Goal: Task Accomplishment & Management: Manage account settings

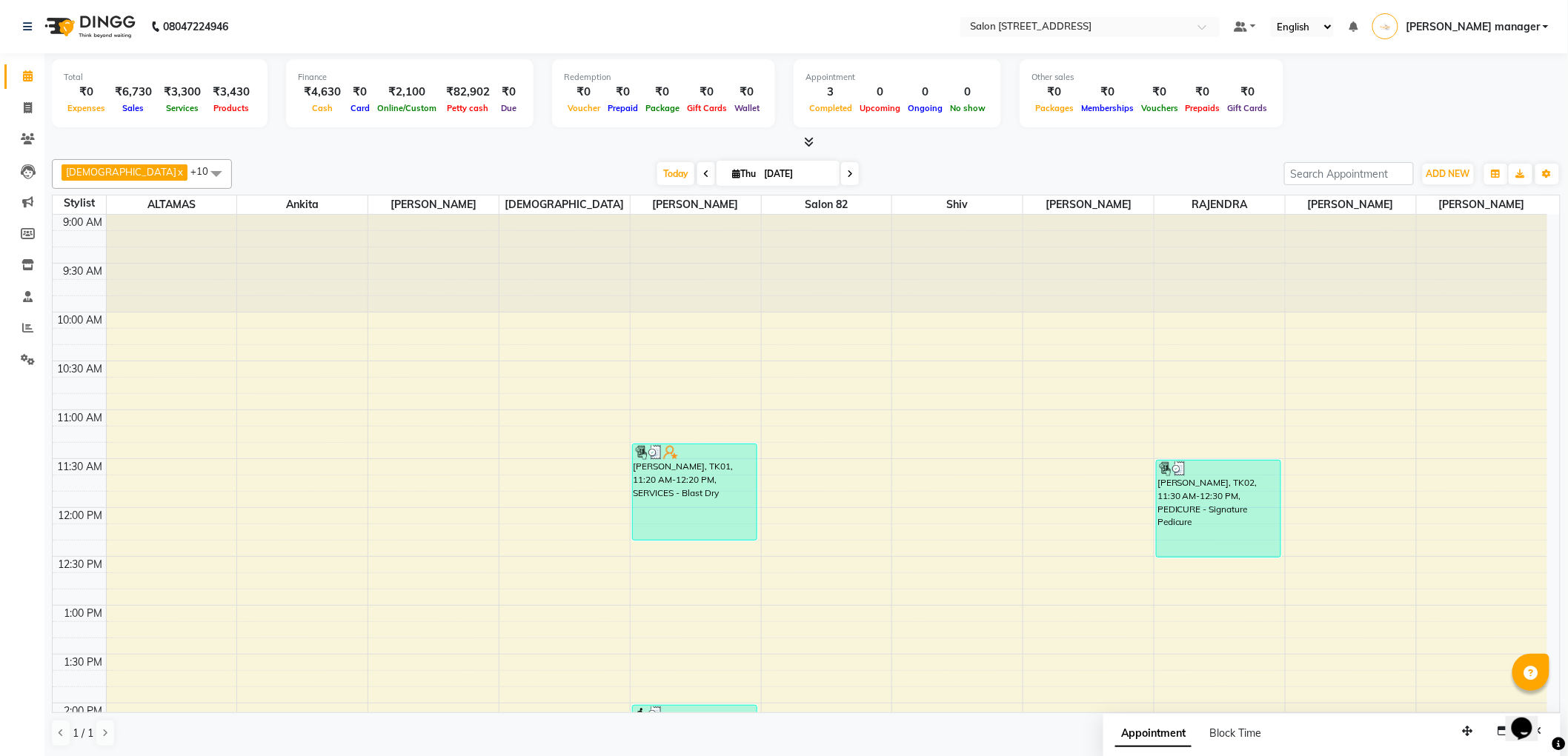
scroll to position [82, 0]
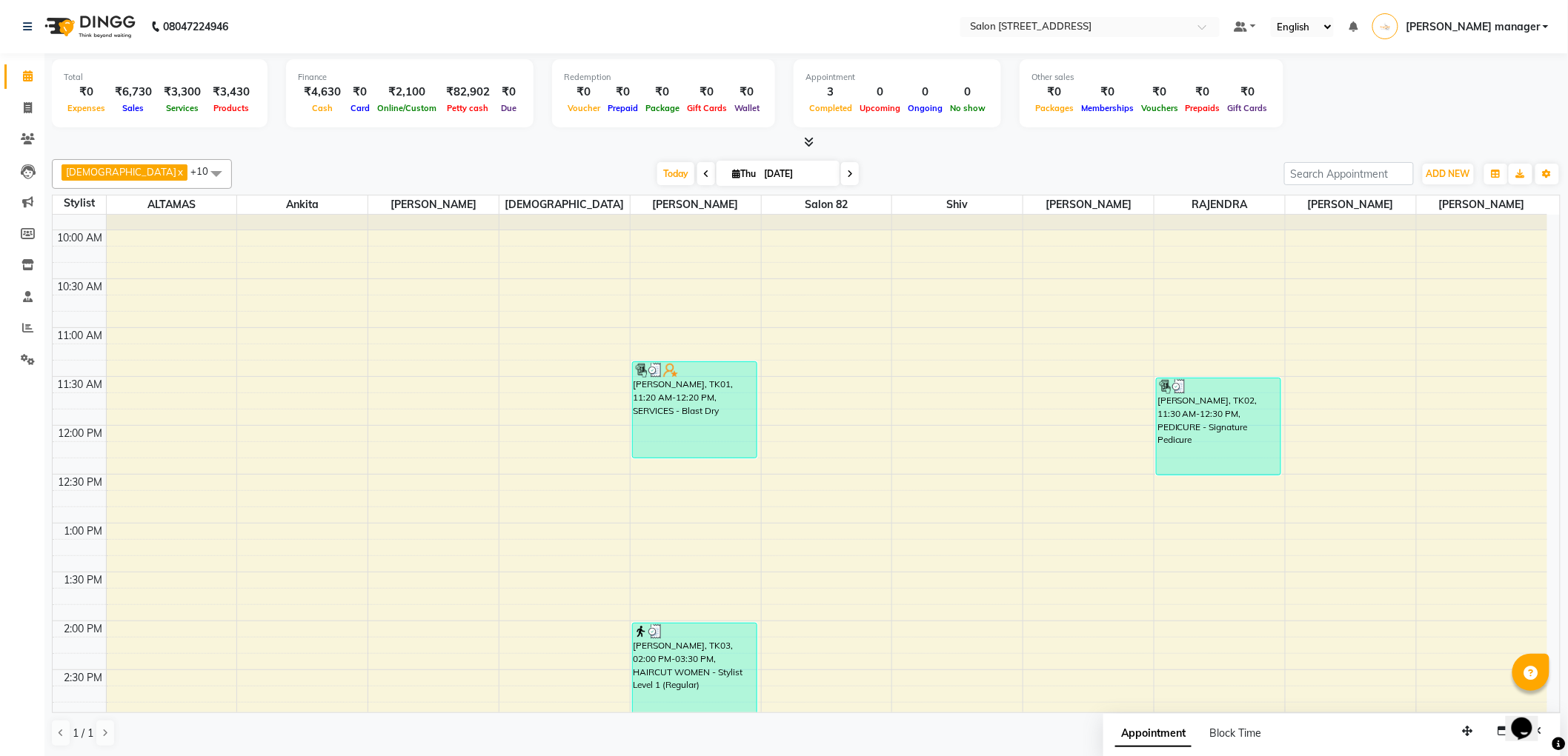
drag, startPoint x: 638, startPoint y: 167, endPoint x: 473, endPoint y: 151, distance: 165.8
click at [657, 167] on span "Today" at bounding box center [675, 174] width 37 height 23
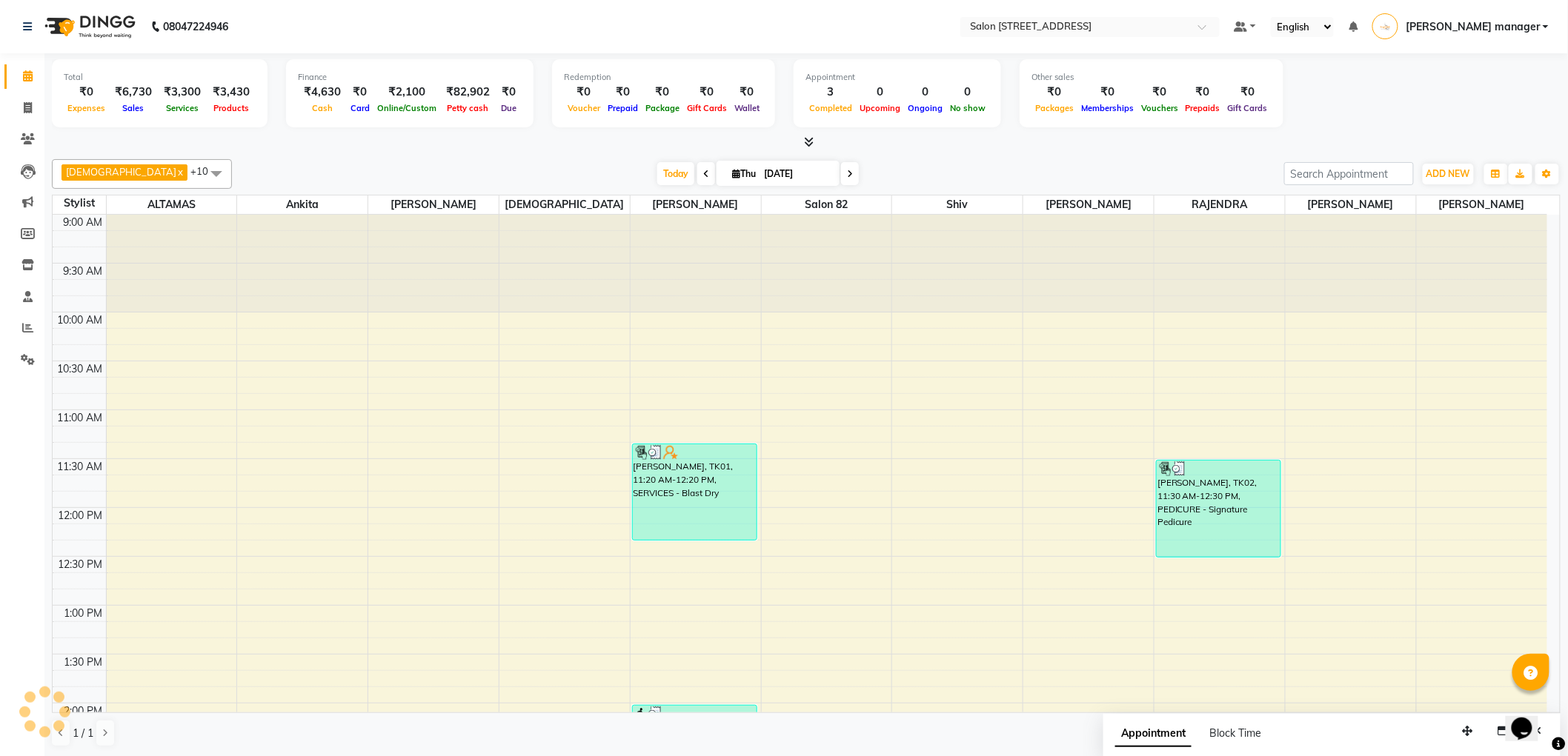
click at [473, 151] on div "Total ₹0 Expenses ₹6,730 Sales ₹3,300 Services ₹3,430 Products Finance ₹4,630 C…" at bounding box center [806, 405] width 1524 height 703
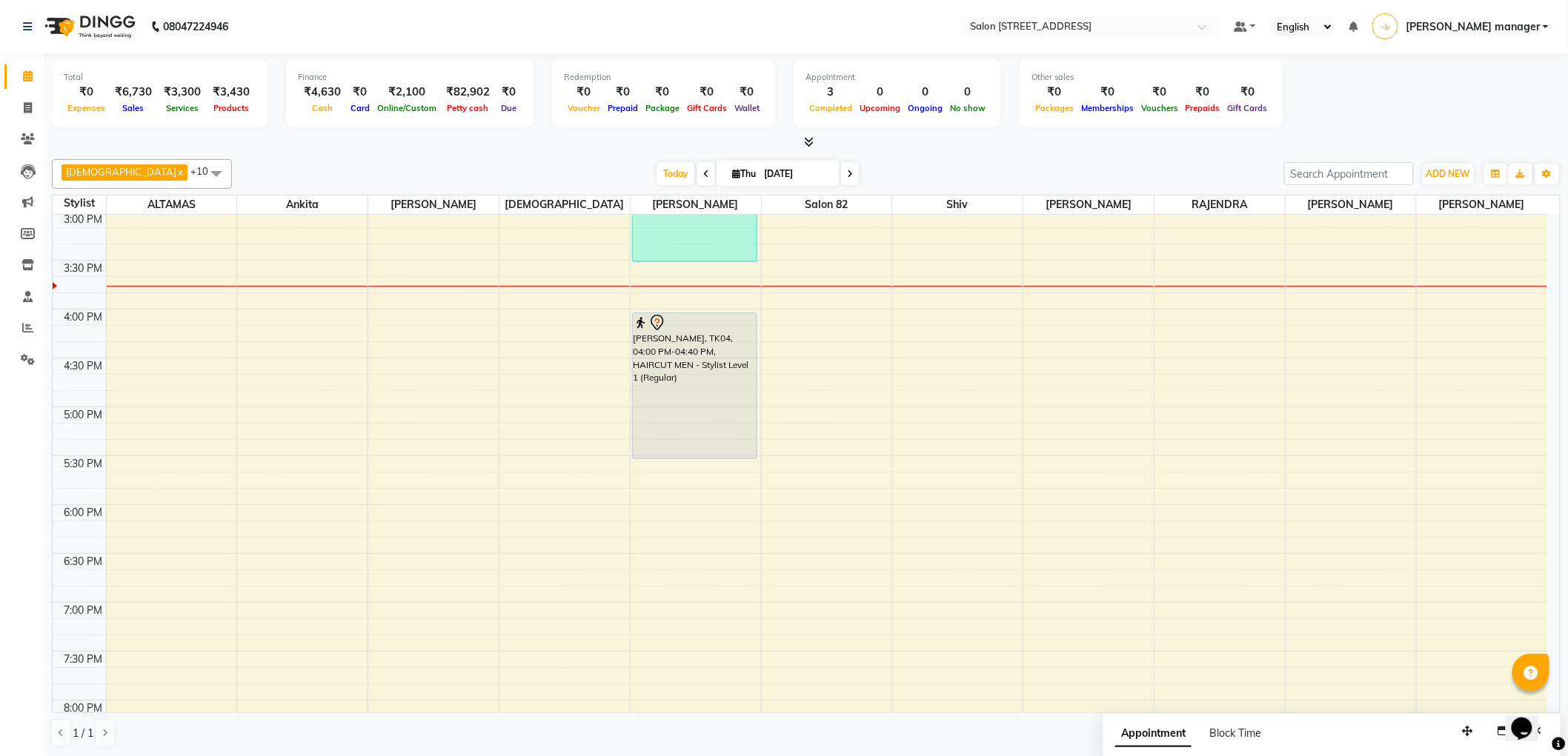
drag, startPoint x: 697, startPoint y: 375, endPoint x: 697, endPoint y: 449, distance: 74.0
click at [697, 449] on div "Shashi rathore, TK01, 11:20 AM-12:20 PM, SERVICES - Blast Dry pratik, TK03, 02:…" at bounding box center [696, 260] width 130 height 1270
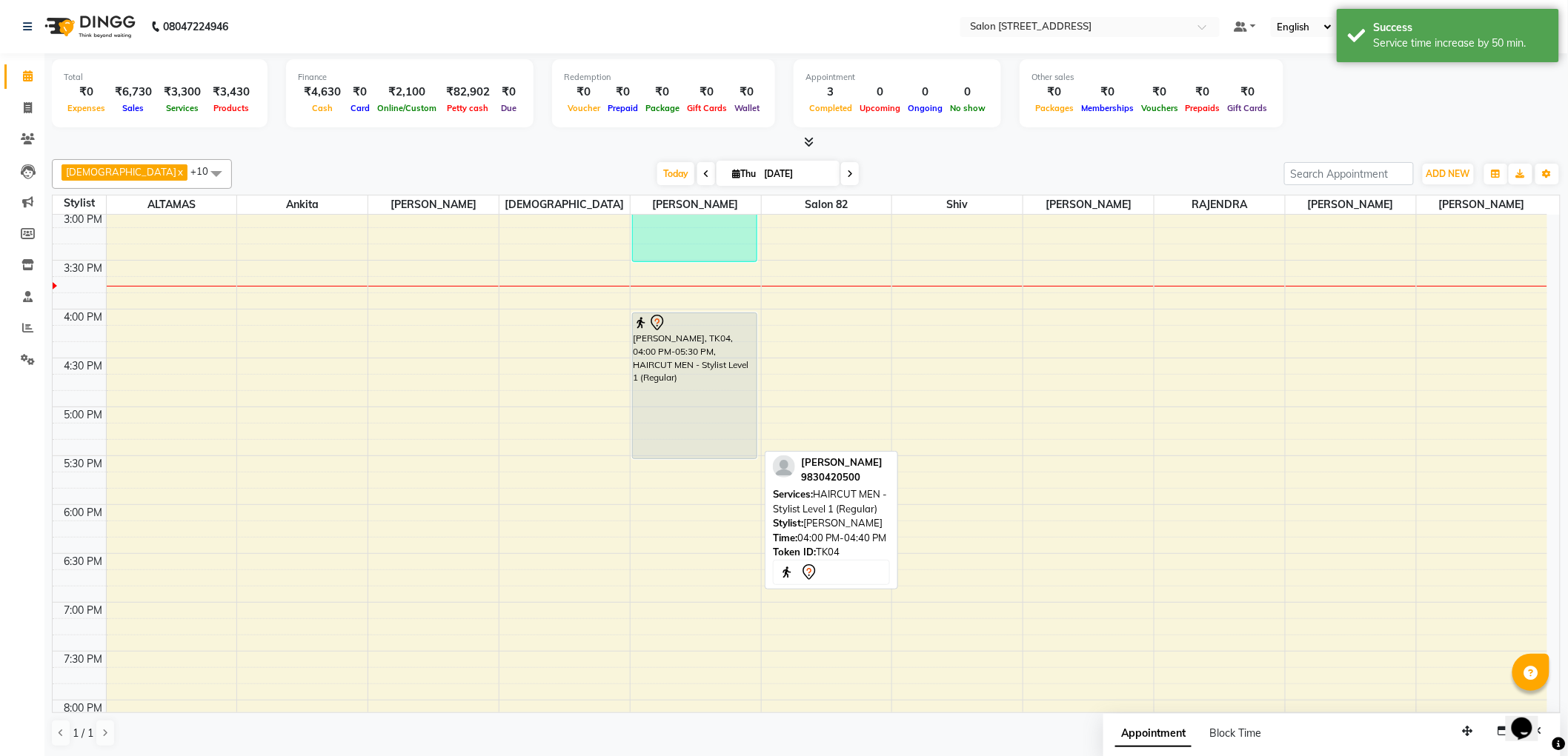
click at [687, 371] on div "kunal mehta, TK04, 04:00 PM-05:30 PM, HAIRCUT MEN - Stylist Level 1 (Regular)" at bounding box center [694, 385] width 123 height 145
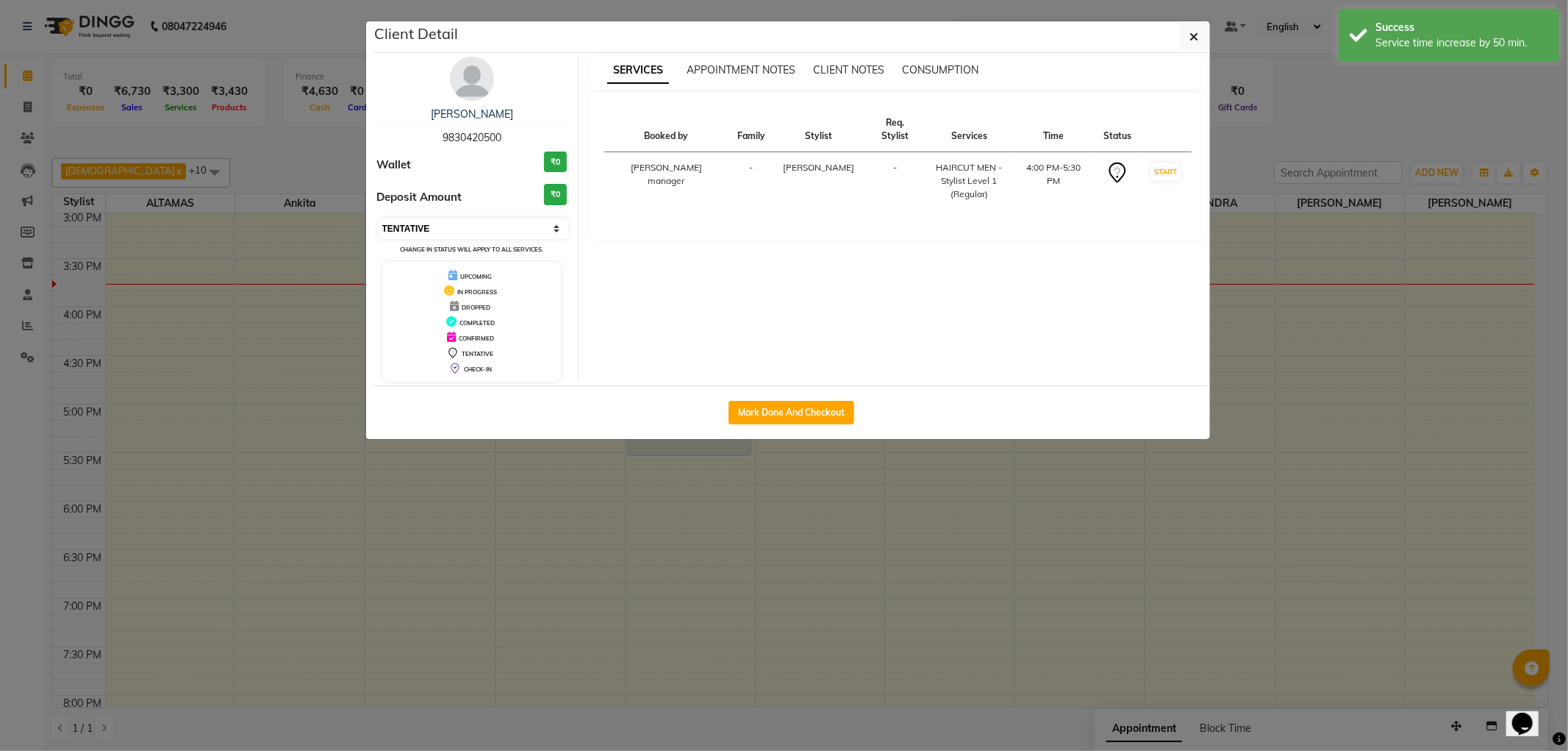
click at [503, 224] on select "Select IN SERVICE CONFIRMED TENTATIVE CHECK IN MARK DONE DROPPED UPCOMING" at bounding box center [474, 228] width 190 height 21
select select "1"
click at [379, 218] on select "Select IN SERVICE CONFIRMED TENTATIVE CHECK IN MARK DONE DROPPED UPCOMING" at bounding box center [474, 228] width 190 height 21
click at [309, 155] on ngb-modal-window "Client Detail kunal mehta 9830420500 Wallet ₹0 Deposit Amount ₹0 Select IN SERV…" at bounding box center [784, 375] width 1568 height 751
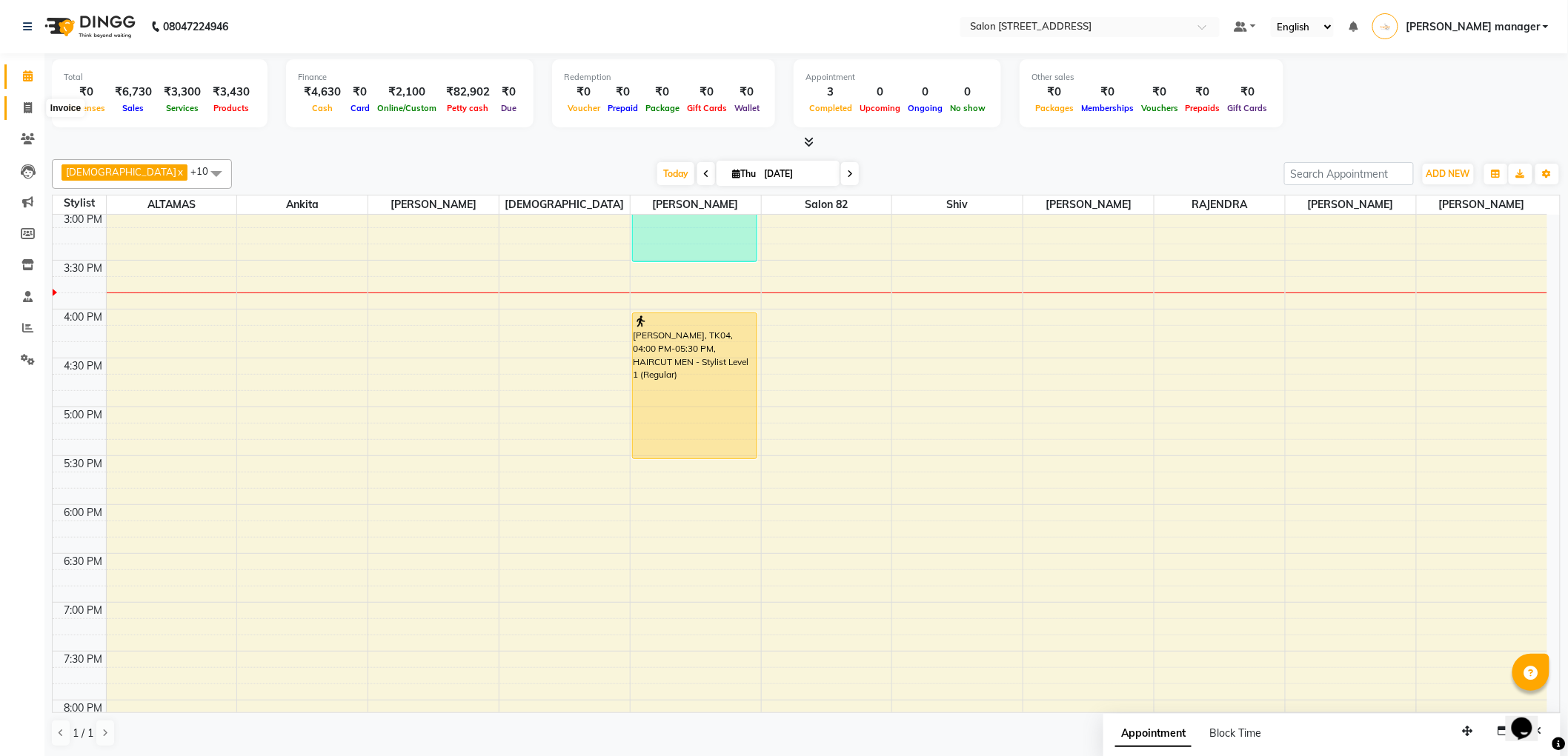
click at [24, 103] on icon at bounding box center [28, 107] width 8 height 11
select select "service"
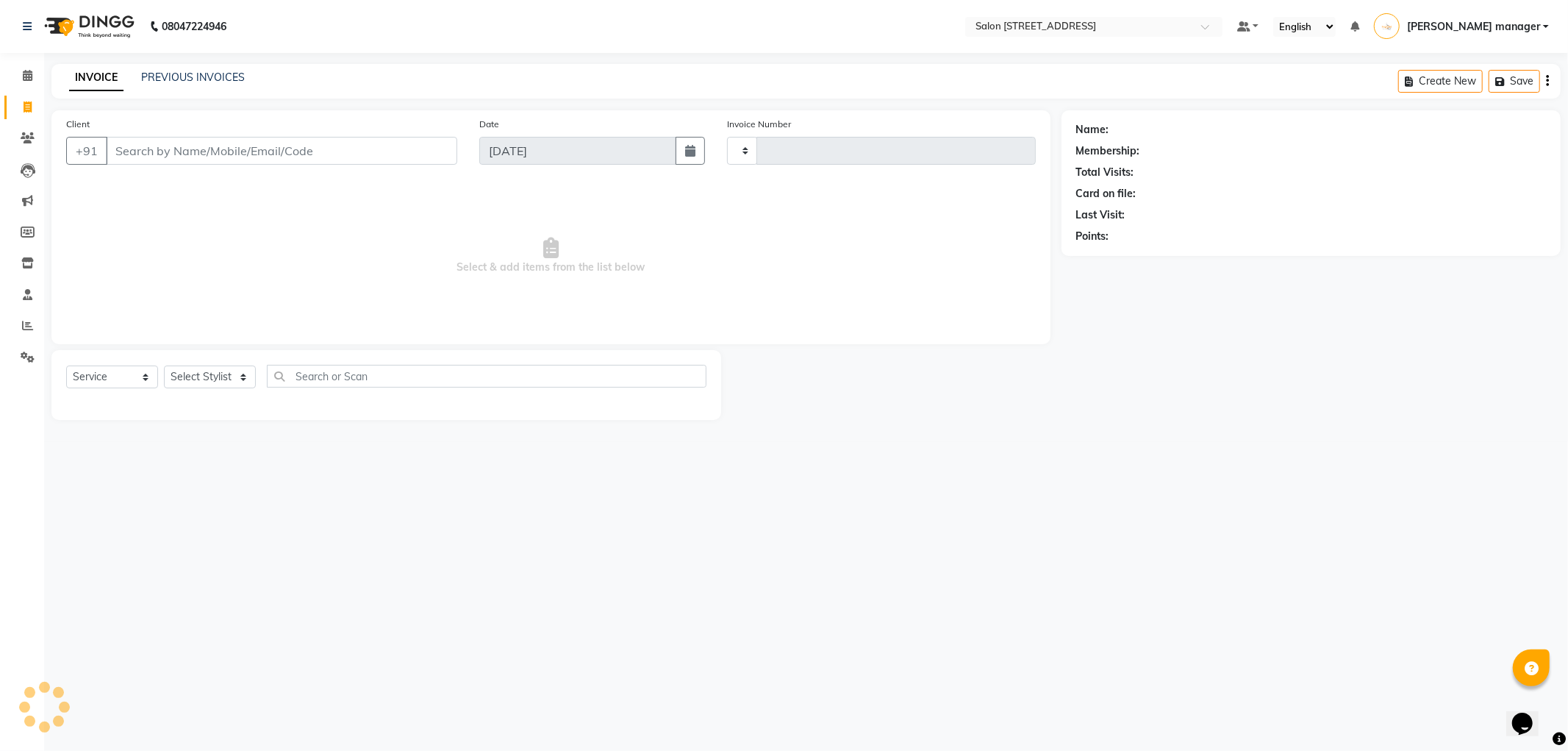
type input "2200"
select select "8704"
click at [219, 75] on link "PREVIOUS INVOICES" at bounding box center [193, 77] width 103 height 13
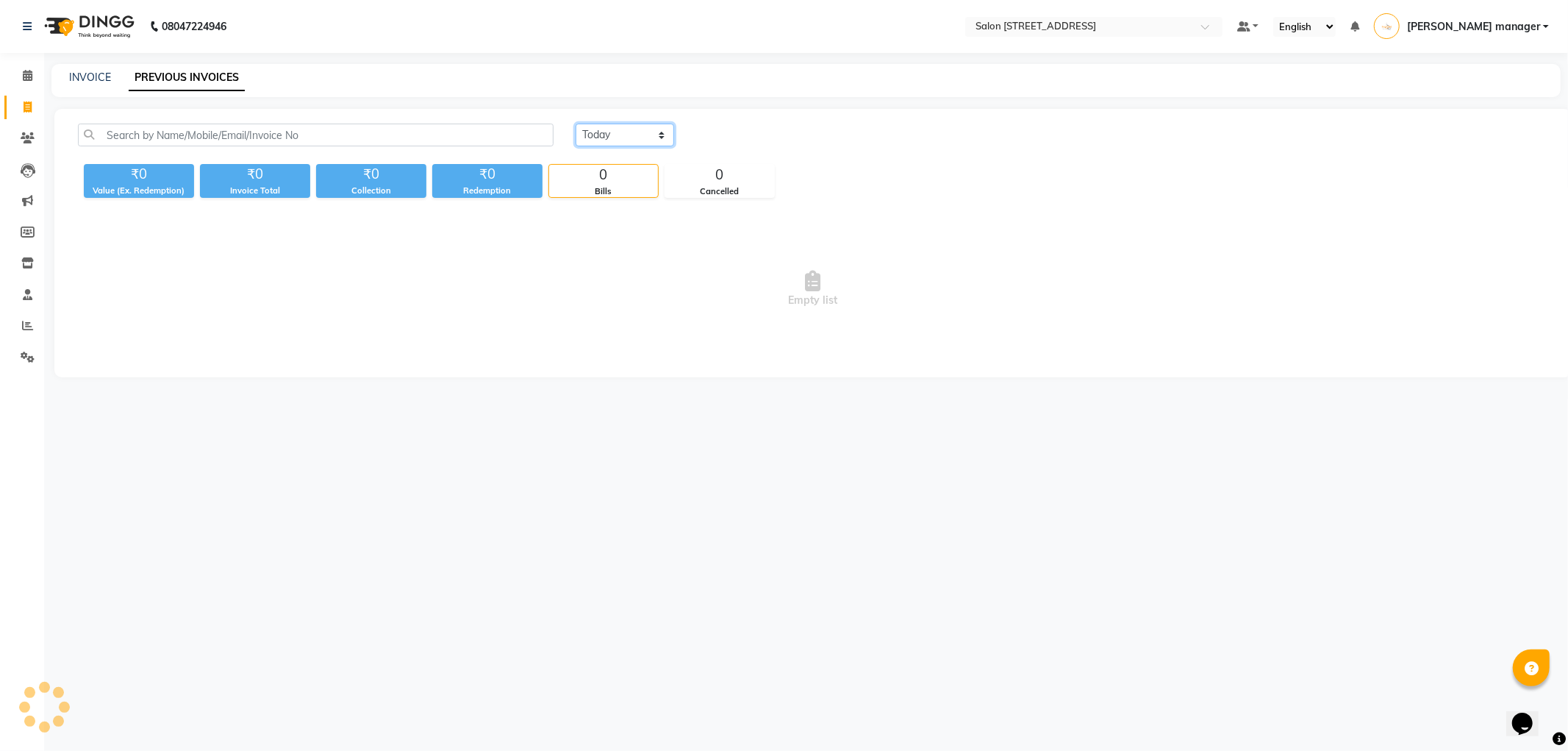
click at [623, 138] on select "Today Yesterday Custom Range" at bounding box center [625, 135] width 99 height 23
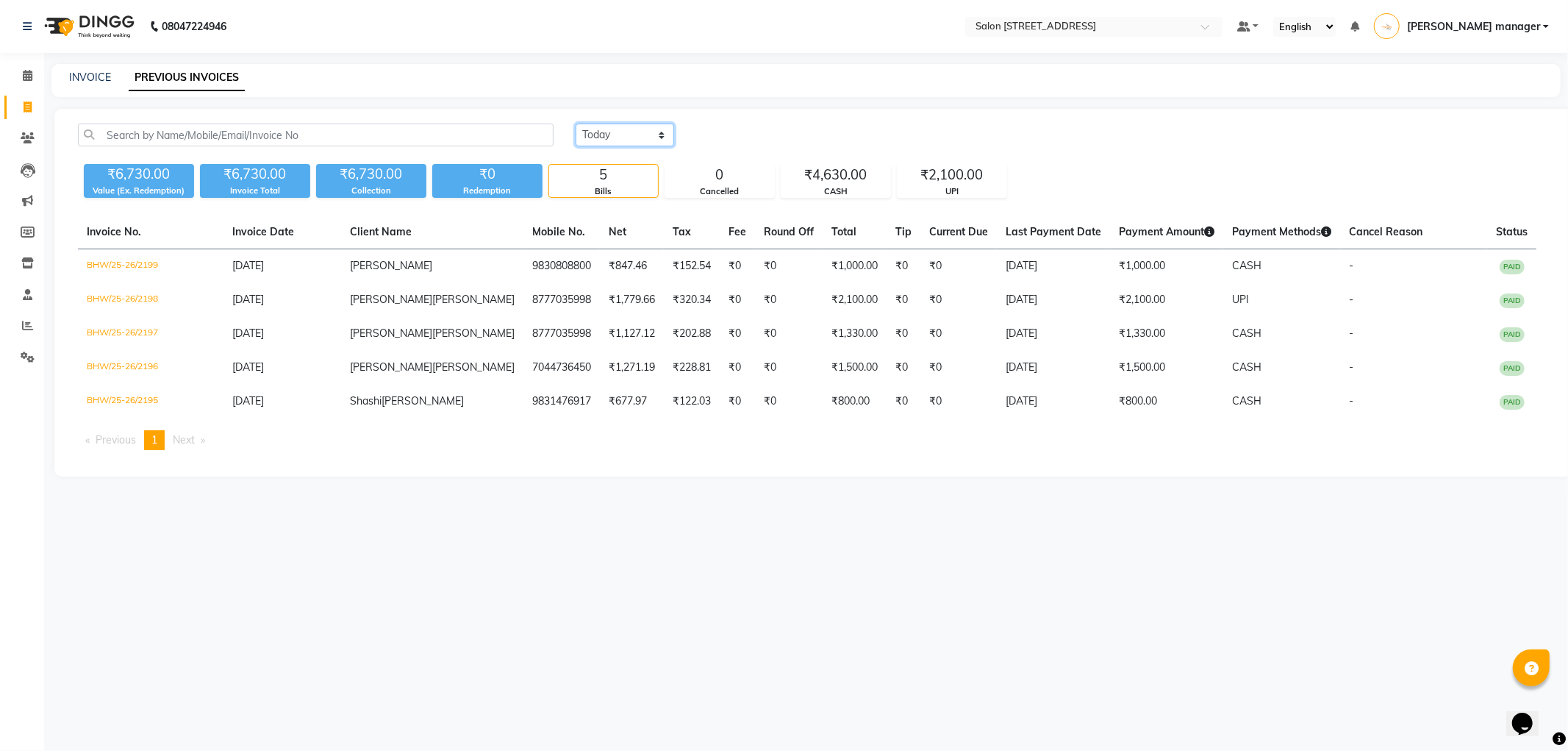
select select "yesterday"
click at [576, 123] on select "[DATE] [DATE] Custom Range" at bounding box center [625, 135] width 99 height 23
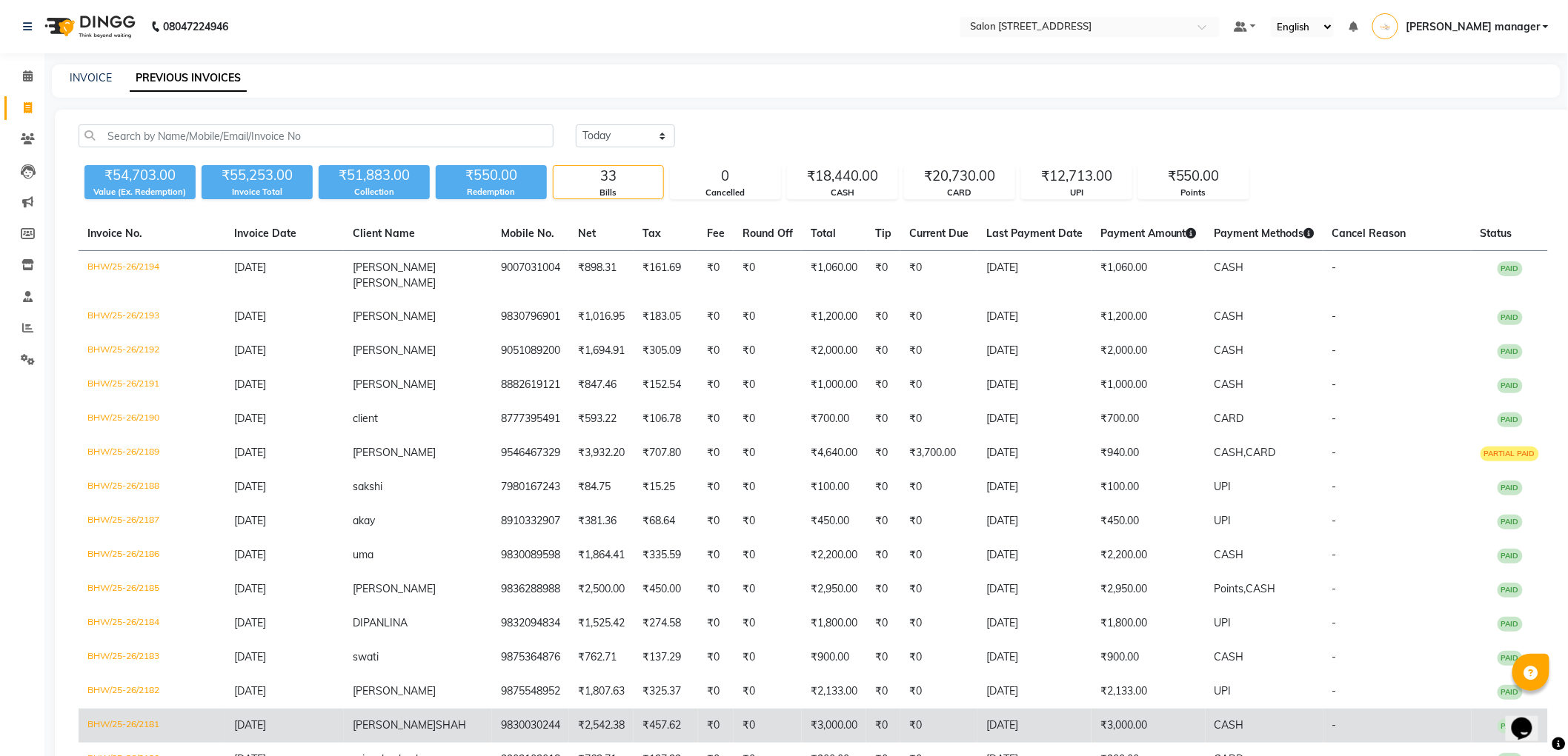
click at [1053, 718] on td "[DATE]" at bounding box center [1034, 725] width 114 height 34
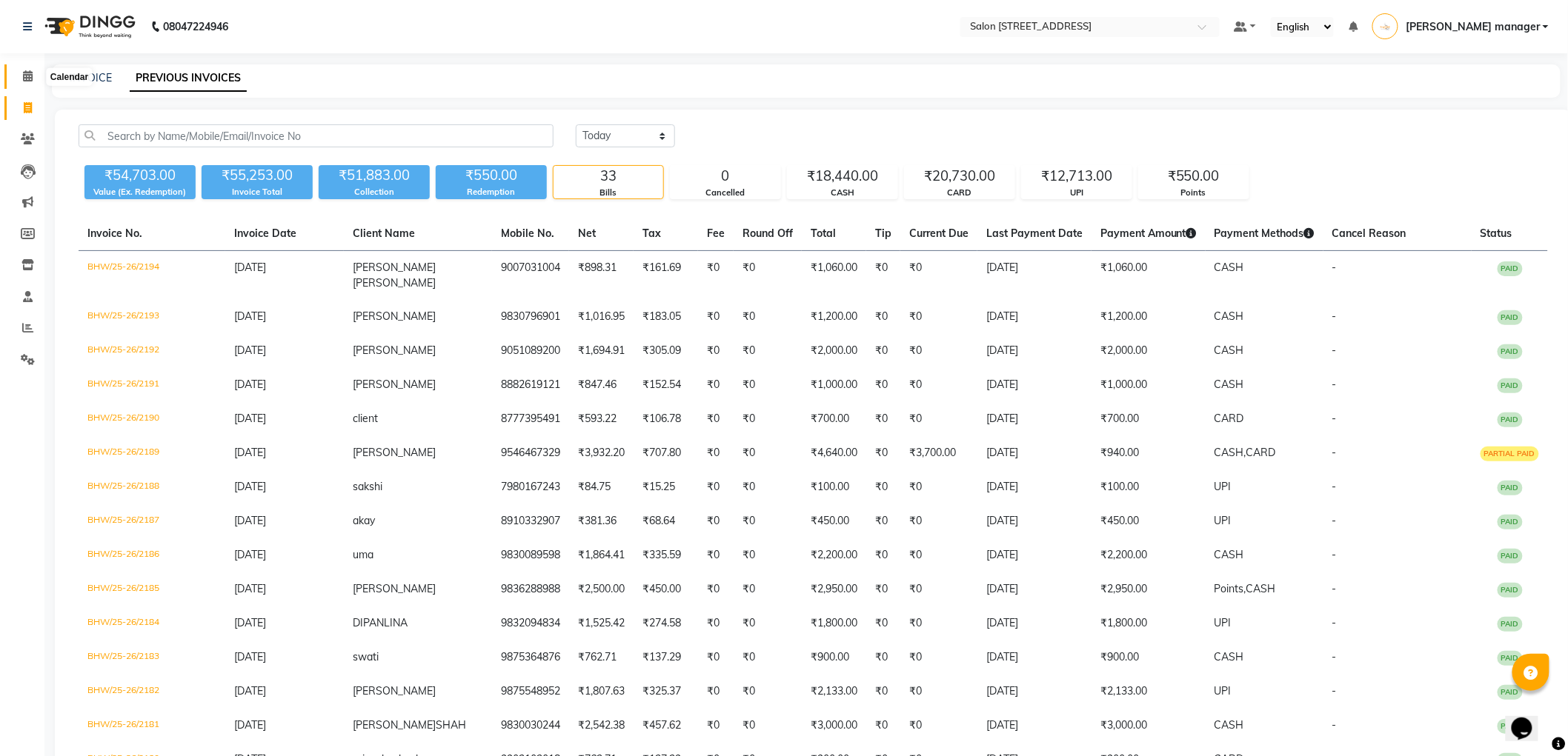
click at [28, 74] on icon at bounding box center [28, 76] width 10 height 11
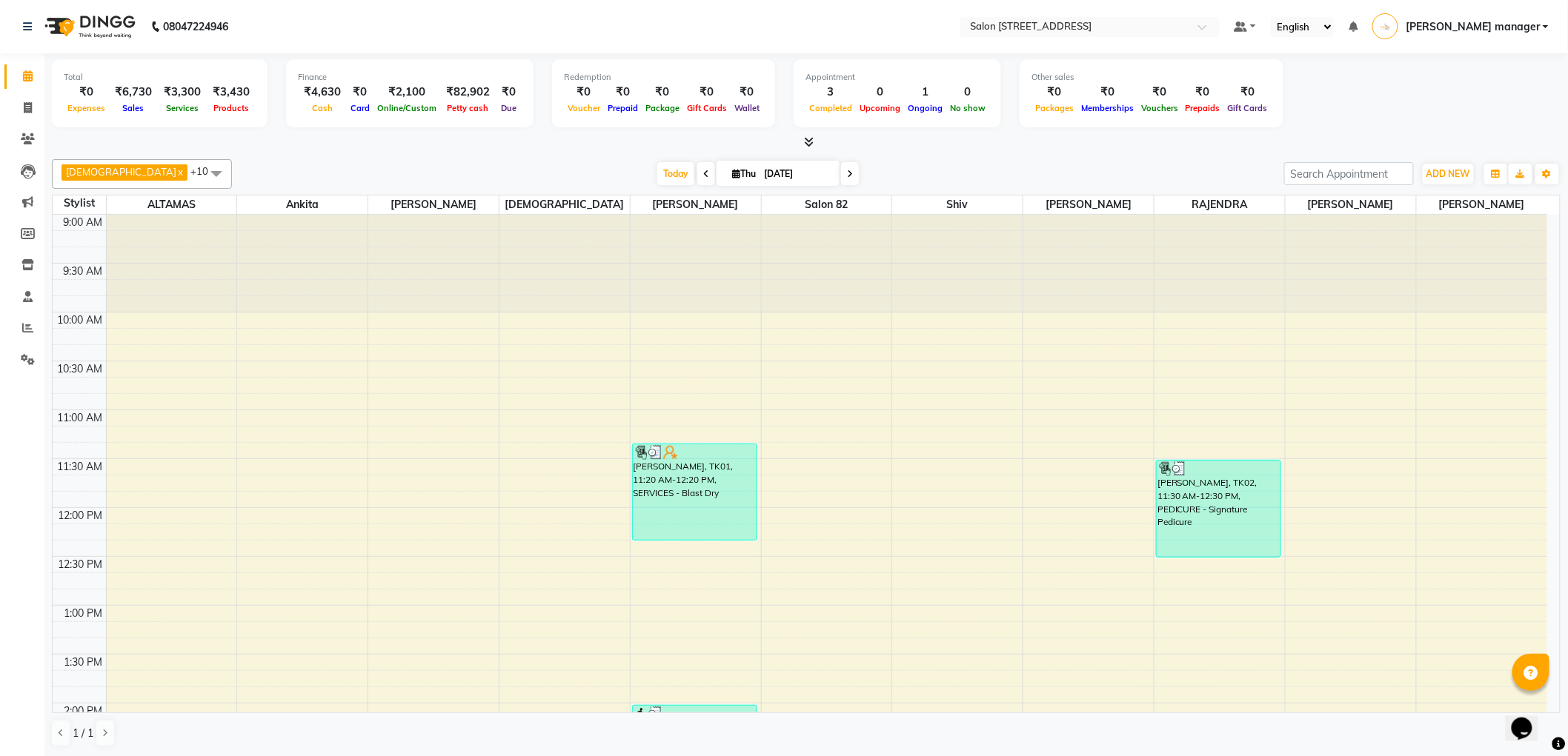
click at [697, 175] on span at bounding box center [706, 174] width 18 height 23
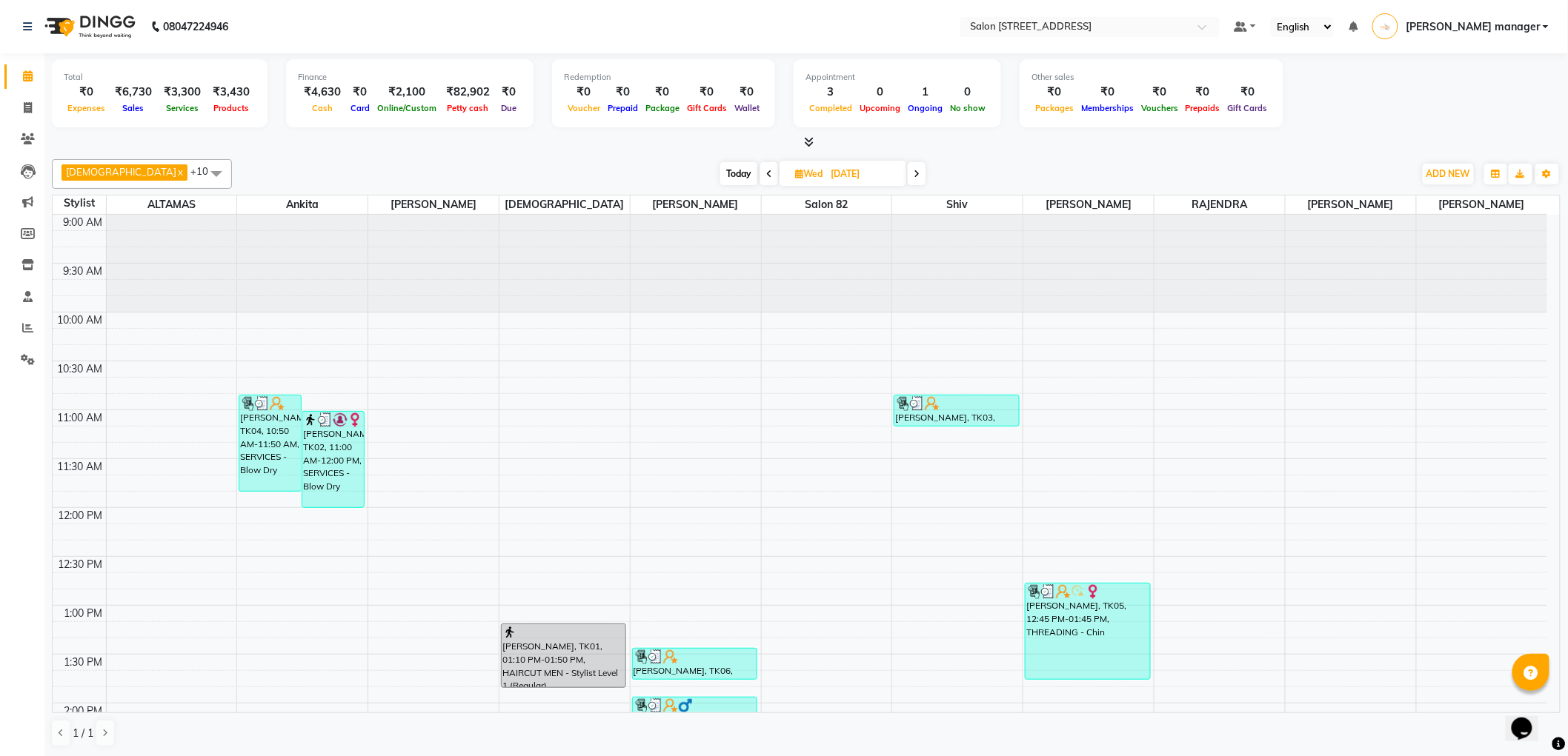
click at [720, 172] on span "Today" at bounding box center [739, 174] width 37 height 23
type input "[DATE]"
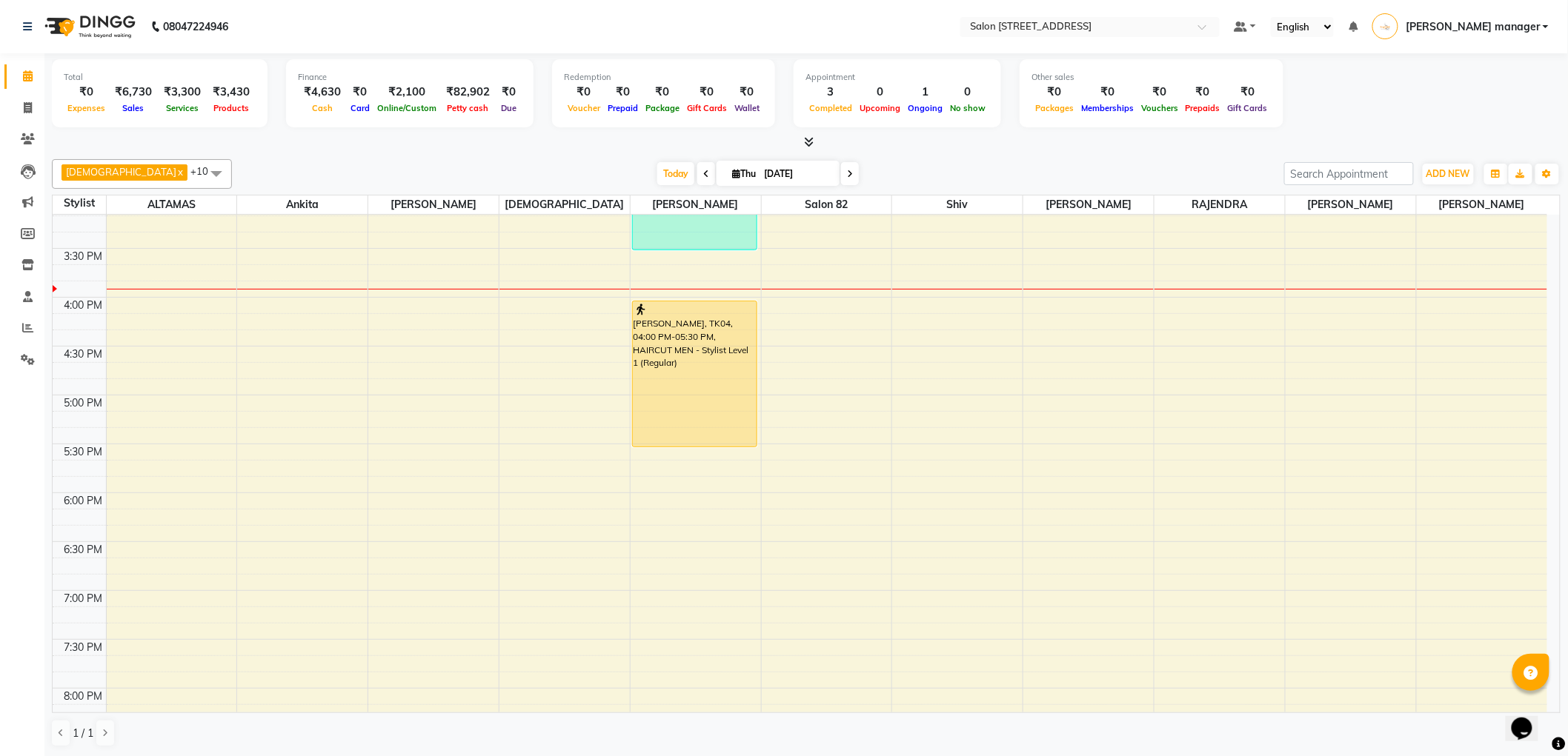
scroll to position [589, 0]
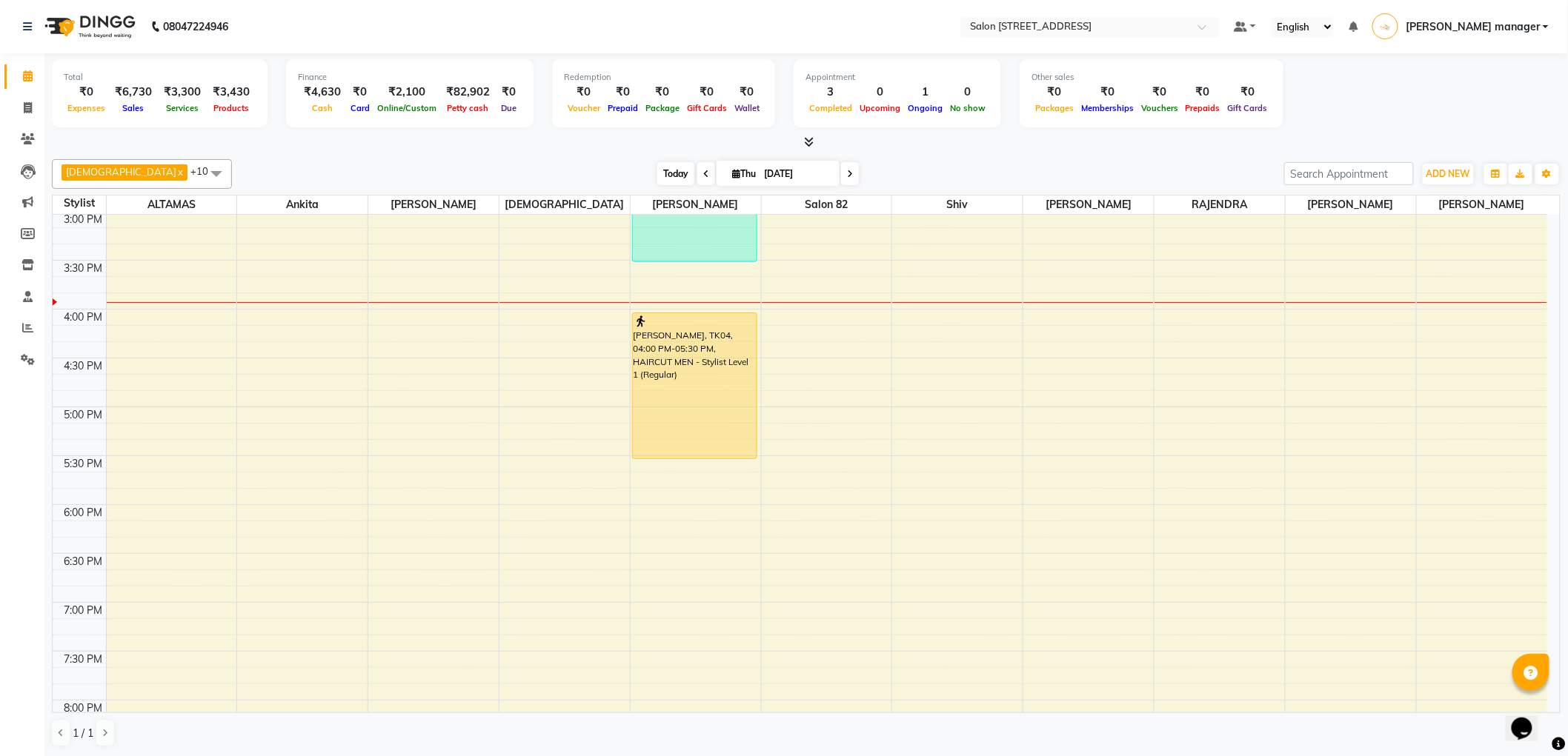
click at [657, 175] on span "Today" at bounding box center [675, 174] width 37 height 23
click at [544, 173] on div "[DATE] [DATE]" at bounding box center [757, 174] width 1037 height 22
click at [657, 171] on span "Today" at bounding box center [675, 174] width 37 height 23
click at [975, 127] on div "Total ₹0 Expenses ₹6,730 Sales ₹3,300 Services ₹3,430 Products Finance ₹4,630 C…" at bounding box center [806, 95] width 1508 height 73
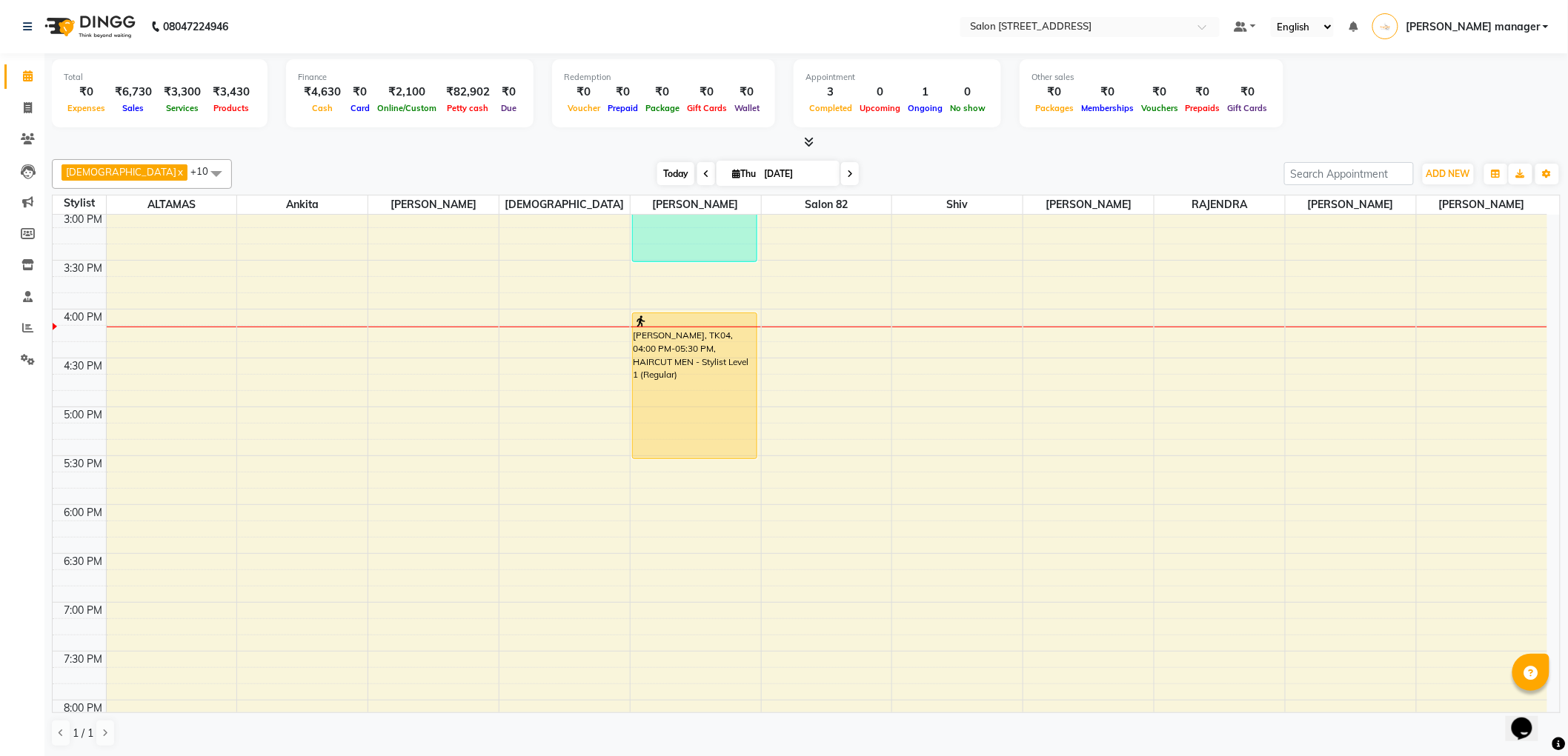
click at [657, 175] on span "Today" at bounding box center [675, 174] width 37 height 23
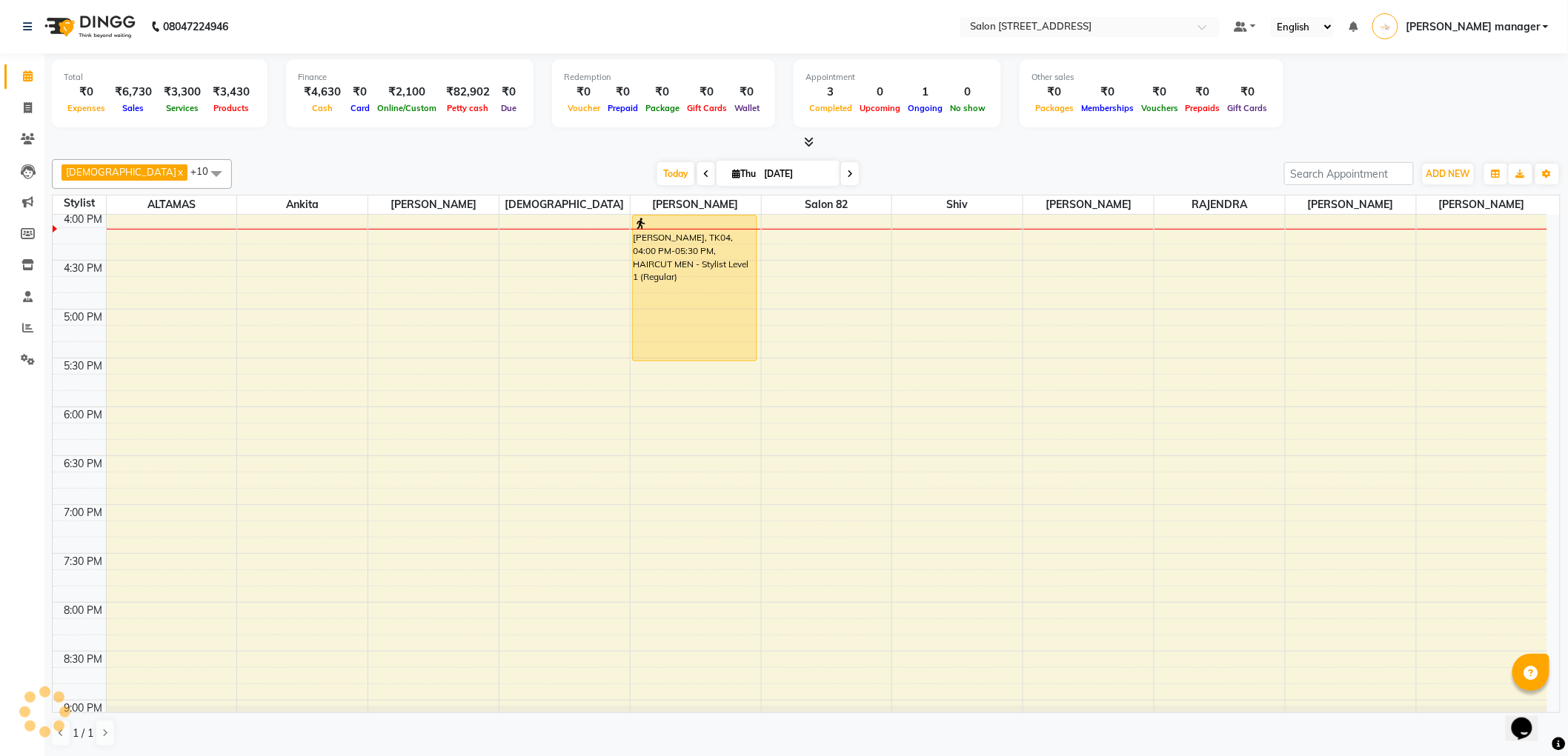
click at [487, 146] on div at bounding box center [806, 142] width 1508 height 15
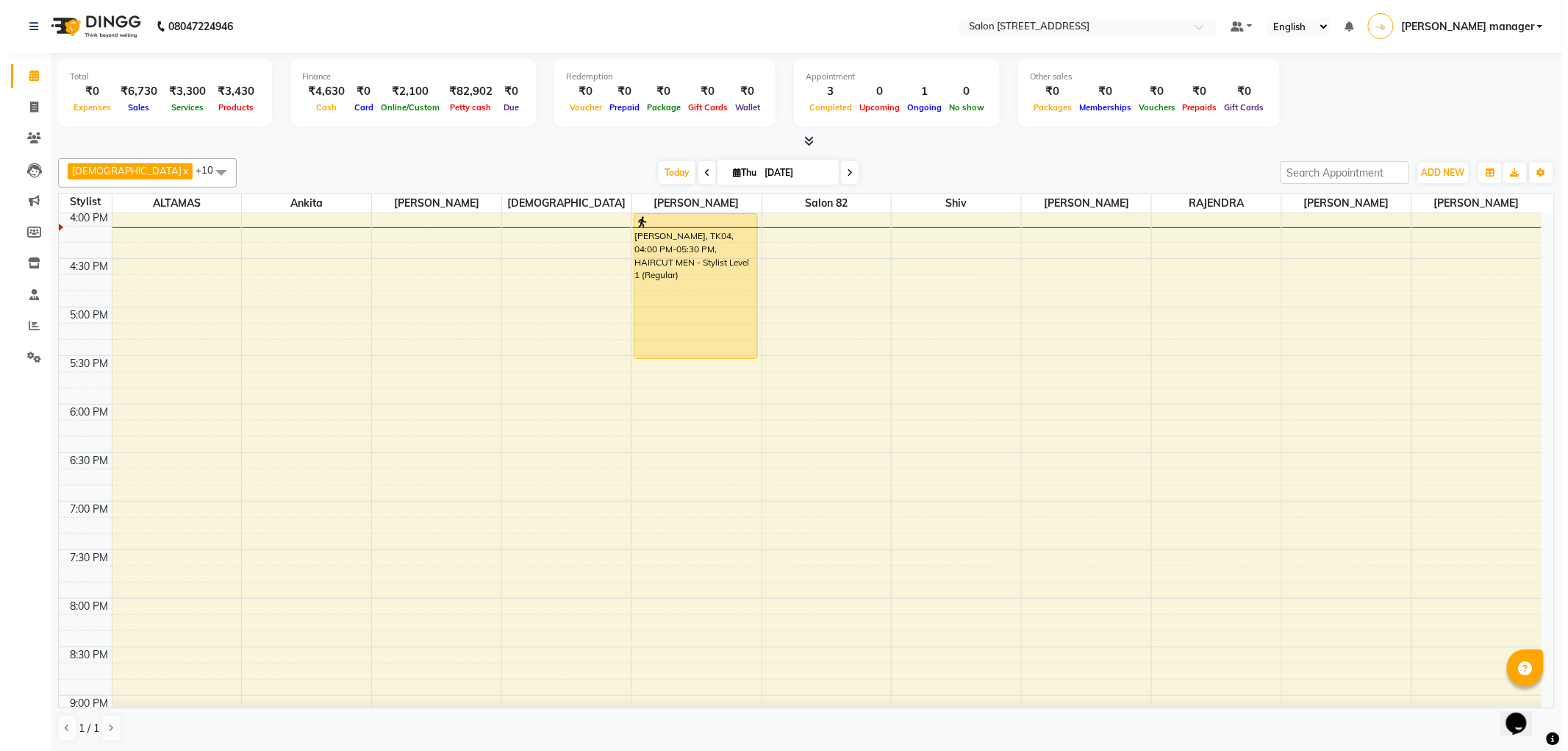
scroll to position [601, 0]
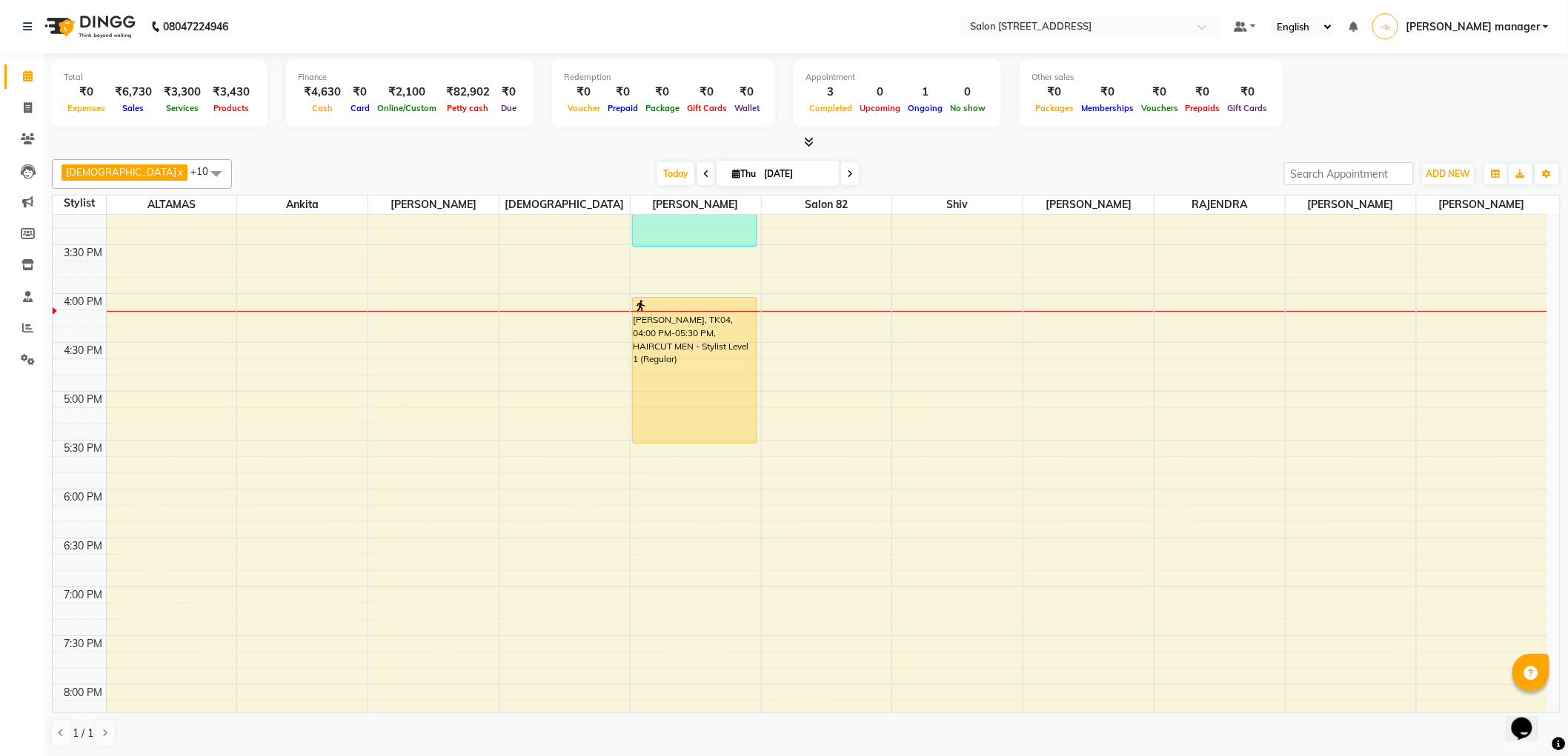
click at [486, 168] on div "Today Thu 04-09-2025" at bounding box center [757, 174] width 1037 height 22
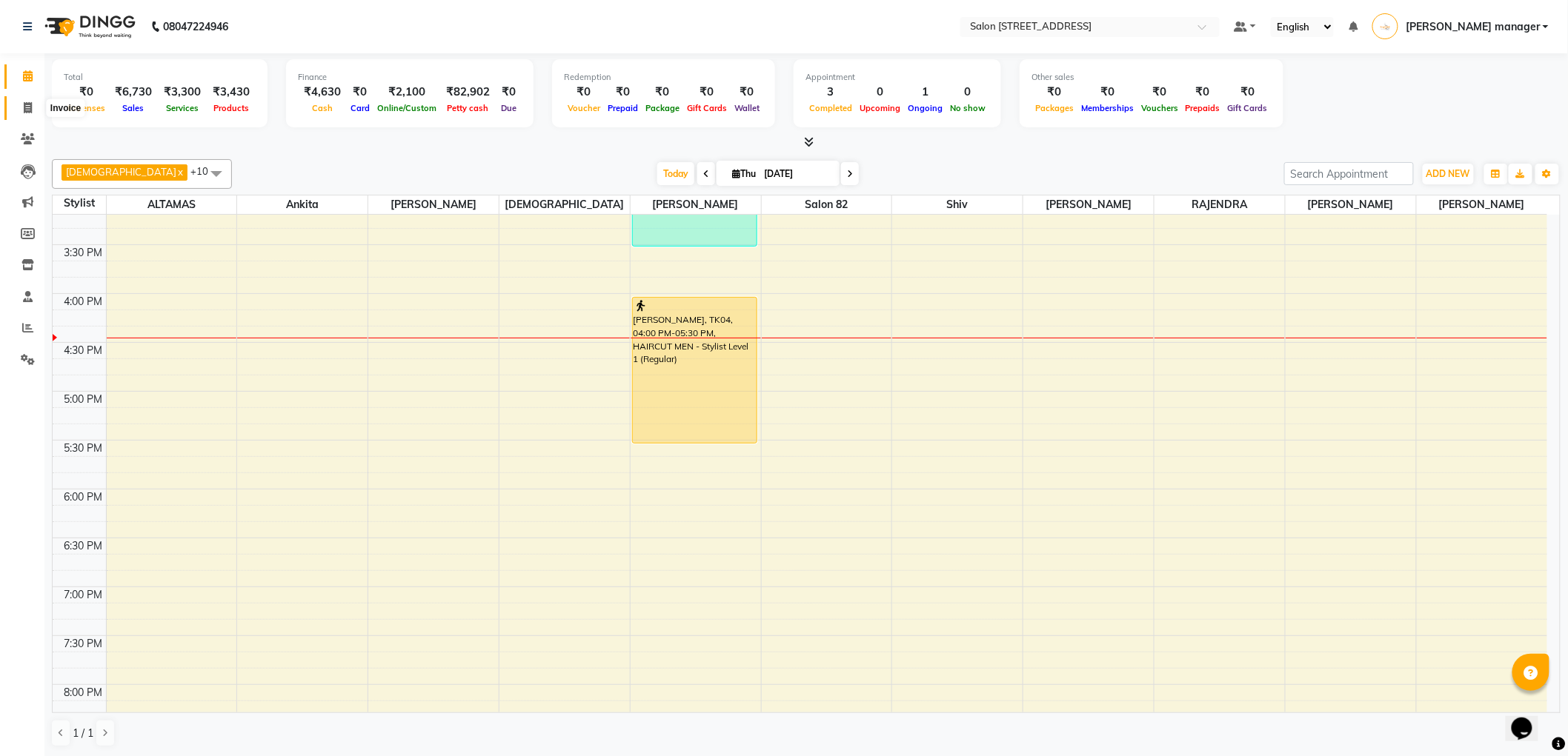
click at [26, 102] on icon at bounding box center [28, 107] width 8 height 11
select select "service"
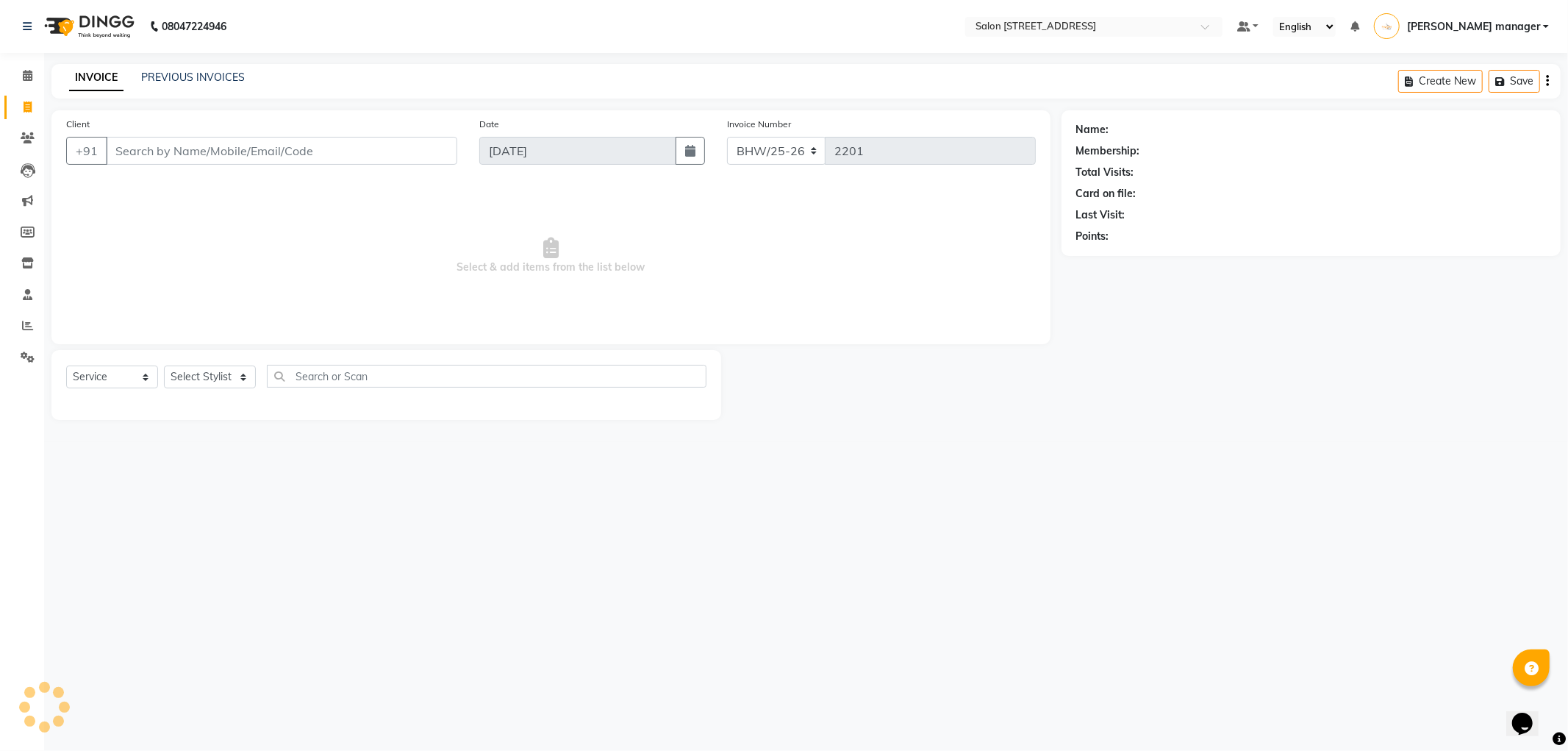
click at [347, 151] on input "Client" at bounding box center [281, 151] width 351 height 28
type input "919831888093"
select select "1: Object"
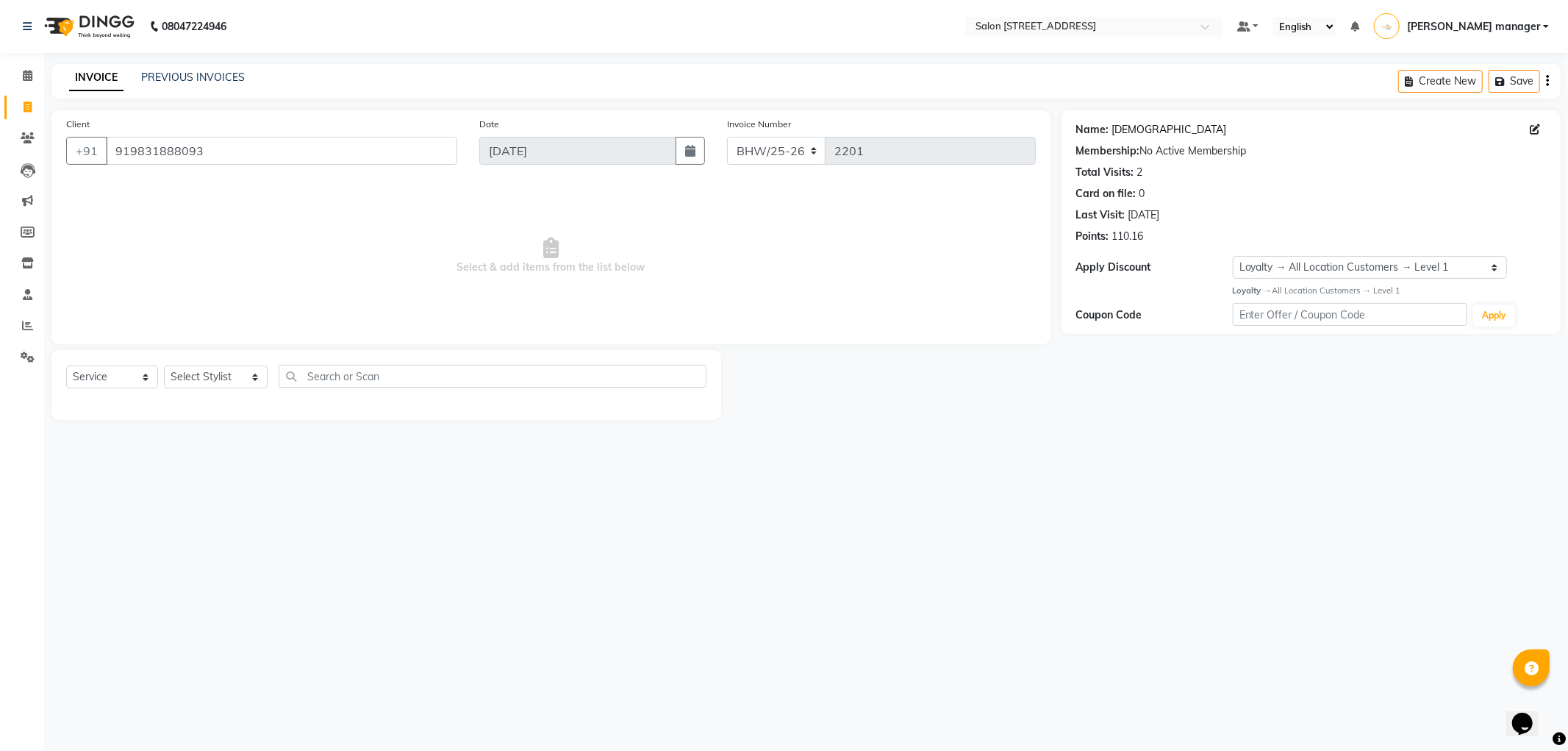
click at [1129, 131] on link "Vishnu" at bounding box center [1170, 129] width 115 height 15
click at [313, 154] on input "919831888093" at bounding box center [281, 151] width 351 height 28
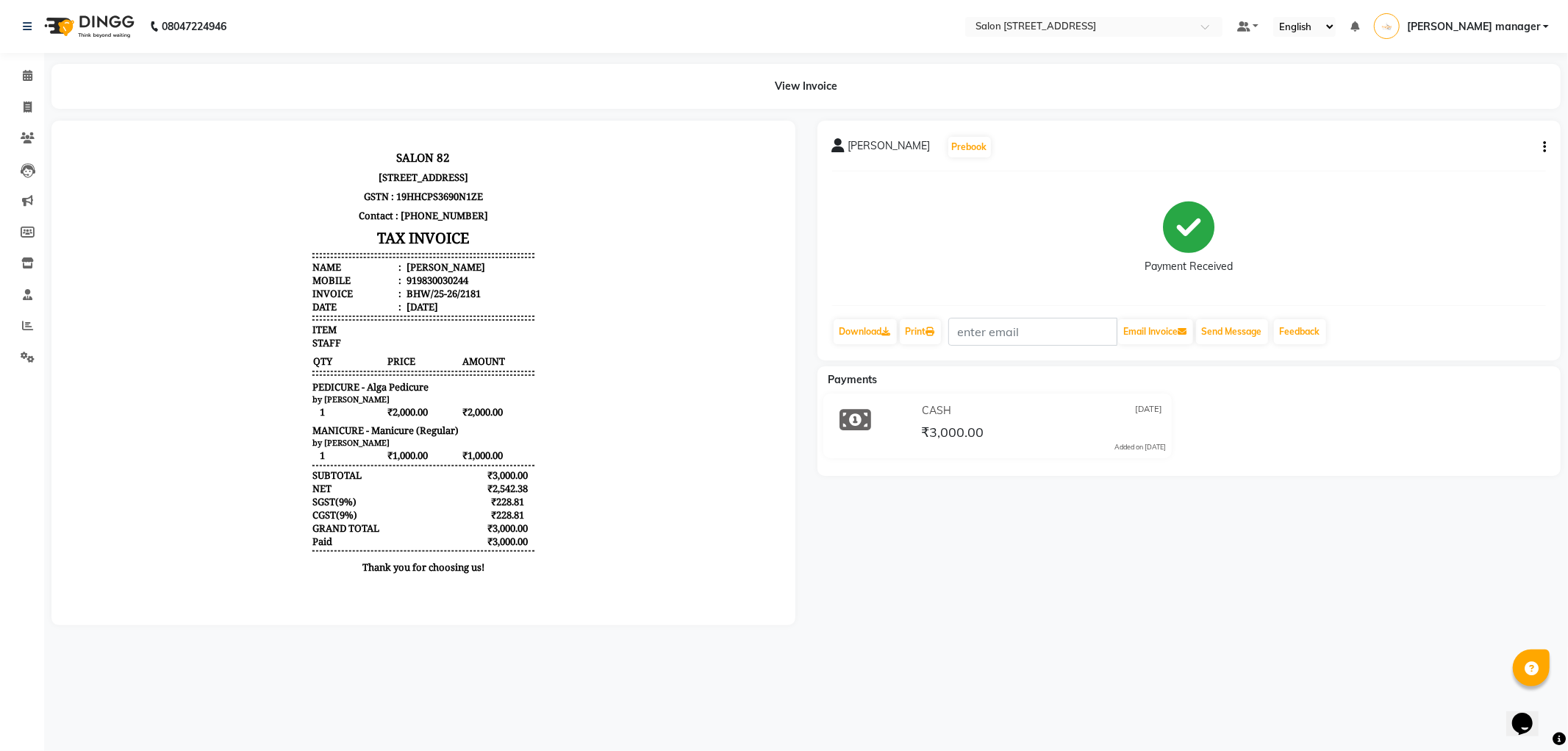
click at [968, 516] on div "GAJEN SHAH Prebook Payment Received Download Print Email Invoice Send Message F…" at bounding box center [1189, 373] width 766 height 504
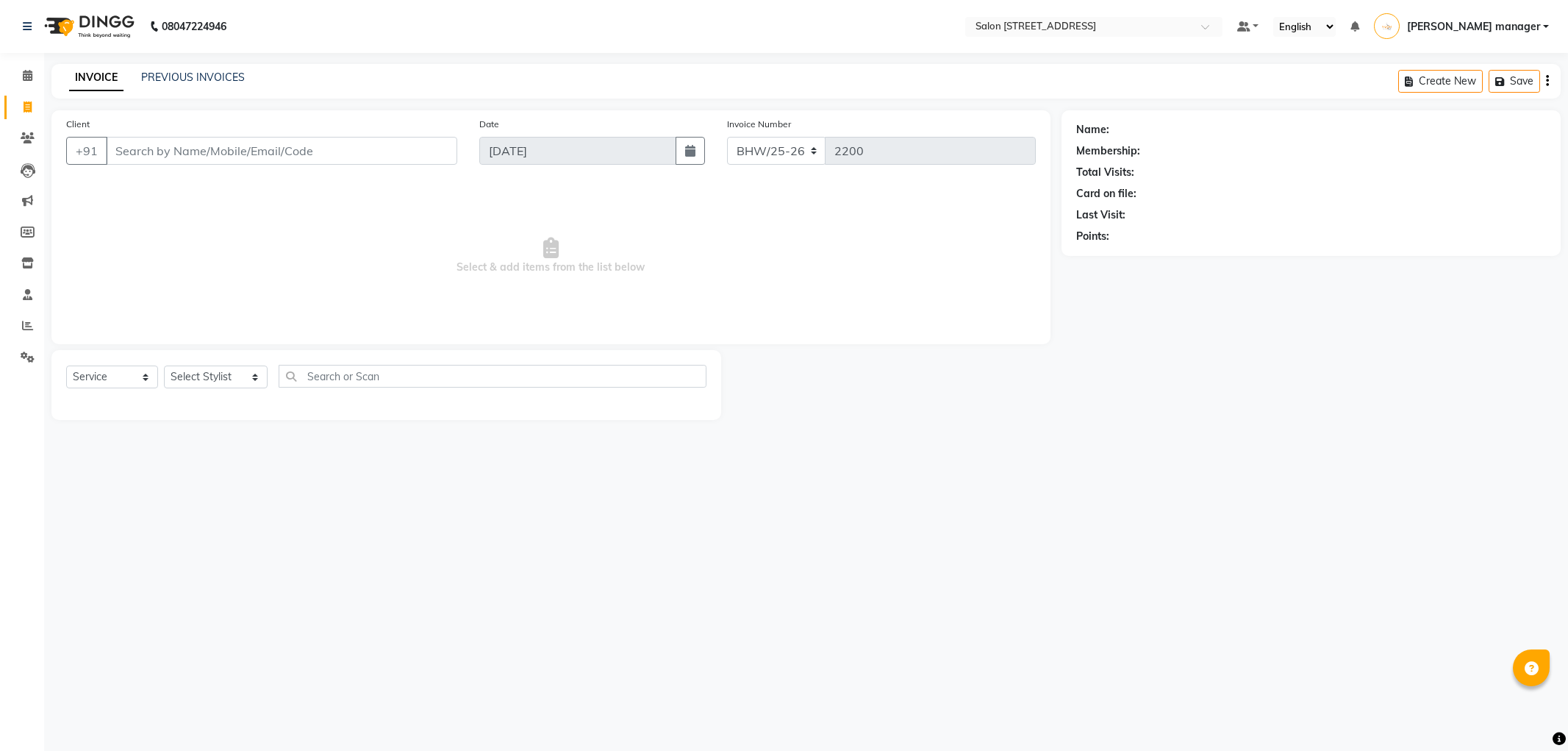
select select "service"
click at [337, 142] on input "Client" at bounding box center [281, 151] width 351 height 28
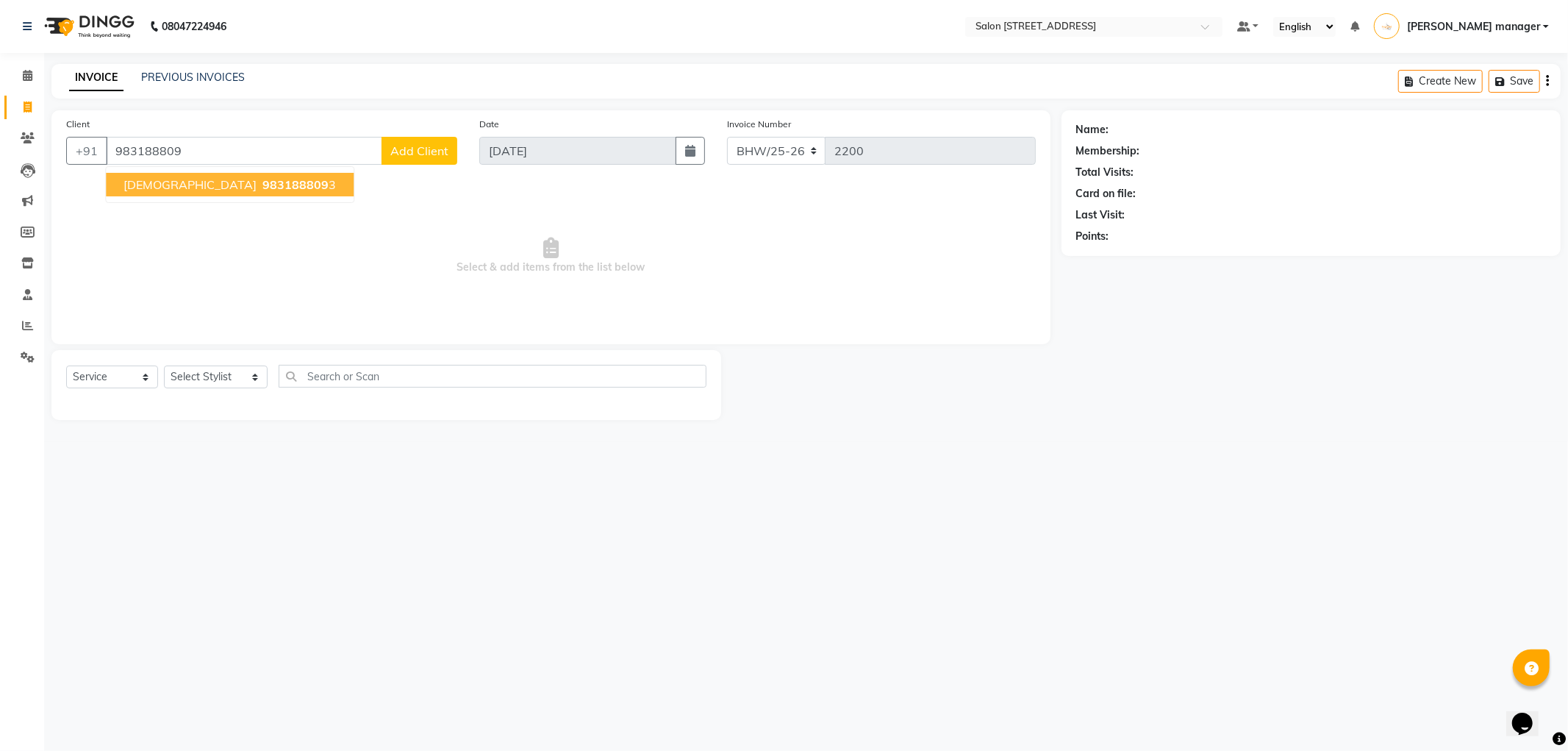
click at [259, 181] on ngb-highlight "983188809 3" at bounding box center [297, 184] width 77 height 14
type input "9831888093"
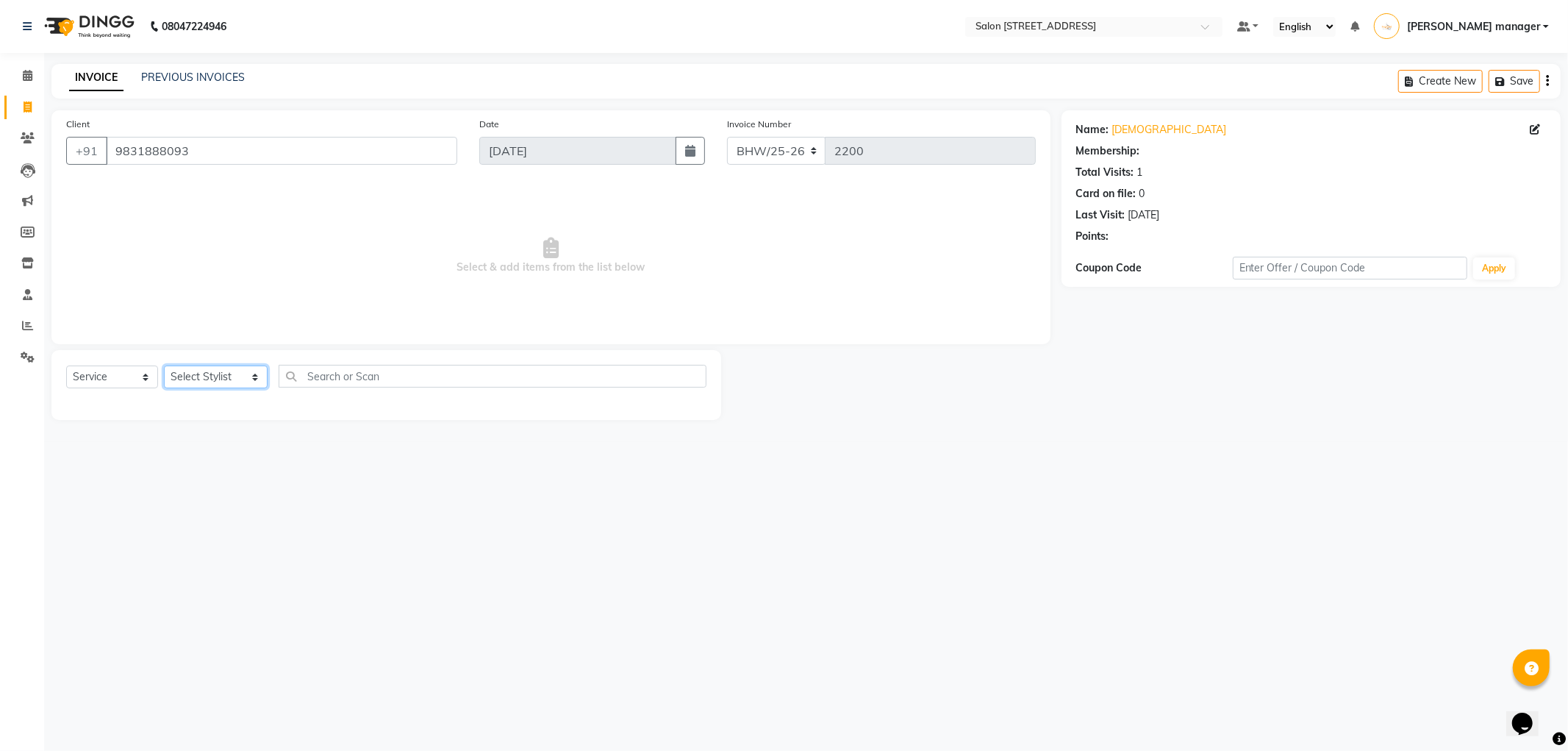
click at [237, 372] on select "Select Stylist Akhtar ALTAMAS Ankita ARZOO BABLU BHARAT BHAWANIPUR BUNNY Doyel …" at bounding box center [216, 377] width 103 height 23
select select "1: Object"
select select "33690"
click at [164, 366] on select "Select Stylist Akhtar ALTAMAS Ankita ARZOO BABLU BHARAT BHAWANIPUR BUNNY Doyel …" at bounding box center [216, 377] width 103 height 23
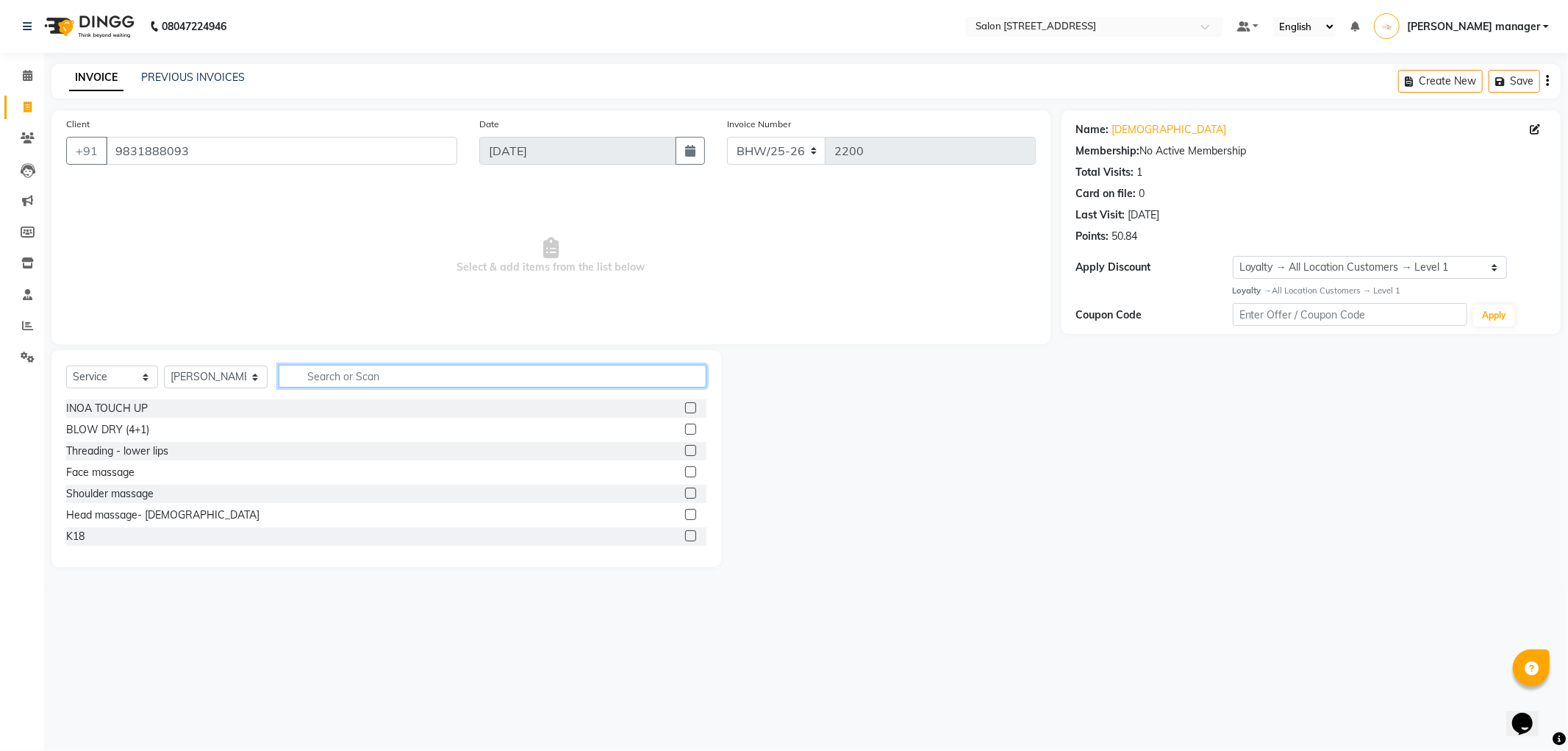
click at [366, 376] on input "text" at bounding box center [492, 376] width 428 height 23
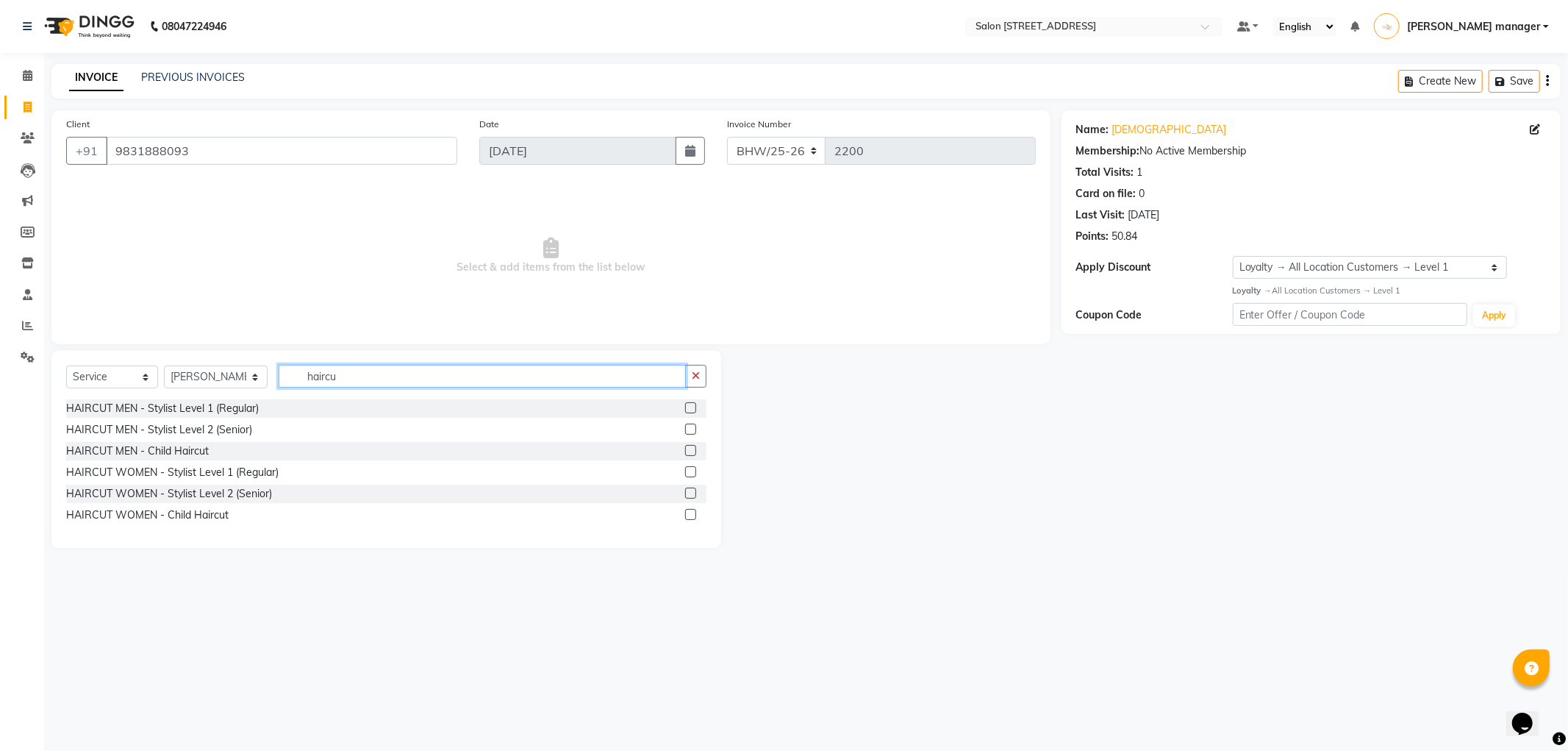
type input "haircu"
click at [694, 407] on label at bounding box center [690, 408] width 11 height 11
click at [694, 407] on input "checkbox" at bounding box center [690, 409] width 10 height 10
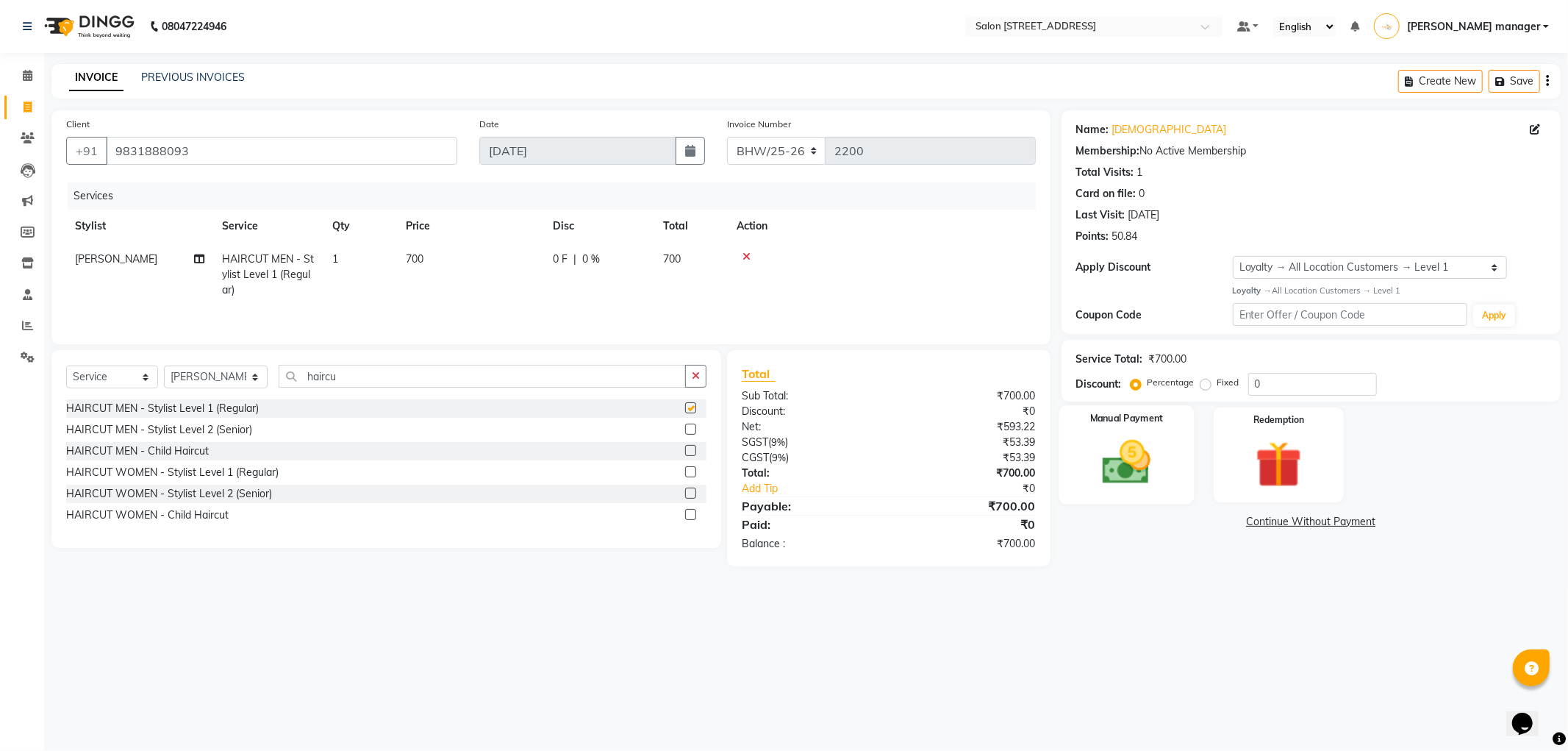
checkbox input "false"
click at [1125, 447] on img at bounding box center [1126, 462] width 78 height 56
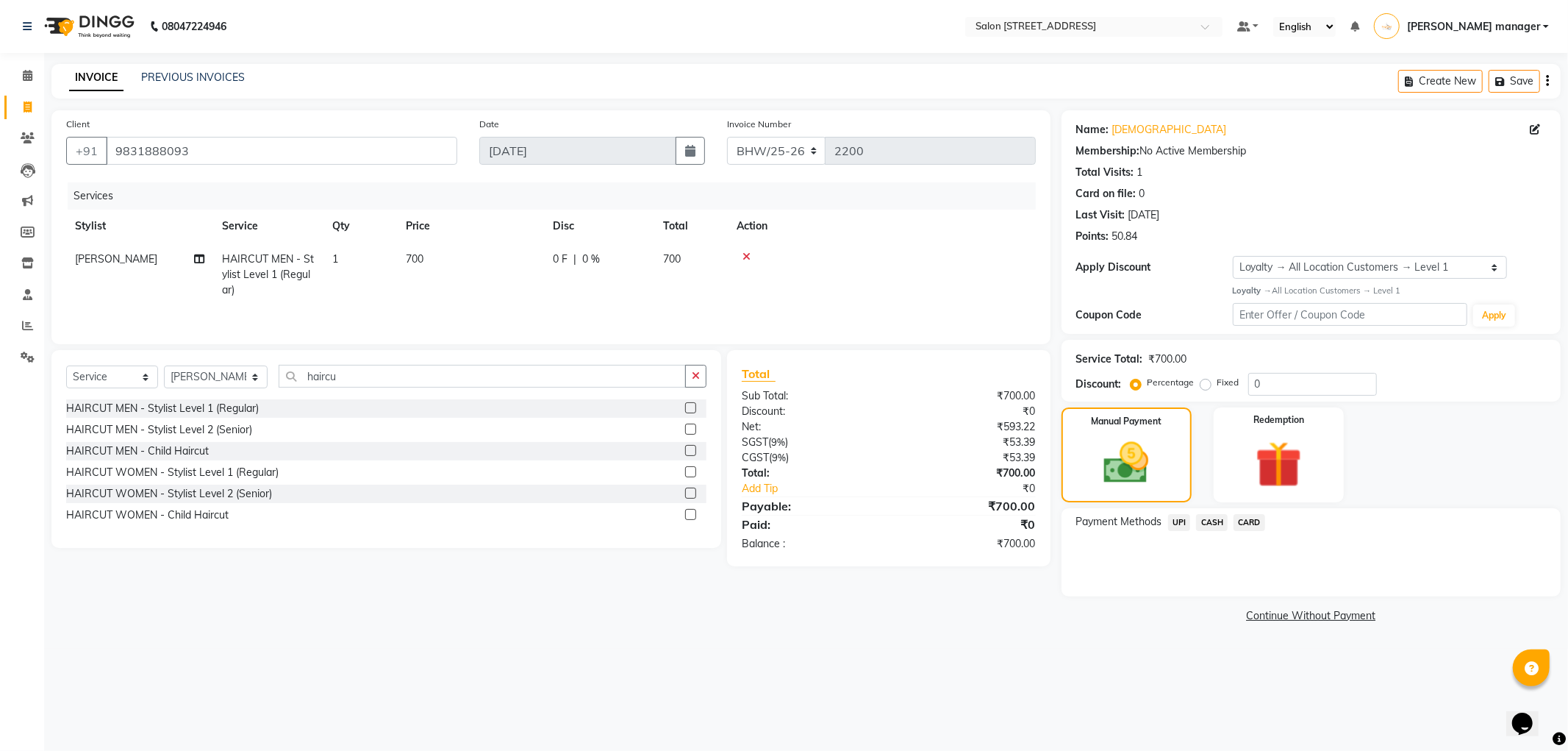
click at [1216, 523] on span "CASH" at bounding box center [1212, 523] width 32 height 17
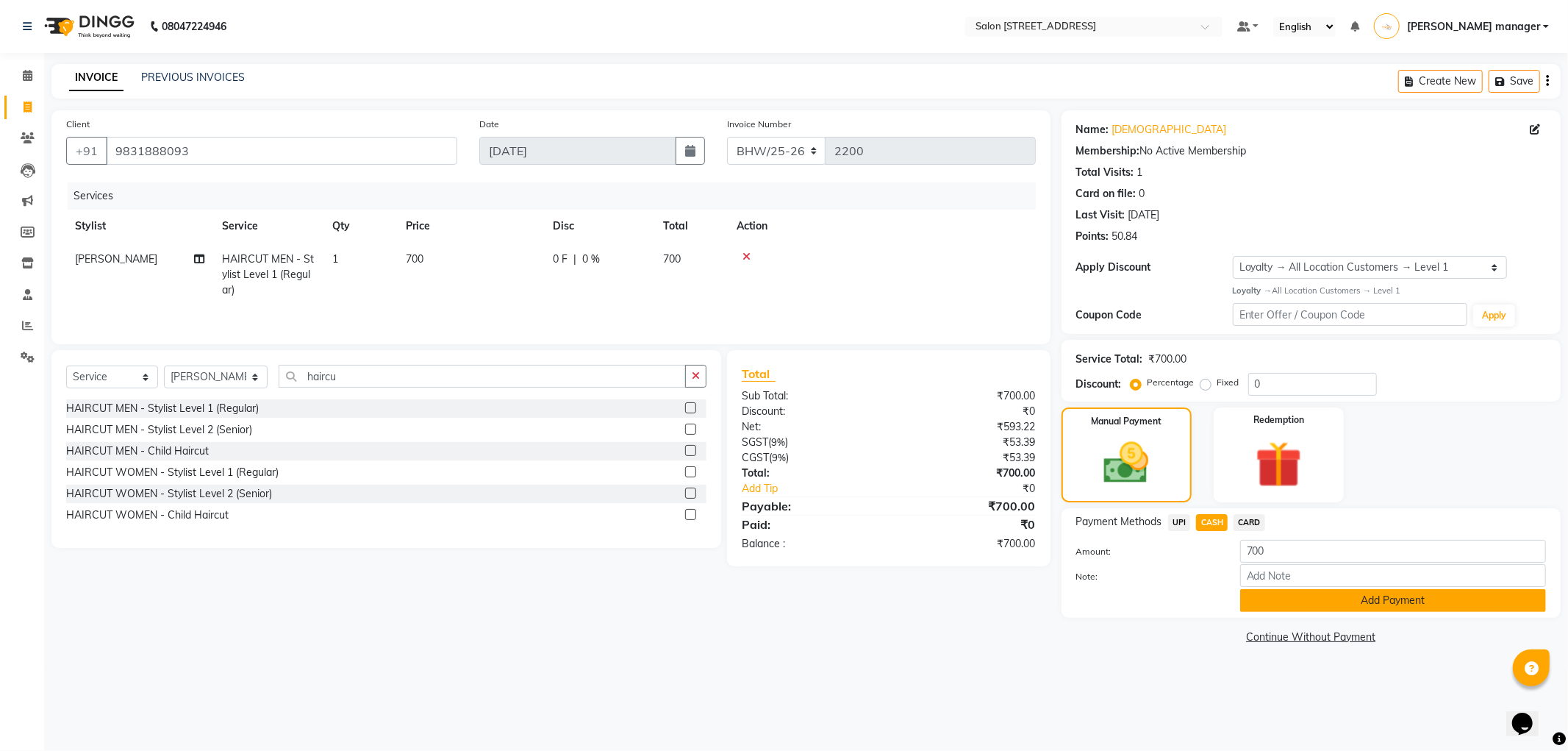
click at [1268, 593] on button "Add Payment" at bounding box center [1393, 600] width 306 height 23
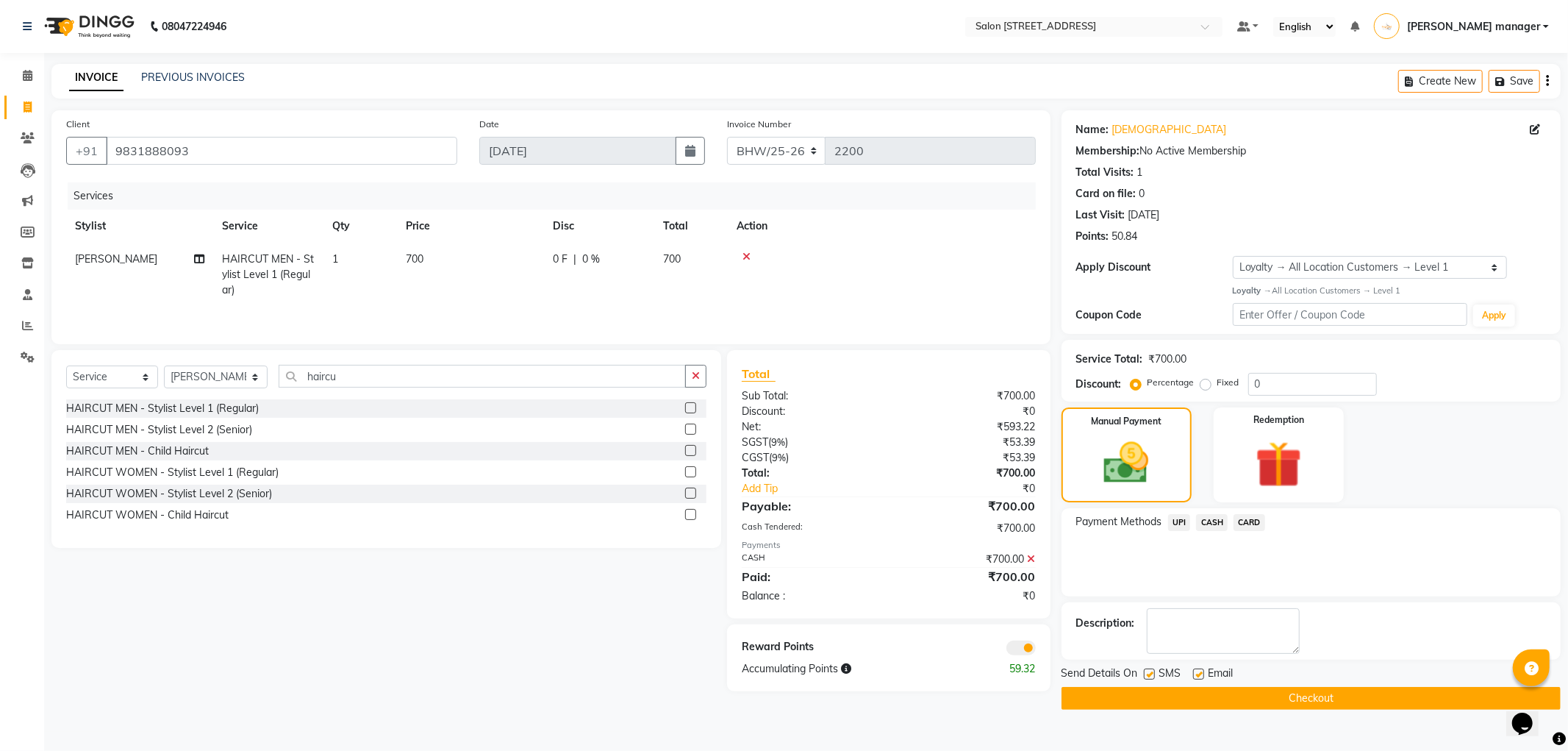
click at [1229, 699] on button "Checkout" at bounding box center [1311, 698] width 499 height 23
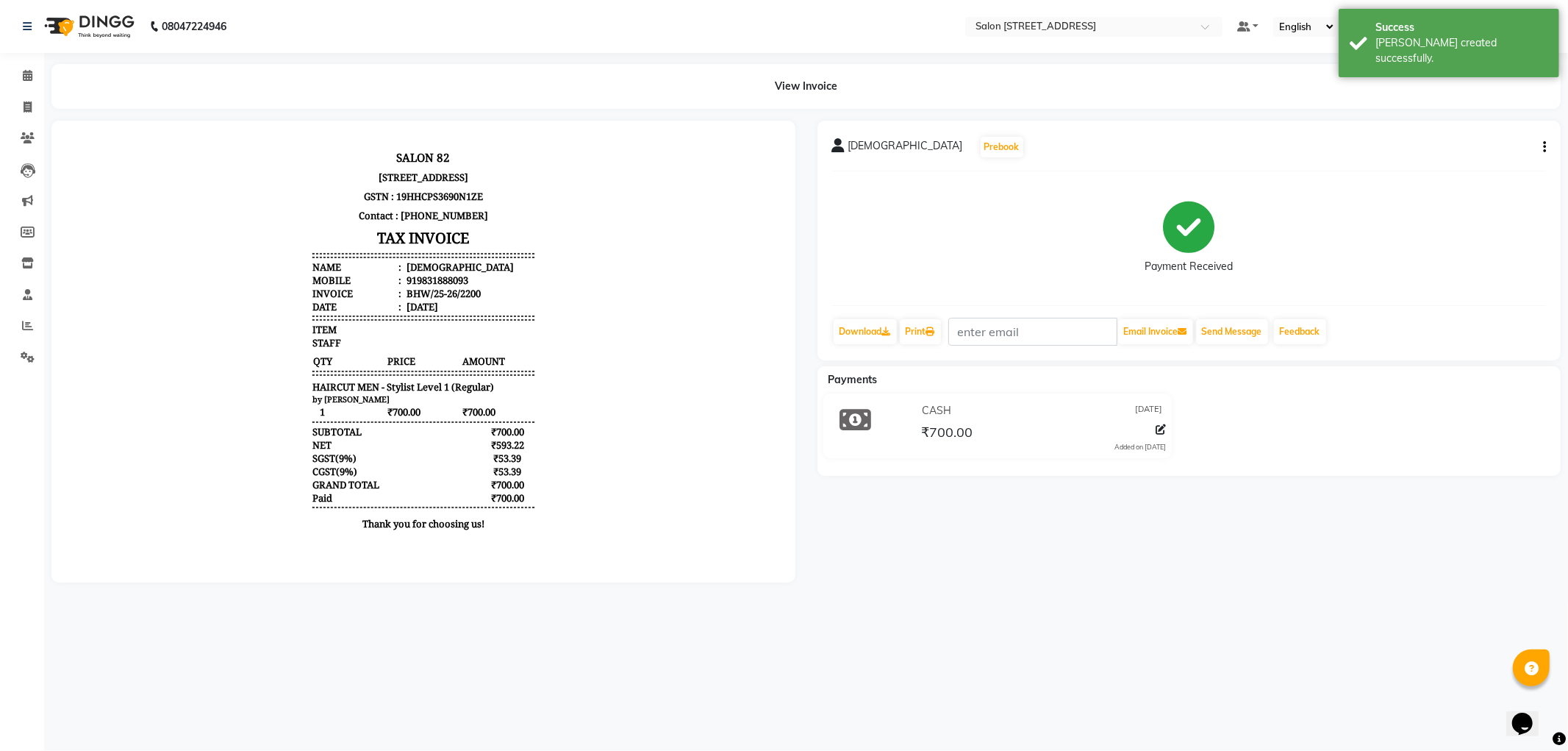
click at [415, 286] on div "919831888093" at bounding box center [435, 279] width 65 height 13
copy div "919831888093"
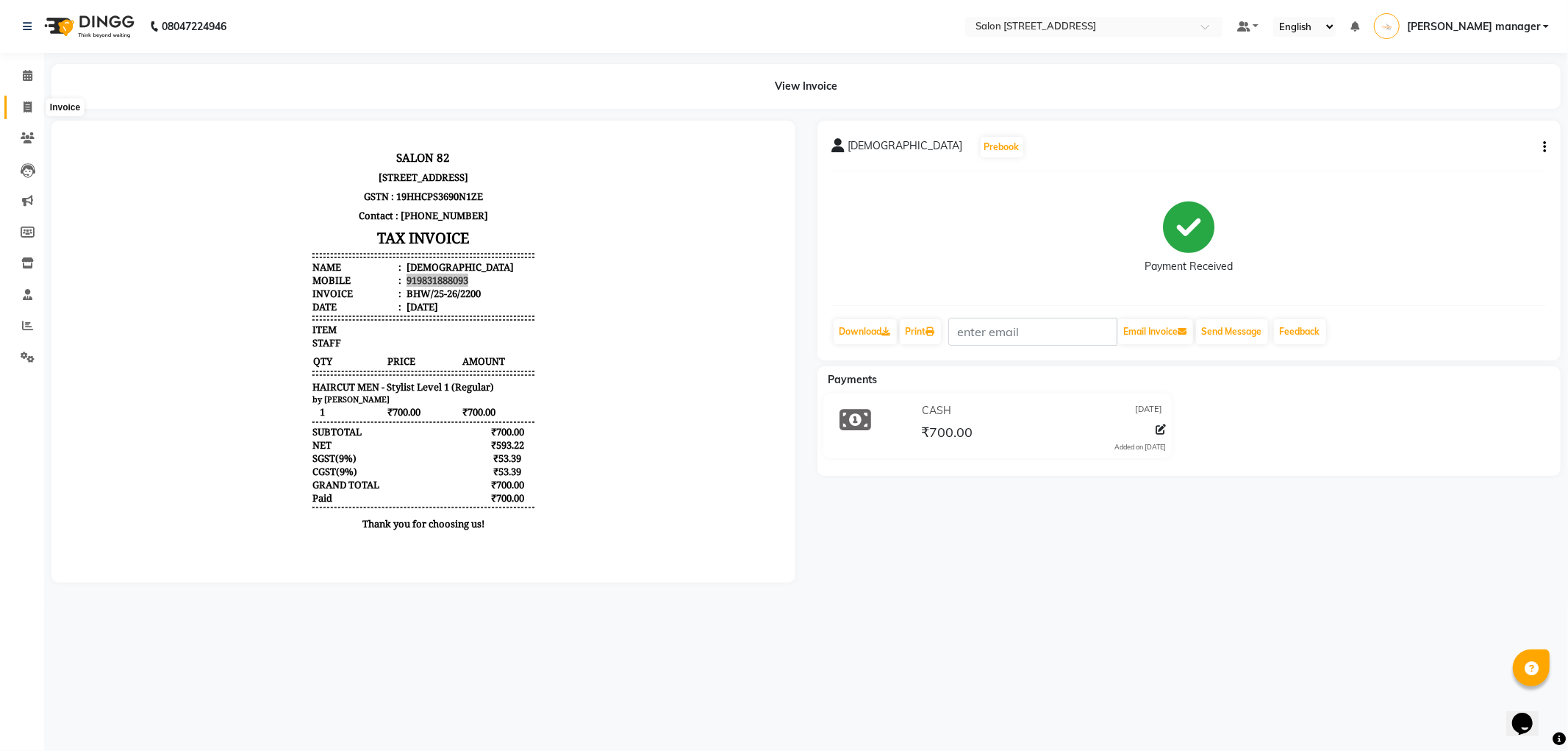
click at [33, 103] on span at bounding box center [27, 108] width 26 height 17
select select "service"
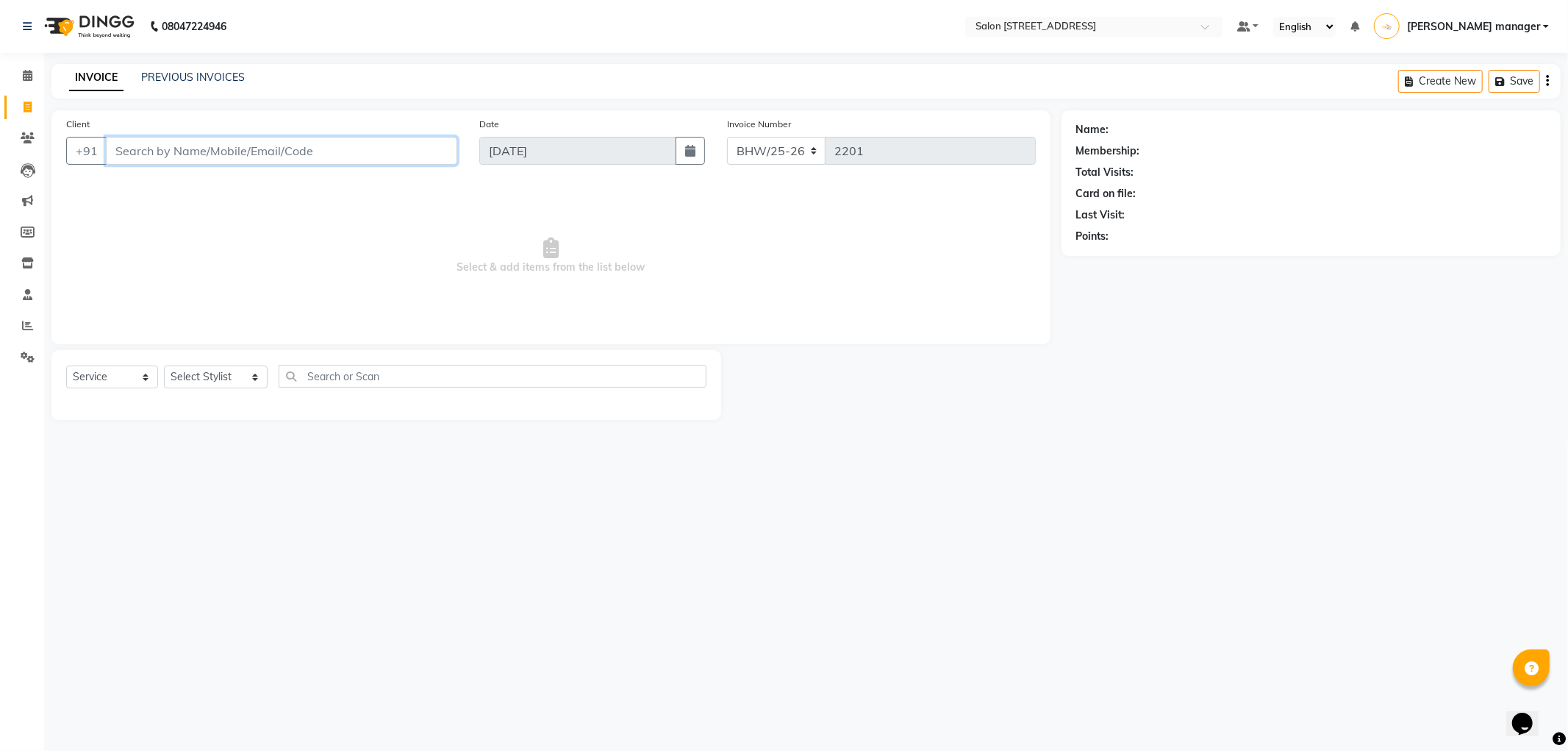
click at [296, 157] on input "Client" at bounding box center [281, 151] width 351 height 28
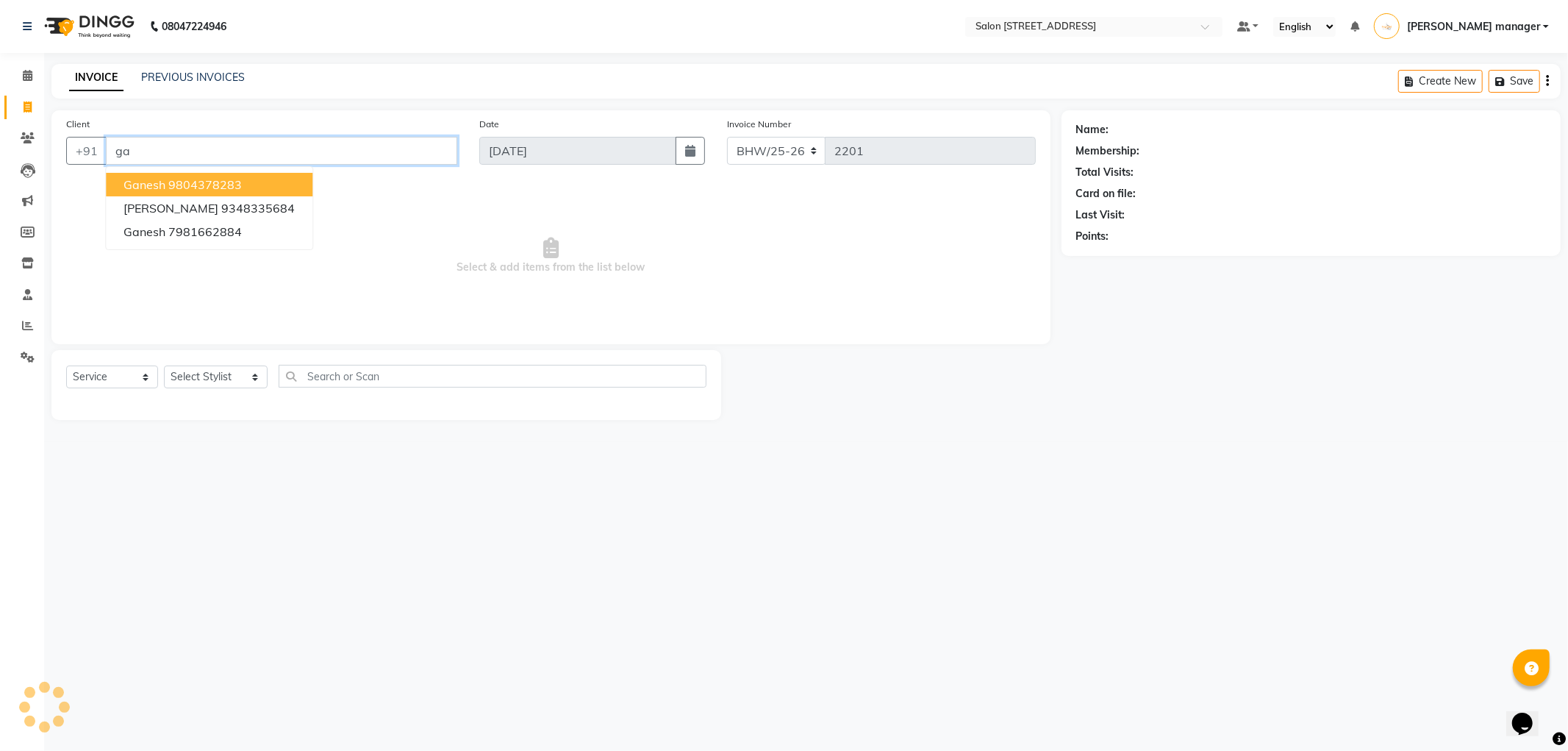
type input "g"
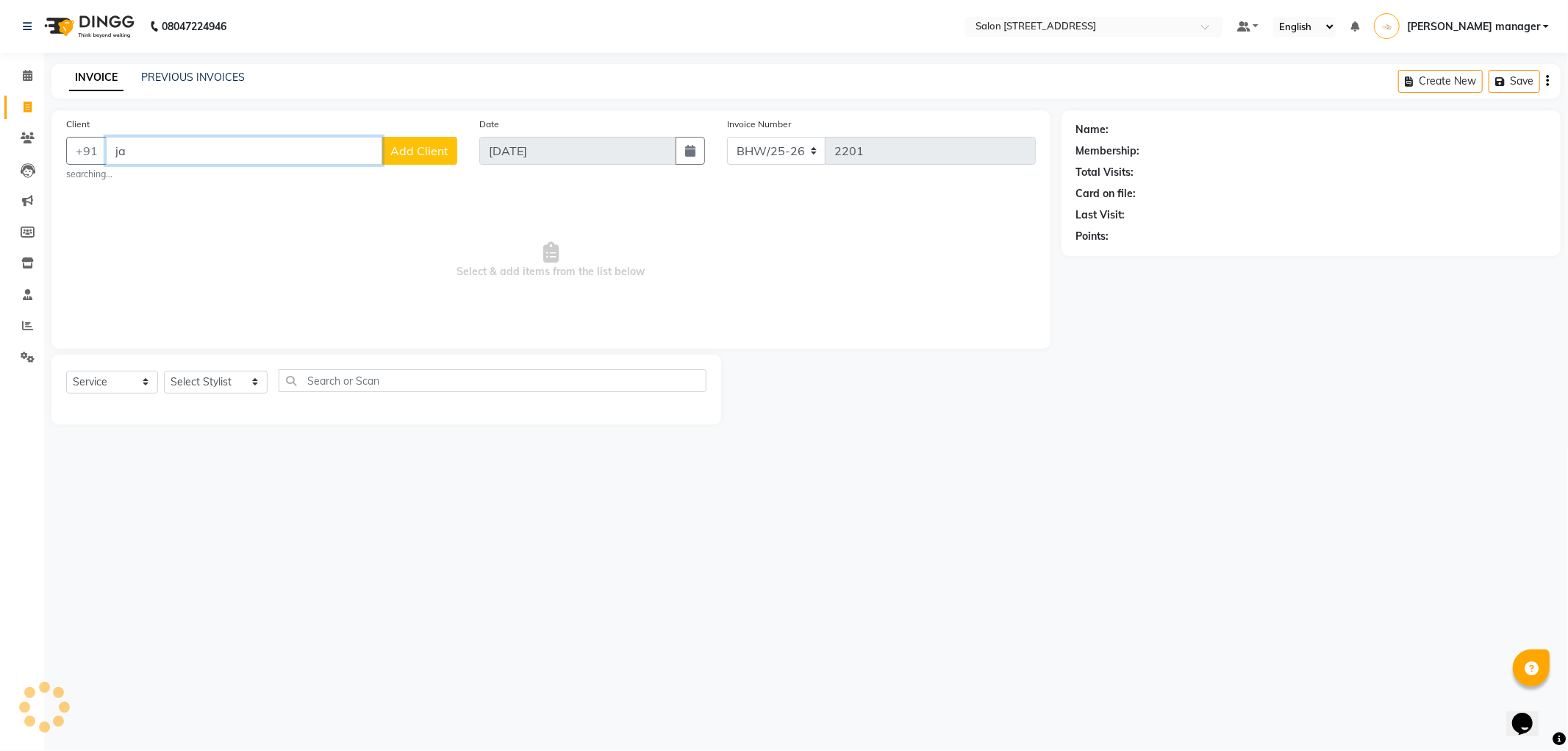
type input "j"
type input "g"
click at [241, 199] on ngb-typeahead-window "GAJEN SHAH 9830030244" at bounding box center [209, 184] width 208 height 37
click at [247, 187] on ngb-highlight "9830030244" at bounding box center [258, 184] width 74 height 14
type input "9830030244"
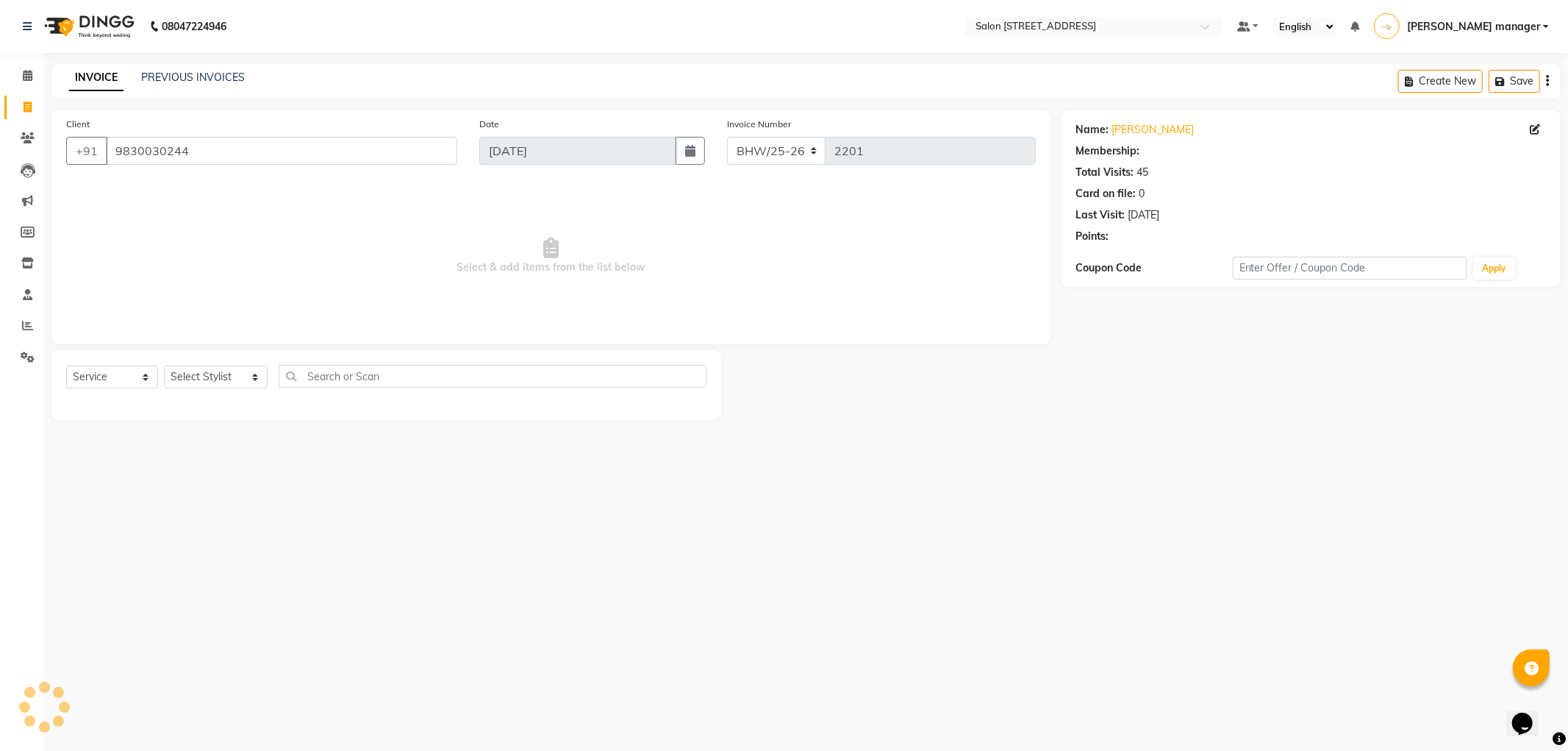
select select "1: Object"
click at [1130, 126] on link "Gajen Shah" at bounding box center [1154, 129] width 82 height 15
click at [258, 147] on input "9830030244" at bounding box center [281, 151] width 351 height 28
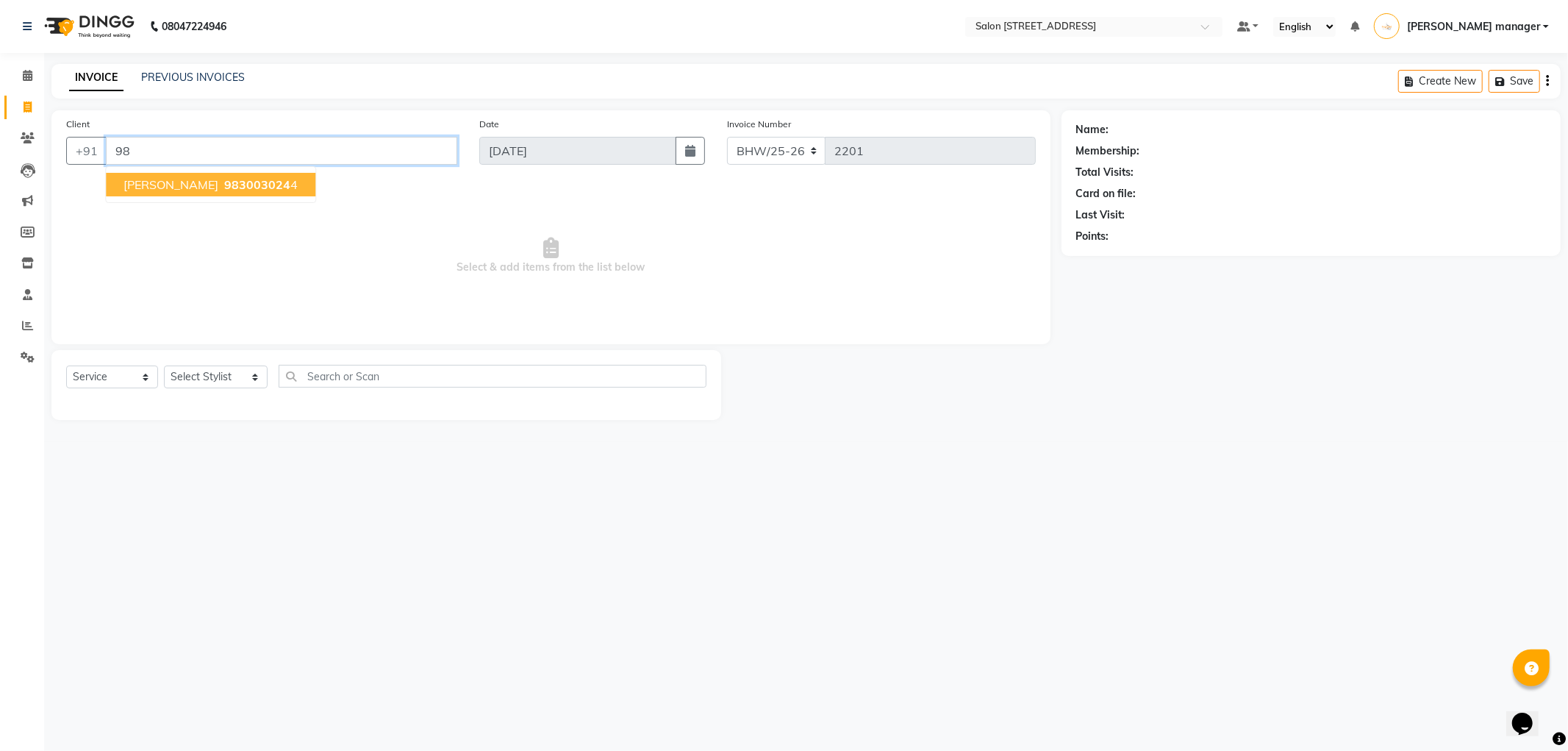
type input "9"
click at [93, 380] on select "Select Service Product Membership Package Voucher Prepaid Gift Card" at bounding box center [112, 377] width 92 height 23
select select "product"
click at [66, 366] on select "Select Service Product Membership Package Voucher Prepaid Gift Card" at bounding box center [112, 377] width 92 height 23
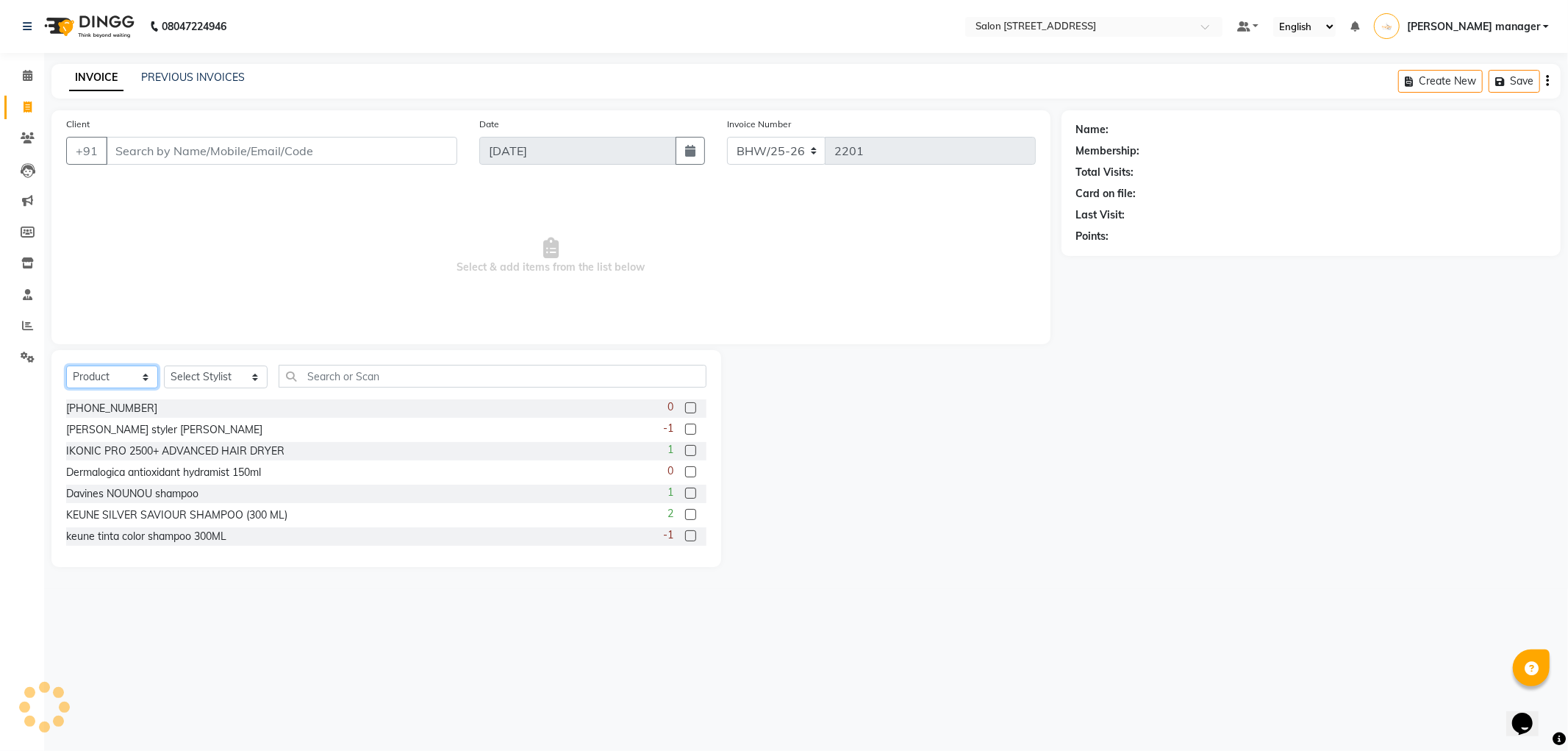
click at [91, 380] on select "Select Service Product Membership Package Voucher Prepaid Gift Card" at bounding box center [112, 377] width 92 height 23
click at [175, 138] on input "Client" at bounding box center [281, 151] width 351 height 28
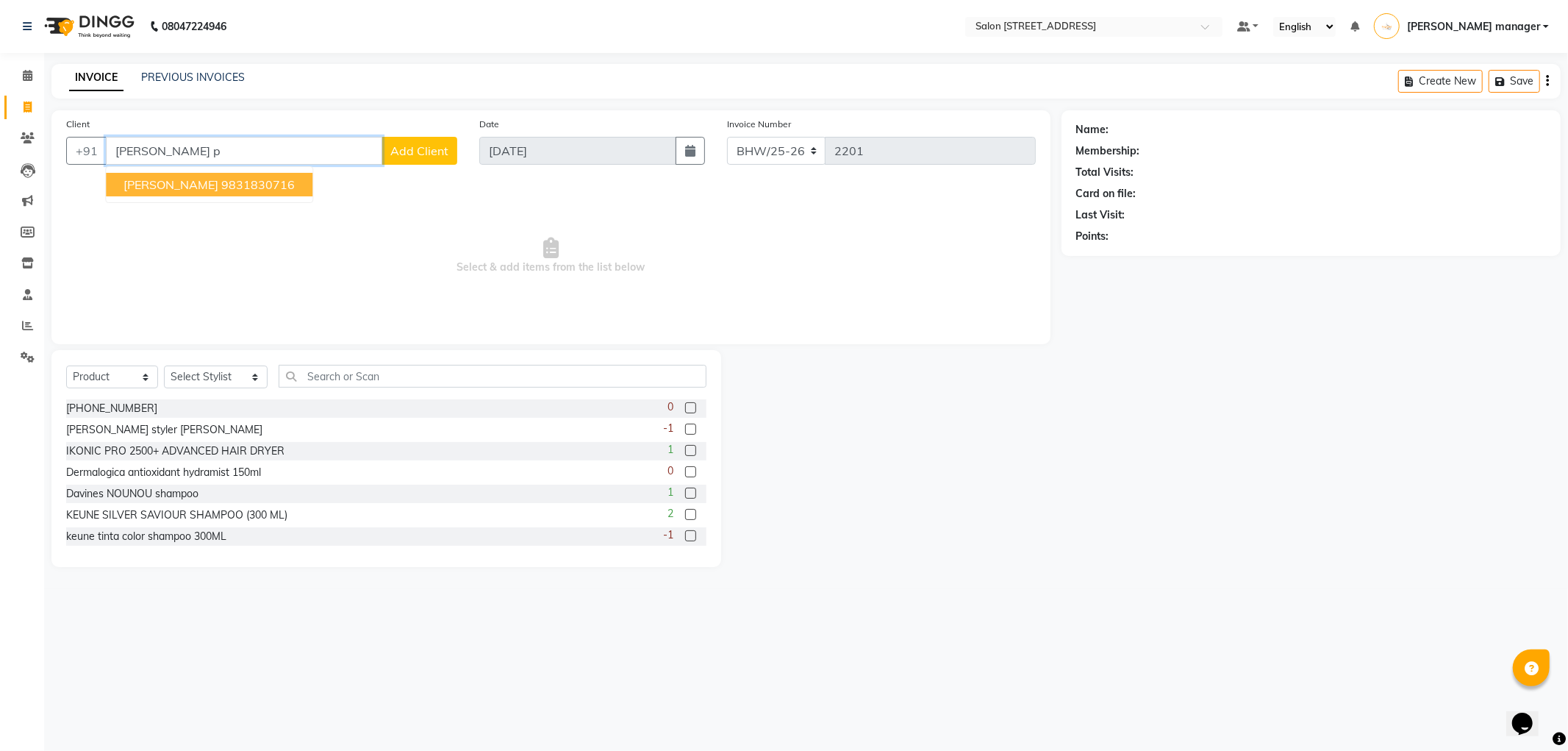
click at [160, 188] on span "[PERSON_NAME]" at bounding box center [170, 184] width 95 height 14
type input "9831830716"
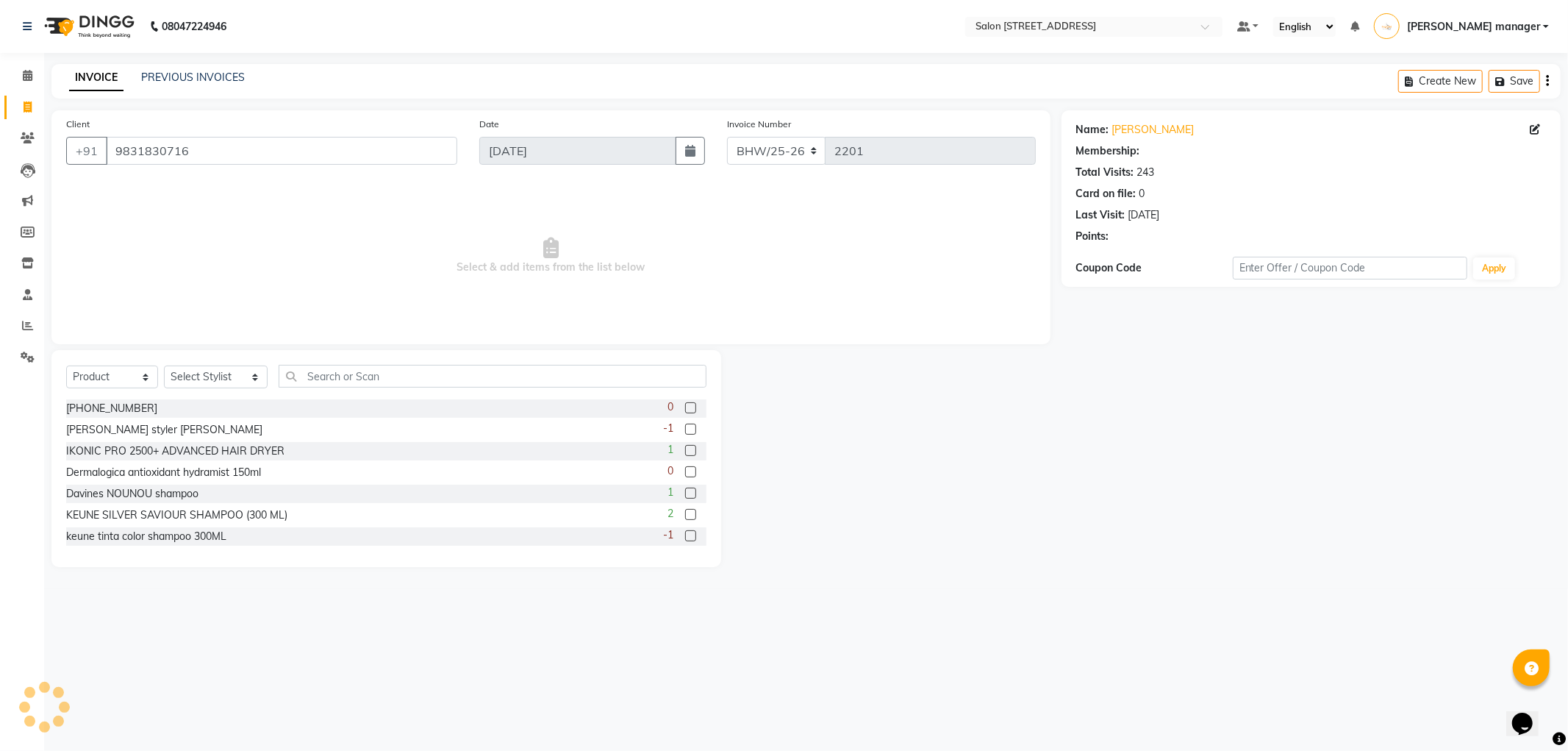
select select "1: Object"
click at [1128, 121] on div "Name: Alokk Poddar Membership: No Active Membership Total Visits: 243 Card on f…" at bounding box center [1311, 180] width 470 height 128
click at [1128, 123] on link "Alokk Poddar" at bounding box center [1154, 129] width 82 height 15
click at [224, 373] on select "Select Stylist Akhtar ALTAMAS Ankita ARZOO BABLU BHARAT BHAWANIPUR BUNNY Doyel …" at bounding box center [216, 377] width 103 height 23
select select "37692"
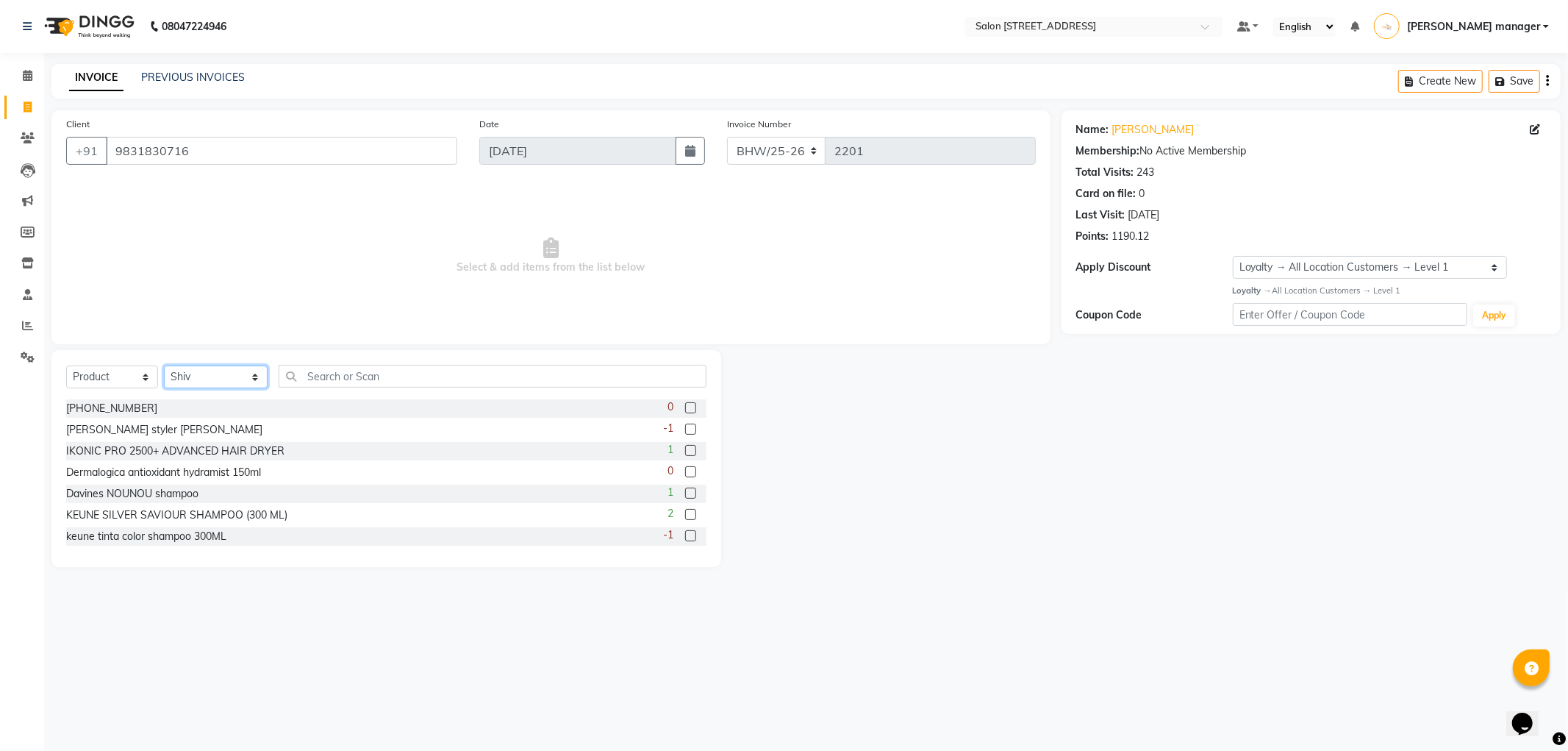
click at [164, 366] on select "Select Stylist [PERSON_NAME] [PERSON_NAME] [PERSON_NAME] BHAWANIPUR BUNNY [PERS…" at bounding box center [216, 377] width 103 height 23
click at [372, 371] on input "text" at bounding box center [492, 376] width 428 height 23
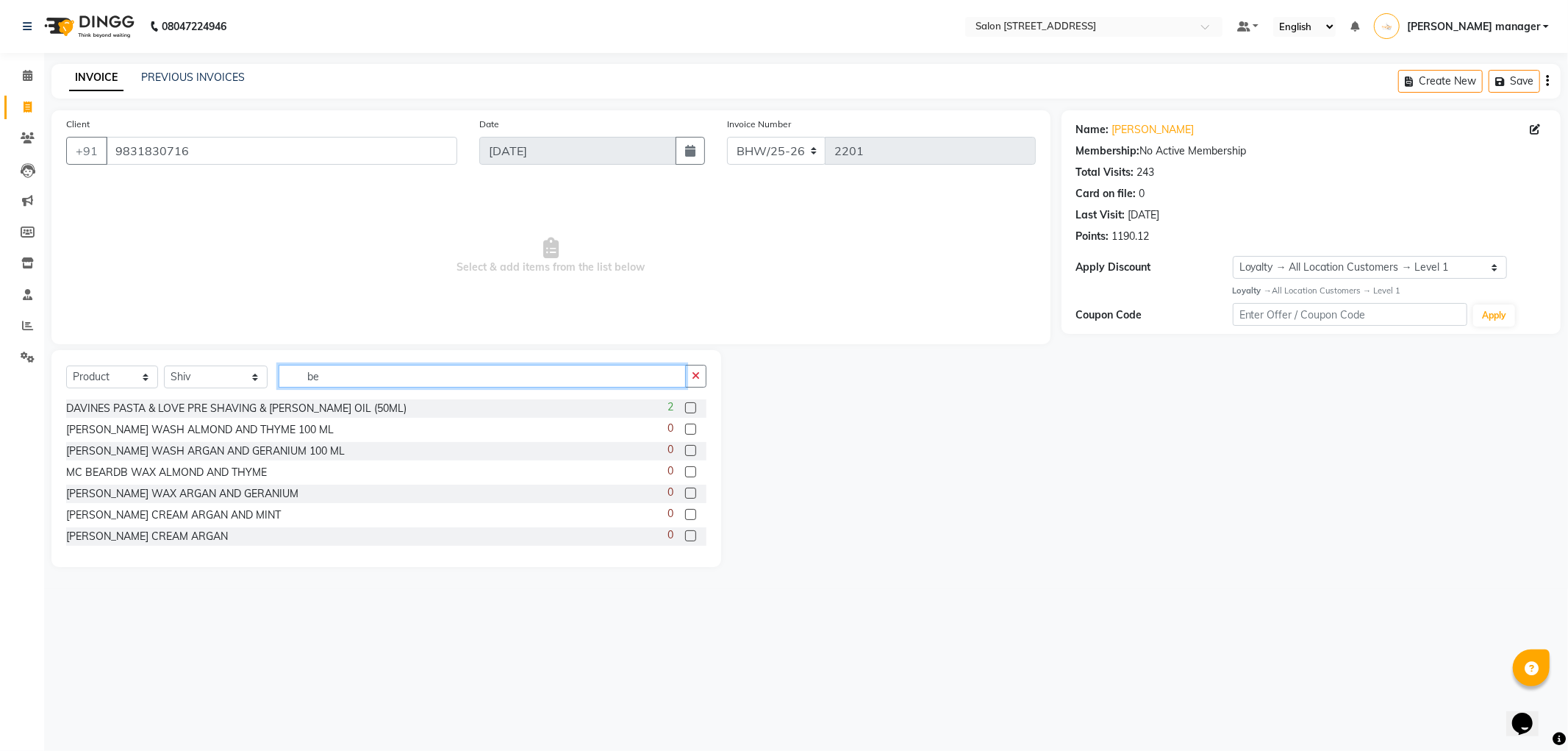
type input "b"
type input "love"
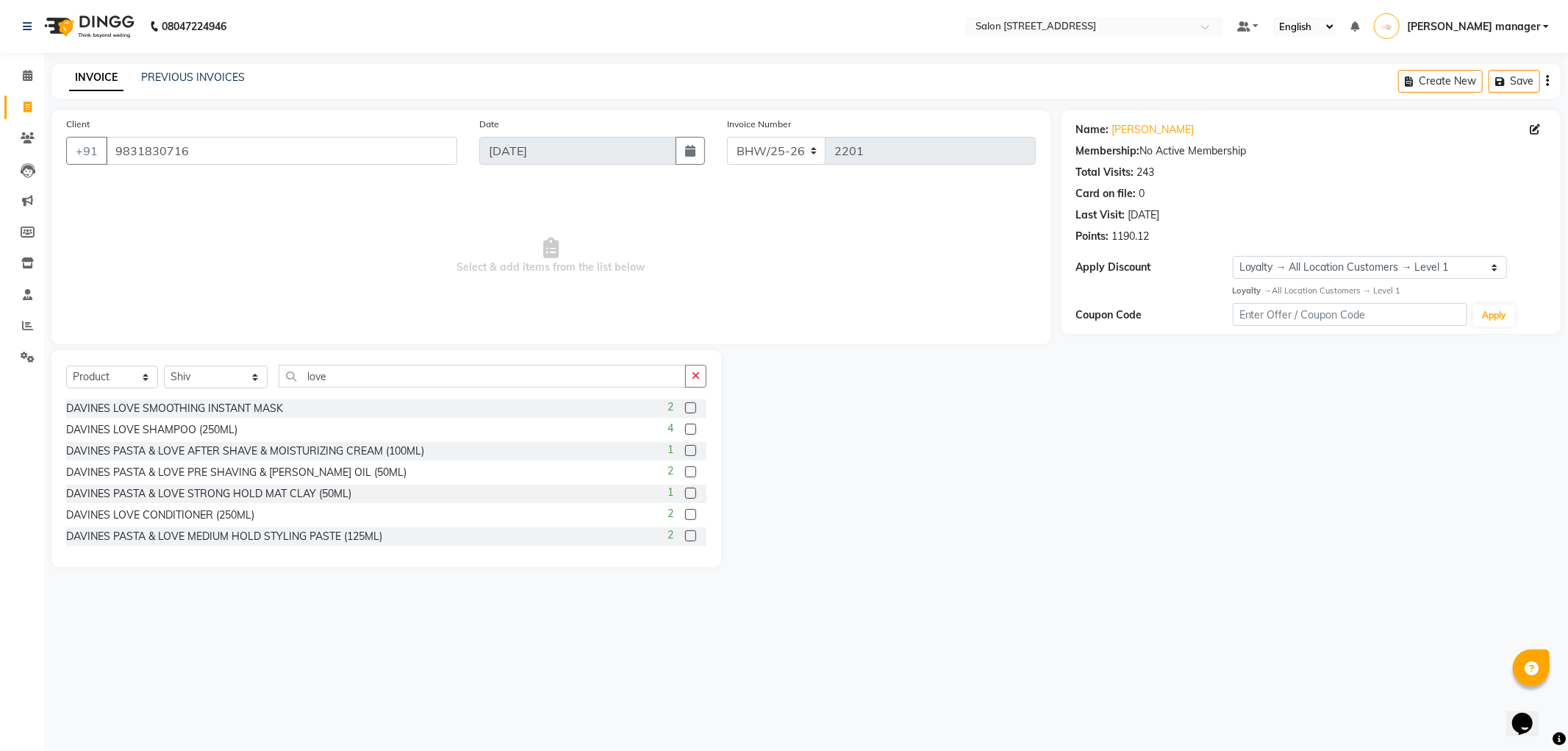
click at [685, 451] on label at bounding box center [690, 450] width 11 height 11
click at [685, 451] on input "checkbox" at bounding box center [690, 451] width 10 height 10
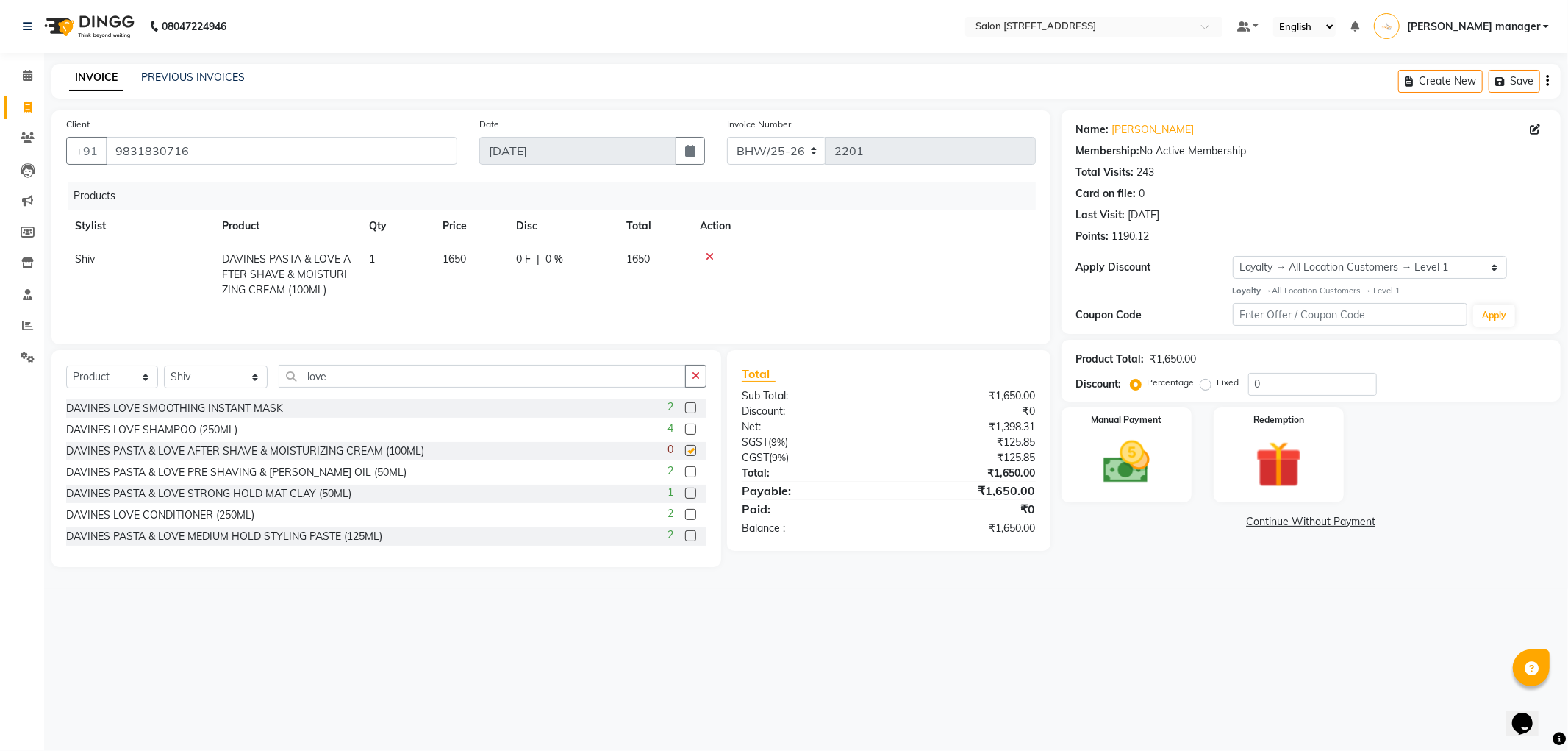
checkbox input "false"
click at [115, 377] on select "Select Service Product Membership Package Voucher Prepaid Gift Card" at bounding box center [112, 377] width 92 height 23
select select "service"
click at [66, 367] on select "Select Service Product Membership Package Voucher Prepaid Gift Card" at bounding box center [112, 377] width 92 height 23
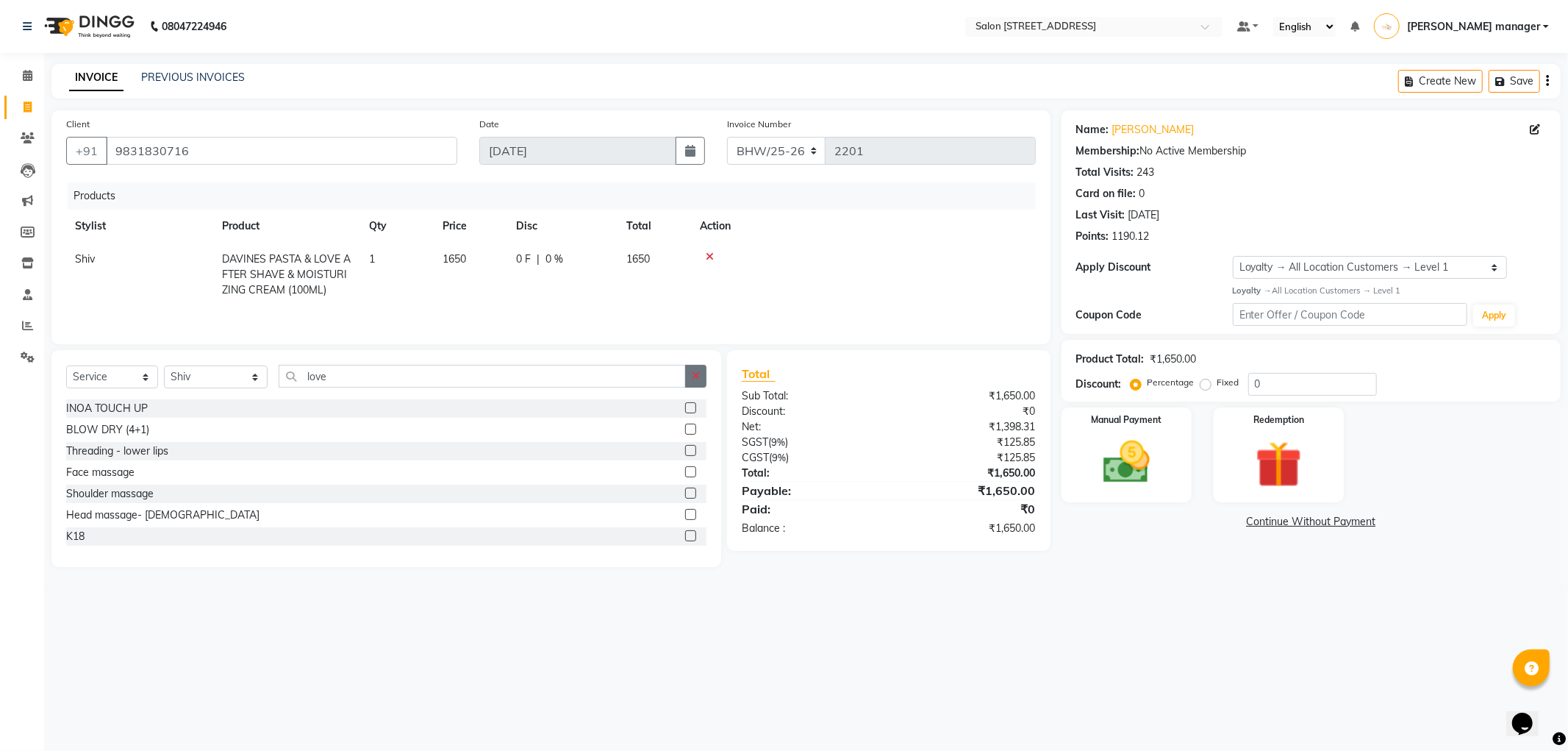
click at [692, 371] on button "button" at bounding box center [696, 376] width 21 height 23
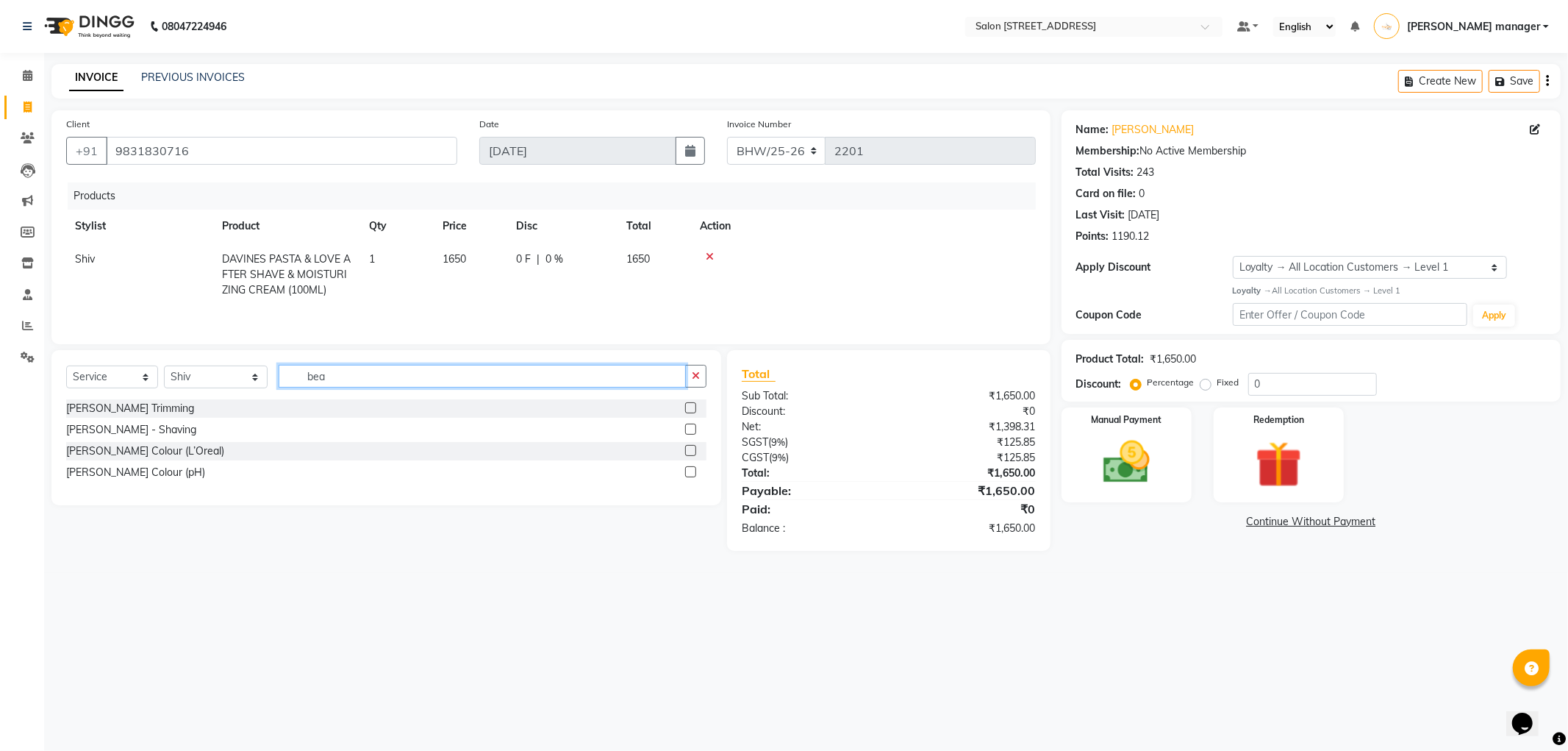
type input "bea"
click at [688, 407] on label at bounding box center [690, 408] width 11 height 11
click at [688, 407] on input "checkbox" at bounding box center [690, 409] width 10 height 10
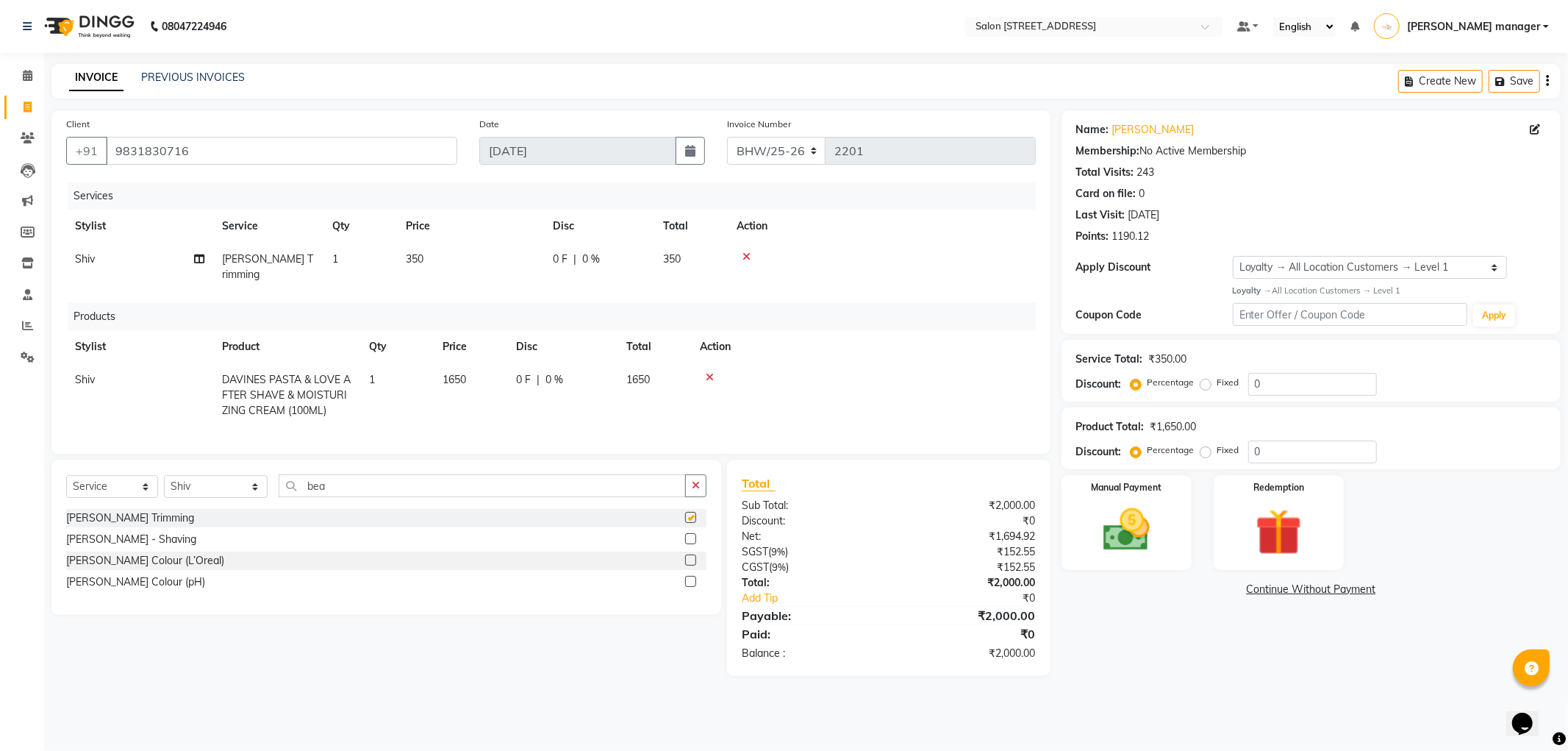
checkbox input "false"
click at [685, 587] on label at bounding box center [690, 581] width 11 height 11
click at [685, 587] on input "checkbox" at bounding box center [690, 582] width 10 height 10
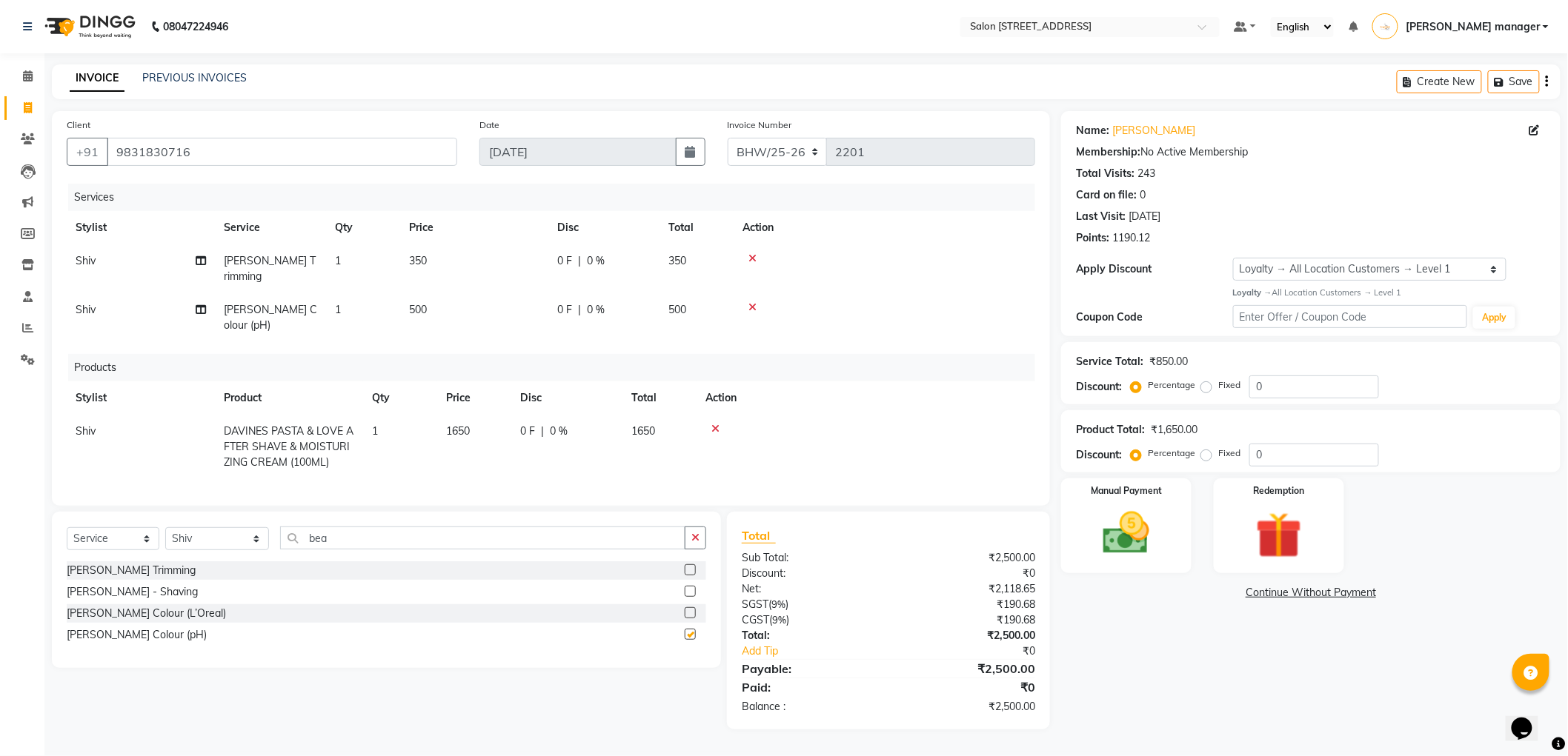
checkbox input "false"
click at [431, 306] on td "500" at bounding box center [474, 318] width 148 height 49
select select "37692"
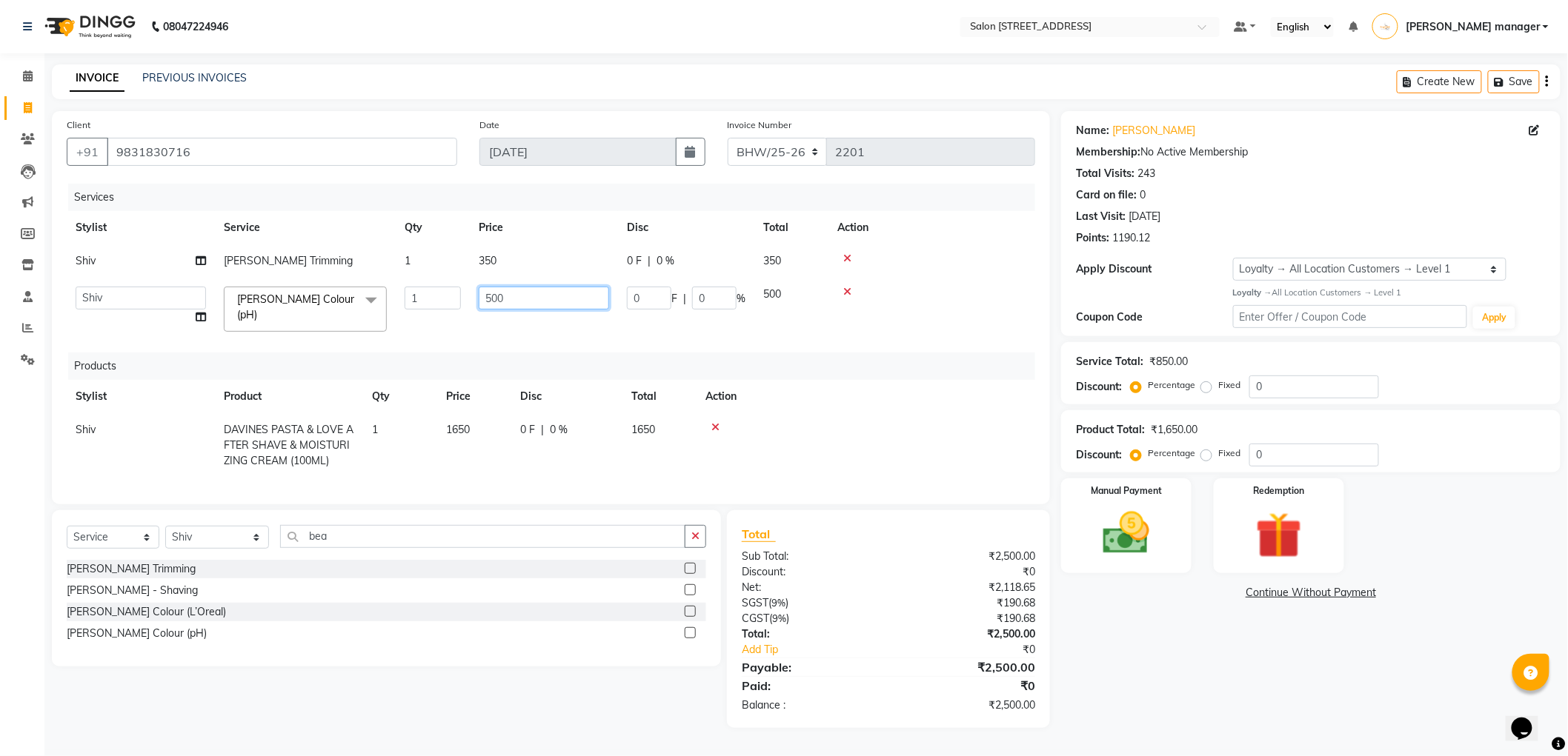
drag, startPoint x: 528, startPoint y: 300, endPoint x: 438, endPoint y: 300, distance: 90.0
click at [438, 300] on tr "Akhtar ALTAMAS Ankita ARZOO BABLU BHARAT BHAWANIPUR BUNNY Doyel Faizal Farjana …" at bounding box center [550, 309] width 968 height 63
type input "550"
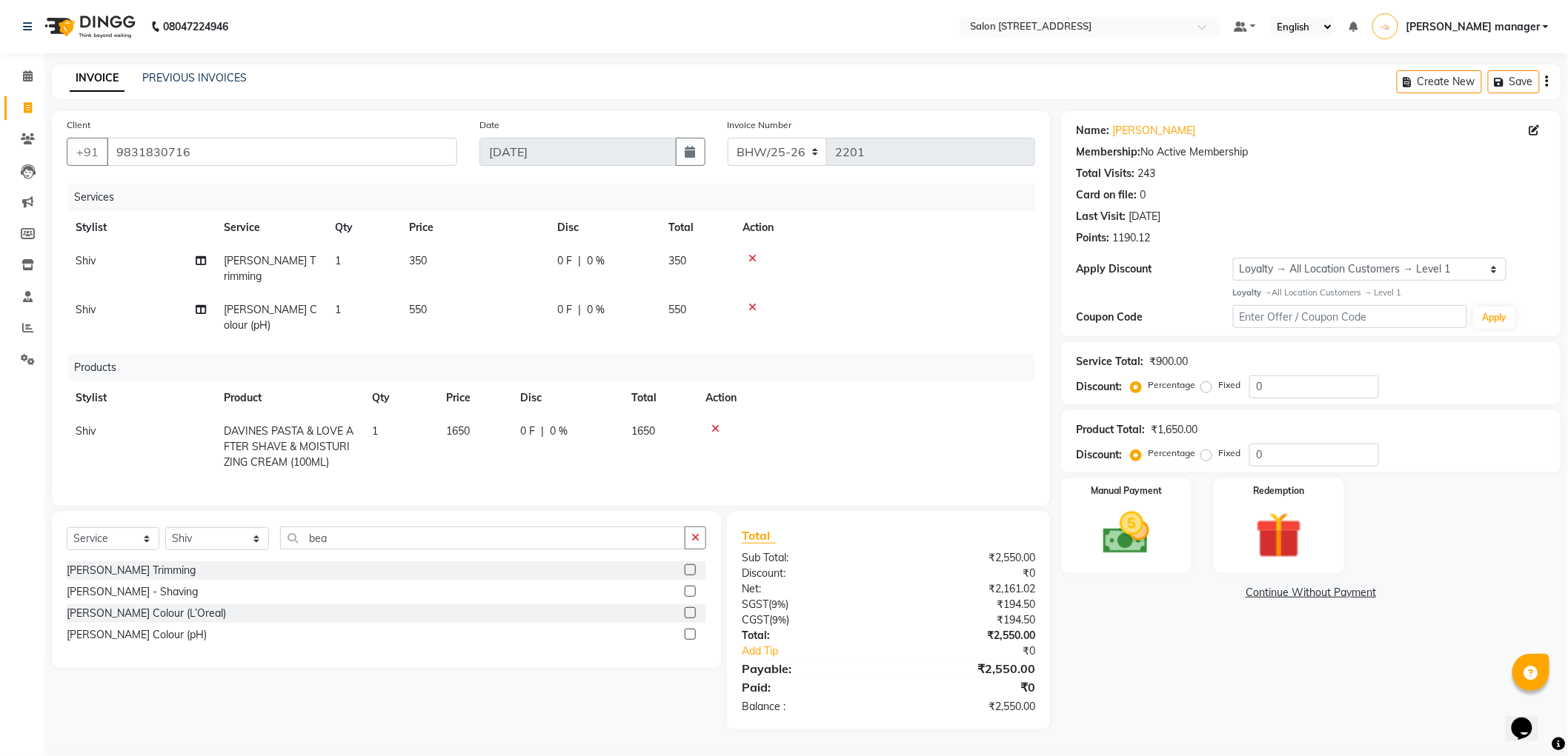
click at [571, 215] on tr "Stylist Service Qty Price Disc Total Action" at bounding box center [550, 228] width 968 height 34
click at [1140, 531] on img at bounding box center [1126, 533] width 78 height 56
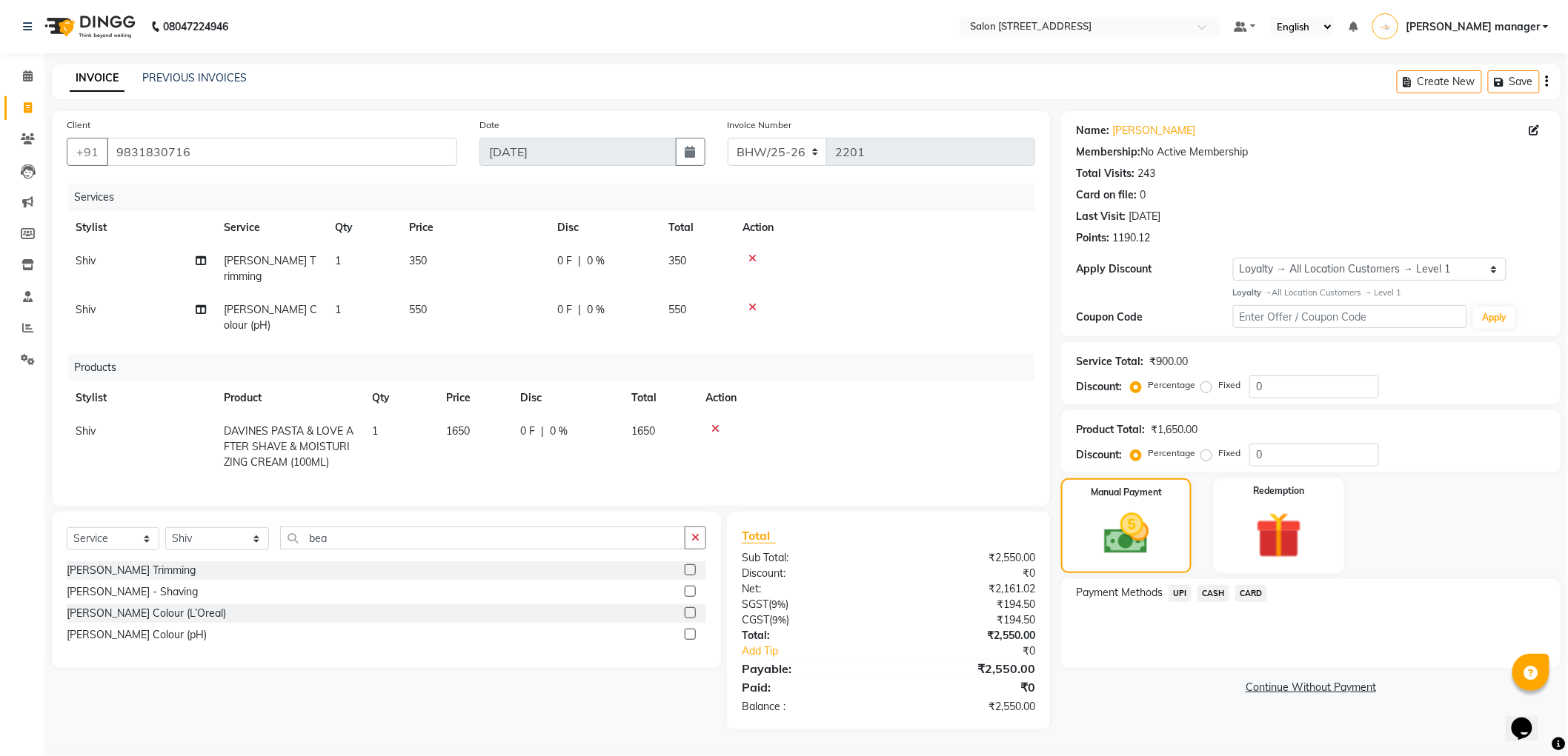
click at [1238, 585] on span "CARD" at bounding box center [1251, 594] width 32 height 17
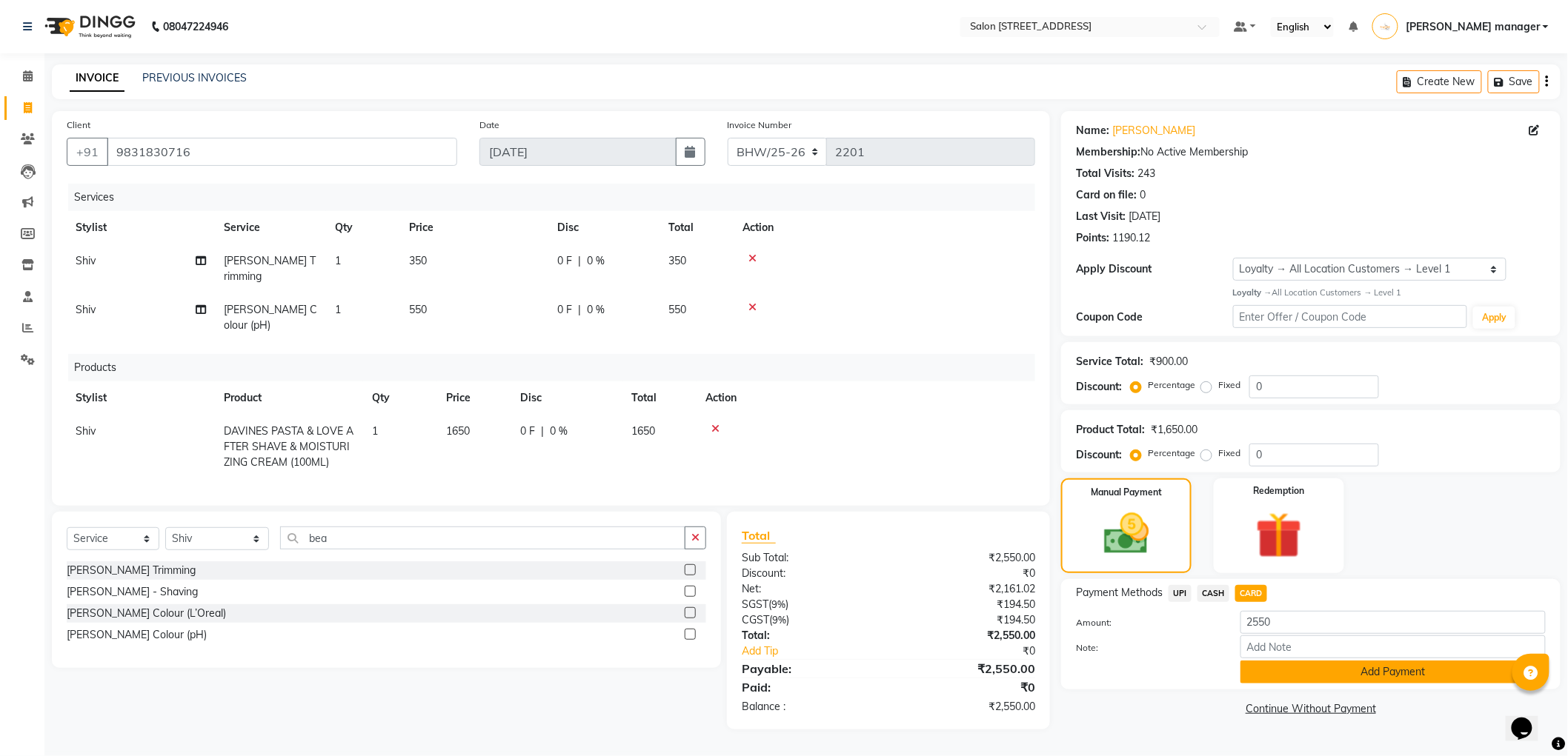
click at [1271, 660] on button "Add Payment" at bounding box center [1393, 672] width 305 height 23
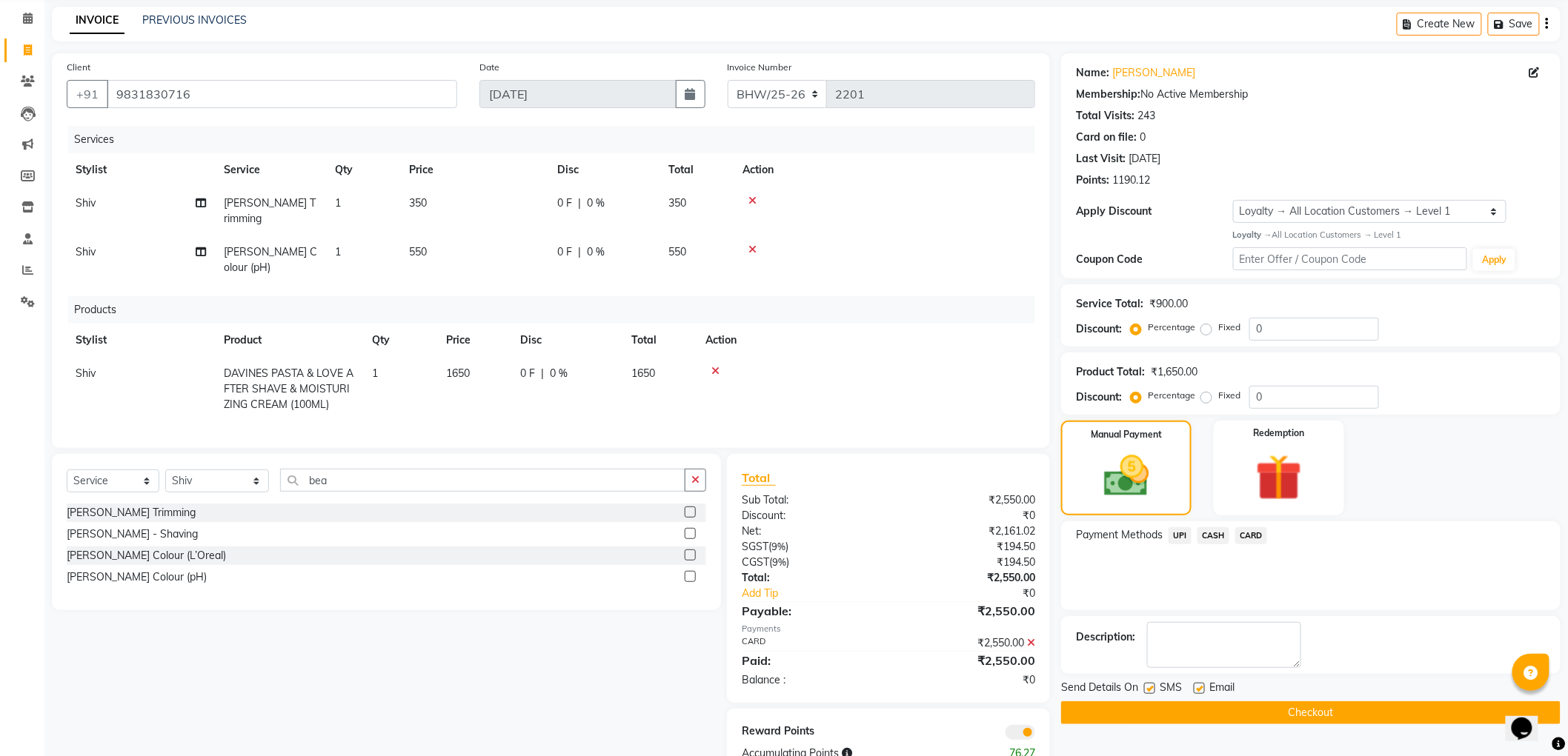
scroll to position [113, 0]
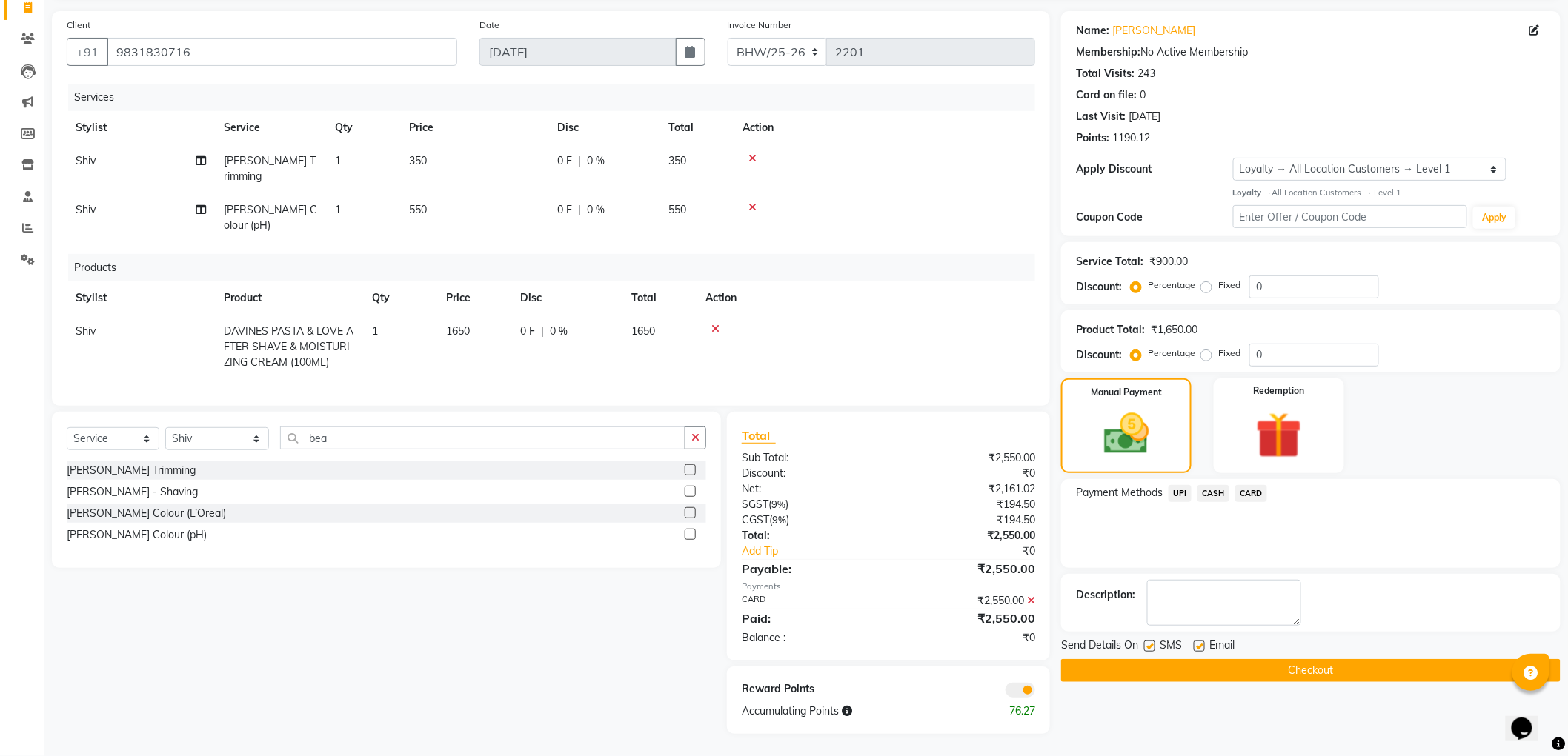
click at [1268, 659] on button "Checkout" at bounding box center [1310, 670] width 500 height 23
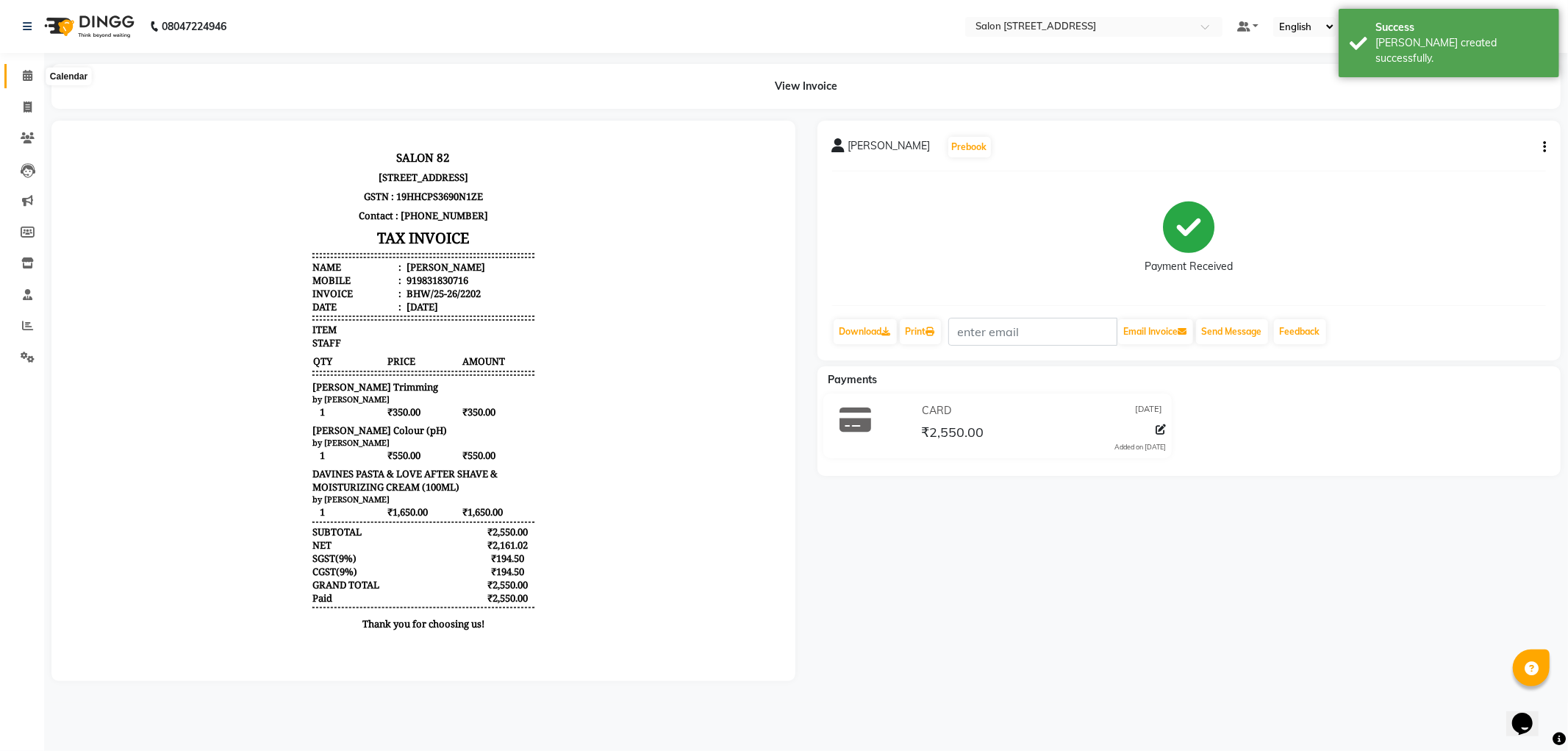
click at [30, 74] on icon at bounding box center [27, 75] width 10 height 11
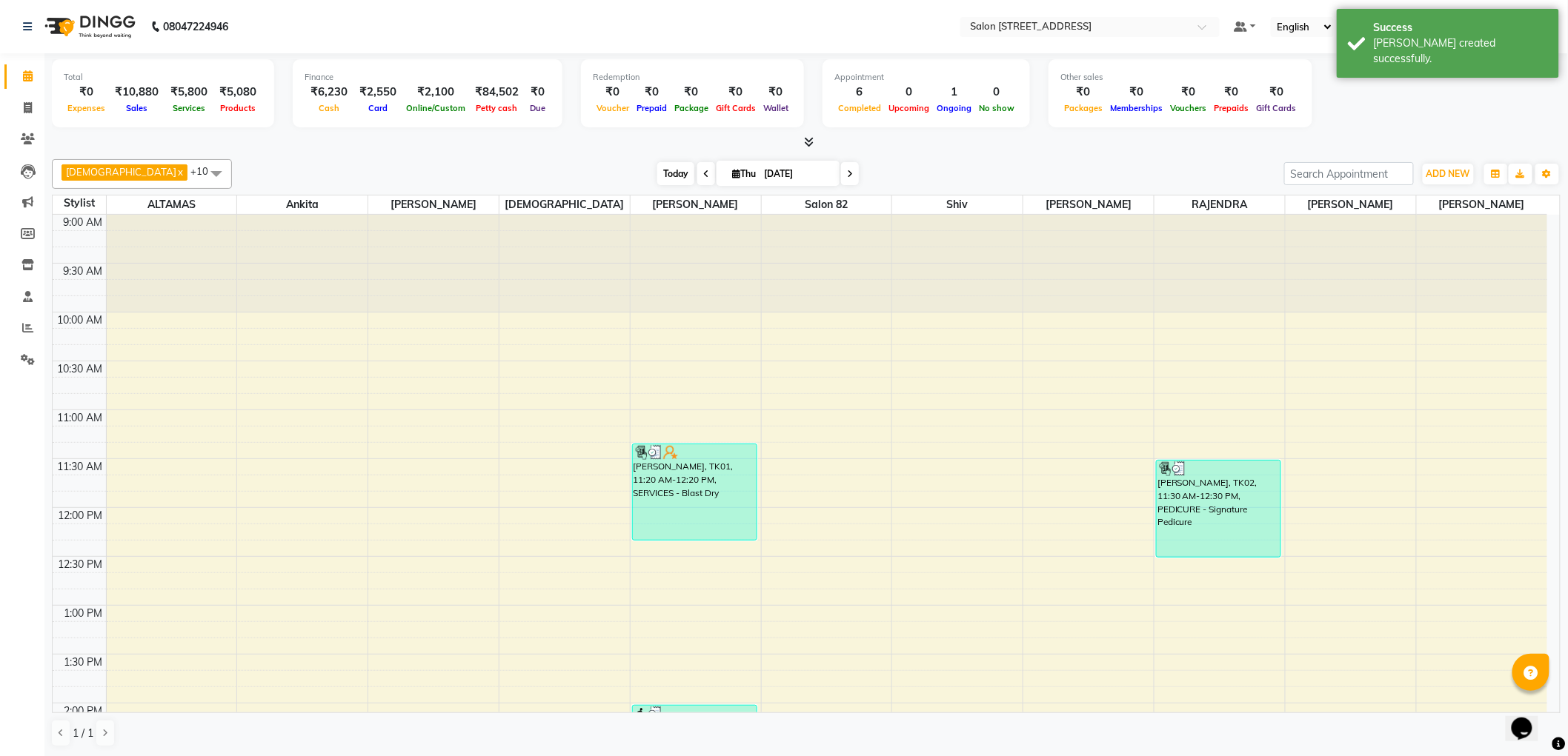
click at [657, 166] on span "Today" at bounding box center [675, 174] width 37 height 23
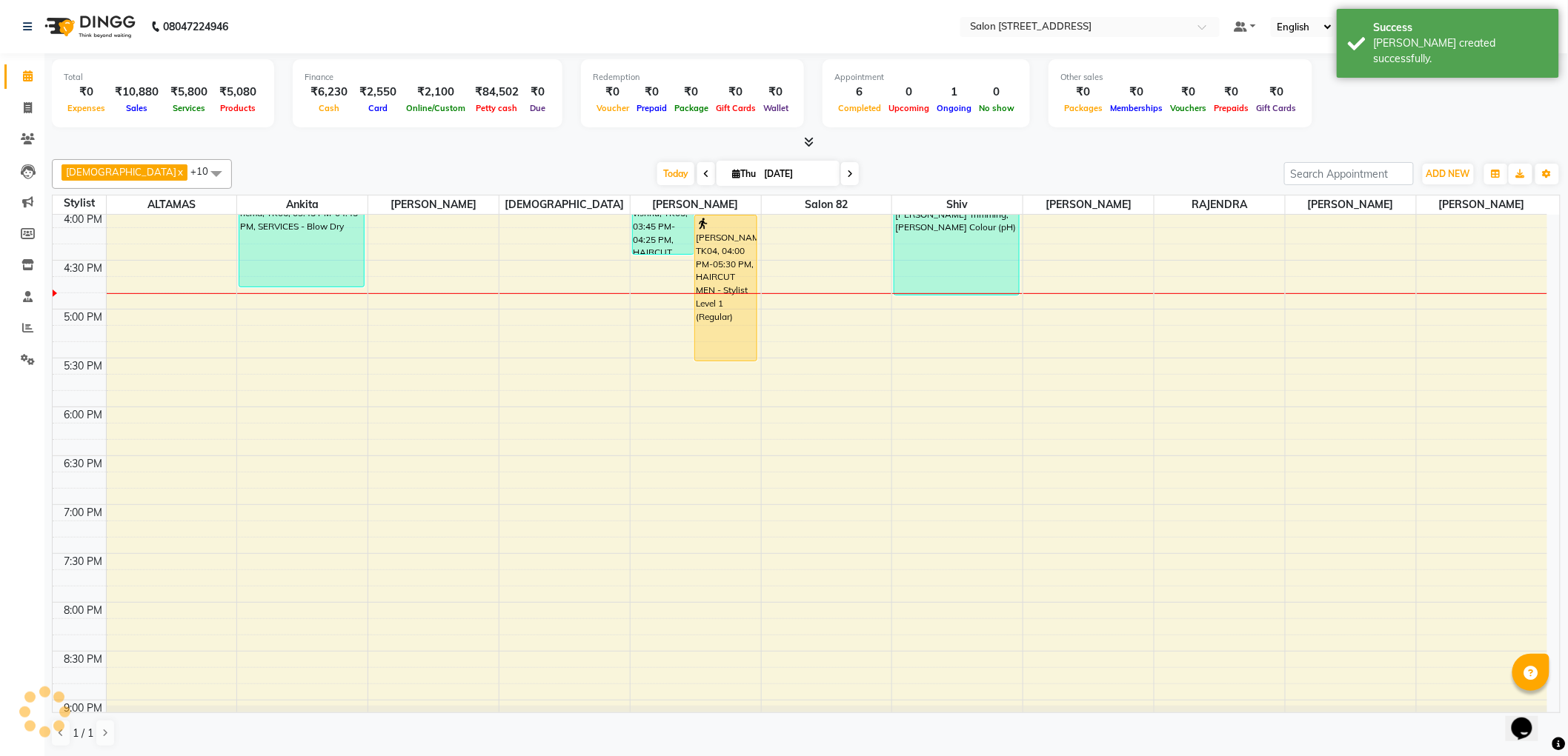
click at [565, 167] on div "[DATE] [DATE]" at bounding box center [757, 174] width 1037 height 22
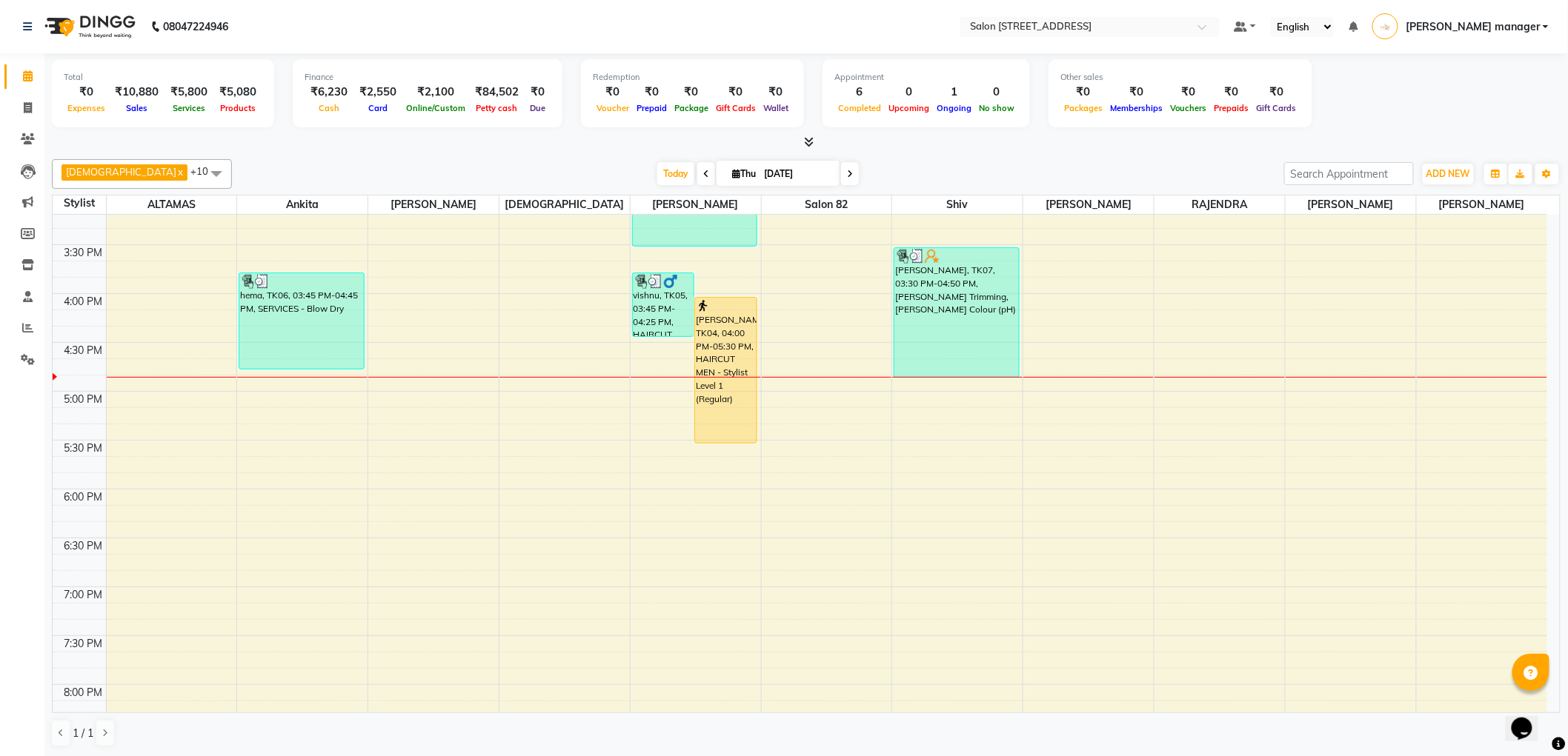
click at [714, 10] on nav "08047224946 Select Location × Salon [STREET_ADDRESS] Default Panel My Panel Eng…" at bounding box center [784, 27] width 1568 height 54
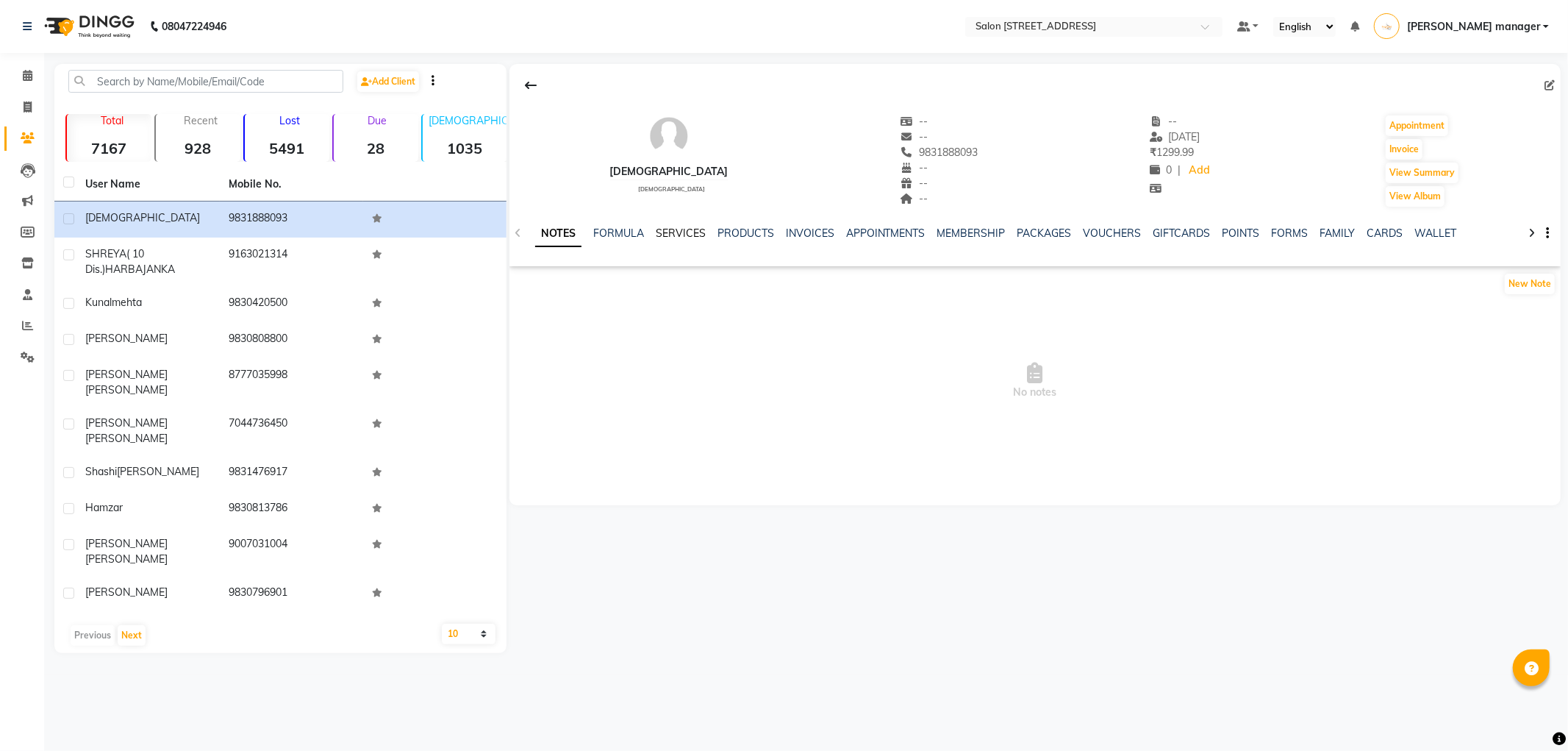
click at [692, 231] on link "SERVICES" at bounding box center [681, 233] width 50 height 13
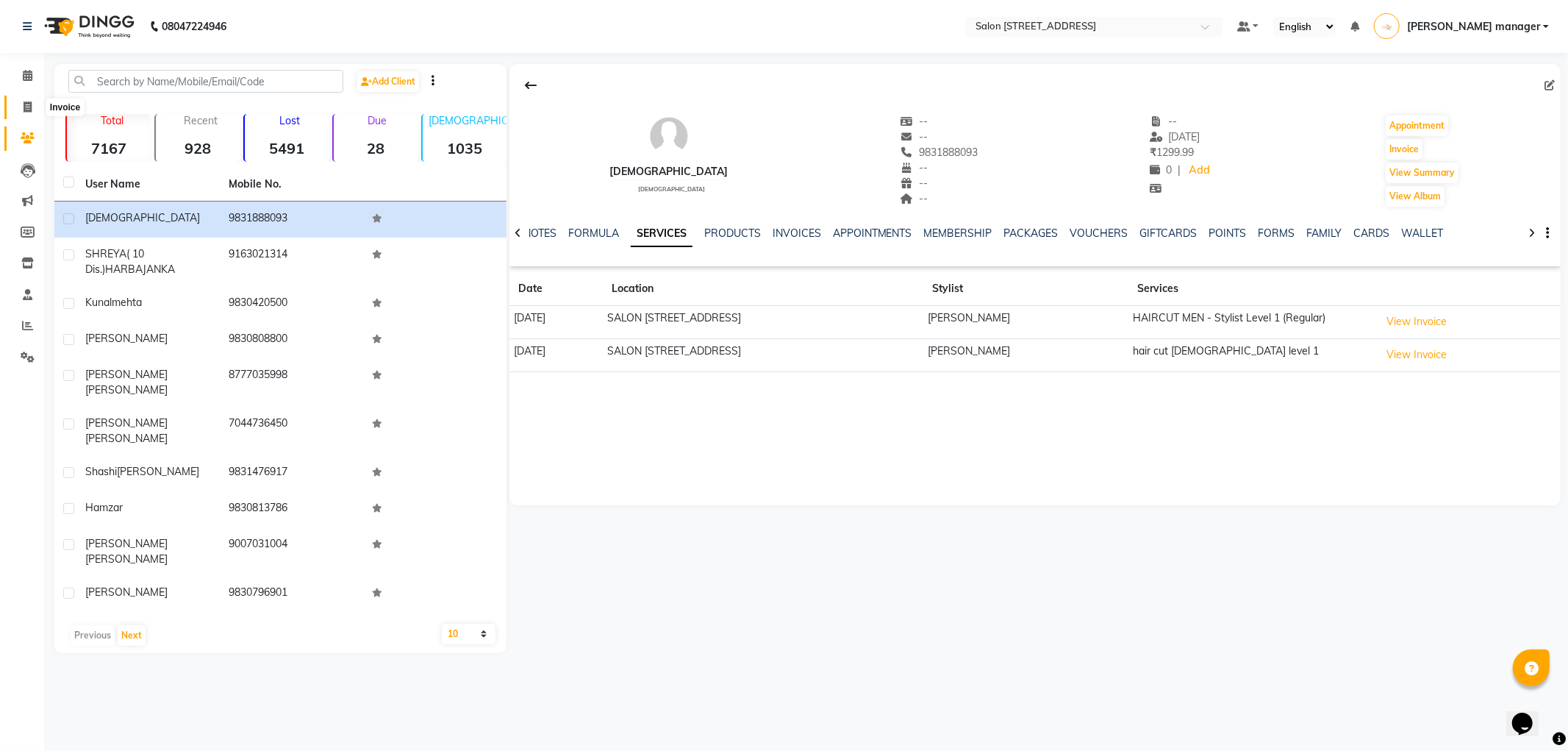
click at [25, 110] on icon at bounding box center [27, 107] width 8 height 11
select select "service"
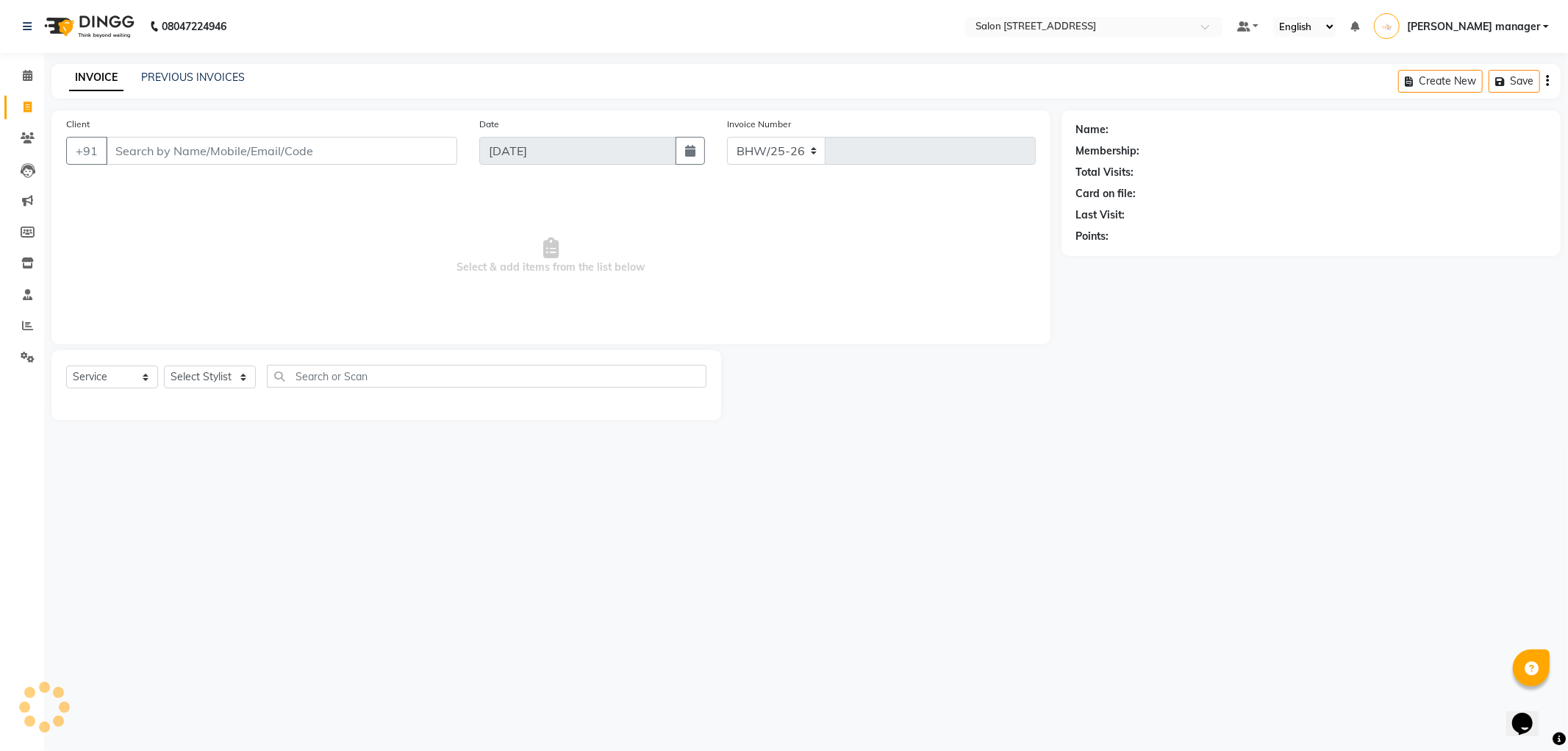
select select "8704"
type input "2201"
click at [27, 78] on icon at bounding box center [27, 75] width 10 height 11
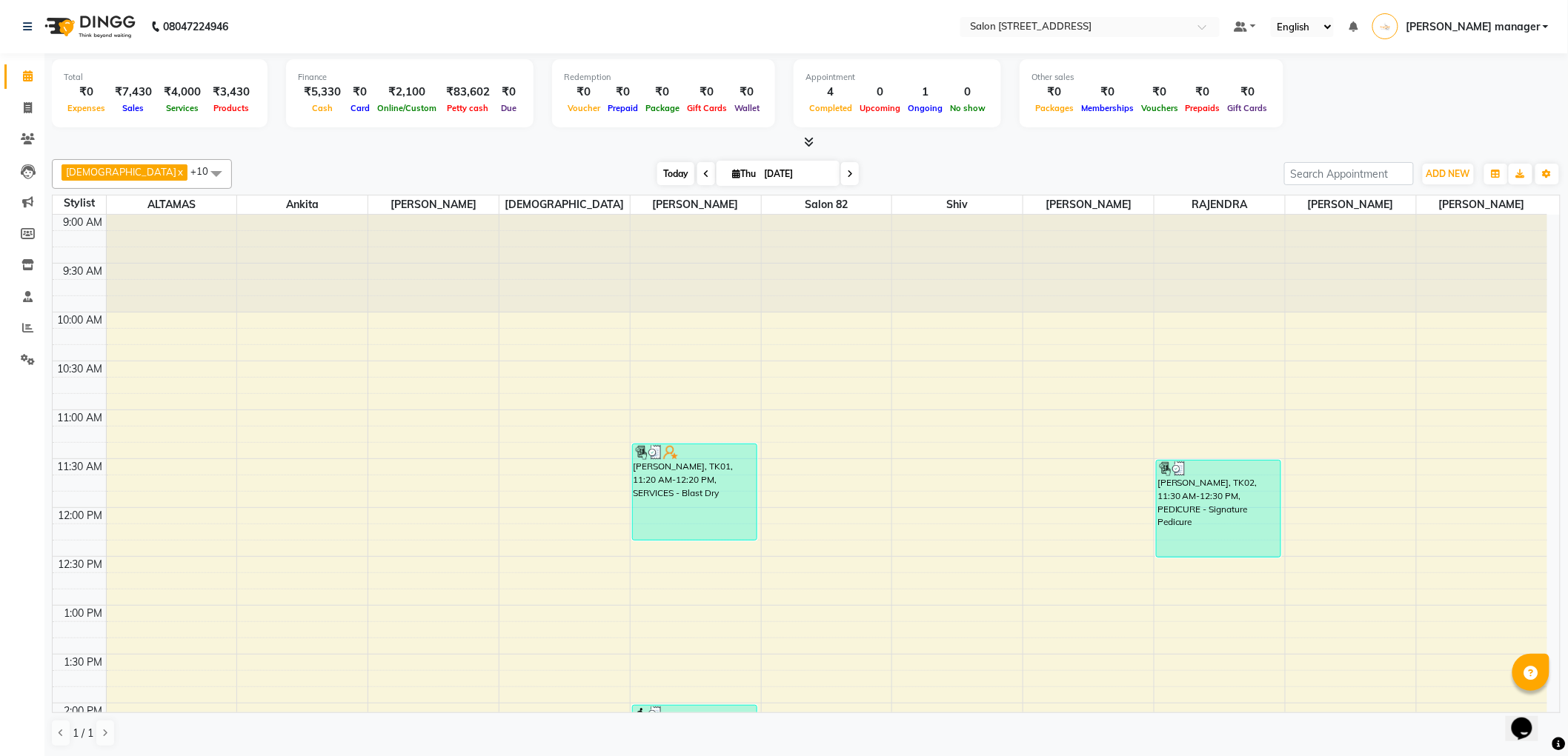
click at [657, 174] on span "Today" at bounding box center [675, 174] width 37 height 23
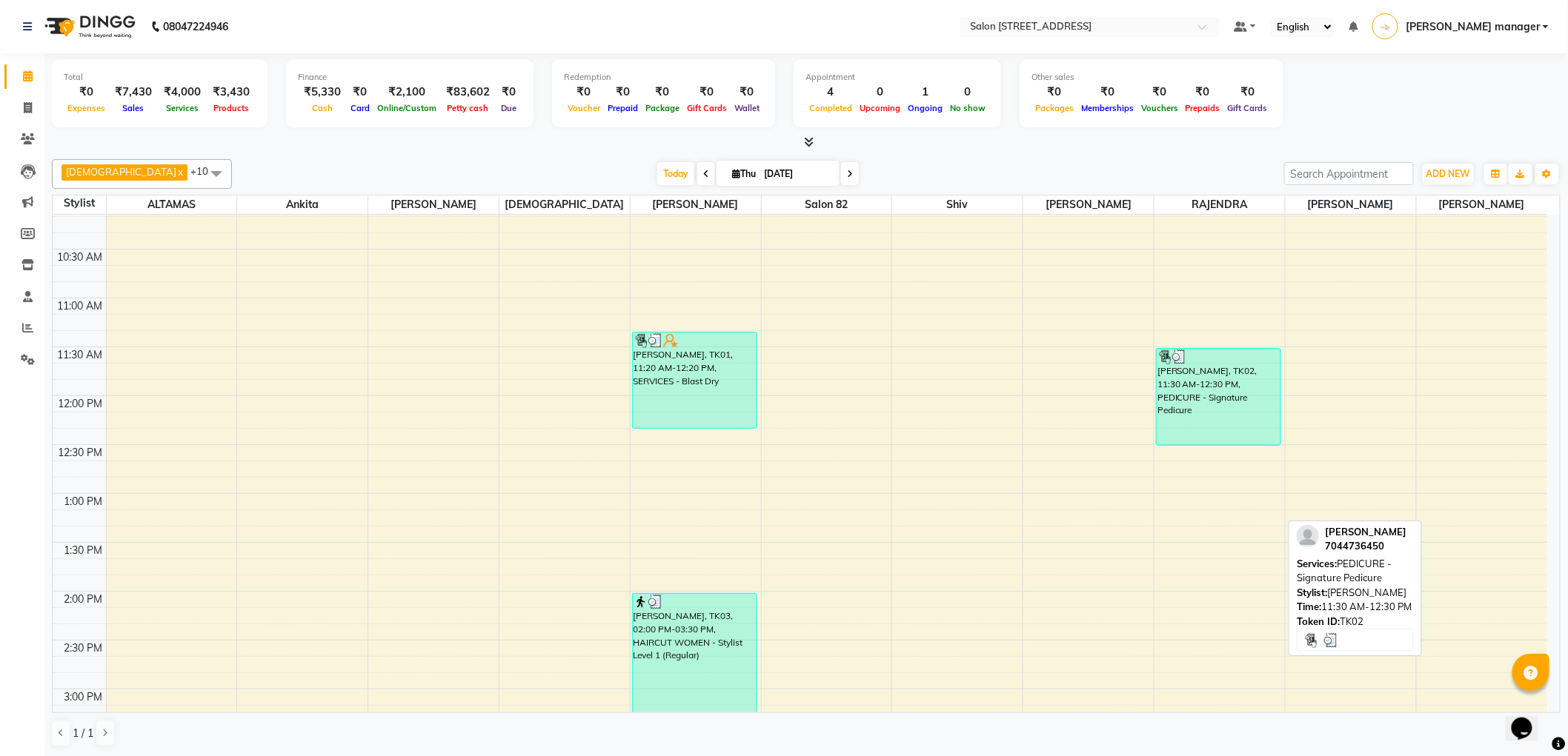
scroll to position [194, 0]
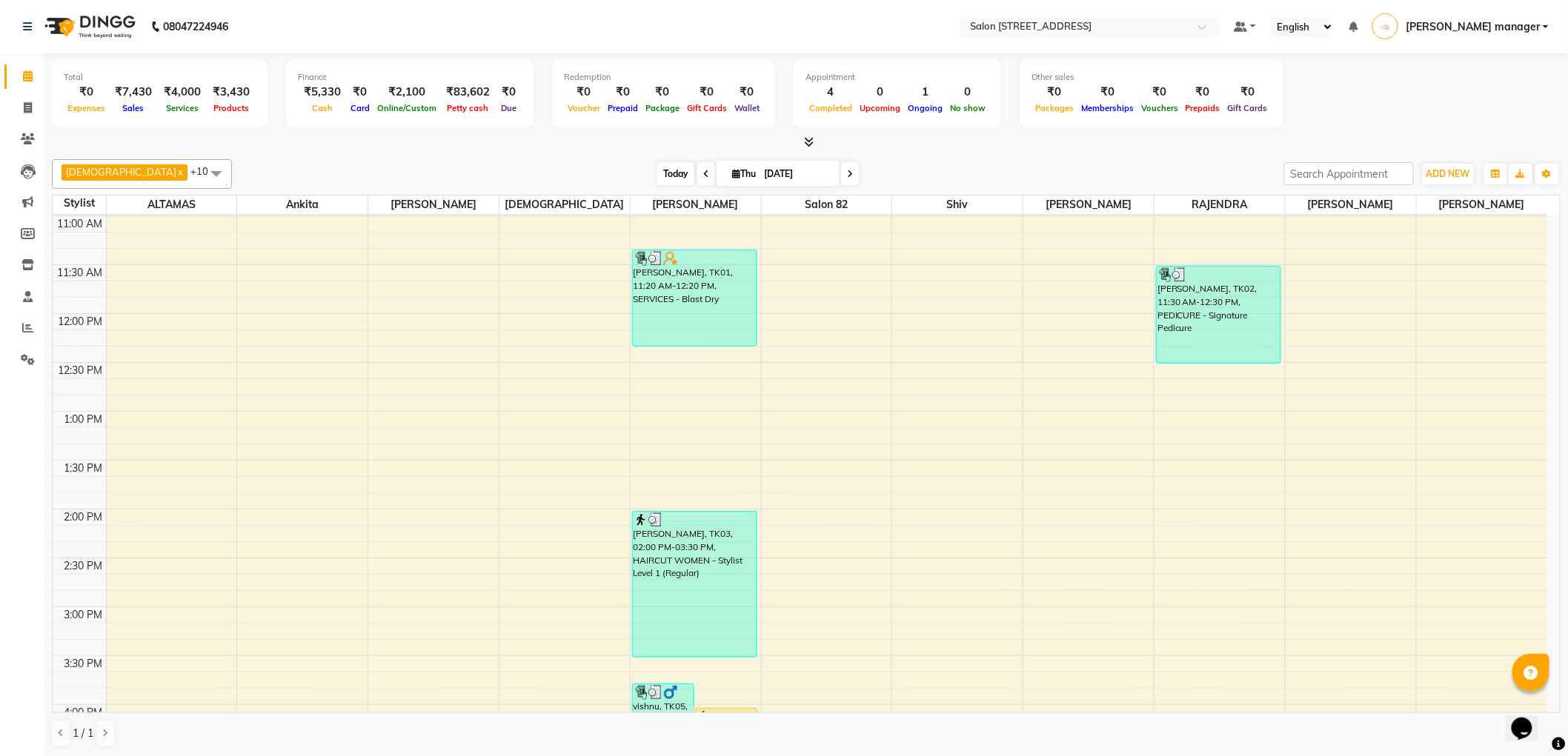
click at [657, 167] on span "Today" at bounding box center [675, 174] width 37 height 23
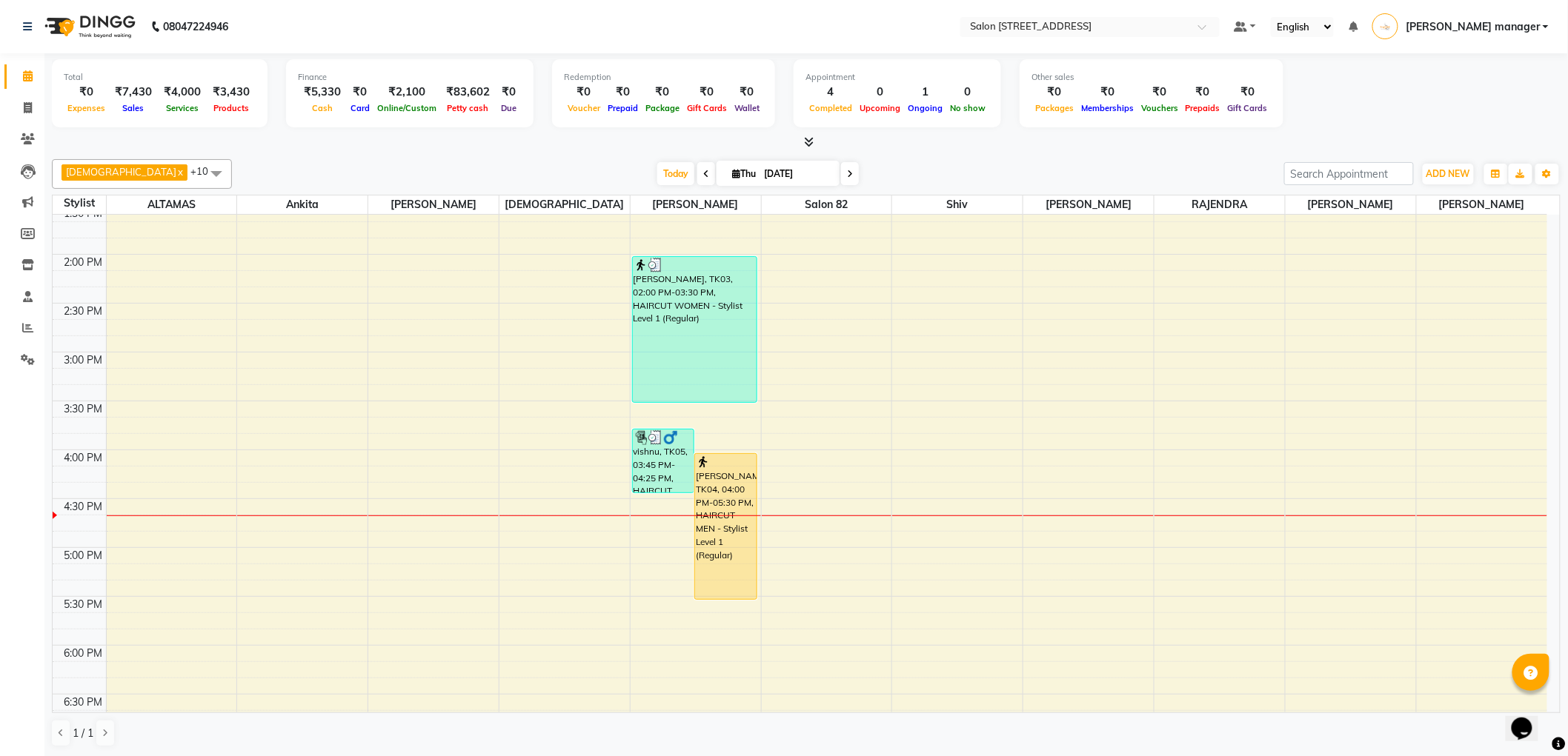
scroll to position [421, 0]
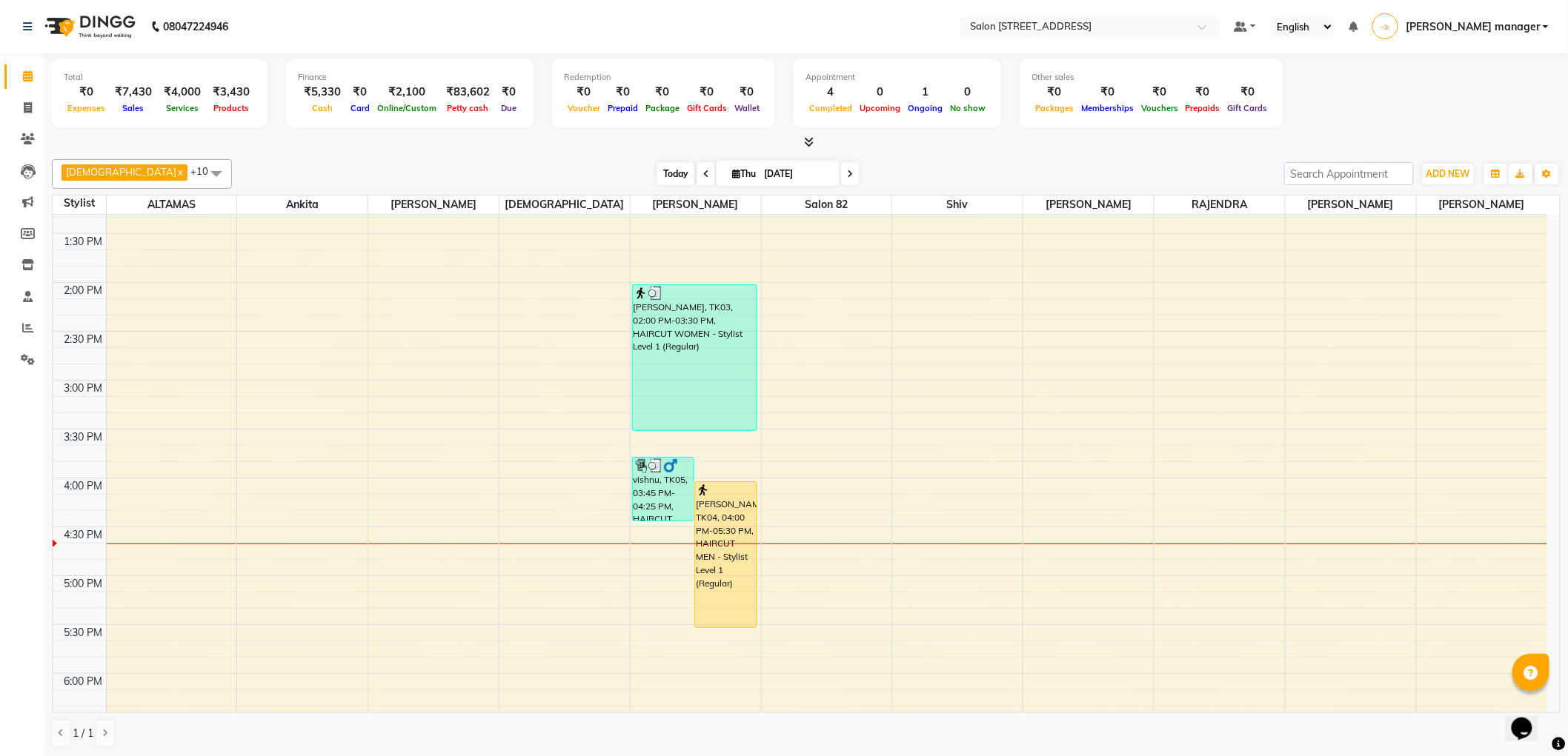
click at [657, 173] on span "Today" at bounding box center [675, 174] width 37 height 23
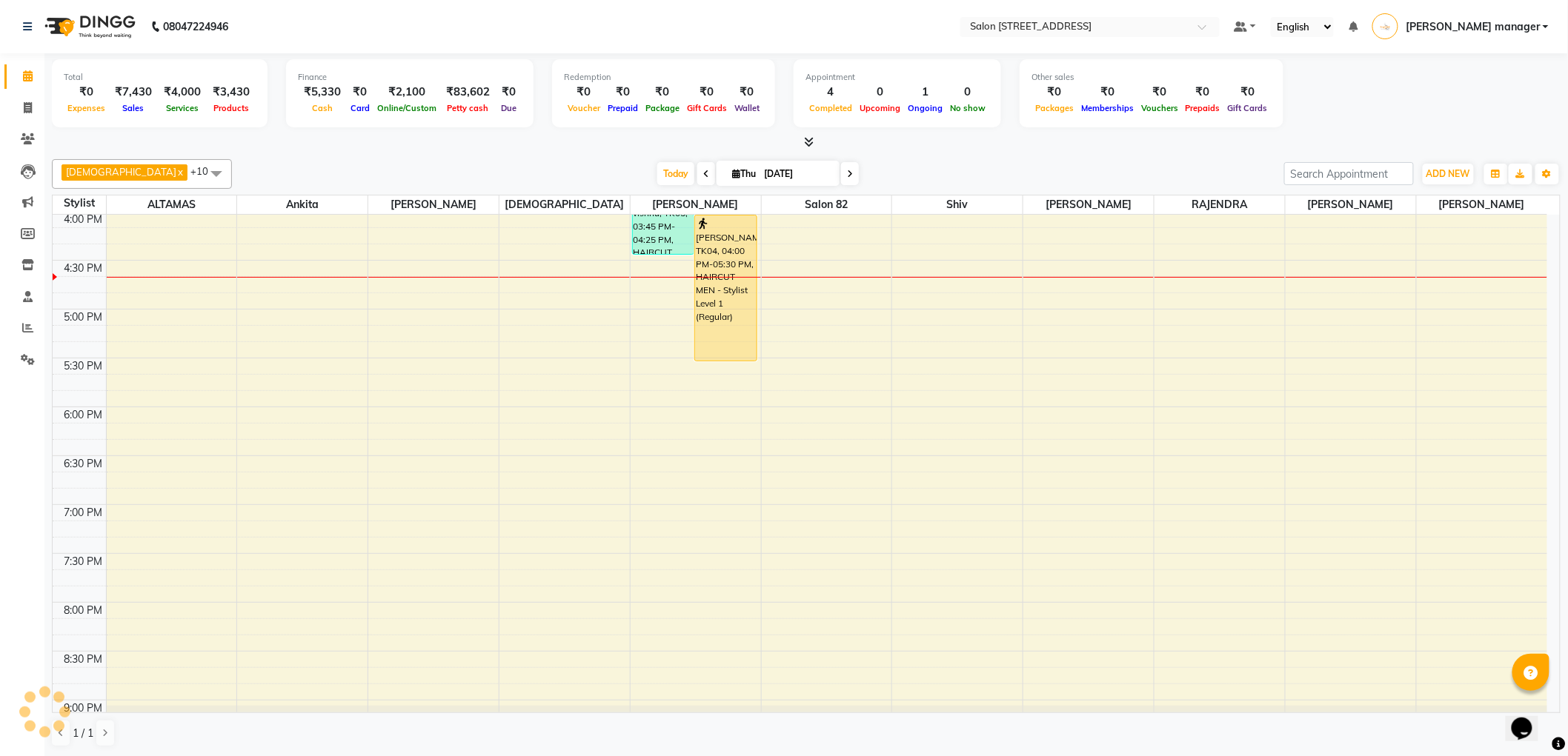
click at [892, 146] on div at bounding box center [806, 142] width 1508 height 15
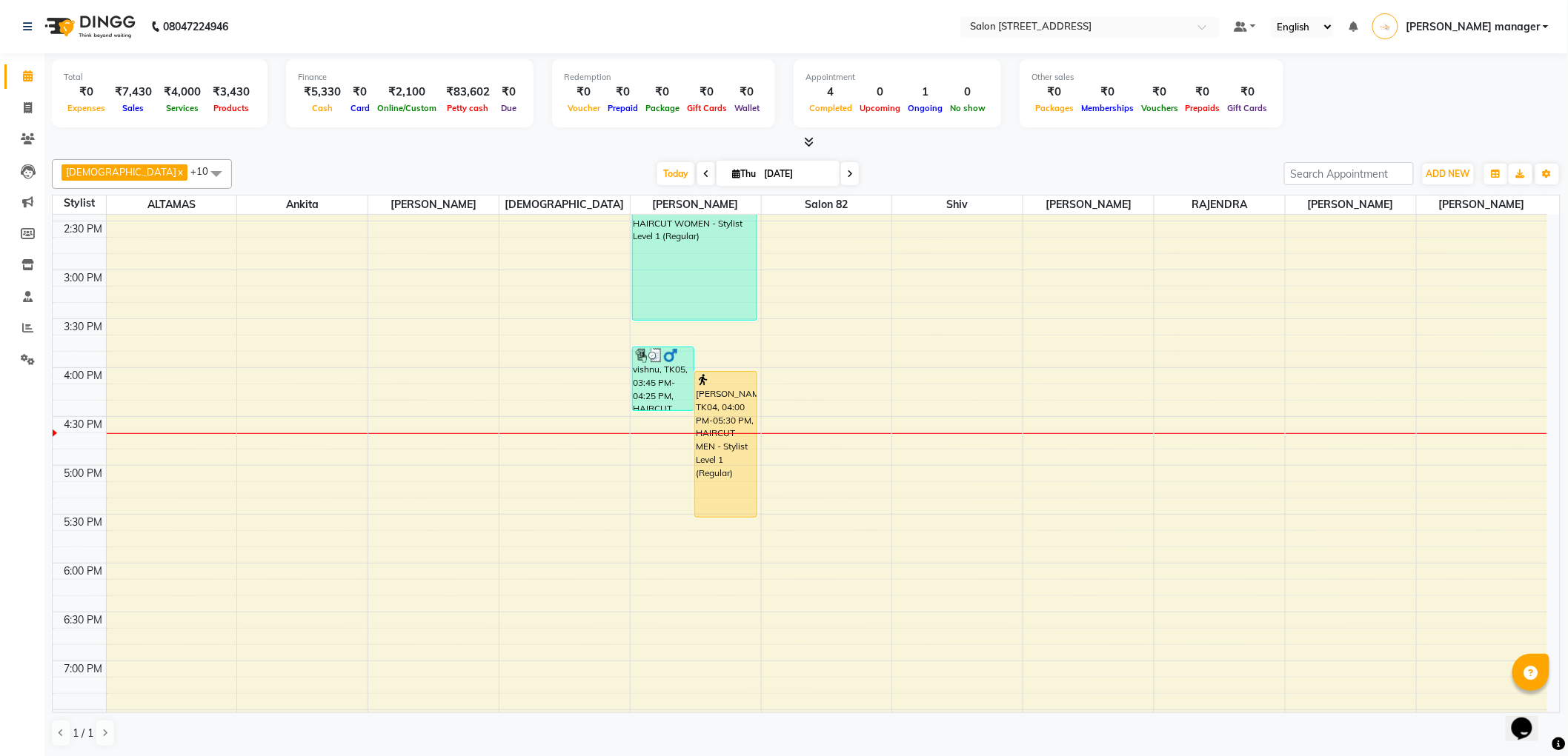
scroll to position [613, 0]
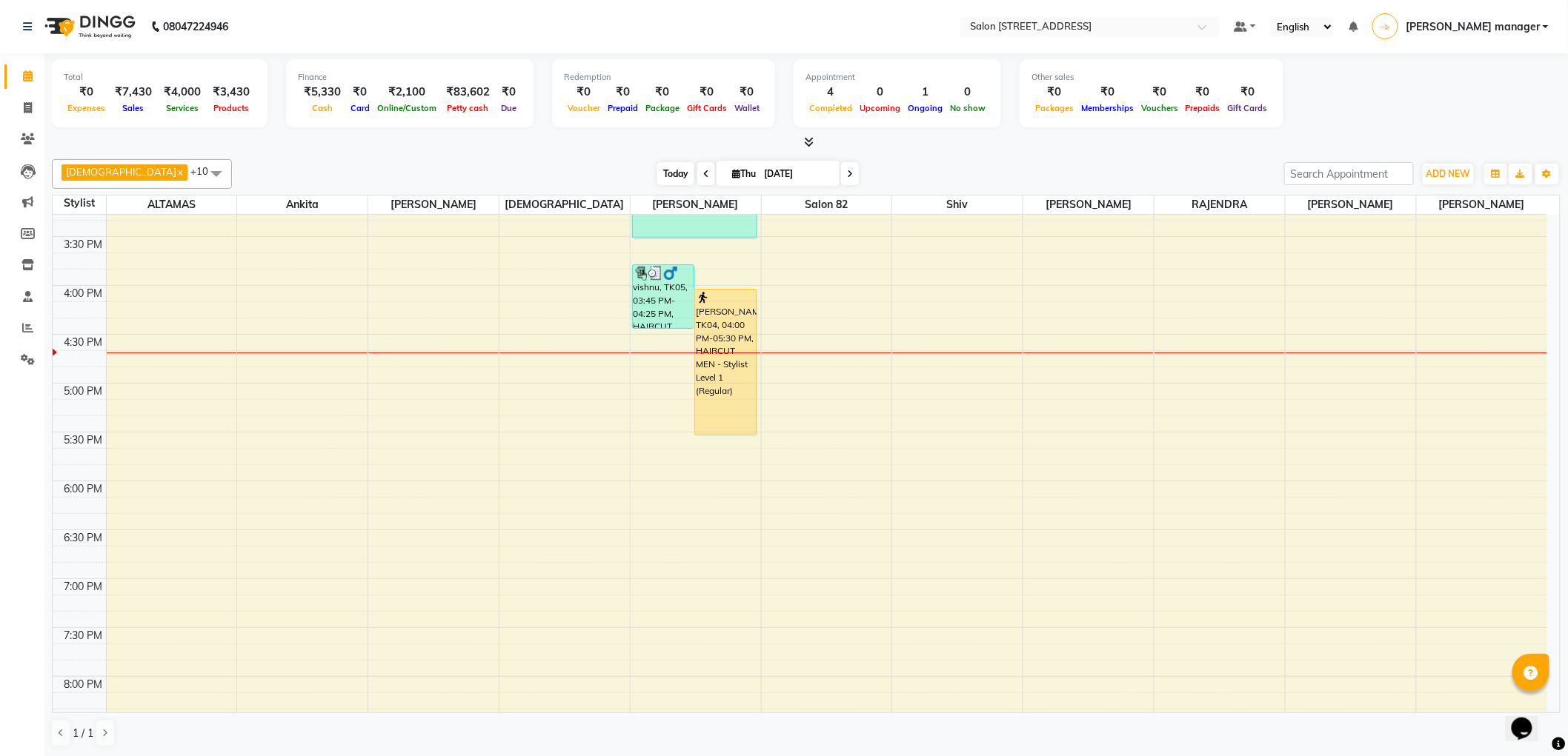
click at [657, 175] on span "Today" at bounding box center [675, 174] width 37 height 23
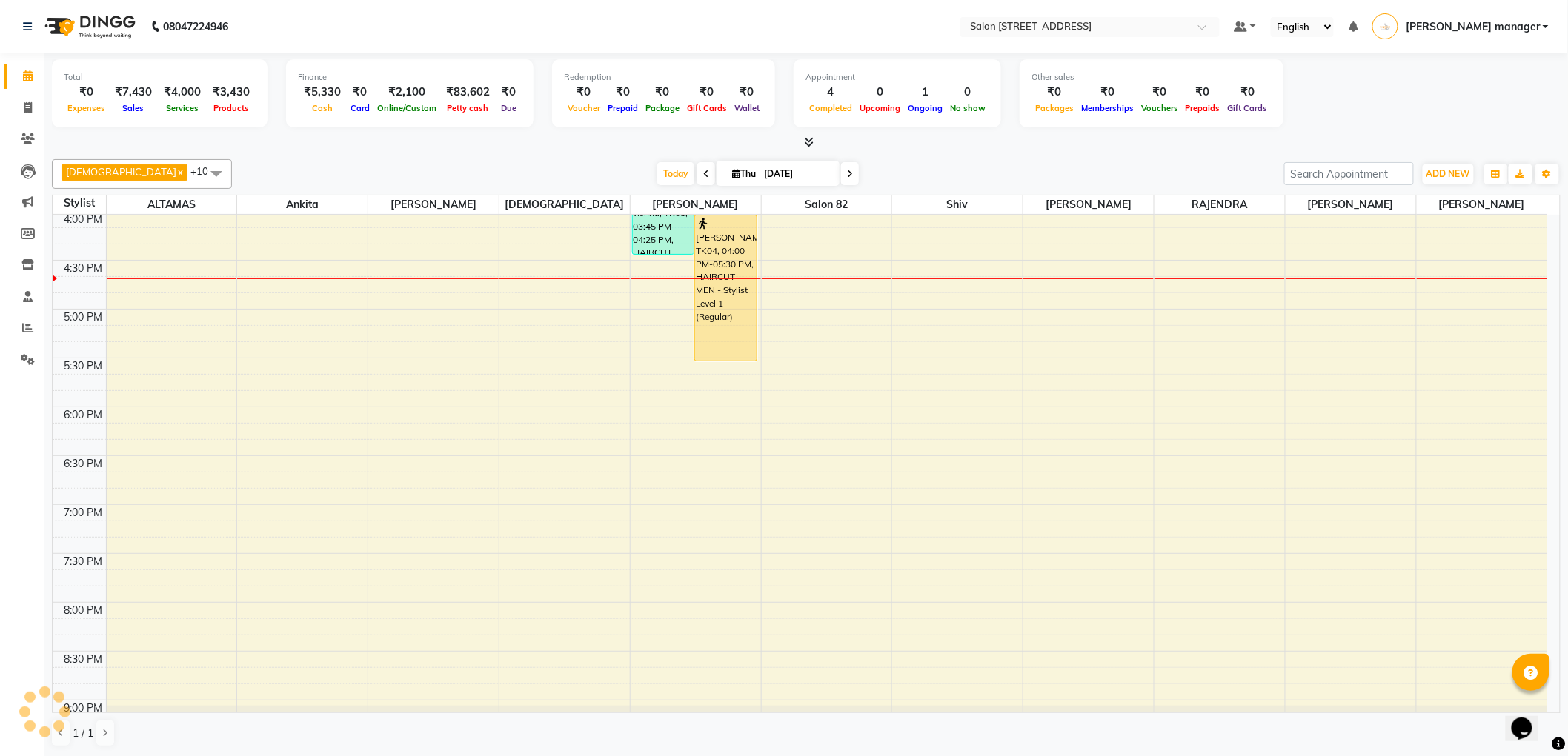
click at [526, 165] on div "Today Thu 04-09-2025" at bounding box center [757, 174] width 1037 height 22
click at [657, 169] on span "Today" at bounding box center [675, 174] width 37 height 23
click at [886, 161] on div "Krishna x RAJU PRAMANIK x Ankita x ALTAMAS x Salon 82 x BABLU x SUKLA x Naushad…" at bounding box center [806, 174] width 1508 height 30
click at [25, 106] on icon at bounding box center [28, 107] width 8 height 11
select select "service"
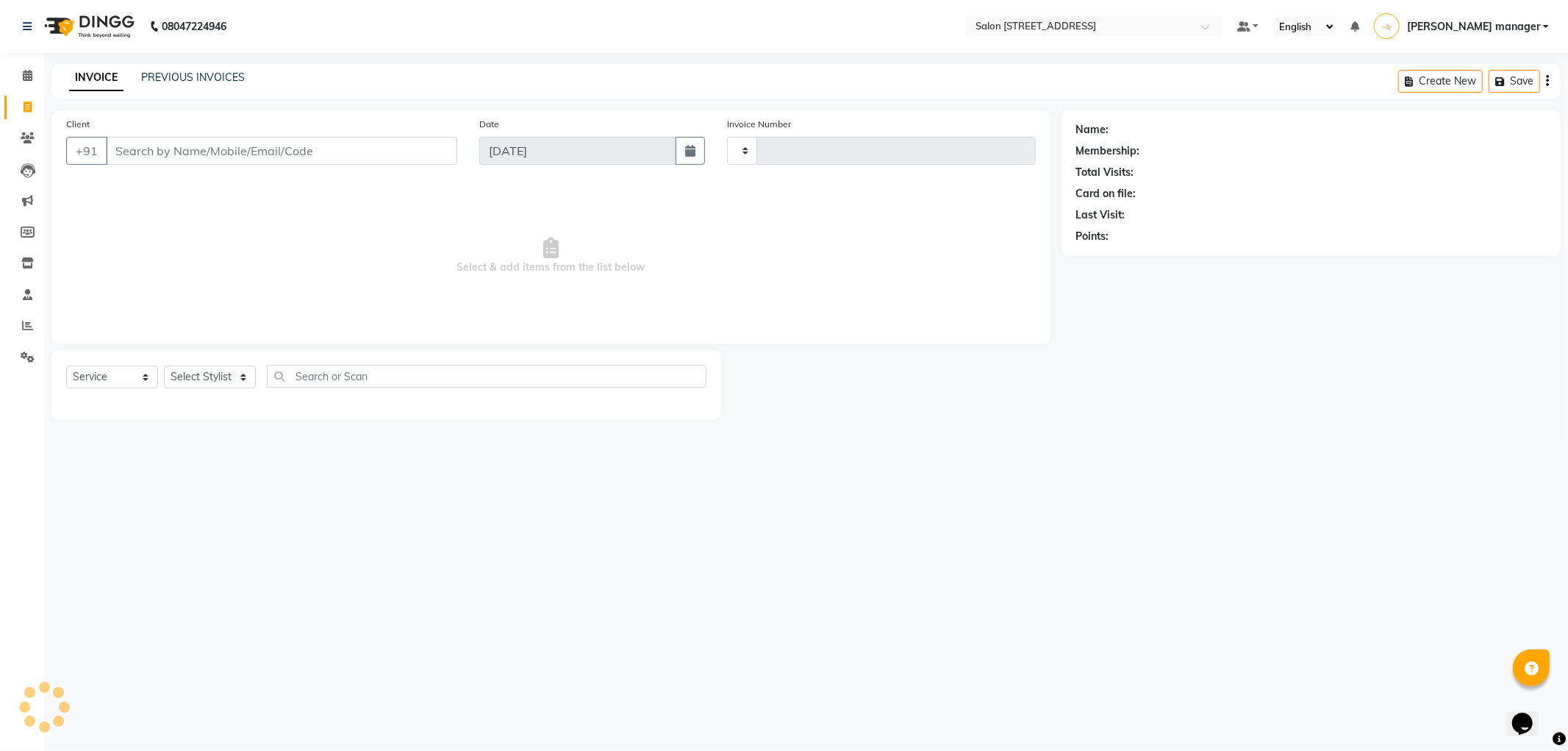
type input "2201"
select select "8704"
click at [195, 372] on select "Select Stylist" at bounding box center [210, 377] width 92 height 23
select select "33695"
click at [164, 366] on select "Select Stylist [PERSON_NAME] [PERSON_NAME] [PERSON_NAME] BHAWANIPUR BUNNY [PERS…" at bounding box center [216, 377] width 103 height 23
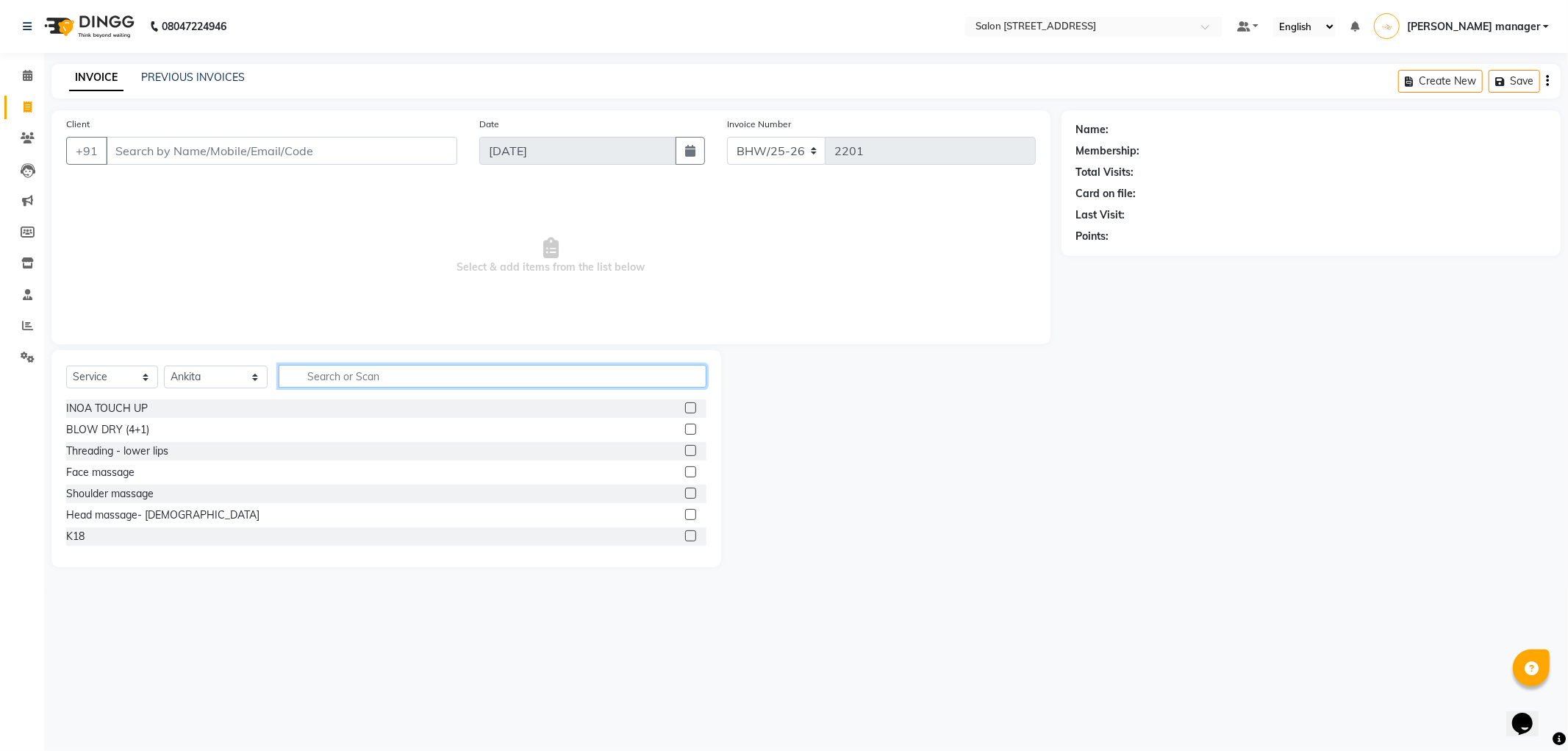
click at [327, 375] on input "text" at bounding box center [492, 376] width 428 height 23
click at [159, 148] on input "Client" at bounding box center [281, 151] width 351 height 28
click at [160, 158] on input "Client" at bounding box center [281, 151] width 351 height 28
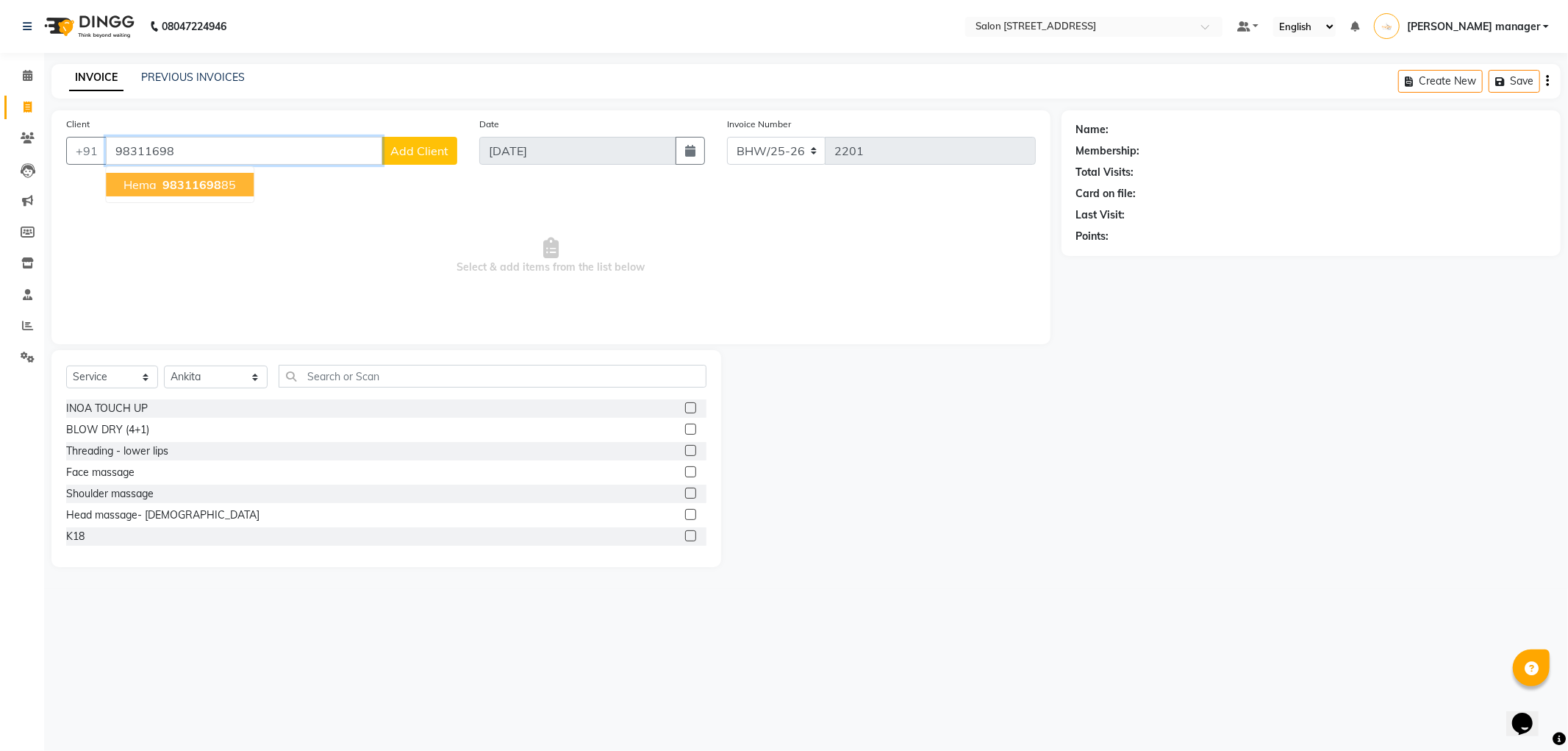
click at [148, 184] on span "hema" at bounding box center [140, 184] width 33 height 14
type input "9831169885"
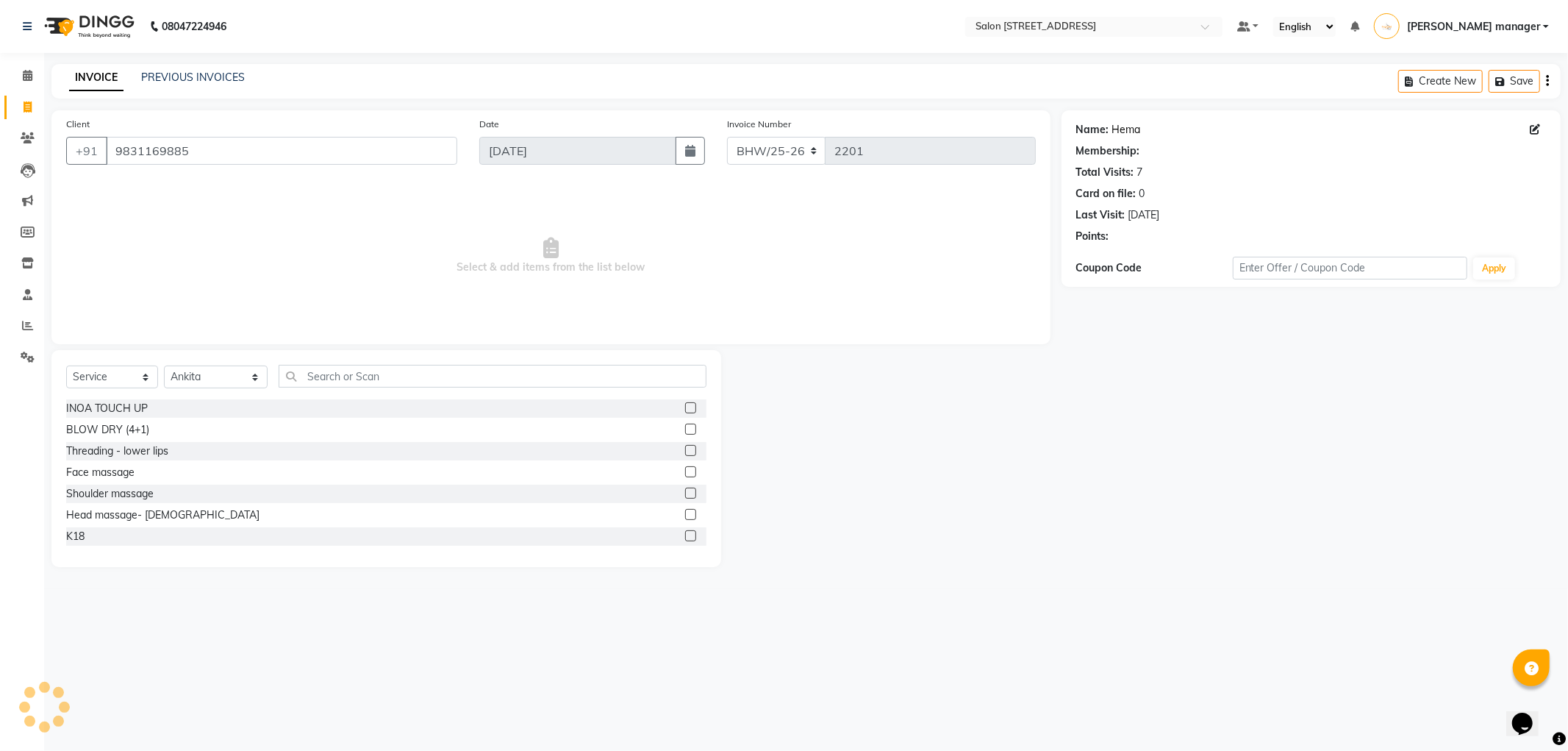
select select "1: Object"
click at [1122, 129] on link "Hema" at bounding box center [1127, 129] width 29 height 15
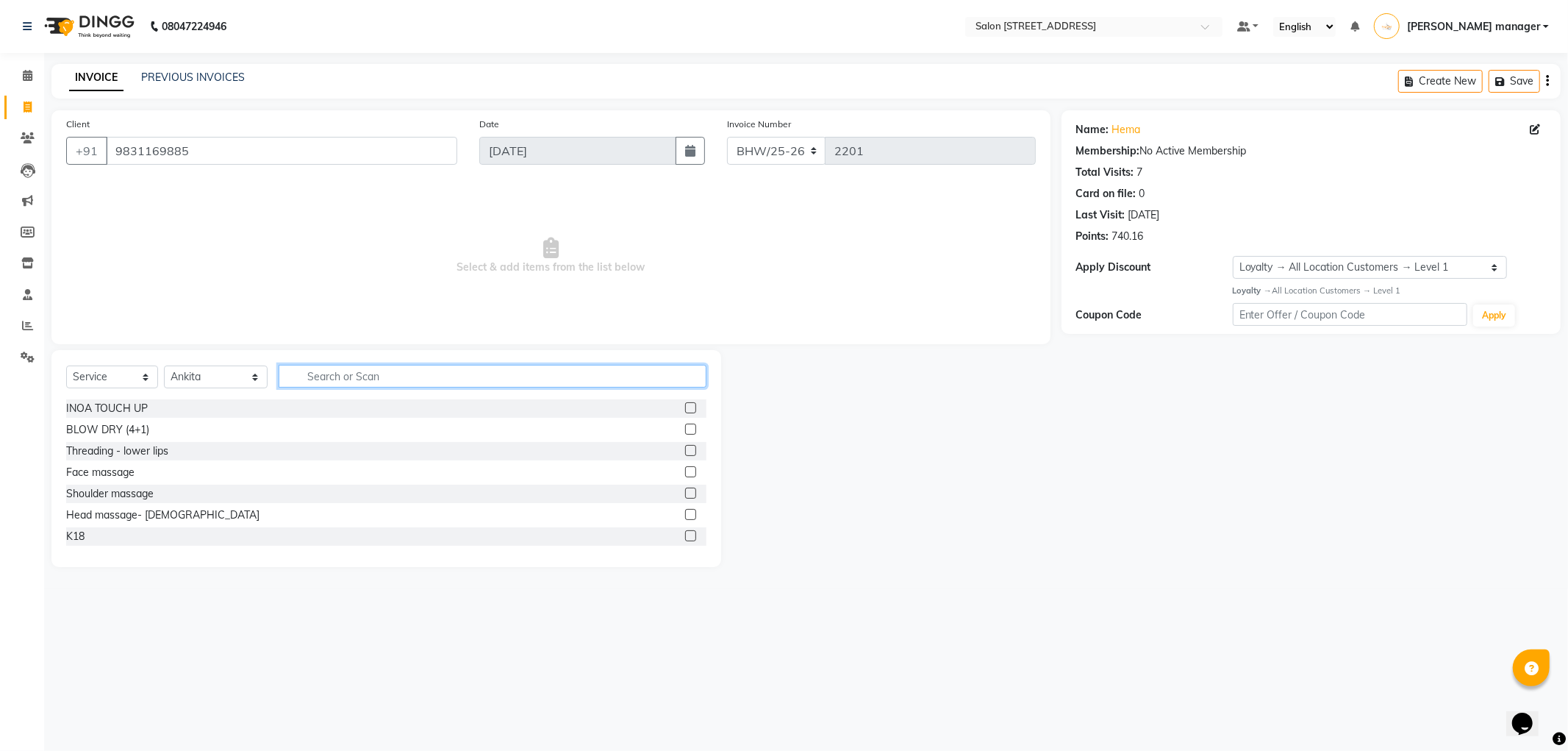
click at [314, 385] on input "text" at bounding box center [492, 376] width 428 height 23
type input "blo"
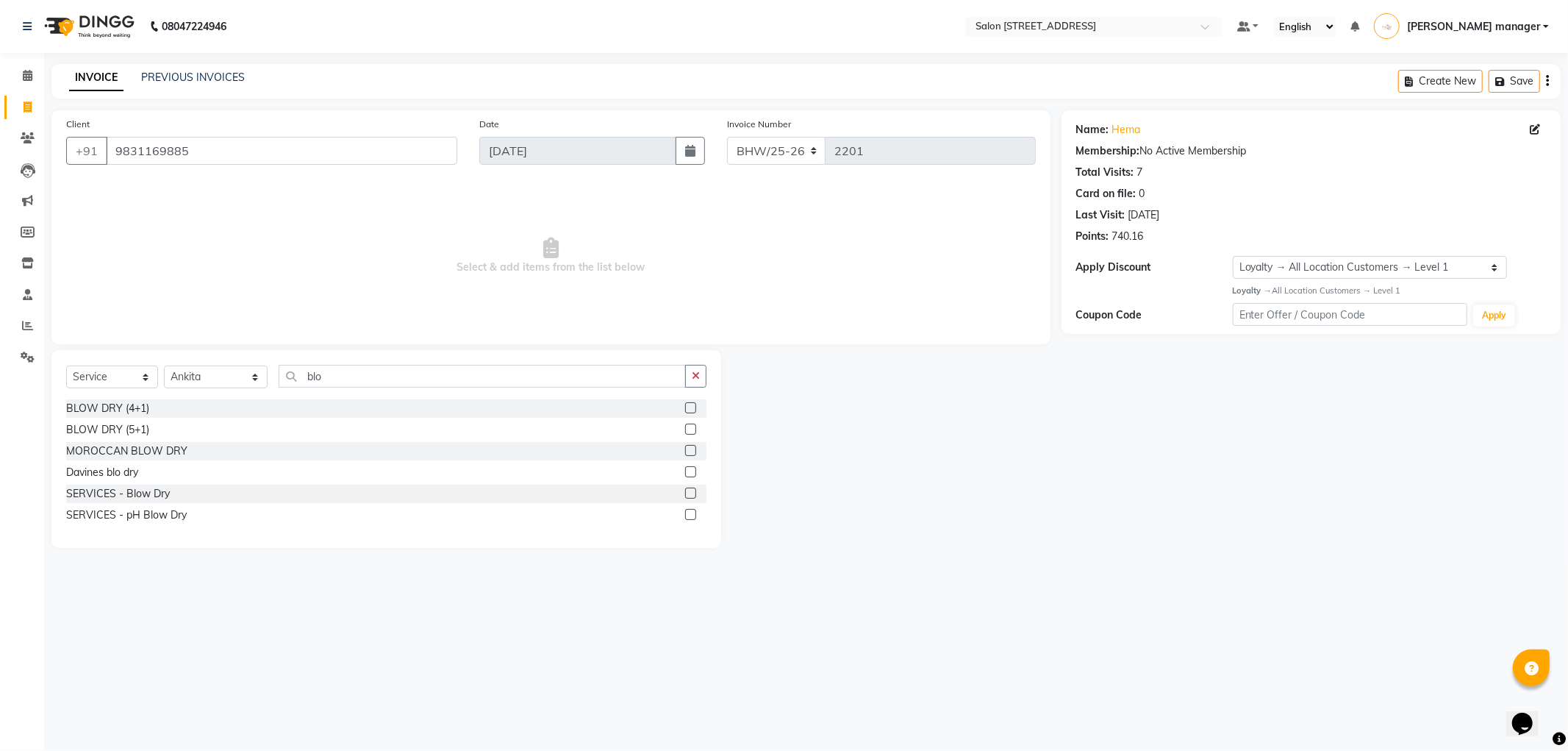
click at [692, 496] on label at bounding box center [690, 493] width 11 height 11
click at [692, 496] on input "checkbox" at bounding box center [690, 494] width 10 height 10
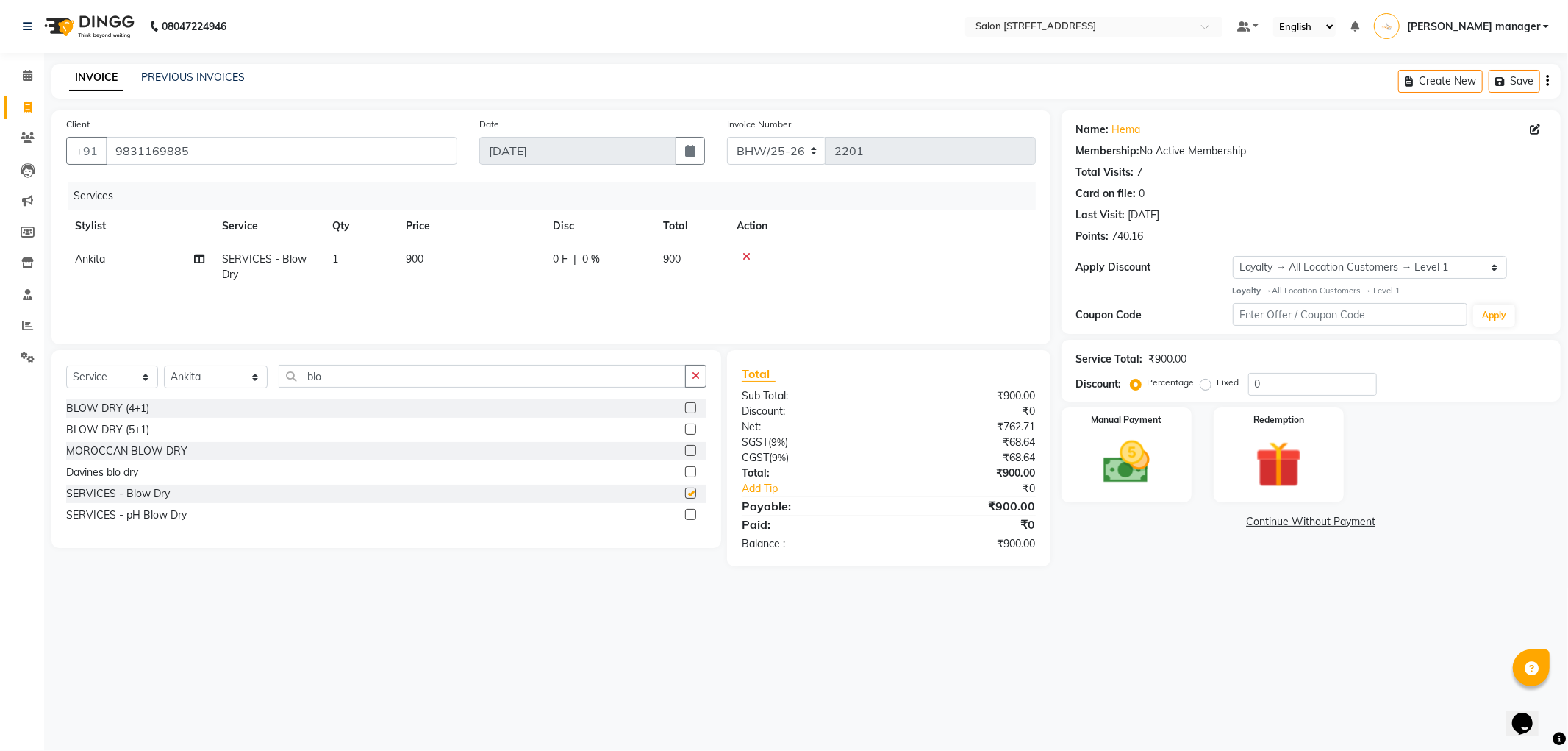
checkbox input "false"
click at [1160, 462] on img at bounding box center [1126, 462] width 78 height 56
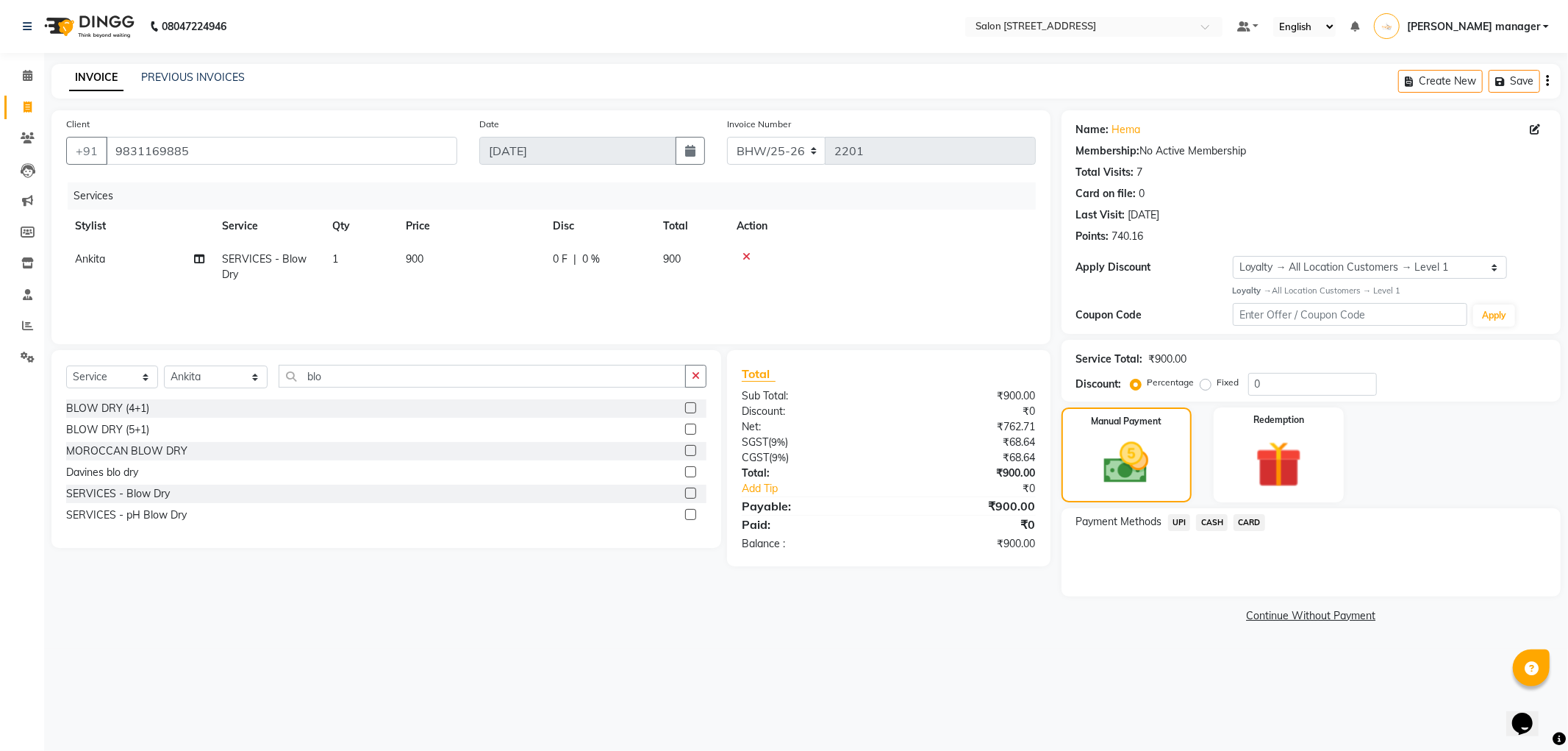
click at [1218, 519] on span "CASH" at bounding box center [1212, 523] width 32 height 17
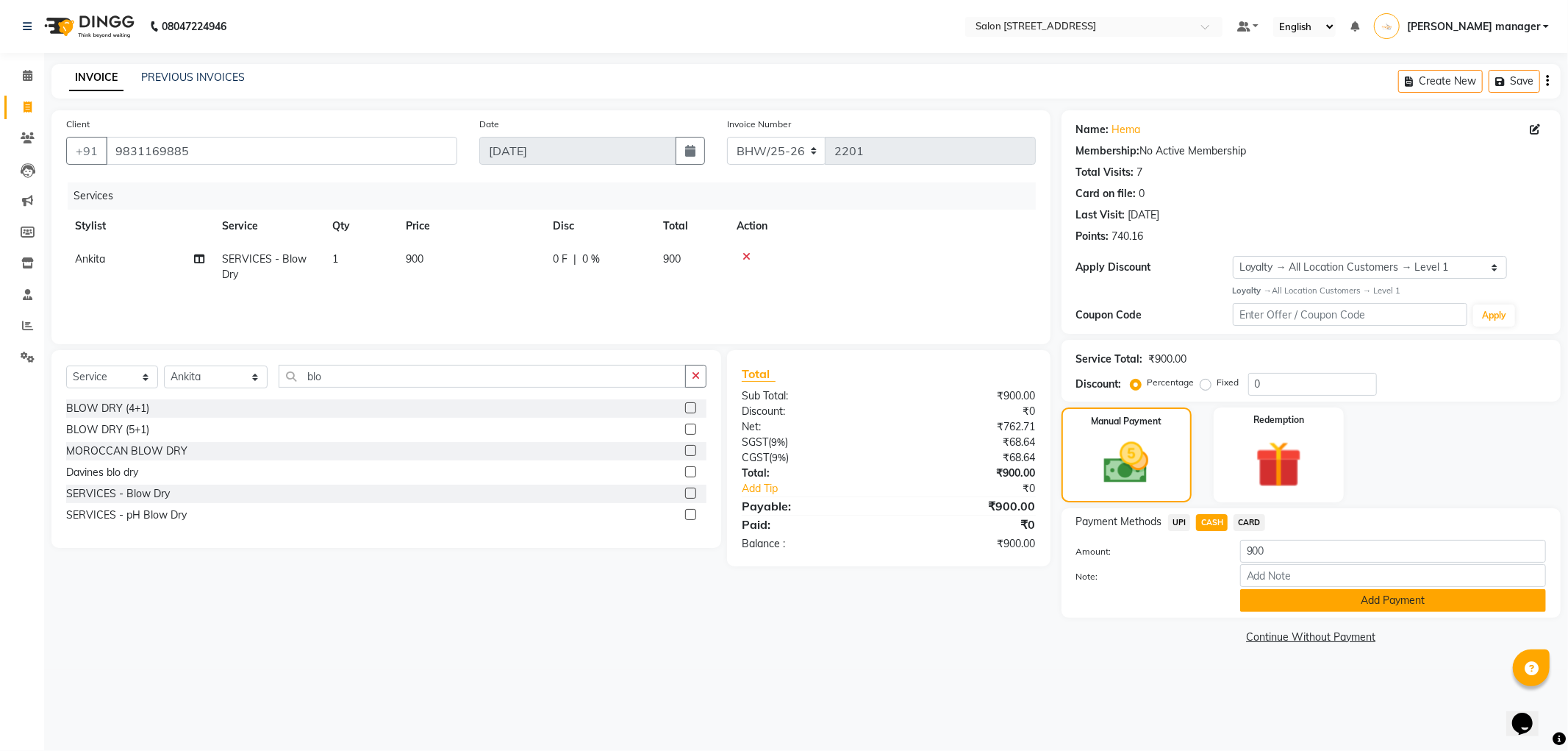
click at [1265, 607] on button "Add Payment" at bounding box center [1393, 600] width 306 height 23
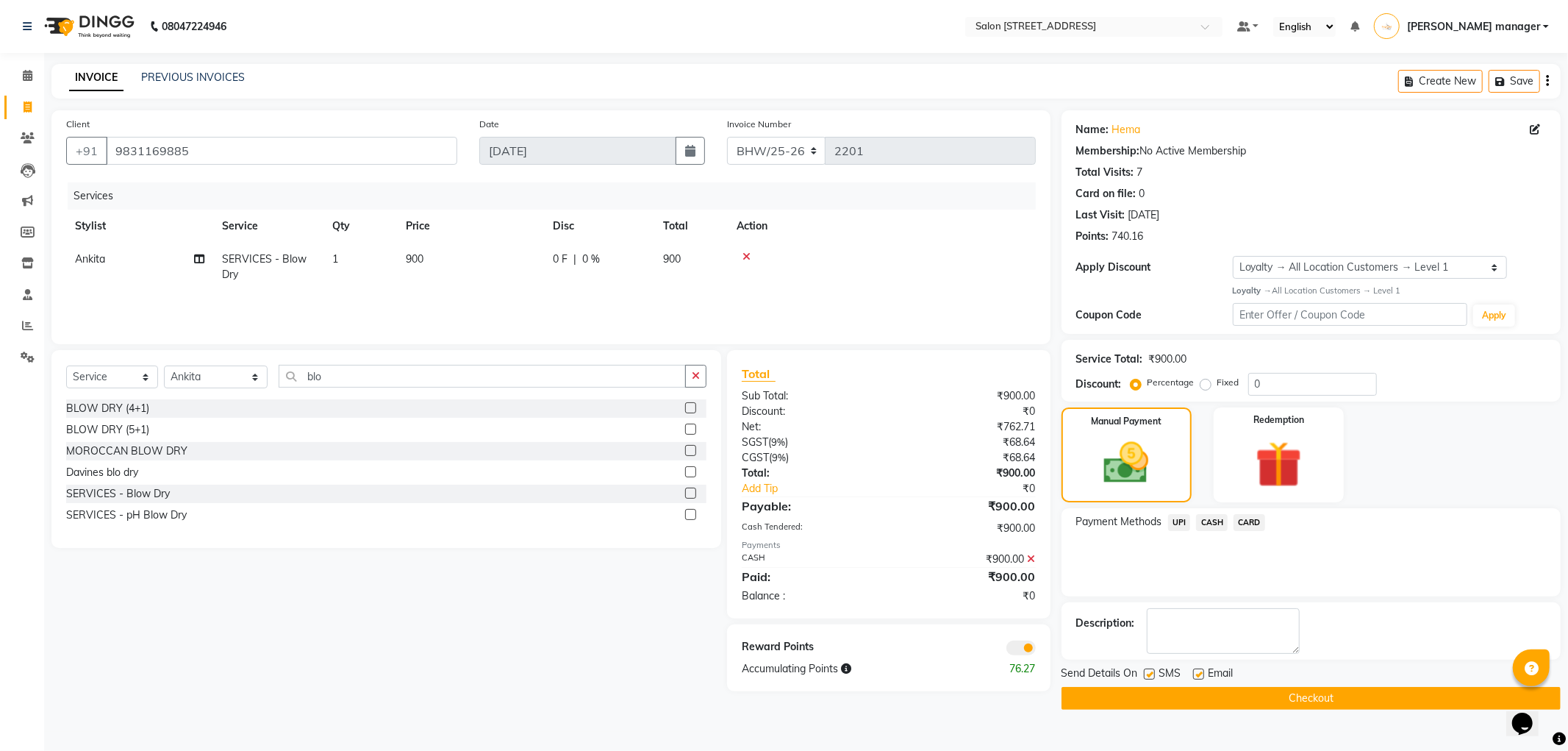
click at [1216, 696] on button "Checkout" at bounding box center [1311, 698] width 499 height 23
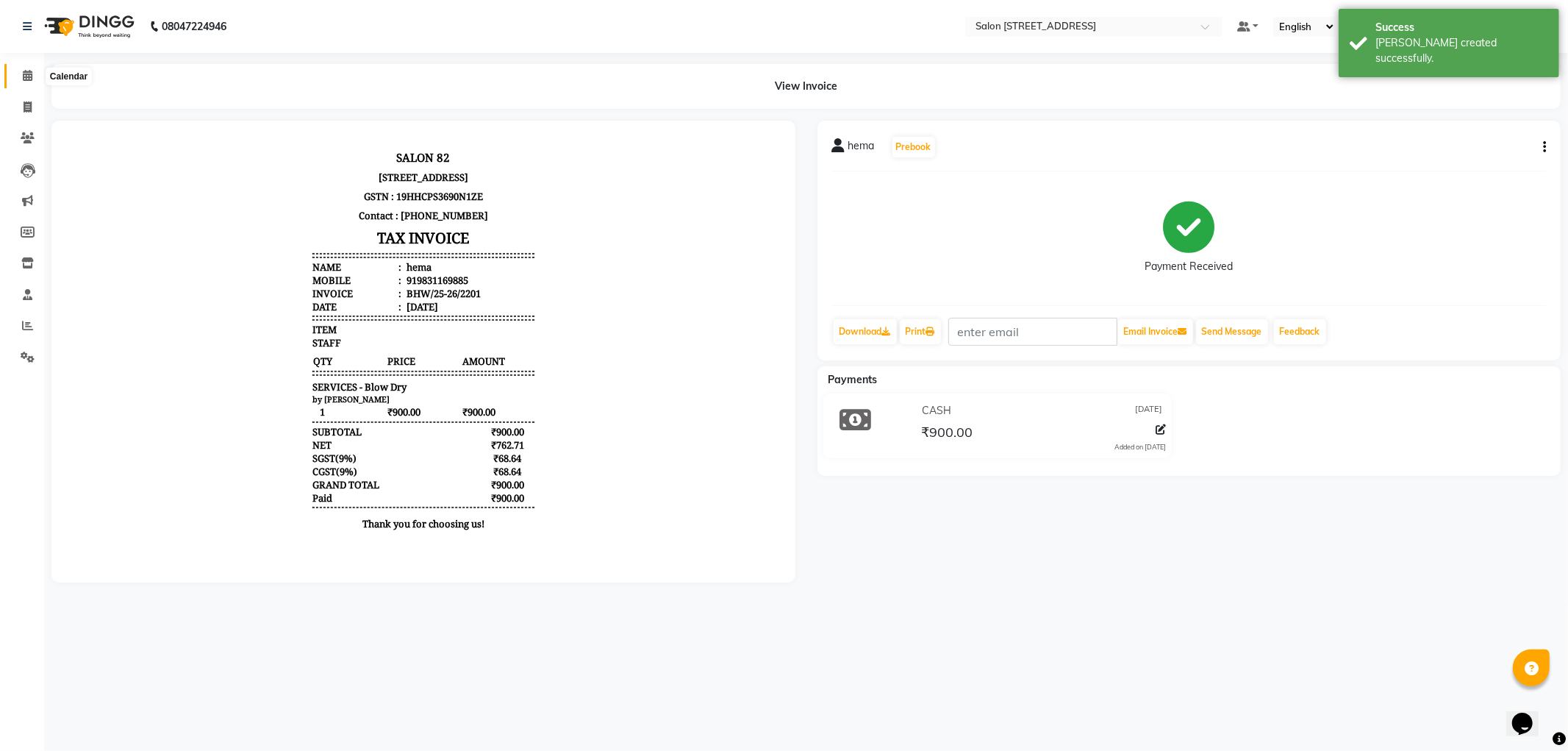
click at [24, 68] on span at bounding box center [27, 76] width 26 height 17
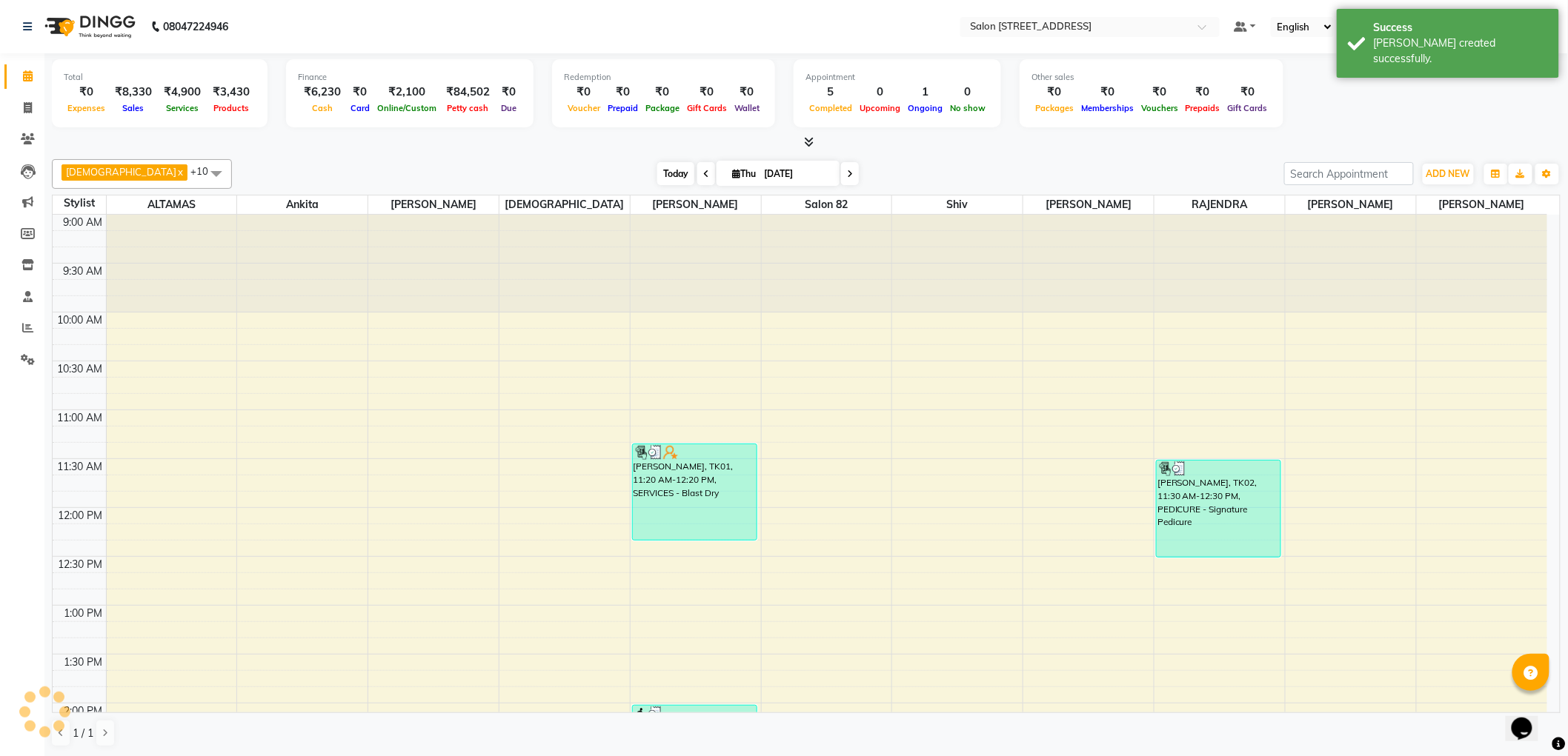
click at [657, 170] on span "Today" at bounding box center [675, 174] width 37 height 23
click at [927, 165] on div "Today Thu 04-09-2025" at bounding box center [757, 174] width 1037 height 22
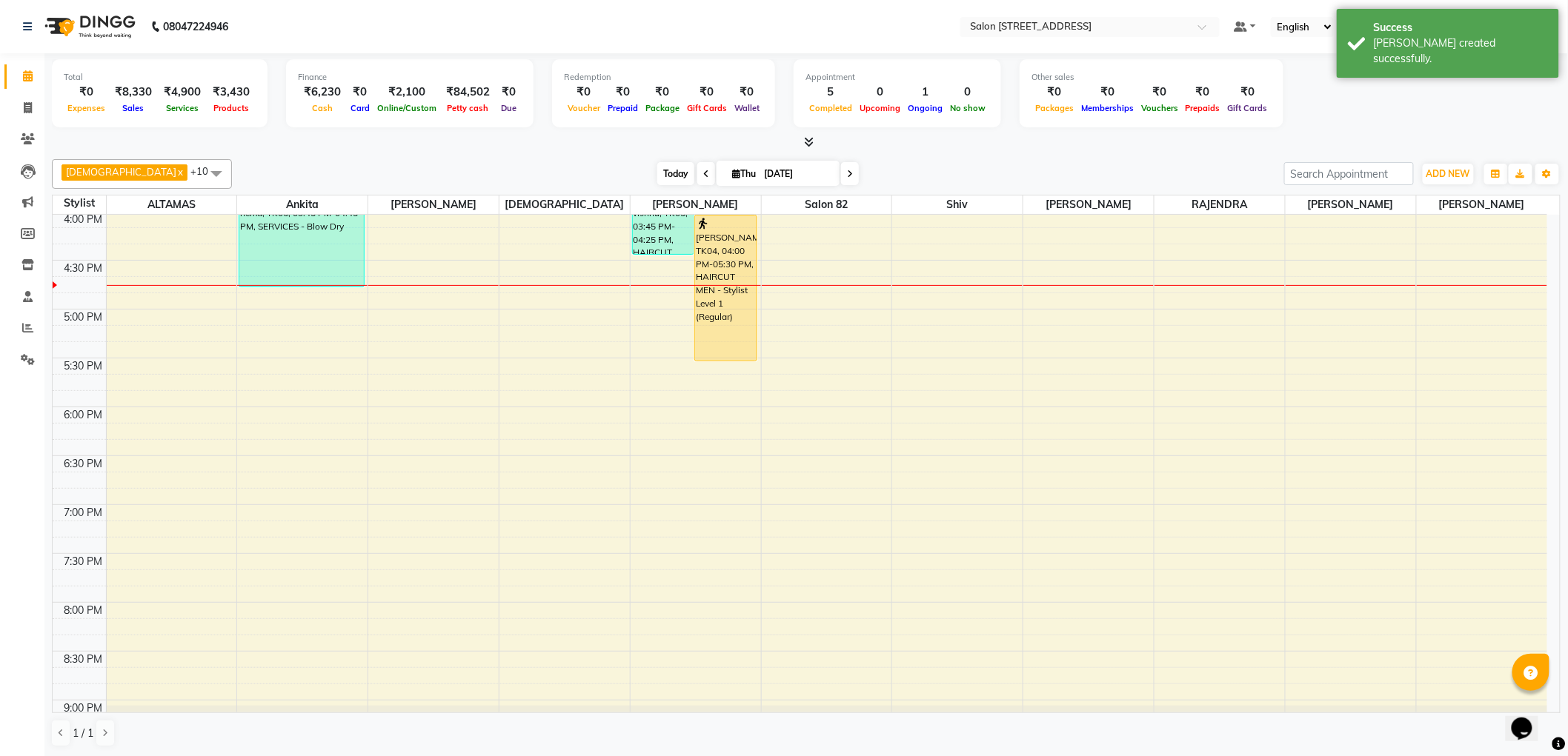
click at [657, 171] on span "Today" at bounding box center [675, 174] width 37 height 23
click at [444, 155] on div "Krishna x RAJU PRAMANIK x Ankita x ALTAMAS x Salon 82 x BABLU x SUKLA x Naushad…" at bounding box center [806, 453] width 1508 height 600
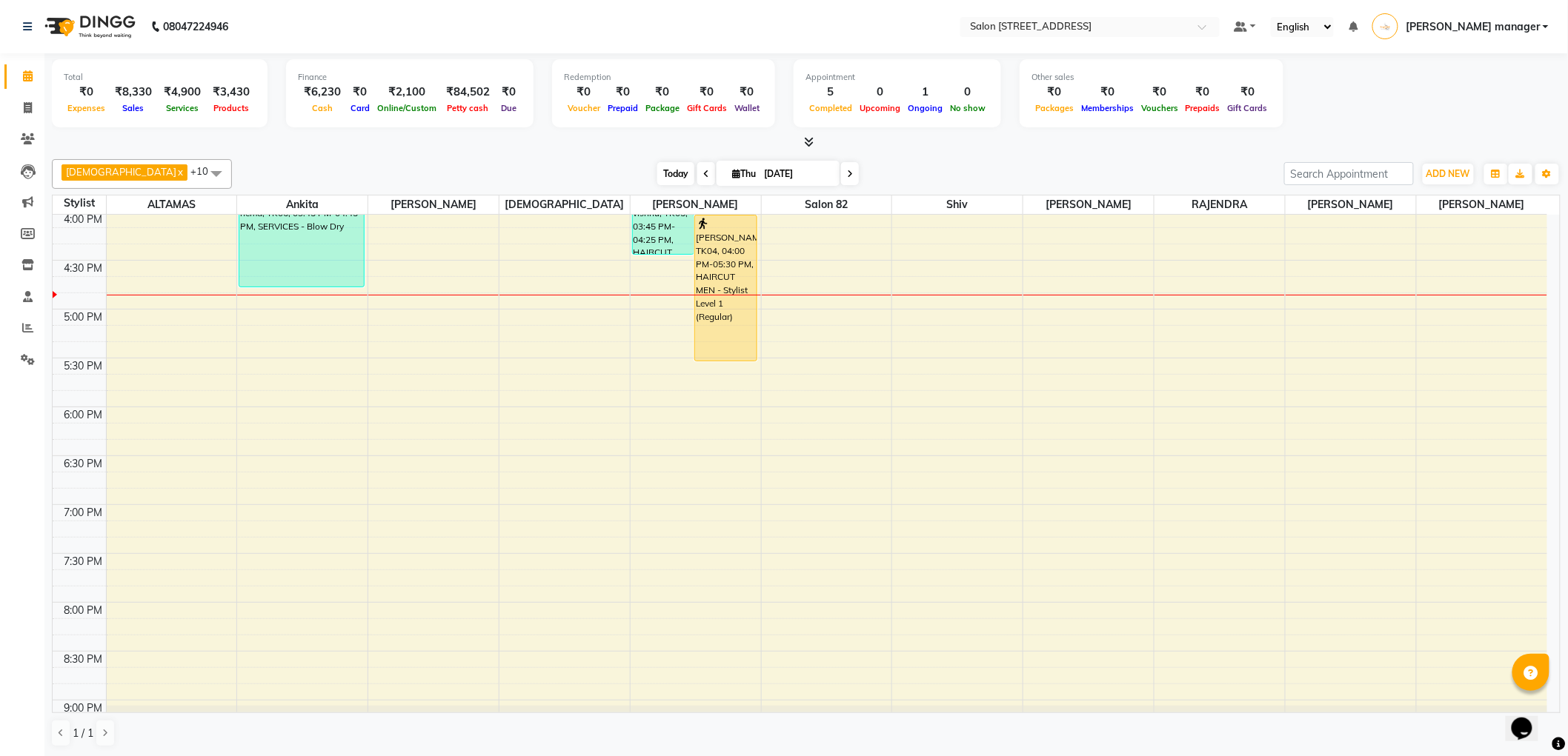
click at [657, 174] on span "Today" at bounding box center [675, 174] width 37 height 23
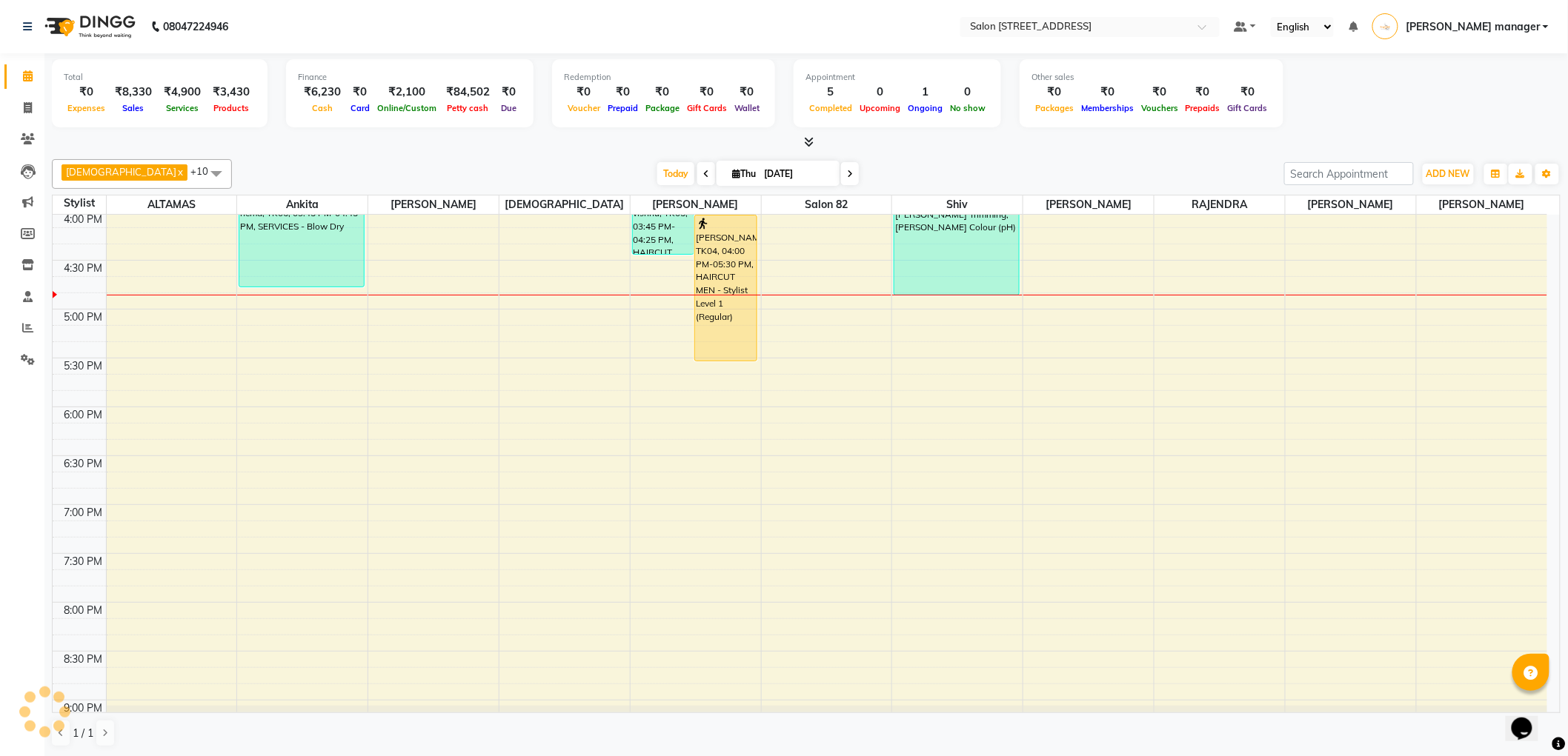
click at [493, 149] on div at bounding box center [806, 142] width 1508 height 15
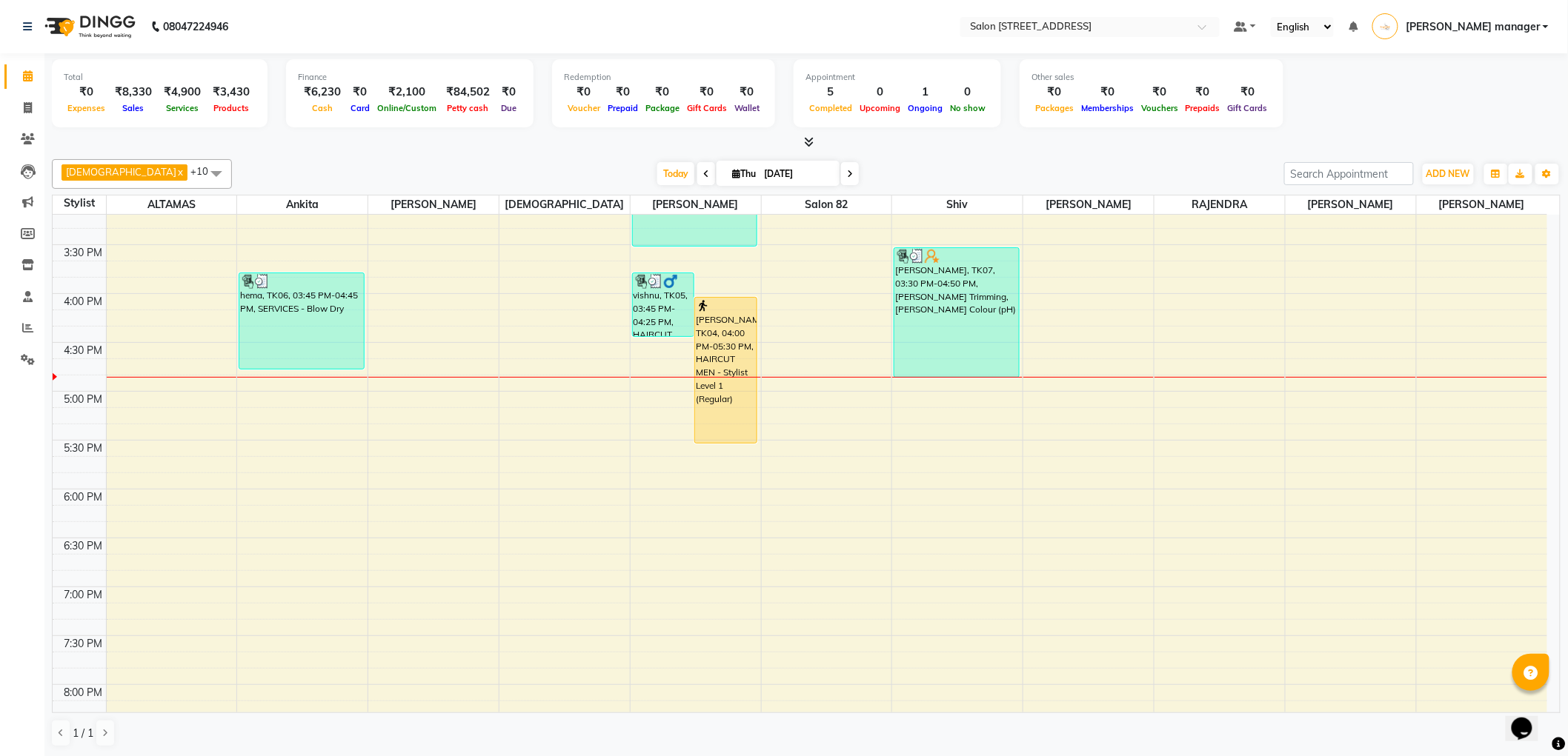
click at [923, 175] on div "Today Thu 04-09-2025" at bounding box center [757, 174] width 1037 height 22
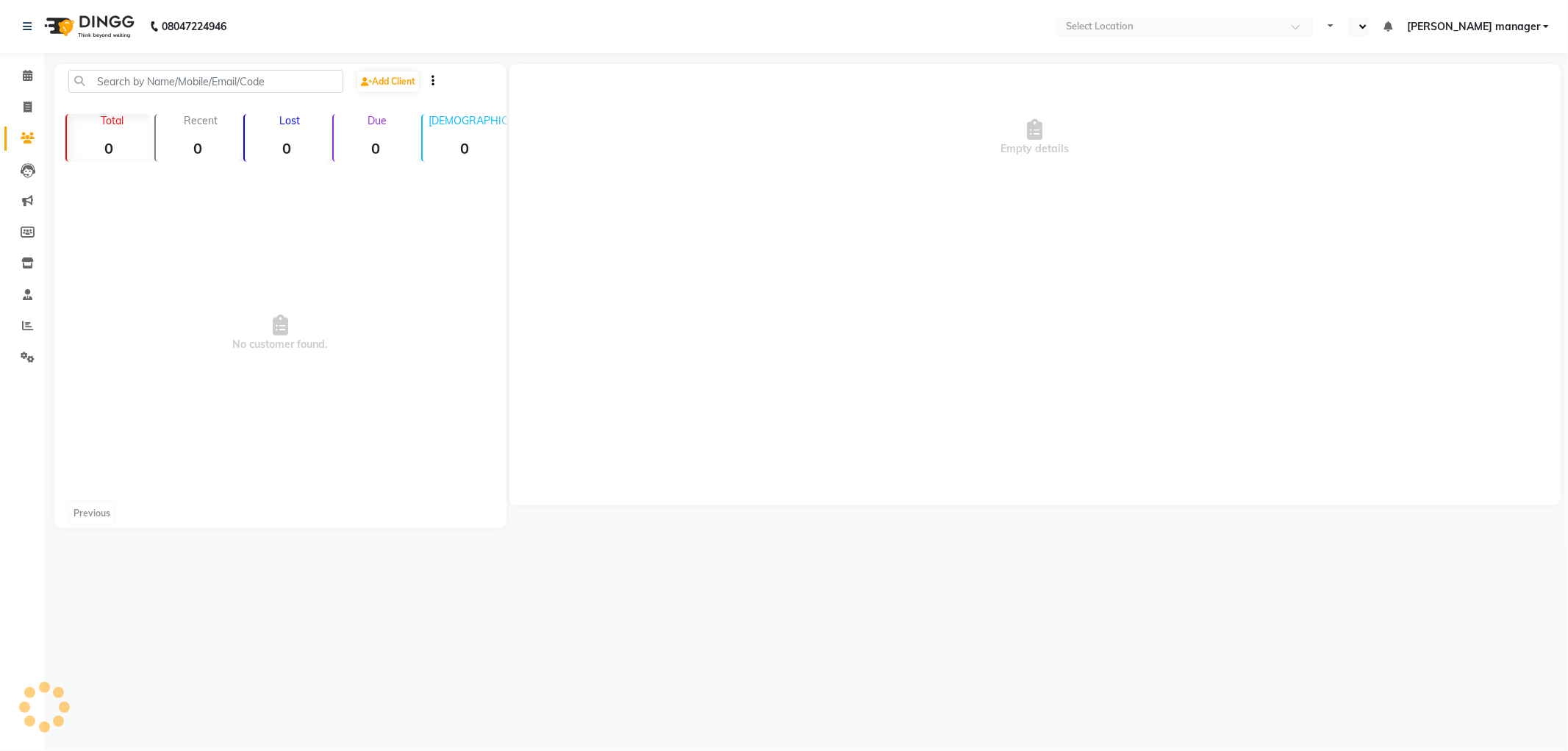
select select "en"
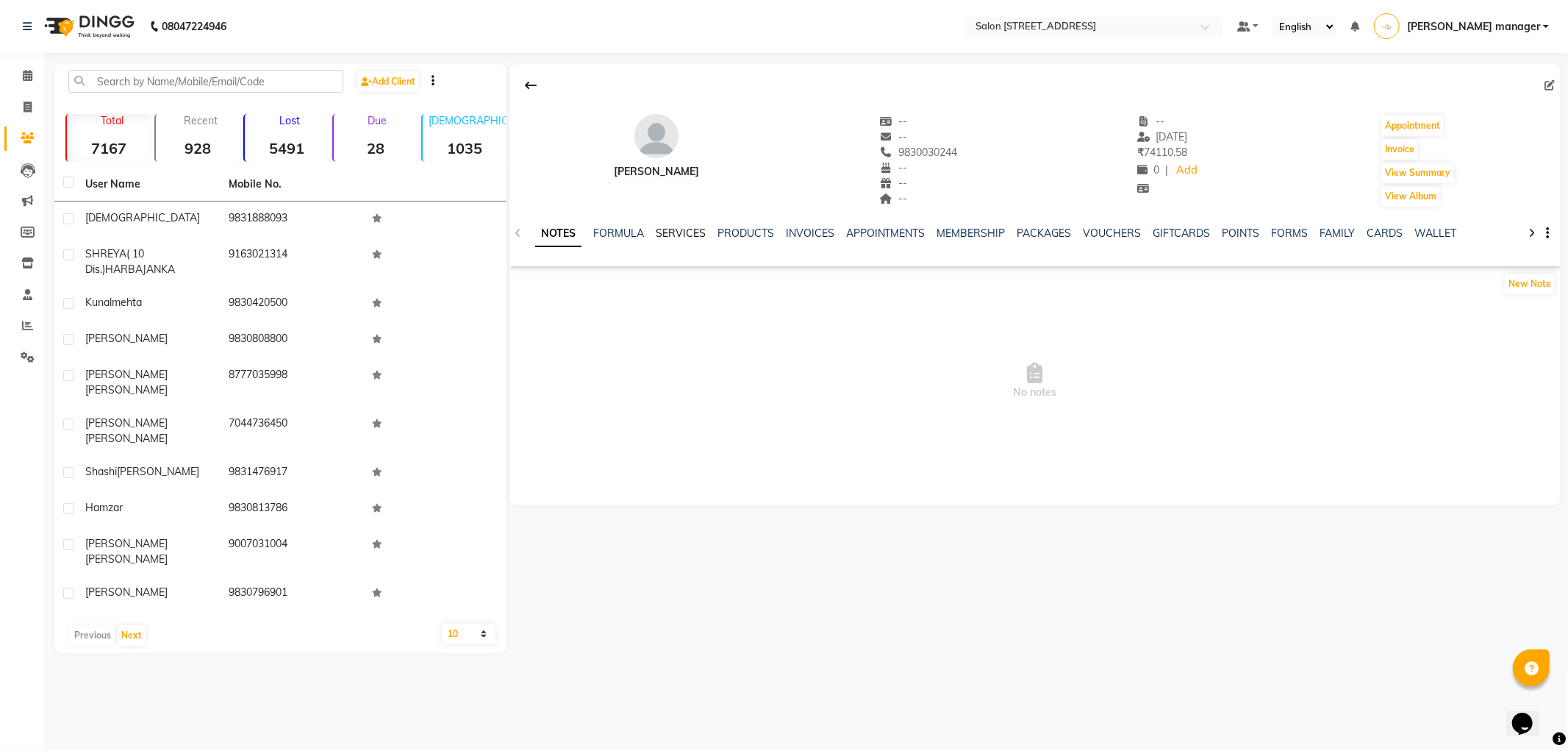
click at [677, 231] on link "SERVICES" at bounding box center [681, 233] width 50 height 13
click at [672, 230] on link "SERVICES" at bounding box center [681, 233] width 50 height 13
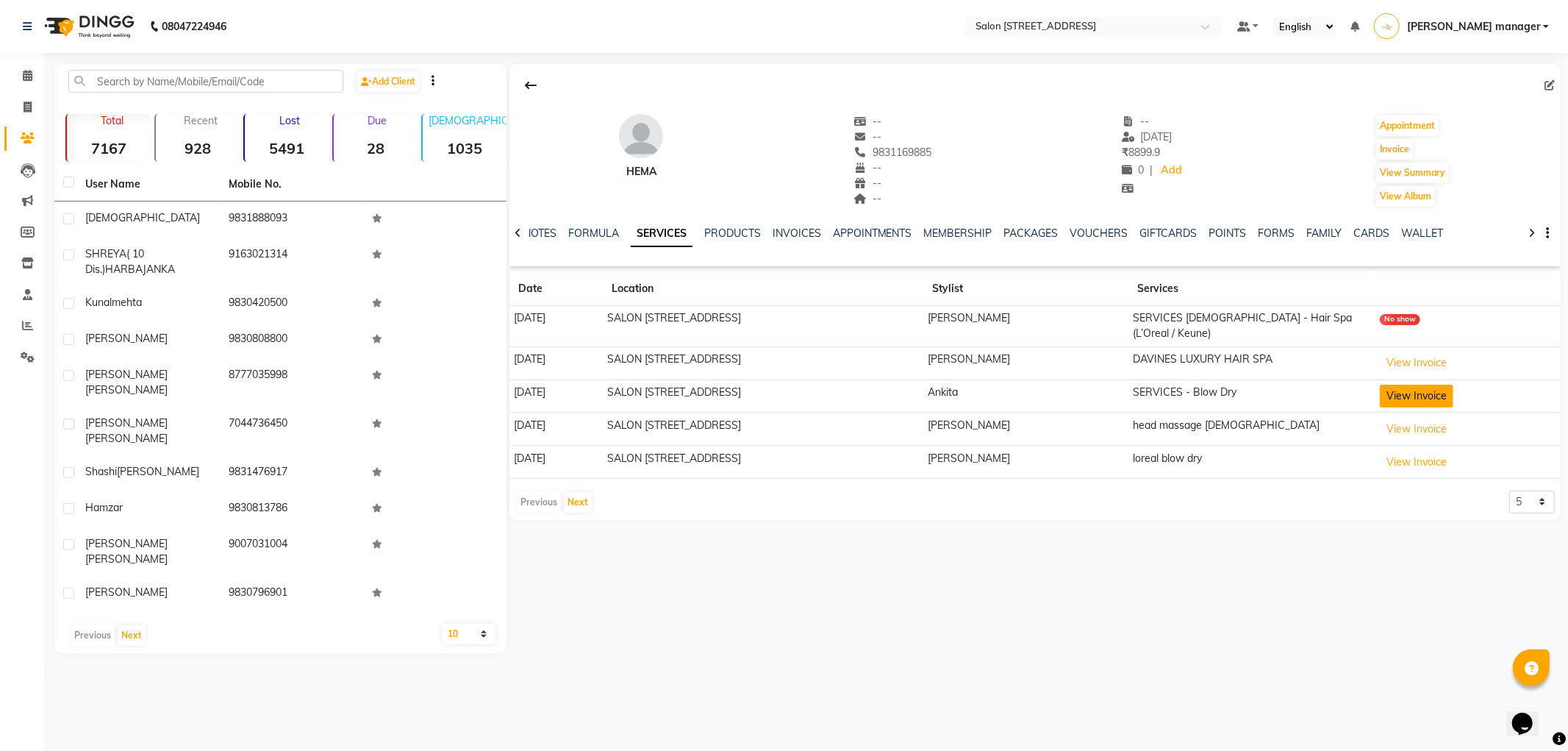
click at [1404, 387] on button "View Invoice" at bounding box center [1416, 396] width 74 height 23
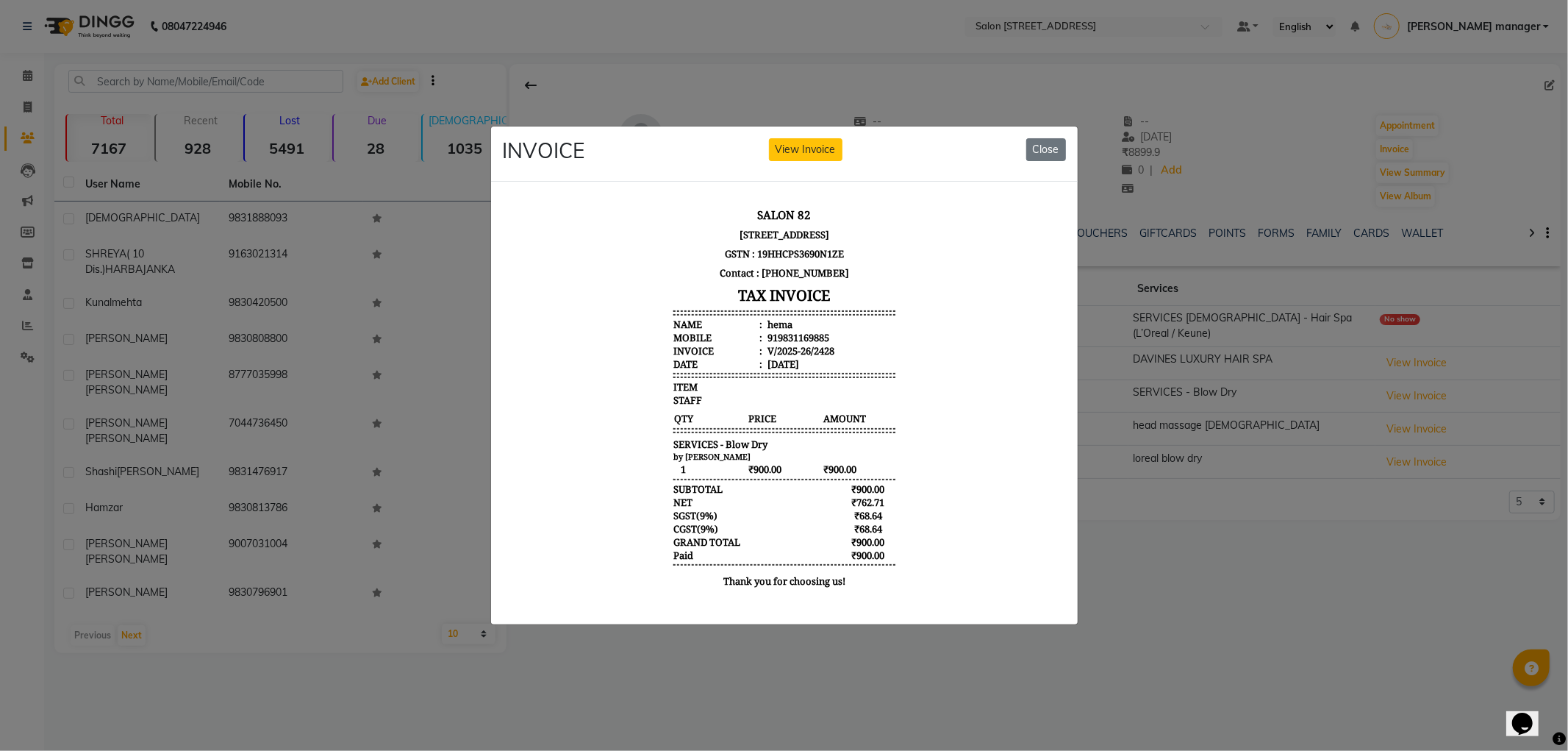
scroll to position [11, 0]
click at [1046, 144] on button "Close" at bounding box center [1046, 150] width 40 height 23
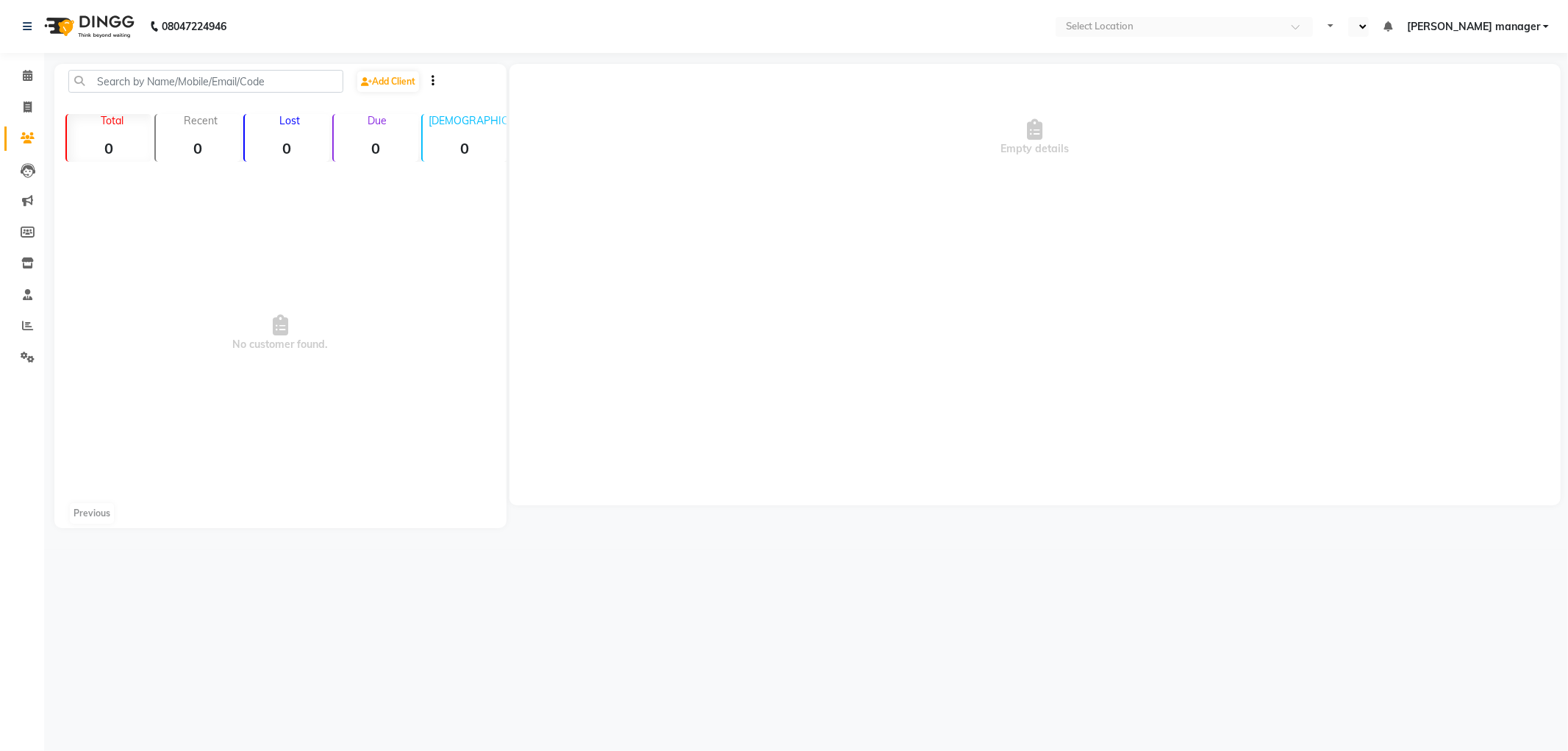
select select "en"
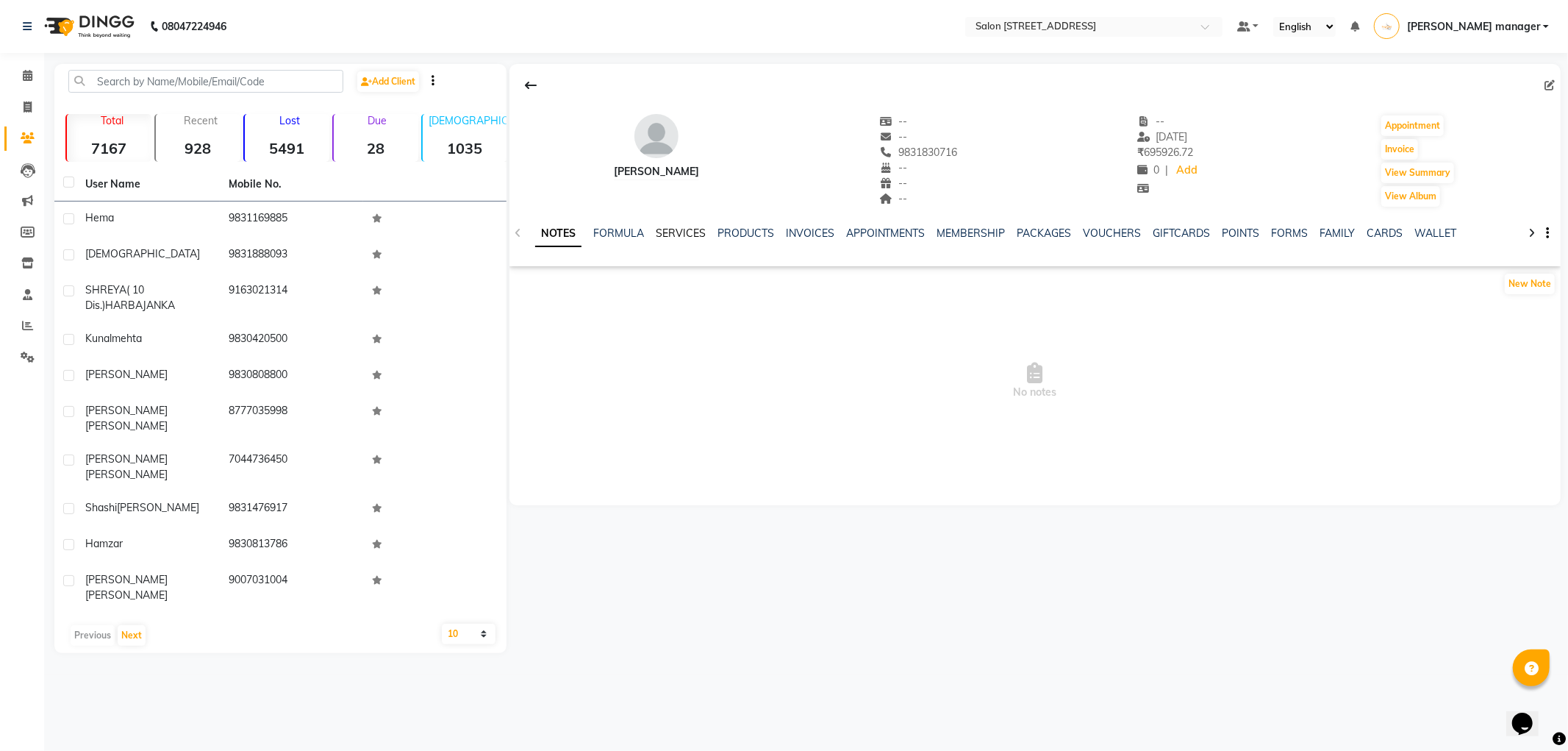
click at [681, 234] on link "SERVICES" at bounding box center [681, 233] width 50 height 13
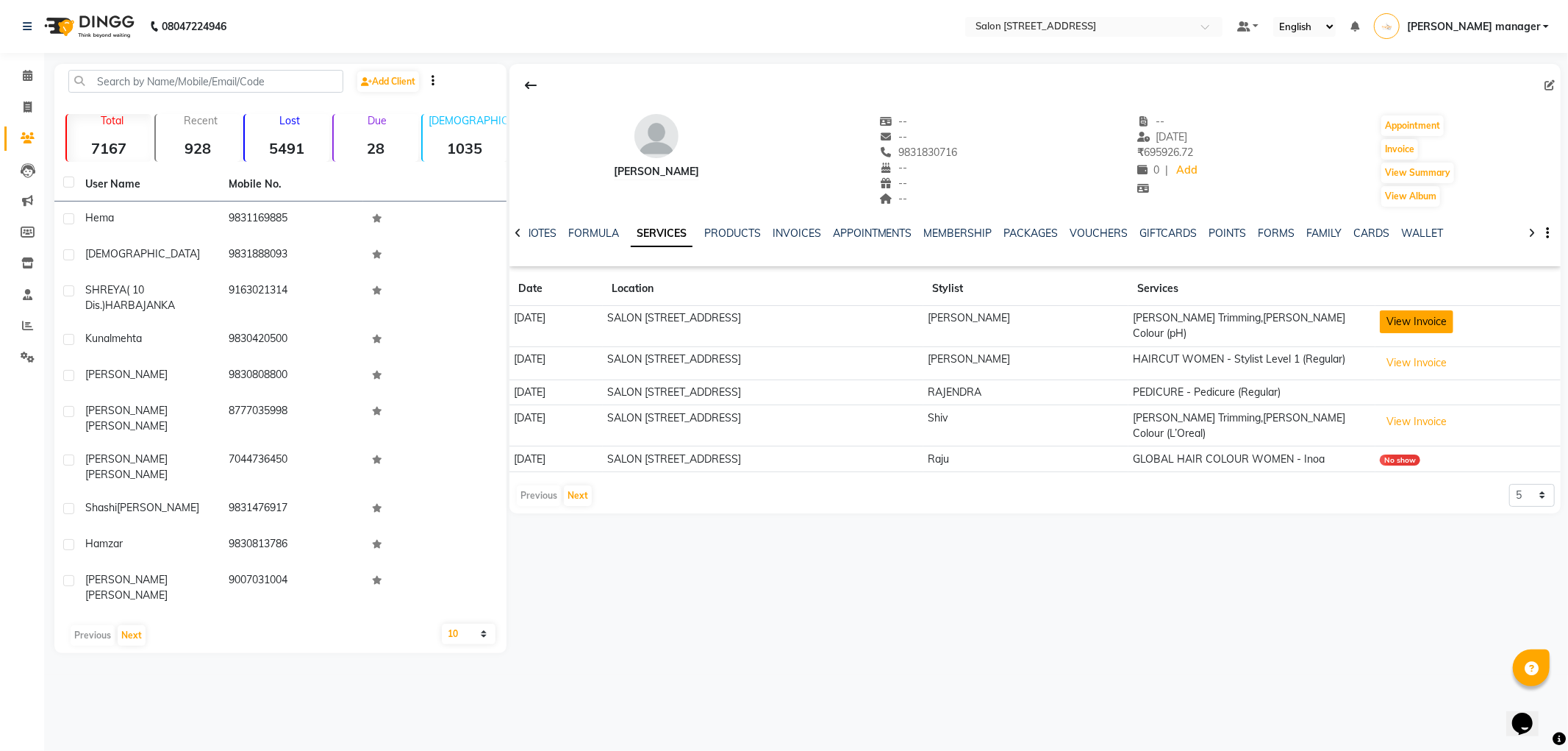
click at [1411, 320] on button "View Invoice" at bounding box center [1416, 322] width 74 height 23
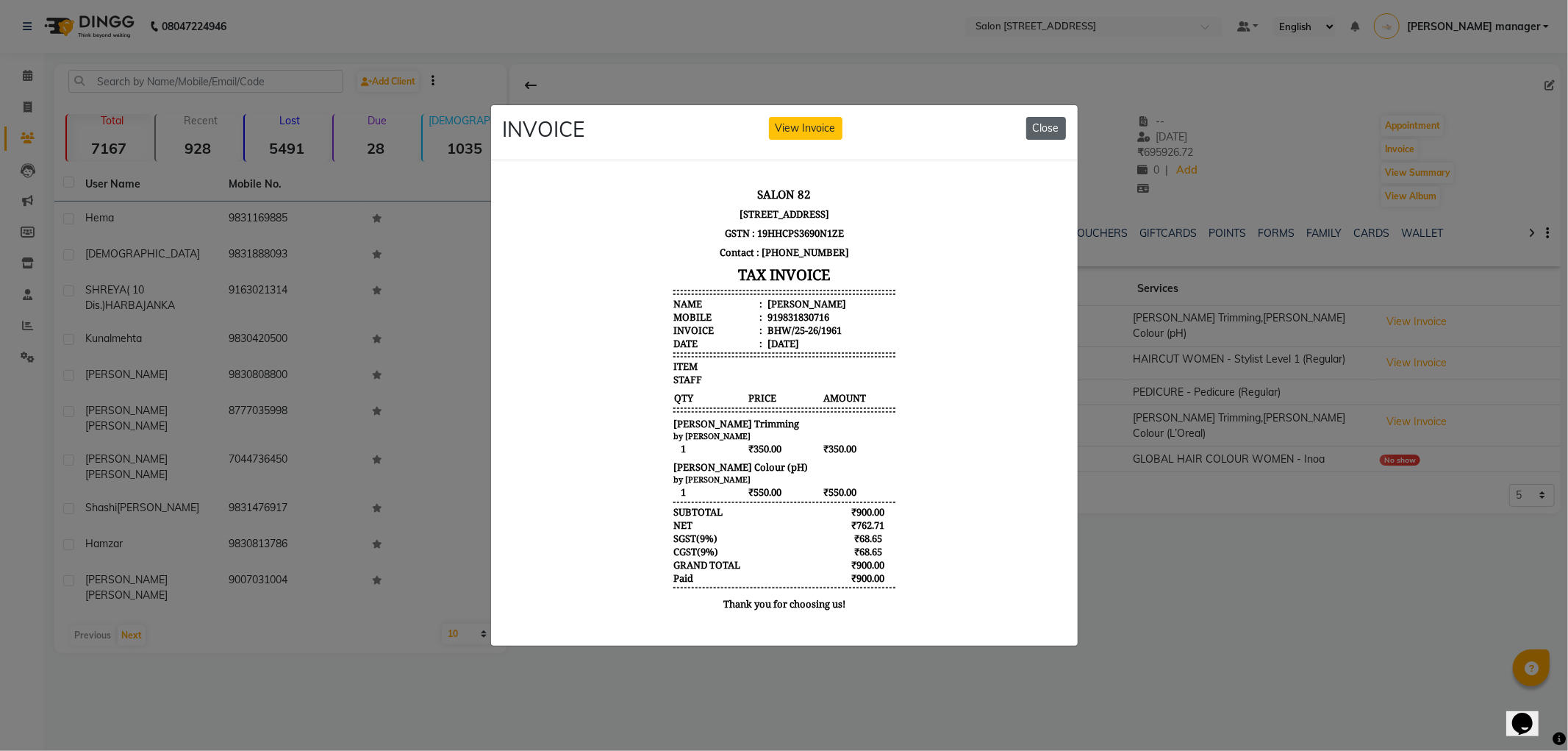
click at [1044, 117] on button "Close" at bounding box center [1046, 129] width 40 height 23
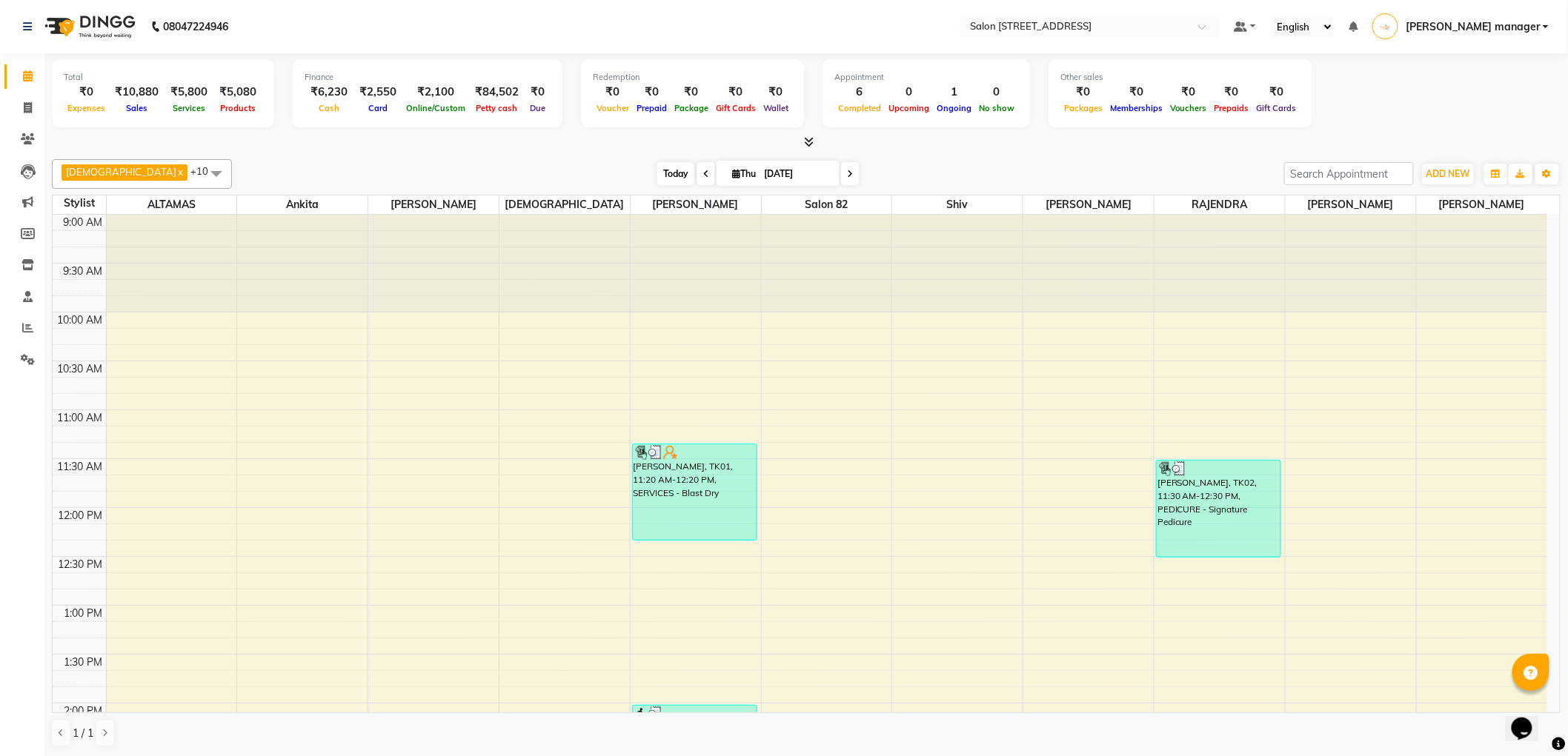
click at [657, 171] on span "Today" at bounding box center [675, 174] width 37 height 23
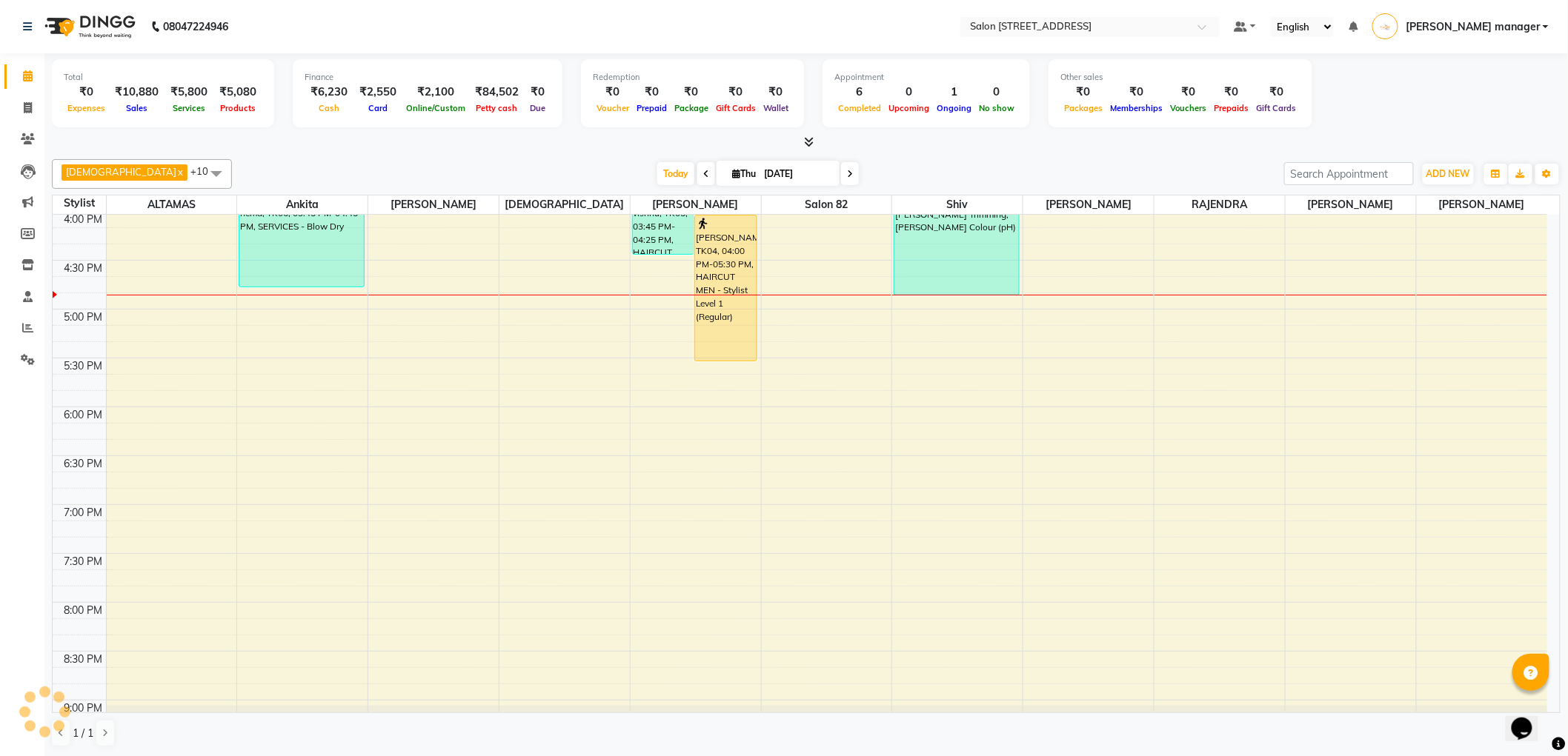
click at [538, 168] on div "Today Thu 04-09-2025" at bounding box center [757, 174] width 1037 height 22
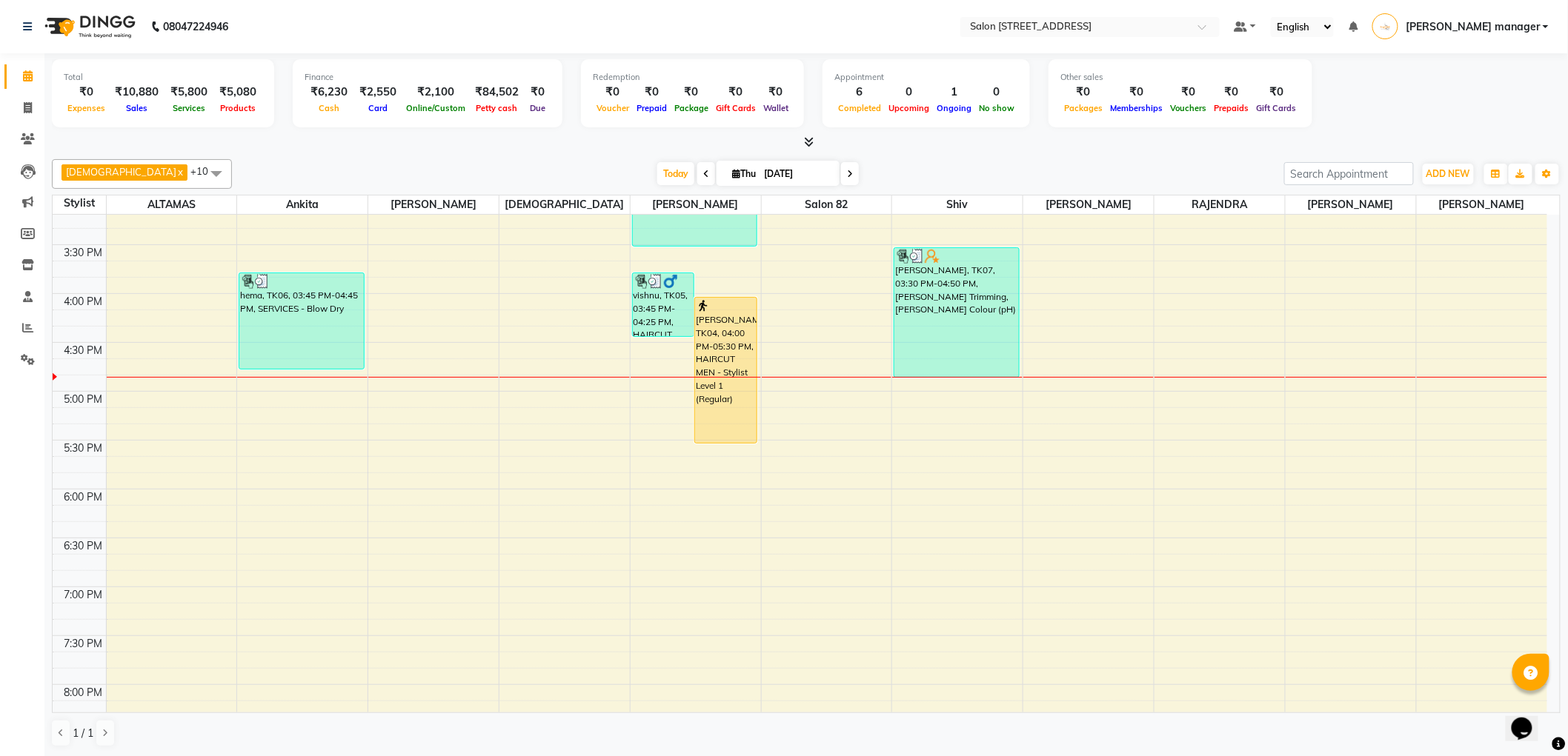
click at [511, 165] on div "Today Thu 04-09-2025" at bounding box center [757, 174] width 1037 height 22
click at [657, 172] on span "Today" at bounding box center [675, 174] width 37 height 23
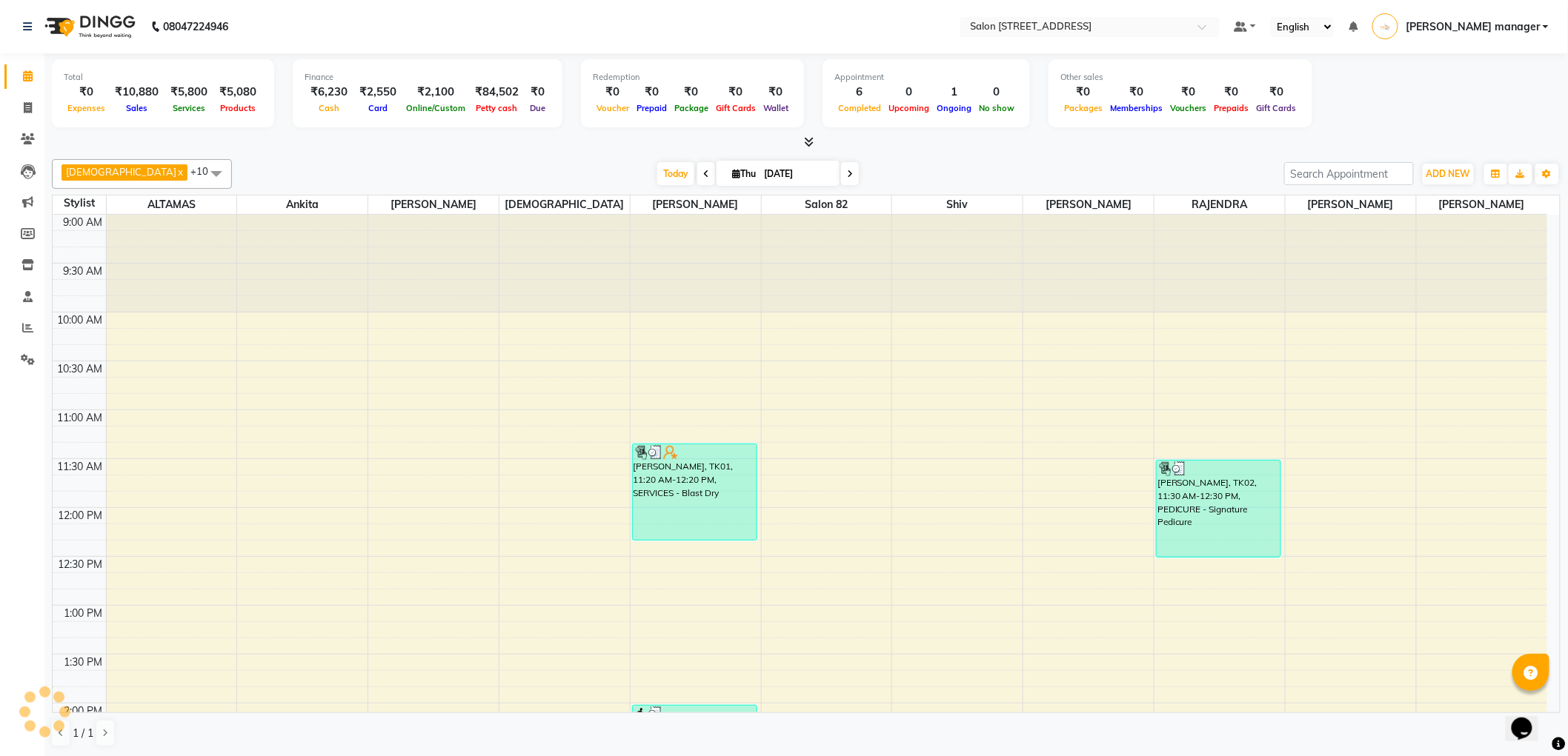
scroll to position [687, 0]
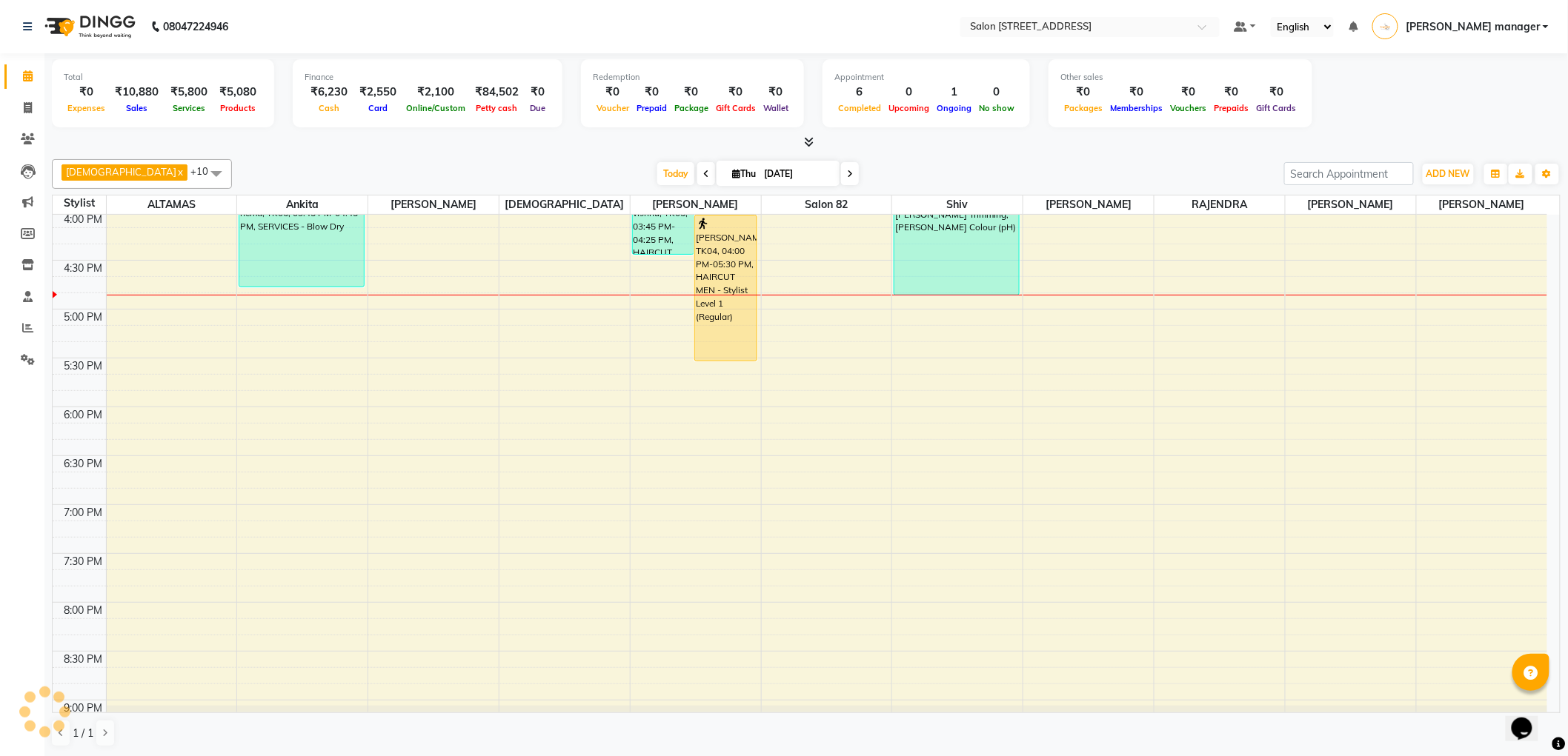
click at [543, 159] on div "Krishna x RAJU PRAMANIK x Ankita x ALTAMAS x Salon 82 x BABLU x SUKLA x Naushad…" at bounding box center [806, 174] width 1508 height 30
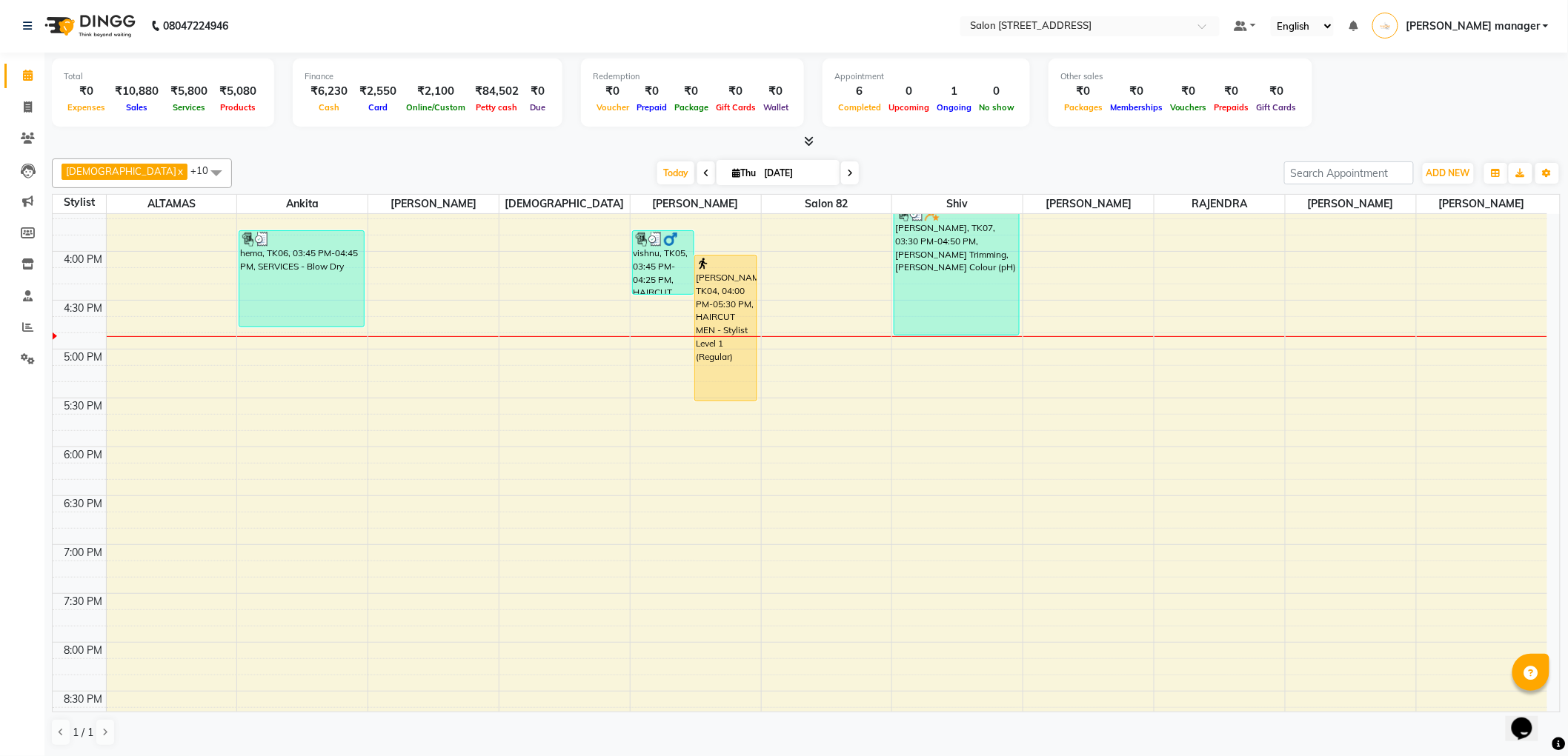
scroll to position [613, 0]
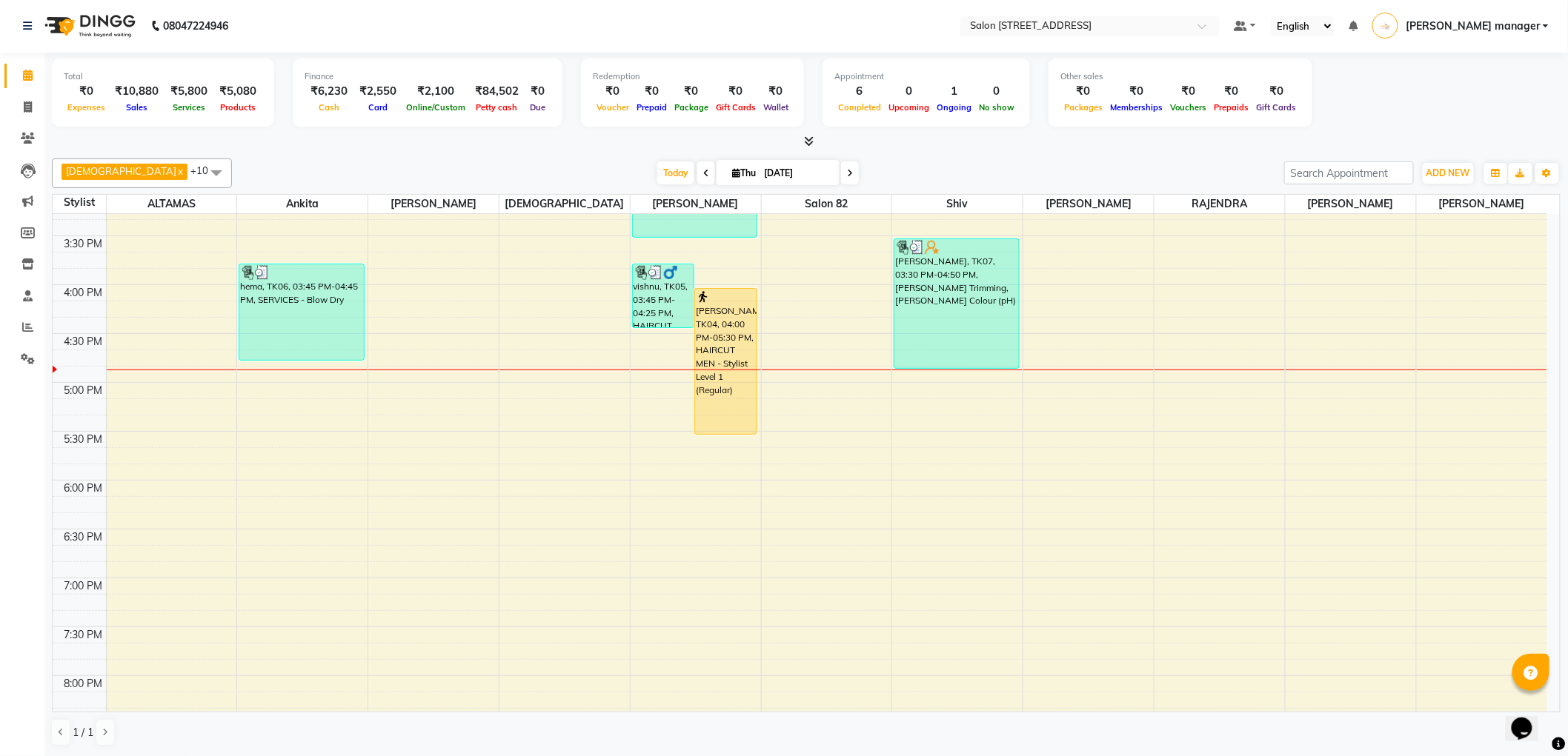
click at [567, 165] on div "Today Thu 04-09-2025" at bounding box center [757, 173] width 1037 height 22
click at [657, 167] on span "Today" at bounding box center [675, 173] width 37 height 23
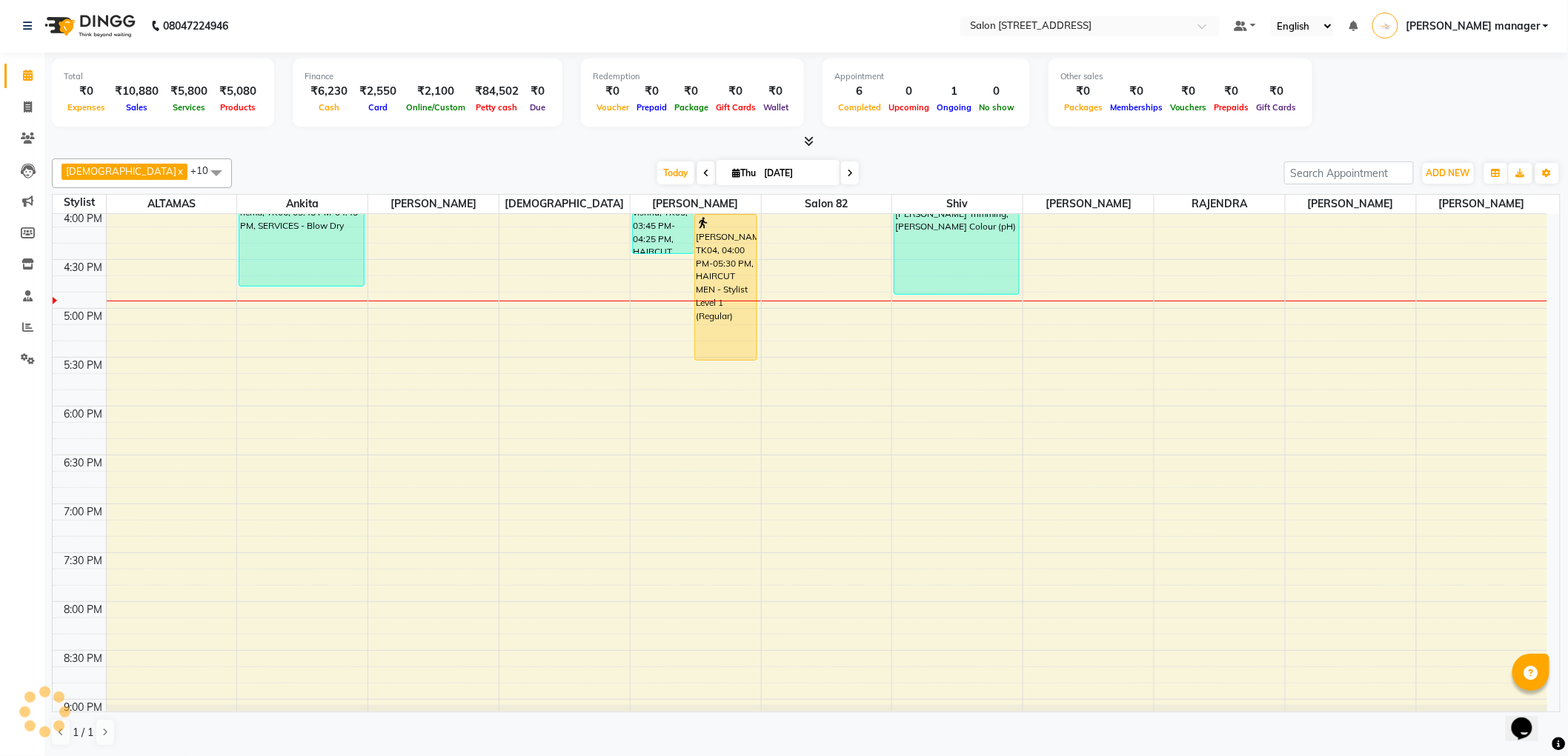
click at [530, 159] on div "Krishna x RAJU PRAMANIK x Ankita x ALTAMAS x Salon 82 x BABLU x SUKLA x Naushad…" at bounding box center [806, 173] width 1508 height 30
click at [24, 106] on icon at bounding box center [28, 106] width 8 height 11
select select "service"
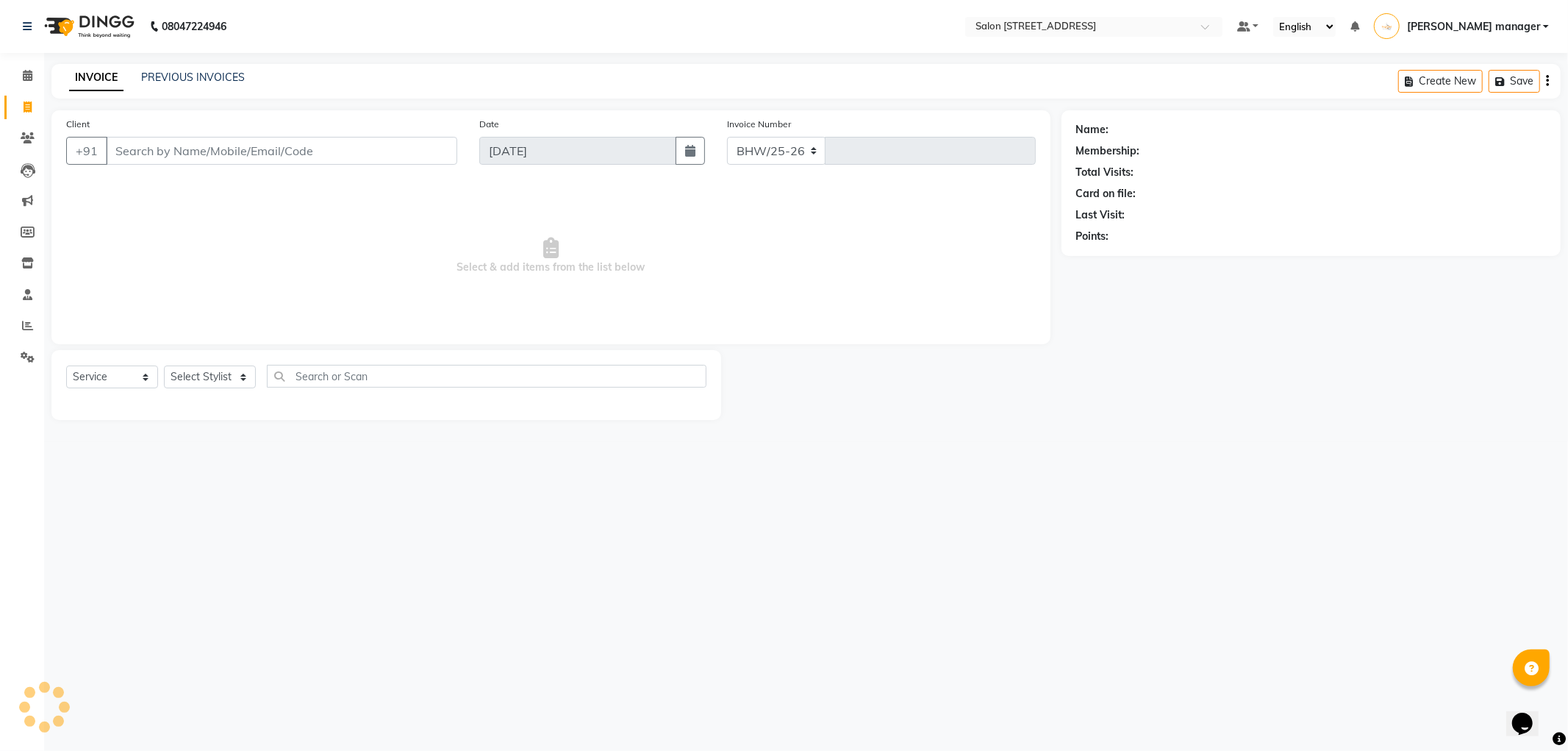
select select "8704"
type input "2203"
click at [215, 78] on link "PREVIOUS INVOICES" at bounding box center [193, 77] width 103 height 13
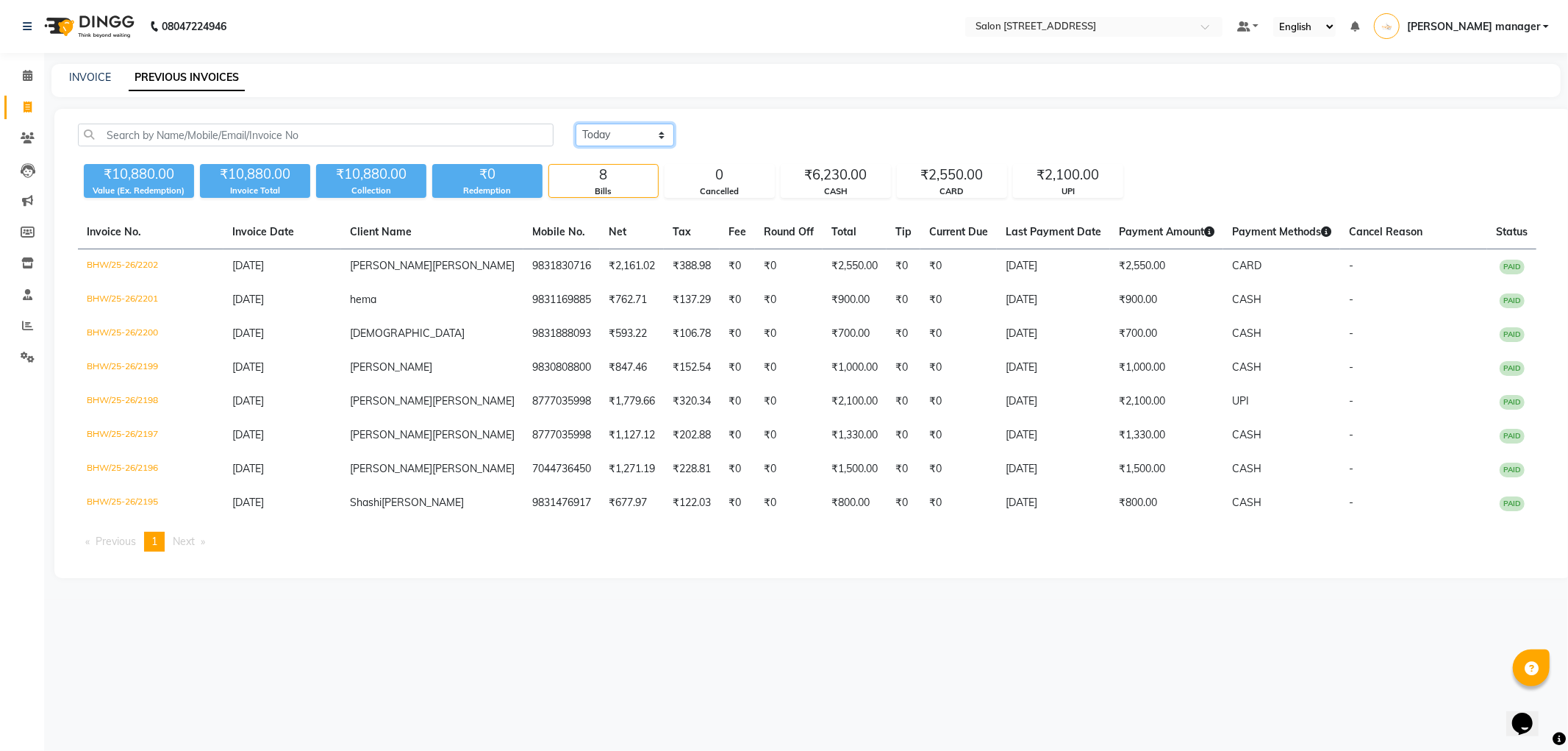
click at [630, 128] on select "Today Yesterday Custom Range" at bounding box center [625, 135] width 99 height 23
select select "range"
click at [576, 123] on select "Today Yesterday Custom Range" at bounding box center [625, 135] width 99 height 23
click at [745, 135] on input "[DATE]" at bounding box center [744, 135] width 103 height 21
select select "9"
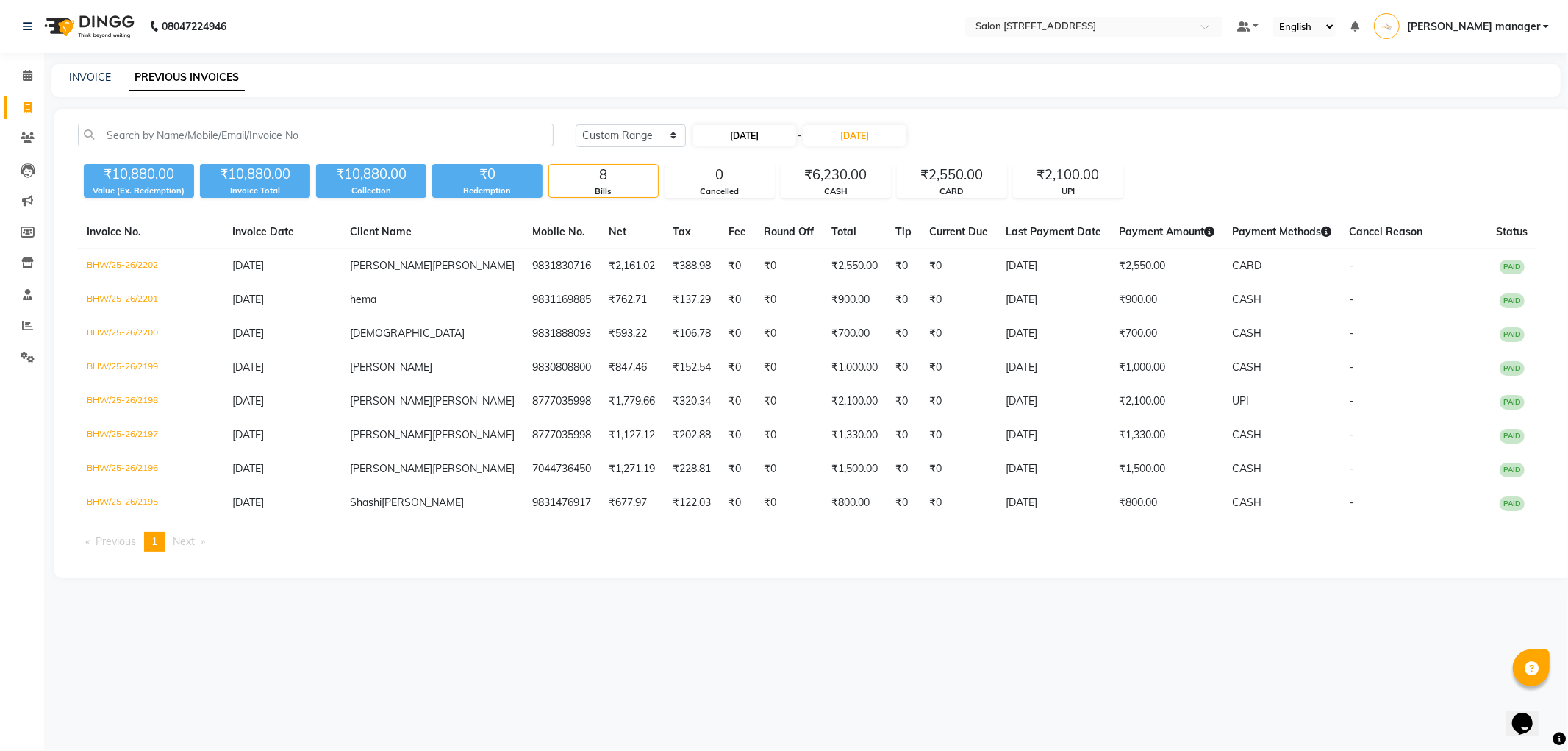
select select "2025"
click at [712, 206] on div "1" at bounding box center [707, 210] width 24 height 24
type input "01-09-2025"
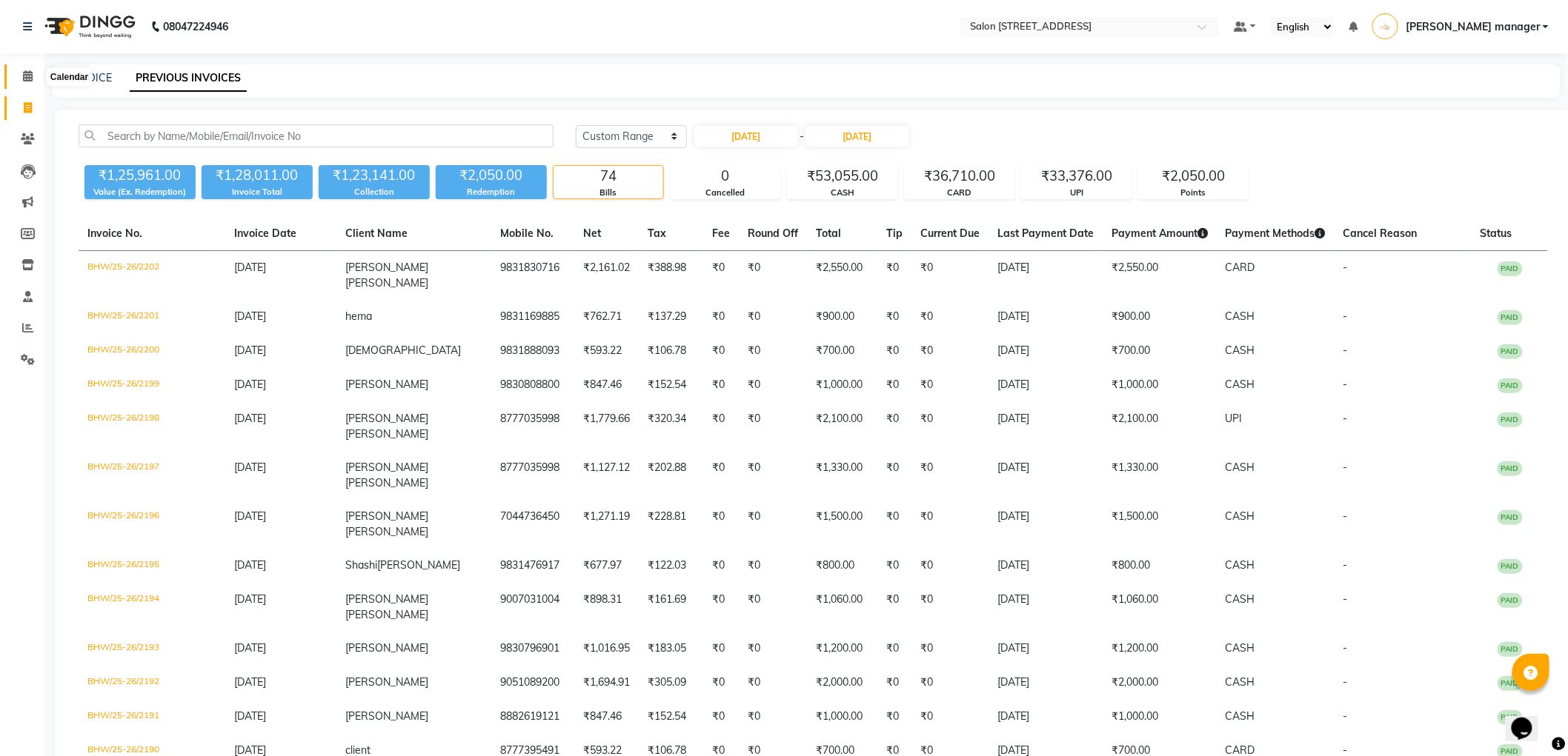
click at [28, 75] on icon at bounding box center [28, 76] width 10 height 11
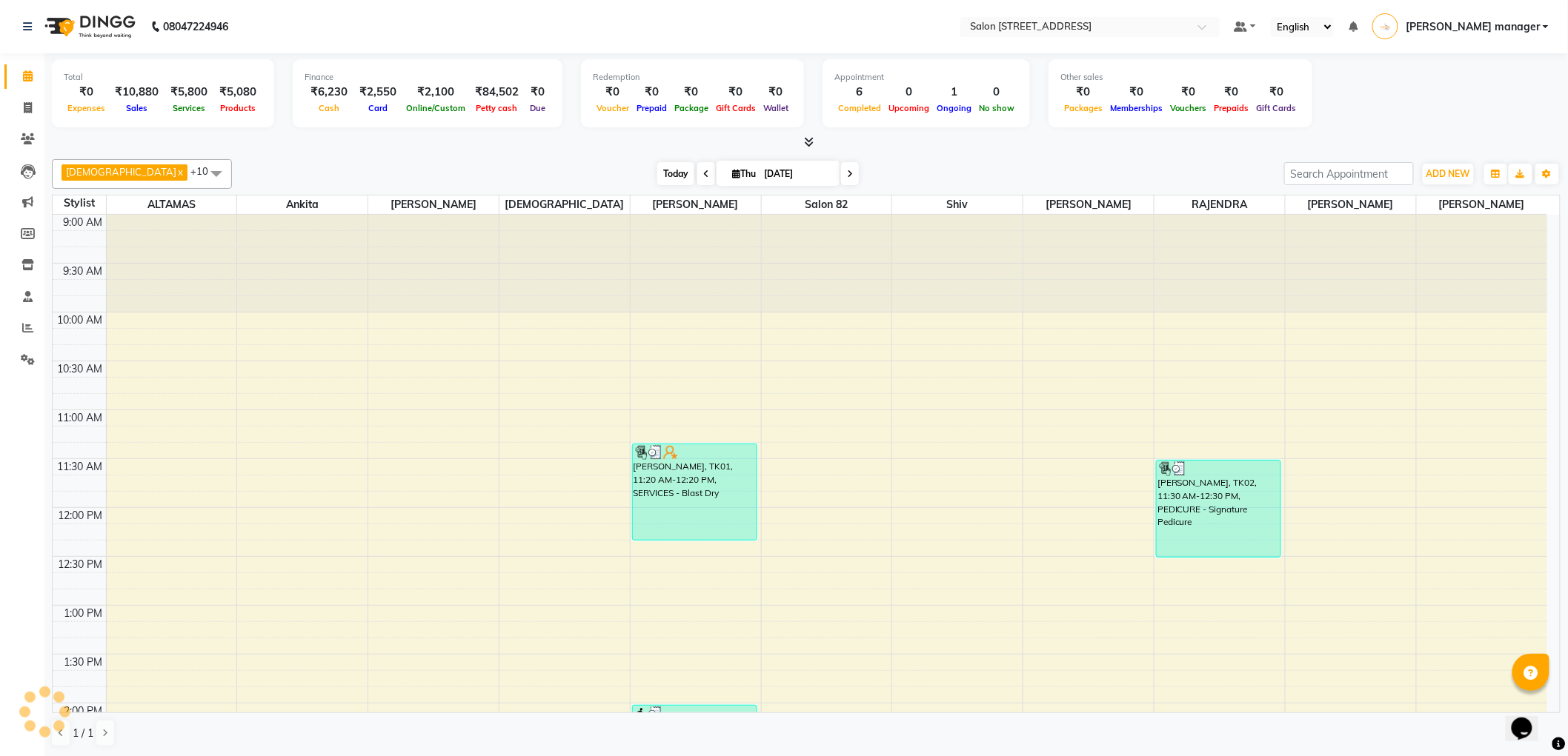
click at [657, 164] on span "Today" at bounding box center [675, 174] width 37 height 23
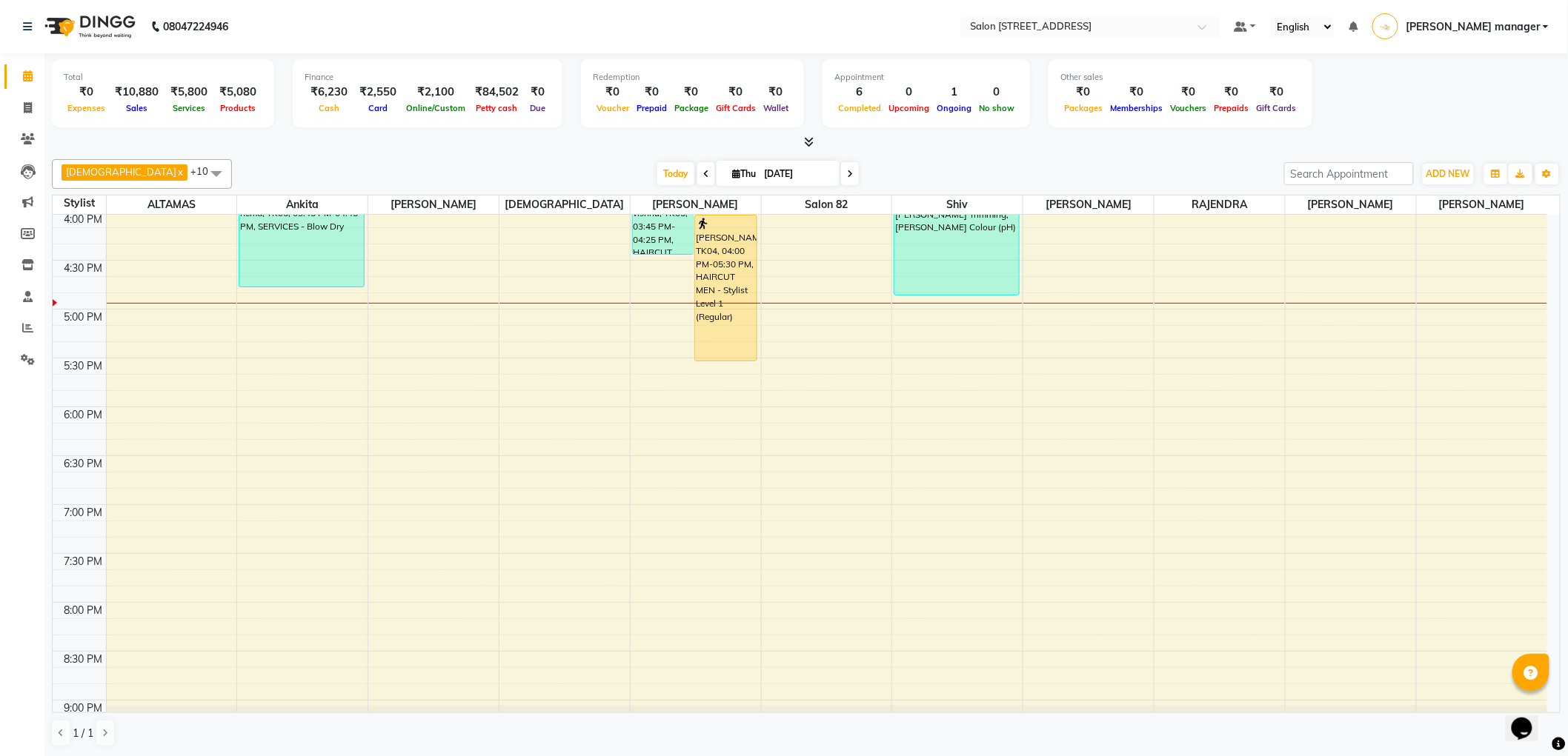
click at [470, 168] on div "Today Thu 04-09-2025" at bounding box center [757, 174] width 1037 height 22
click at [879, 159] on div "Krishna x RAJU PRAMANIK x Ankita x ALTAMAS x Salon 82 x BABLU x SUKLA x Naushad…" at bounding box center [806, 174] width 1508 height 30
click at [806, 145] on icon at bounding box center [809, 142] width 10 height 11
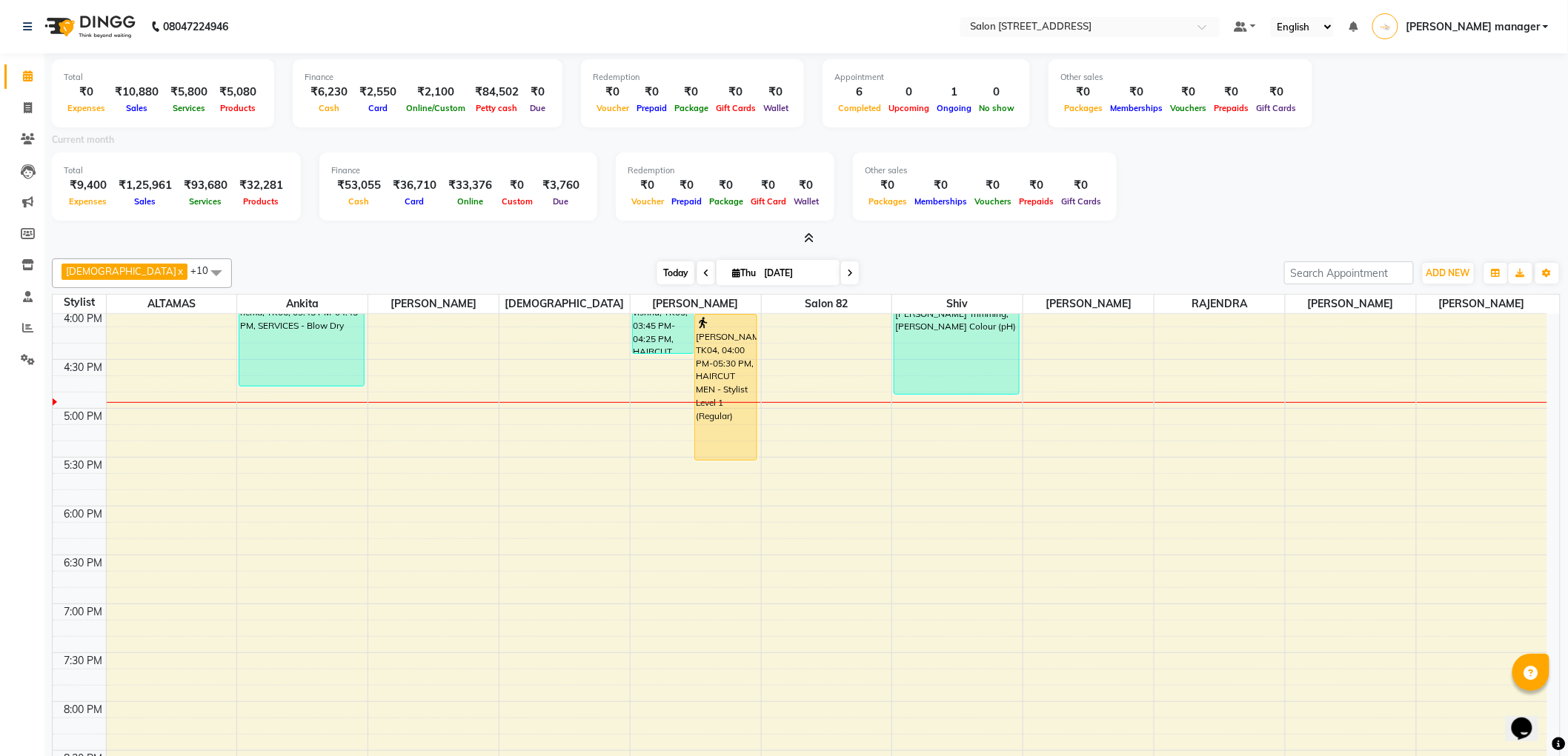
click at [657, 265] on span "Today" at bounding box center [675, 273] width 37 height 23
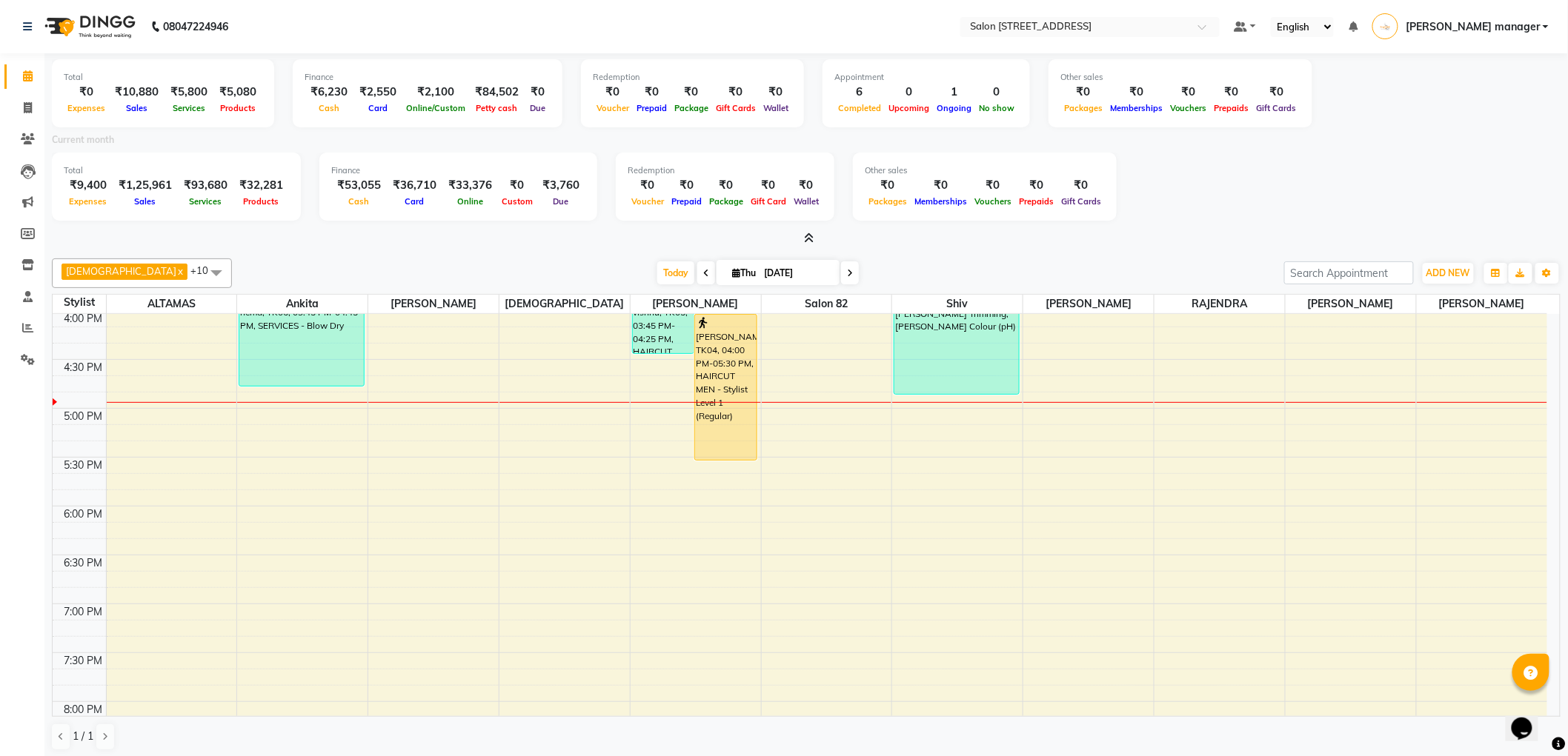
click at [809, 234] on icon at bounding box center [809, 238] width 10 height 11
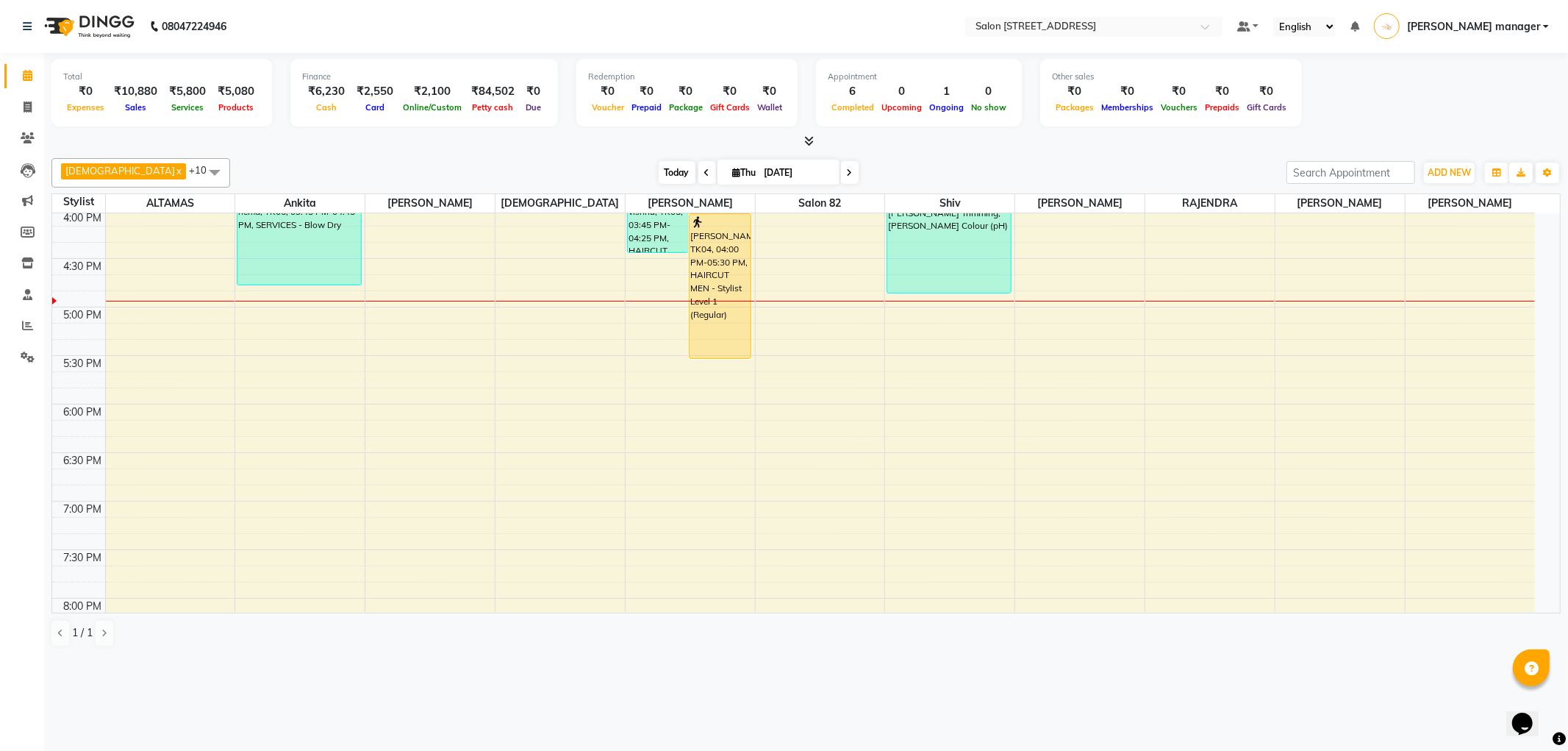
click at [659, 173] on span "Today" at bounding box center [677, 173] width 37 height 23
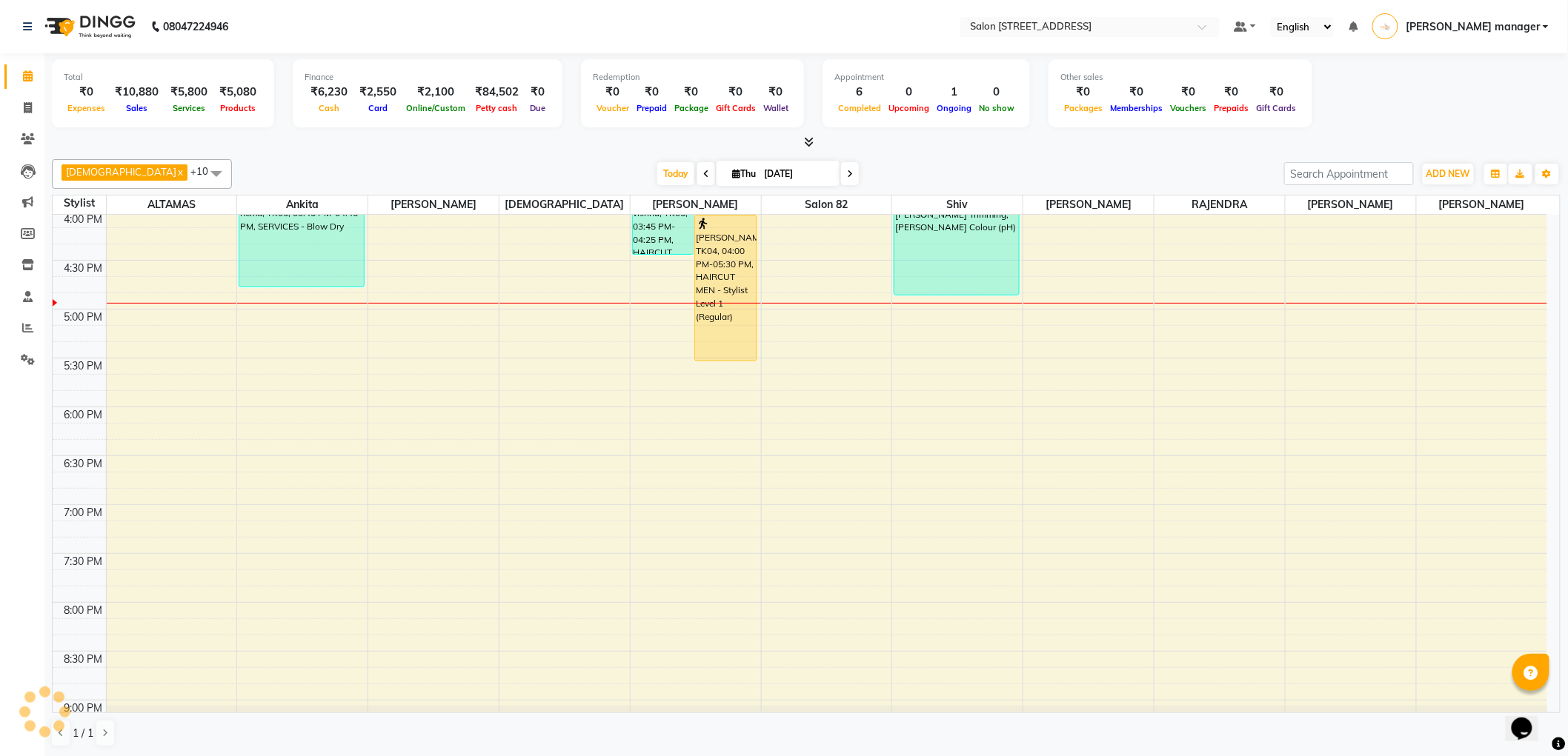
click at [368, 175] on div "Today Thu 04-09-2025" at bounding box center [757, 174] width 1037 height 22
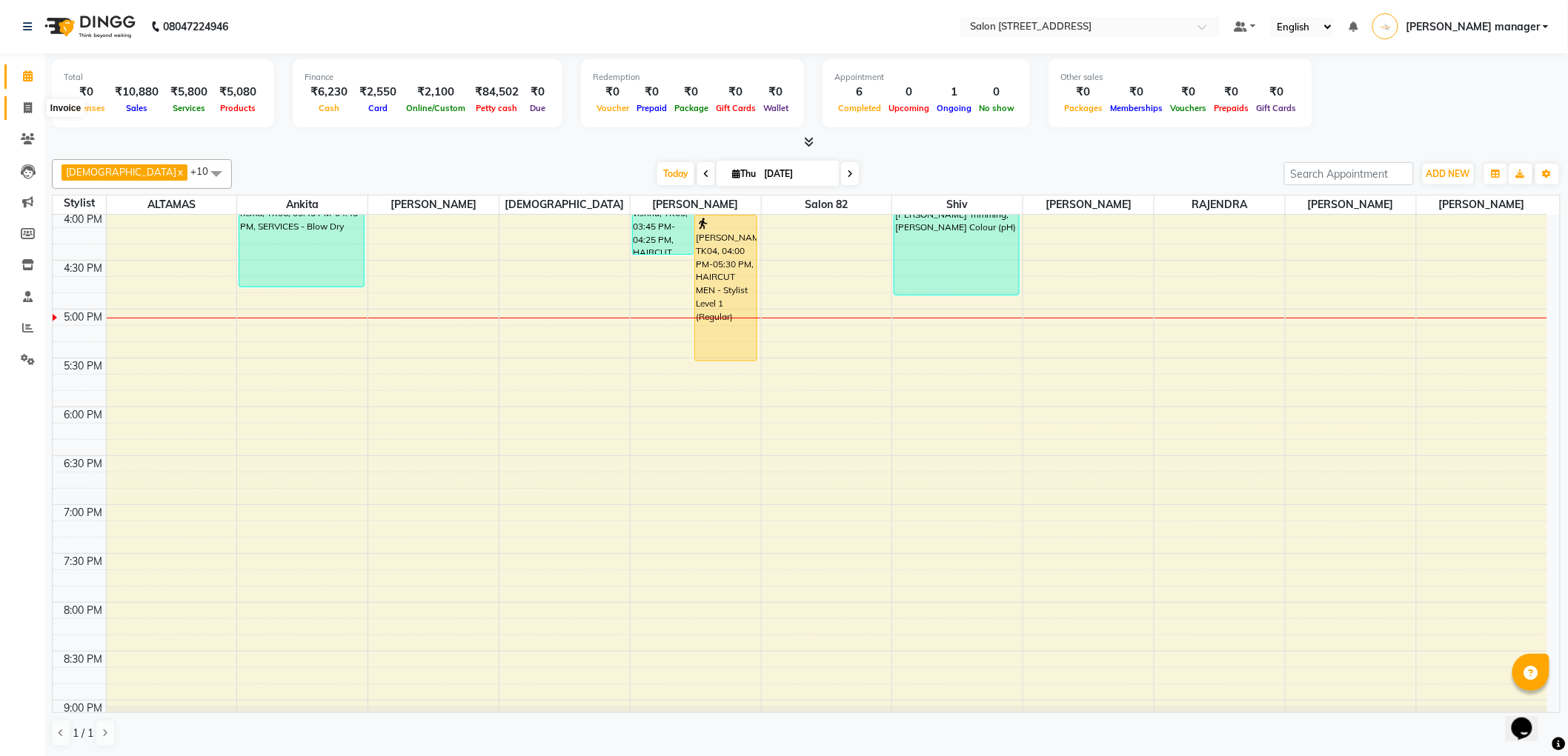
click at [24, 100] on span at bounding box center [28, 109] width 26 height 17
select select "service"
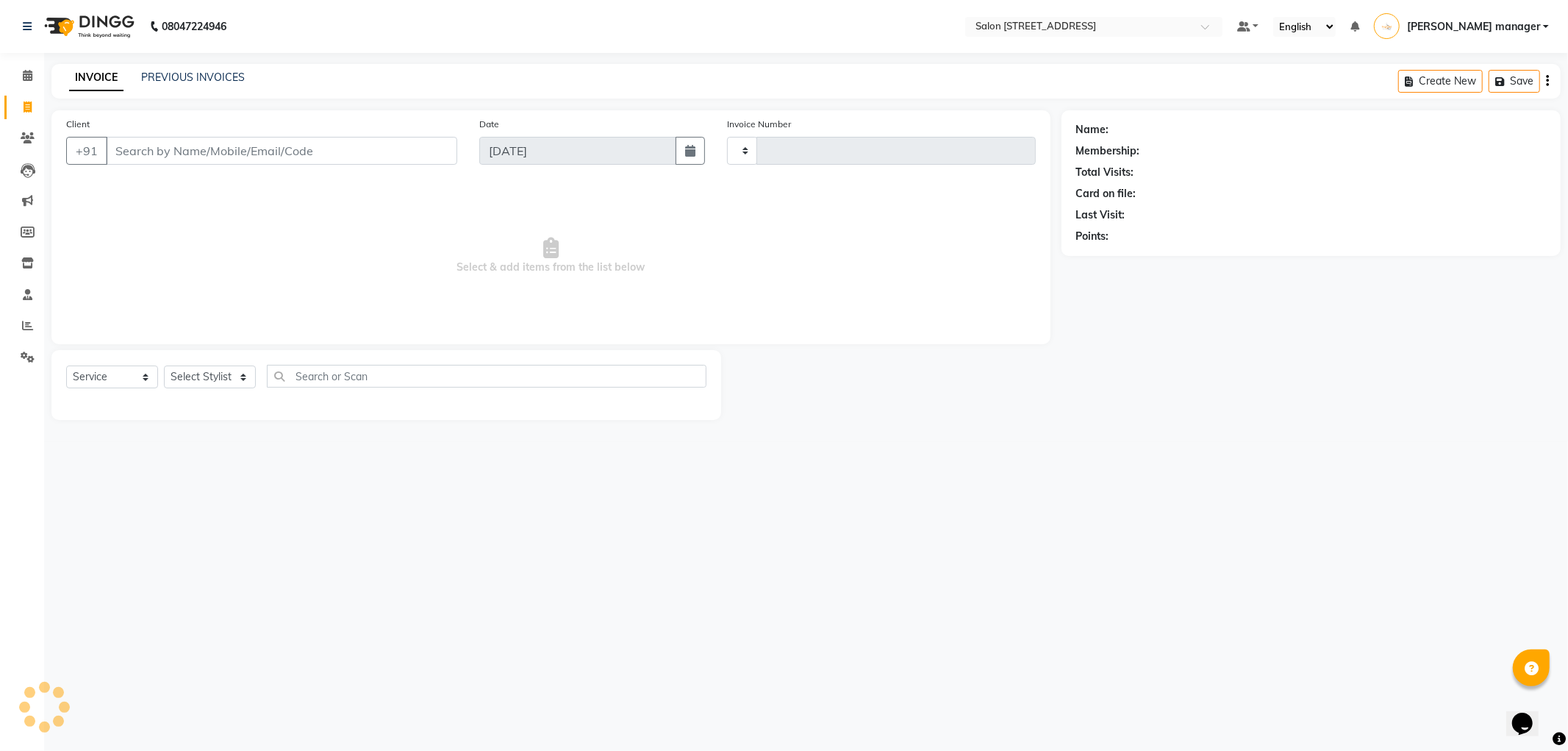
type input "2203"
select select "8704"
click at [197, 377] on select "Select Stylist [PERSON_NAME] [PERSON_NAME] [PERSON_NAME] BHAWANIPUR BUNNY [PERS…" at bounding box center [216, 377] width 103 height 23
select select "33690"
click at [164, 366] on select "Select Stylist [PERSON_NAME] [PERSON_NAME] [PERSON_NAME] BHAWANIPUR BUNNY [PERS…" at bounding box center [216, 377] width 103 height 23
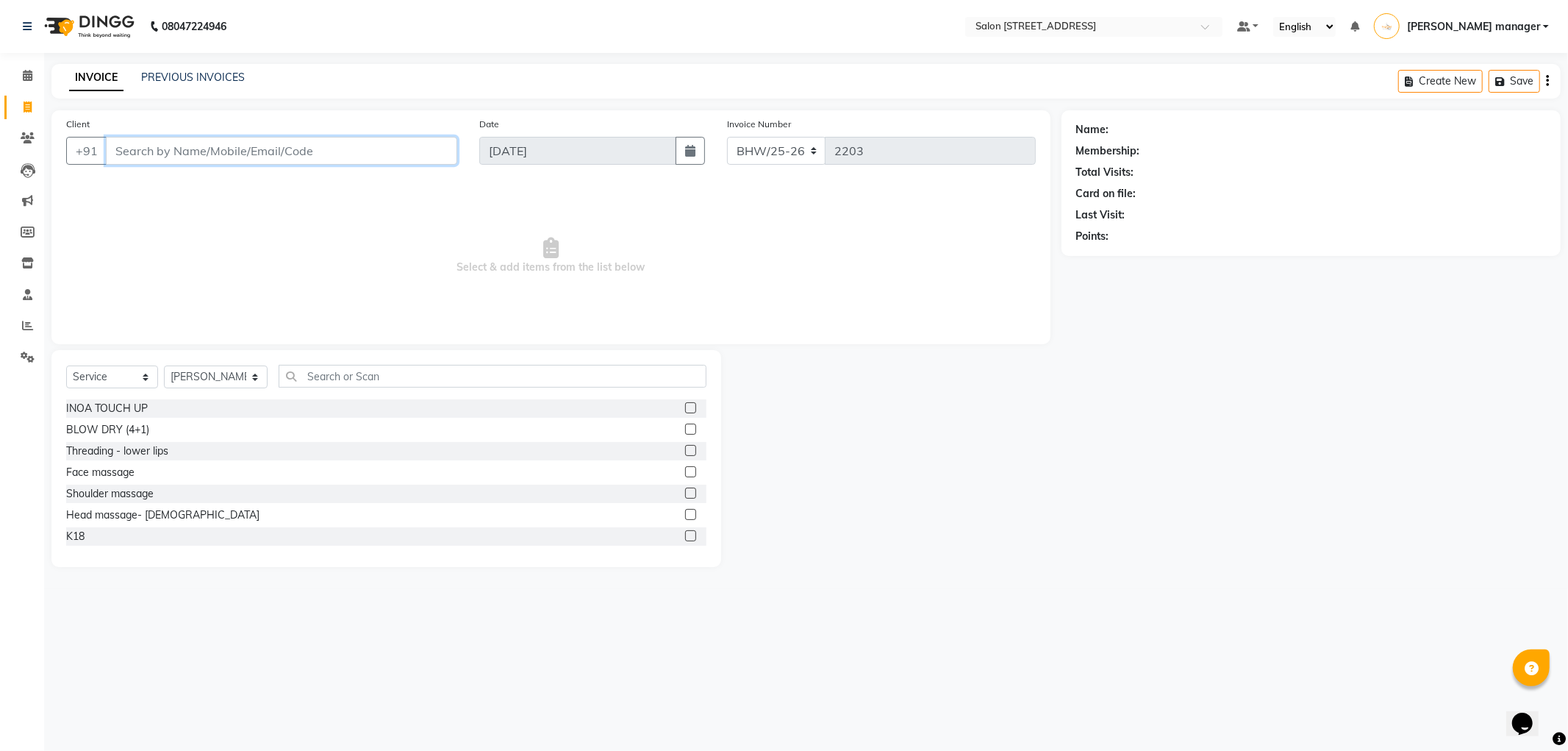
click at [361, 145] on input "Client" at bounding box center [281, 151] width 351 height 28
click at [243, 155] on input "Client" at bounding box center [281, 151] width 351 height 28
type input "9830420500"
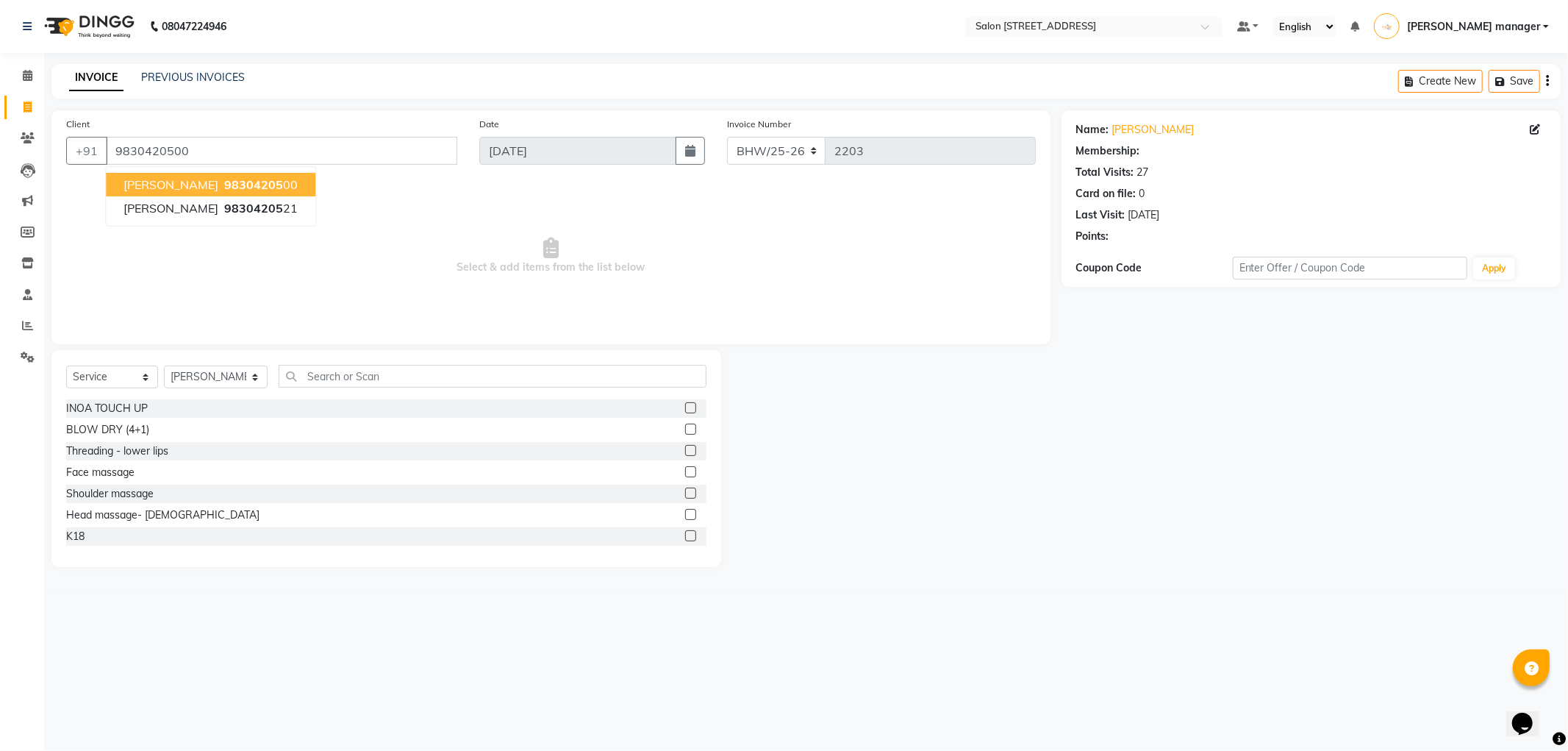
select select "1: Object"
click at [284, 185] on button "kunal mehta 98304205 00" at bounding box center [211, 184] width 210 height 24
select select "1: Object"
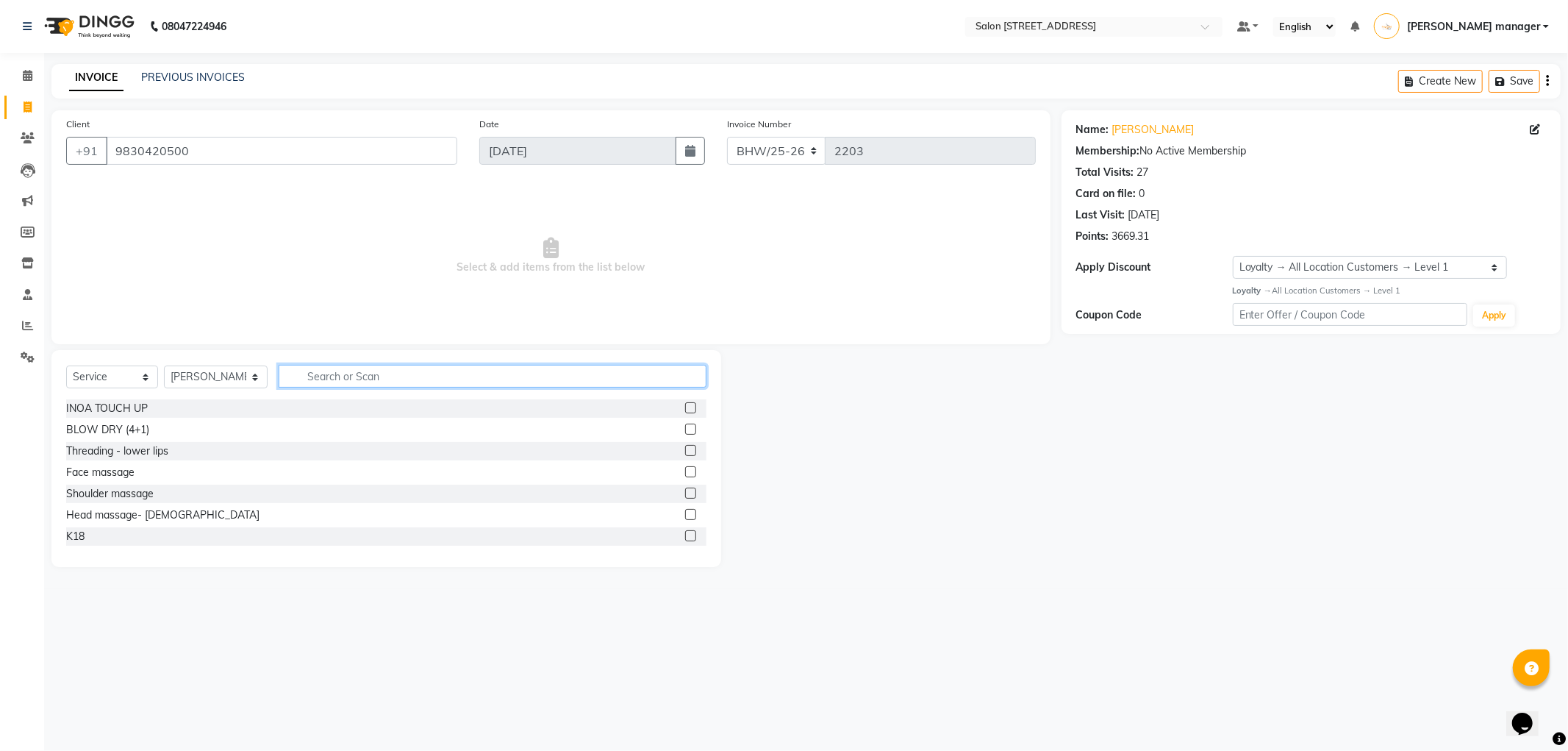
click at [498, 372] on input "text" at bounding box center [492, 376] width 428 height 23
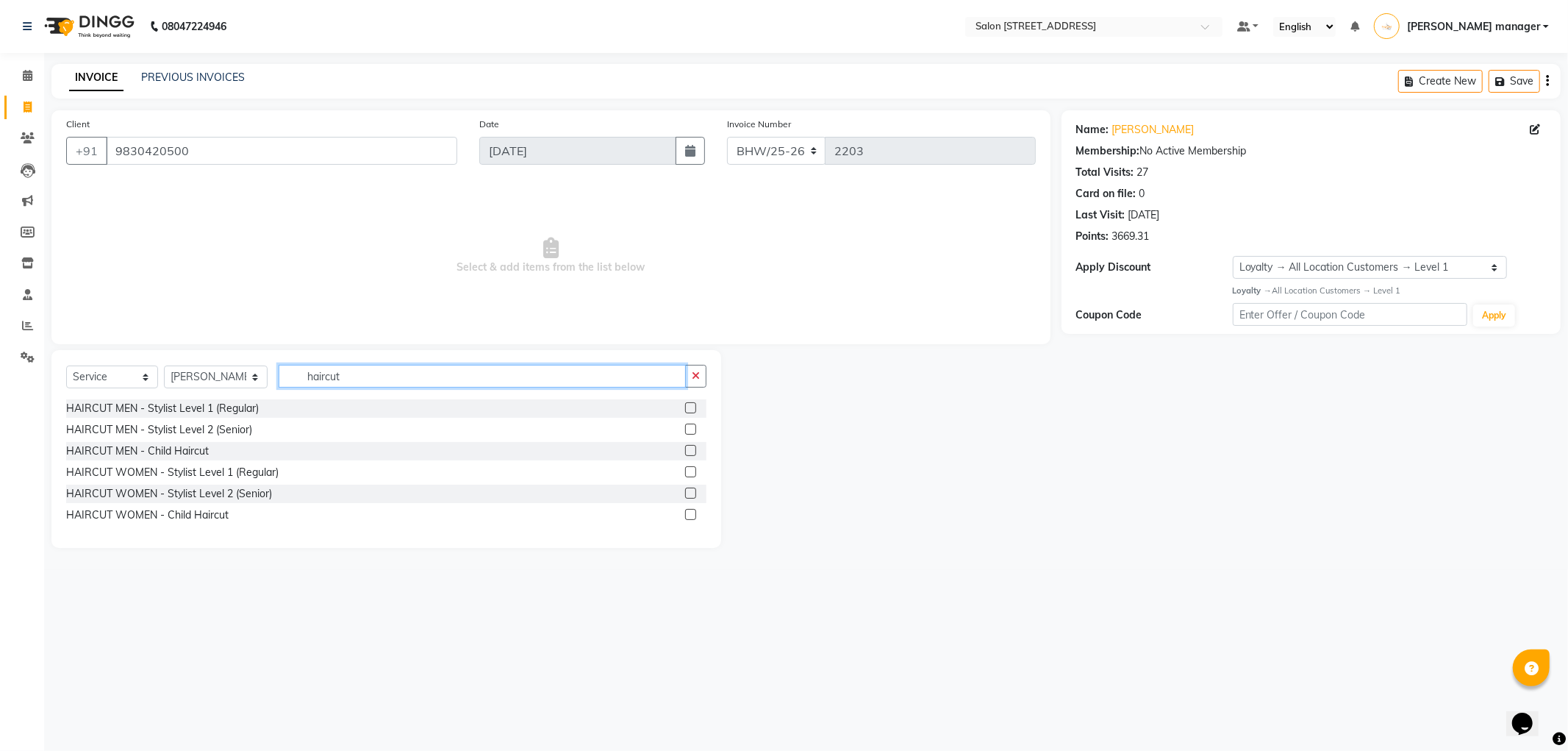
type input "haircut"
click at [688, 408] on label at bounding box center [690, 408] width 11 height 11
click at [688, 408] on input "checkbox" at bounding box center [690, 409] width 10 height 10
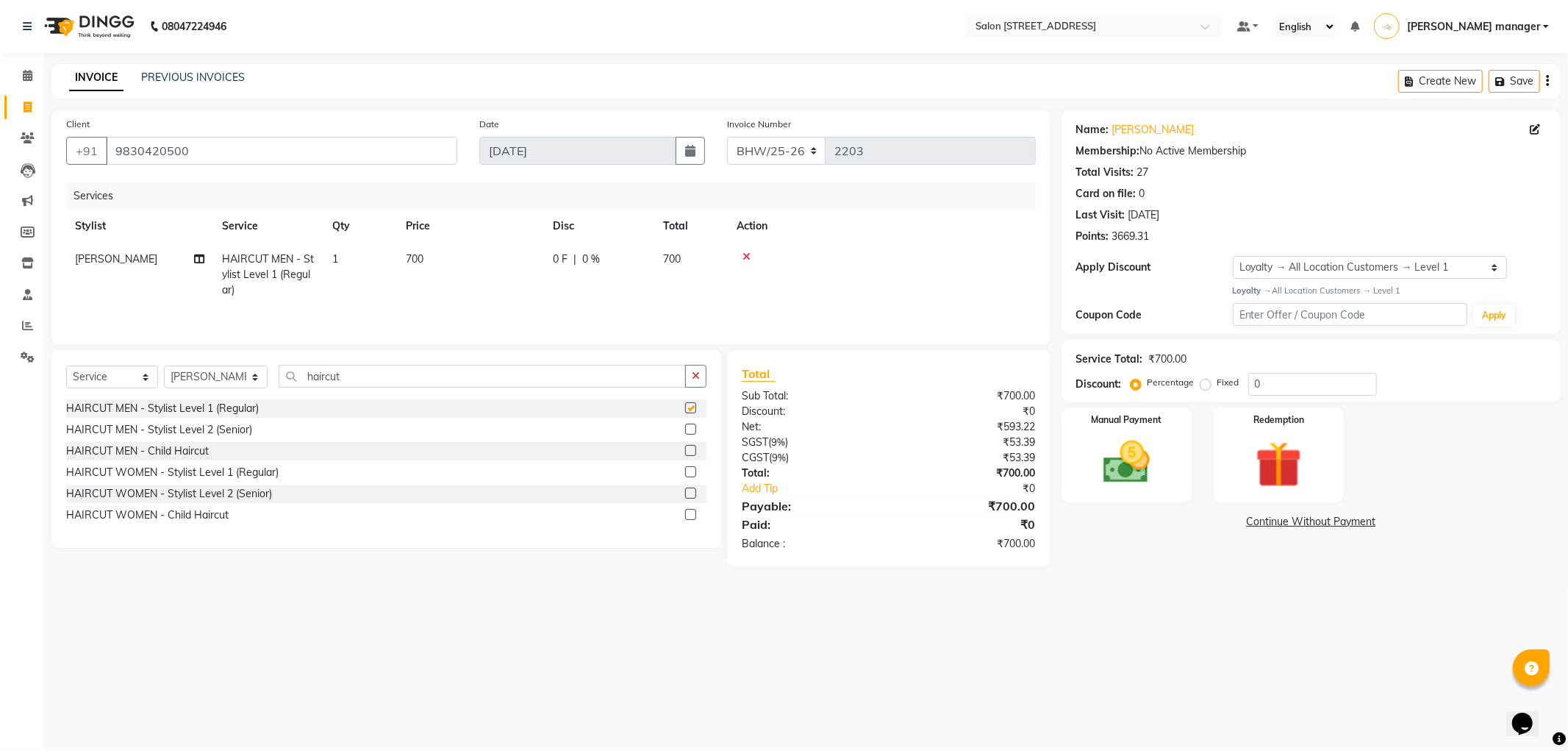
checkbox input "false"
click at [1076, 421] on div "Manual Payment" at bounding box center [1126, 455] width 135 height 99
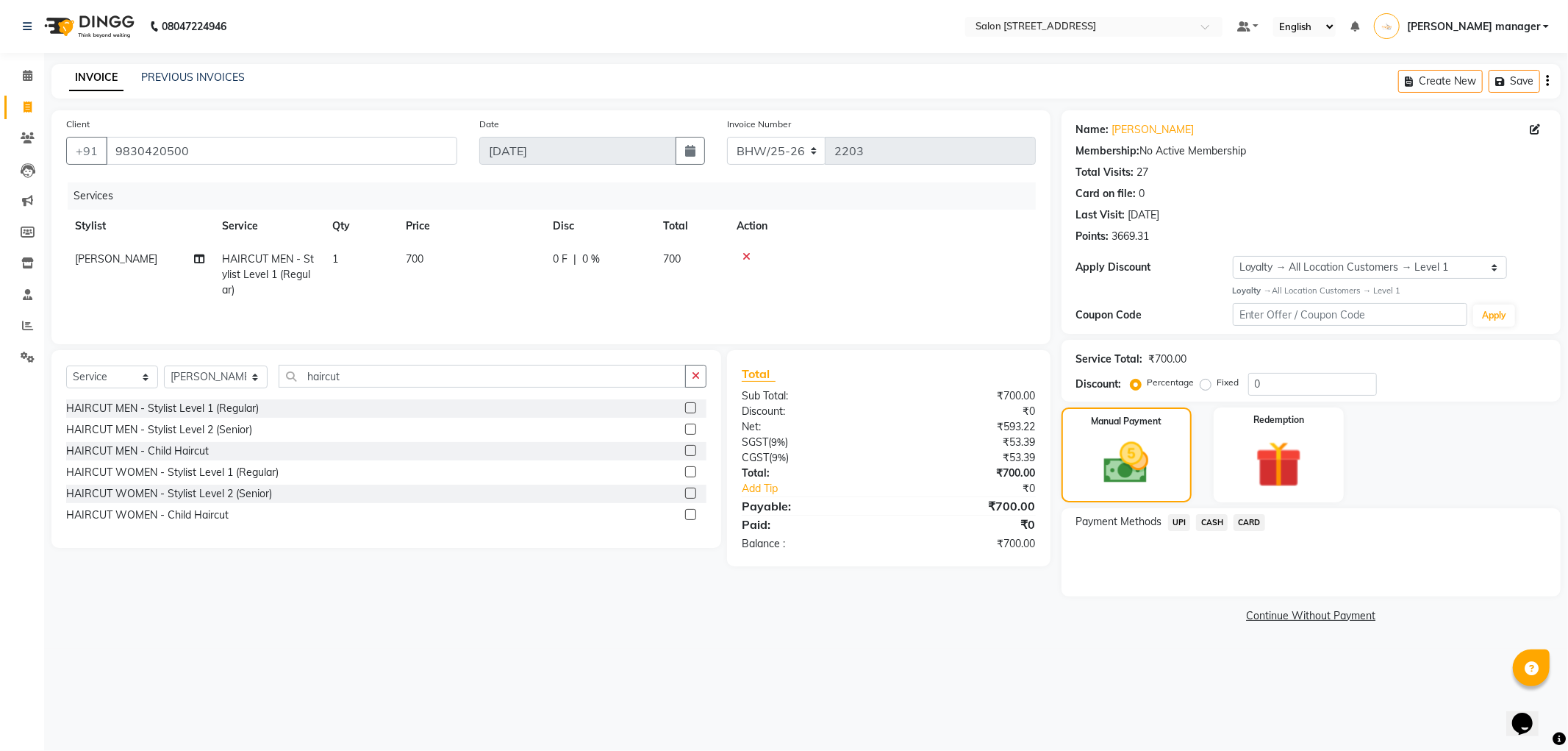
click at [1209, 525] on span "CASH" at bounding box center [1212, 523] width 32 height 17
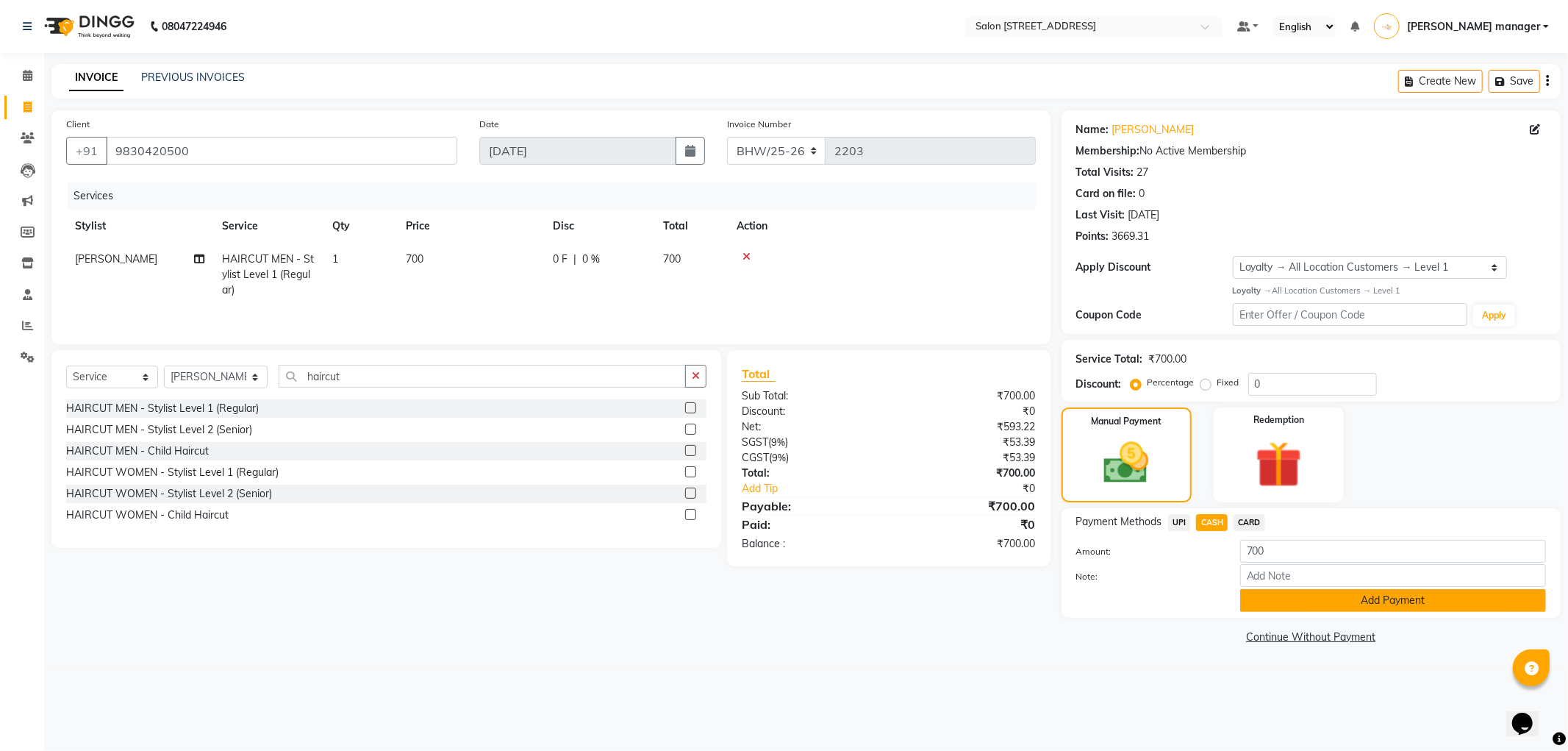
click at [1283, 596] on button "Add Payment" at bounding box center [1393, 600] width 306 height 23
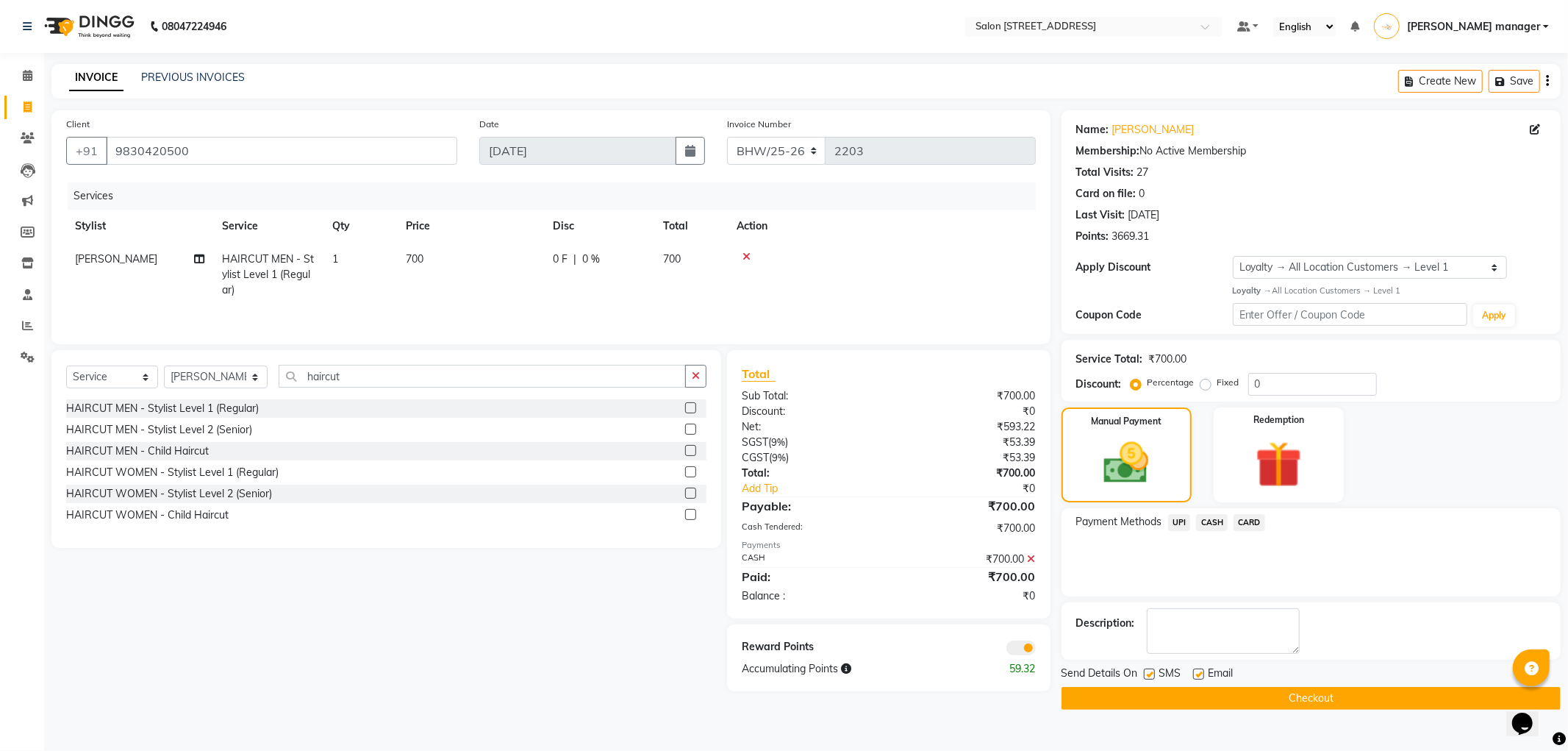
click at [1252, 689] on button "Checkout" at bounding box center [1311, 698] width 499 height 23
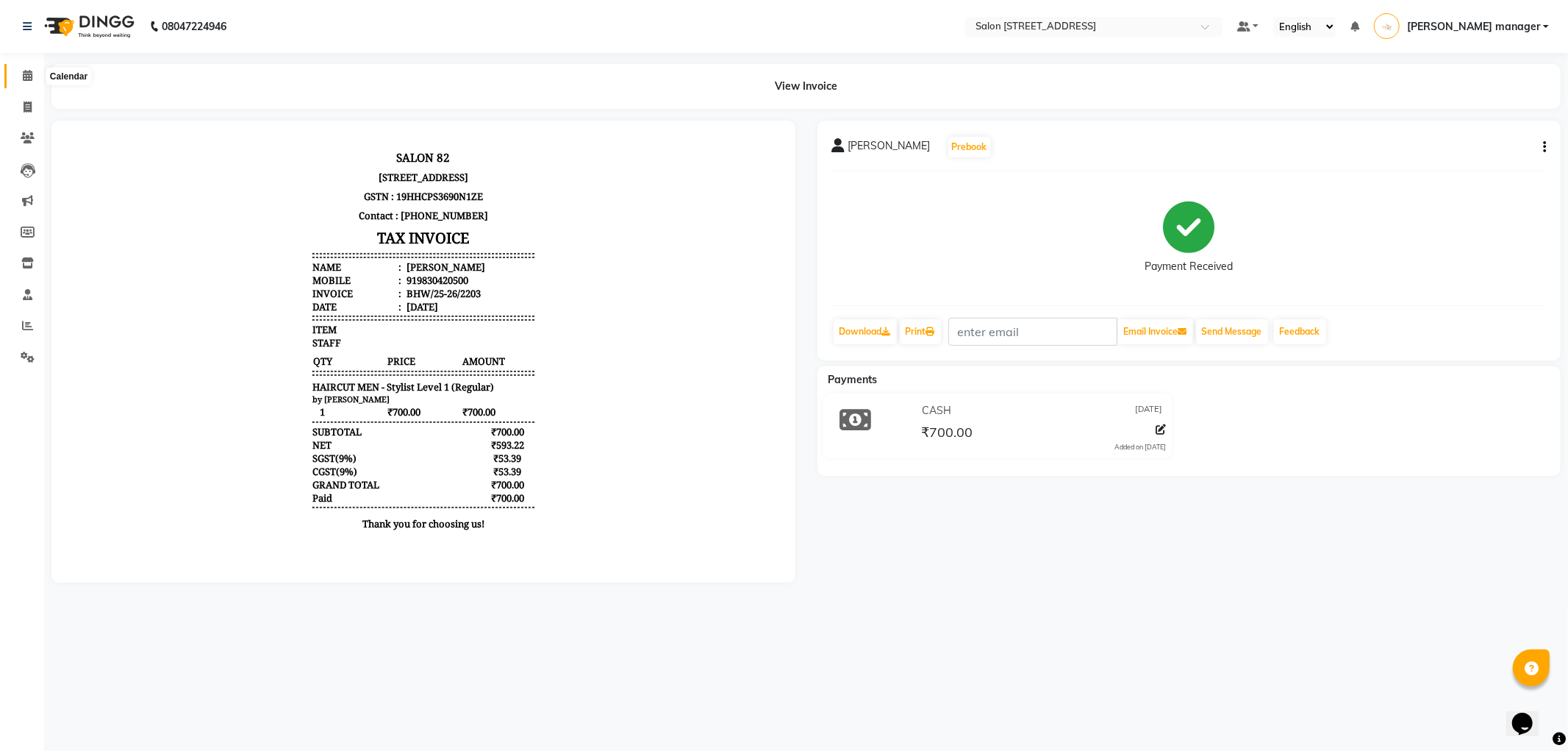
click at [23, 77] on icon at bounding box center [27, 75] width 10 height 11
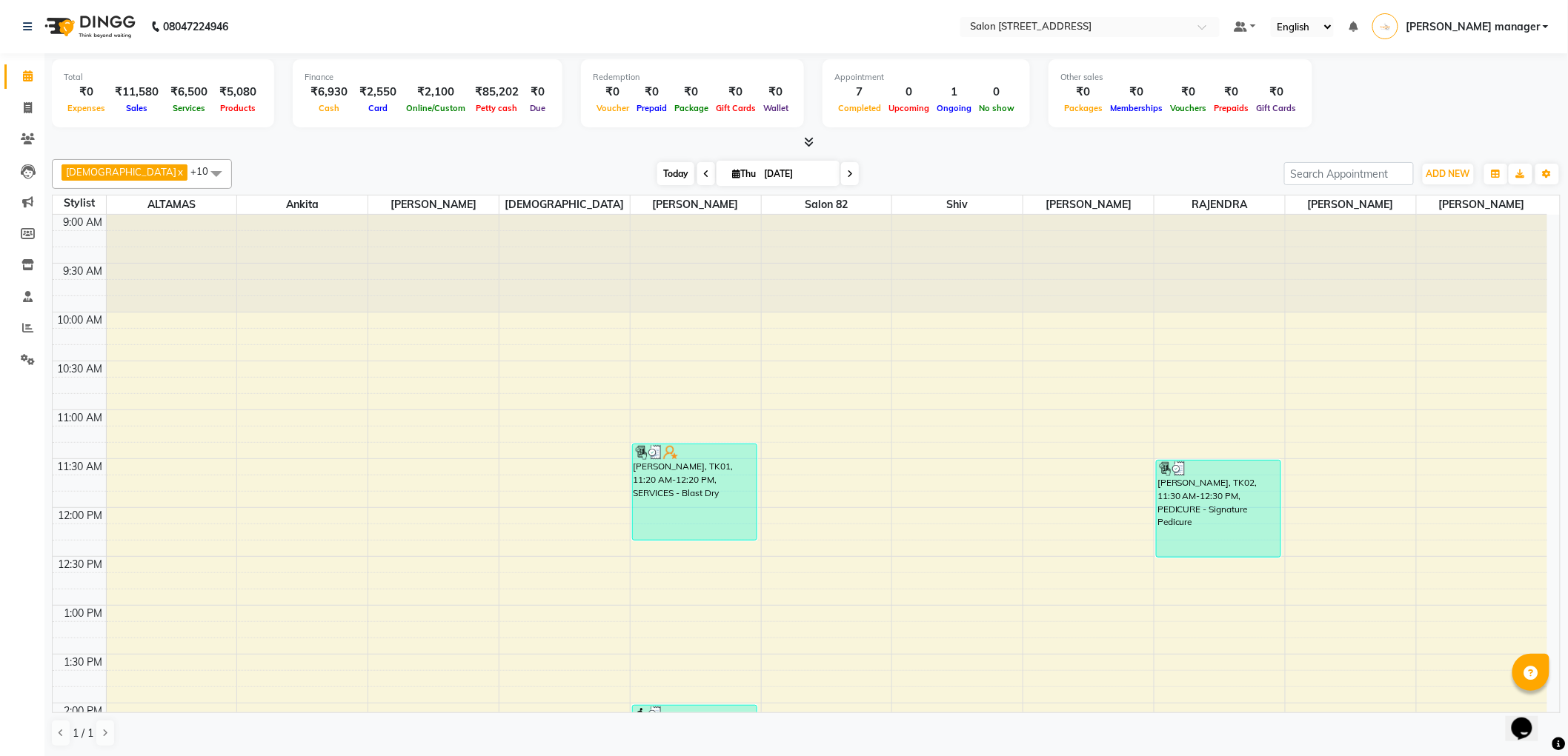
click at [657, 172] on span "Today" at bounding box center [675, 174] width 37 height 23
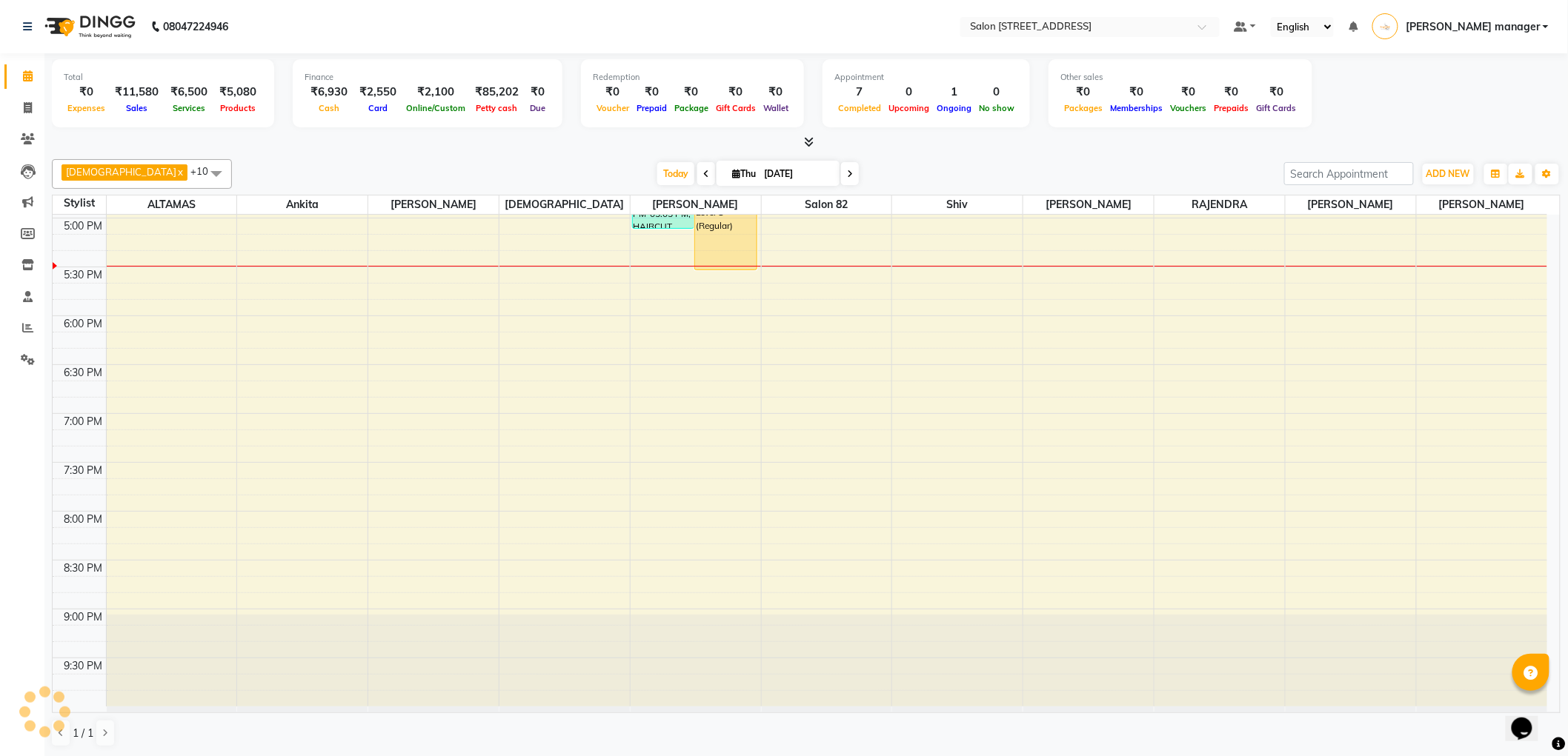
click at [509, 169] on div "Today Thu 04-09-2025" at bounding box center [757, 174] width 1037 height 22
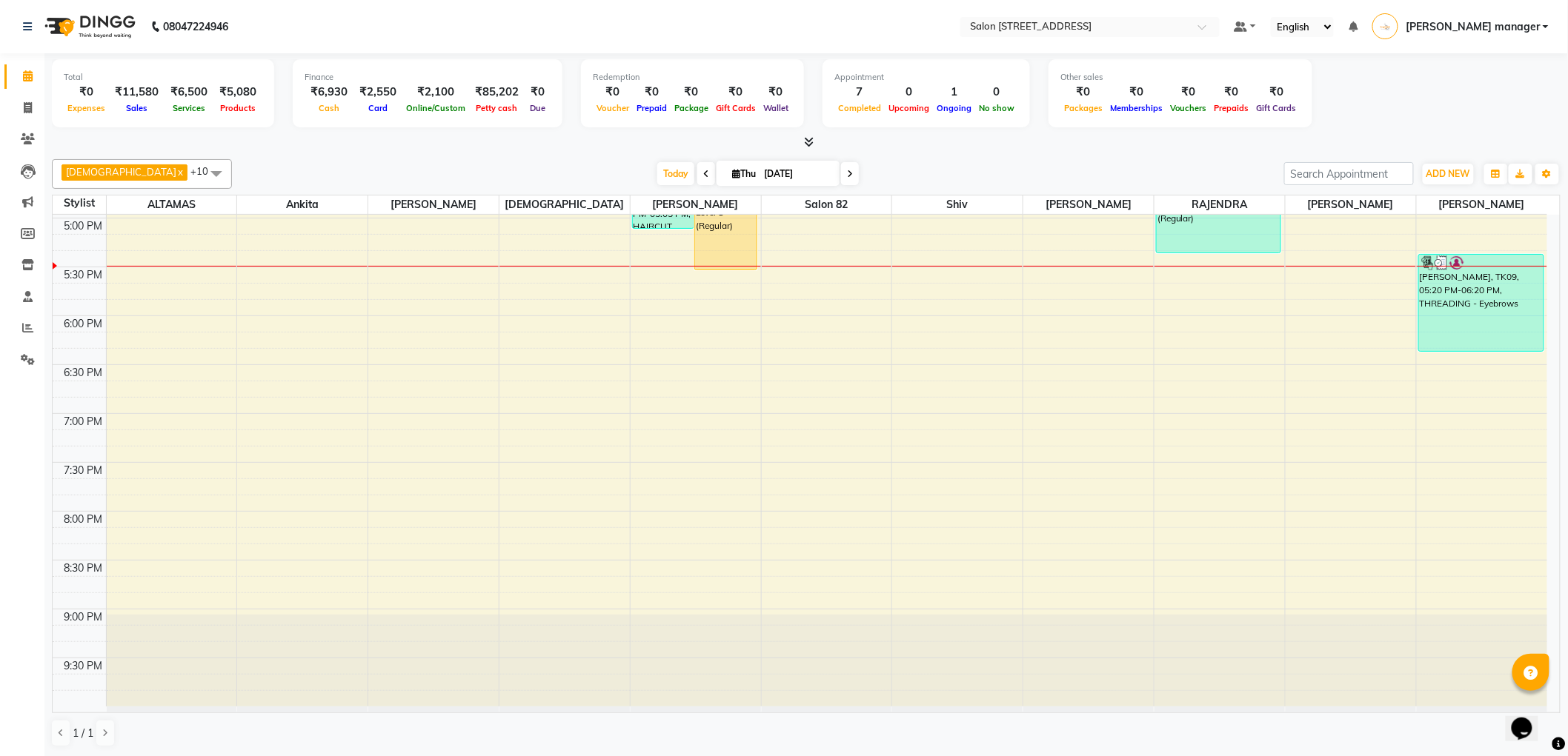
click at [898, 166] on div "Today Thu 04-09-2025" at bounding box center [757, 174] width 1037 height 22
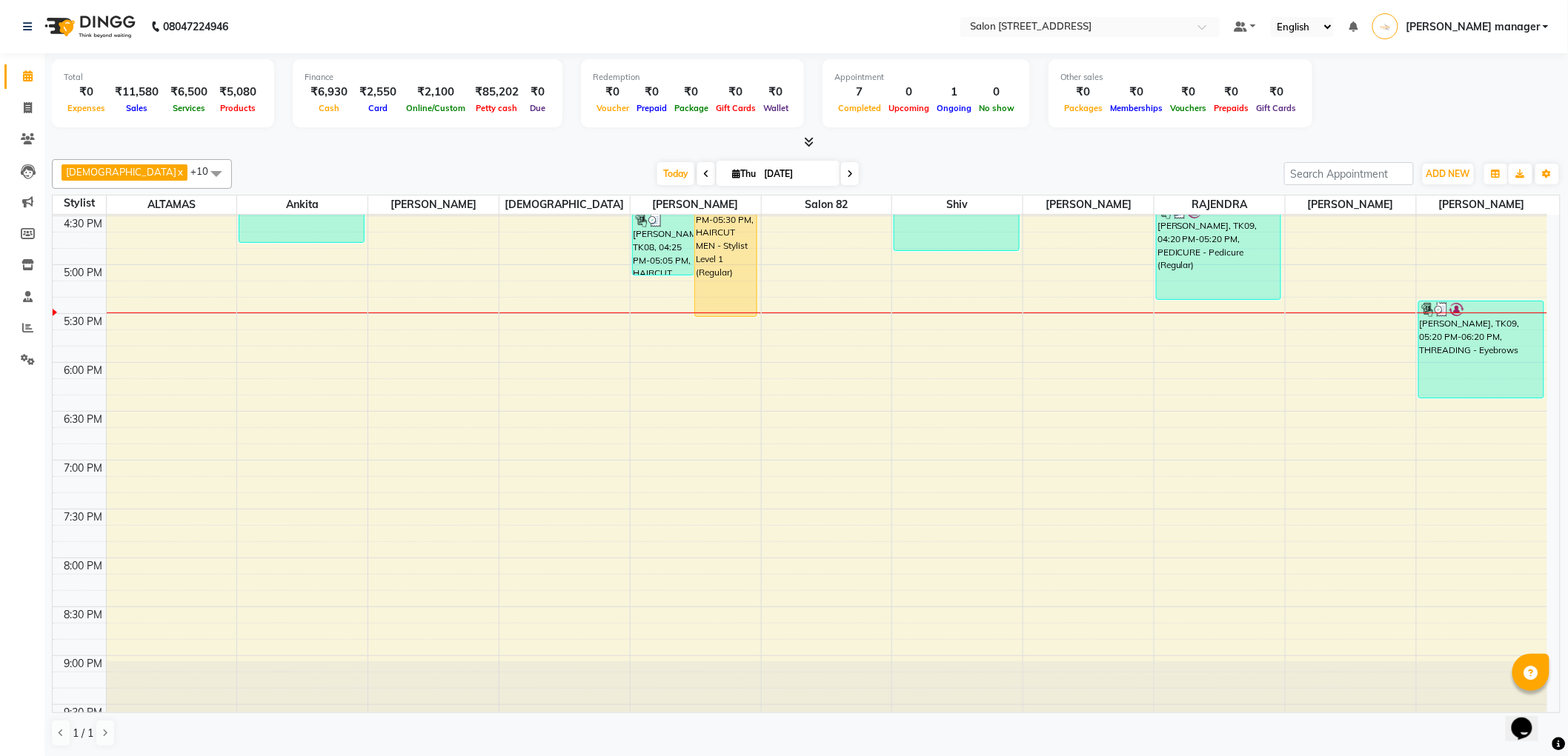
scroll to position [696, 0]
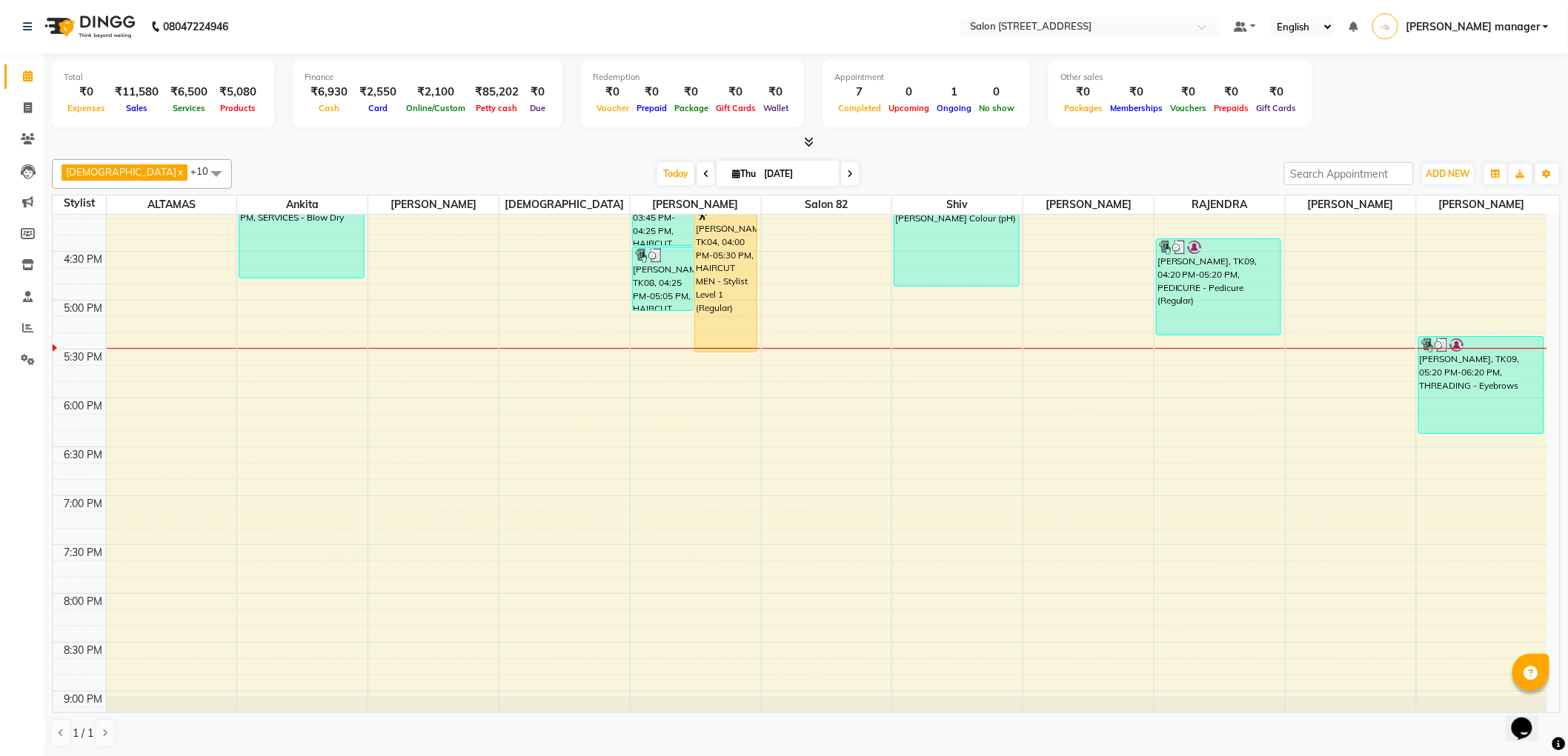
click at [919, 153] on div "Krishna x RAJU PRAMANIK x Ankita x ALTAMAS x Salon 82 x BABLU x SUKLA x Naushad…" at bounding box center [806, 453] width 1508 height 600
click at [657, 172] on span "Today" at bounding box center [675, 174] width 37 height 23
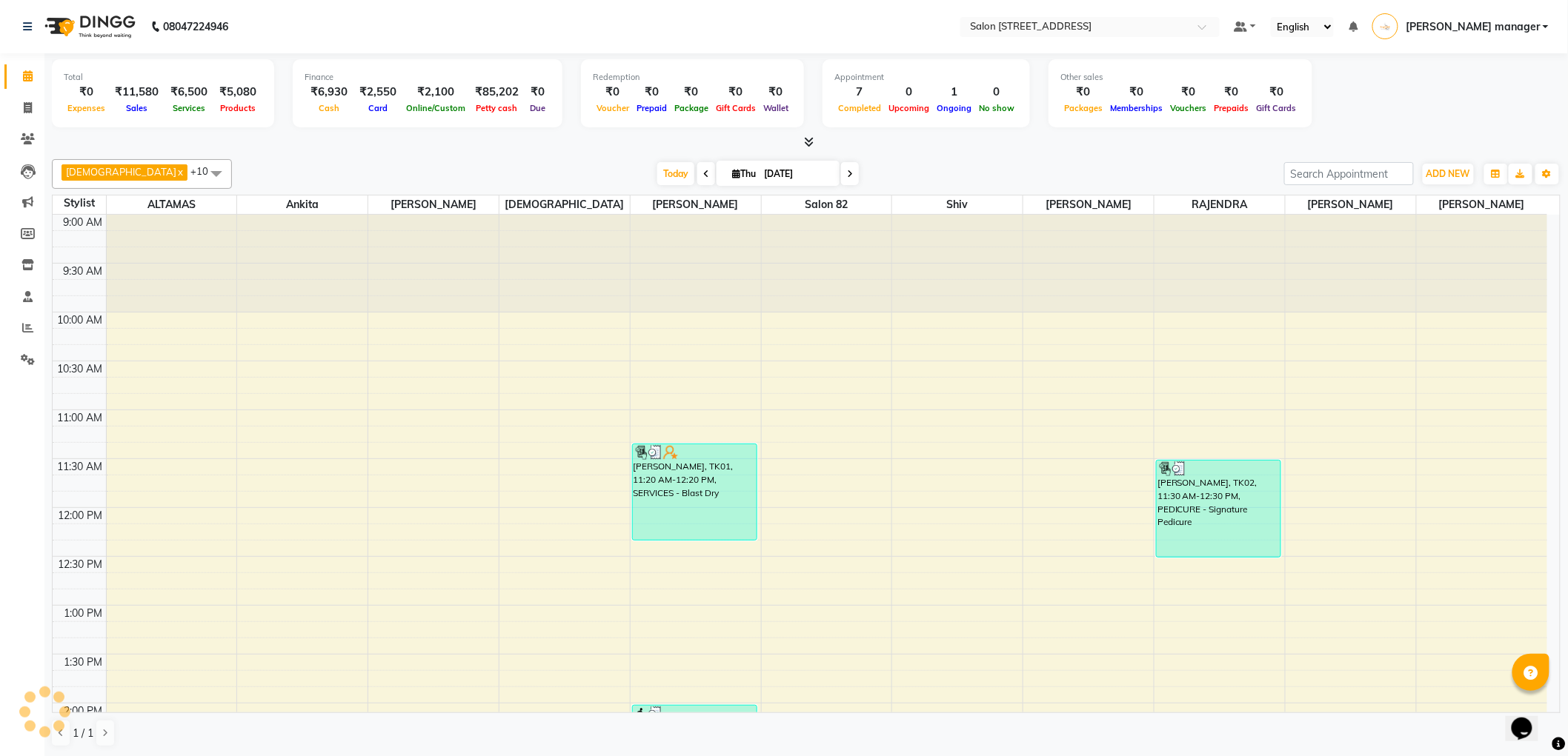
scroll to position [778, 0]
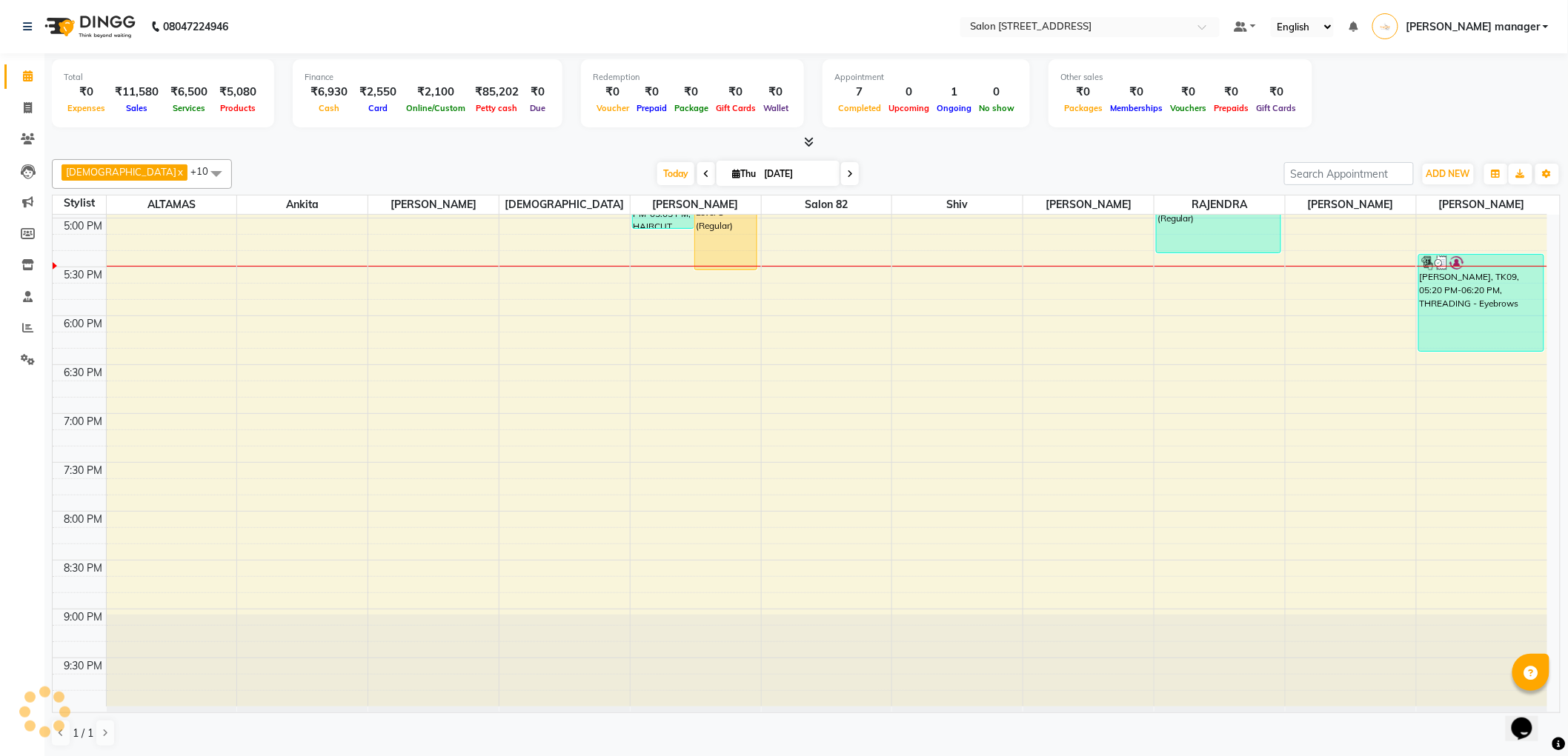
click at [507, 165] on div "Today Thu 04-09-2025" at bounding box center [757, 174] width 1037 height 22
click at [1043, 165] on div "Today Thu 04-09-2025" at bounding box center [757, 174] width 1037 height 22
click at [657, 172] on span "Today" at bounding box center [675, 174] width 37 height 23
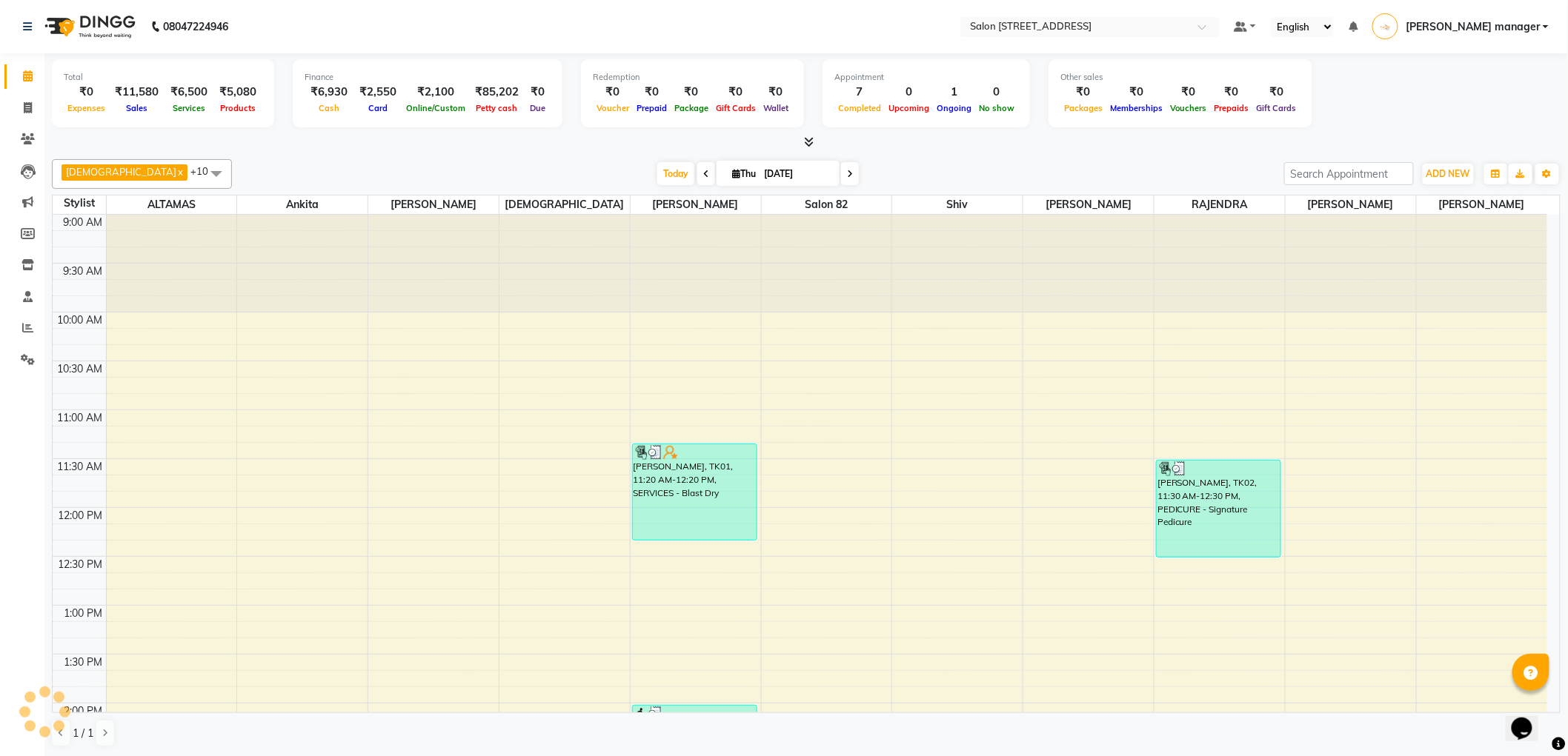
click at [441, 159] on div "Krishna x RAJU PRAMANIK x Ankita x ALTAMAS x Salon 82 x BABLU x SUKLA x Naushad…" at bounding box center [806, 174] width 1508 height 30
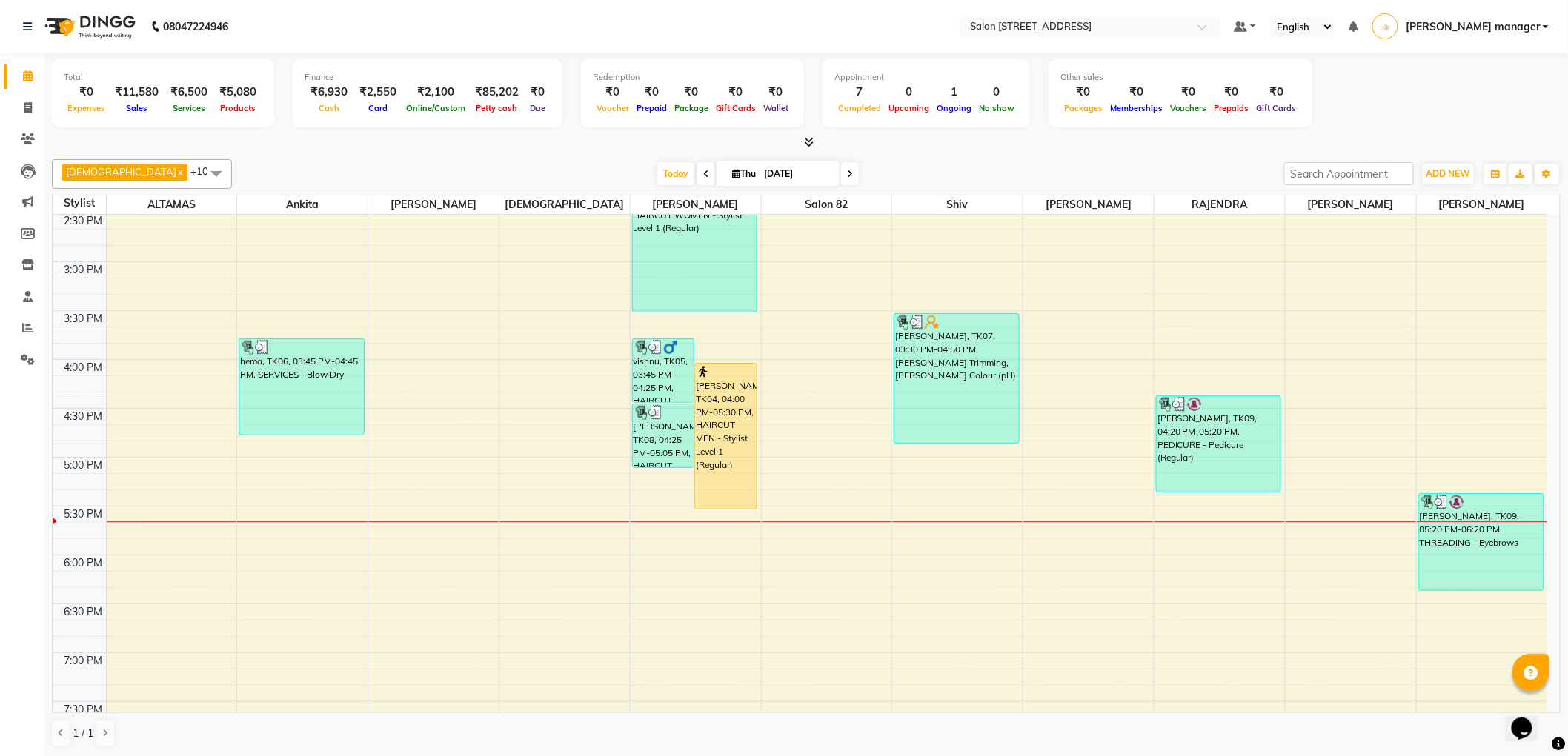
scroll to position [696, 0]
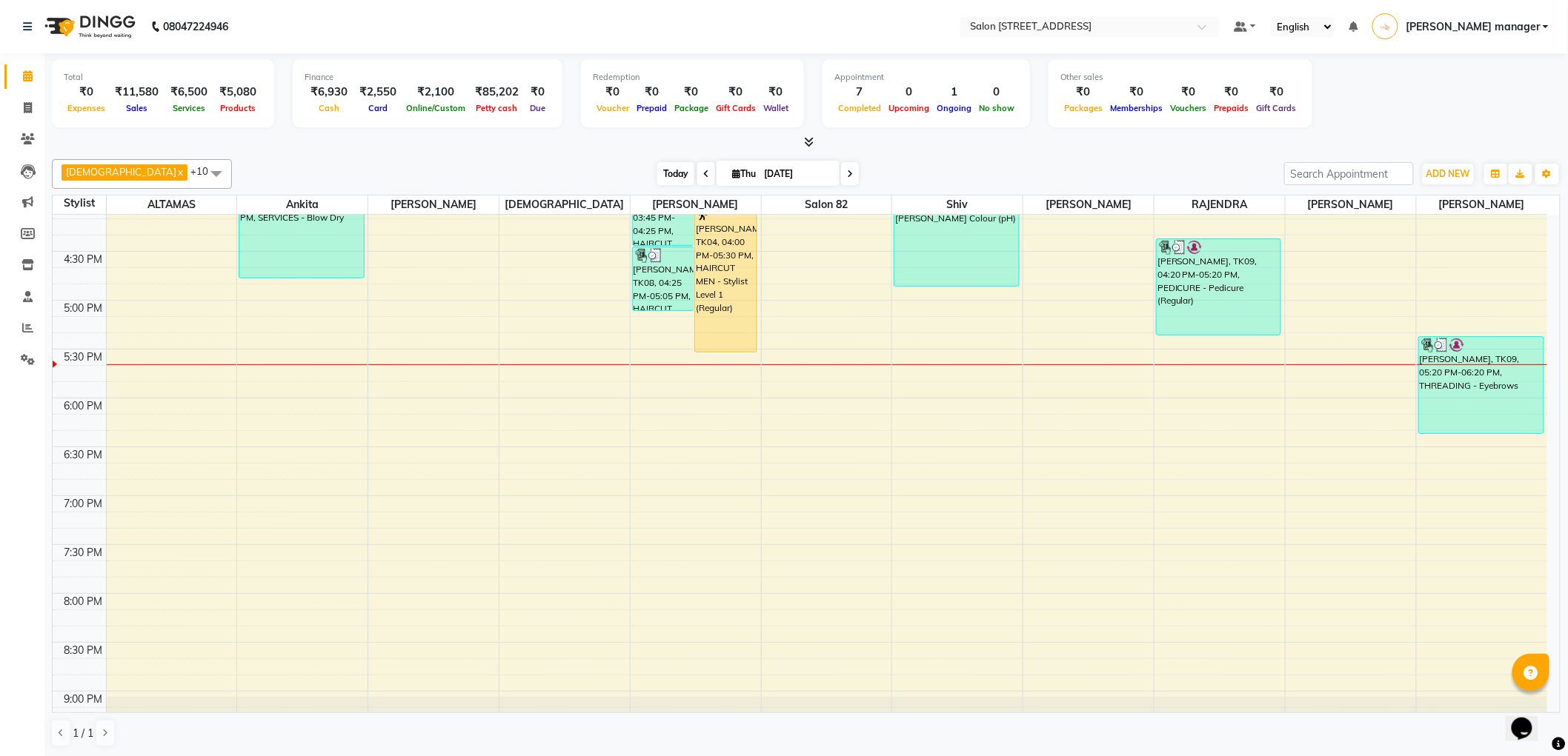
click at [657, 172] on span "Today" at bounding box center [675, 174] width 37 height 23
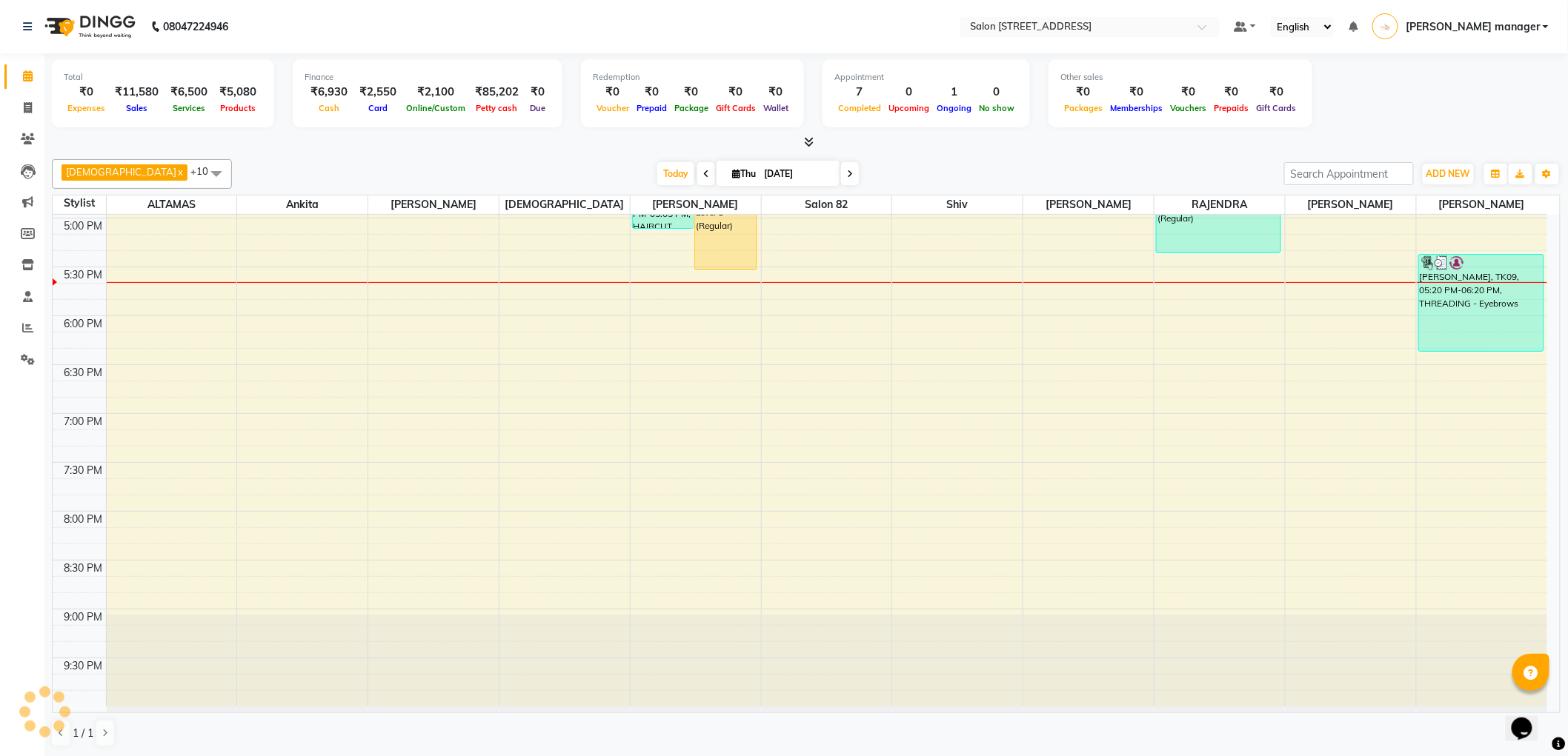
click at [500, 168] on div "Today Thu 04-09-2025" at bounding box center [757, 174] width 1037 height 22
click at [657, 173] on span "Today" at bounding box center [675, 174] width 37 height 23
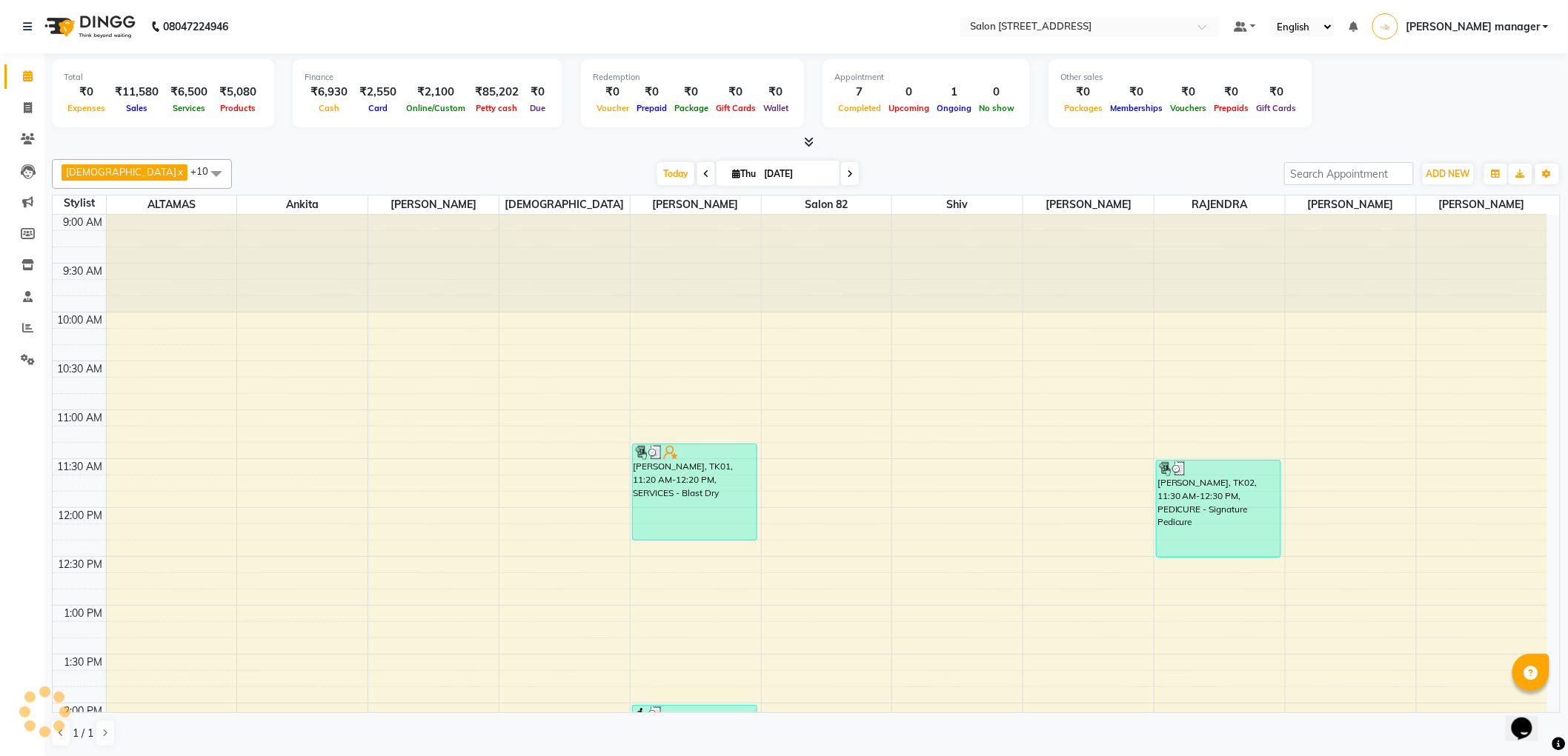
click at [521, 170] on div "Today Thu 04-09-2025" at bounding box center [757, 174] width 1037 height 22
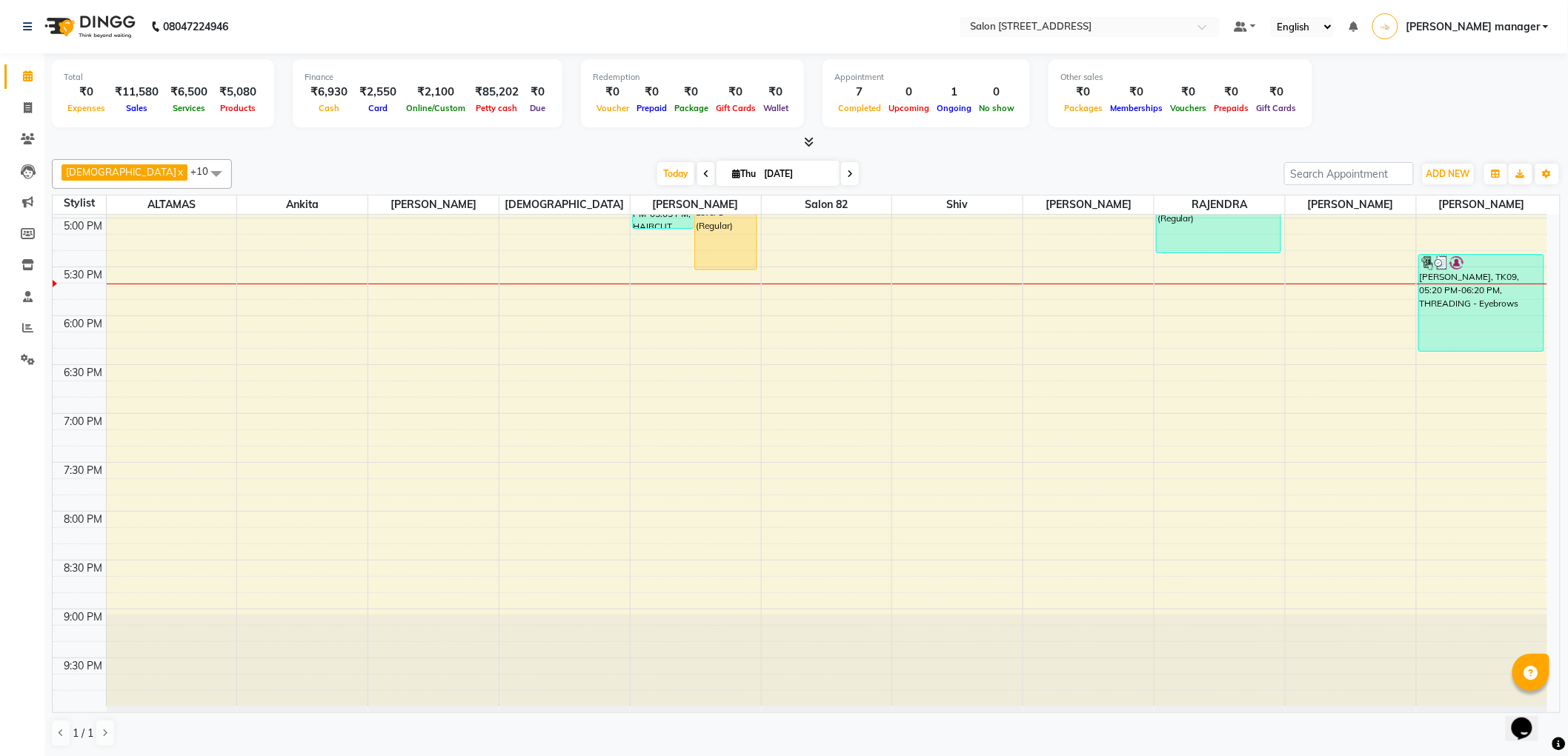
click at [521, 170] on div "Today Thu 04-09-2025" at bounding box center [757, 174] width 1037 height 22
click at [657, 171] on span "Today" at bounding box center [675, 174] width 37 height 23
click at [477, 145] on div at bounding box center [806, 142] width 1508 height 15
click at [467, 141] on div at bounding box center [806, 142] width 1508 height 15
click at [657, 172] on span "Today" at bounding box center [675, 174] width 37 height 23
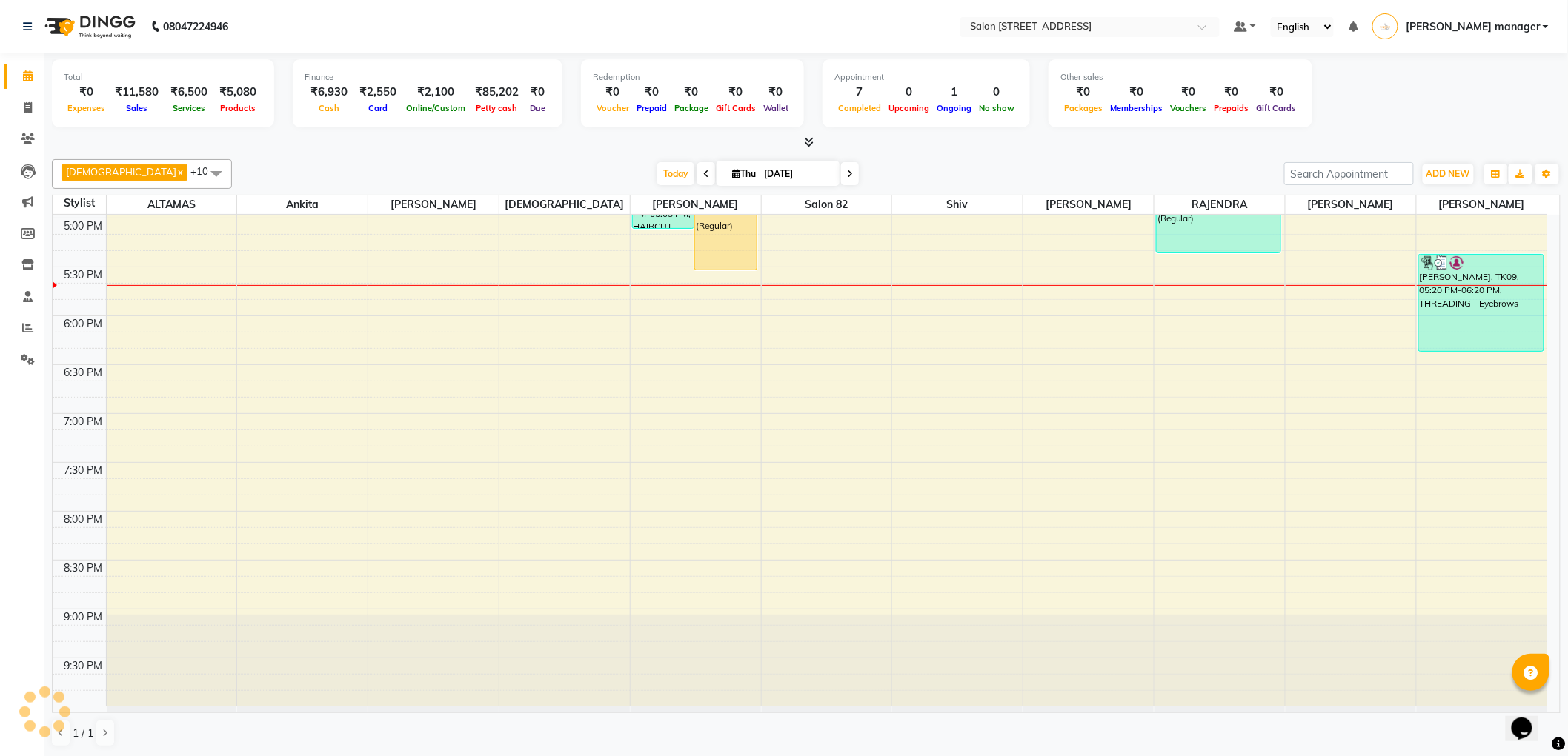
click at [478, 172] on div "Today Thu 04-09-2025" at bounding box center [757, 174] width 1037 height 22
click at [657, 170] on span "Today" at bounding box center [675, 174] width 37 height 23
click at [351, 166] on div "Today Thu 04-09-2025" at bounding box center [757, 174] width 1037 height 22
click at [657, 172] on span "Today" at bounding box center [675, 174] width 37 height 23
click at [517, 165] on div "Today Thu 04-09-2025" at bounding box center [757, 174] width 1037 height 22
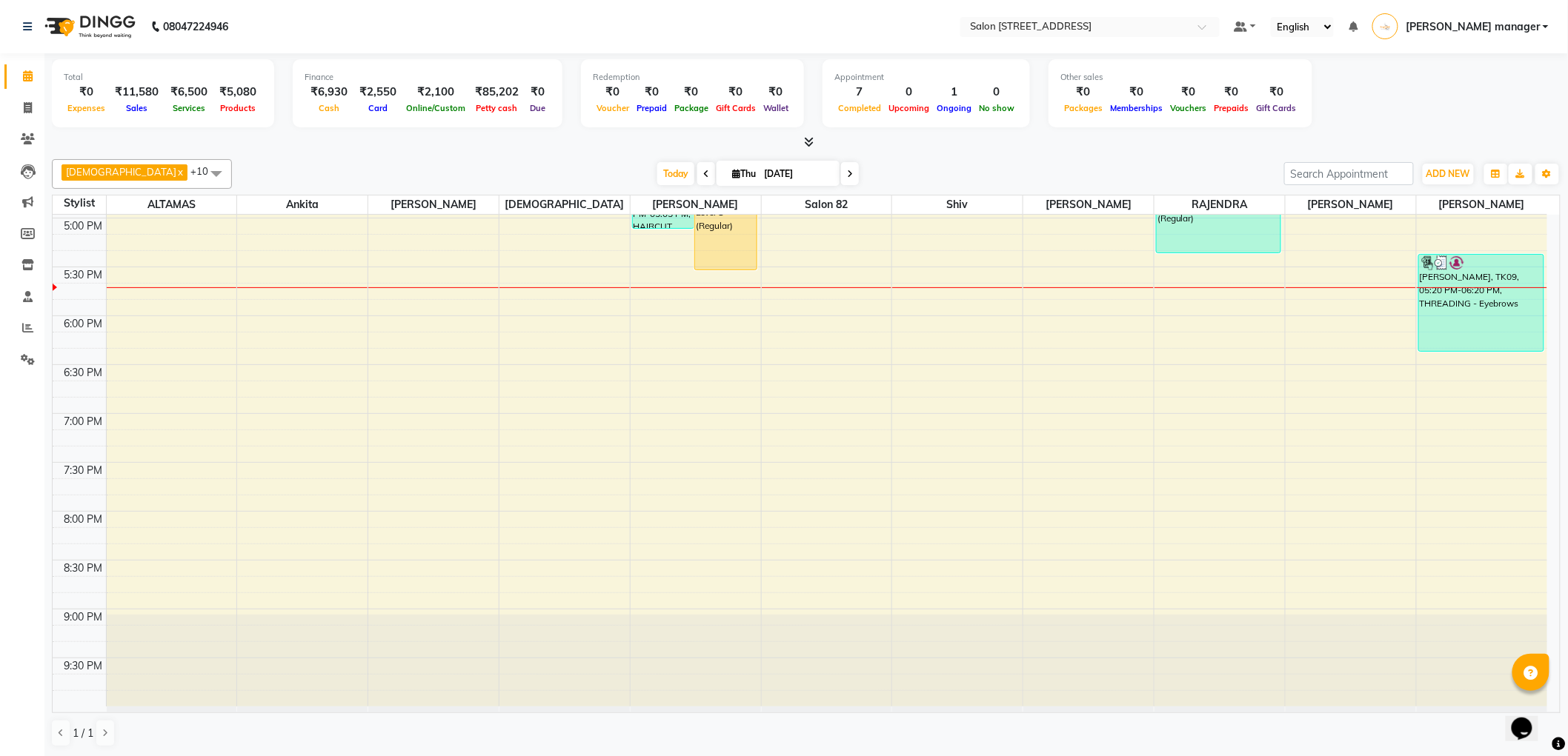
click at [519, 15] on nav "08047224946 Select Location × Salon 82, 3 Allenby Road Default Panel My Panel E…" at bounding box center [784, 27] width 1568 height 54
click at [31, 107] on icon at bounding box center [28, 107] width 8 height 11
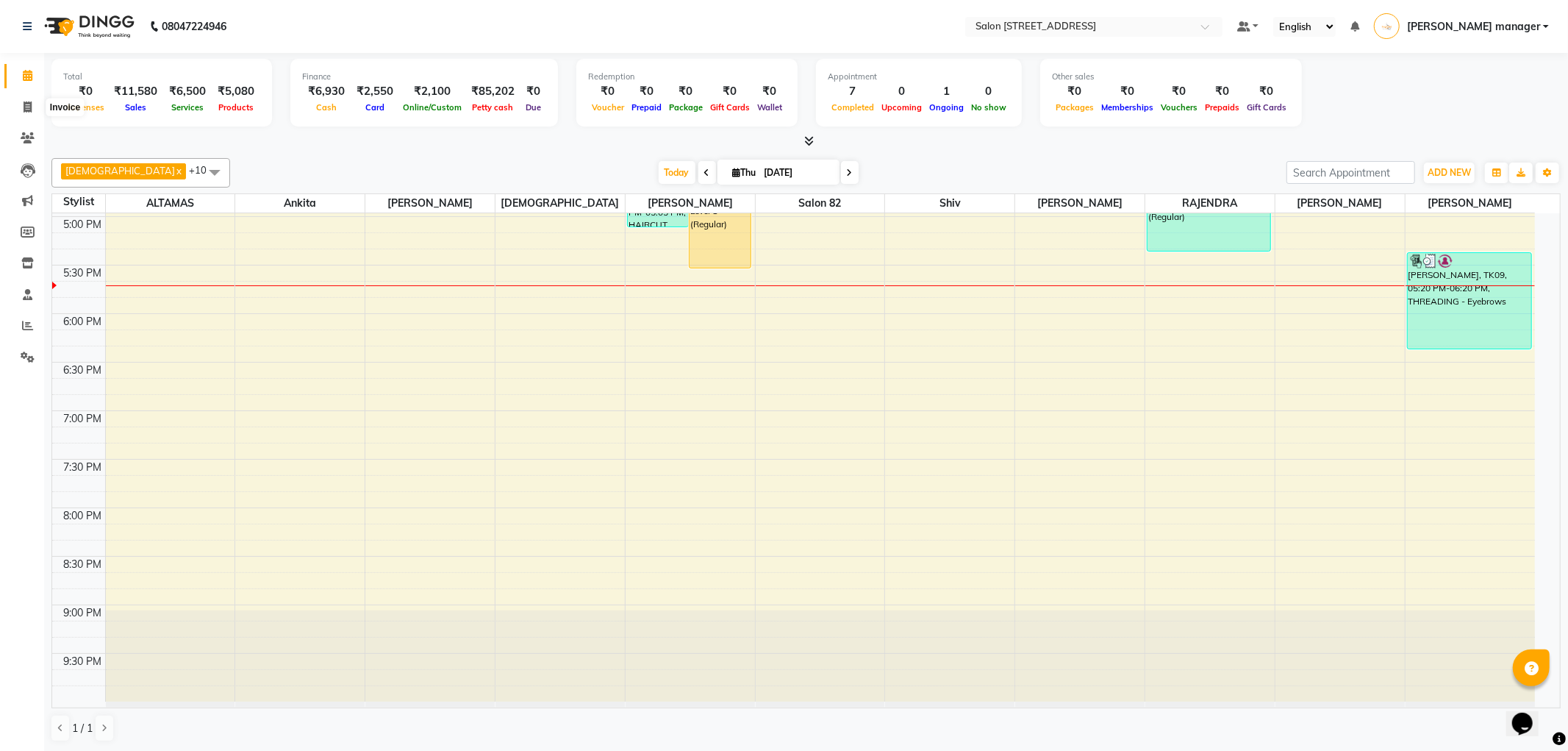
select select "service"
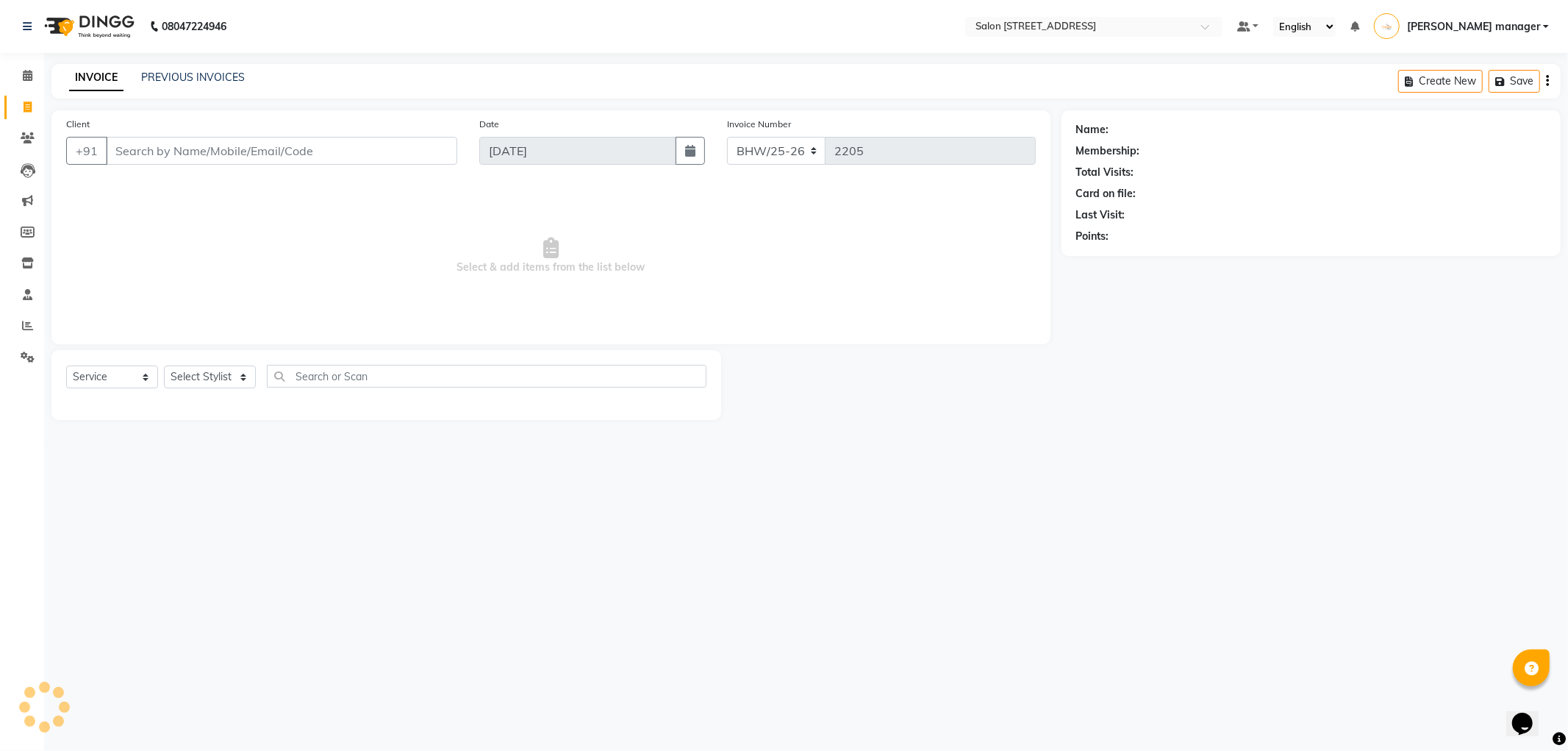
click at [233, 150] on input "Client" at bounding box center [281, 151] width 351 height 28
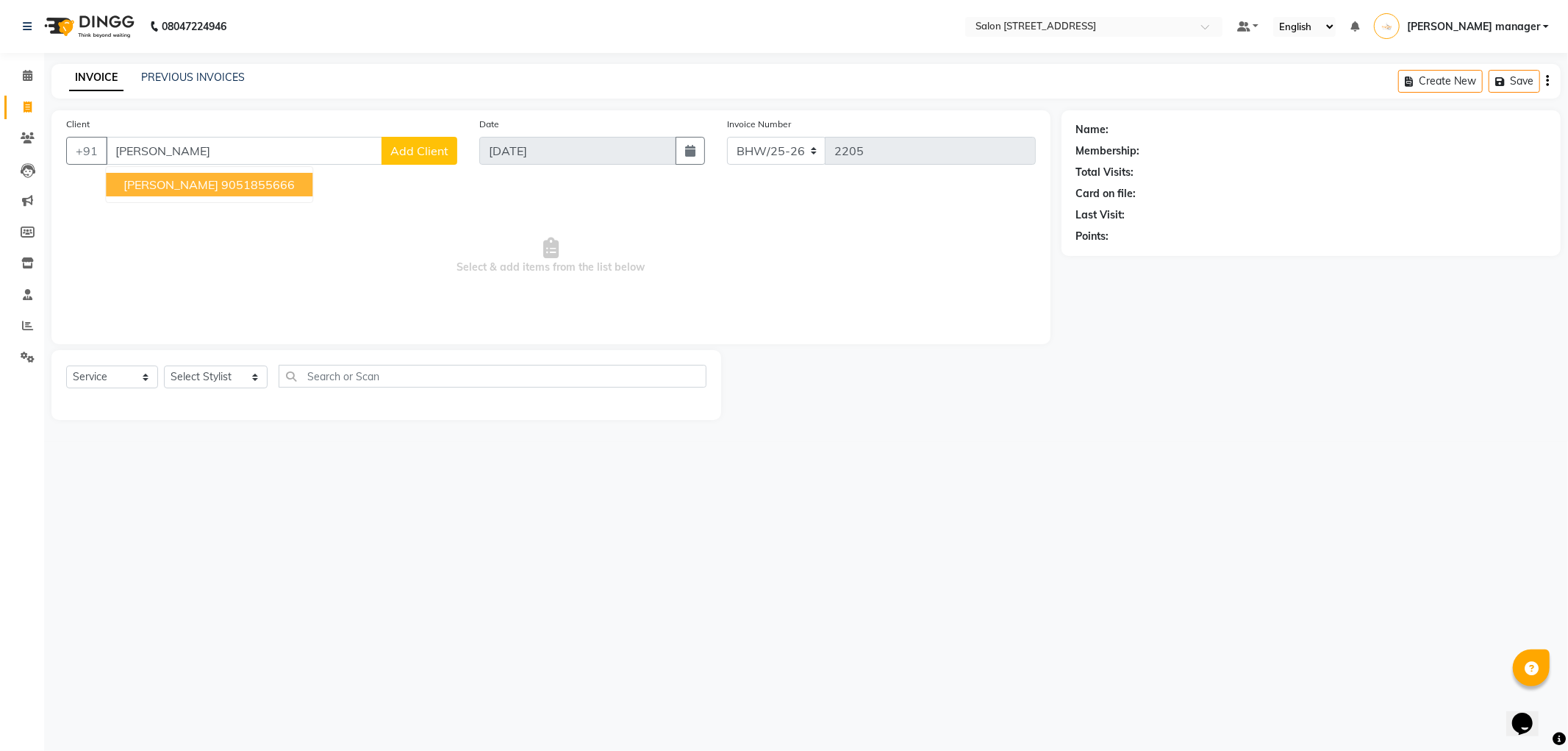
click at [236, 191] on ngb-highlight "9051855666" at bounding box center [258, 184] width 74 height 14
type input "9051855666"
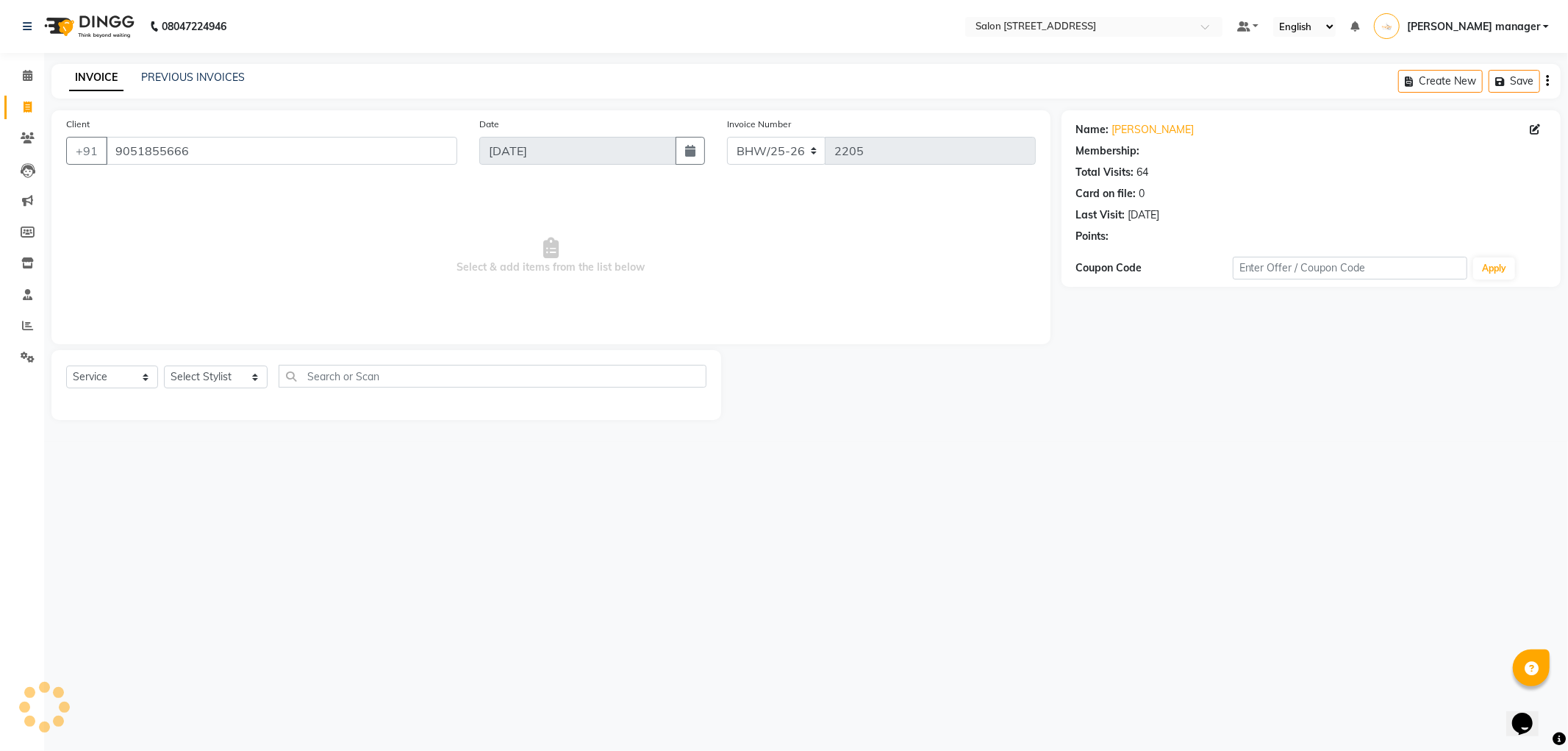
select select "1: Object"
click at [217, 376] on select "Select Stylist [PERSON_NAME] [PERSON_NAME] [PERSON_NAME] BHAWANIPUR BUNNY [PERS…" at bounding box center [216, 377] width 103 height 23
select select "33693"
click at [164, 366] on select "Select Stylist [PERSON_NAME] [PERSON_NAME] [PERSON_NAME] BHAWANIPUR BUNNY [PERS…" at bounding box center [216, 377] width 103 height 23
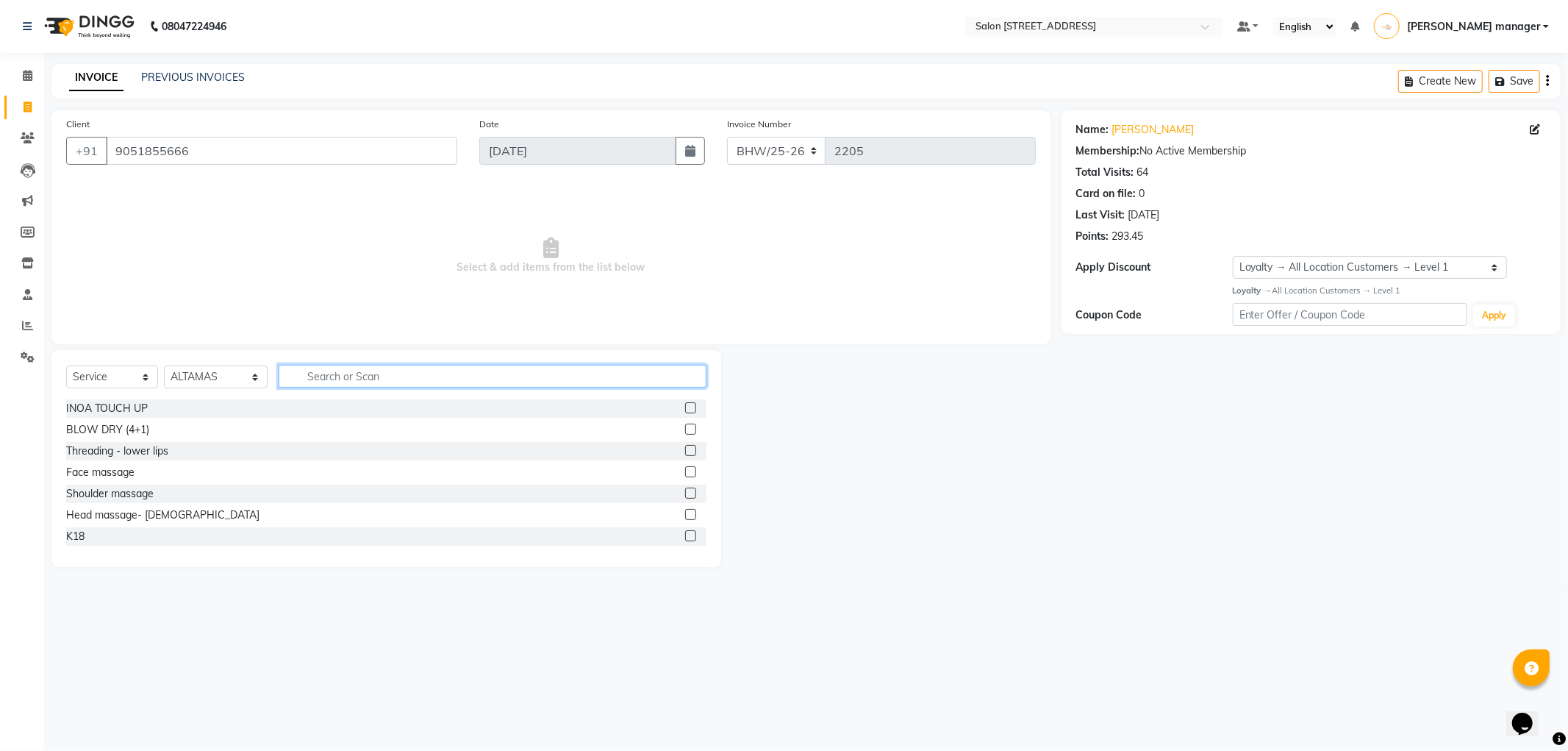
click at [318, 379] on input "text" at bounding box center [492, 376] width 428 height 23
type input "blast"
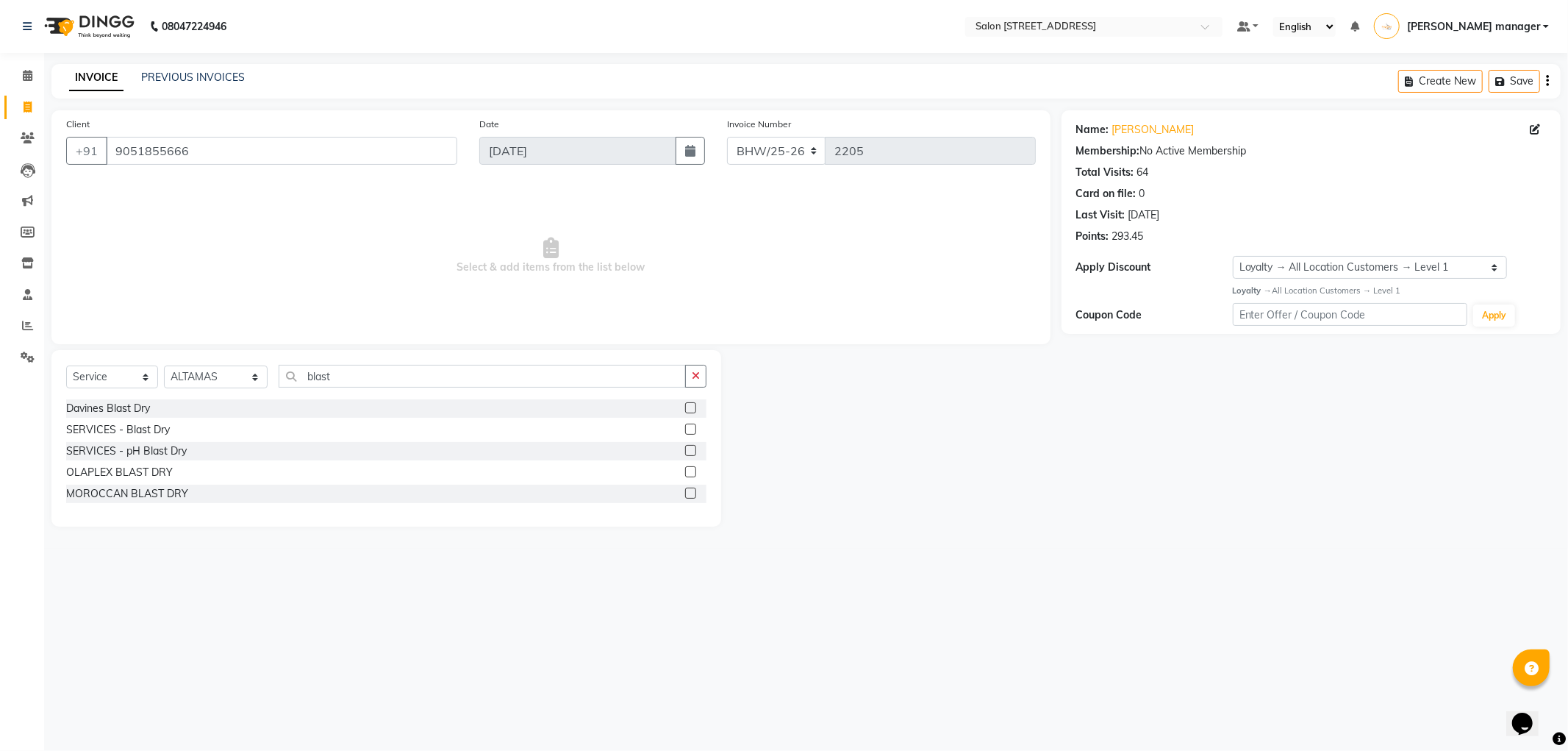
click at [692, 430] on label at bounding box center [690, 429] width 11 height 11
click at [692, 430] on input "checkbox" at bounding box center [690, 430] width 10 height 10
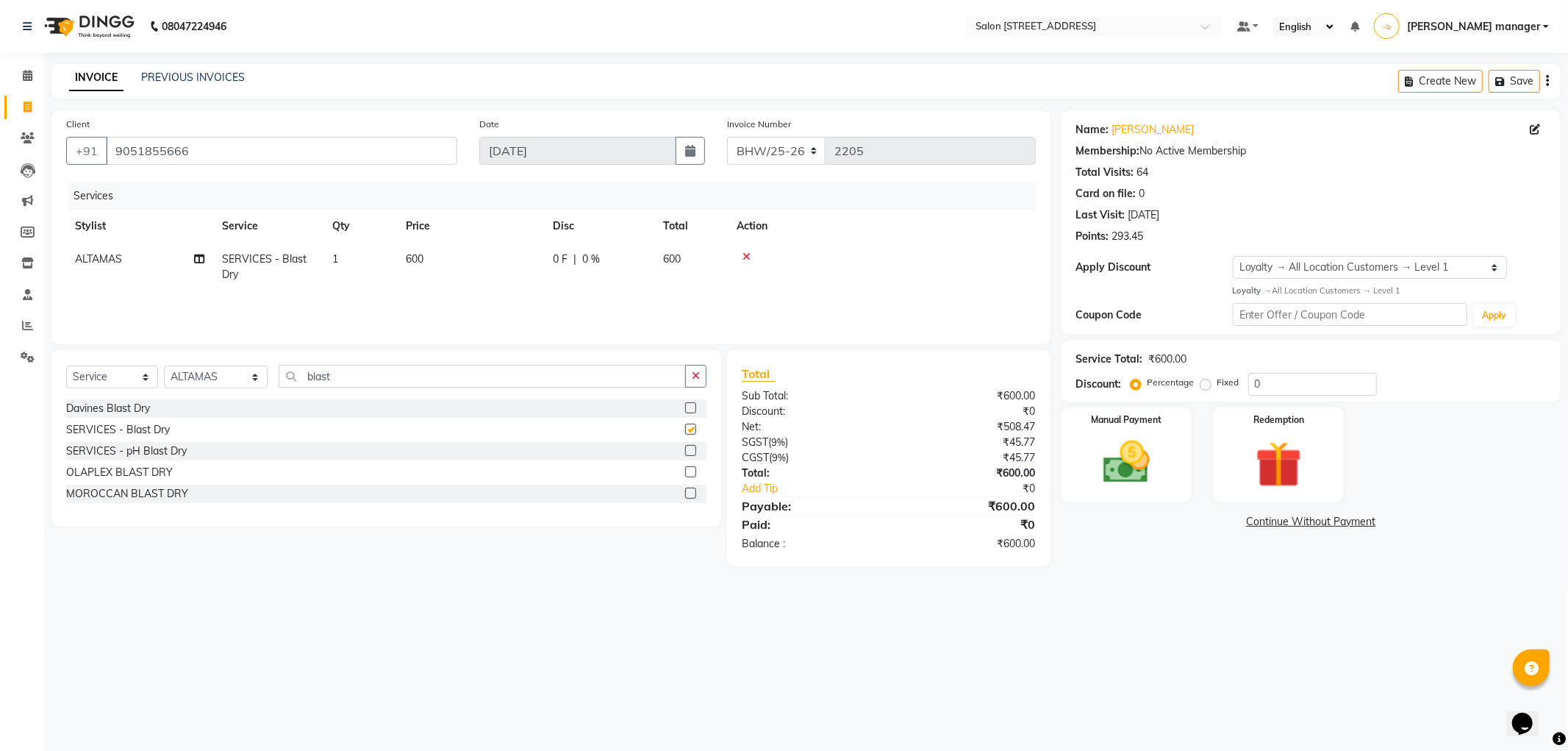
checkbox input "false"
click at [442, 256] on td "600" at bounding box center [470, 267] width 147 height 49
select select "33693"
drag, startPoint x: 520, startPoint y: 259, endPoint x: 430, endPoint y: 259, distance: 90.0
click at [430, 259] on tr "Akhtar ALTAMAS Ankita ARZOO BABLU BHARAT BHAWANIPUR BUNNY Doyel Faizal Farjana …" at bounding box center [551, 270] width 970 height 56
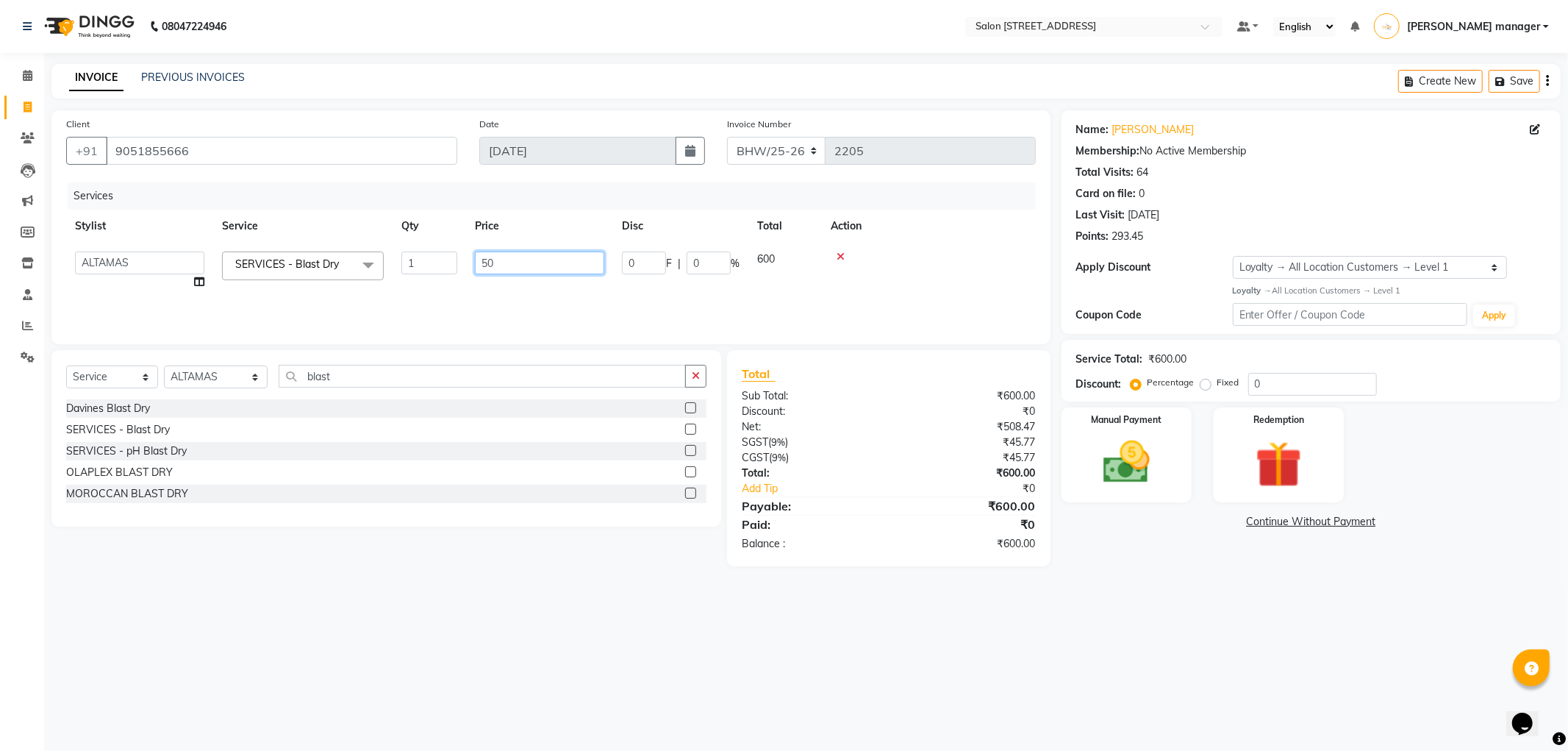
type input "500"
click at [547, 206] on div "Services" at bounding box center [557, 196] width 979 height 27
click at [912, 255] on div at bounding box center [882, 257] width 290 height 11
click at [1147, 463] on img at bounding box center [1126, 462] width 78 height 56
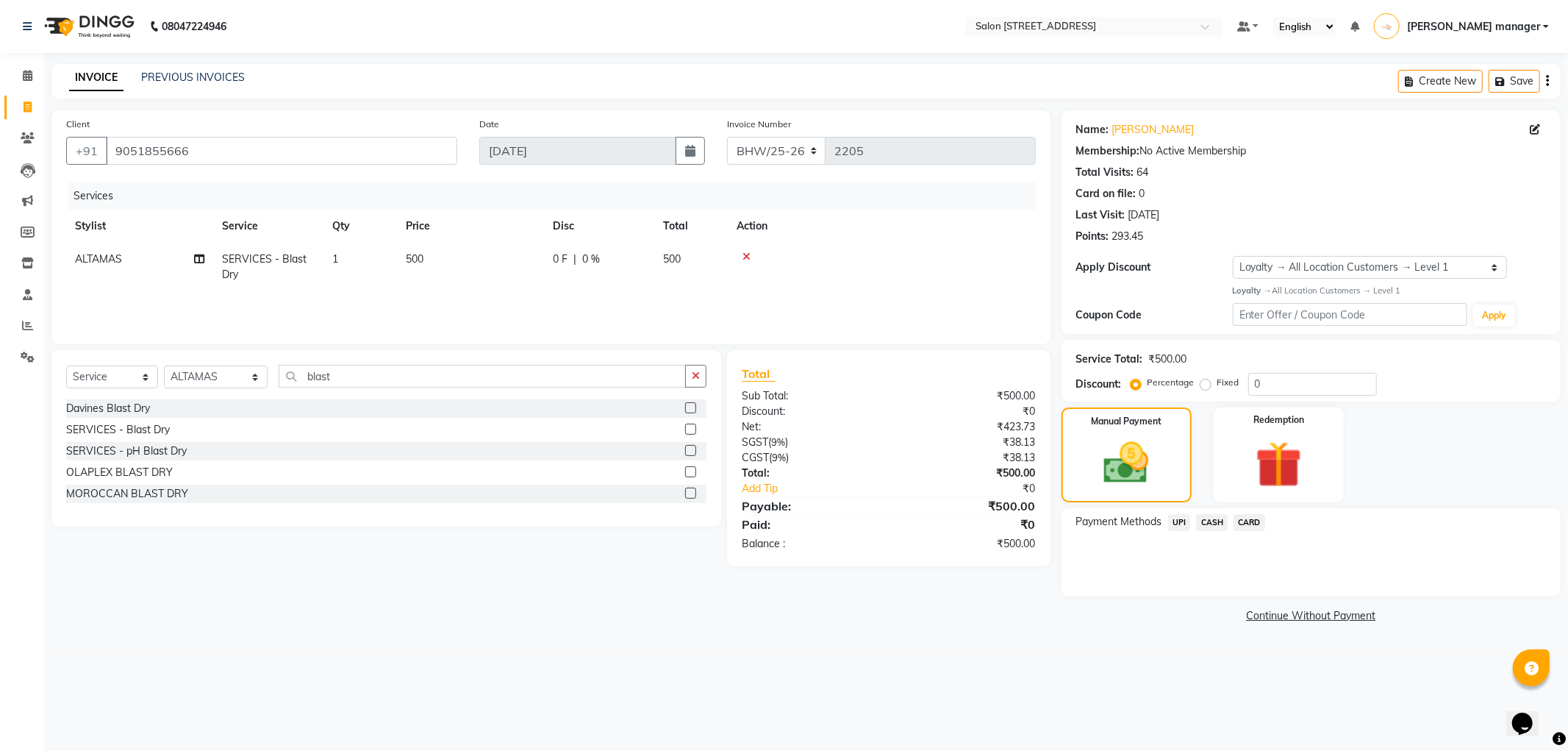
click at [1243, 522] on span "CARD" at bounding box center [1249, 523] width 32 height 17
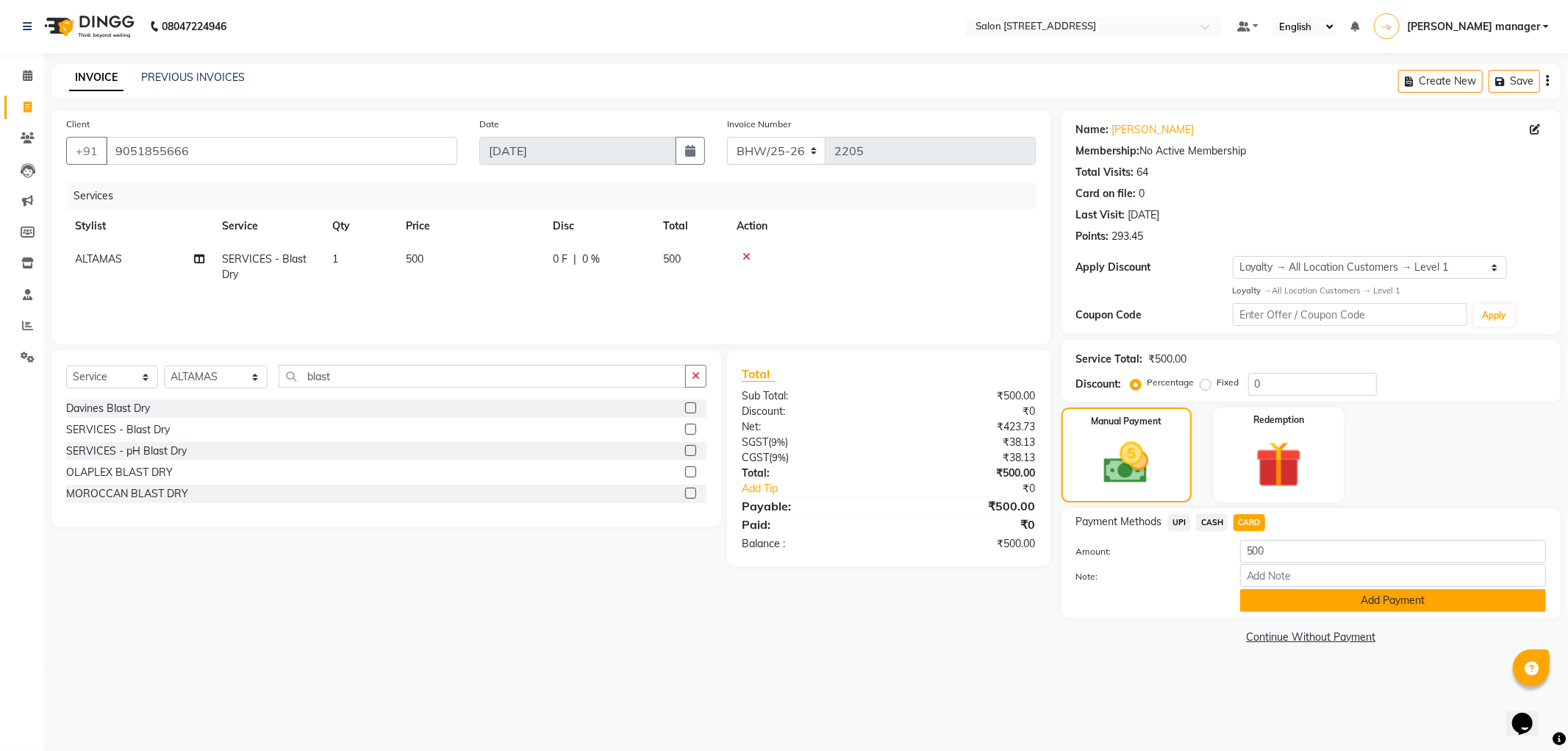
click at [1281, 601] on button "Add Payment" at bounding box center [1393, 600] width 306 height 23
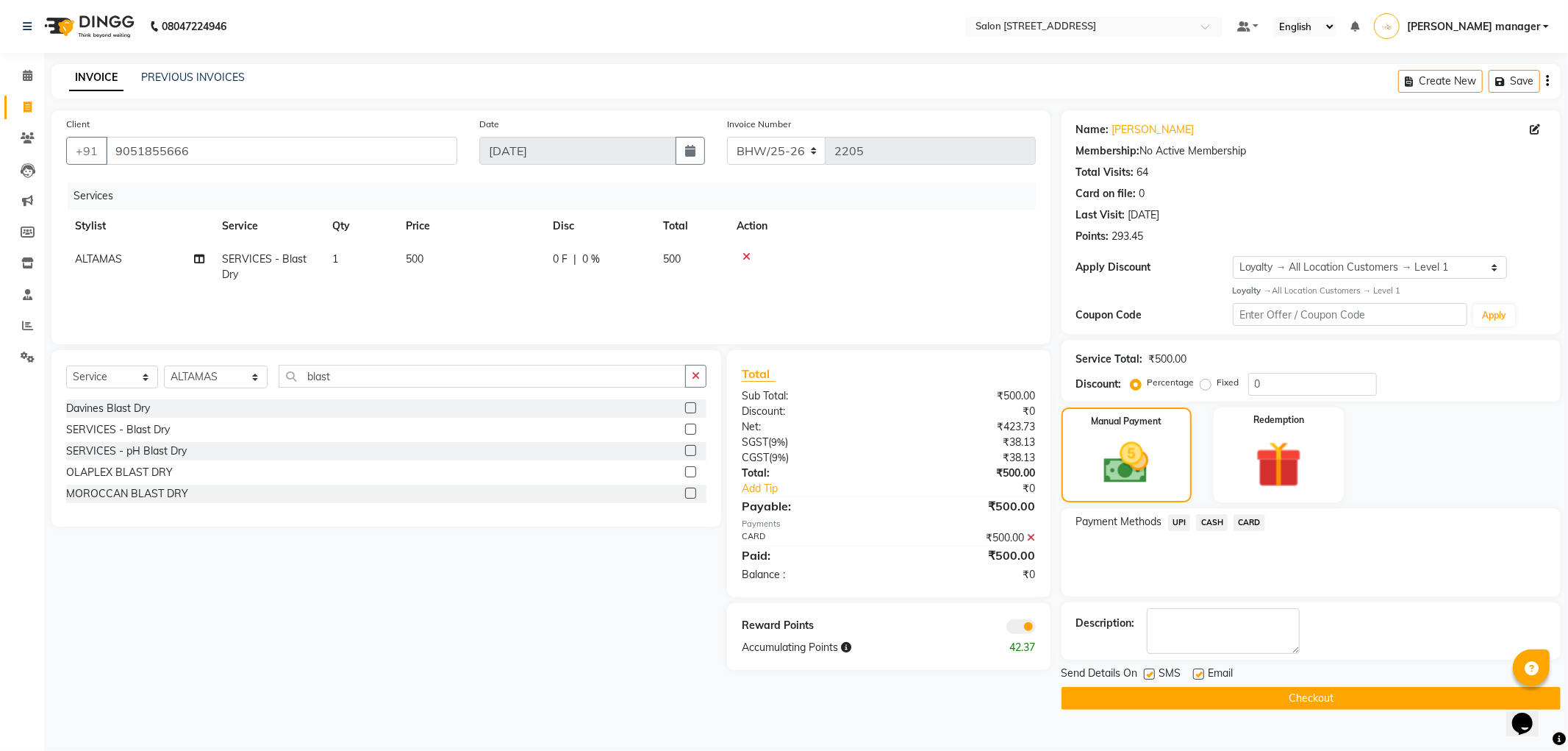
click at [1262, 695] on button "Checkout" at bounding box center [1311, 698] width 499 height 23
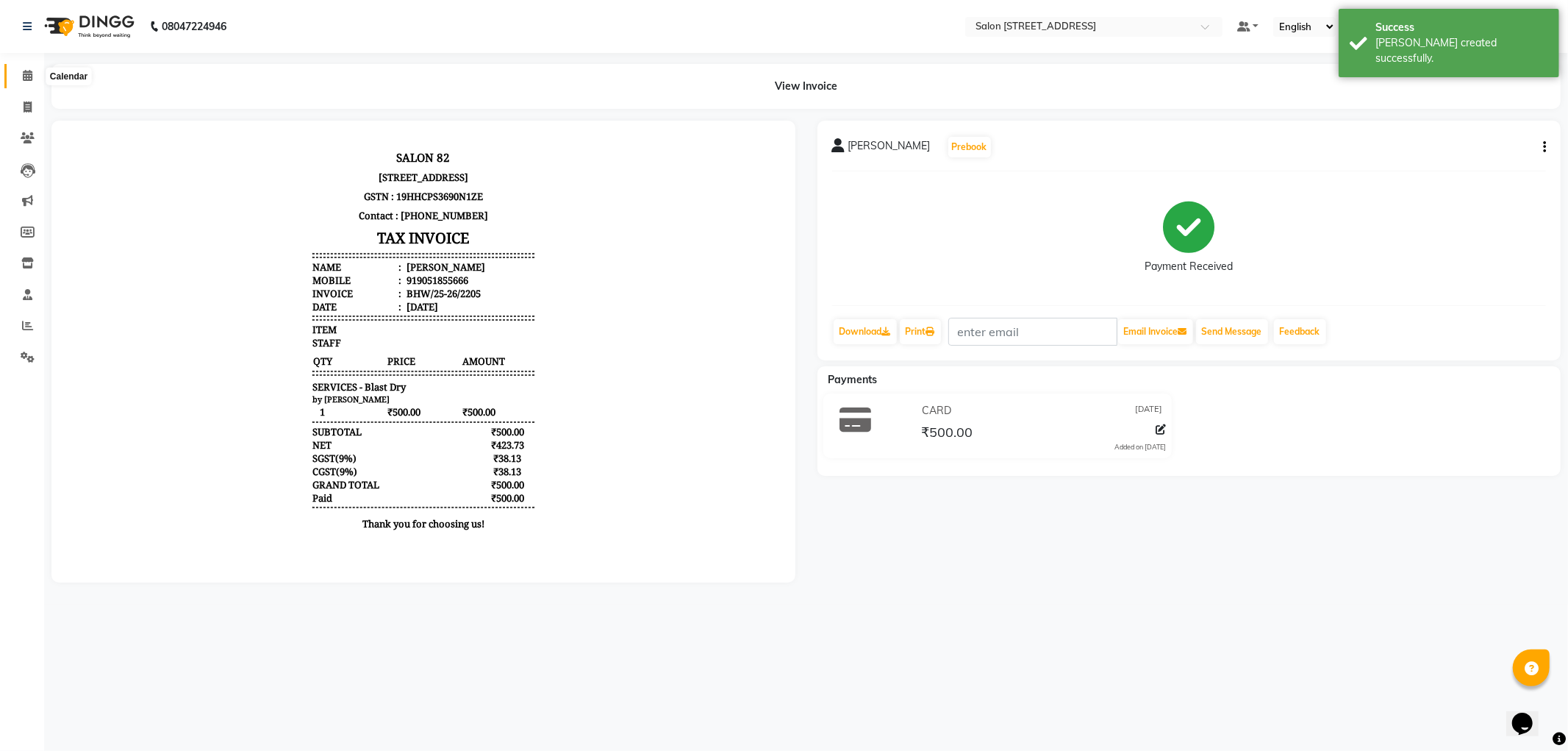
click at [27, 70] on icon at bounding box center [27, 75] width 10 height 11
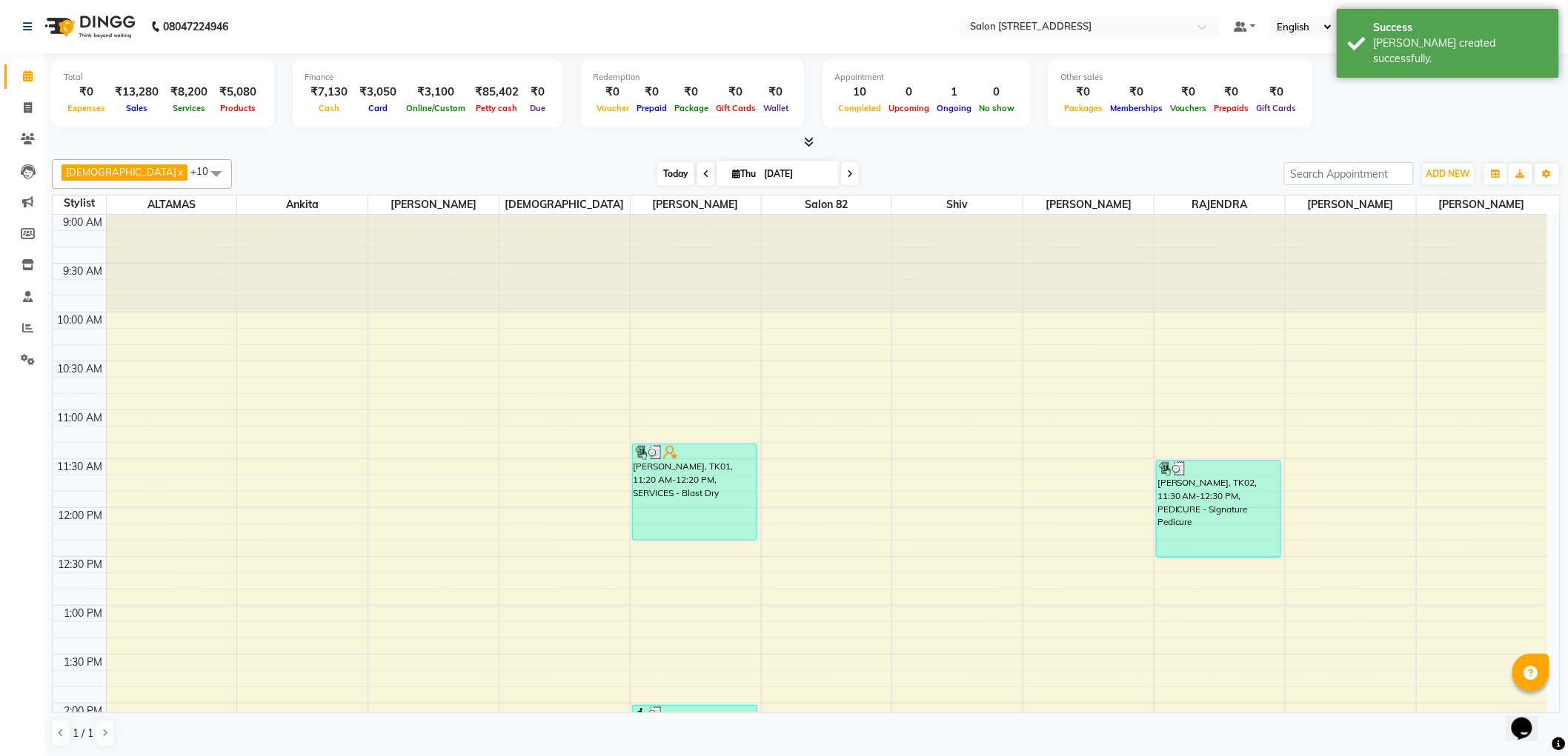
click at [657, 172] on span "Today" at bounding box center [675, 174] width 37 height 23
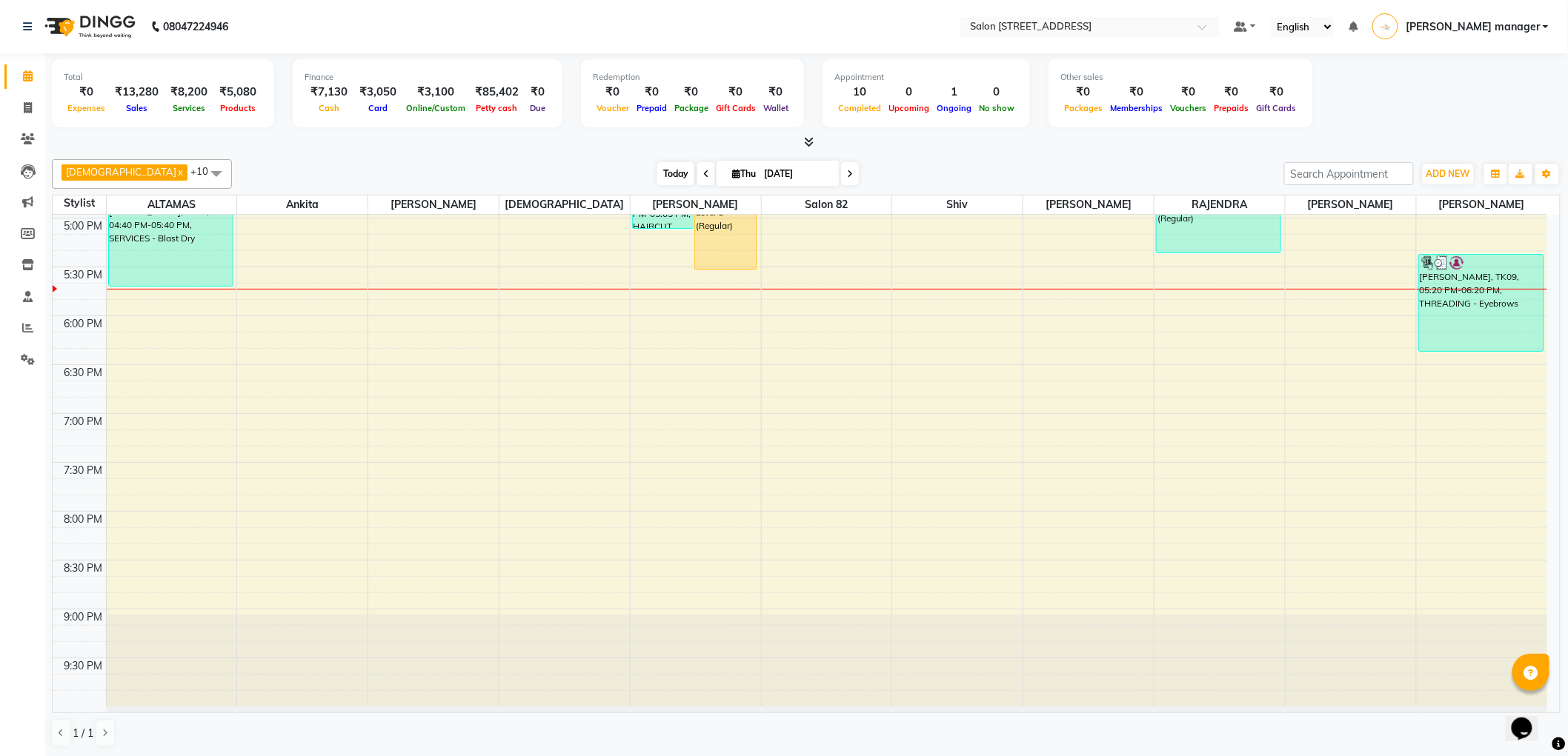
click at [657, 172] on span "Today" at bounding box center [675, 174] width 37 height 23
click at [512, 167] on div "Today Thu 04-09-2025" at bounding box center [757, 174] width 1037 height 22
click at [549, 175] on div "Today Thu 04-09-2025" at bounding box center [757, 174] width 1037 height 22
click at [657, 173] on span "Today" at bounding box center [675, 174] width 37 height 23
click at [406, 136] on div at bounding box center [806, 142] width 1508 height 15
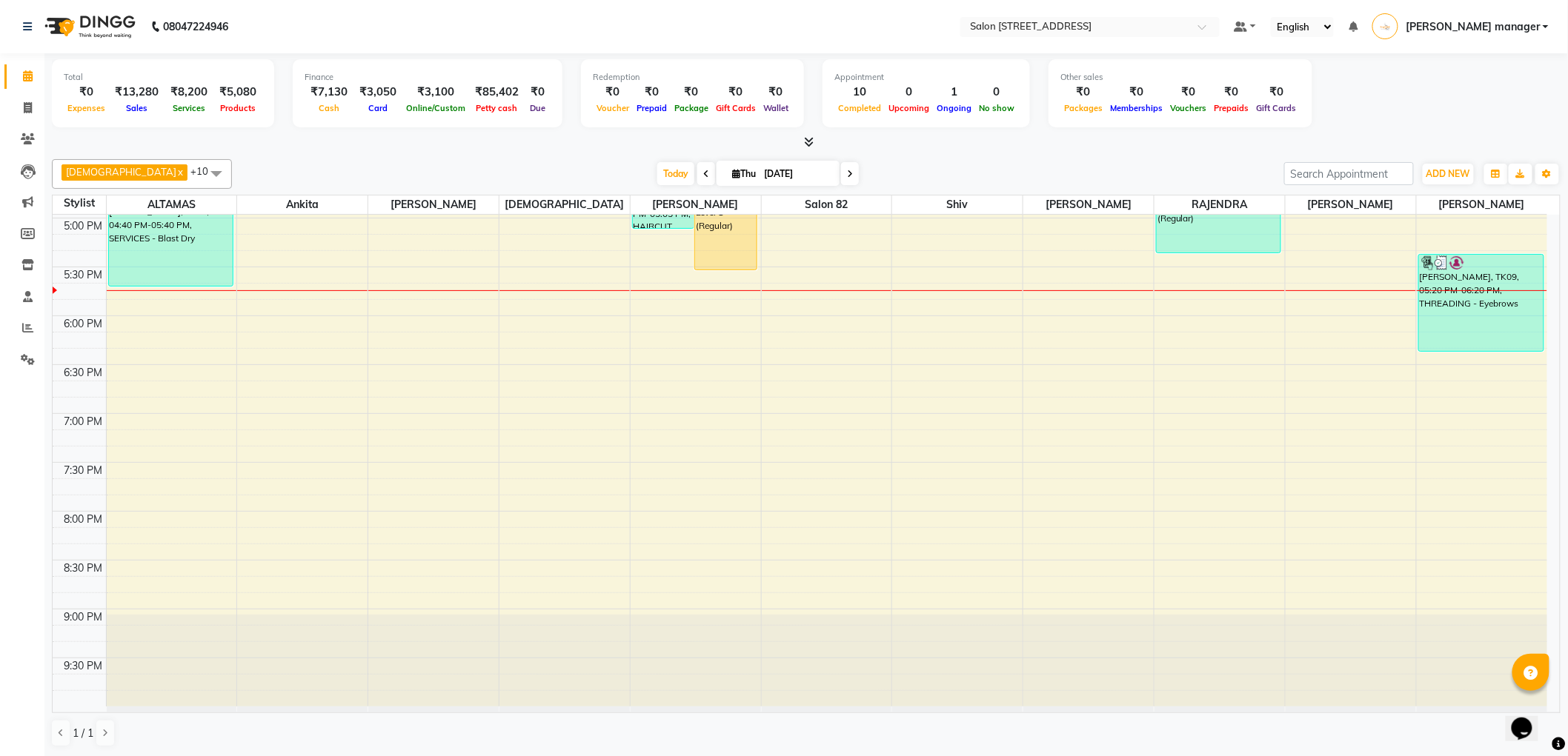
click at [356, 138] on div at bounding box center [806, 142] width 1508 height 15
click at [657, 171] on span "Today" at bounding box center [675, 174] width 37 height 23
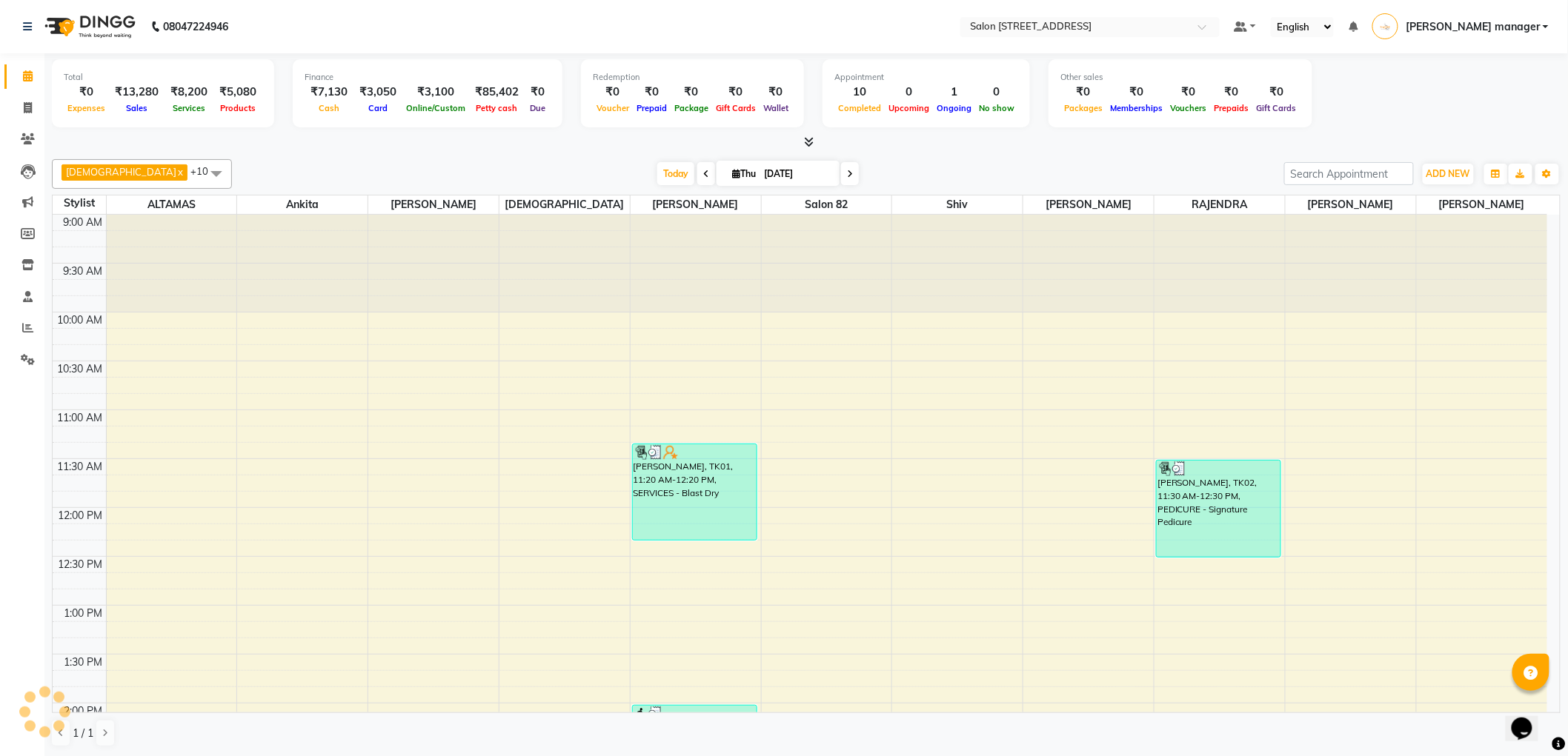
click at [411, 154] on div "Krishna x RAJU PRAMANIK x Ankita x ALTAMAS x Salon 82 x BABLU x SUKLA x Naushad…" at bounding box center [806, 453] width 1508 height 600
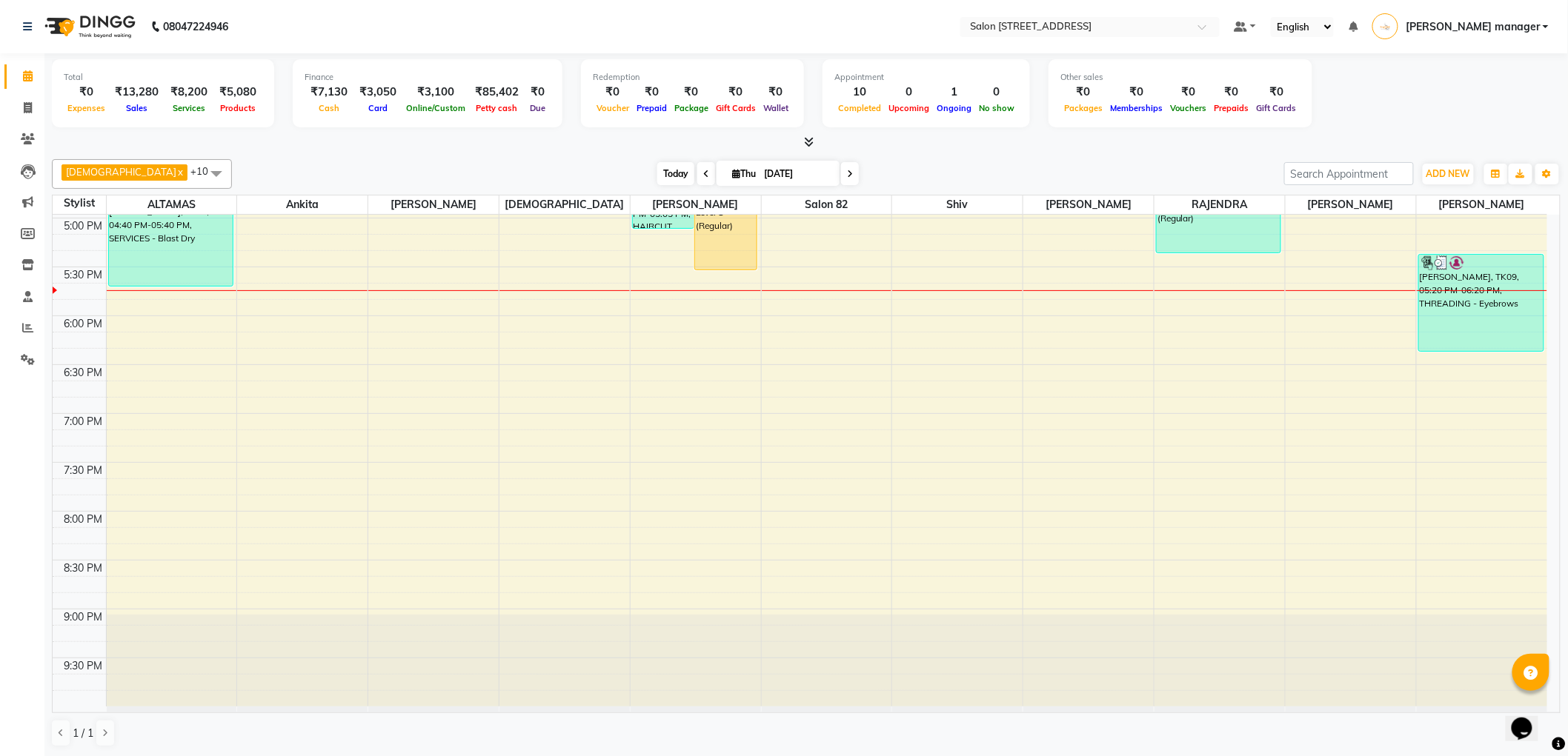
drag, startPoint x: 632, startPoint y: 171, endPoint x: 471, endPoint y: 160, distance: 161.4
click at [657, 171] on span "Today" at bounding box center [675, 174] width 37 height 23
click at [471, 160] on div "Krishna x RAJU PRAMANIK x Ankita x ALTAMAS x Salon 82 x BABLU x SUKLA x Naushad…" at bounding box center [806, 174] width 1508 height 30
click at [657, 172] on span "Today" at bounding box center [675, 174] width 37 height 23
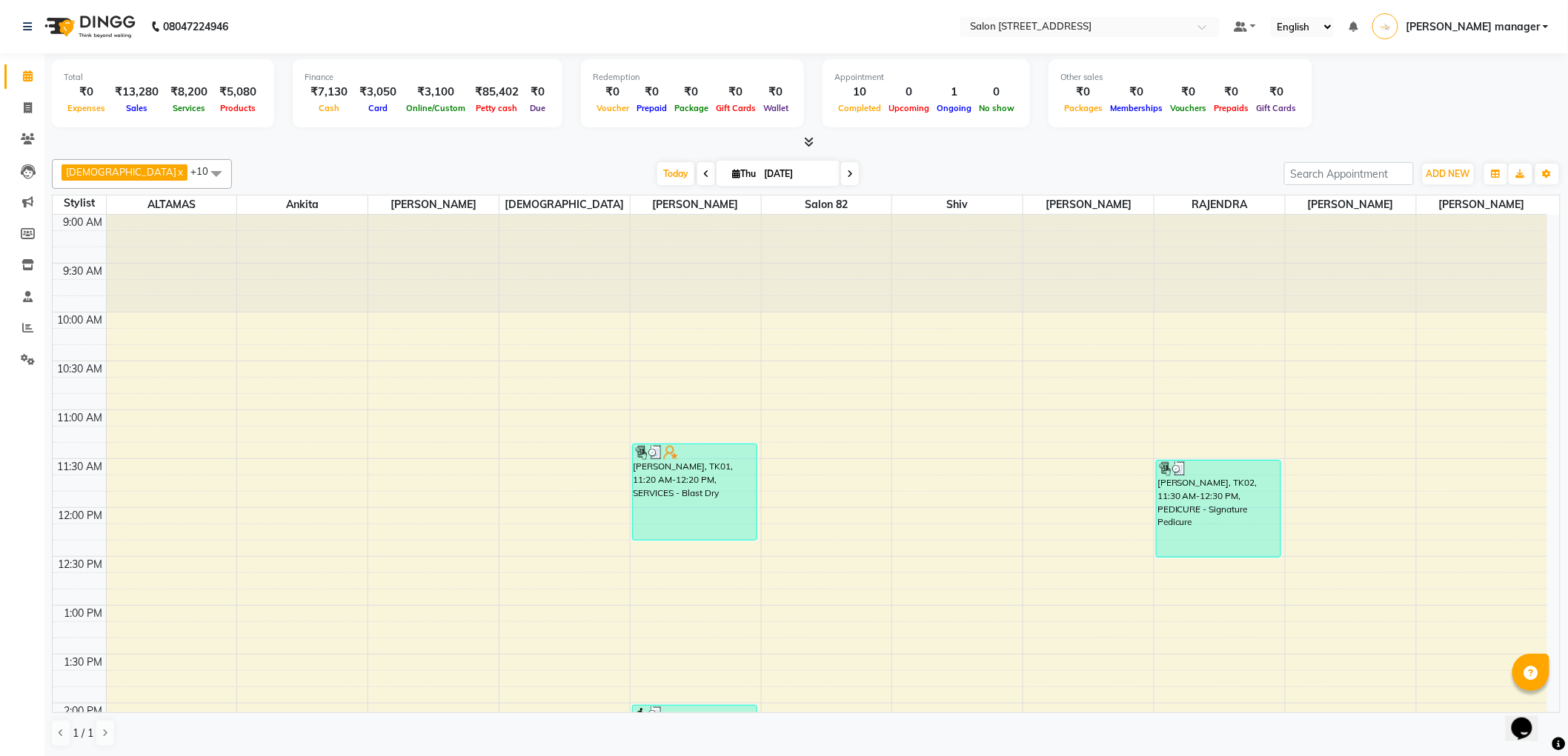
click at [543, 168] on div "Today Thu 04-09-2025" at bounding box center [757, 174] width 1037 height 22
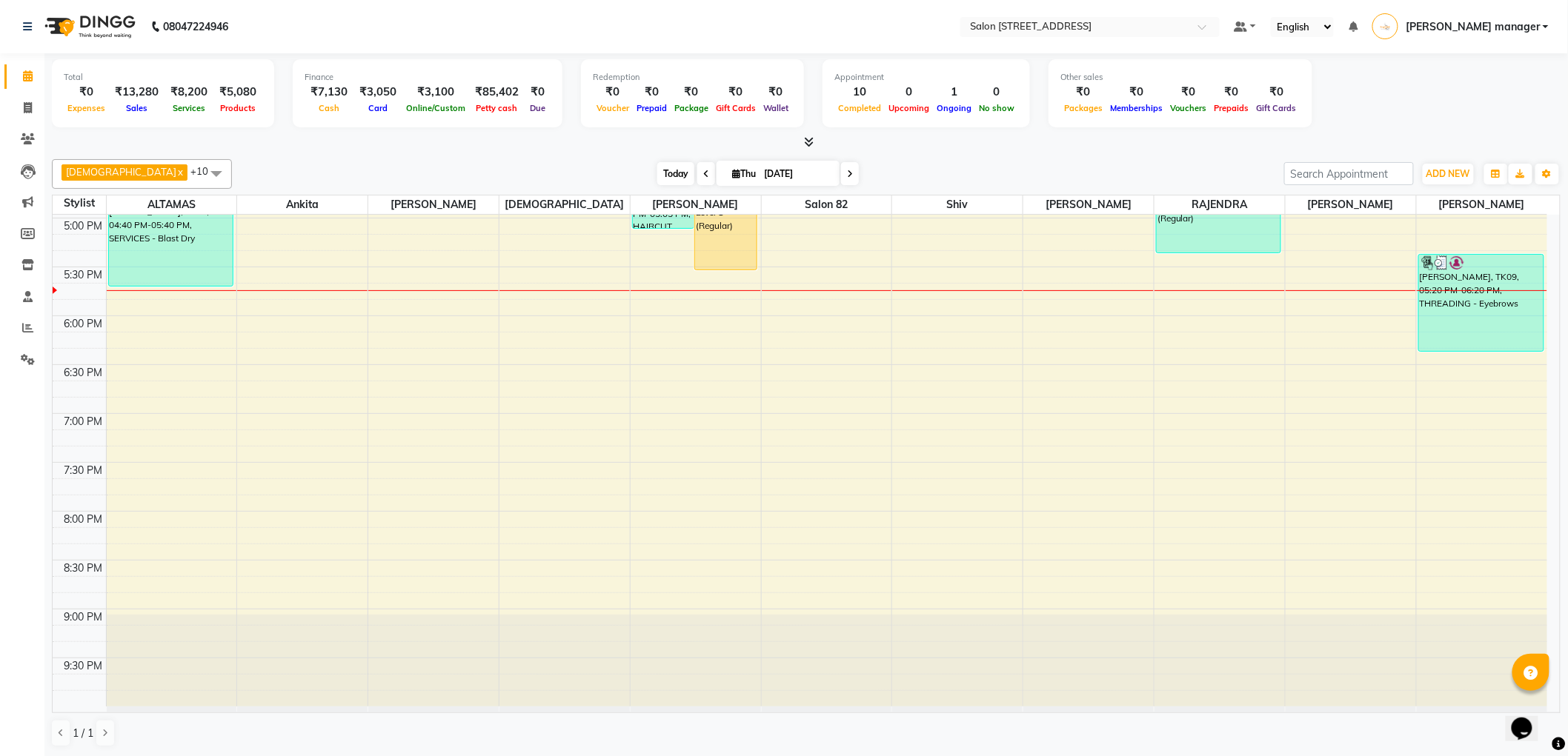
click at [657, 173] on span "Today" at bounding box center [675, 174] width 37 height 23
click at [543, 167] on div "Today Thu 04-09-2025" at bounding box center [757, 174] width 1037 height 22
click at [657, 167] on span "Today" at bounding box center [675, 174] width 37 height 23
click at [509, 160] on div "Krishna x RAJU PRAMANIK x Ankita x ALTAMAS x Salon 82 x BABLU x SUKLA x Naushad…" at bounding box center [806, 174] width 1508 height 30
click at [657, 175] on span "Today" at bounding box center [675, 174] width 37 height 23
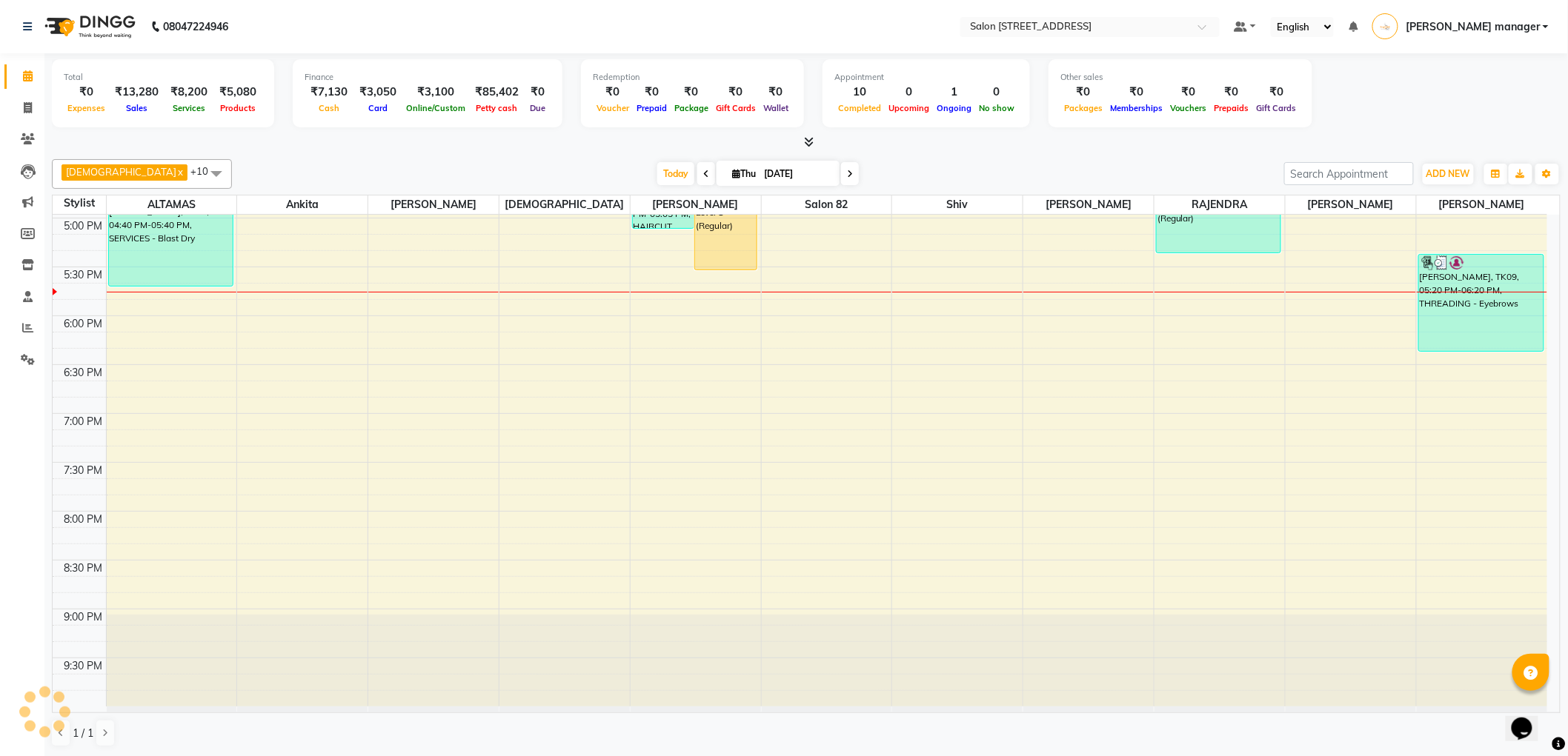
click at [492, 172] on div "Today Thu 04-09-2025" at bounding box center [757, 174] width 1037 height 22
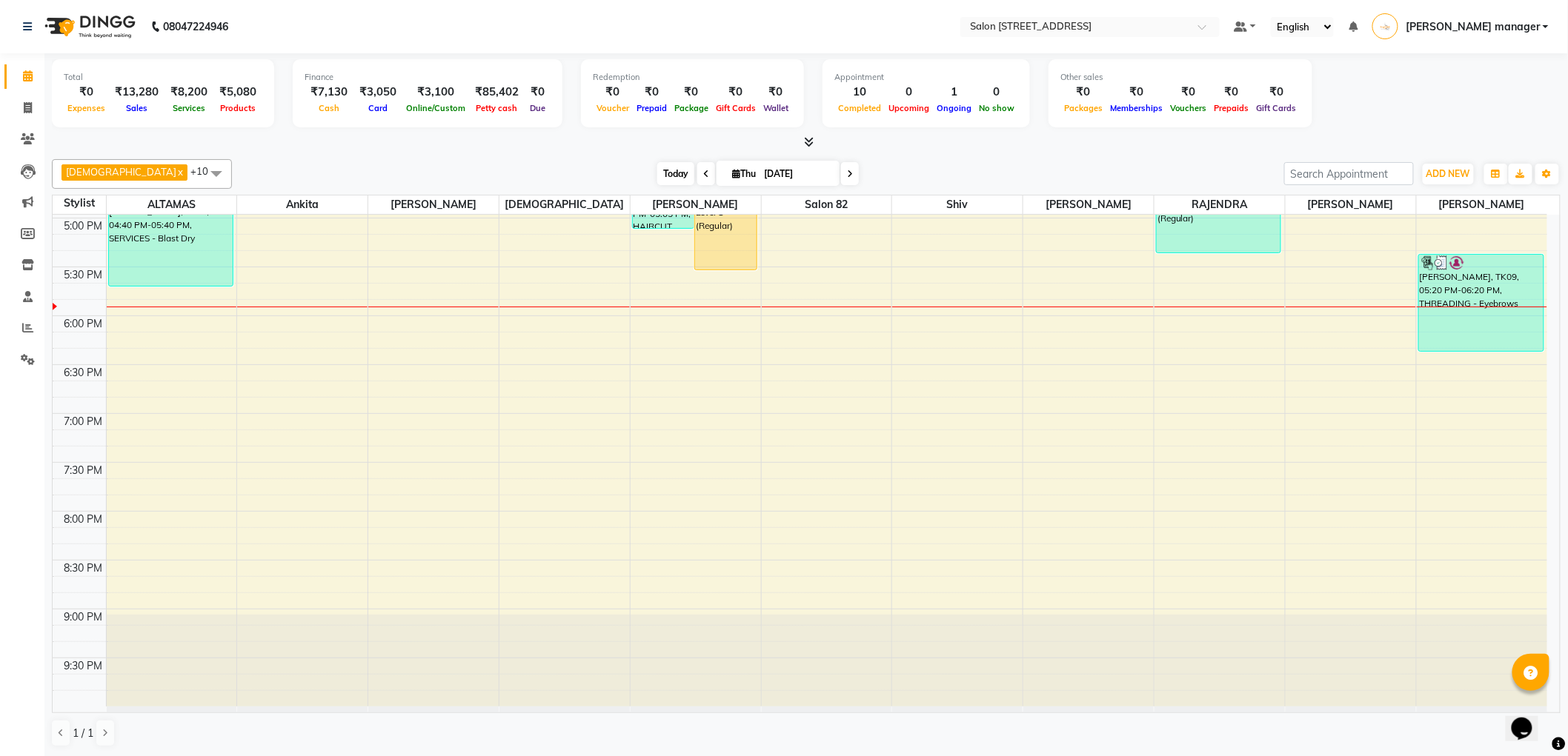
click at [657, 175] on span "Today" at bounding box center [675, 174] width 37 height 23
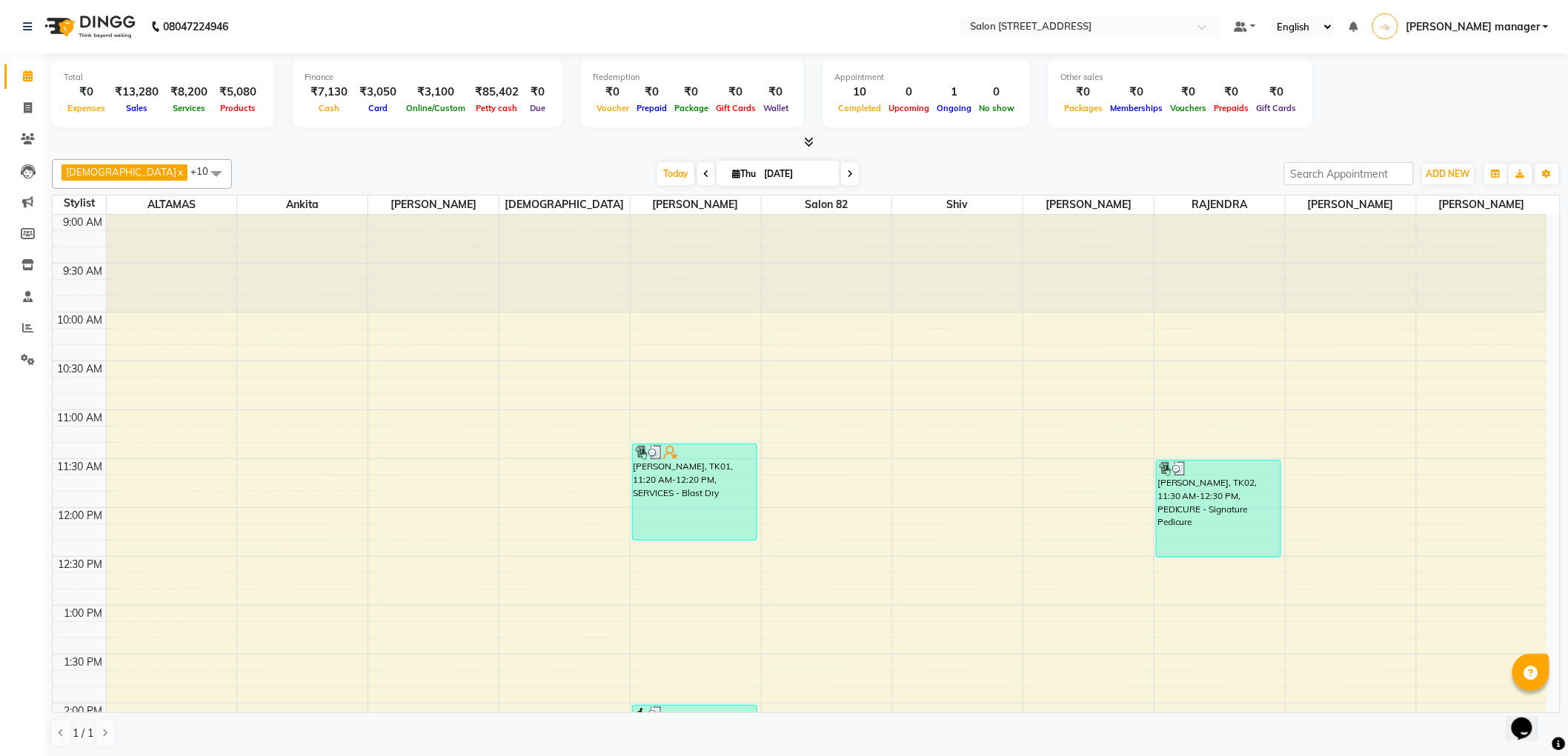
click at [464, 164] on div "Today Thu 04-09-2025" at bounding box center [757, 174] width 1037 height 22
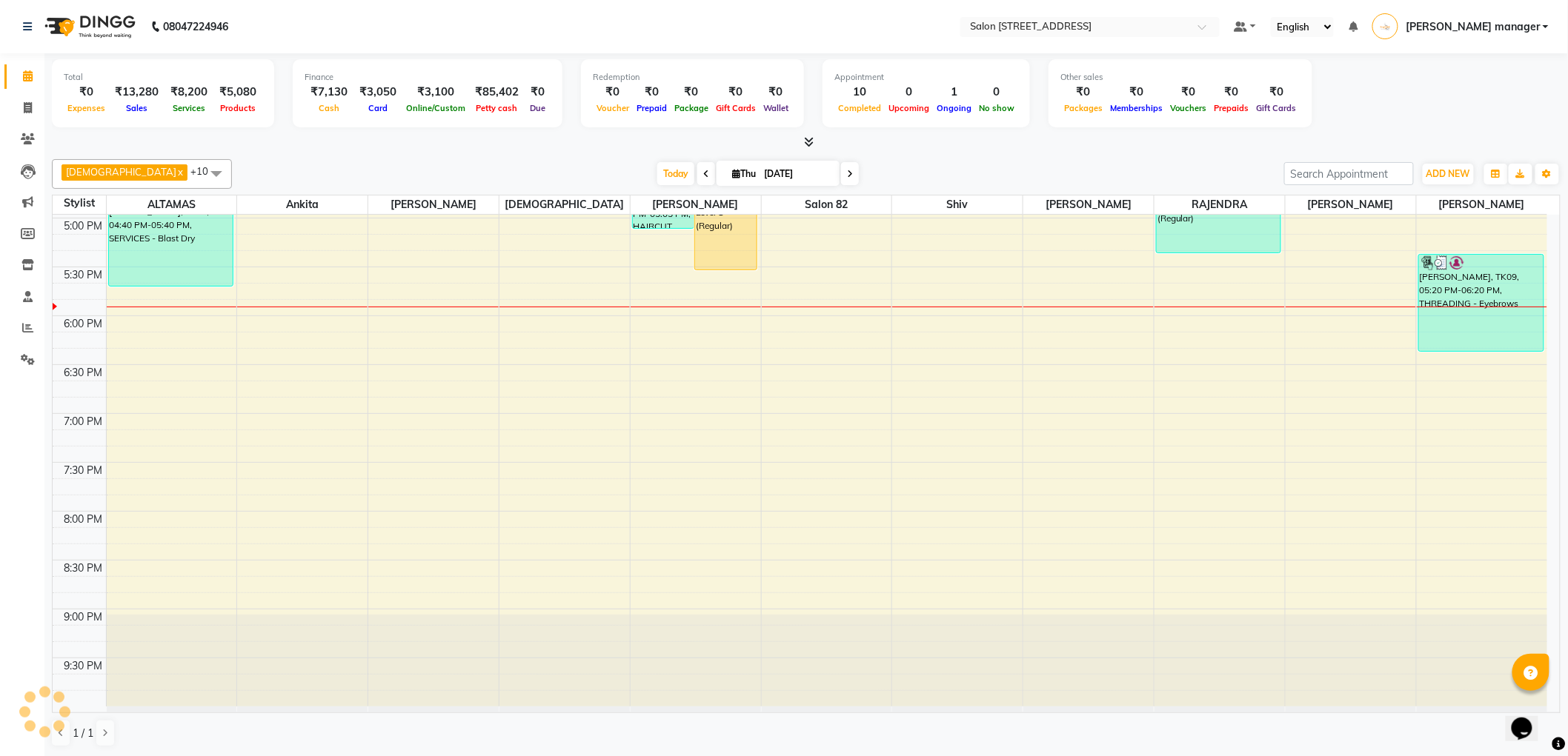
scroll to position [531, 0]
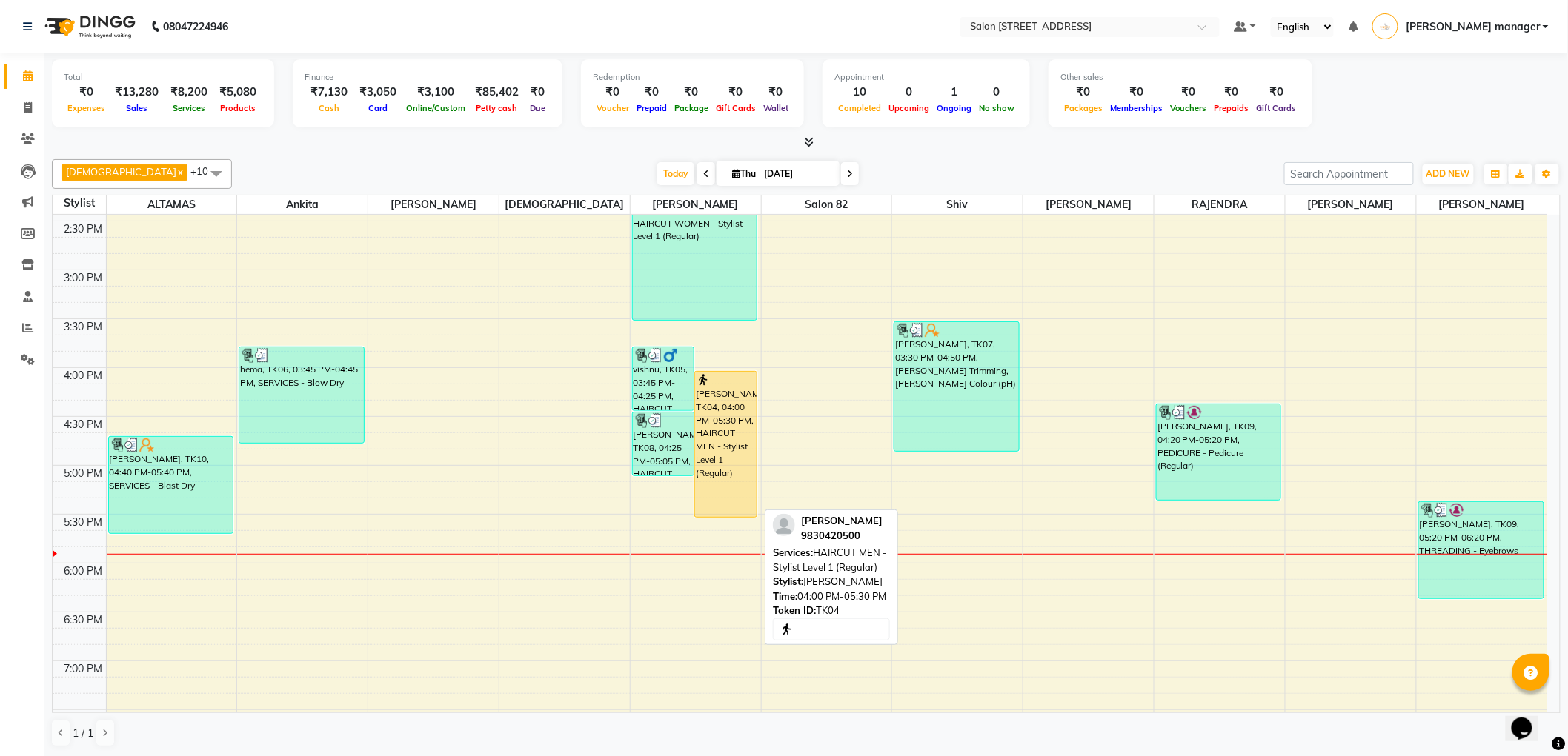
click at [736, 421] on div "kunal mehta, TK04, 04:00 PM-05:30 PM, HAIRCUT MEN - Stylist Level 1 (Regular)" at bounding box center [726, 443] width 61 height 145
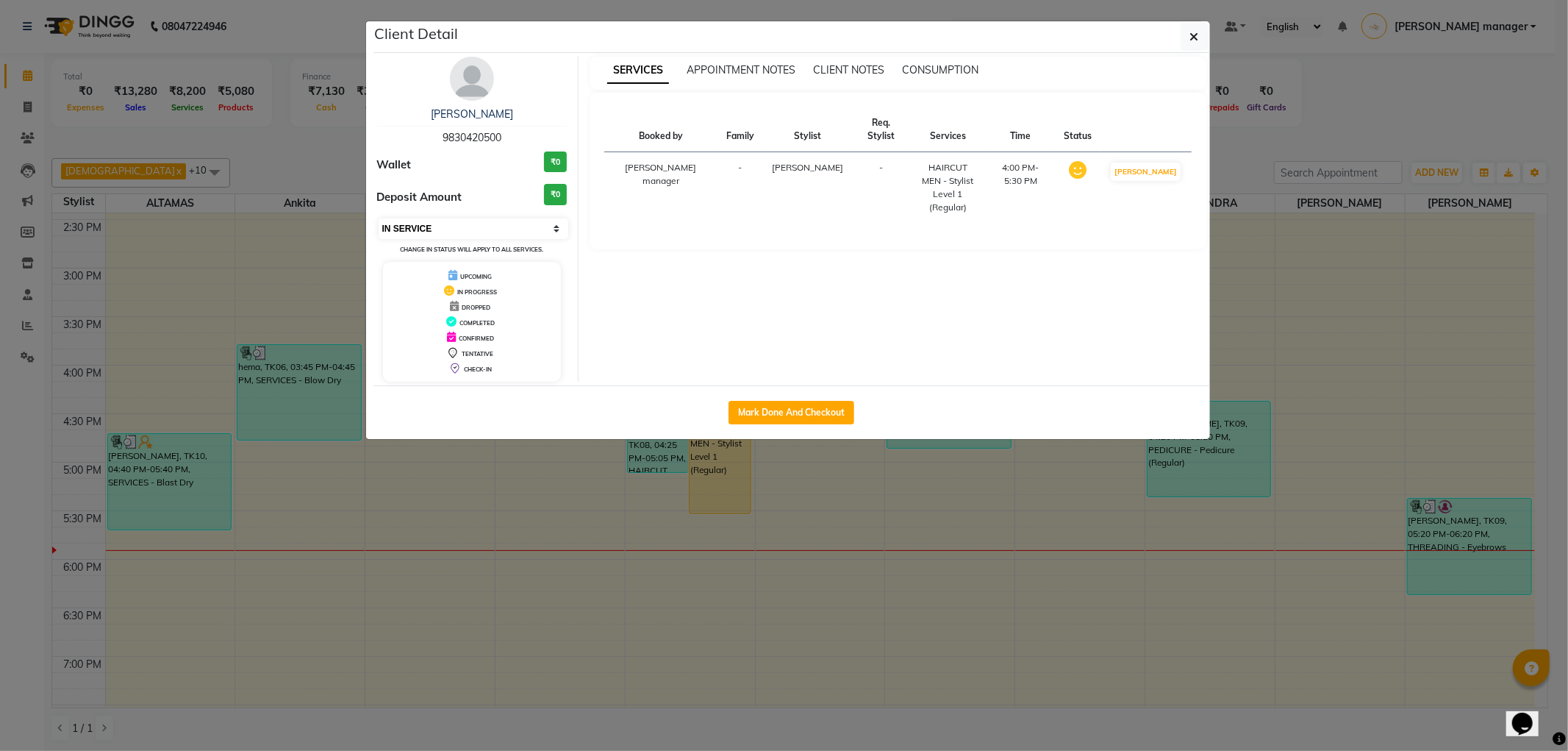
click at [452, 231] on select "Select IN SERVICE CONFIRMED TENTATIVE CHECK IN MARK DONE DROPPED UPCOMING" at bounding box center [474, 228] width 190 height 21
select select "2"
click at [379, 218] on select "Select IN SERVICE CONFIRMED TENTATIVE CHECK IN MARK DONE DROPPED UPCOMING" at bounding box center [474, 228] width 190 height 21
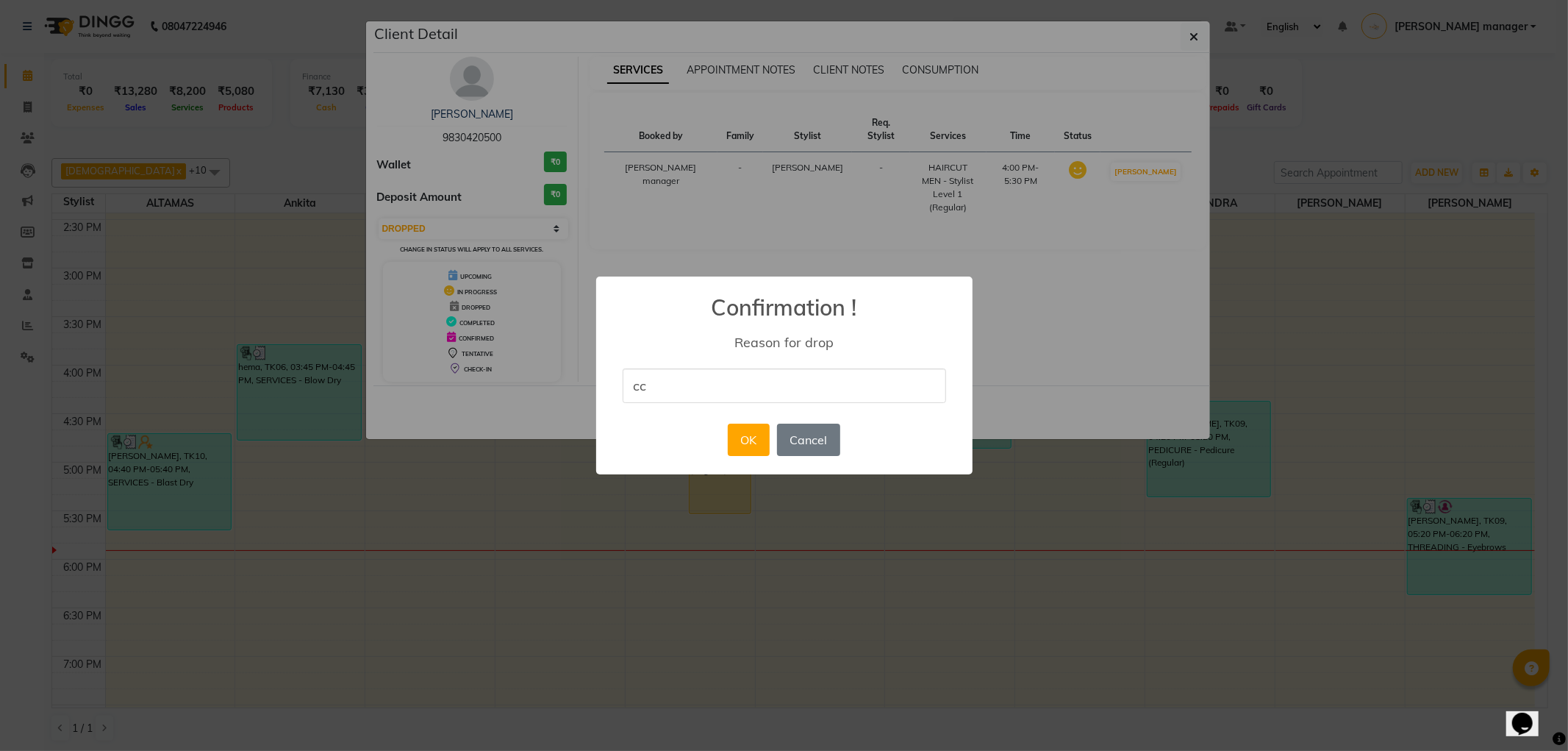
type input "CC"
click at [739, 438] on button "OK" at bounding box center [748, 440] width 42 height 33
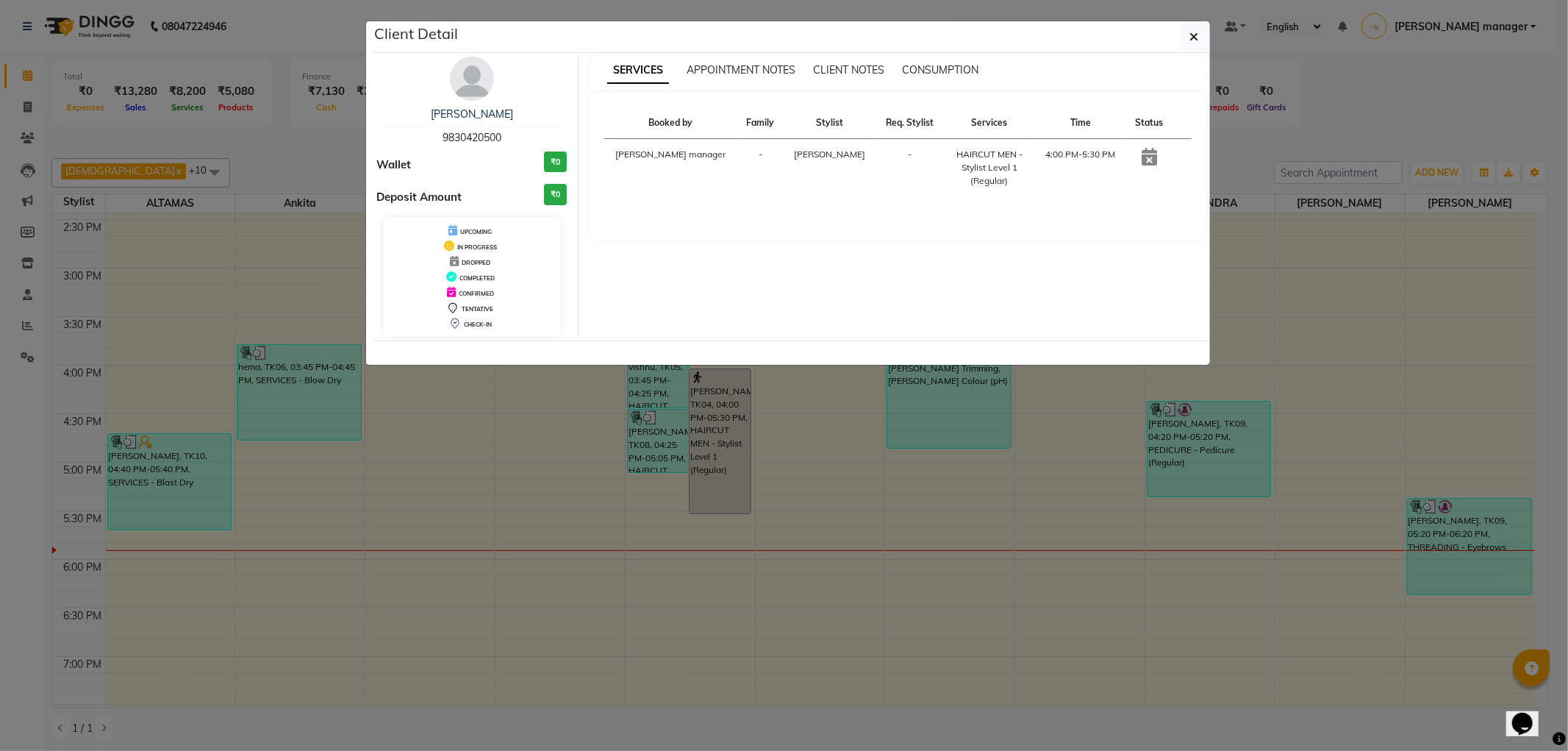
click at [797, 442] on ngb-modal-window "Client Detail kunal mehta 9830420500 Wallet ₹0 Deposit Amount ₹0 UPCOMING IN PR…" at bounding box center [784, 375] width 1568 height 751
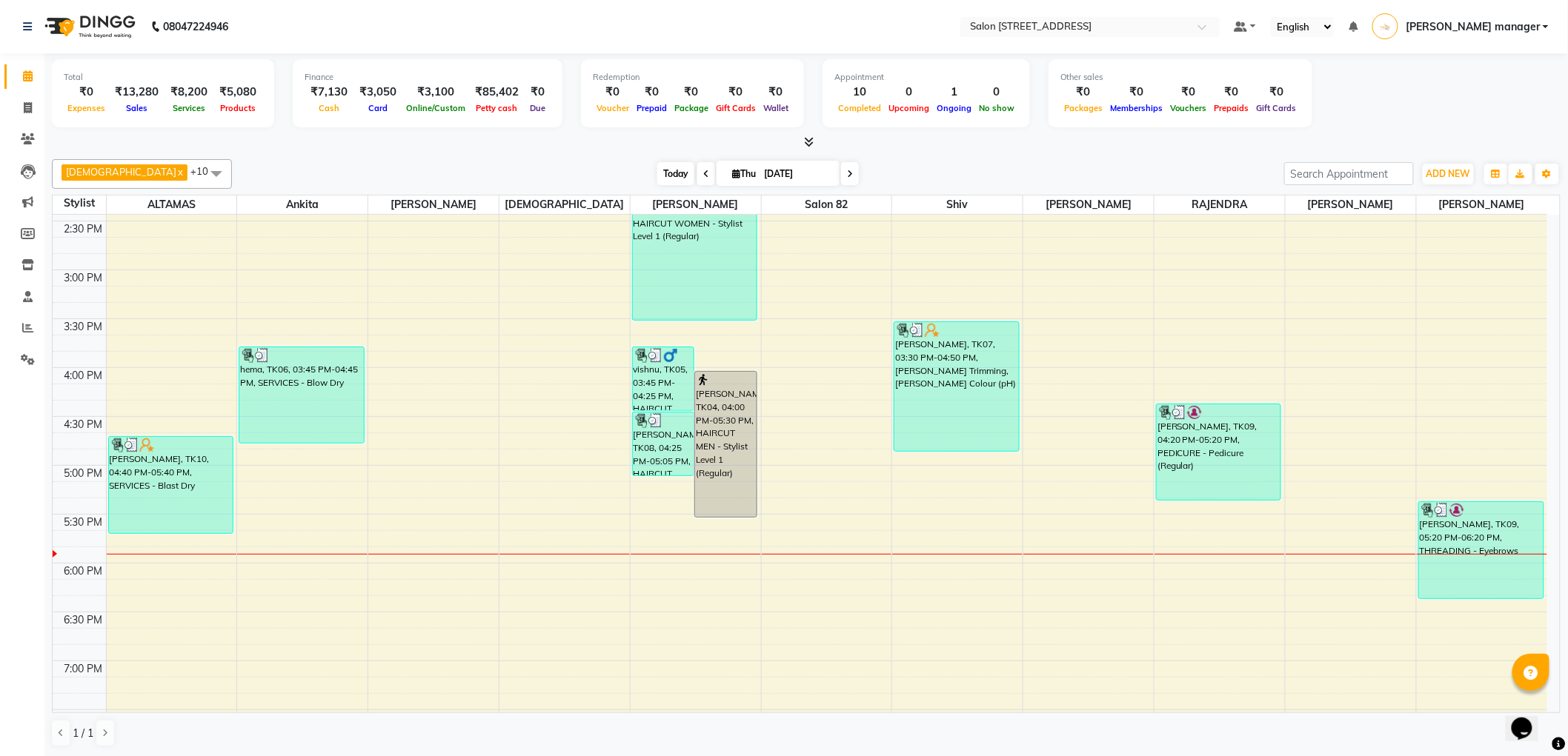
click at [657, 174] on span "Today" at bounding box center [675, 174] width 37 height 23
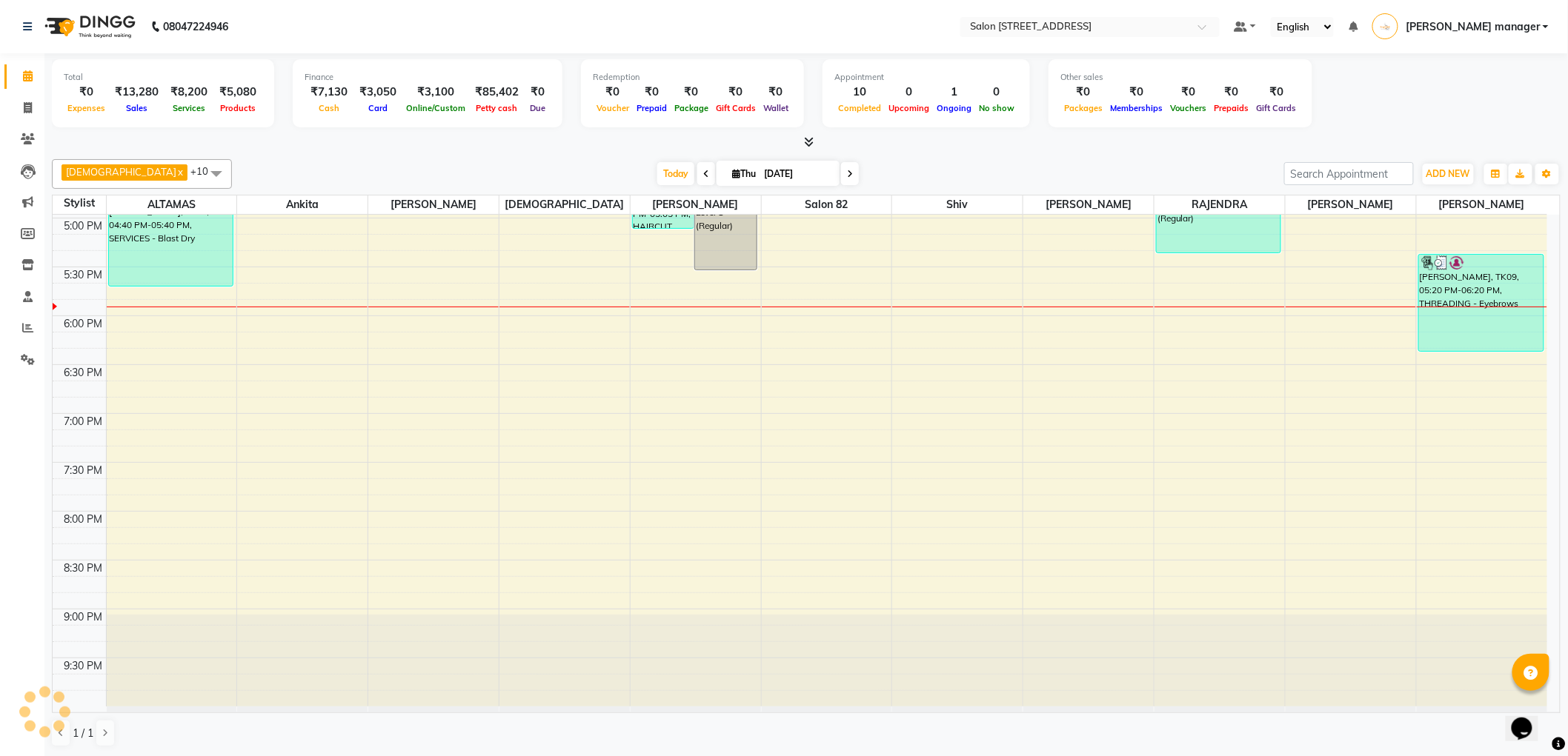
click at [458, 168] on div "Today Thu 04-09-2025" at bounding box center [757, 174] width 1037 height 22
click at [11, 100] on link "Invoice" at bounding box center [22, 109] width 35 height 25
select select "service"
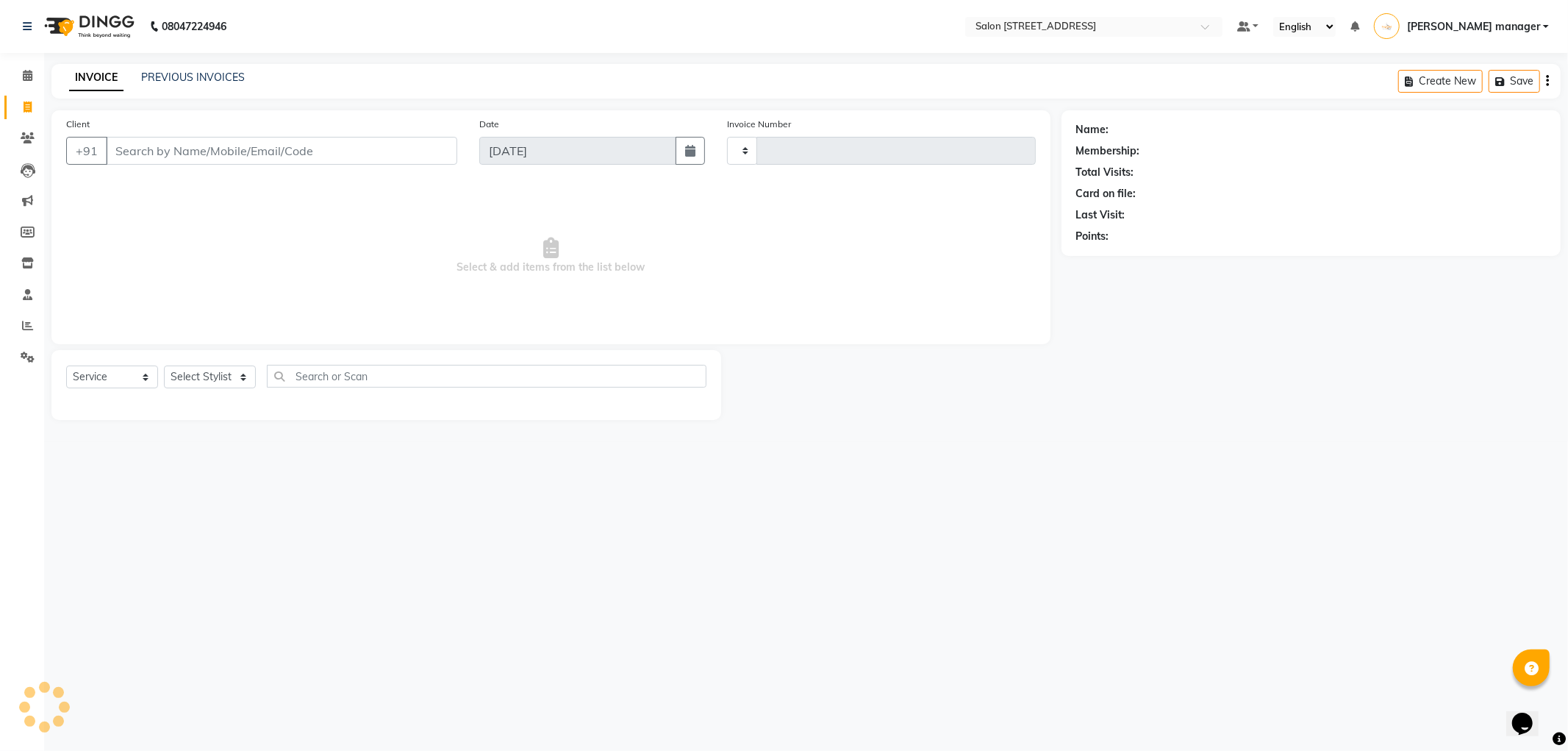
type input "2206"
select select "8704"
click at [170, 78] on link "PREVIOUS INVOICES" at bounding box center [193, 77] width 103 height 13
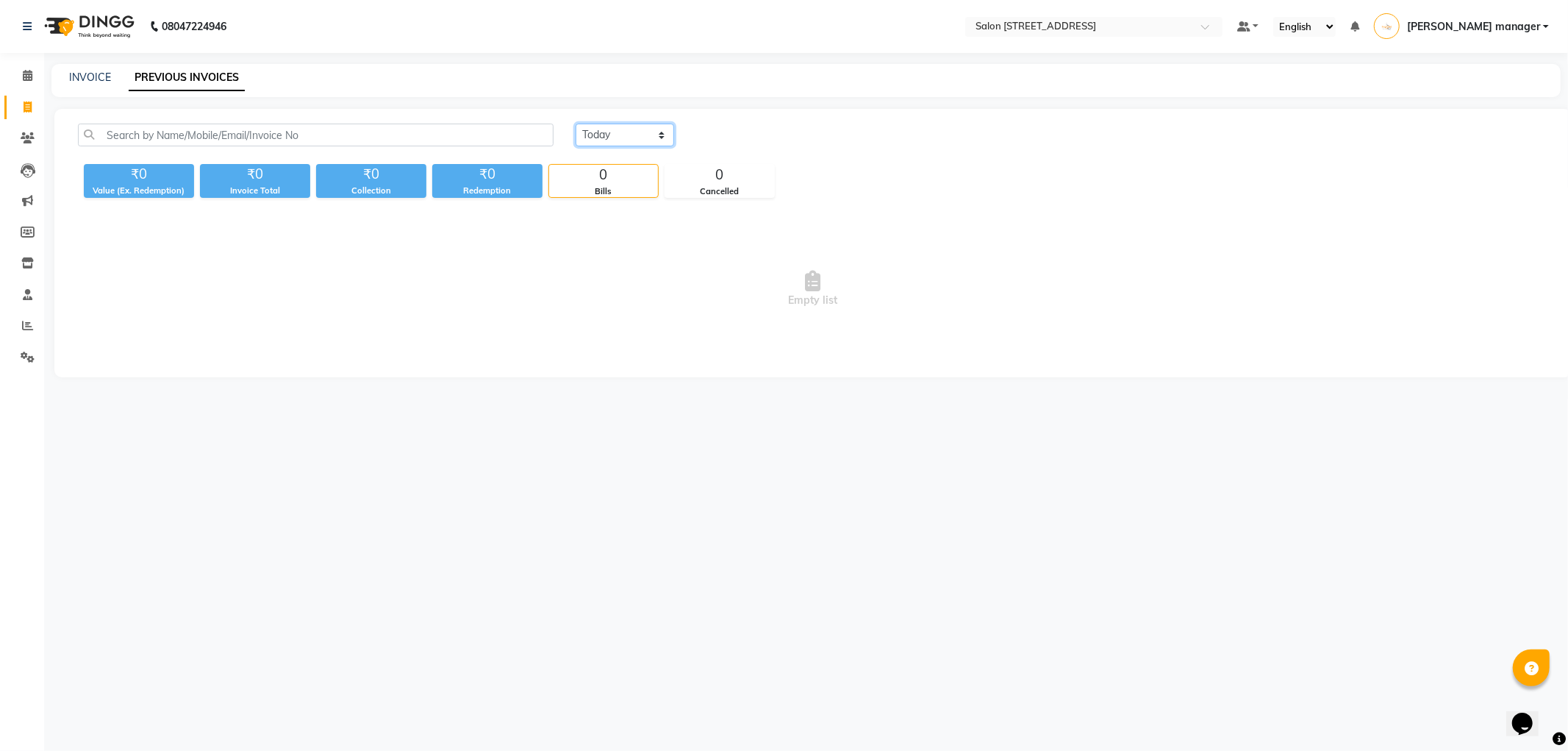
click at [607, 133] on select "Today Yesterday Custom Range" at bounding box center [625, 135] width 99 height 23
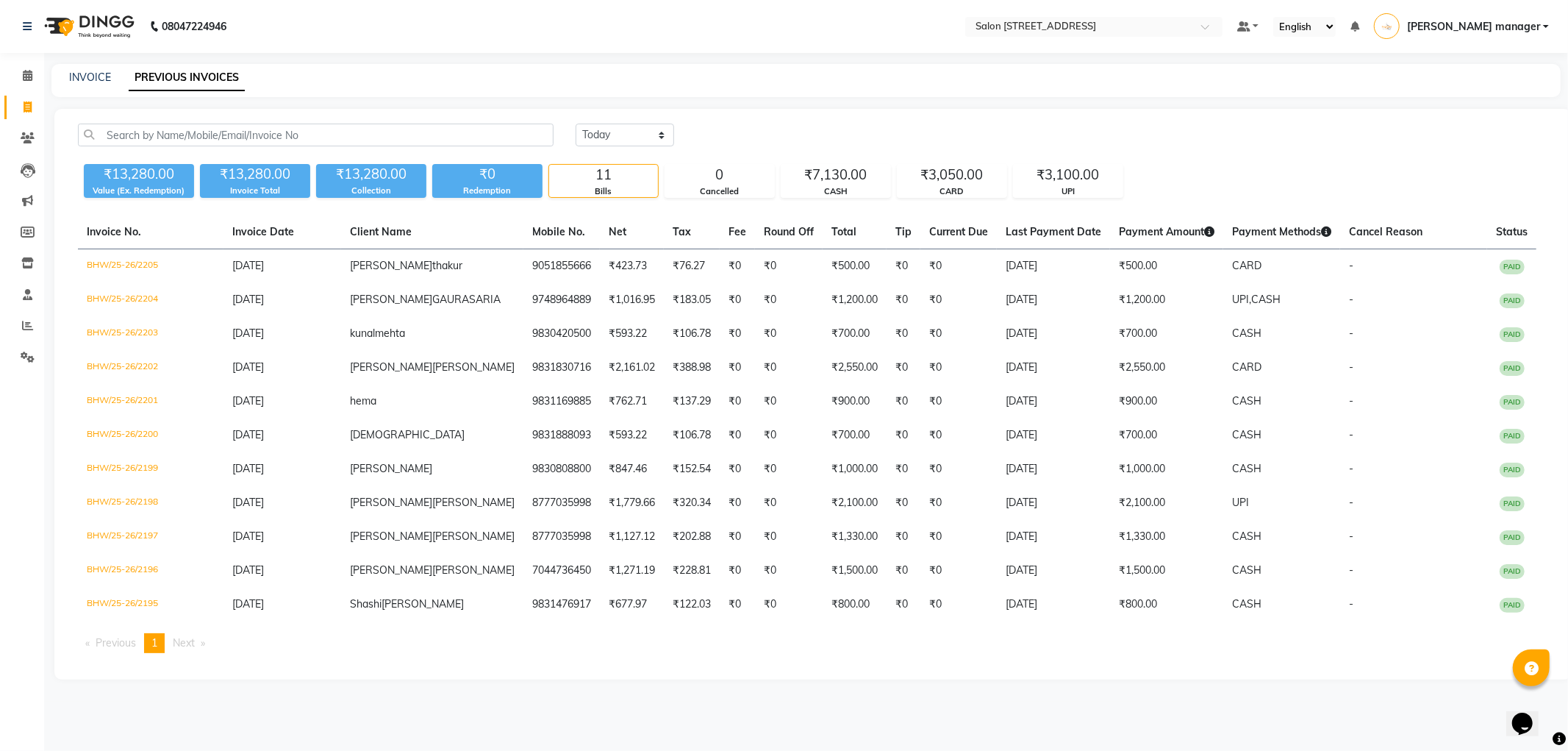
click at [738, 93] on div "INVOICE PREVIOUS INVOICES" at bounding box center [806, 81] width 1509 height 33
click at [24, 70] on icon at bounding box center [27, 75] width 10 height 11
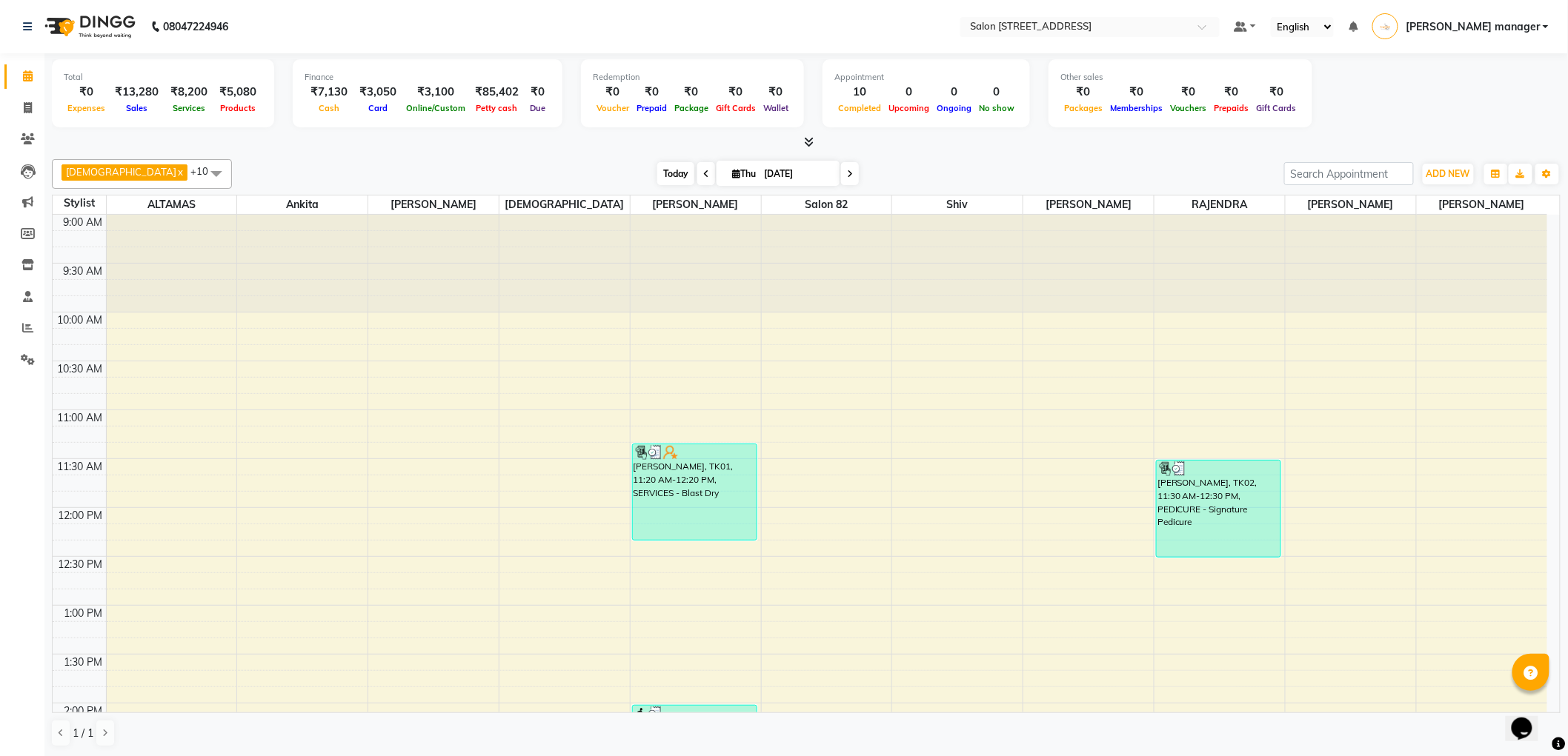
click at [657, 171] on span "Today" at bounding box center [675, 174] width 37 height 23
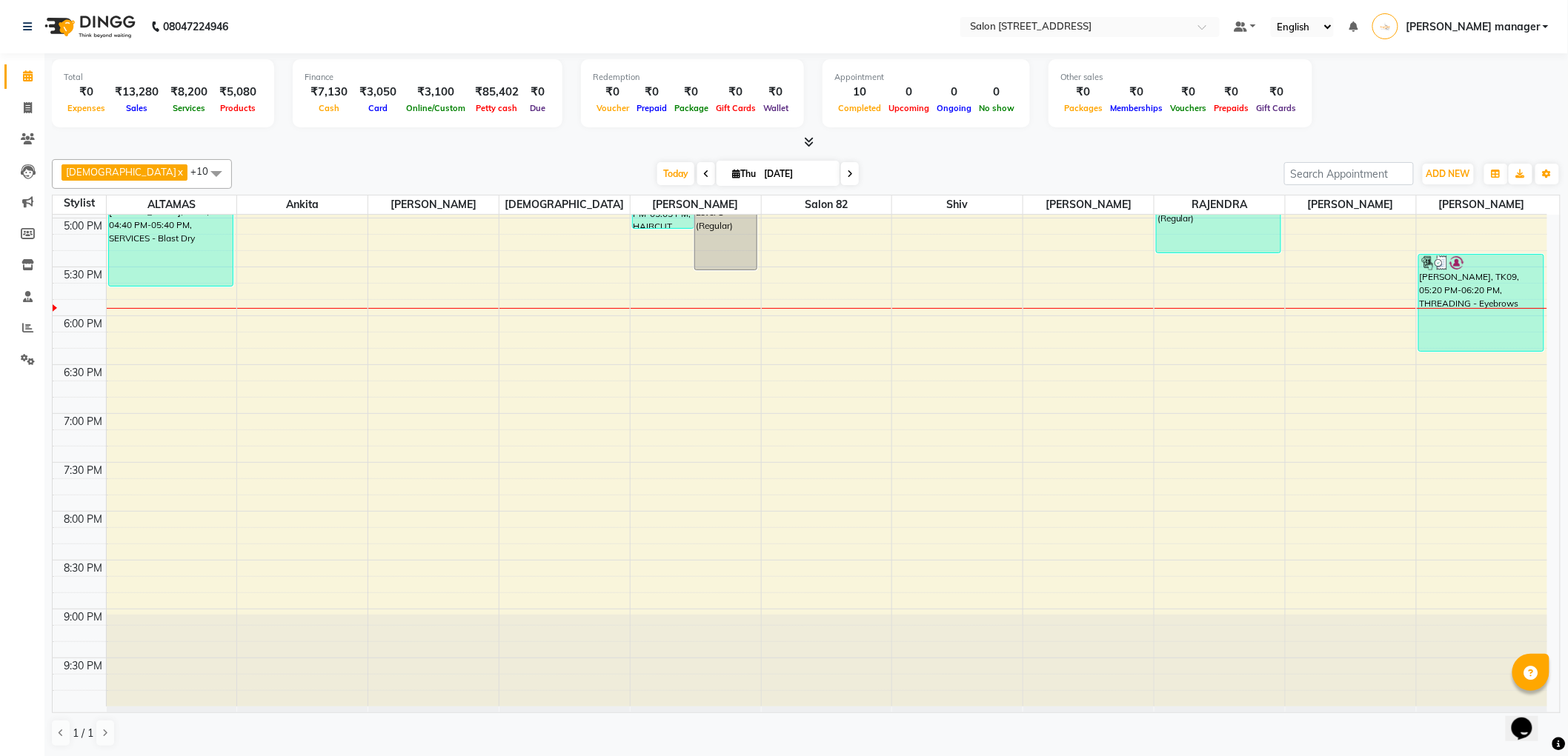
click at [513, 161] on div "Krishna x RAJU PRAMANIK x Ankita x ALTAMAS x Salon 82 x BABLU x SUKLA x Naushad…" at bounding box center [806, 174] width 1508 height 30
click at [657, 176] on span "Today" at bounding box center [675, 174] width 37 height 23
click at [532, 172] on div "Today Thu 04-09-2025" at bounding box center [757, 174] width 1037 height 22
click at [657, 172] on span "Today" at bounding box center [675, 174] width 37 height 23
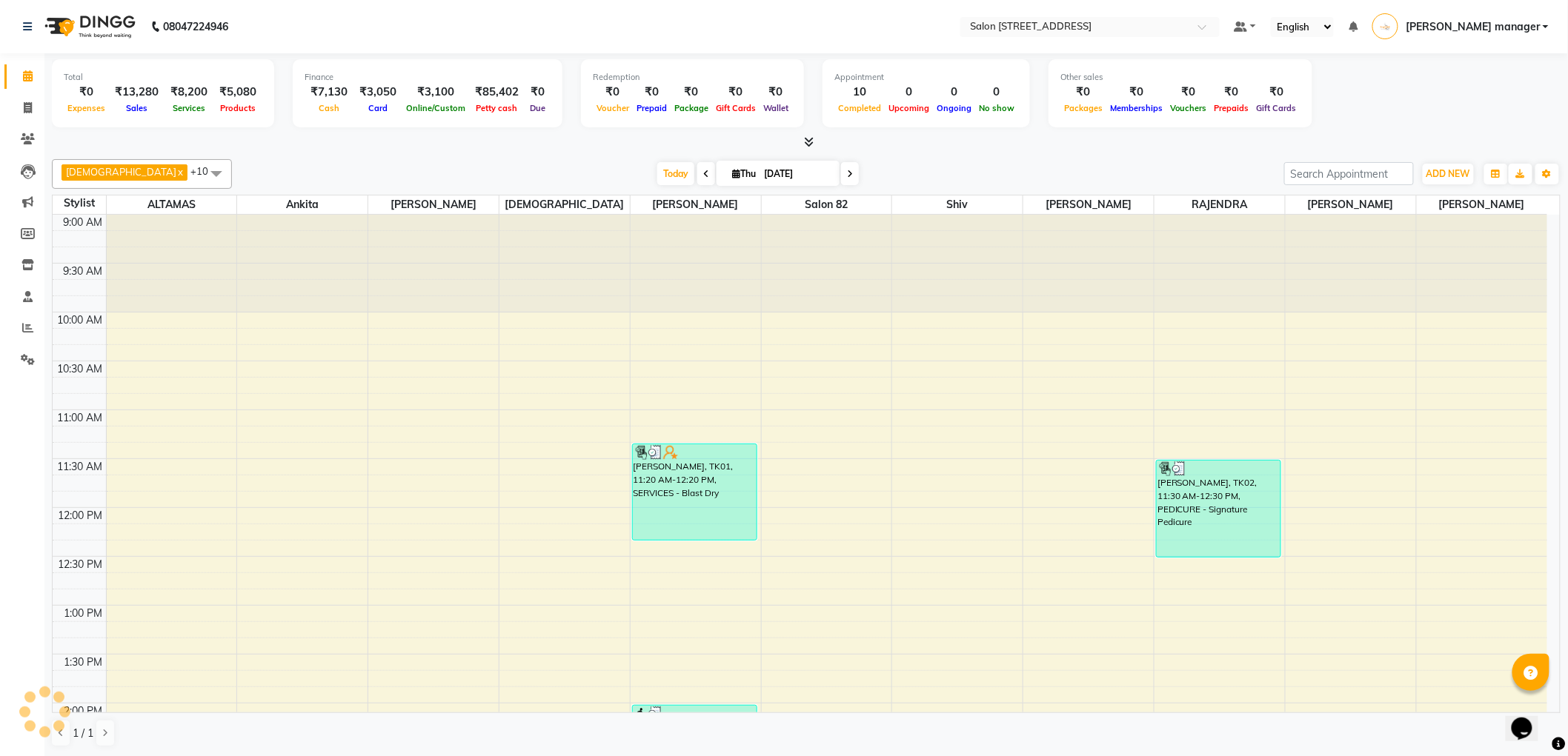
click at [543, 172] on div "Today Thu 04-09-2025" at bounding box center [757, 174] width 1037 height 22
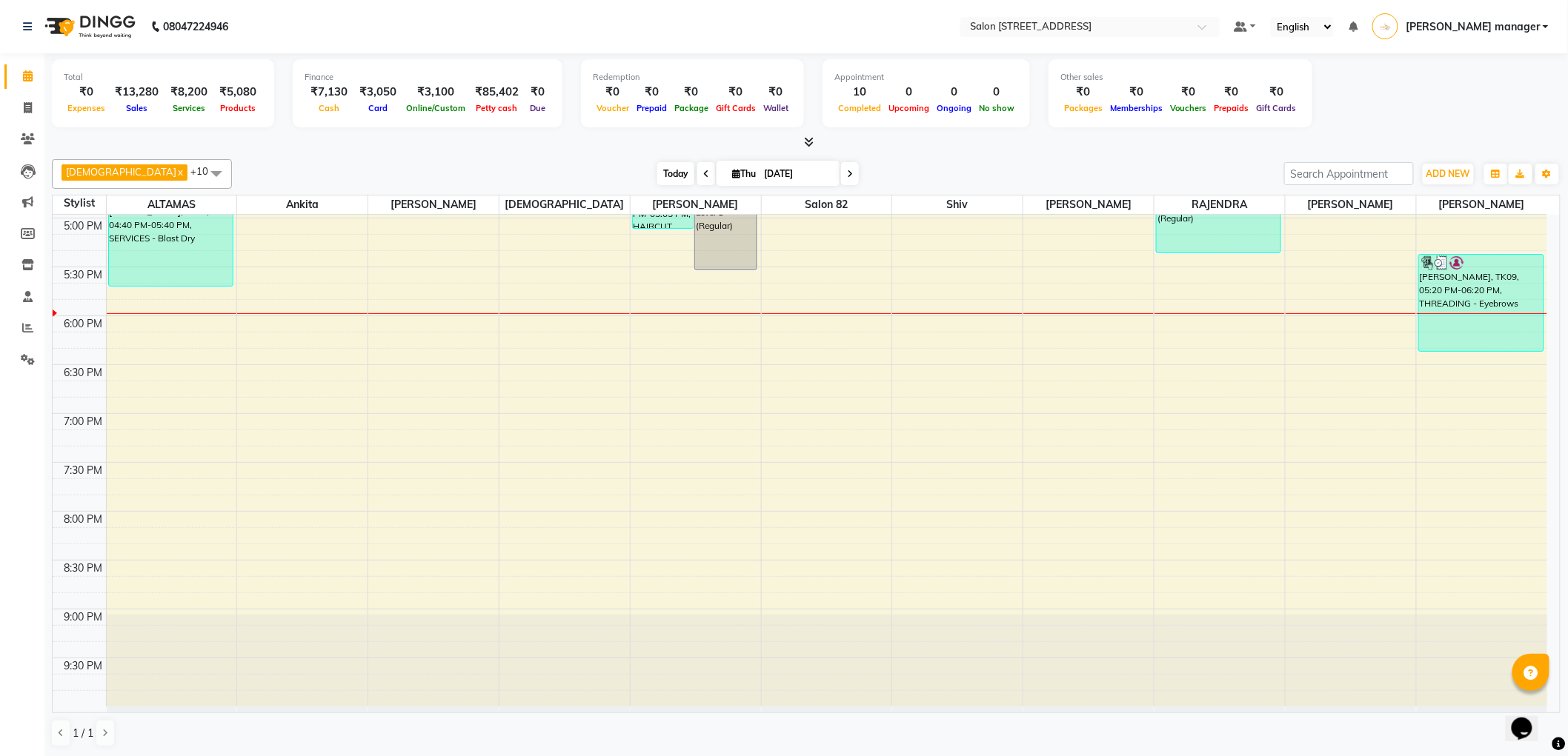
click at [657, 172] on span "Today" at bounding box center [675, 174] width 37 height 23
click at [459, 166] on div "Today Thu 04-09-2025" at bounding box center [757, 174] width 1037 height 22
click at [1038, 381] on div "9:00 AM 9:30 AM 10:00 AM 10:30 AM 11:00 AM 11:30 AM 12:00 PM 12:30 PM 1:00 PM 1…" at bounding box center [800, 71] width 1494 height 1270
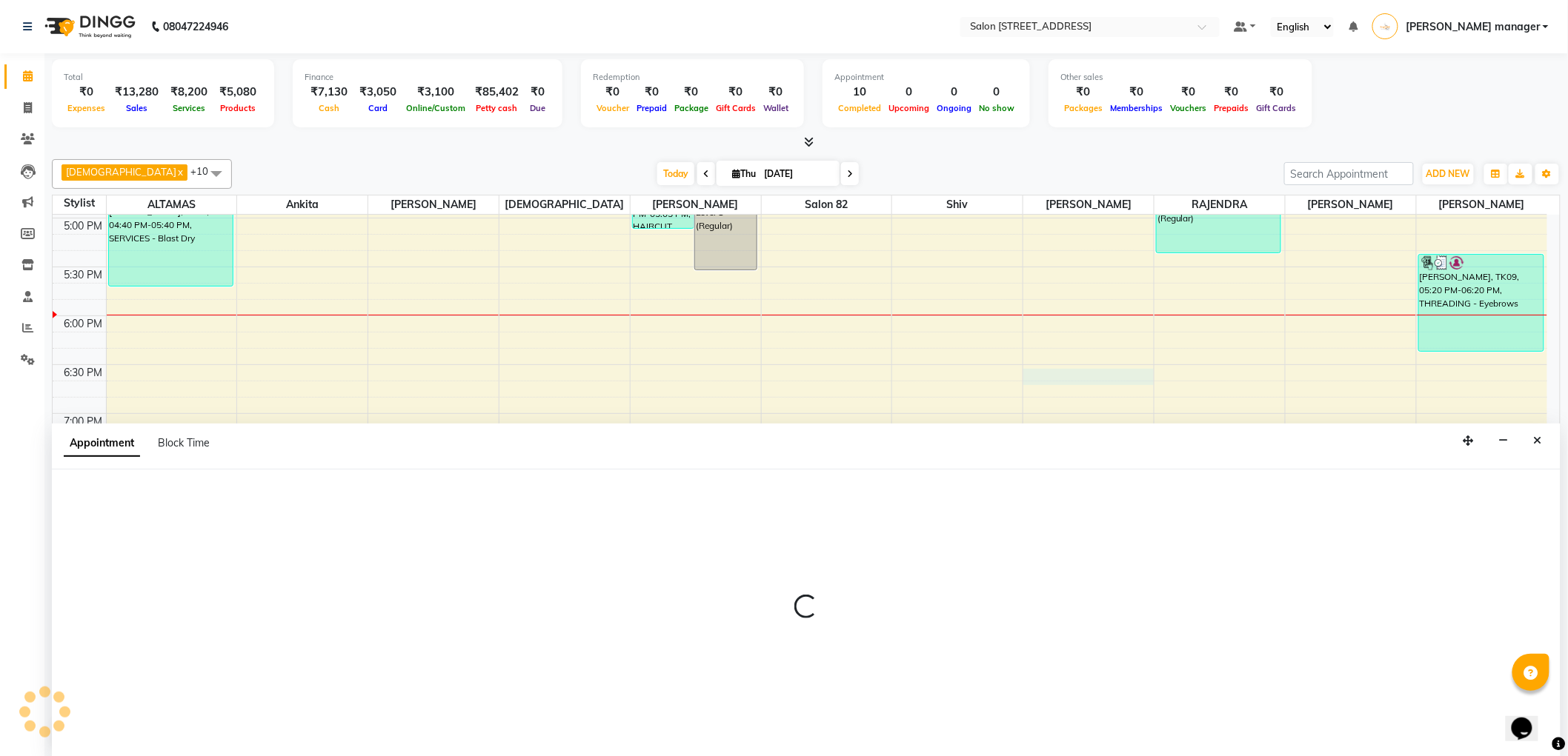
scroll to position [1, 0]
select select "83319"
select select "tentative"
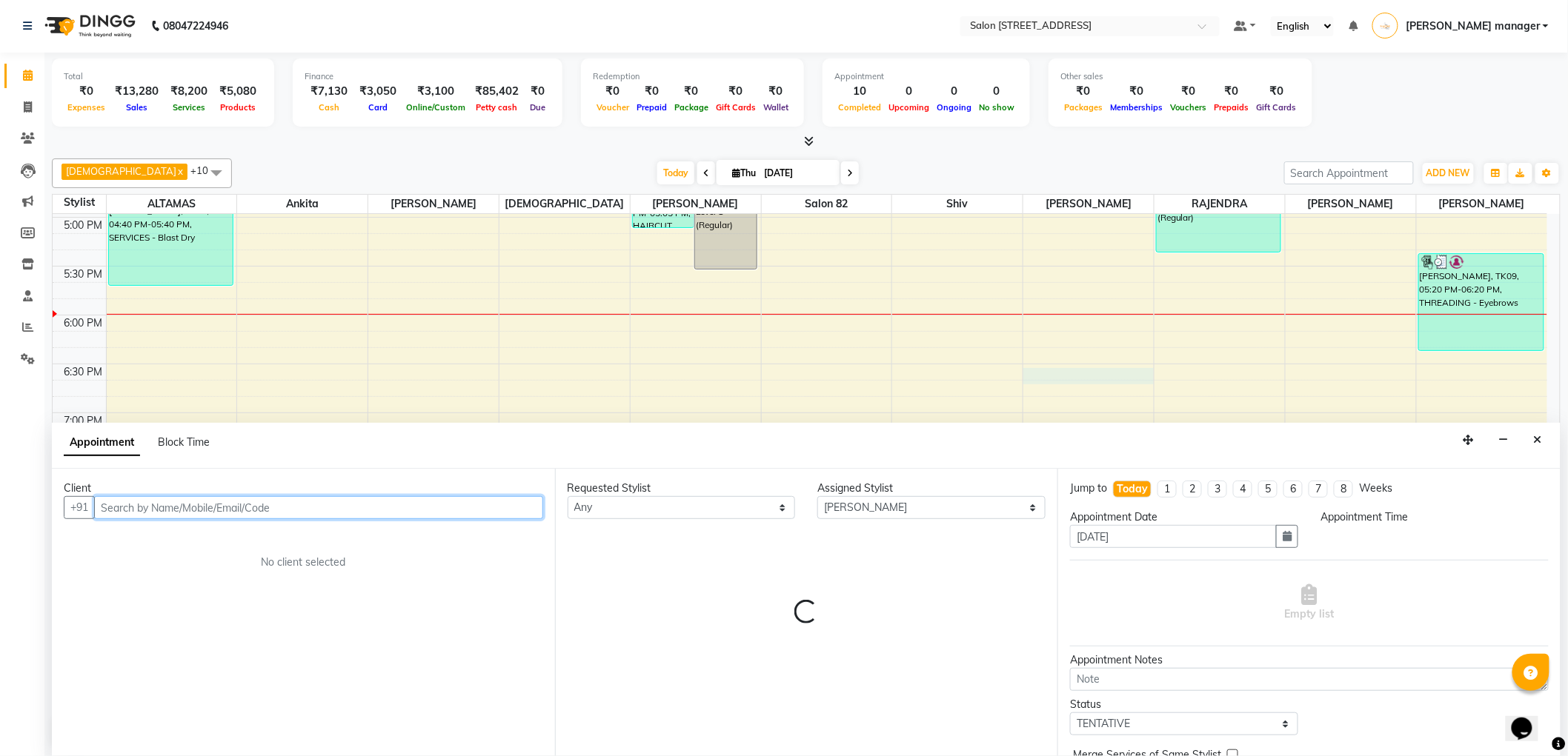
select select "1110"
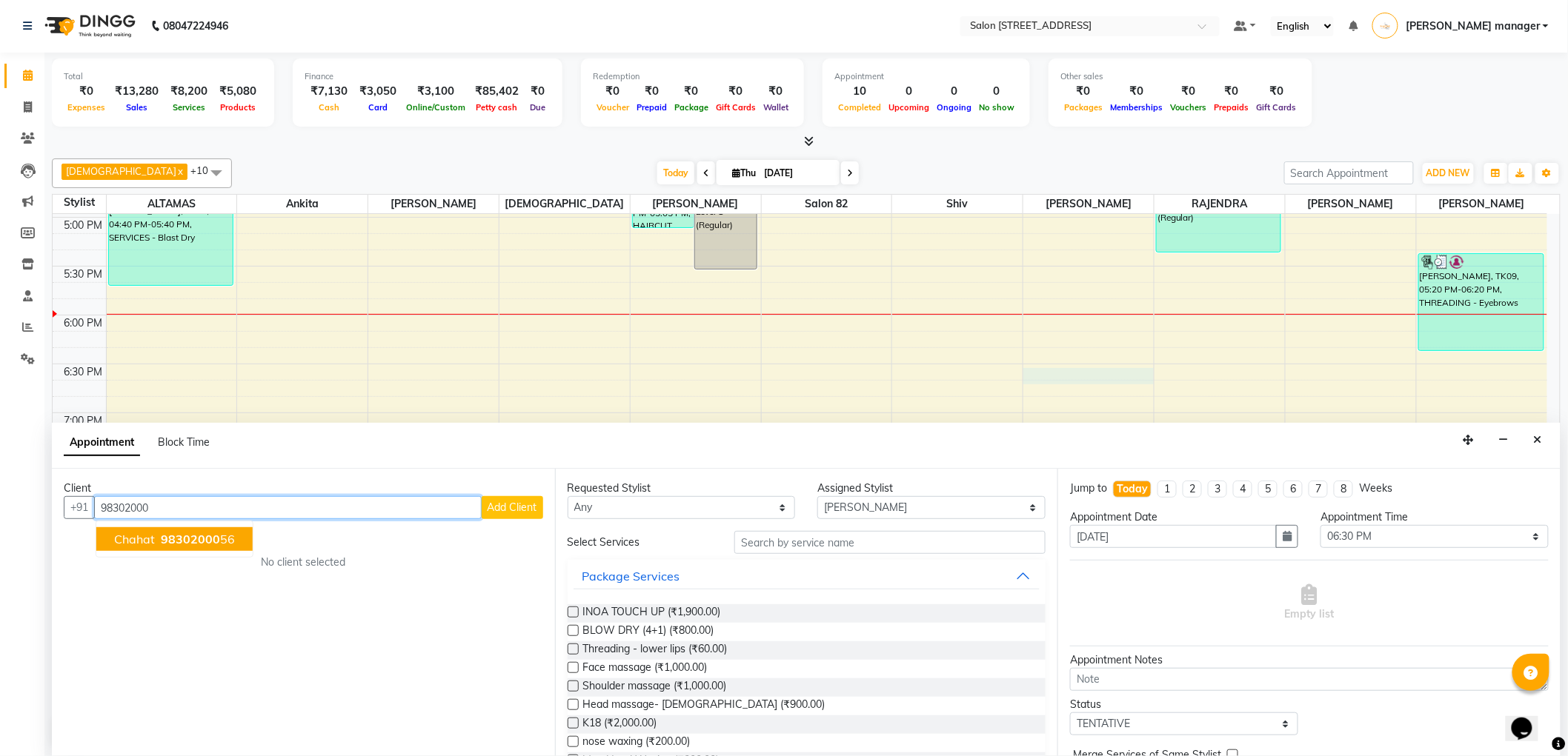
click at [173, 529] on button "chahat 98302000 56" at bounding box center [175, 538] width 156 height 24
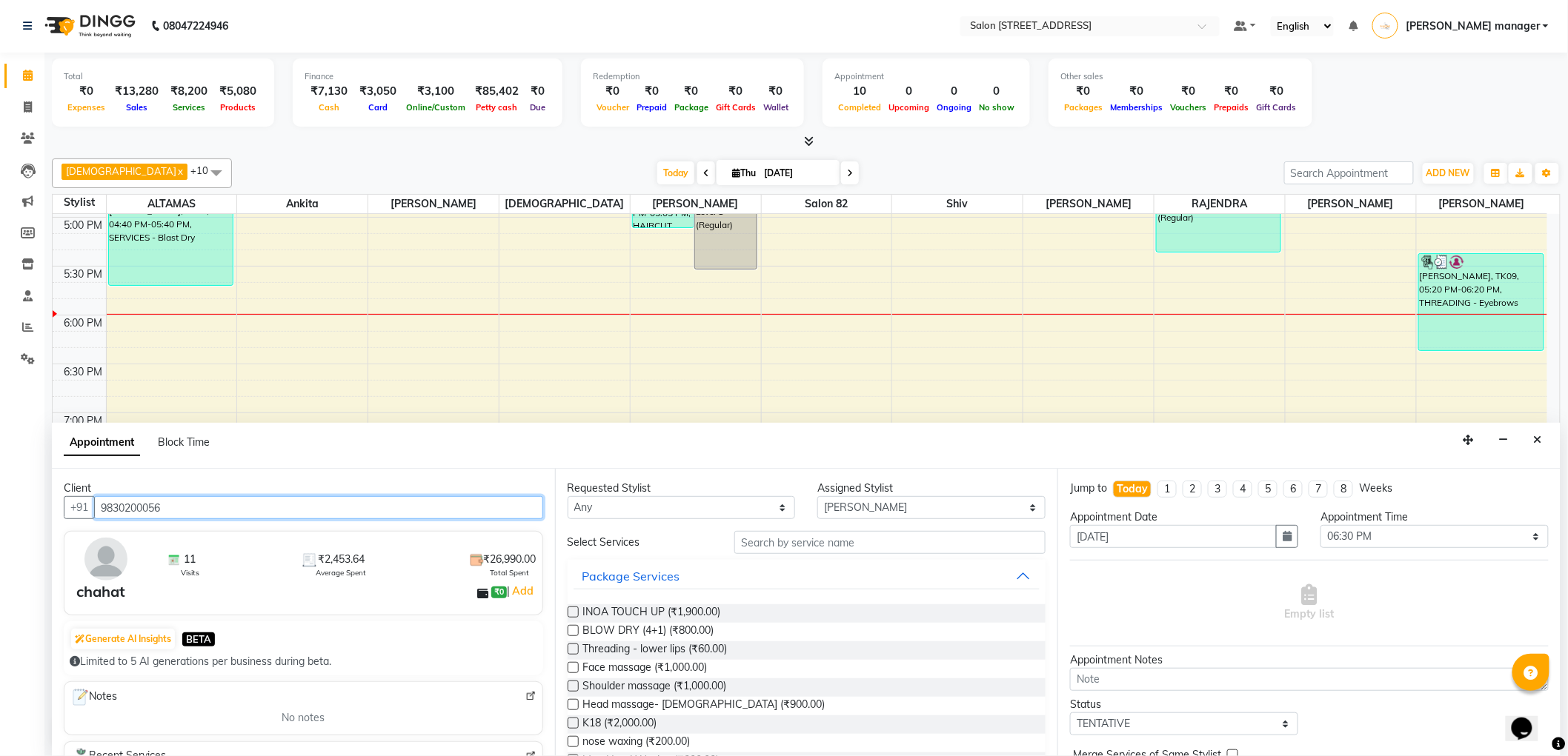
type input "9830200056"
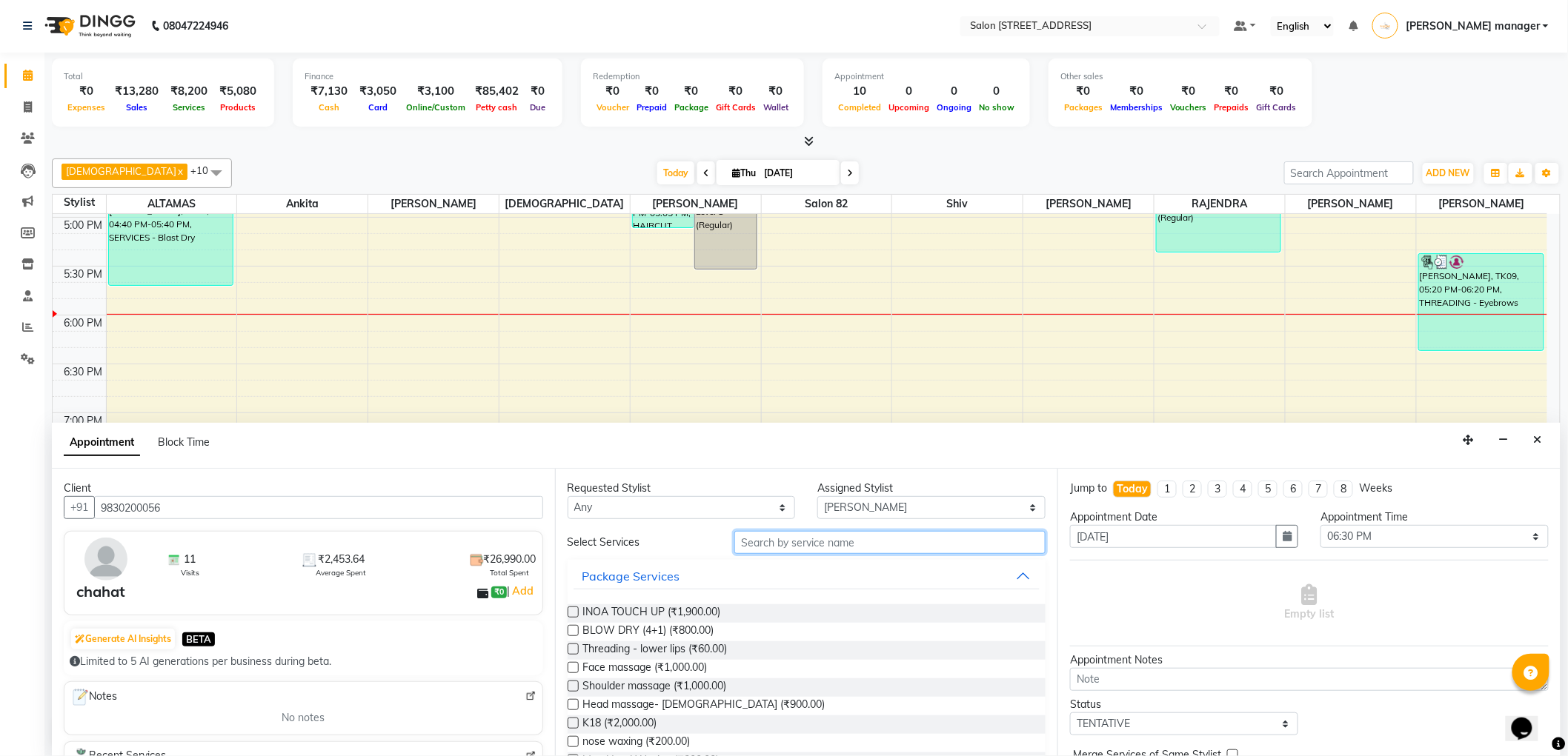
click at [756, 542] on input "text" at bounding box center [890, 542] width 311 height 23
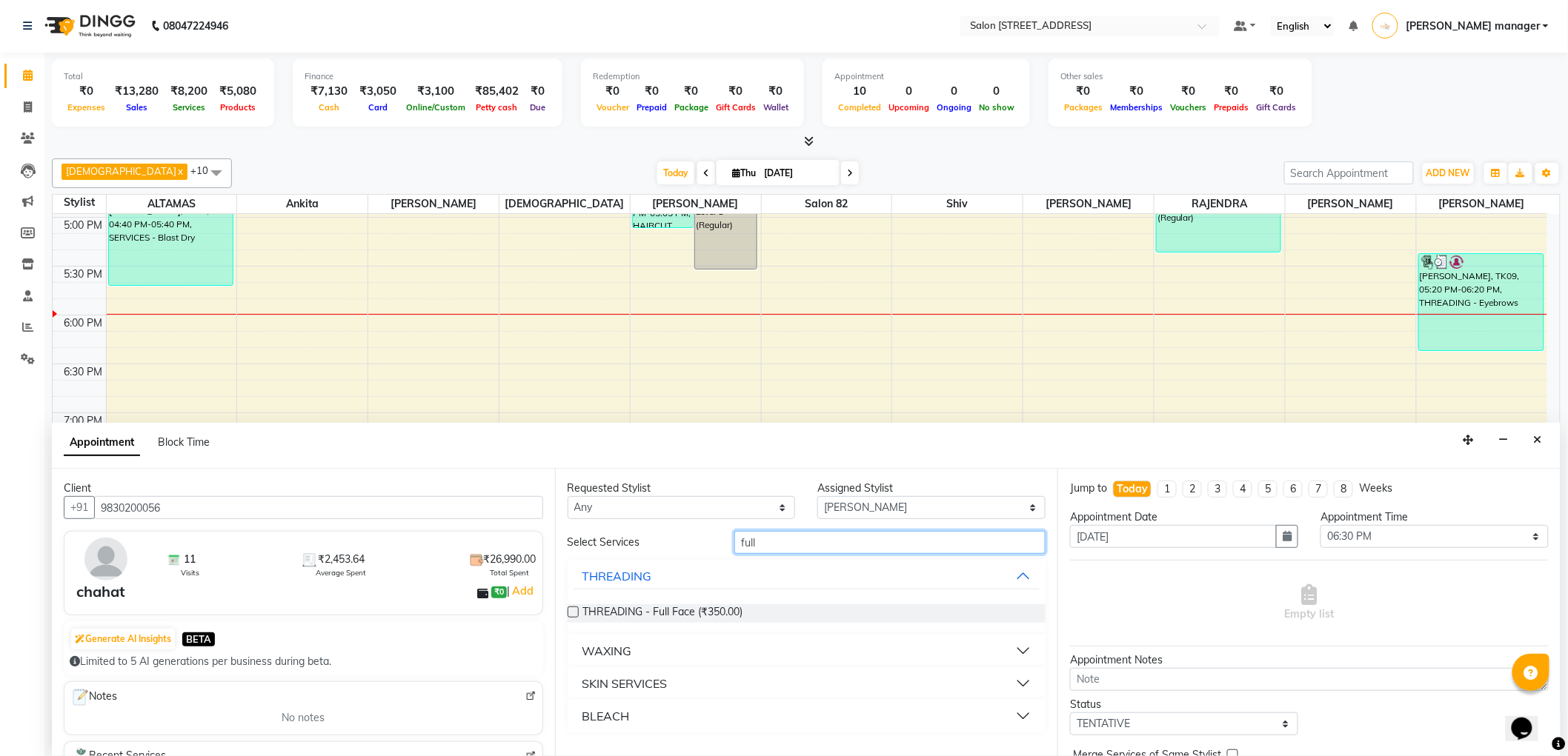
type input "full"
click at [681, 650] on button "WAXING" at bounding box center [806, 650] width 467 height 27
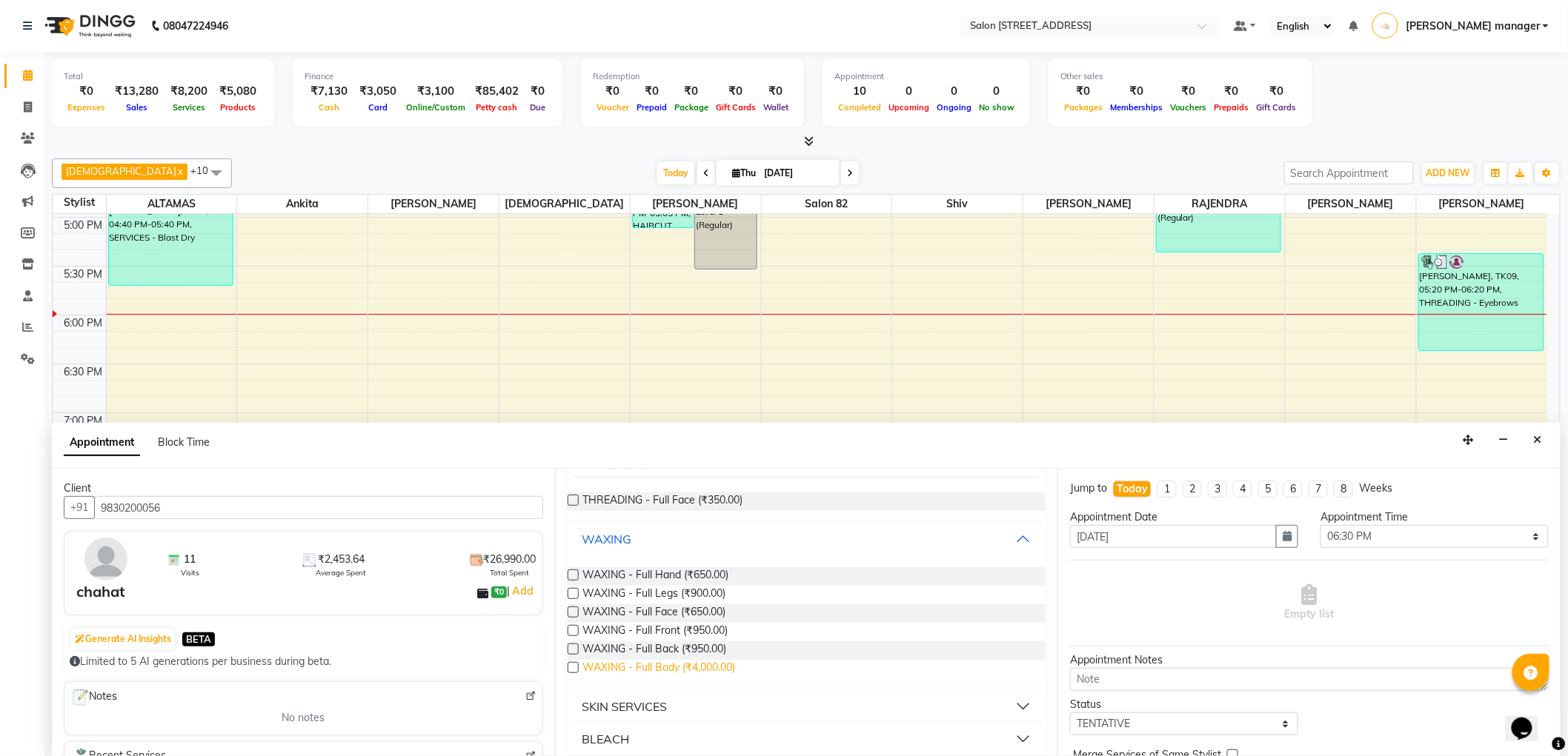
scroll to position [113, 0]
click at [571, 573] on label at bounding box center [572, 574] width 11 height 11
click at [571, 573] on input "checkbox" at bounding box center [572, 575] width 10 height 10
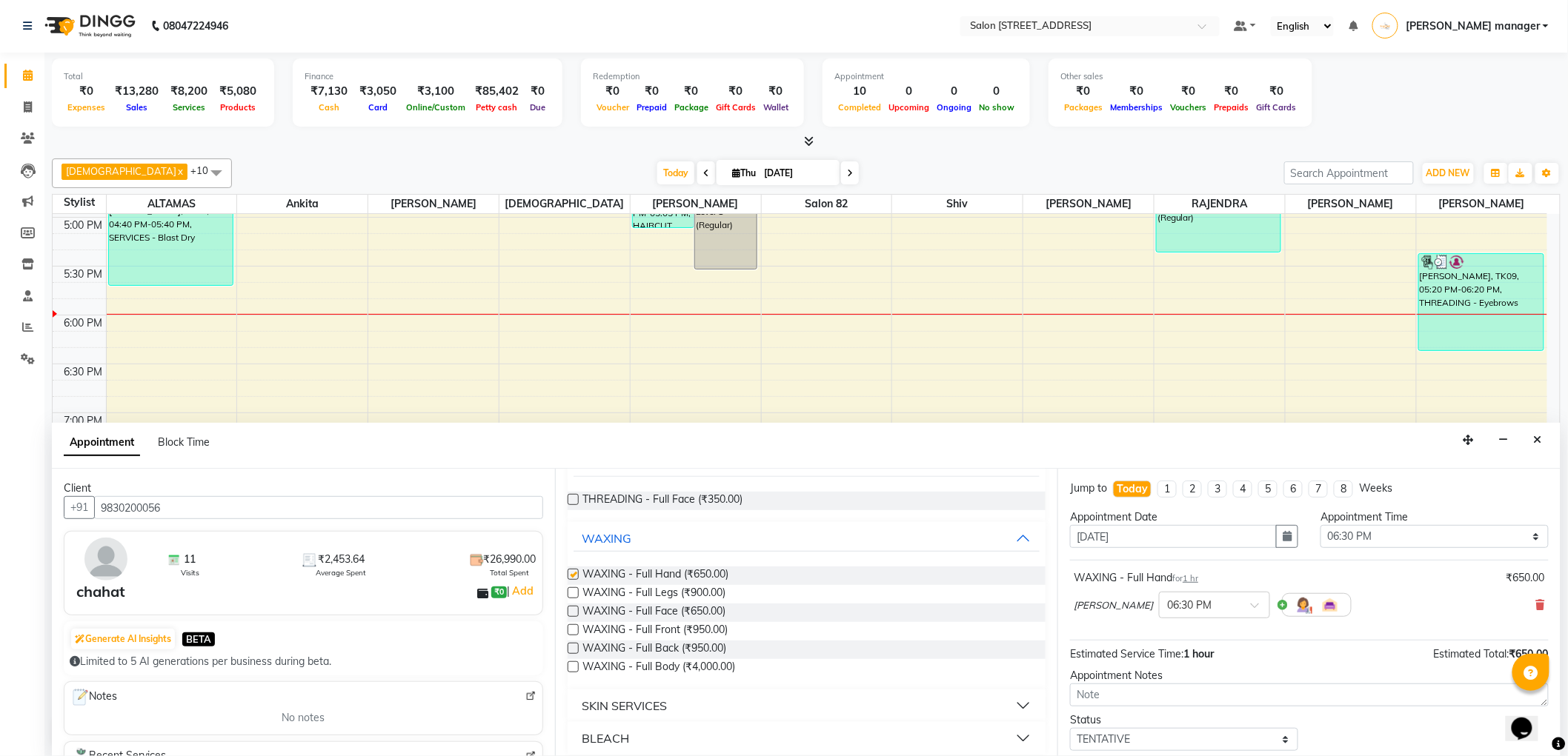
checkbox input "false"
click at [573, 590] on label at bounding box center [572, 593] width 11 height 11
click at [573, 590] on input "checkbox" at bounding box center [572, 594] width 10 height 10
checkbox input "false"
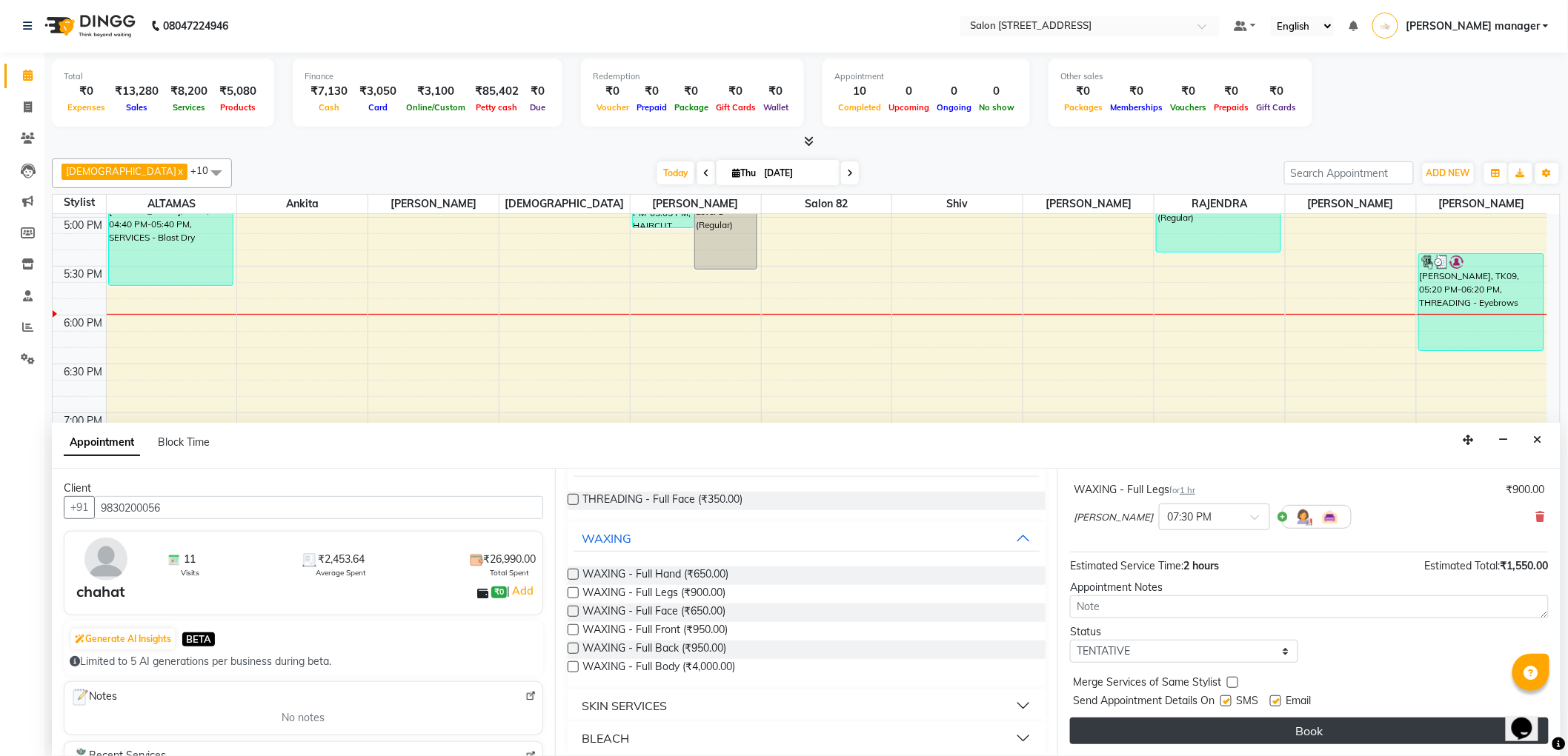
click at [1240, 728] on button "Book" at bounding box center [1309, 731] width 478 height 27
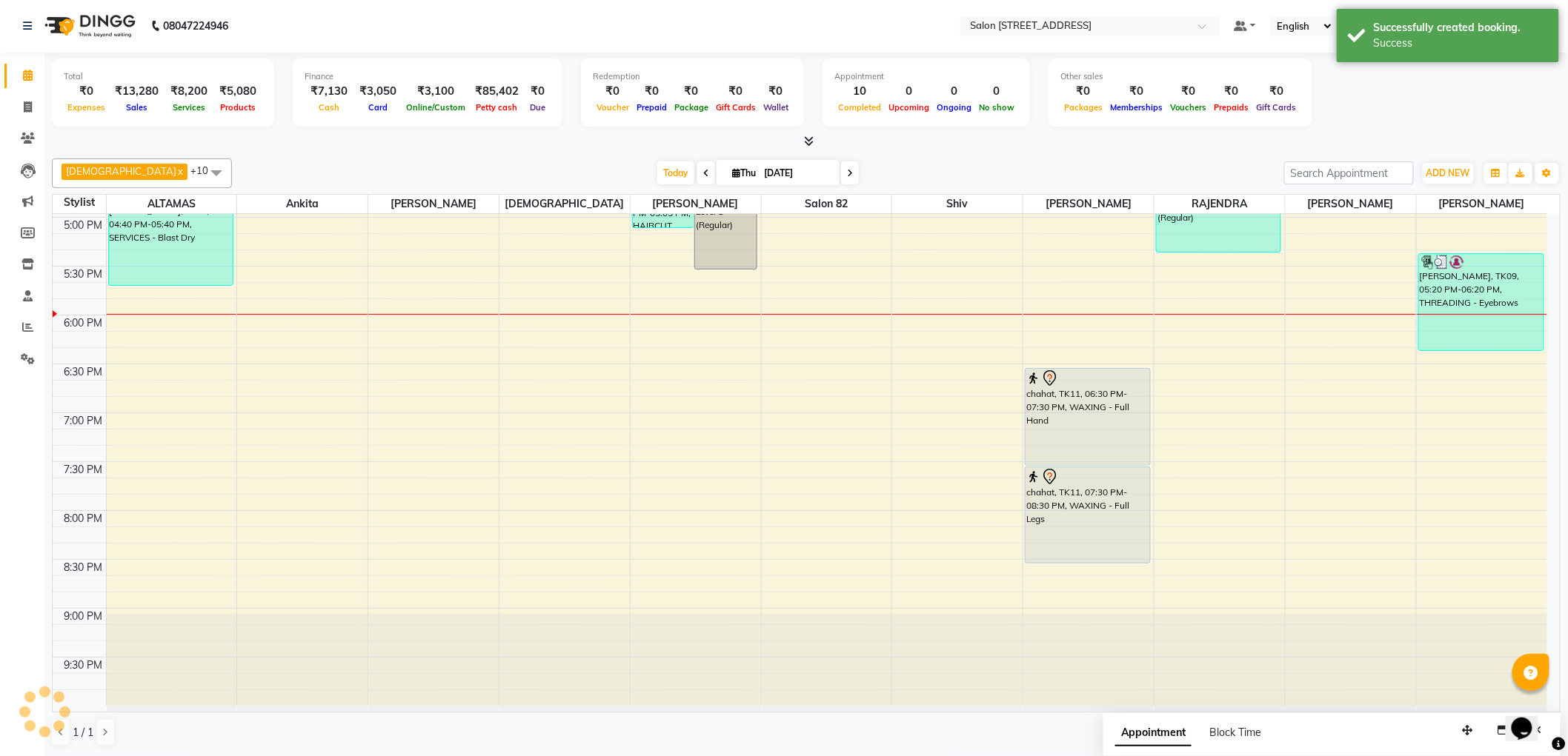
scroll to position [0, 0]
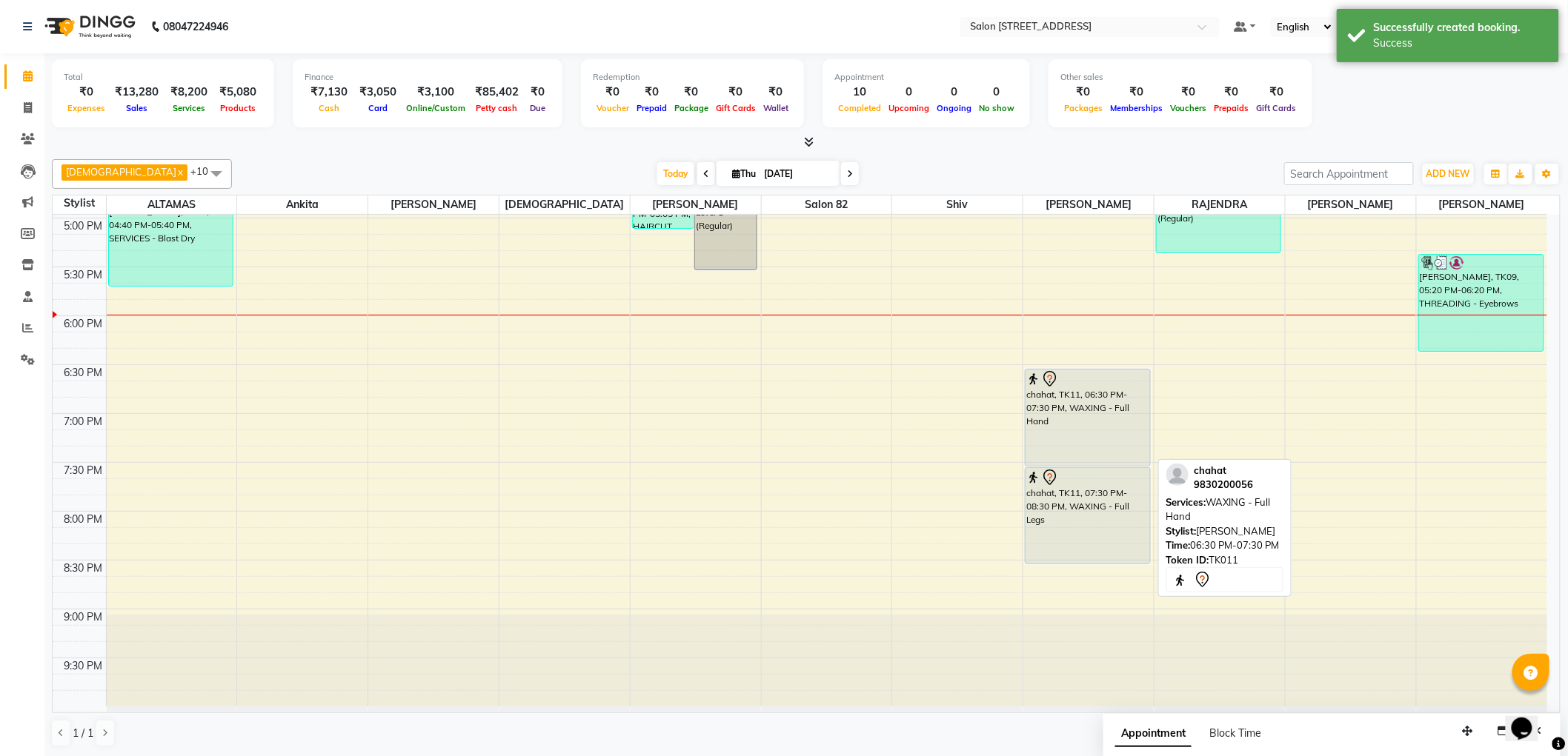
click at [1092, 434] on div "chahat, TK11, 06:30 PM-07:30 PM, WAXING - Full Hand" at bounding box center [1087, 417] width 123 height 97
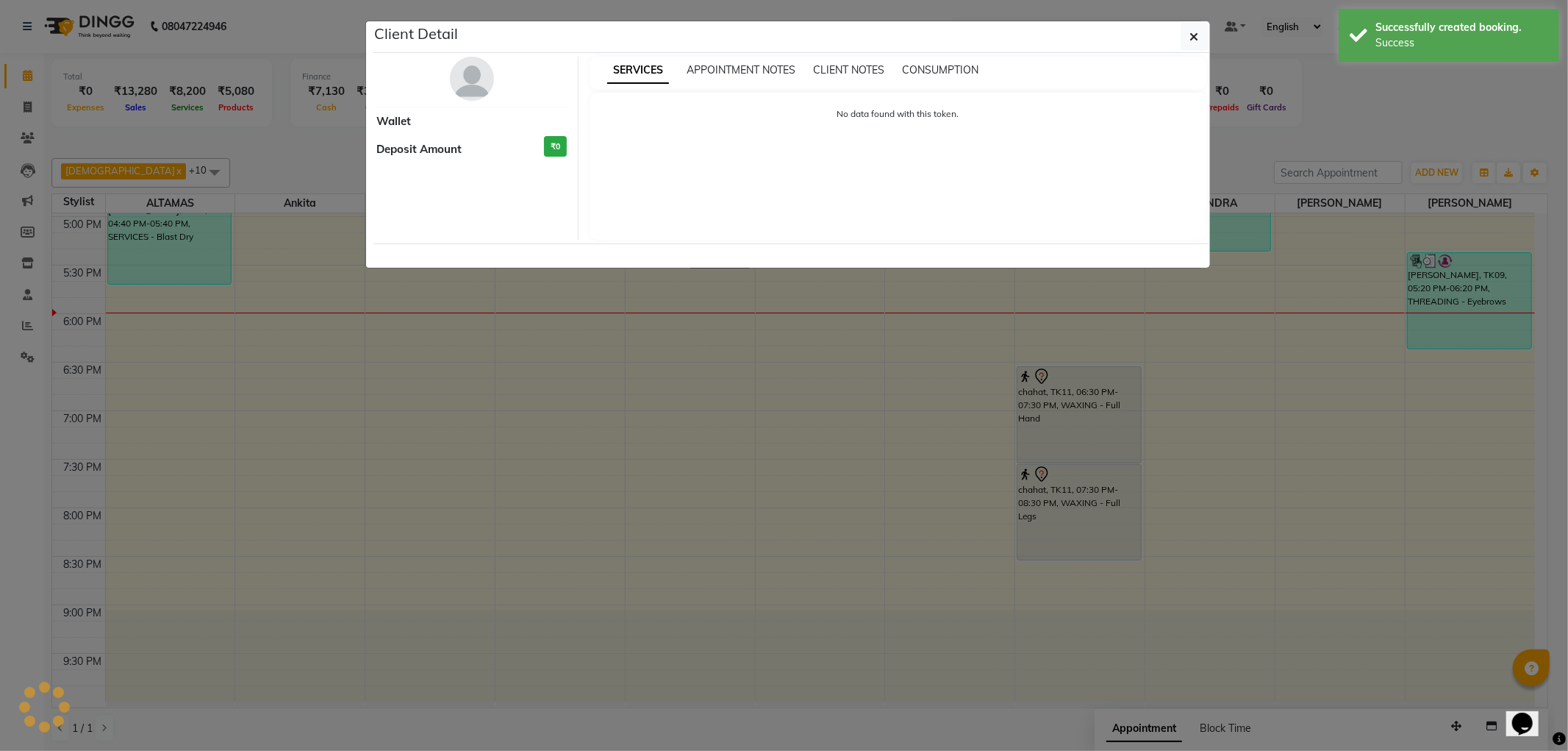
select select "7"
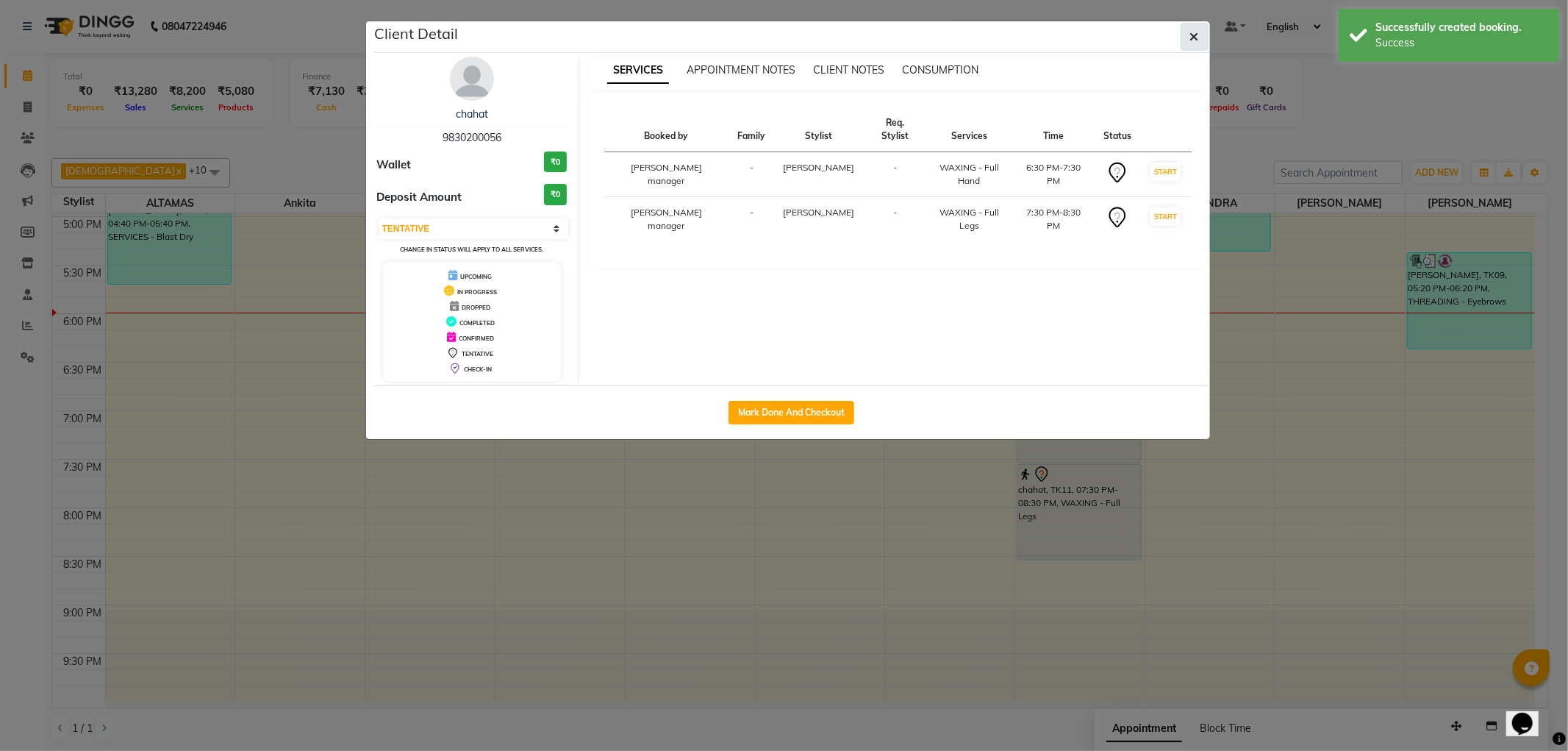
click at [1192, 34] on icon "button" at bounding box center [1195, 37] width 9 height 11
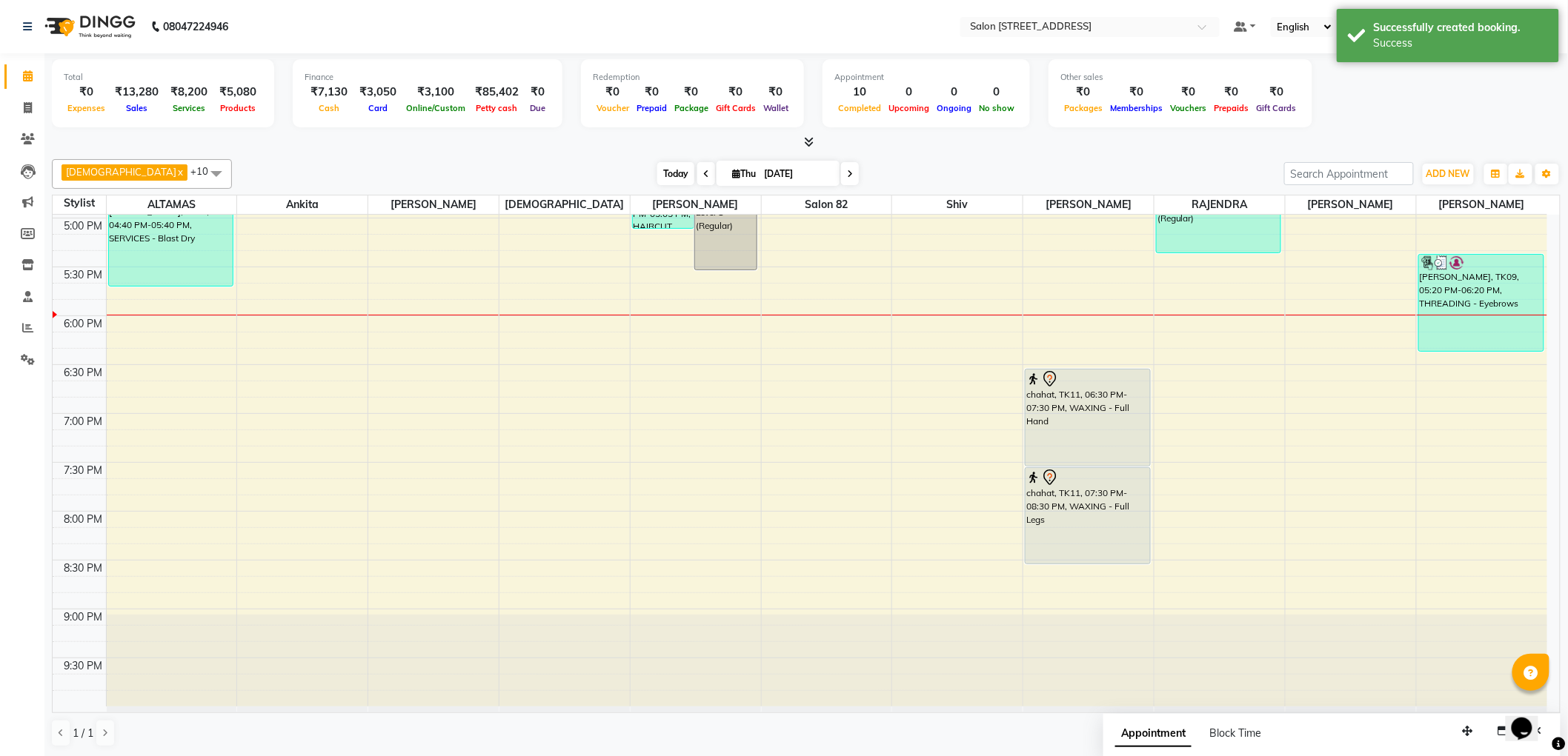
click at [657, 172] on span "Today" at bounding box center [675, 174] width 37 height 23
click at [476, 175] on div "Today Thu 04-09-2025" at bounding box center [757, 174] width 1037 height 22
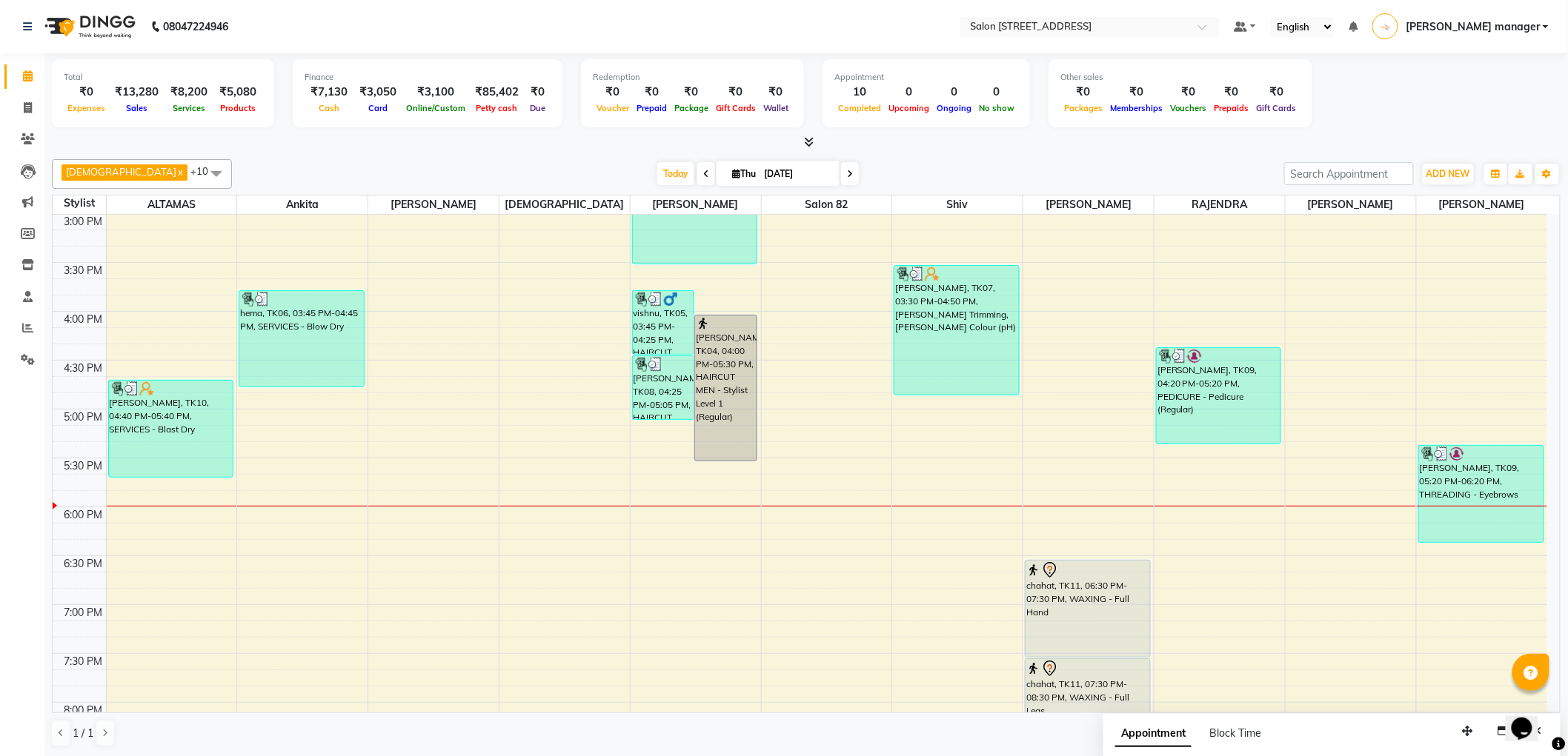
scroll to position [613, 0]
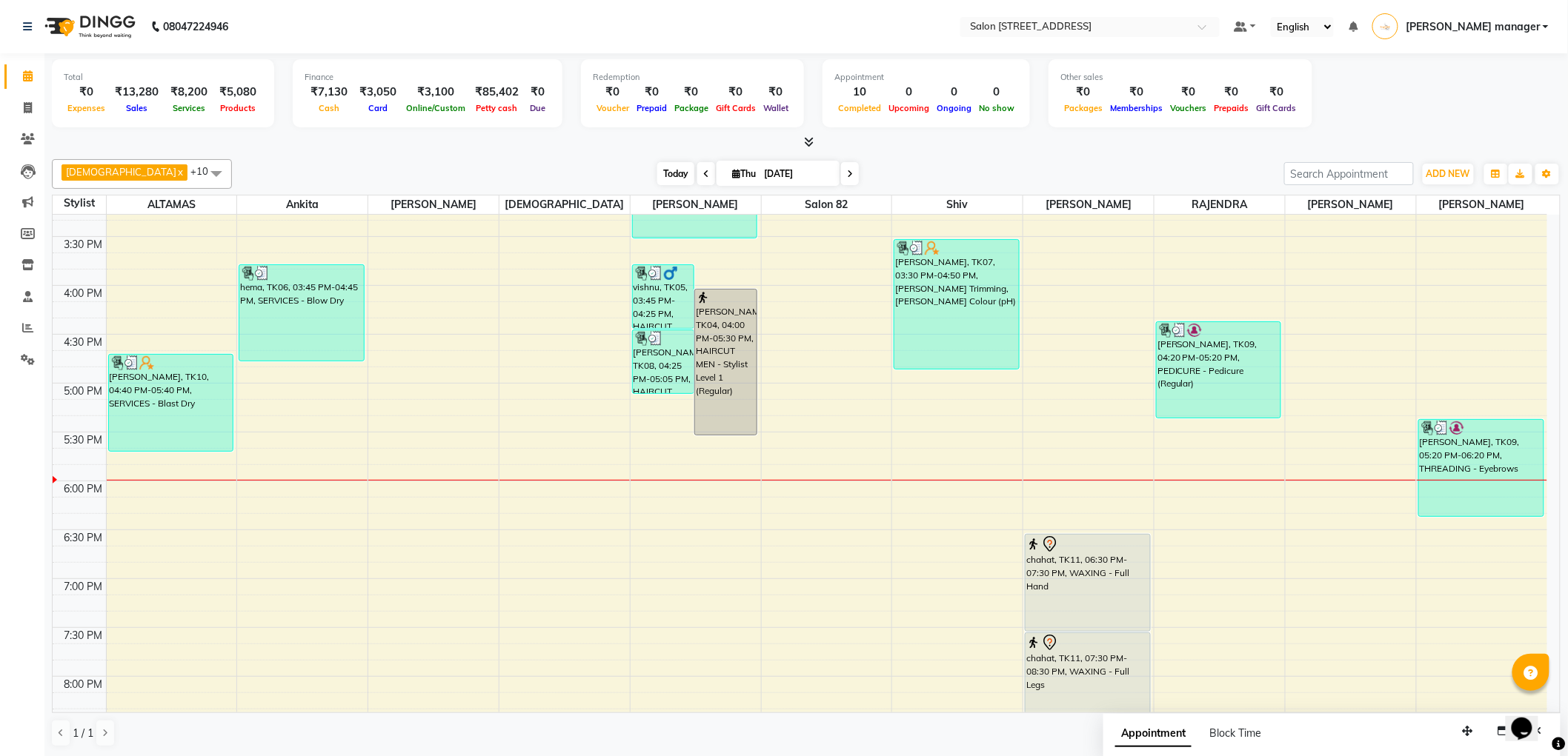
click at [657, 175] on span "Today" at bounding box center [675, 174] width 37 height 23
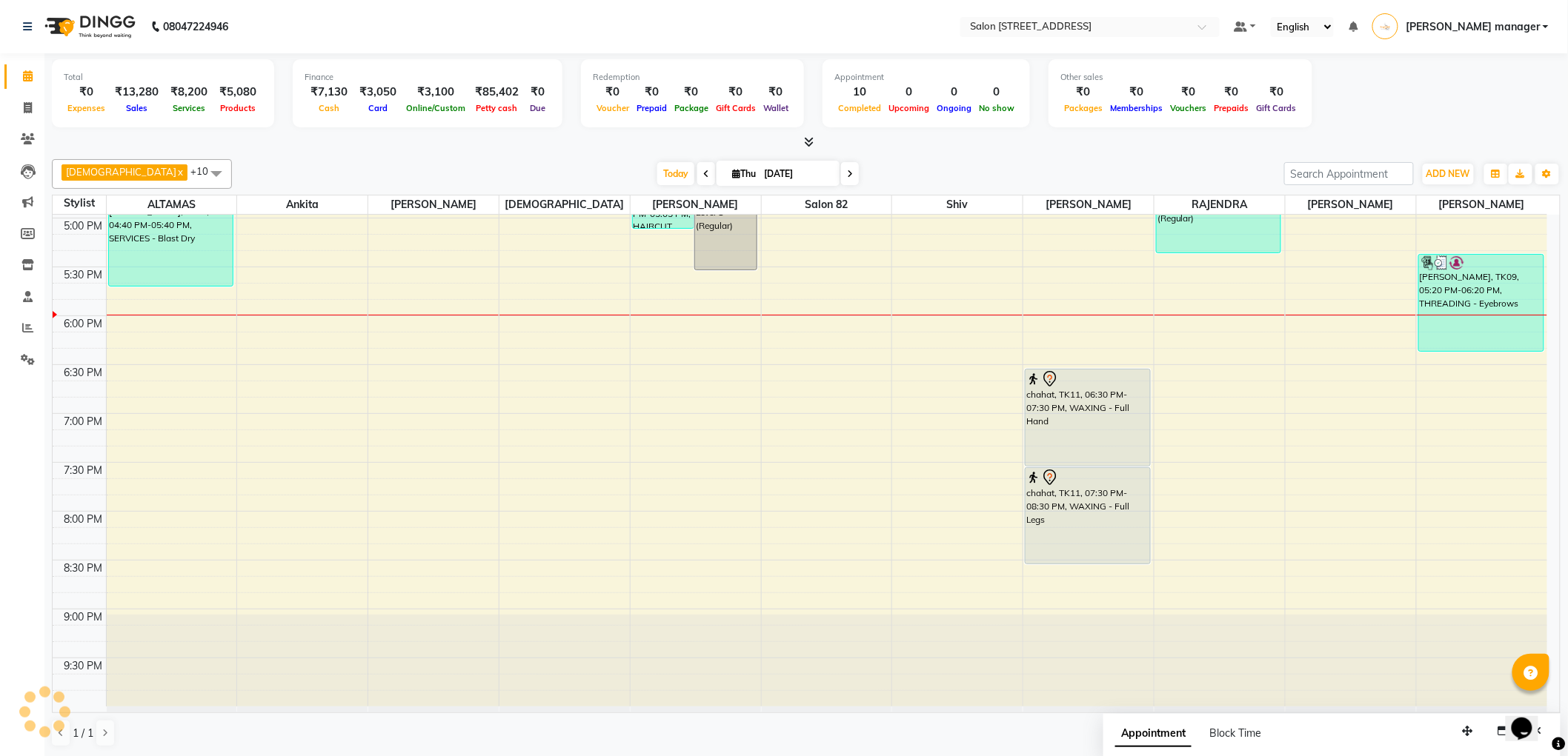
click at [408, 166] on div "Today Thu 04-09-2025" at bounding box center [757, 174] width 1037 height 22
click at [31, 139] on icon at bounding box center [28, 139] width 14 height 11
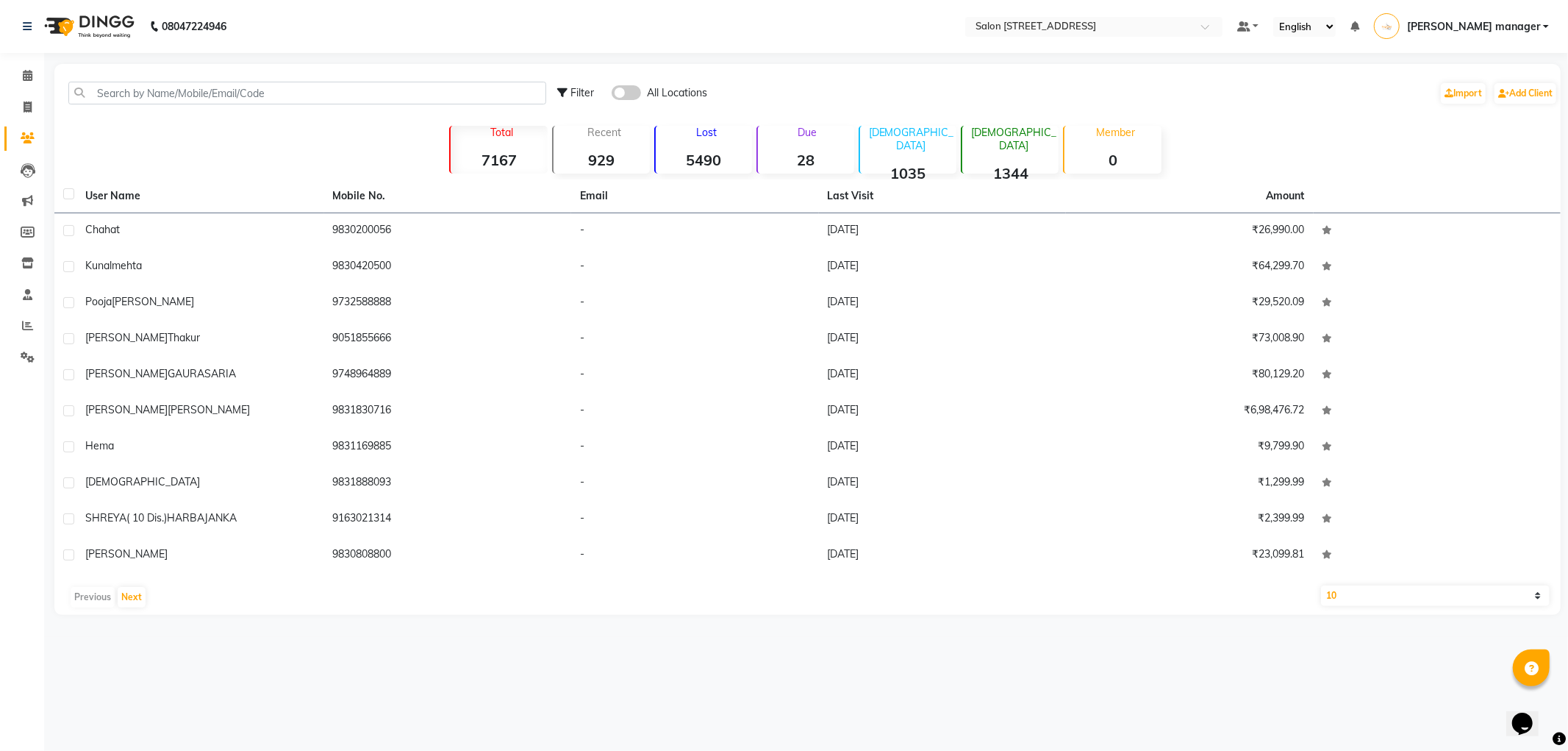
click at [807, 153] on strong "28" at bounding box center [806, 160] width 97 height 18
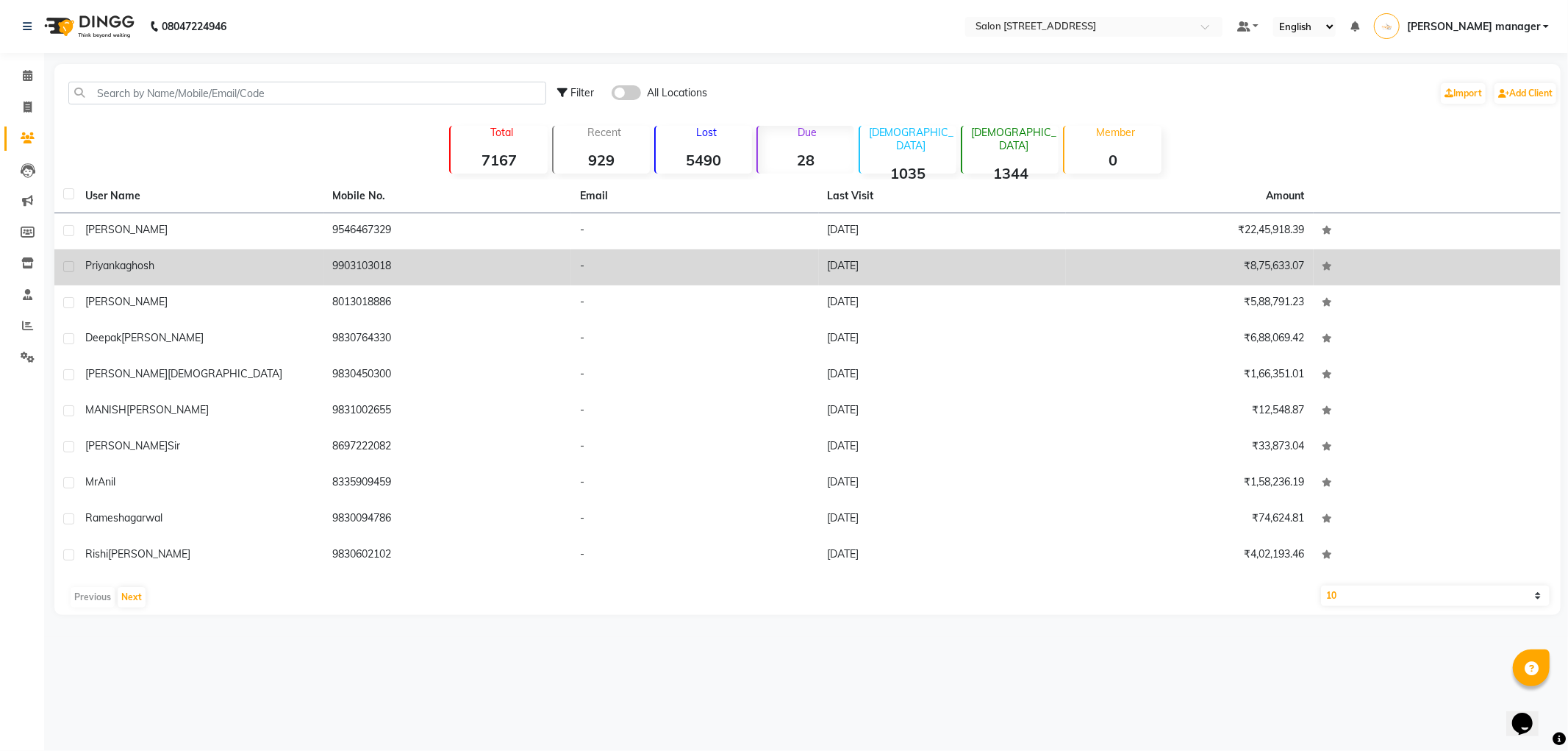
click at [604, 266] on td "-" at bounding box center [695, 267] width 248 height 36
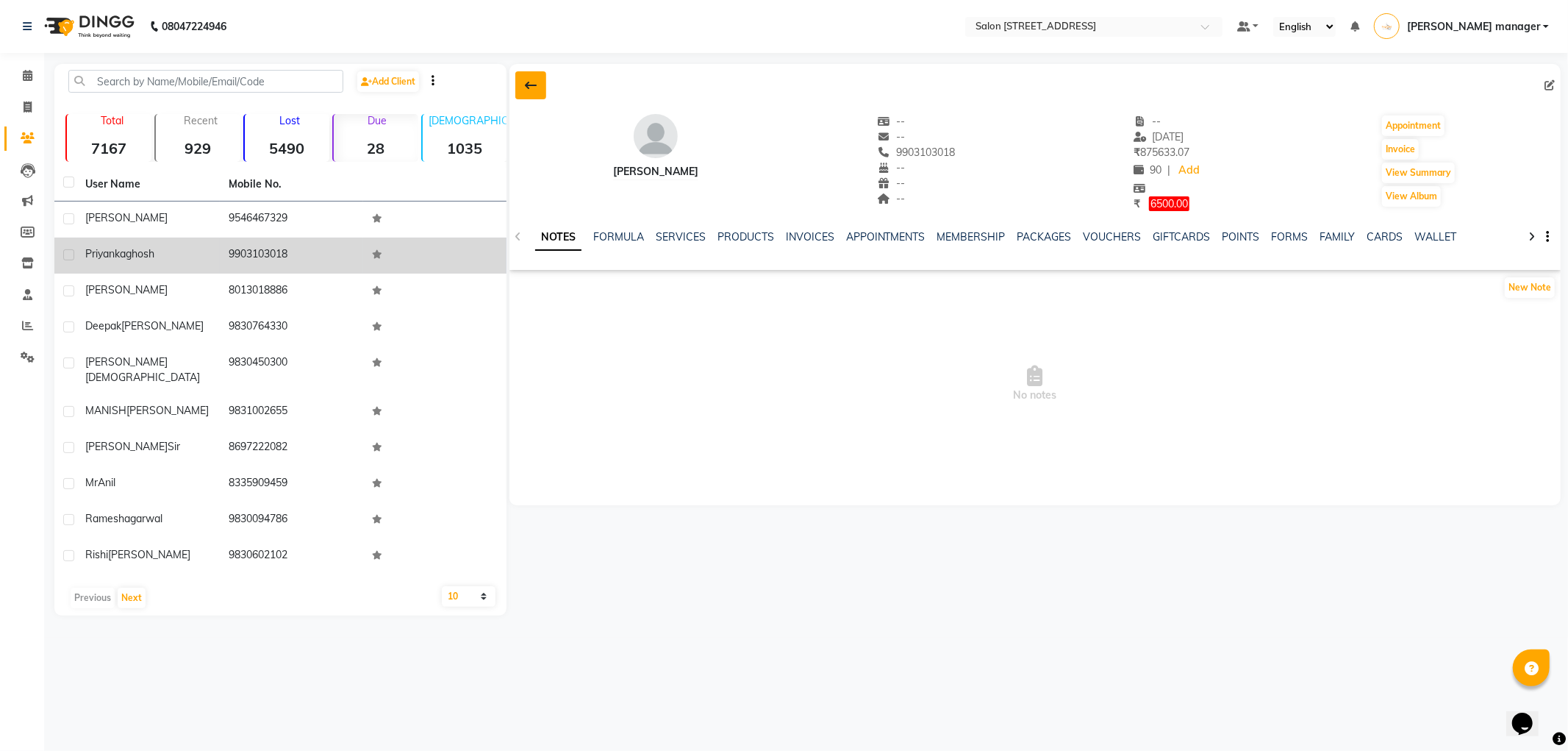
click at [532, 81] on icon at bounding box center [530, 84] width 11 height 11
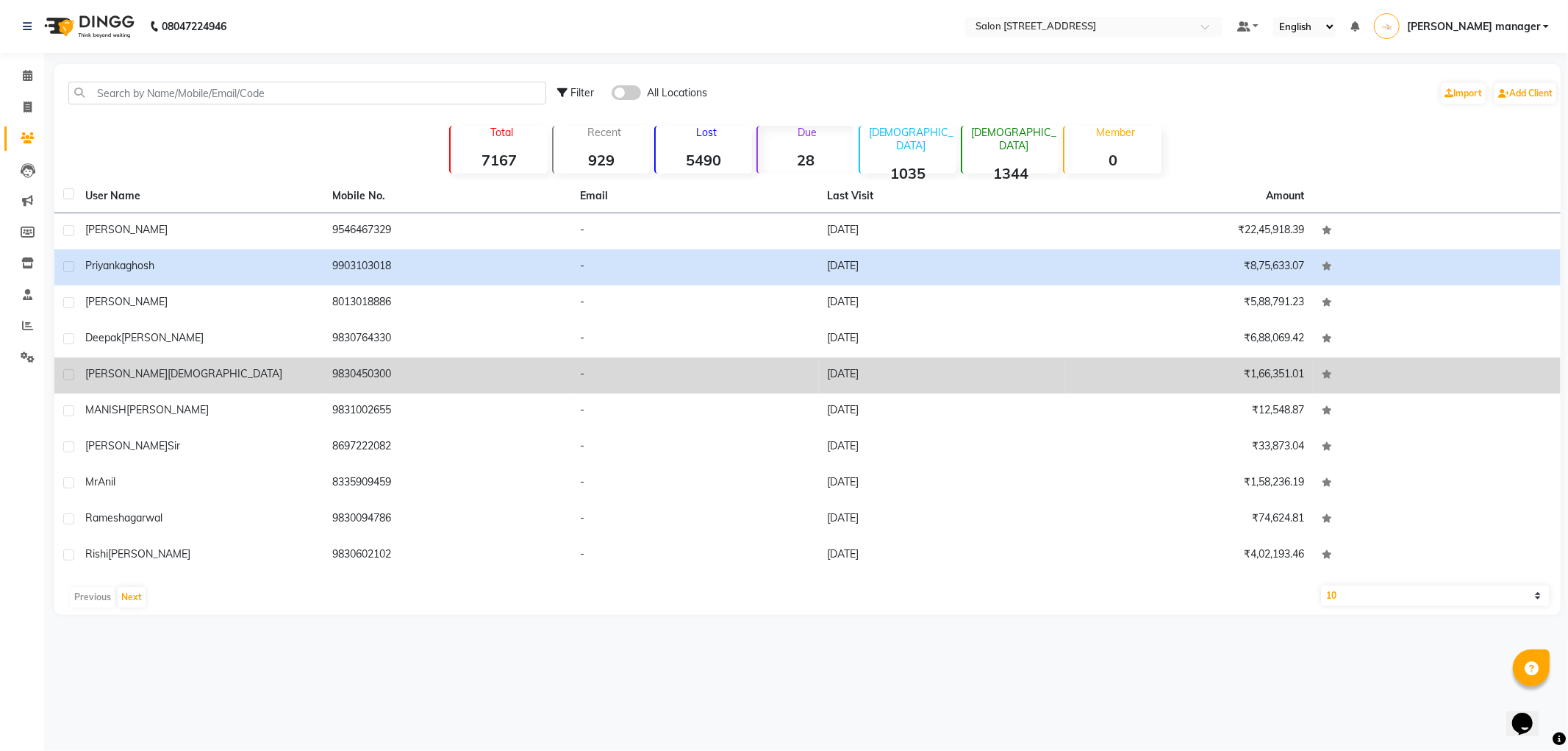
click at [643, 374] on td "-" at bounding box center [695, 375] width 248 height 36
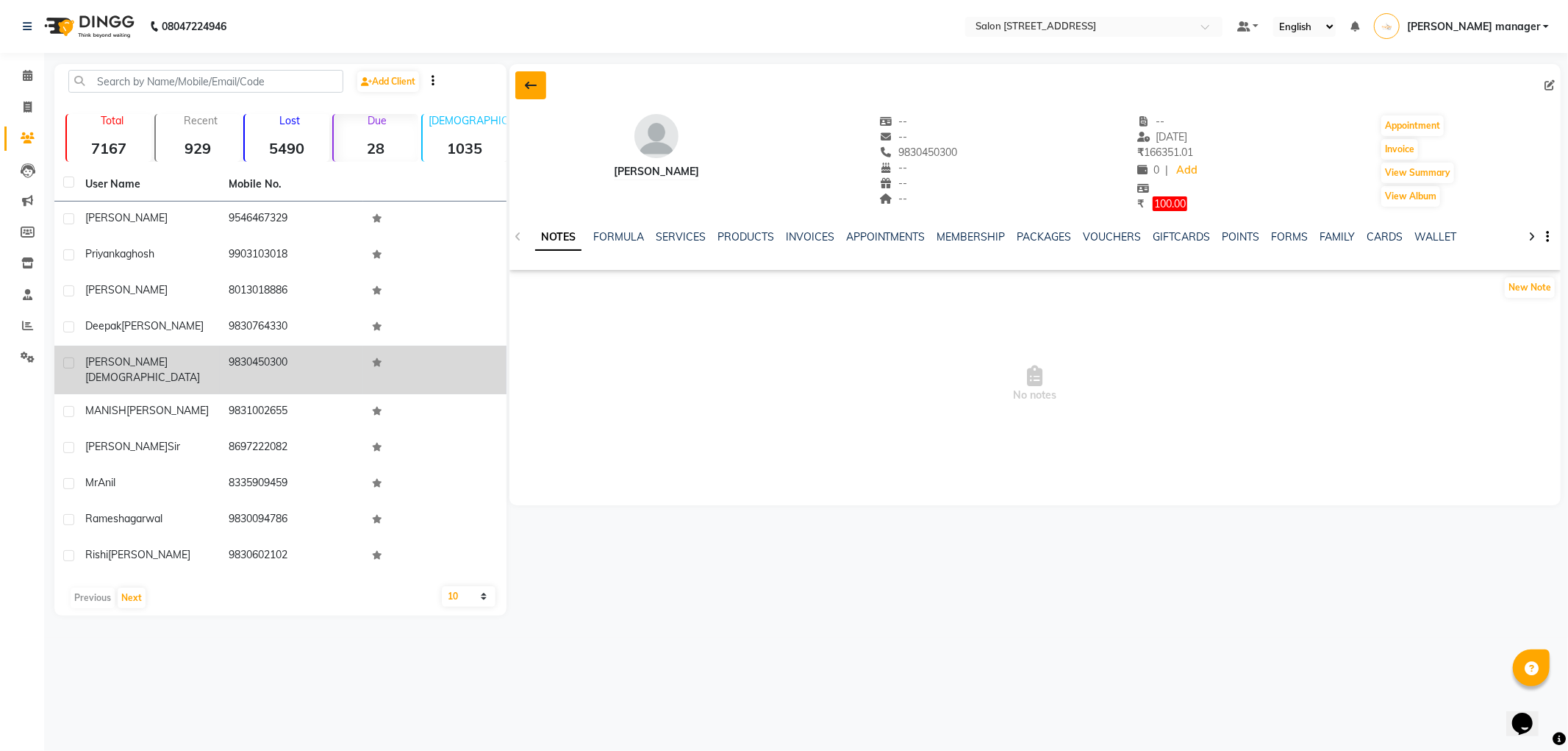
click at [518, 78] on button at bounding box center [531, 85] width 31 height 28
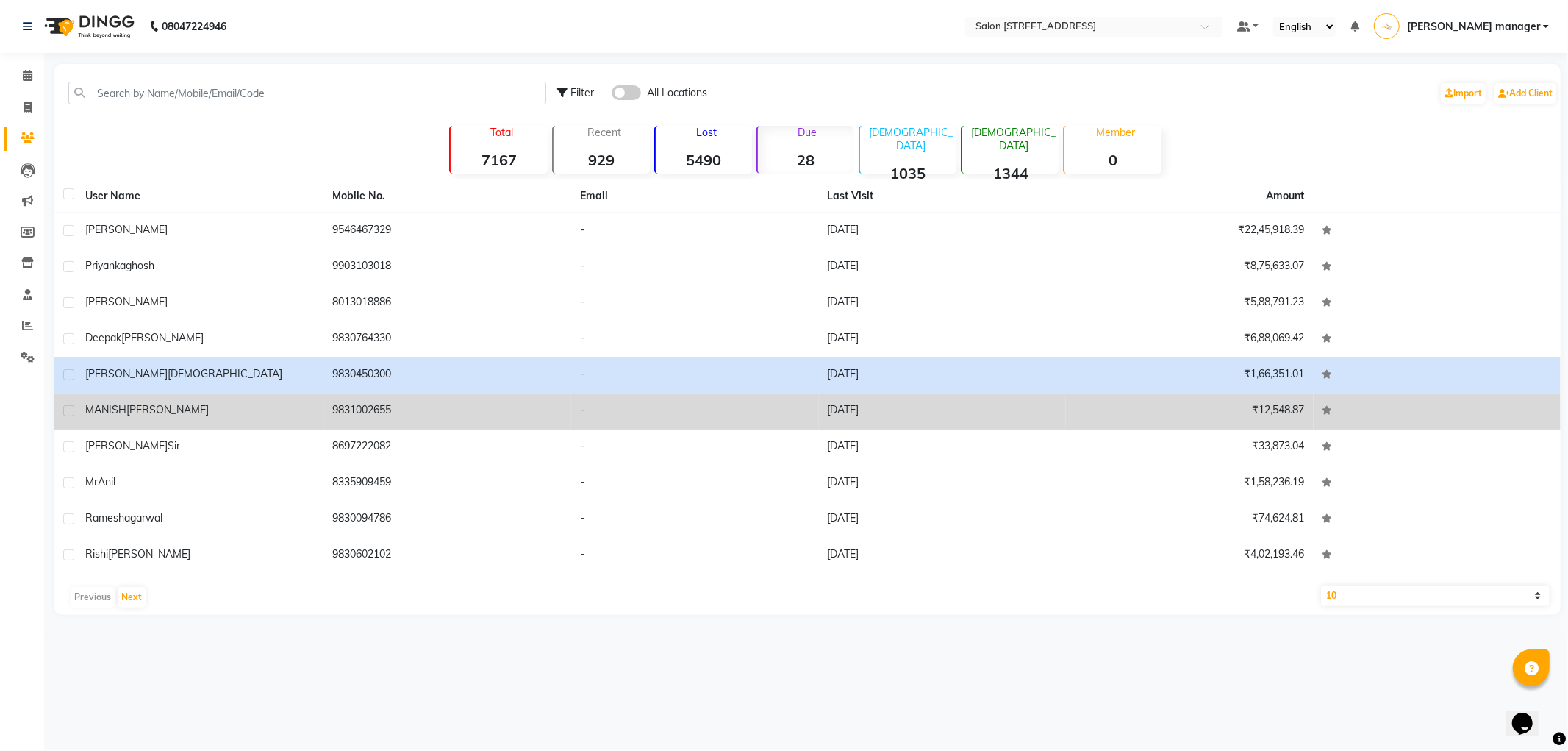
click at [504, 414] on td "9831002655" at bounding box center [448, 411] width 248 height 36
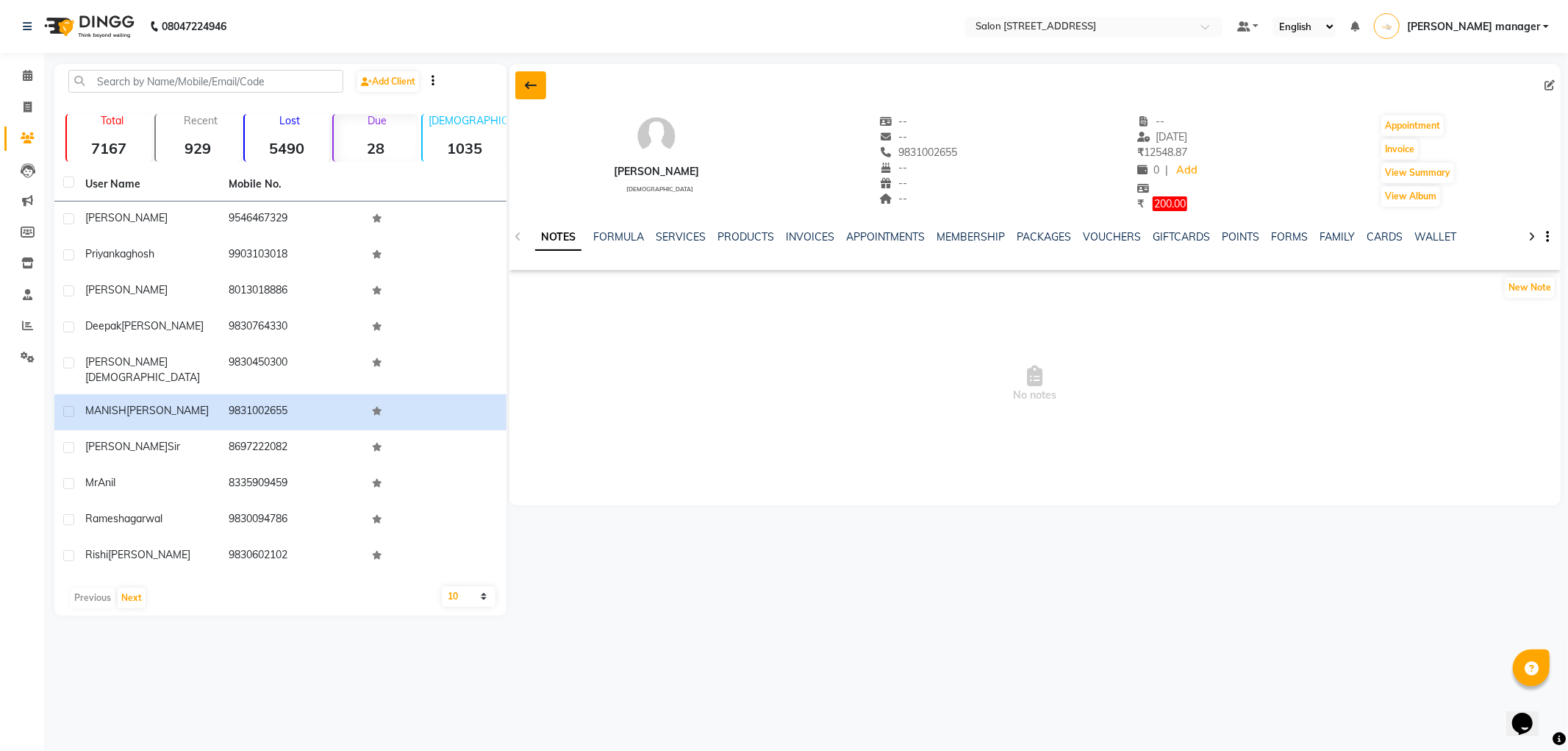
click at [534, 85] on icon at bounding box center [530, 84] width 11 height 11
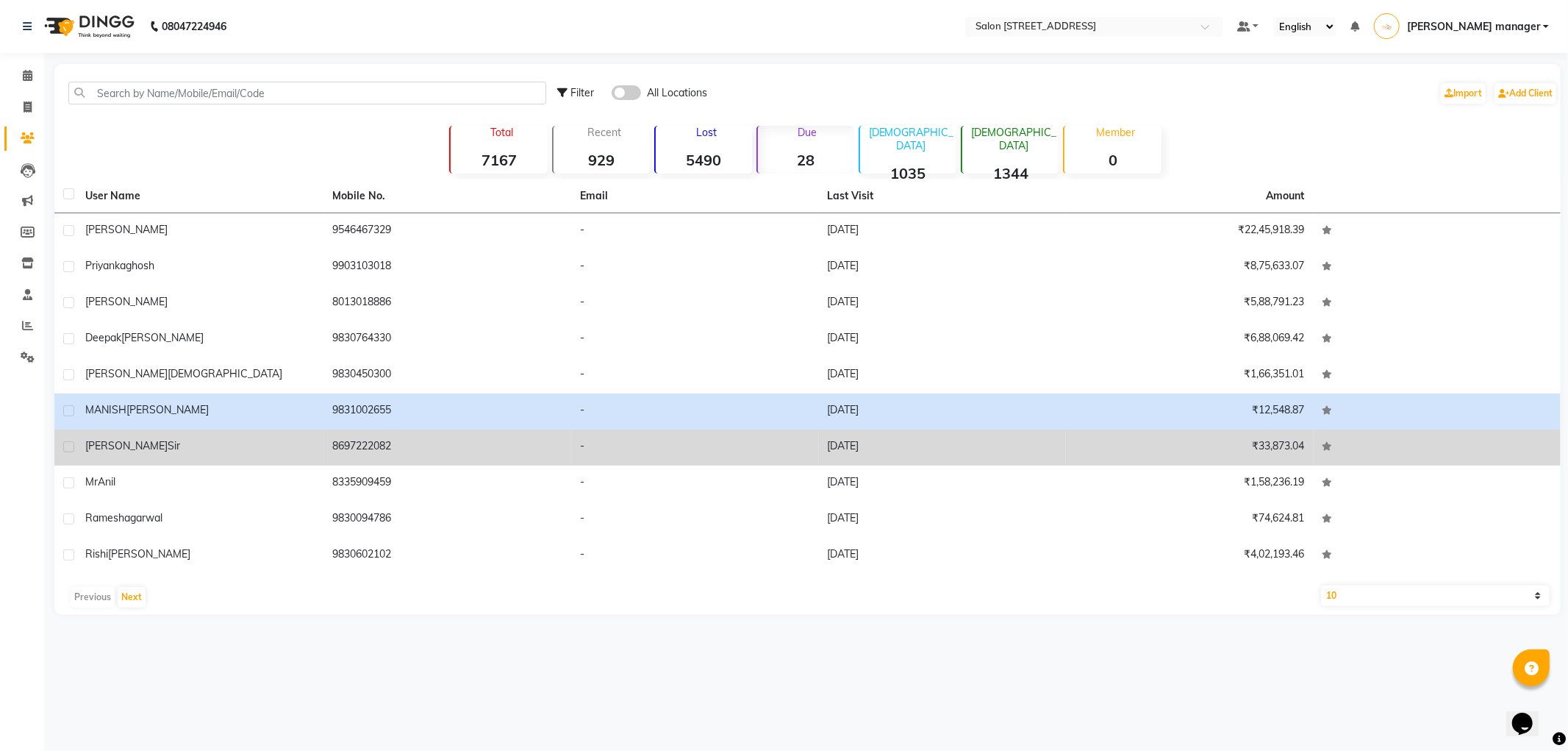
click at [469, 450] on td "8697222082" at bounding box center [448, 447] width 248 height 36
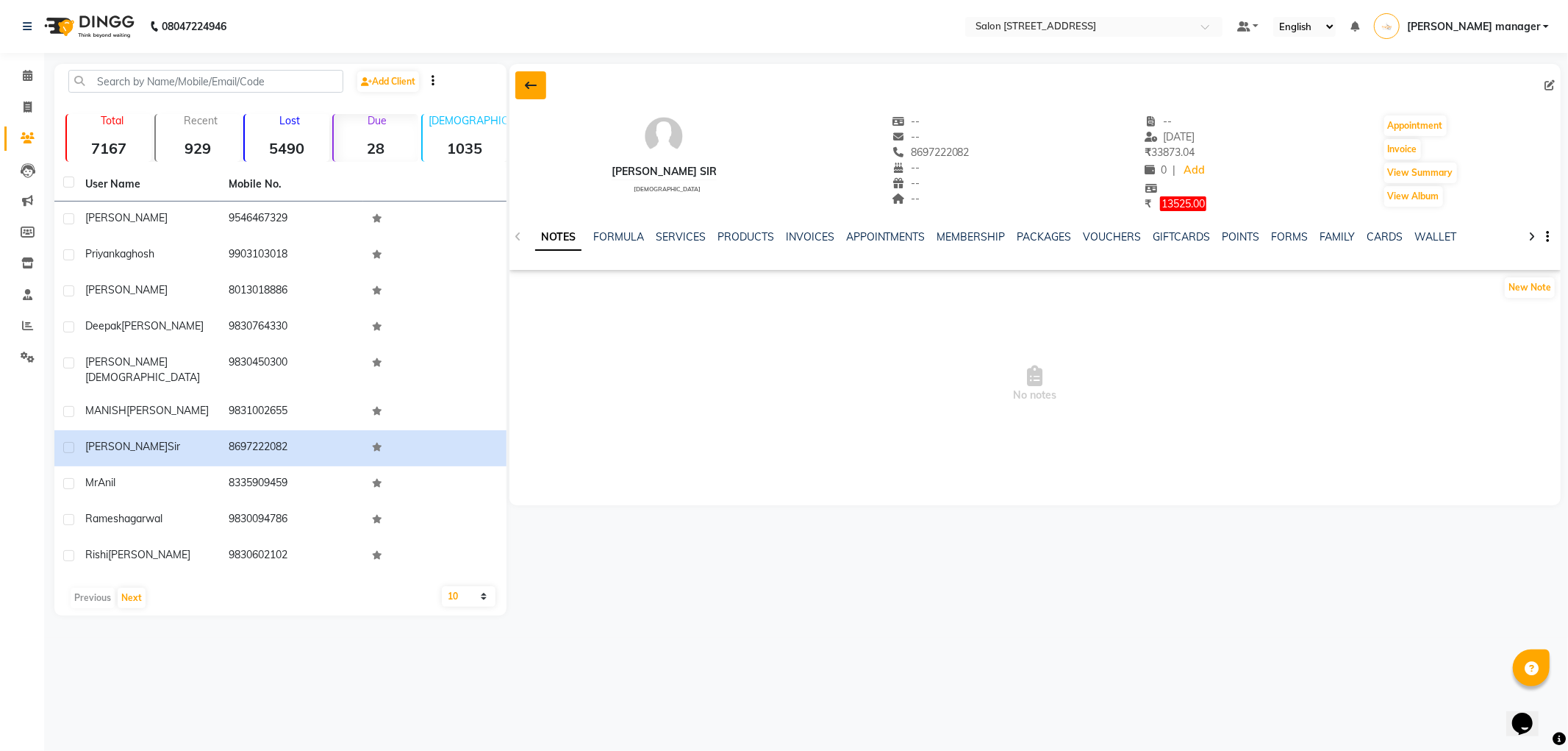
click at [531, 83] on icon at bounding box center [530, 84] width 11 height 11
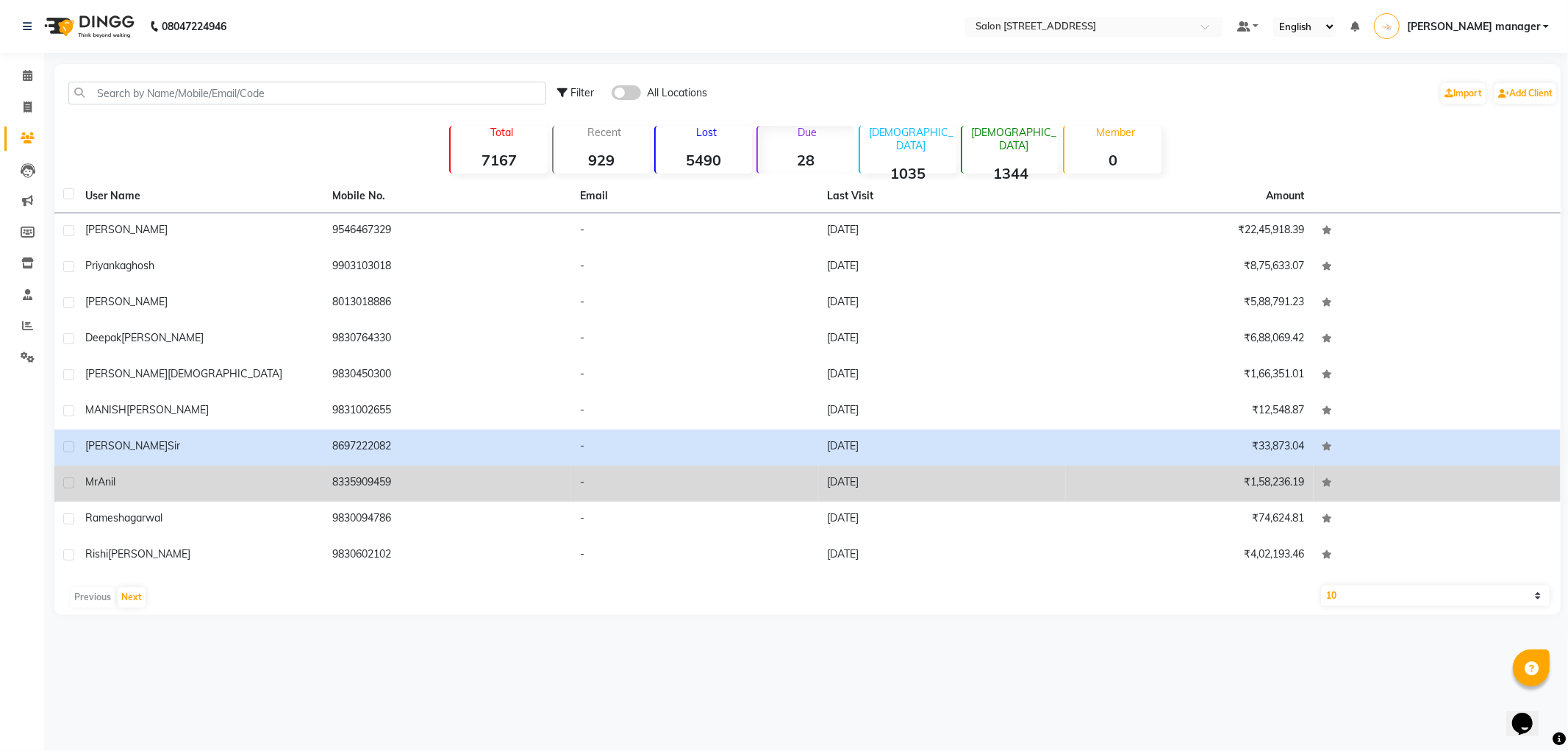
click at [517, 476] on td "8335909459" at bounding box center [448, 483] width 248 height 36
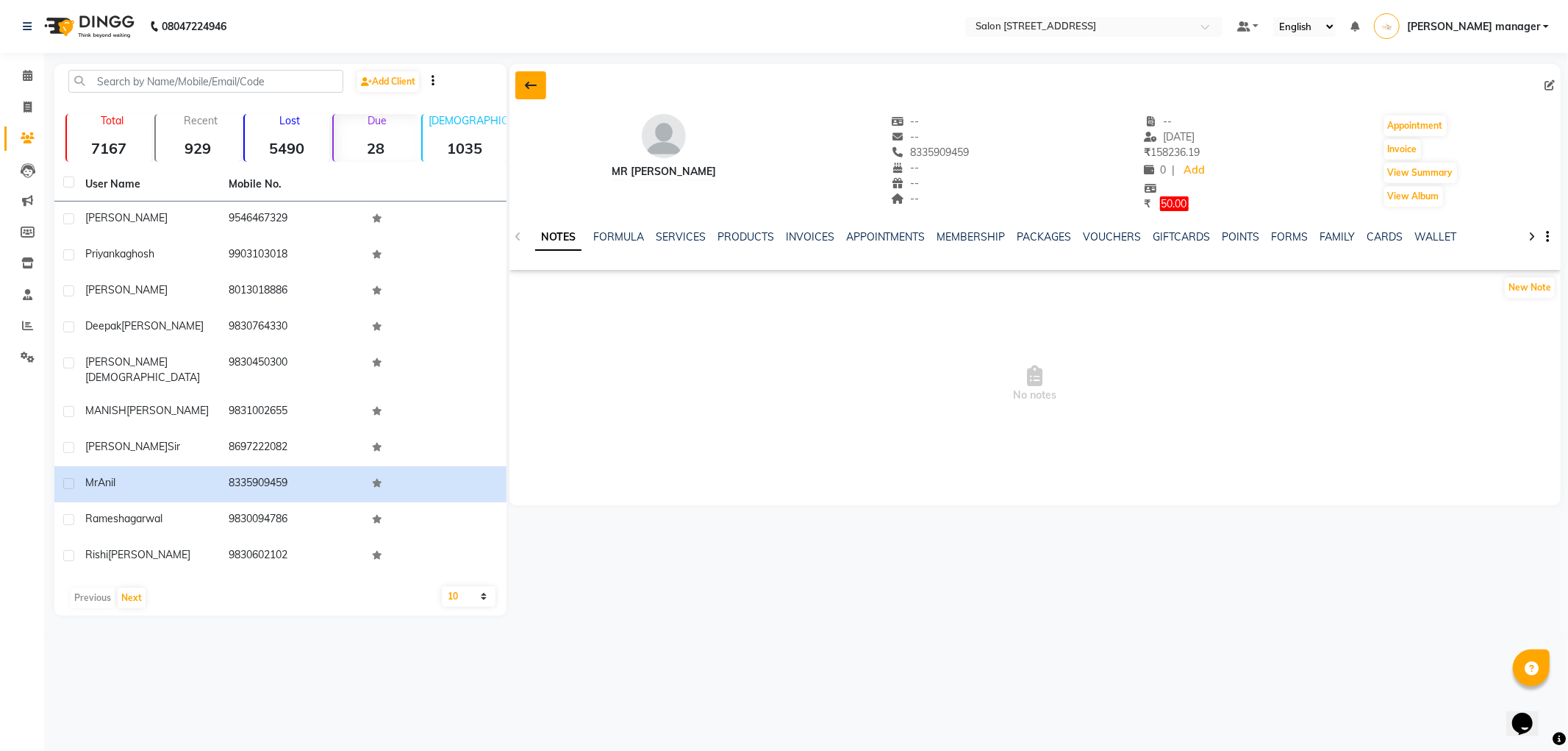
click at [531, 81] on icon at bounding box center [530, 84] width 11 height 11
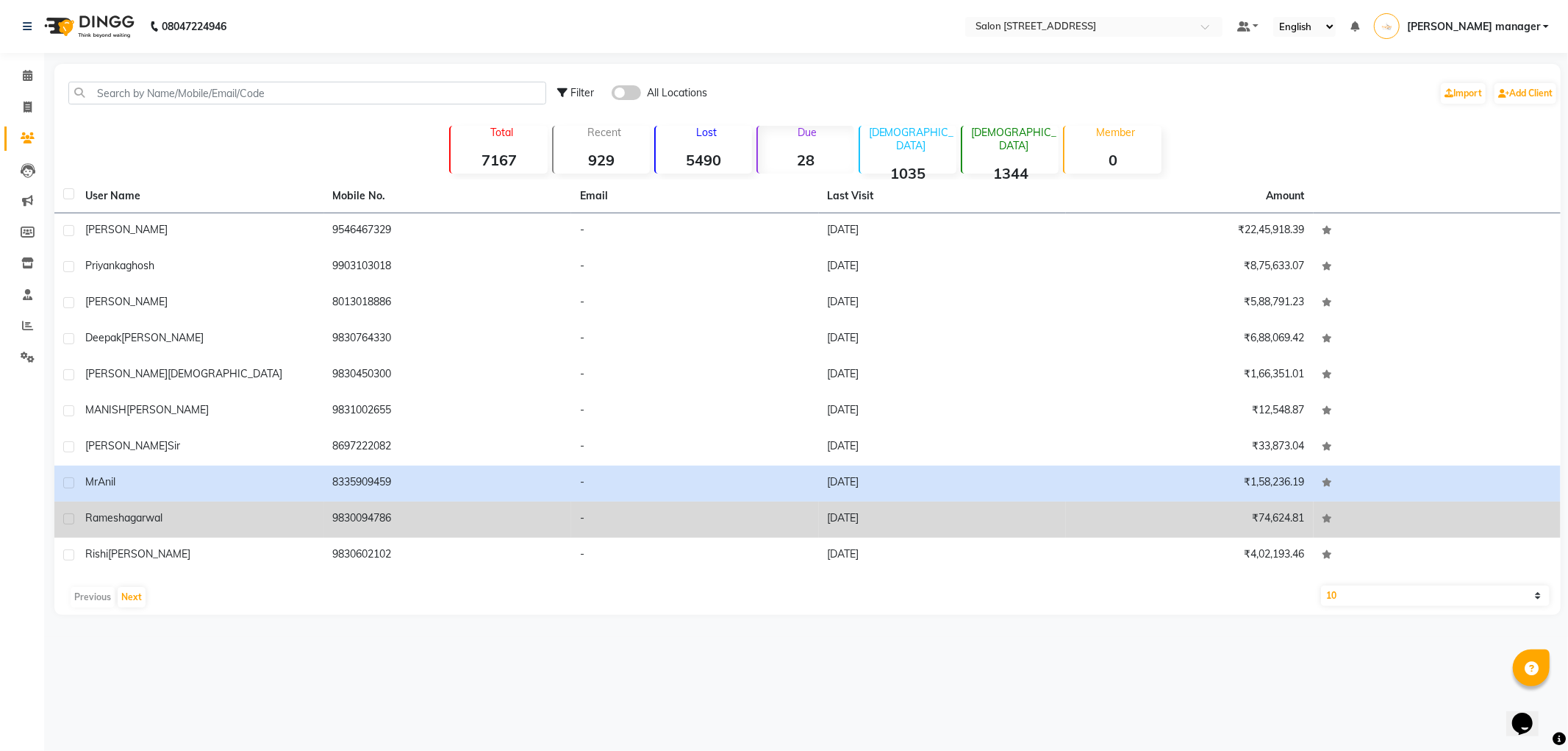
click at [252, 530] on td "ramesh agarwal" at bounding box center [201, 519] width 248 height 36
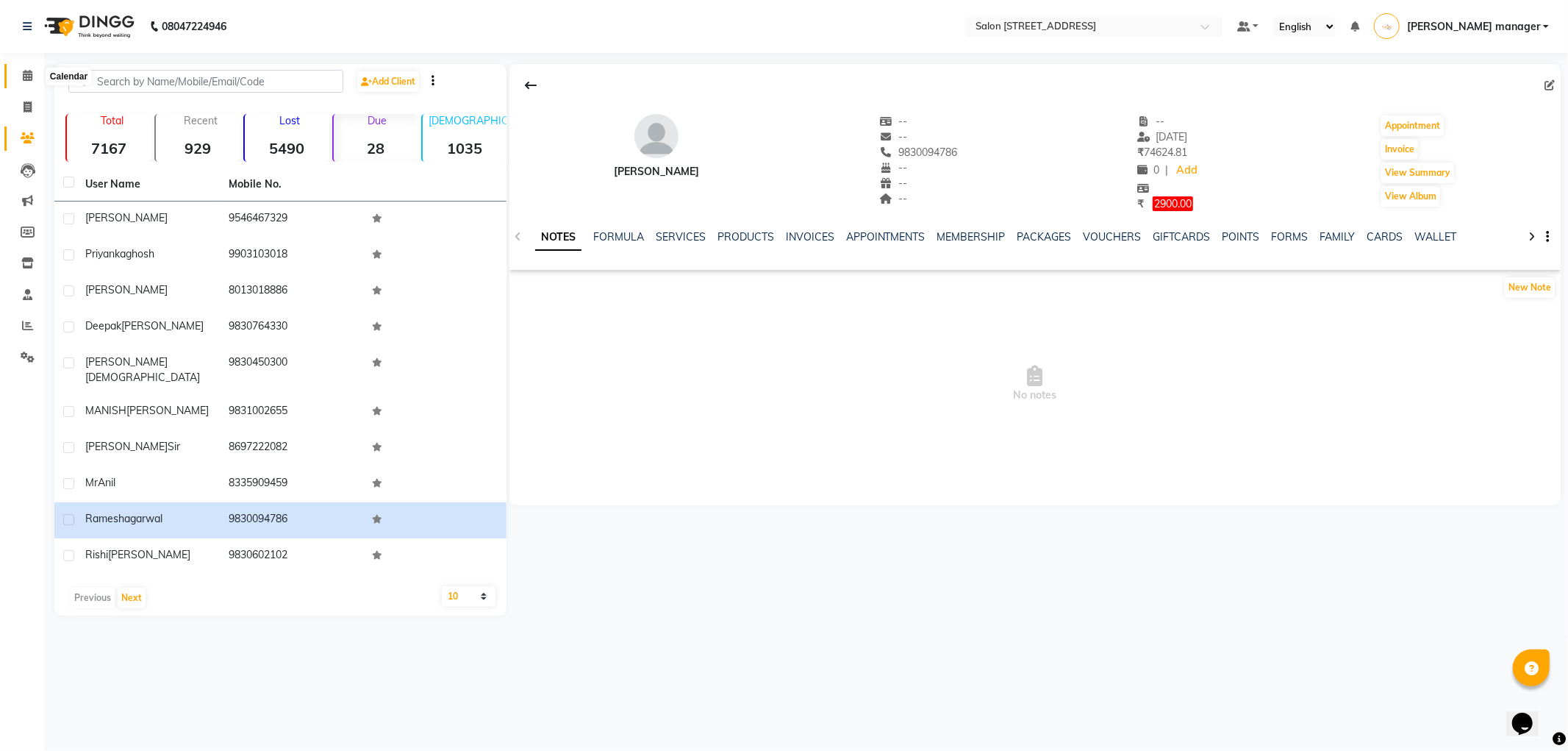
click at [27, 75] on icon at bounding box center [27, 75] width 10 height 11
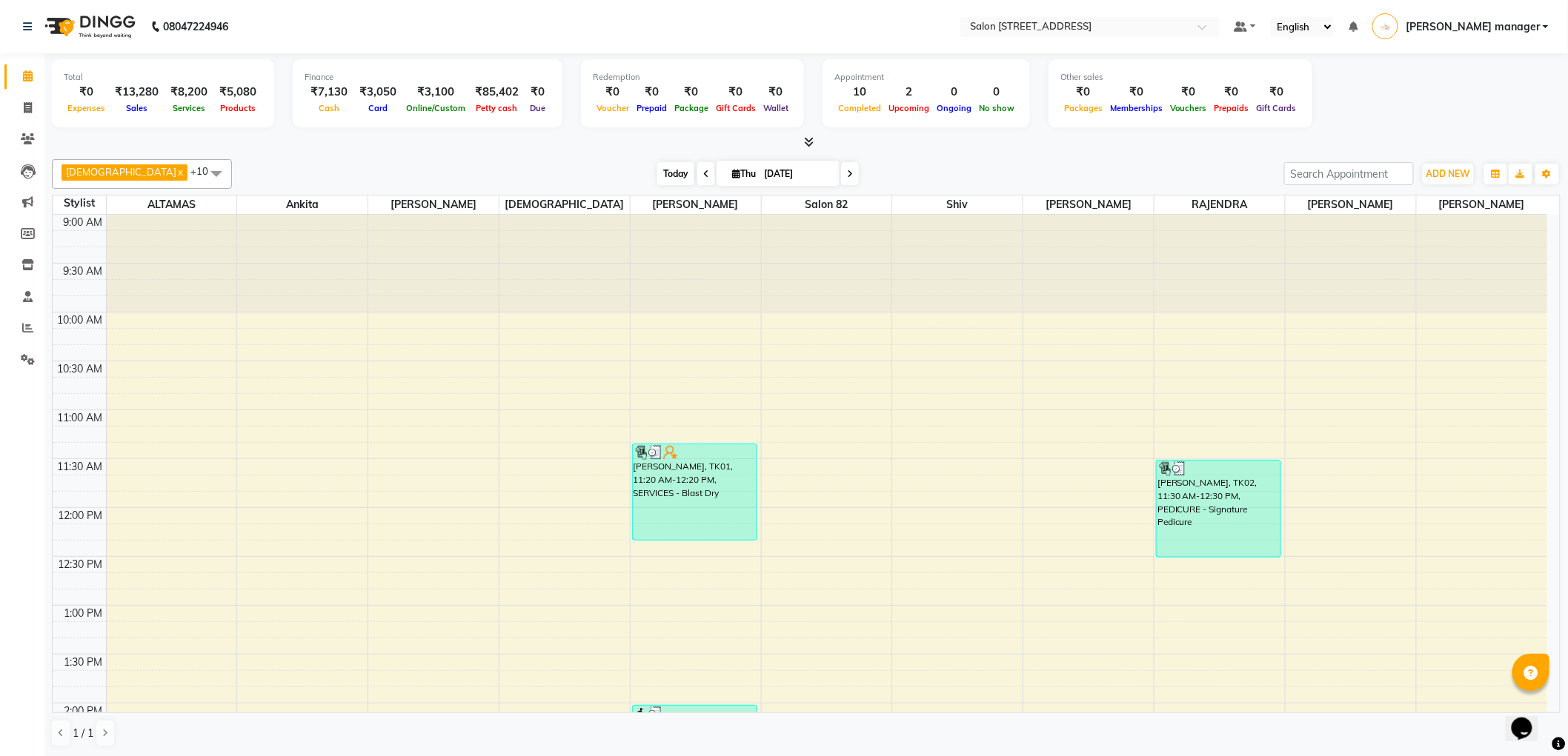
click at [657, 165] on span "Today" at bounding box center [675, 174] width 37 height 23
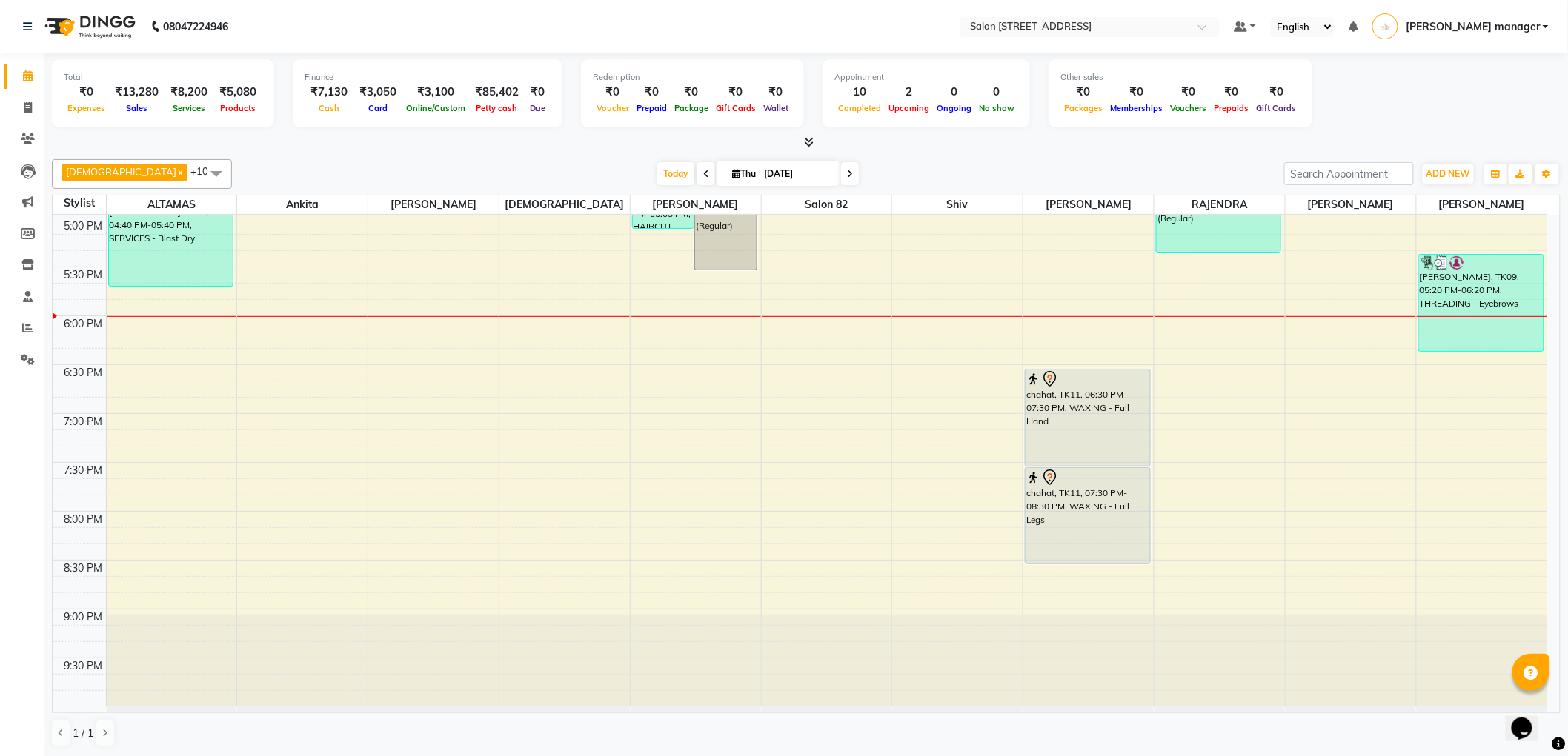
click at [1000, 157] on div "Krishna x RAJU PRAMANIK x Ankita x ALTAMAS x Salon 82 x BABLU x SUKLA x Naushad…" at bounding box center [806, 453] width 1508 height 600
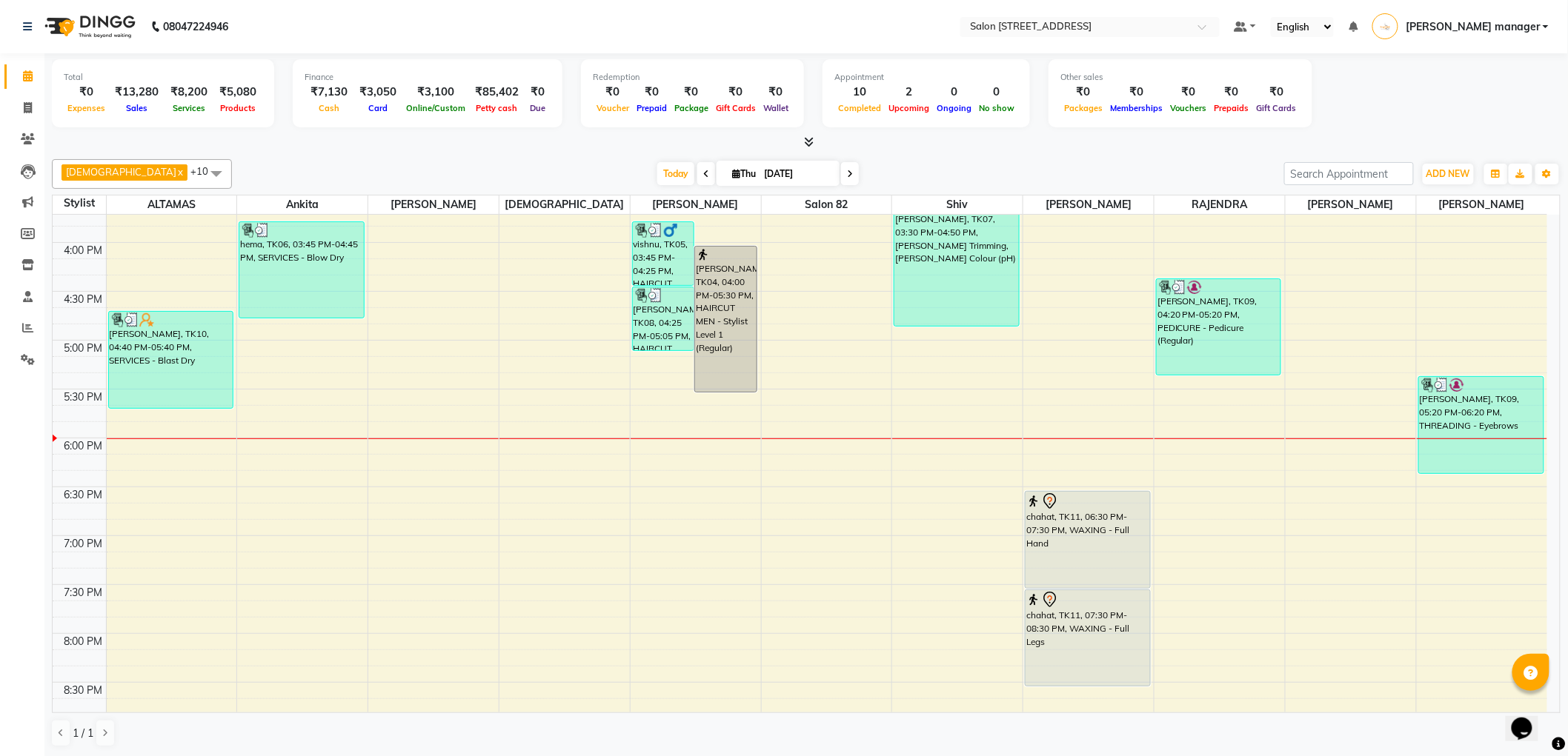
scroll to position [613, 0]
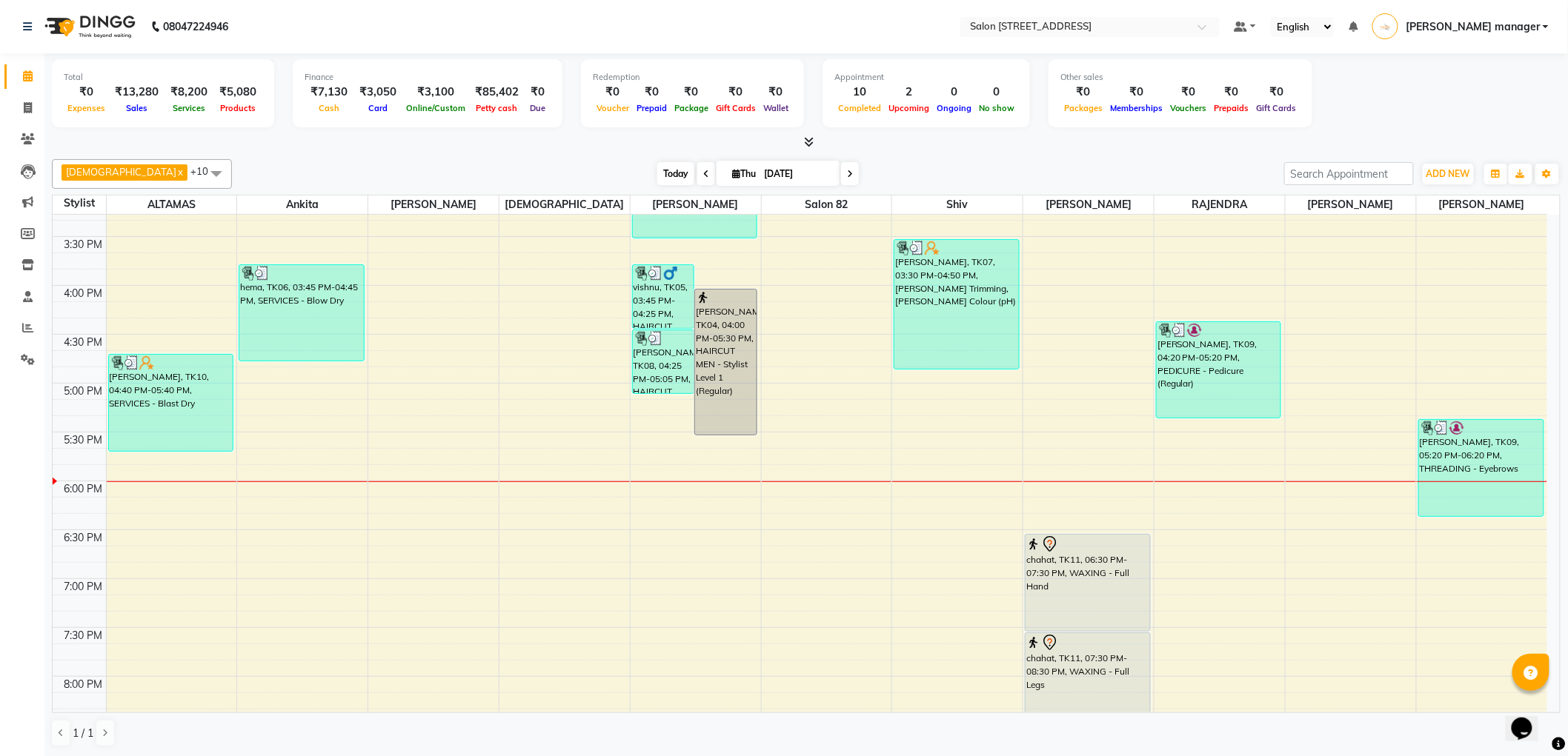
click at [657, 171] on span "Today" at bounding box center [675, 174] width 37 height 23
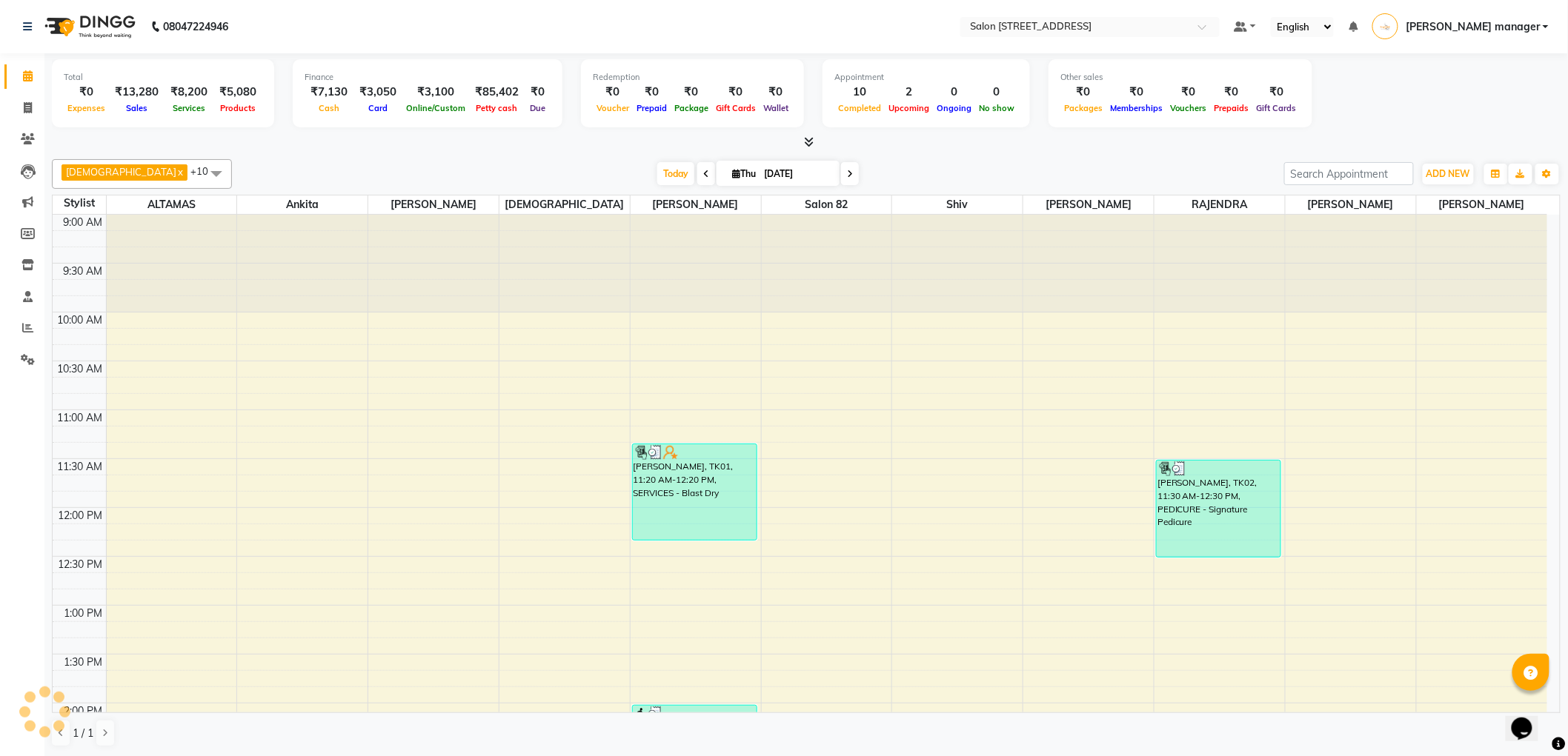
scroll to position [778, 0]
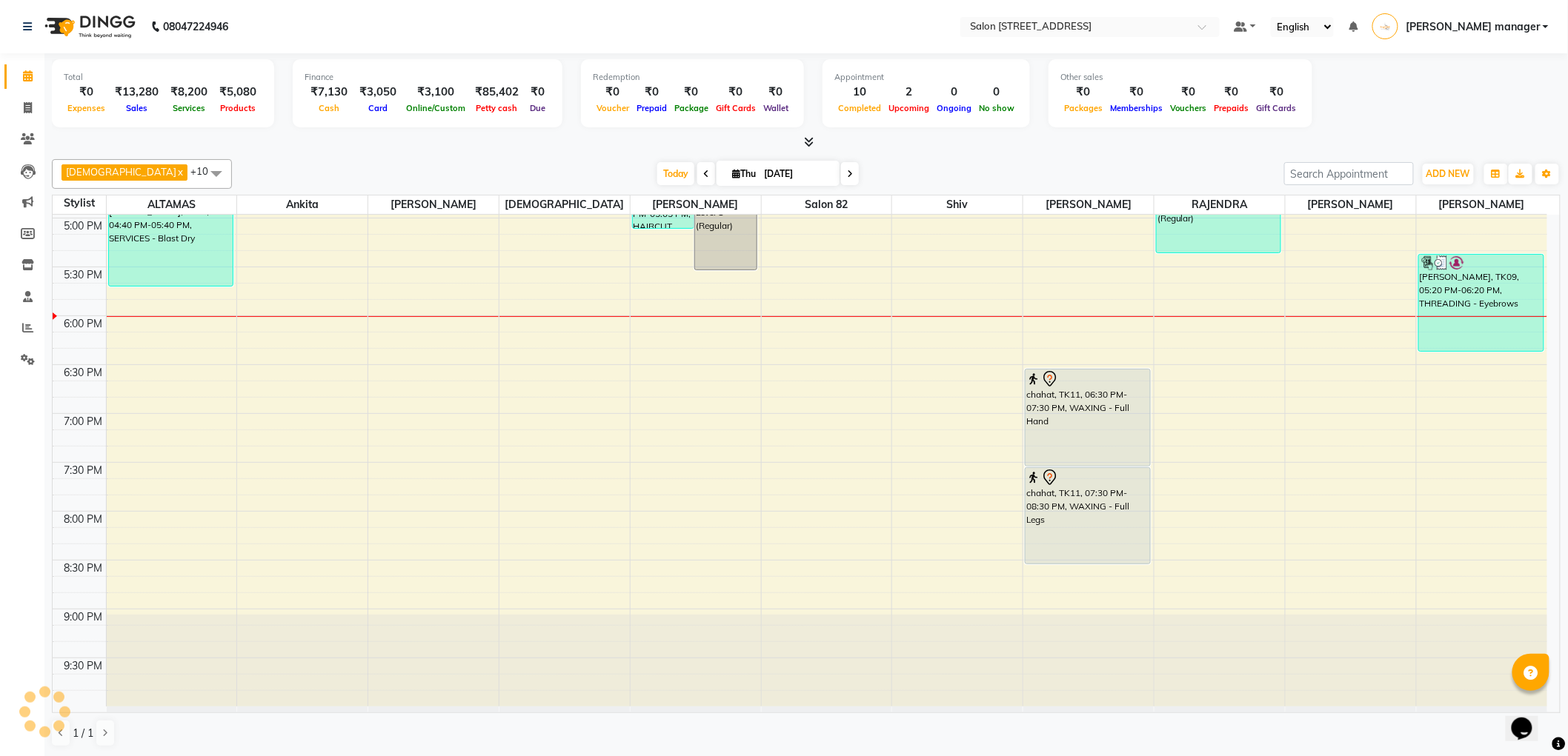
click at [916, 153] on div "Krishna x RAJU PRAMANIK x Ankita x ALTAMAS x Salon 82 x BABLU x SUKLA x Naushad…" at bounding box center [806, 453] width 1508 height 600
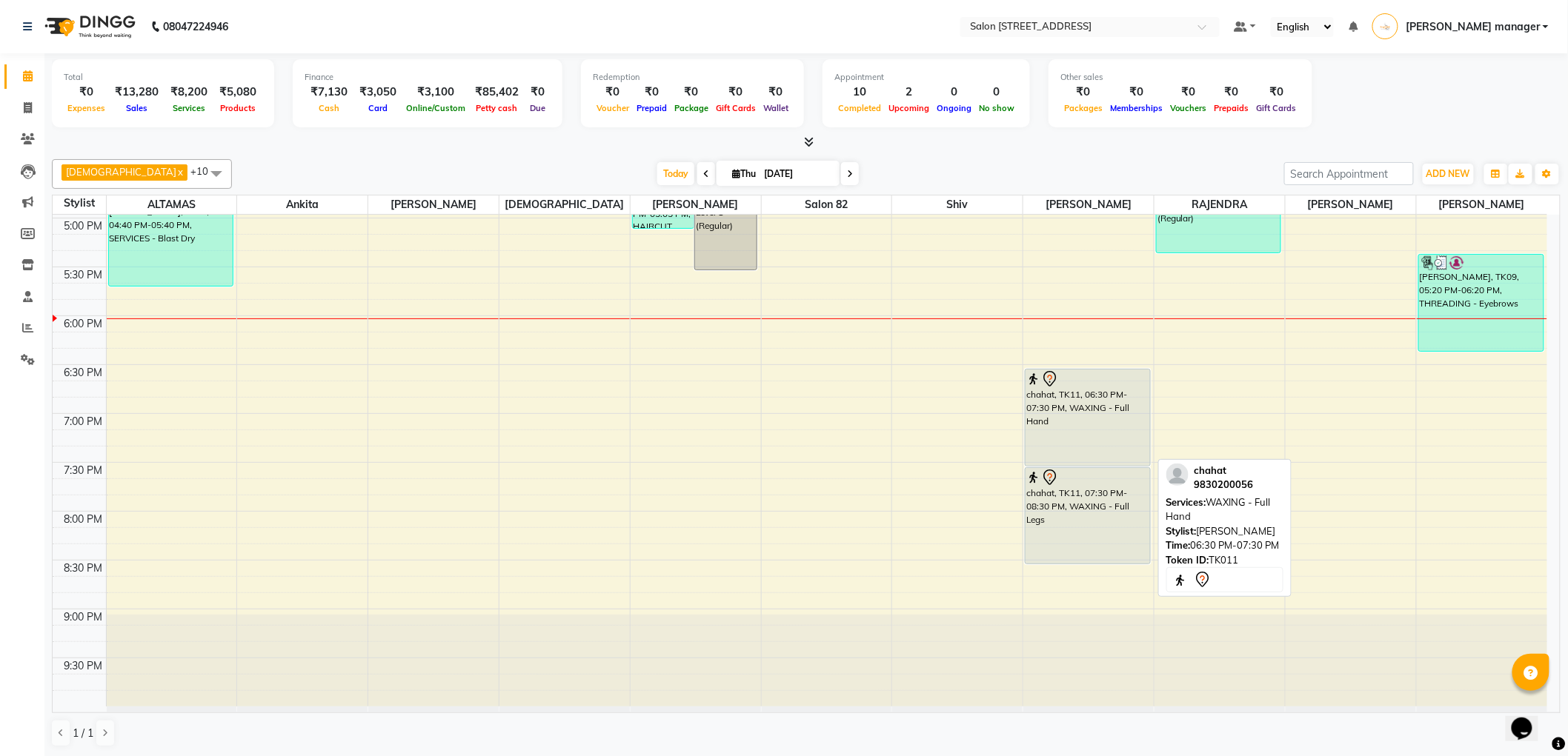
click at [1130, 431] on div "chahat, TK11, 06:30 PM-07:30 PM, WAXING - Full Hand" at bounding box center [1087, 417] width 123 height 97
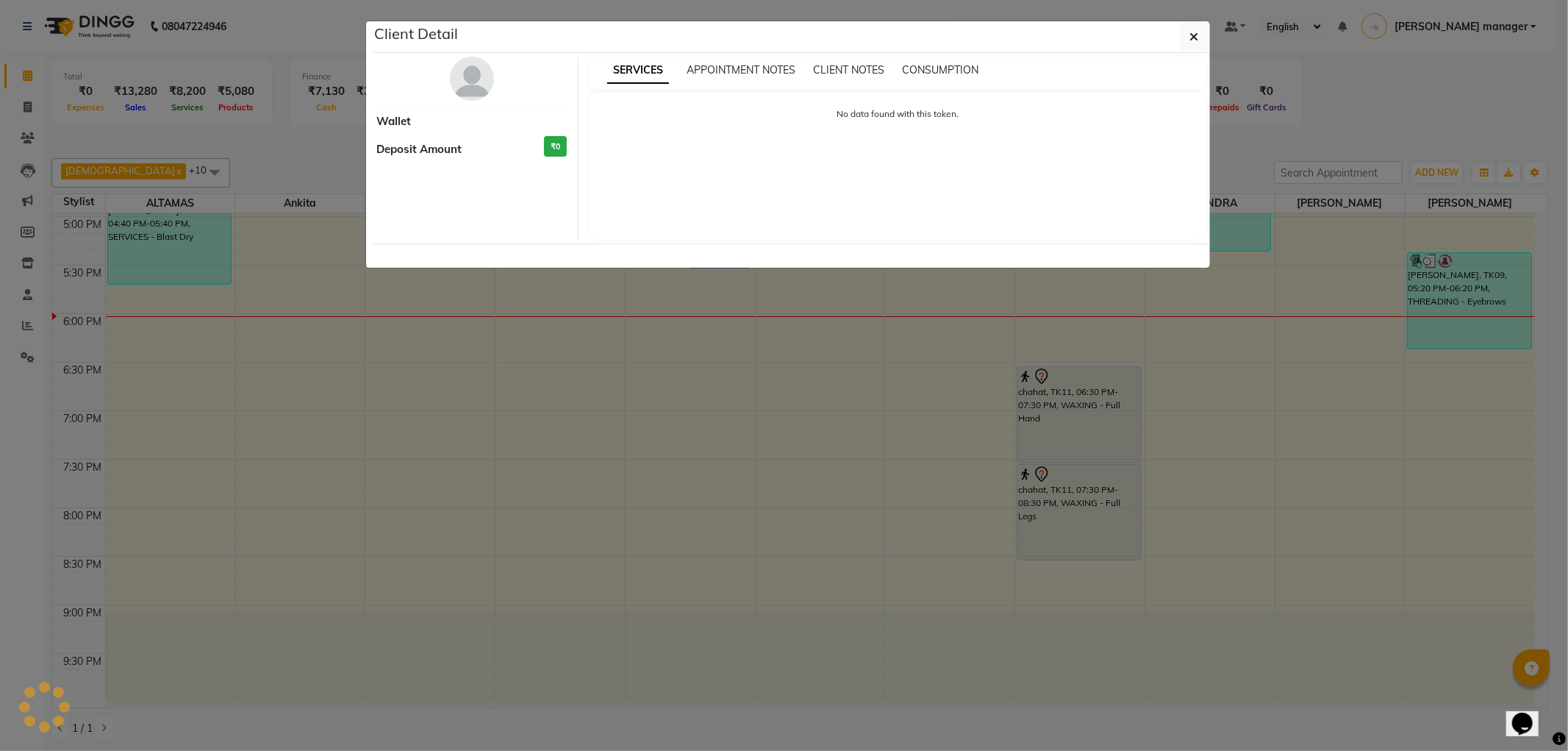
select select "7"
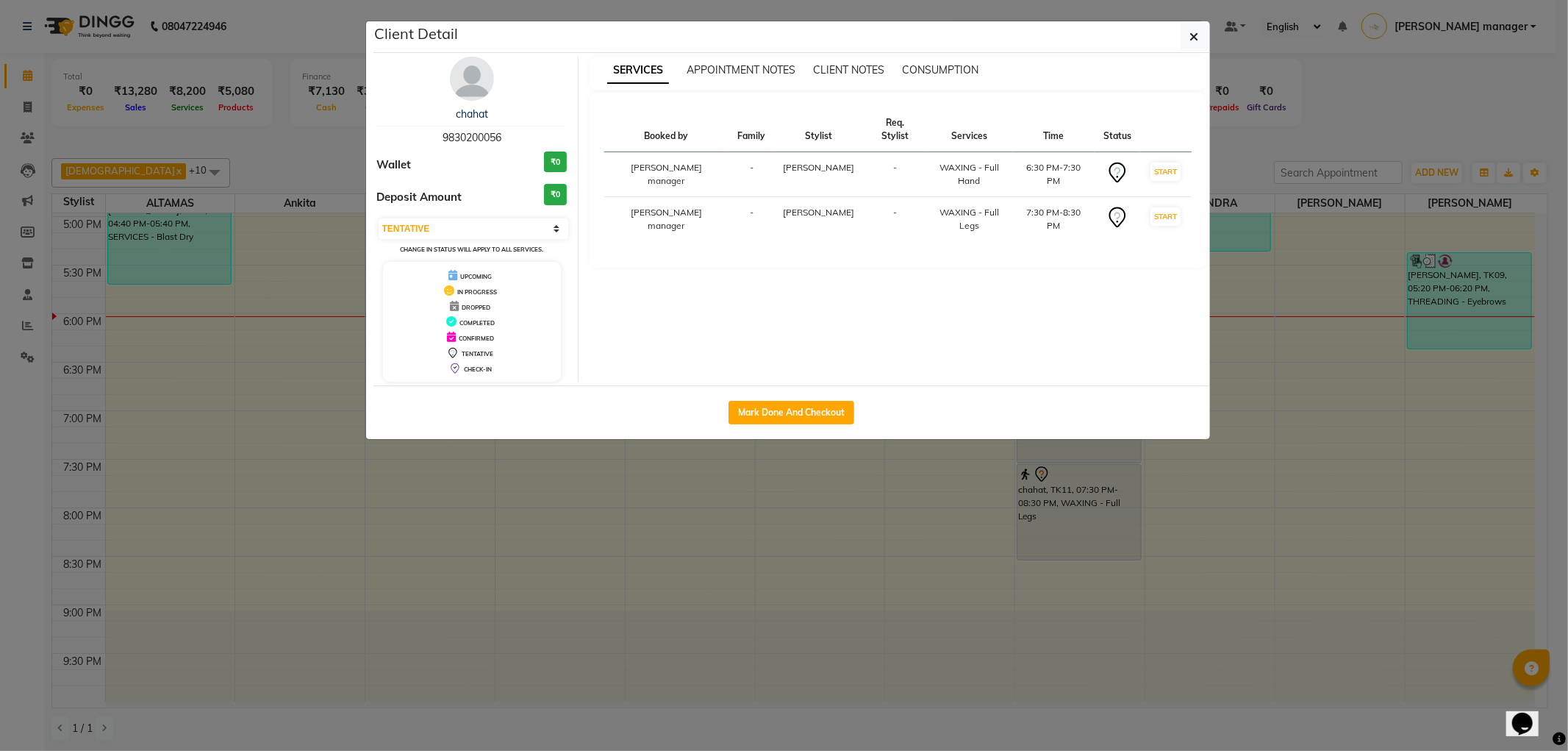
drag, startPoint x: 520, startPoint y: 141, endPoint x: 424, endPoint y: 142, distance: 96.0
click at [424, 142] on div "chahat 9830200056" at bounding box center [472, 126] width 190 height 39
copy span "9830200056"
click at [227, 162] on ngb-modal-window "Client Detail chahat 9830200056 Wallet ₹0 Deposit Amount ₹0 Select IN SERVICE C…" at bounding box center [784, 375] width 1568 height 751
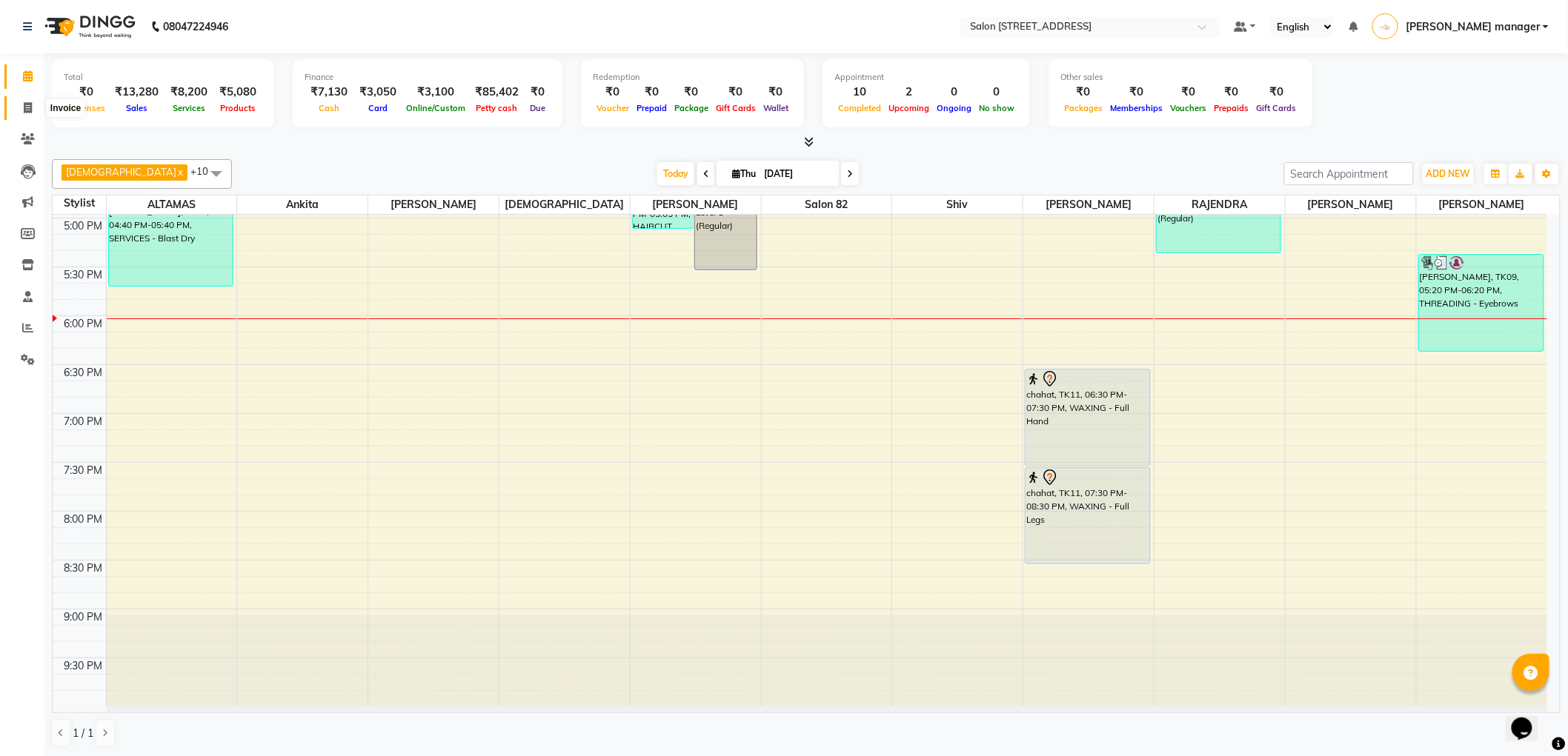
click at [25, 105] on icon at bounding box center [28, 107] width 8 height 11
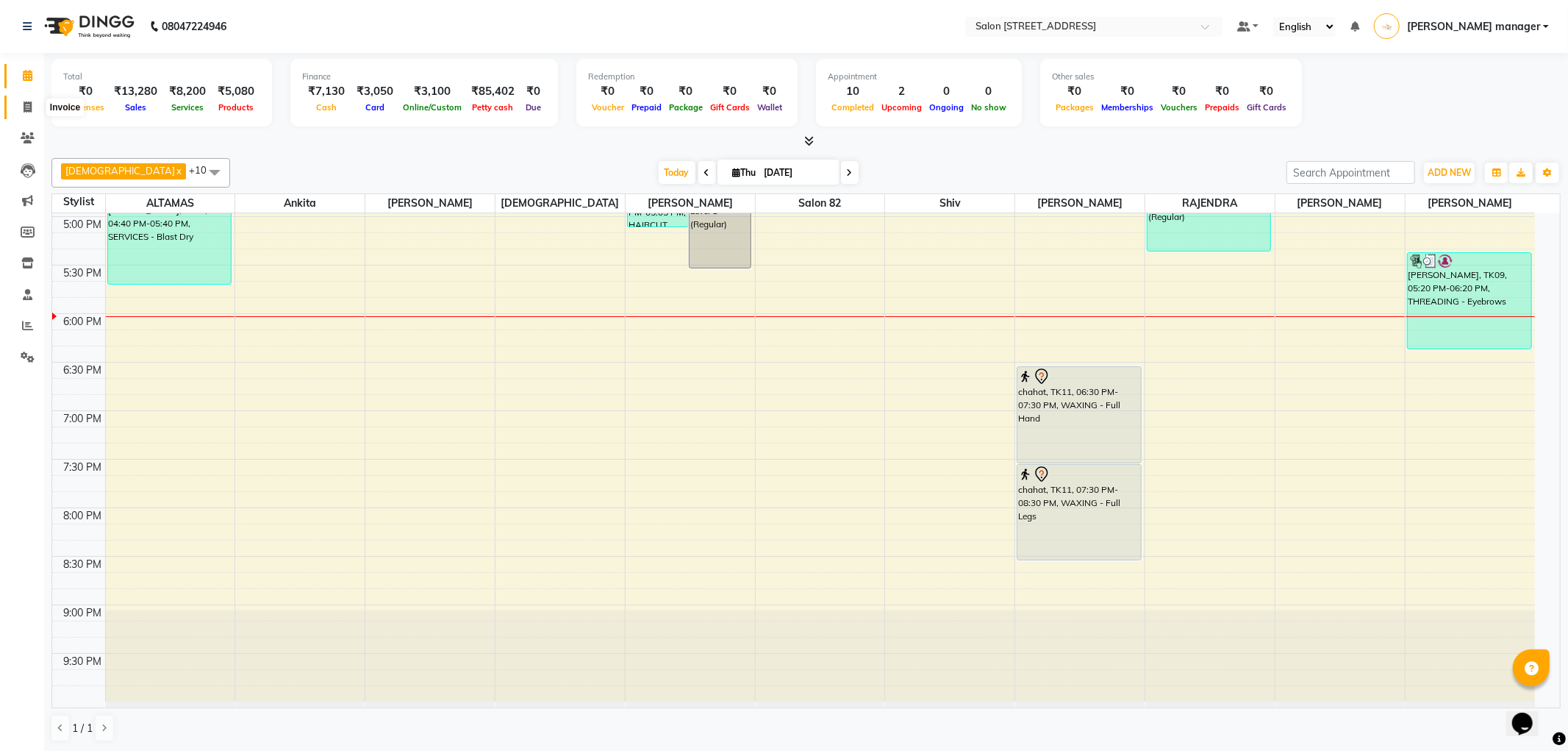
select select "service"
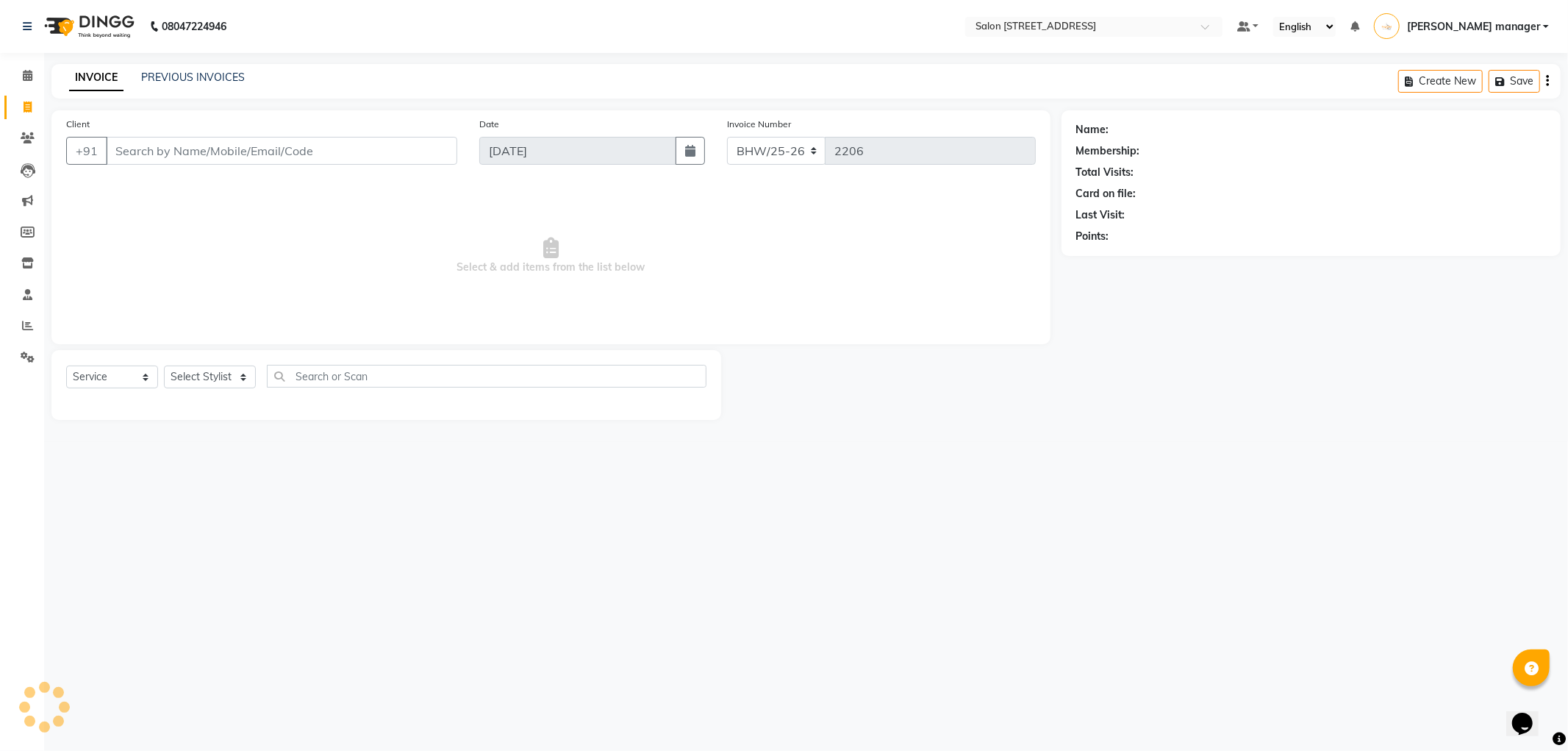
click at [144, 158] on input "Client" at bounding box center [281, 151] width 351 height 28
type input "9830200056"
select select "1: Object"
click at [1126, 126] on link "Chahat" at bounding box center [1129, 129] width 34 height 15
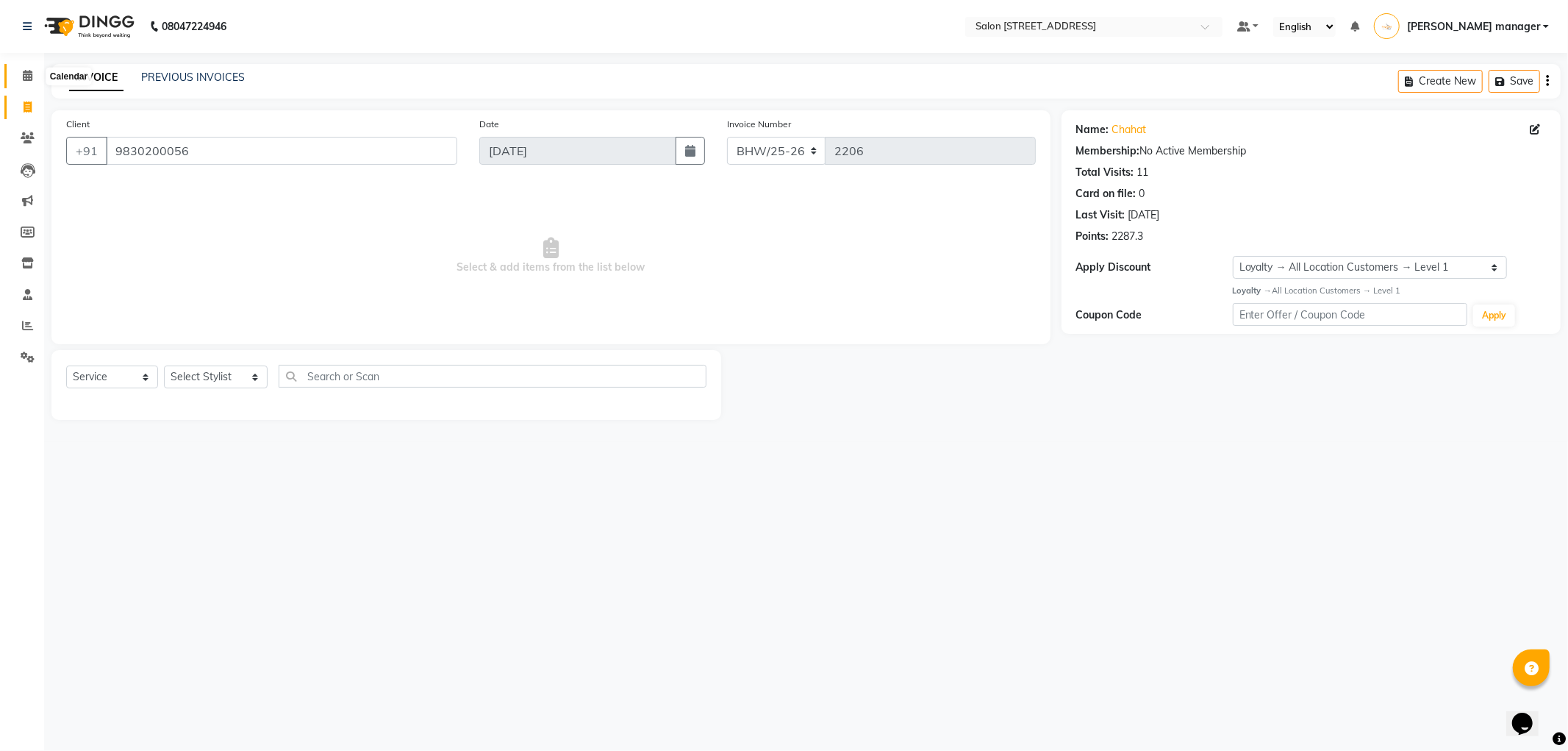
click at [26, 75] on icon at bounding box center [27, 75] width 10 height 11
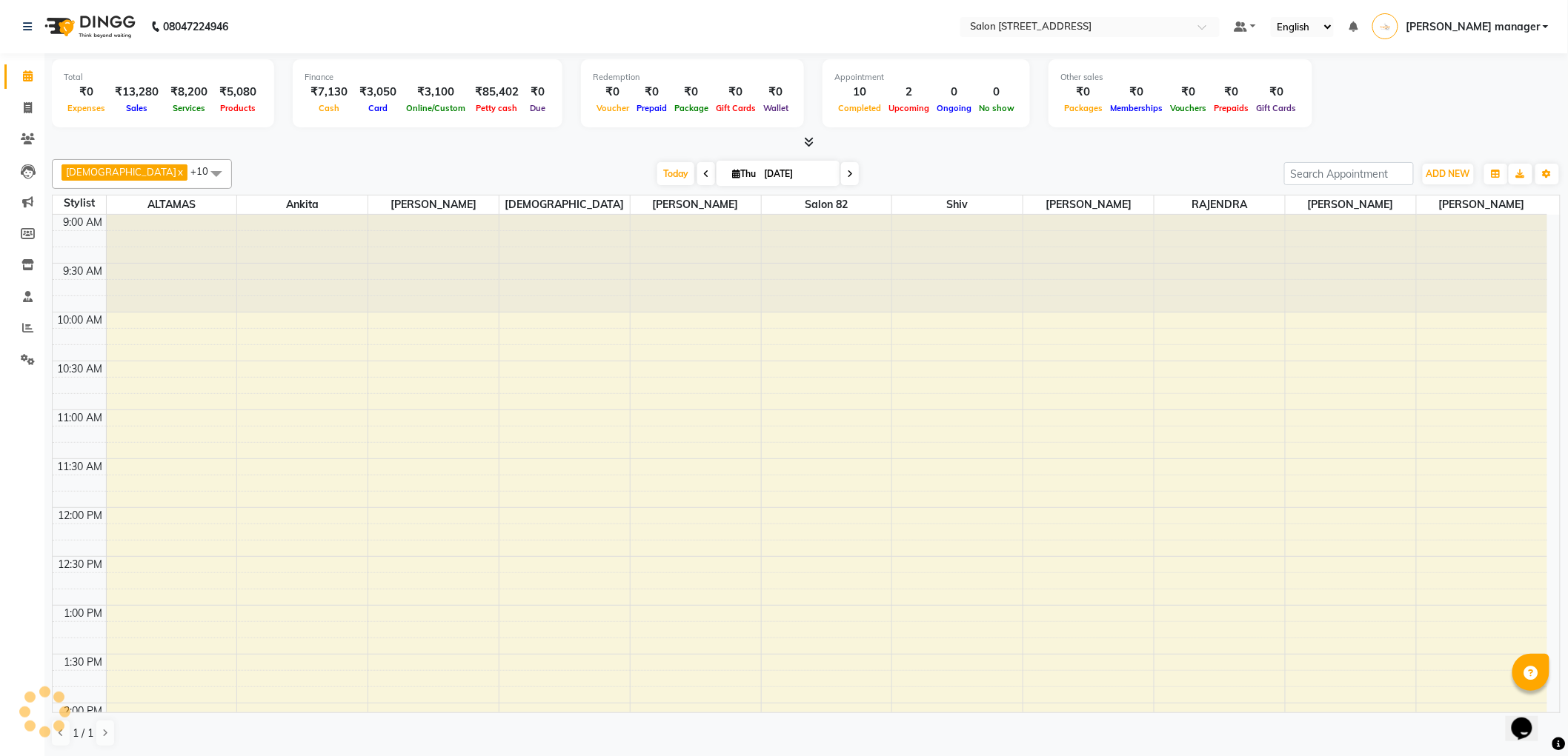
scroll to position [750, 0]
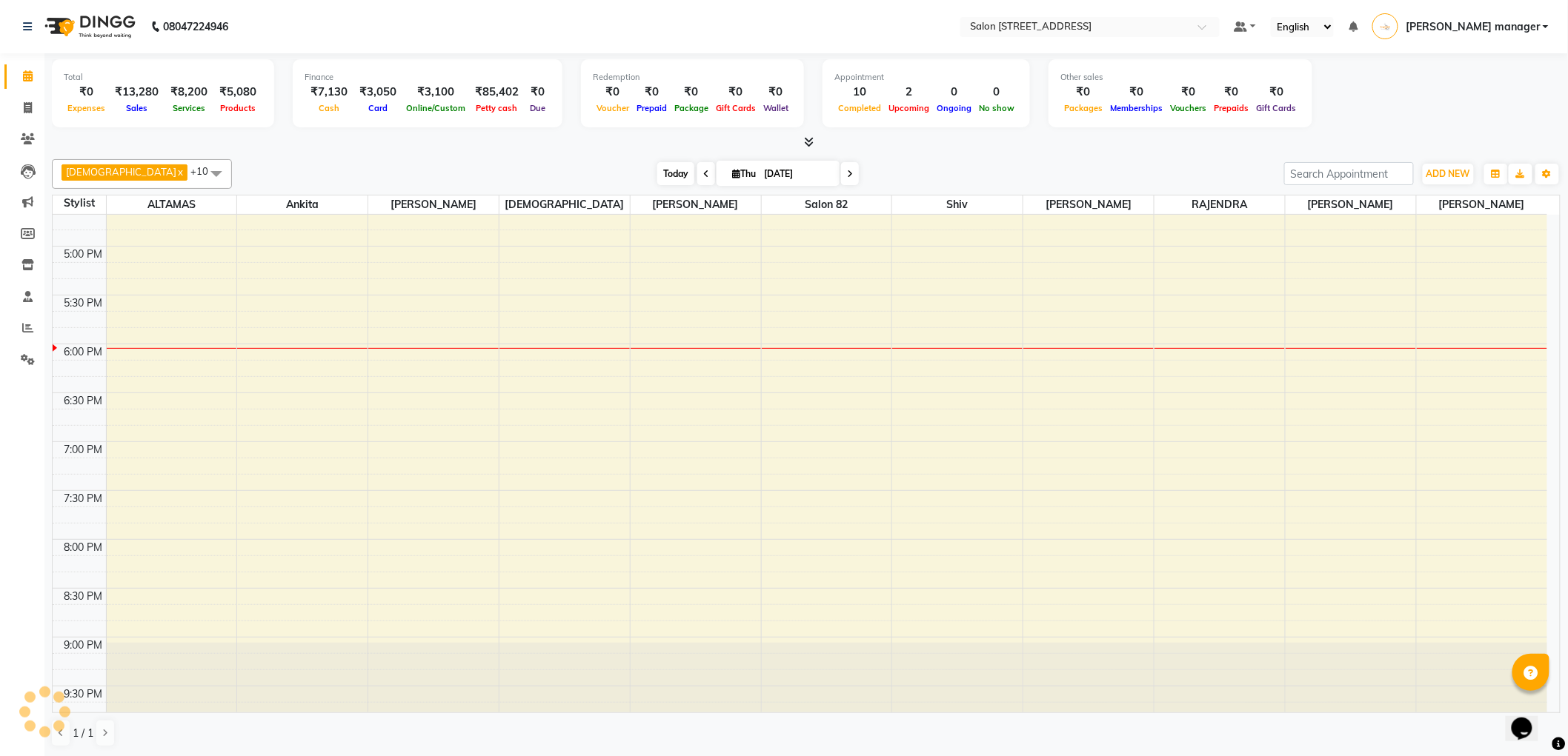
click at [657, 166] on span "Today" at bounding box center [675, 174] width 37 height 23
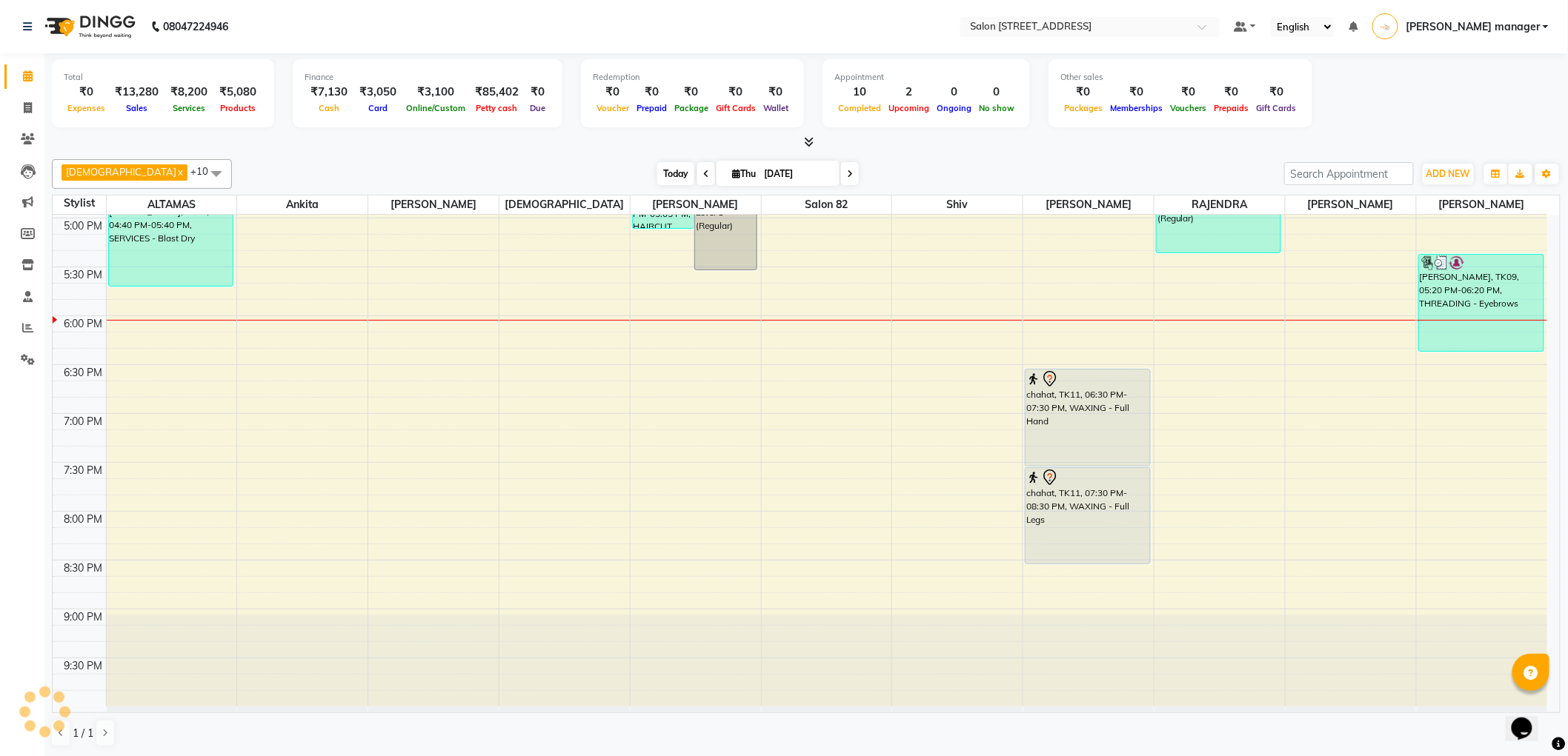
click at [657, 169] on span "Today" at bounding box center [675, 174] width 37 height 23
click at [344, 143] on div at bounding box center [806, 142] width 1508 height 15
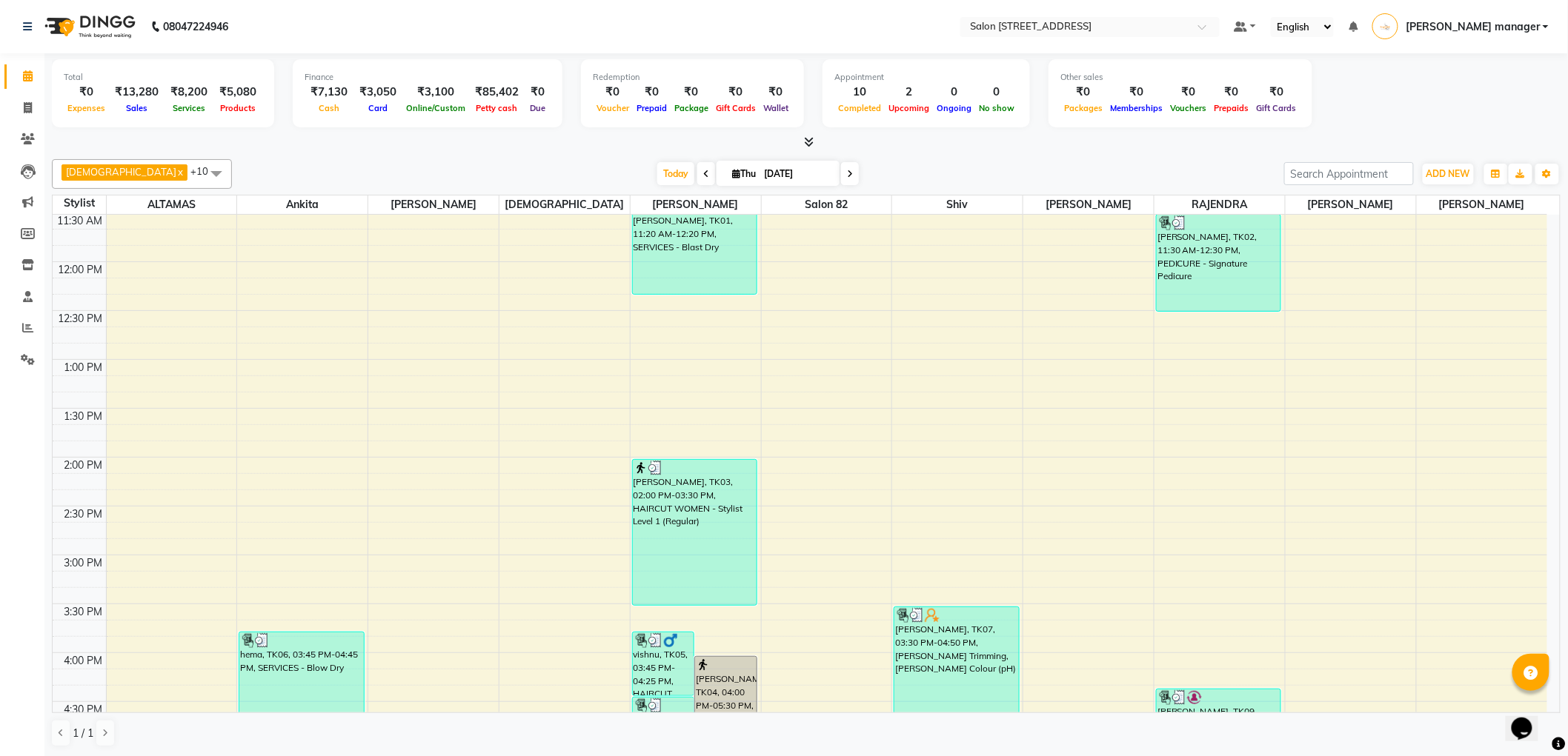
scroll to position [0, 0]
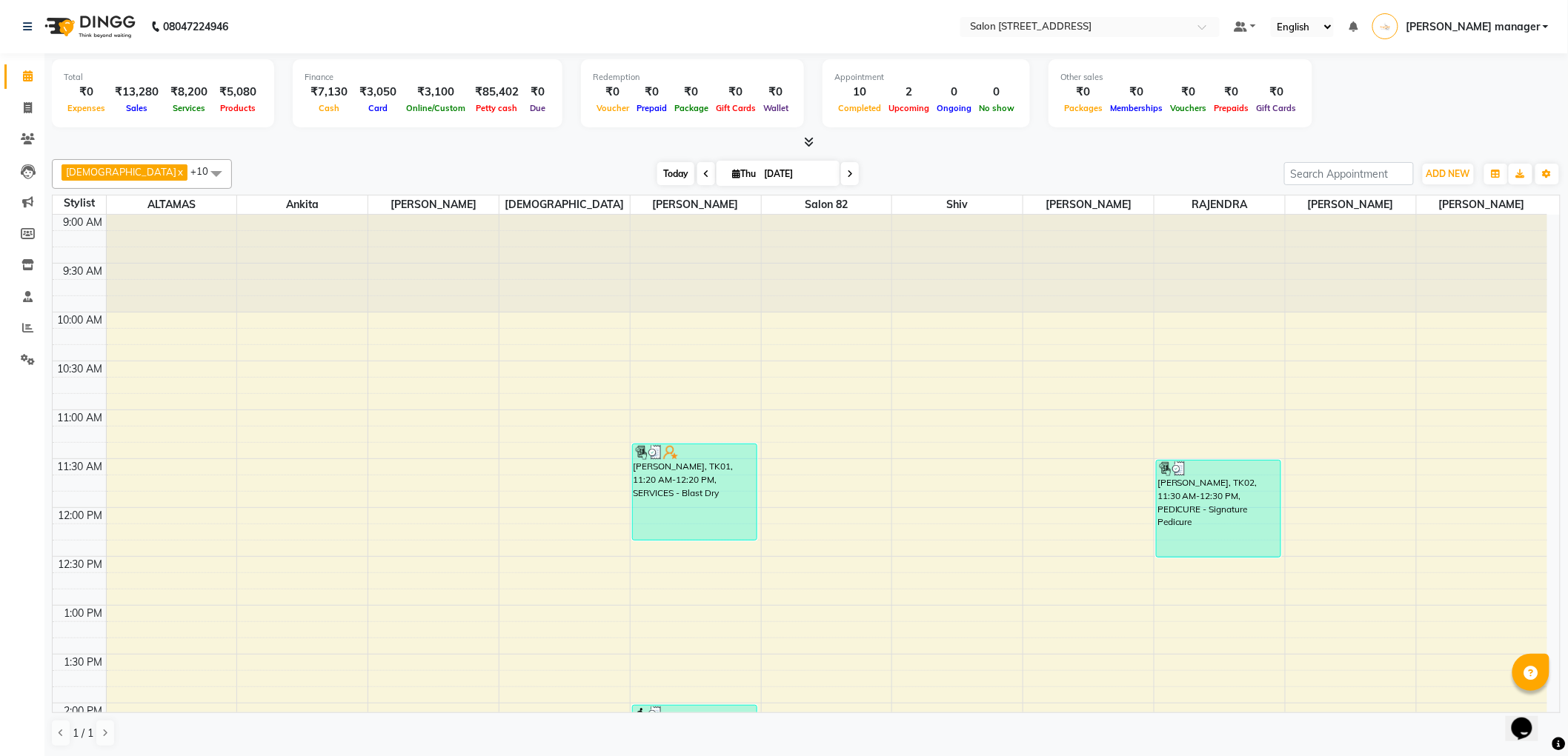
click at [657, 178] on span "Today" at bounding box center [675, 174] width 37 height 23
click at [529, 175] on div "Today Thu 04-09-2025" at bounding box center [757, 174] width 1037 height 22
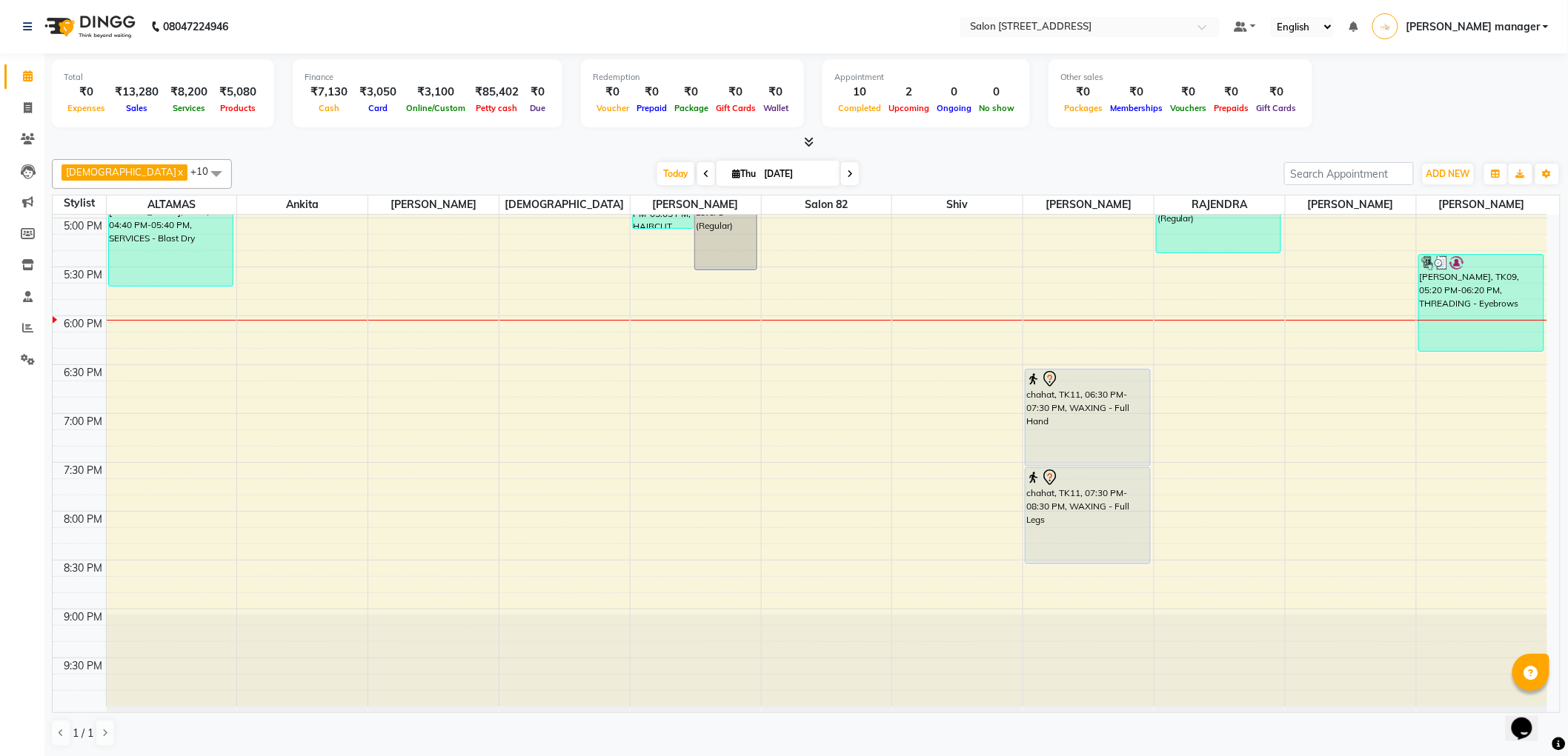
click at [1035, 167] on div "Today Thu 04-09-2025" at bounding box center [757, 174] width 1037 height 22
click at [657, 179] on span "Today" at bounding box center [675, 174] width 37 height 23
click at [922, 176] on div "Today Thu 04-09-2025" at bounding box center [757, 174] width 1037 height 22
click at [657, 171] on span "Today" at bounding box center [675, 174] width 37 height 23
click at [961, 175] on div "Today Thu 04-09-2025" at bounding box center [757, 174] width 1037 height 22
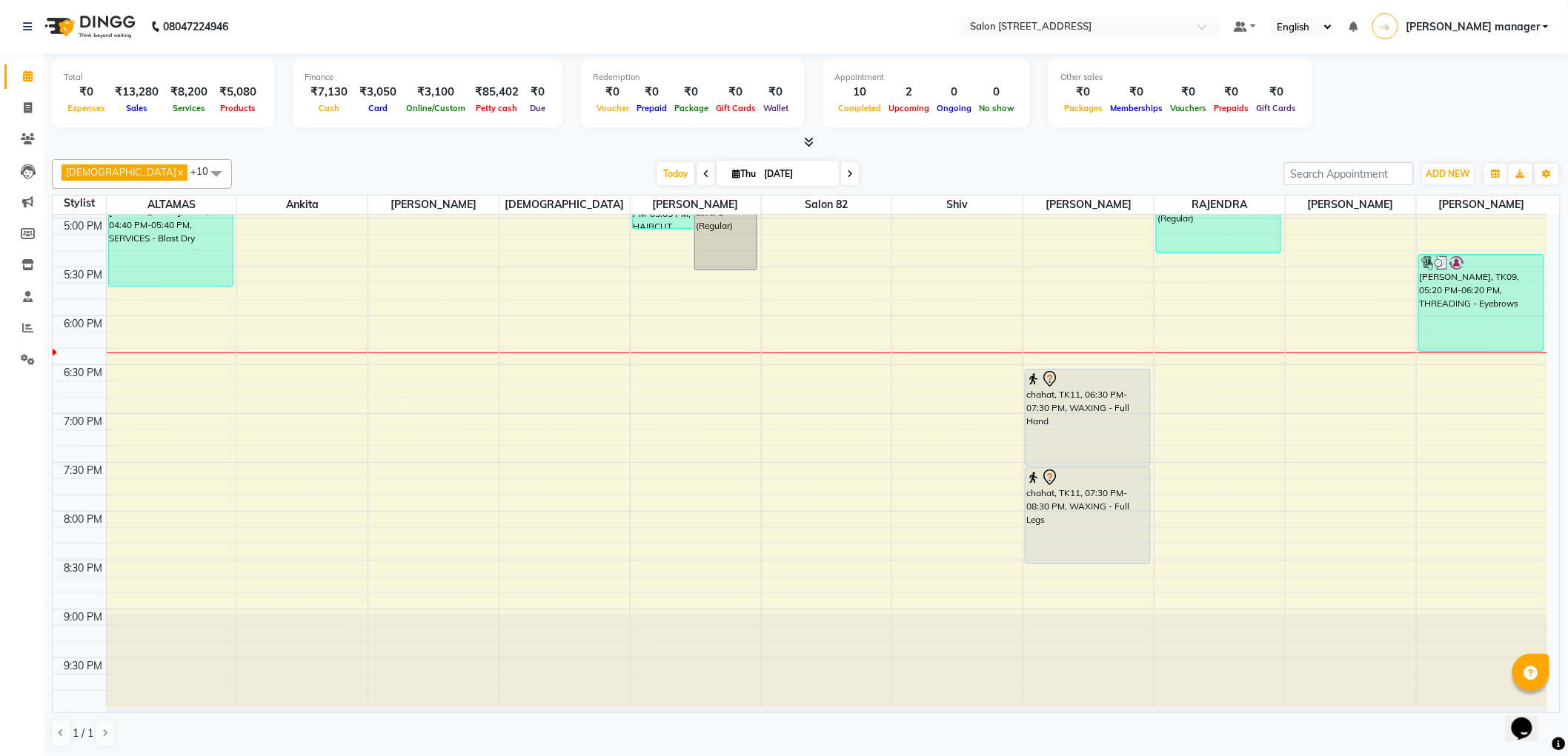
drag, startPoint x: 641, startPoint y: 170, endPoint x: 589, endPoint y: 160, distance: 53.0
click at [657, 170] on span "Today" at bounding box center [675, 174] width 37 height 23
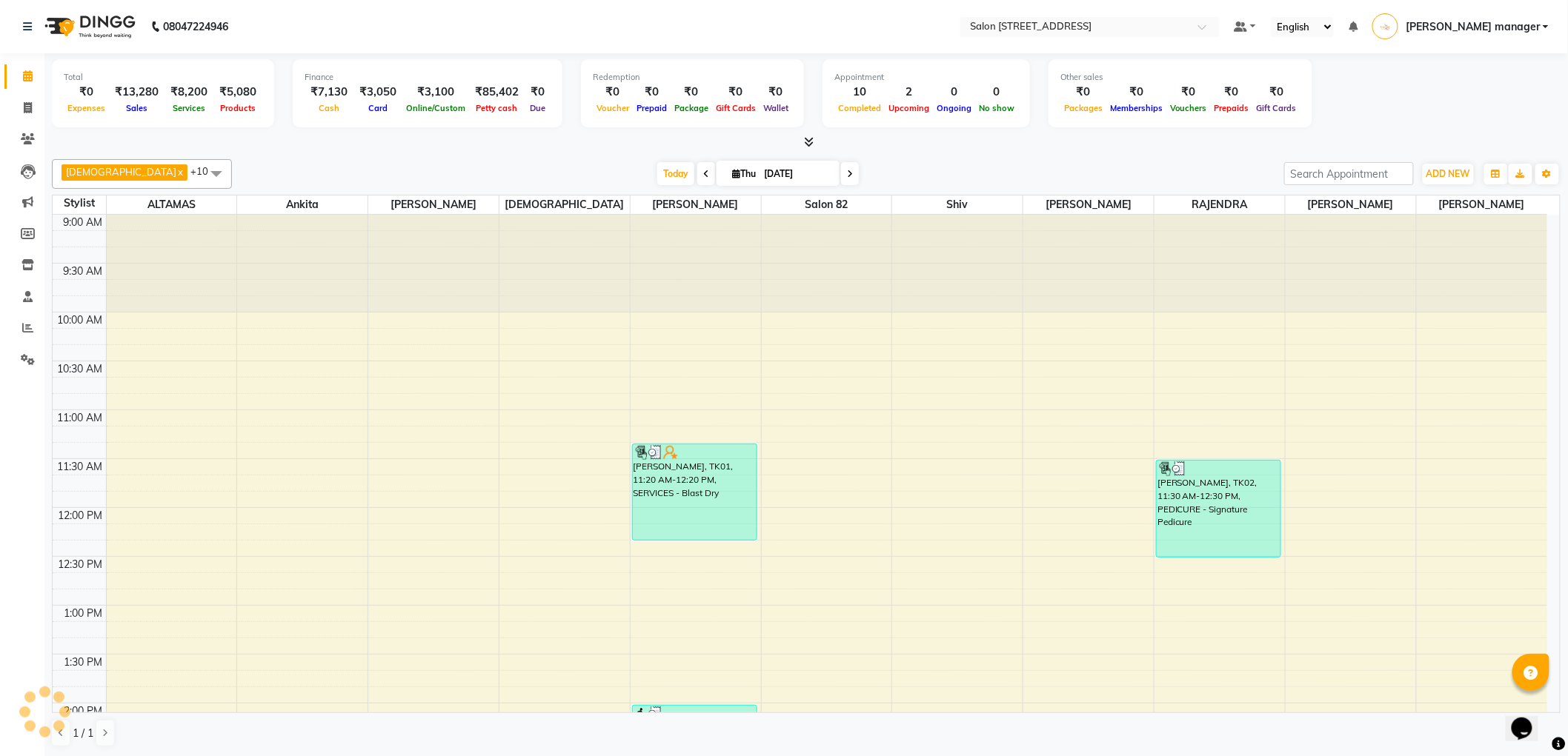
click at [499, 142] on div at bounding box center [806, 142] width 1508 height 15
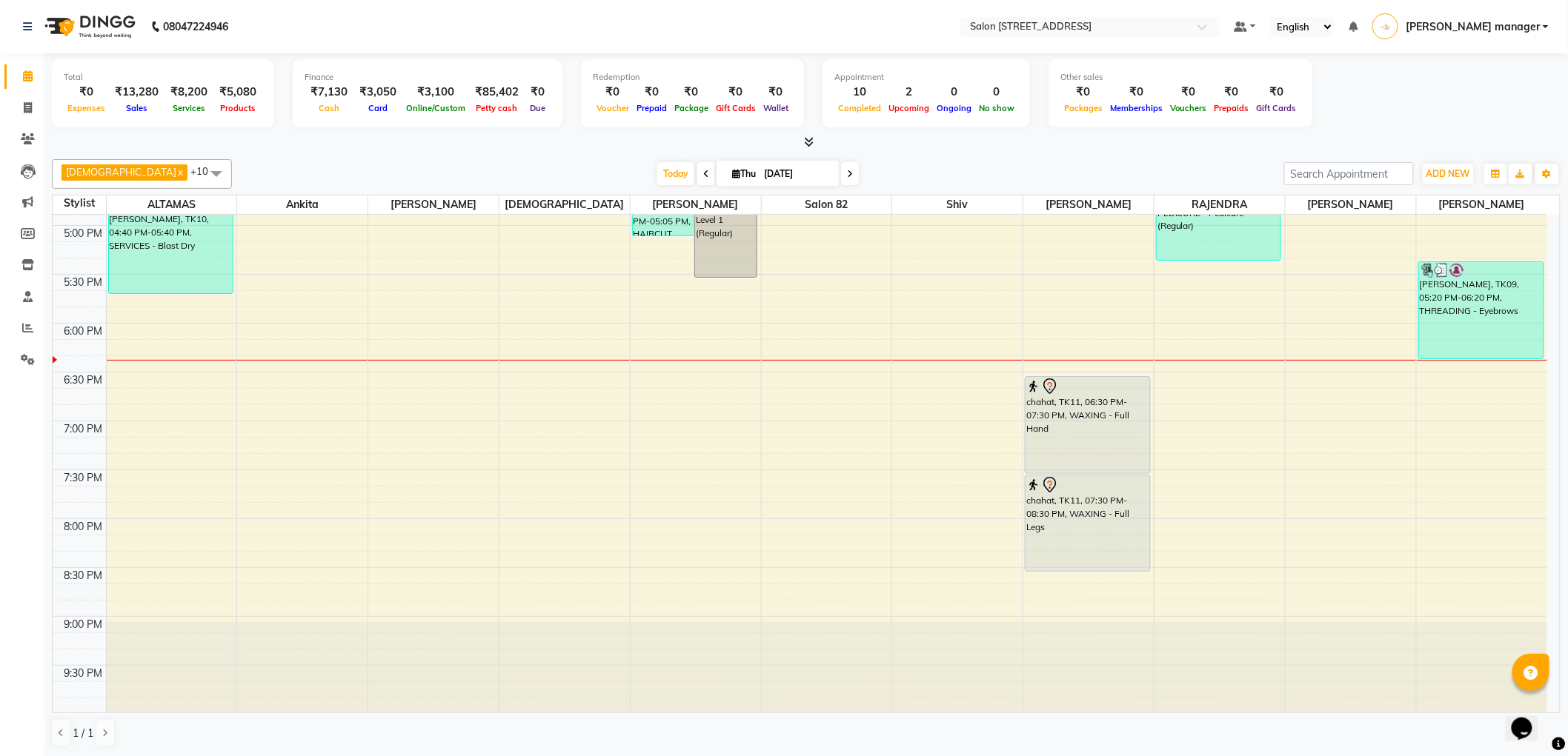
scroll to position [778, 0]
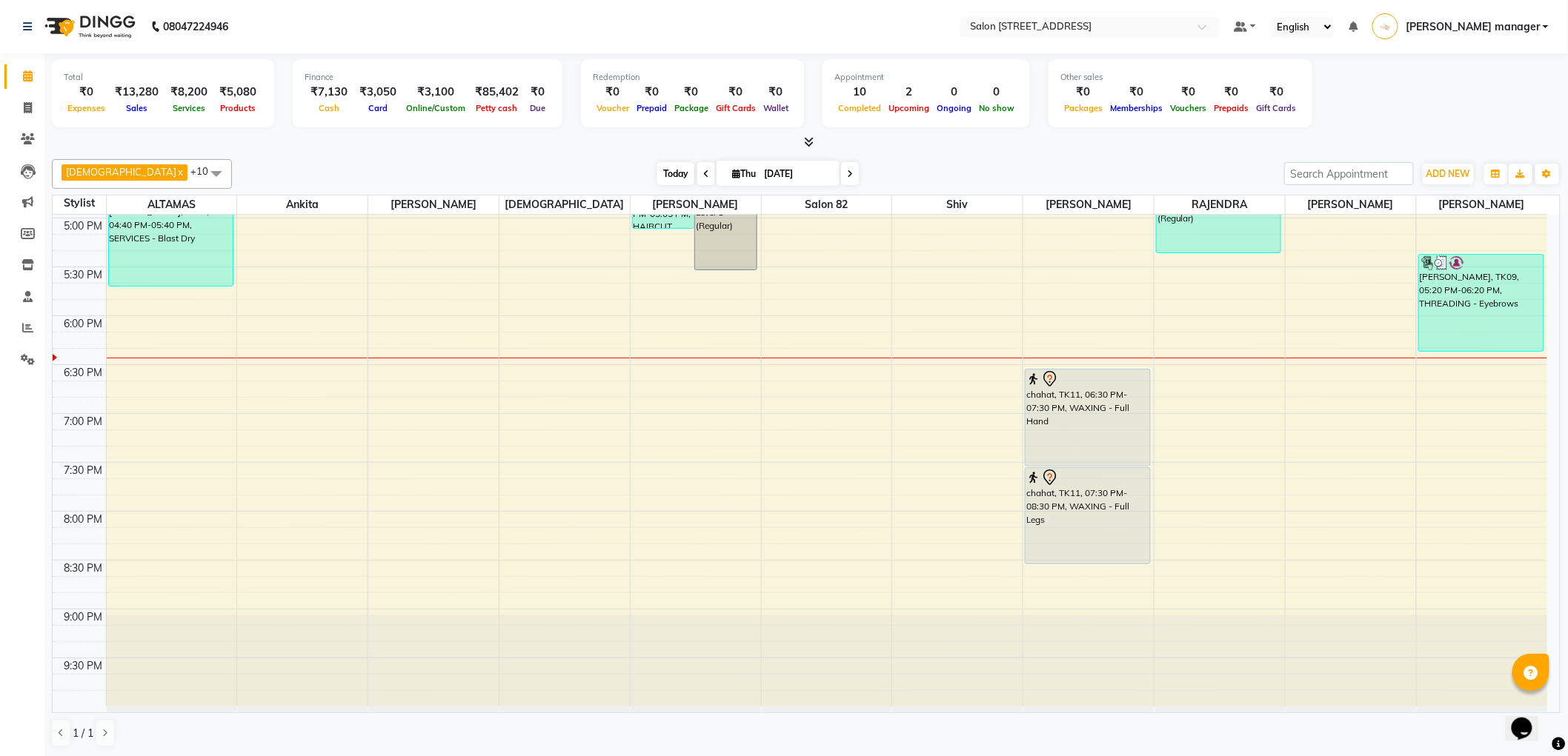
click at [657, 174] on span "Today" at bounding box center [675, 174] width 37 height 23
click at [487, 155] on div "Krishna x RAJU PRAMANIK x Ankita x ALTAMAS x Salon 82 x BABLU x SUKLA x Naushad…" at bounding box center [806, 453] width 1508 height 600
click at [657, 170] on span "Today" at bounding box center [675, 174] width 37 height 23
click at [517, 166] on div "Today Thu 04-09-2025" at bounding box center [757, 174] width 1037 height 22
click at [28, 103] on icon at bounding box center [28, 107] width 8 height 11
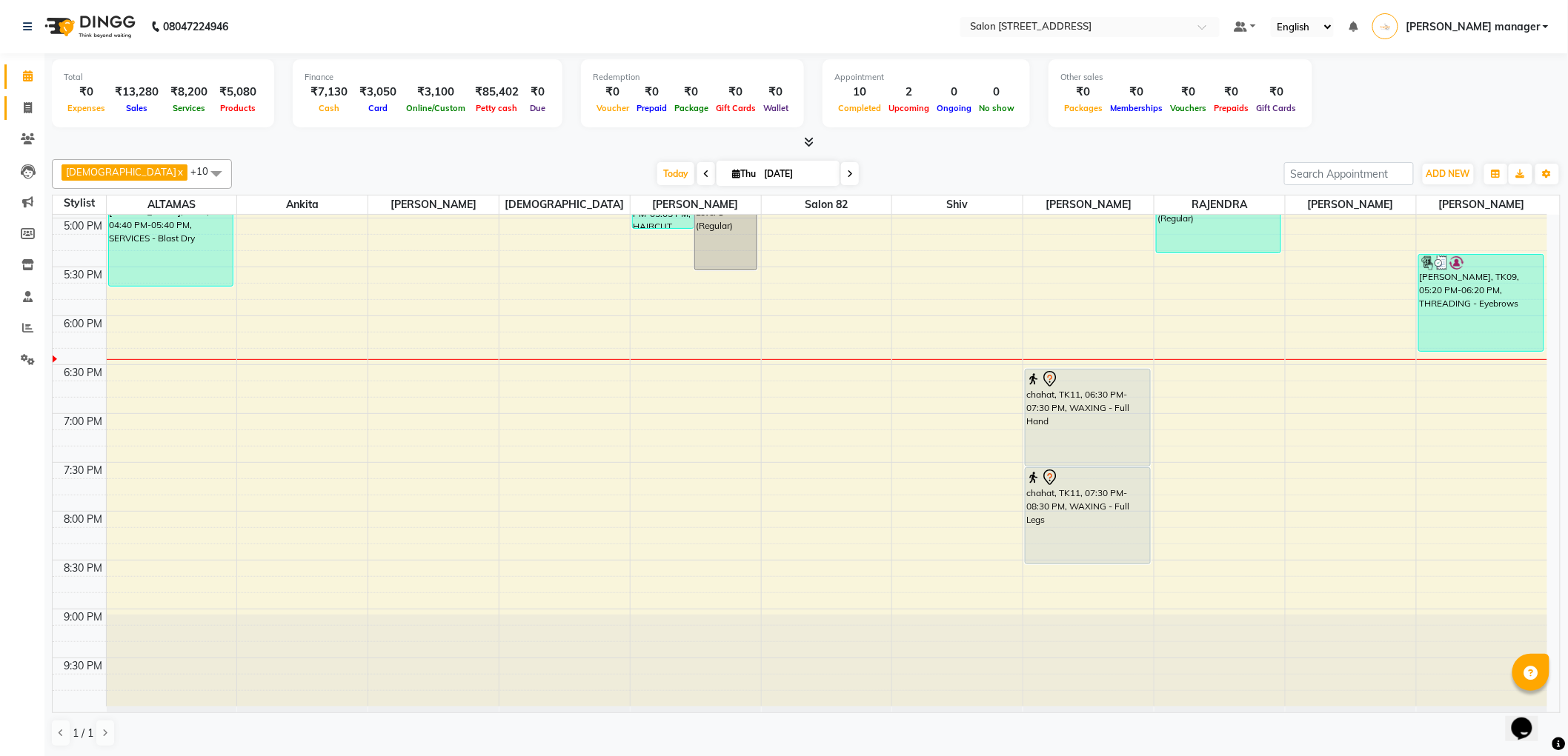
select select "service"
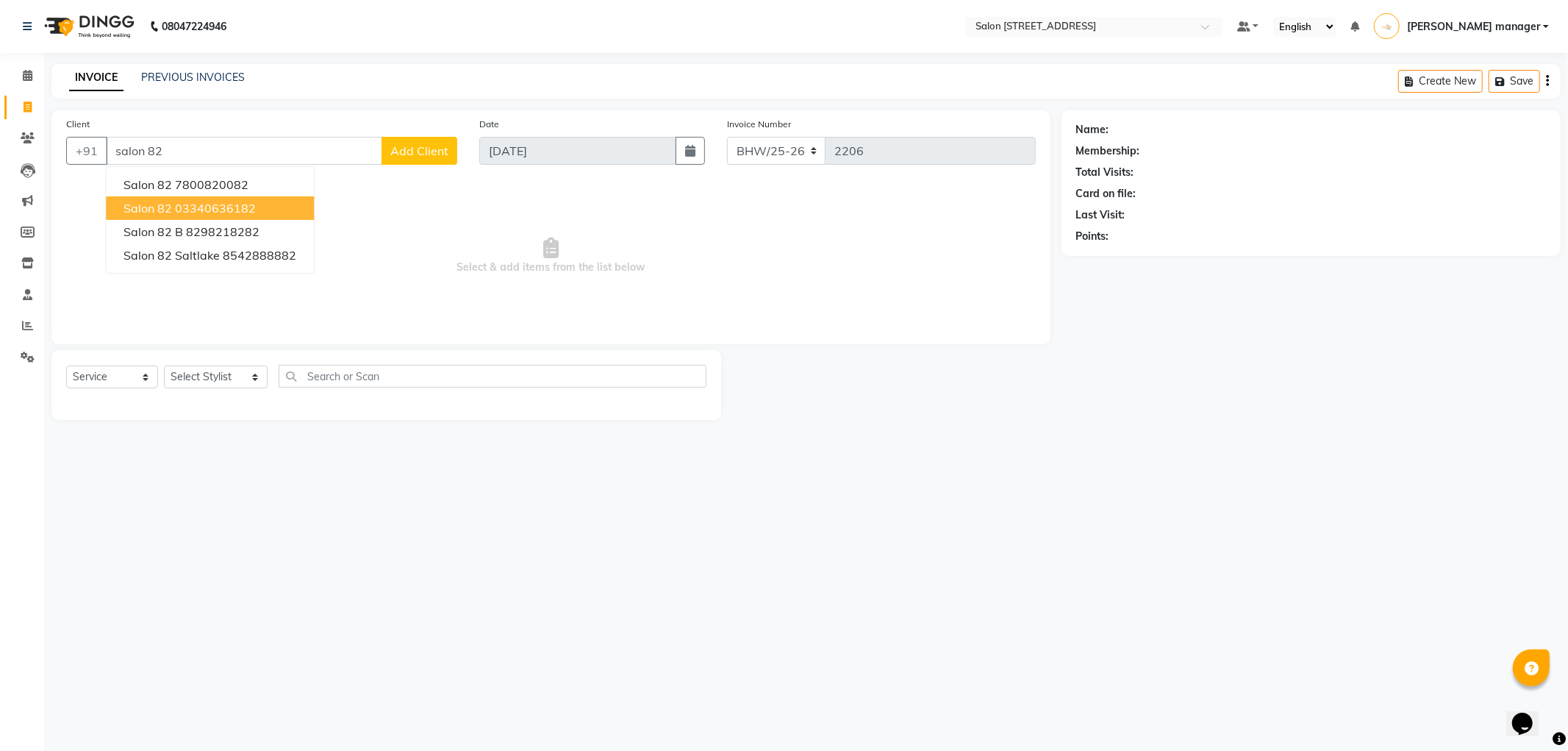
click at [187, 205] on ngb-highlight "03340636182" at bounding box center [215, 208] width 81 height 14
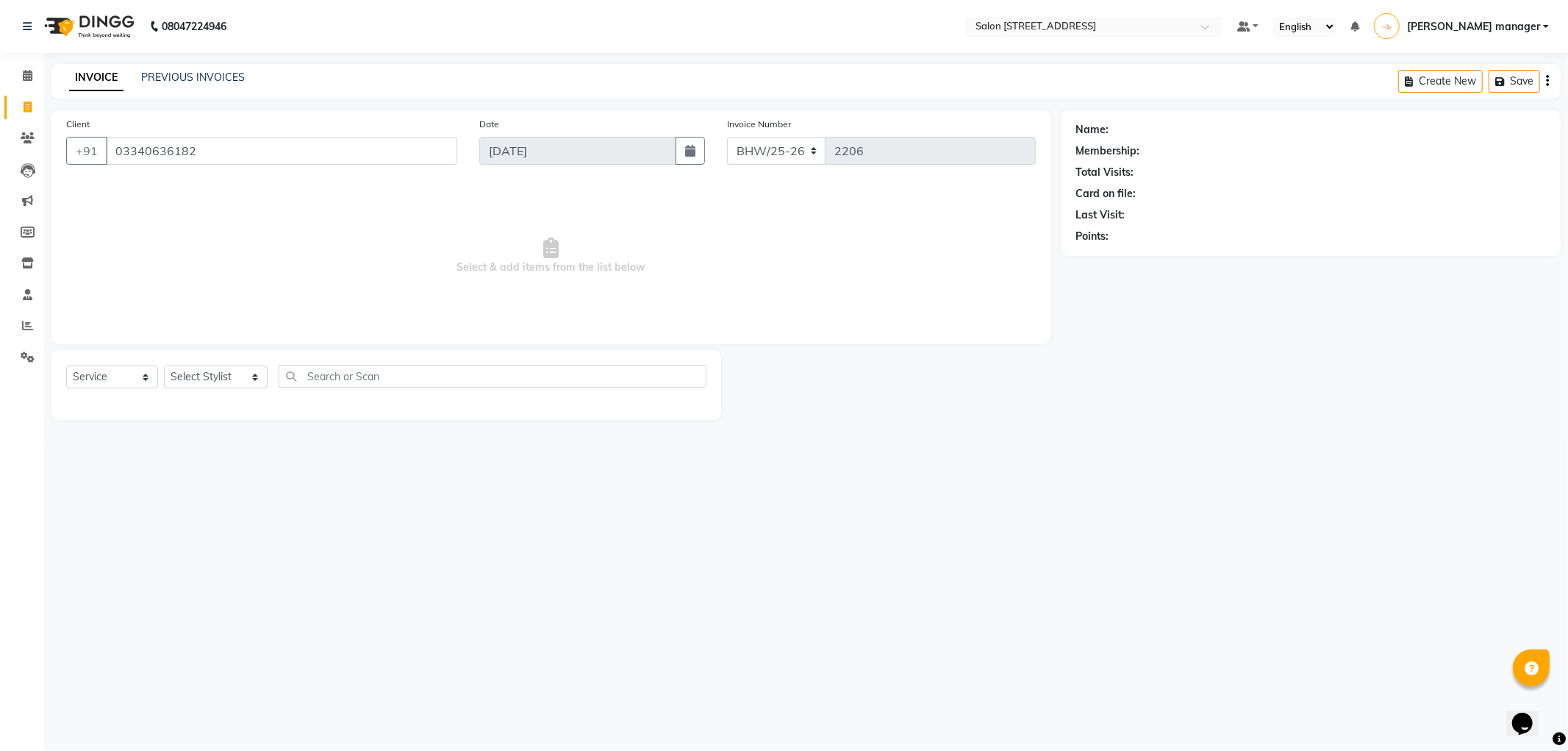
type input "03340636182"
select select "1: Object"
click at [93, 383] on select "Select Service Product Membership Package Voucher Prepaid Gift Card" at bounding box center [112, 377] width 92 height 23
select select "product"
click at [66, 366] on select "Select Service Product Membership Package Voucher Prepaid Gift Card" at bounding box center [112, 377] width 92 height 23
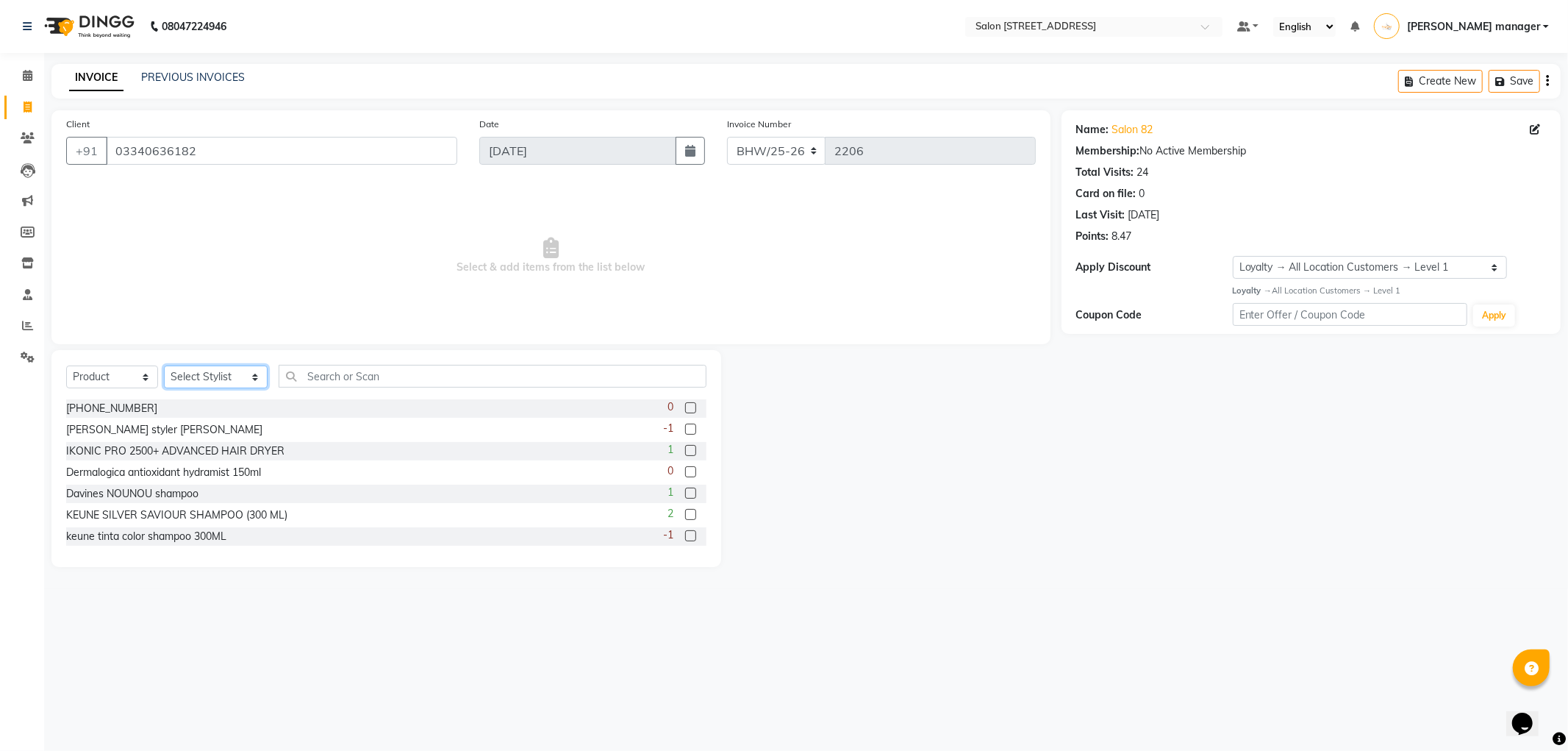
click at [207, 375] on select "Select Stylist [PERSON_NAME] [PERSON_NAME] [PERSON_NAME] BHAWANIPUR BUNNY [PERS…" at bounding box center [216, 377] width 103 height 23
select select "33698"
click at [164, 366] on select "Select Stylist [PERSON_NAME] [PERSON_NAME] [PERSON_NAME] BHAWANIPUR BUNNY [PERS…" at bounding box center [216, 377] width 103 height 23
click at [303, 381] on input "text" at bounding box center [492, 376] width 428 height 23
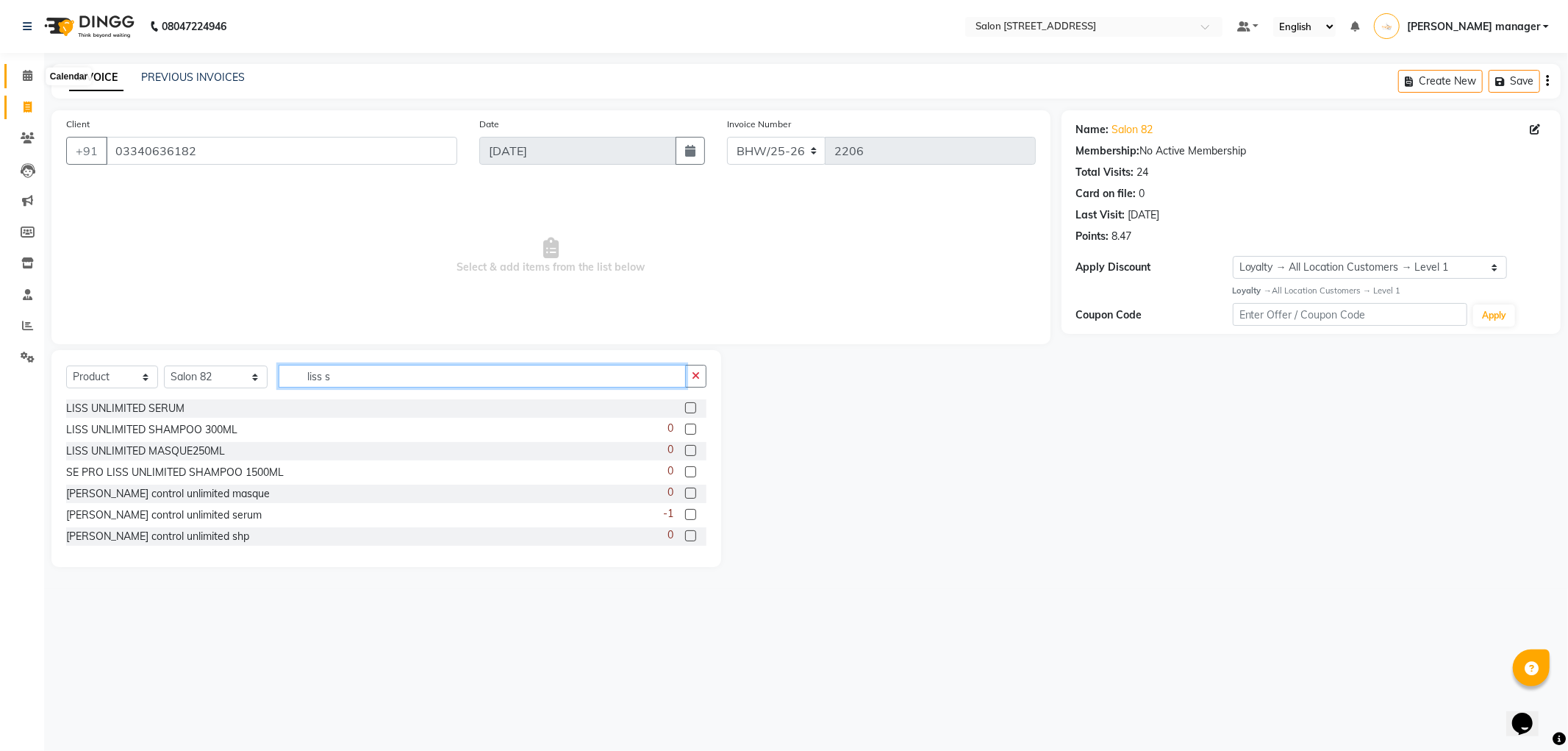
type input "liss s"
click at [28, 77] on icon at bounding box center [27, 75] width 10 height 11
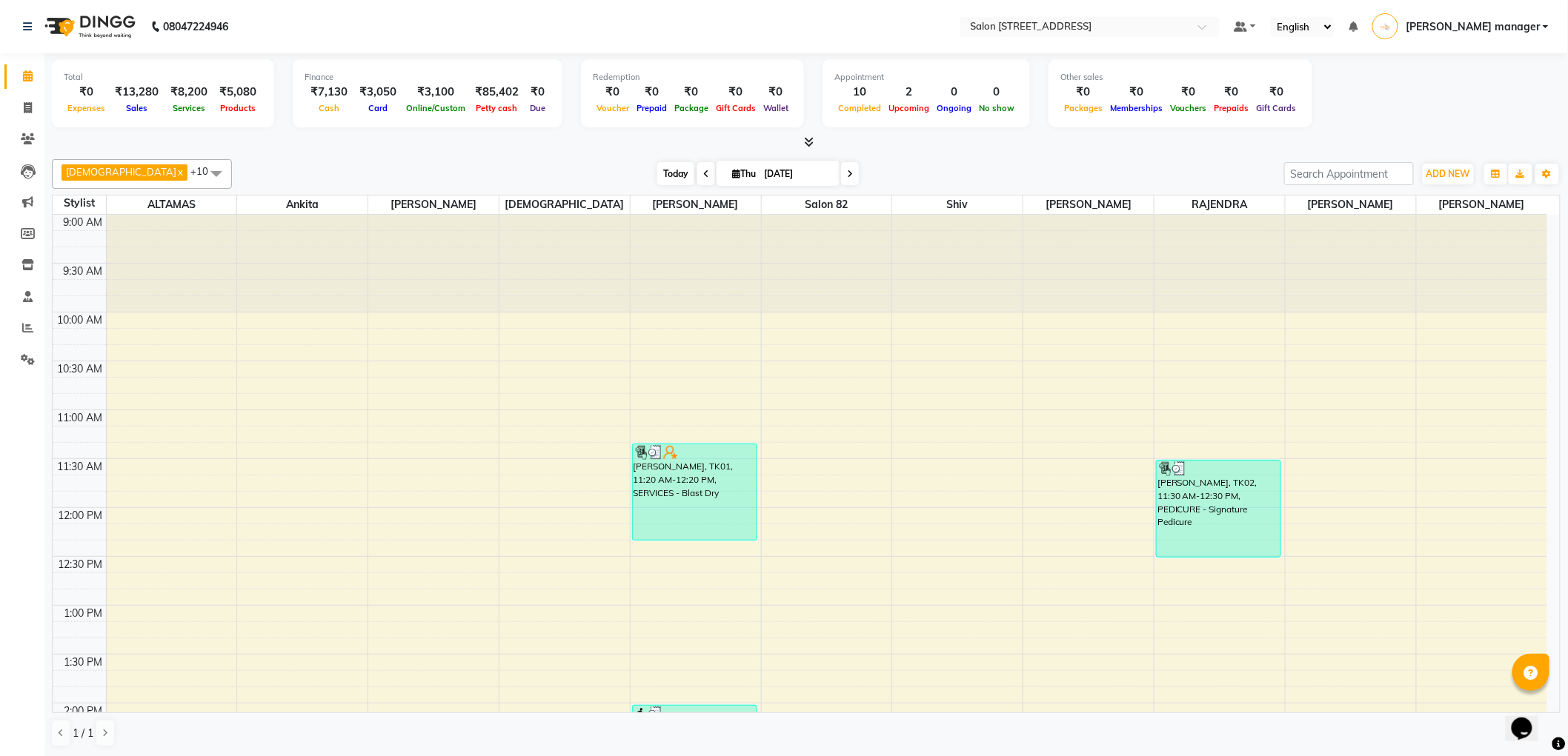
click at [657, 168] on span "Today" at bounding box center [675, 174] width 37 height 23
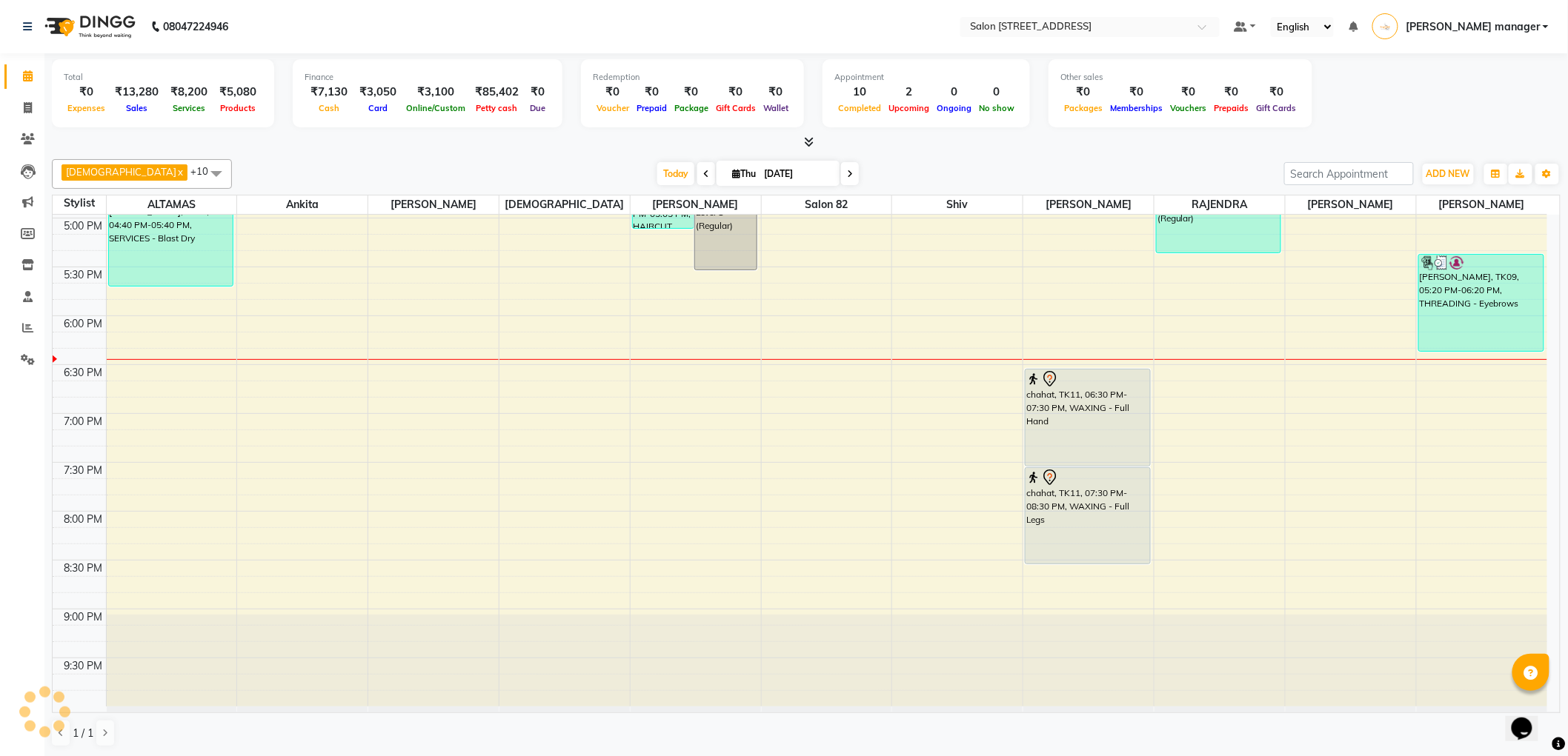
click at [490, 159] on div "Krishna x RAJU PRAMANIK x Ankita x ALTAMAS x Salon 82 x BABLU x SUKLA x Naushad…" at bounding box center [806, 174] width 1508 height 30
drag, startPoint x: 638, startPoint y: 173, endPoint x: 498, endPoint y: 173, distance: 140.0
click at [657, 173] on span "Today" at bounding box center [675, 174] width 37 height 23
click at [498, 173] on div "Today Thu 04-09-2025" at bounding box center [757, 174] width 1037 height 22
click at [15, 106] on span at bounding box center [28, 109] width 26 height 17
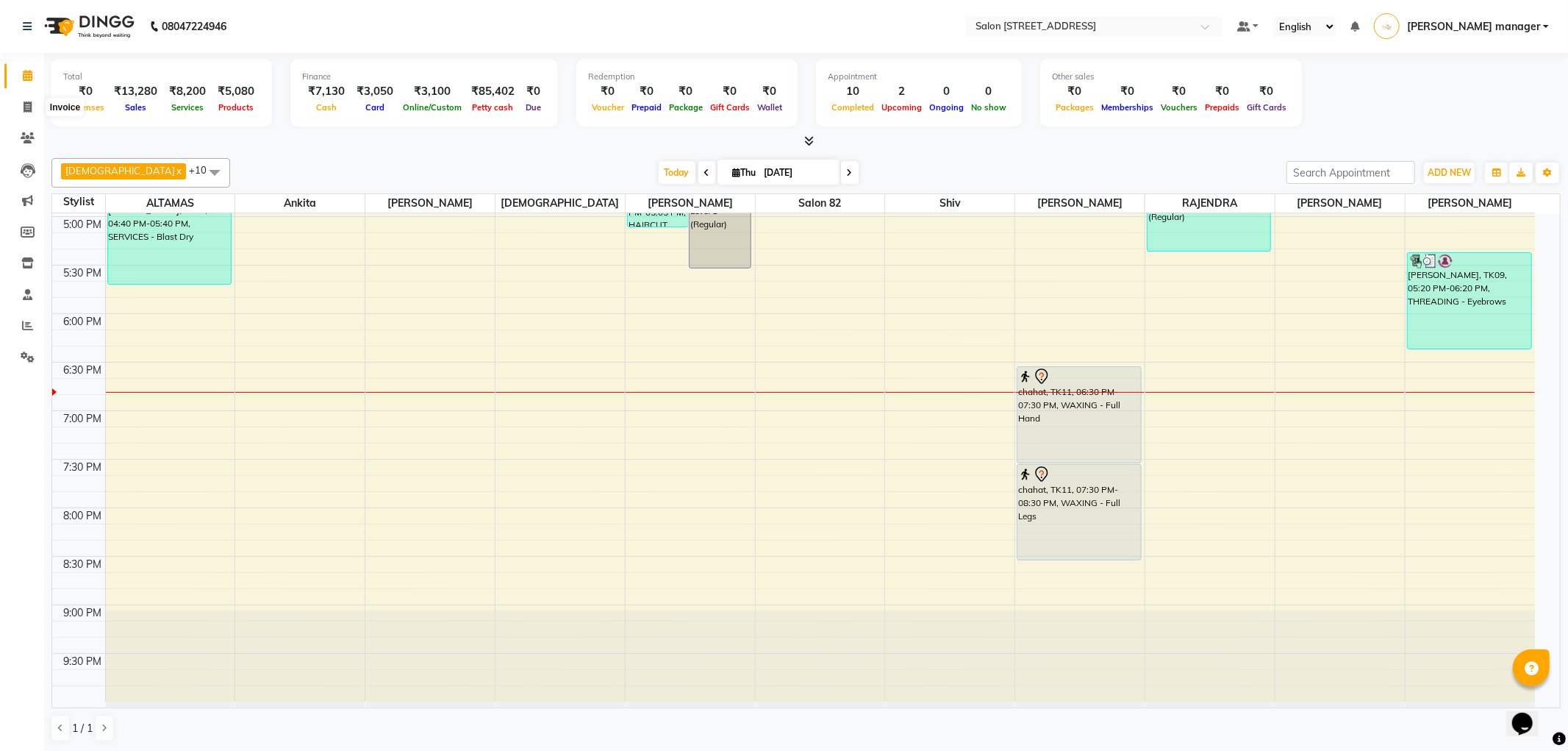
select select "service"
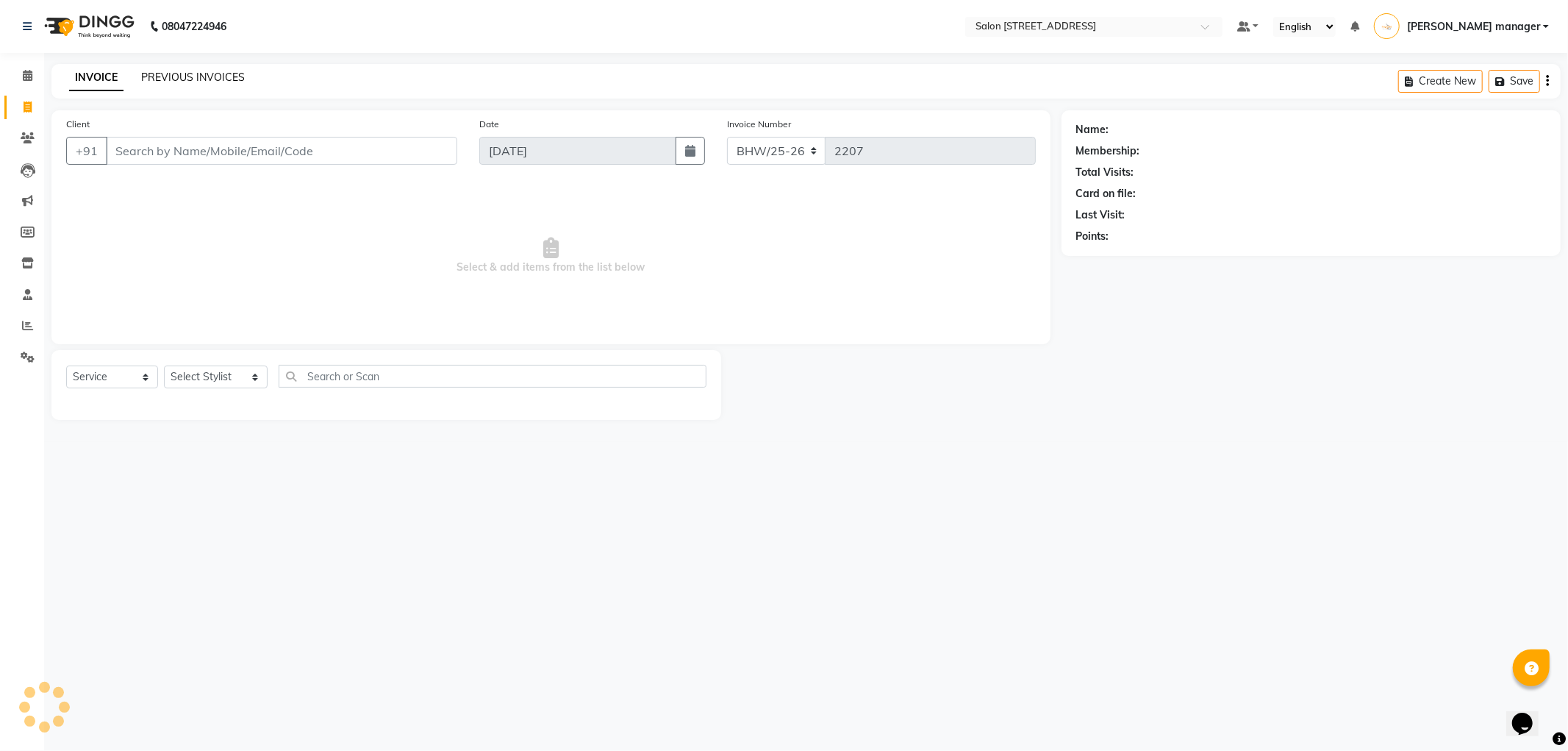
click at [175, 75] on link "PREVIOUS INVOICES" at bounding box center [193, 77] width 103 height 13
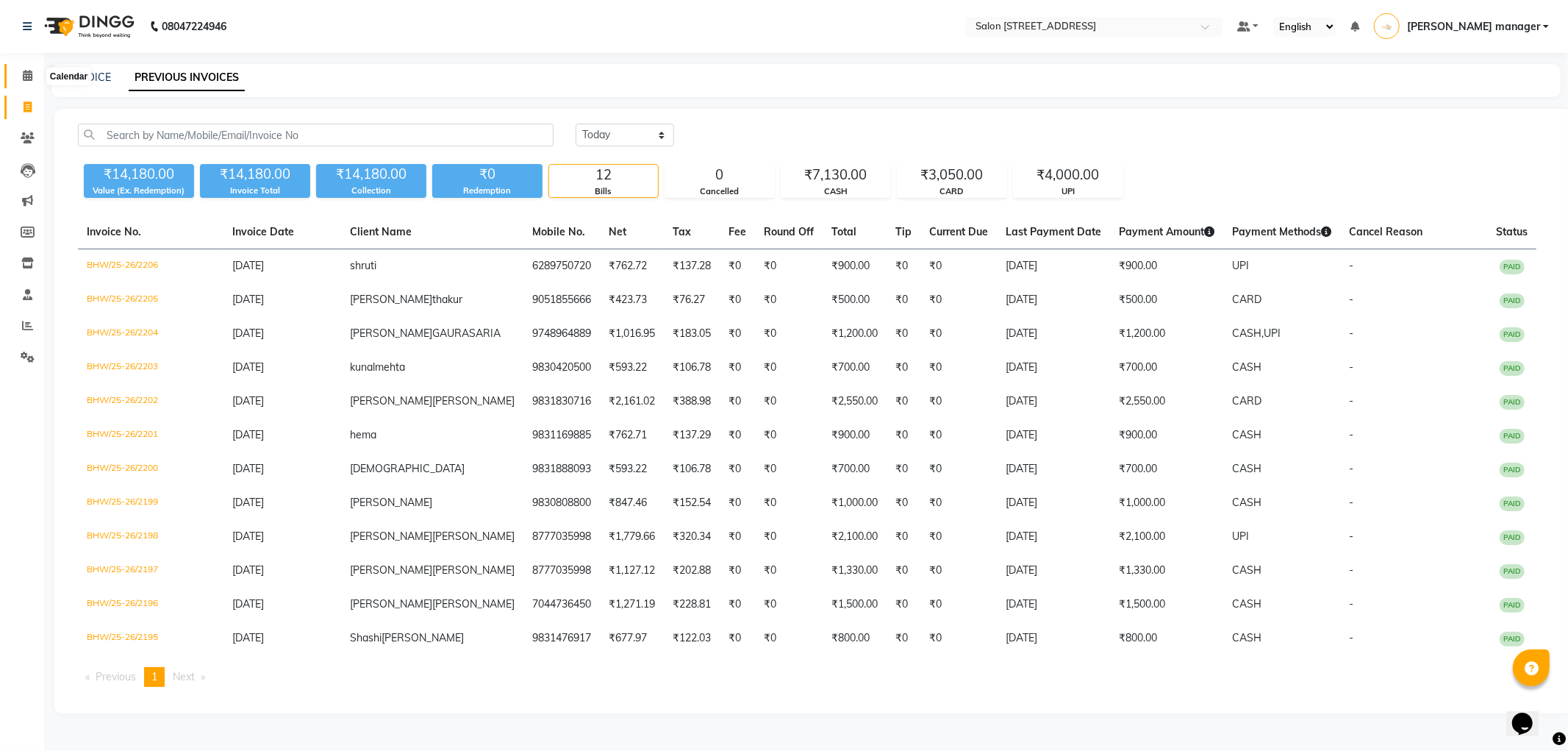
click at [27, 75] on icon at bounding box center [27, 75] width 10 height 11
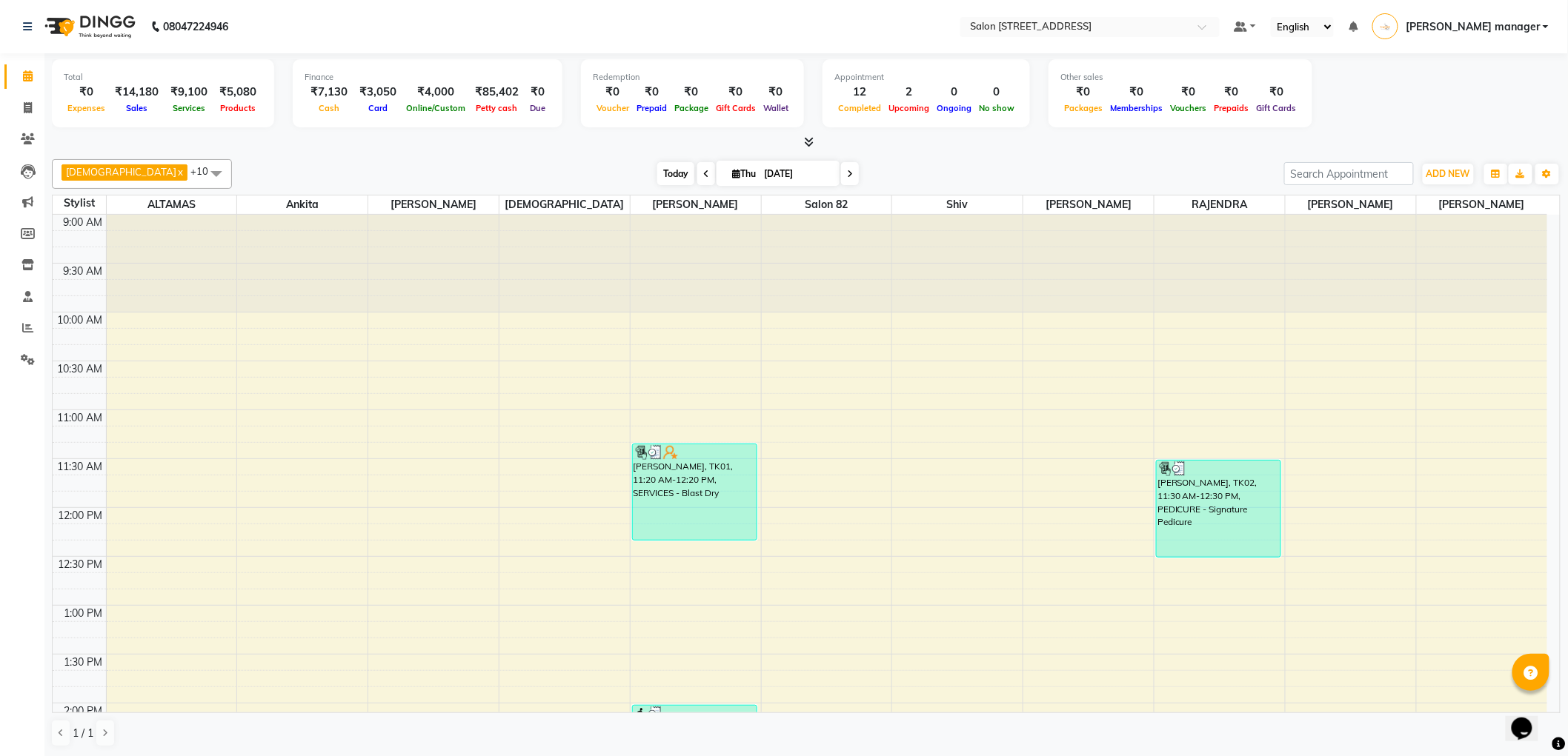
click at [657, 172] on span "Today" at bounding box center [675, 174] width 37 height 23
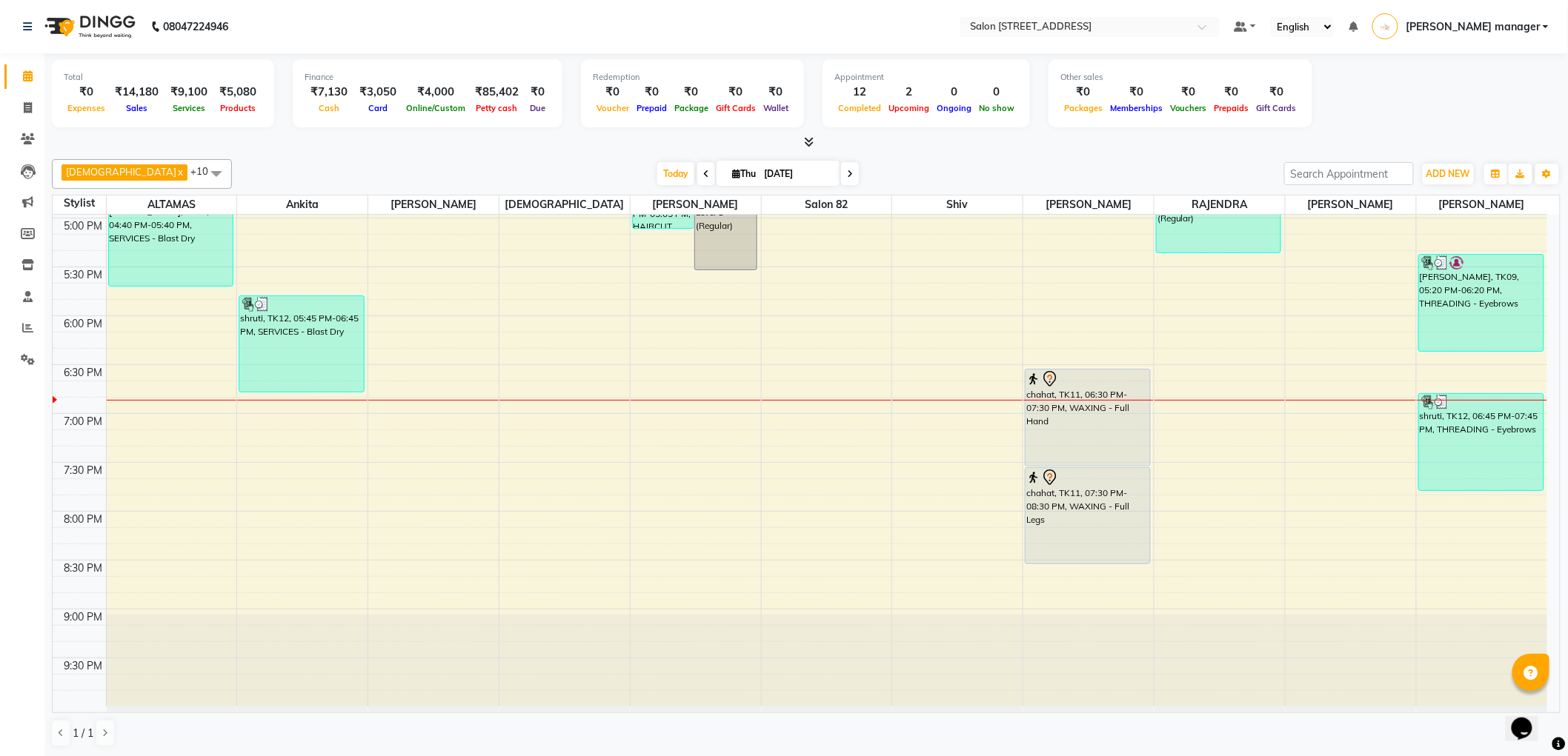
click at [490, 159] on div "Krishna x RAJU PRAMANIK x Ankita x ALTAMAS x Salon 82 x BABLU x SUKLA x Naushad…" at bounding box center [806, 174] width 1508 height 30
click at [657, 165] on span "Today" at bounding box center [675, 174] width 37 height 23
click at [439, 165] on div "Today Thu 04-09-2025" at bounding box center [757, 174] width 1037 height 22
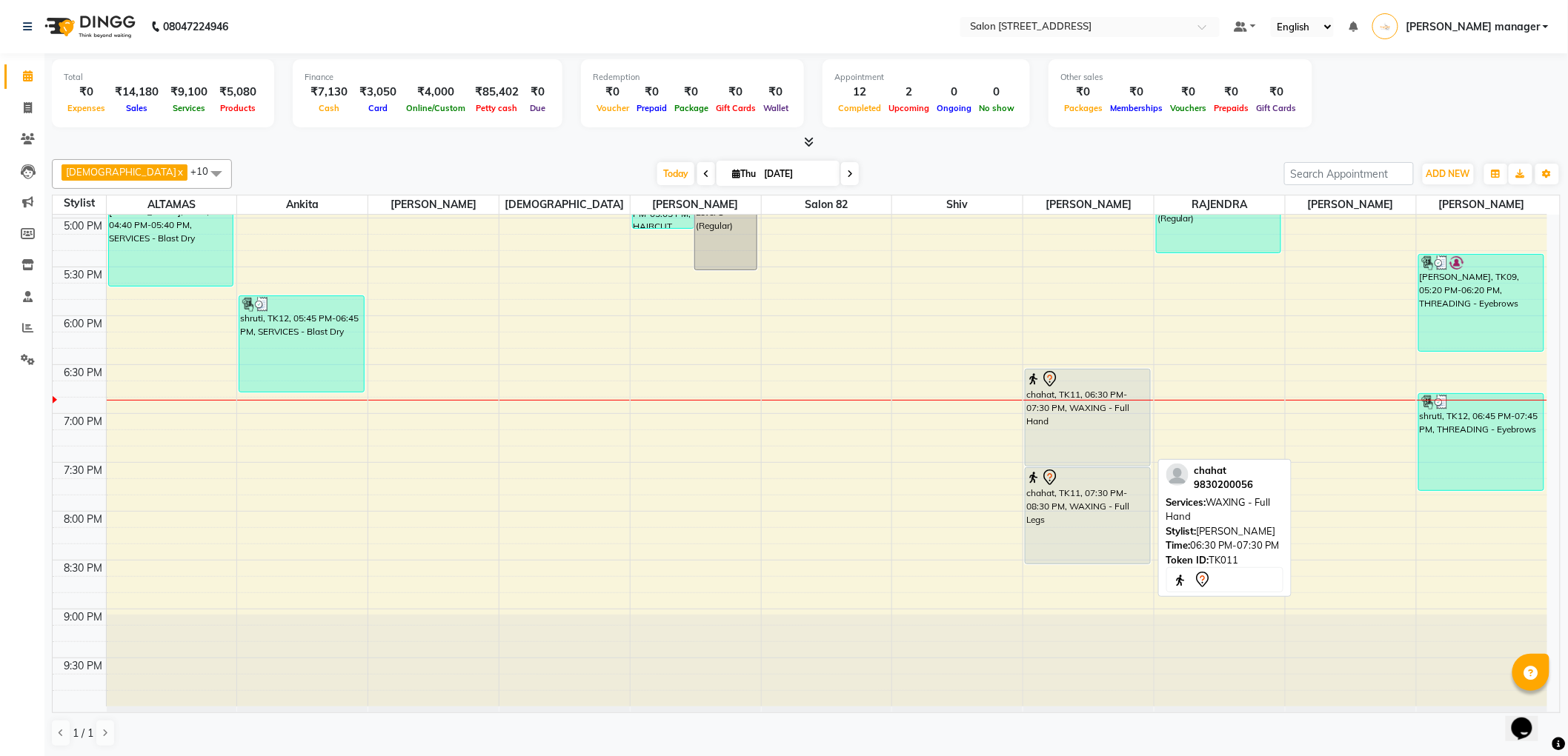
click at [1072, 422] on div "chahat, TK11, 06:30 PM-07:30 PM, WAXING - Full Hand" at bounding box center [1087, 417] width 123 height 97
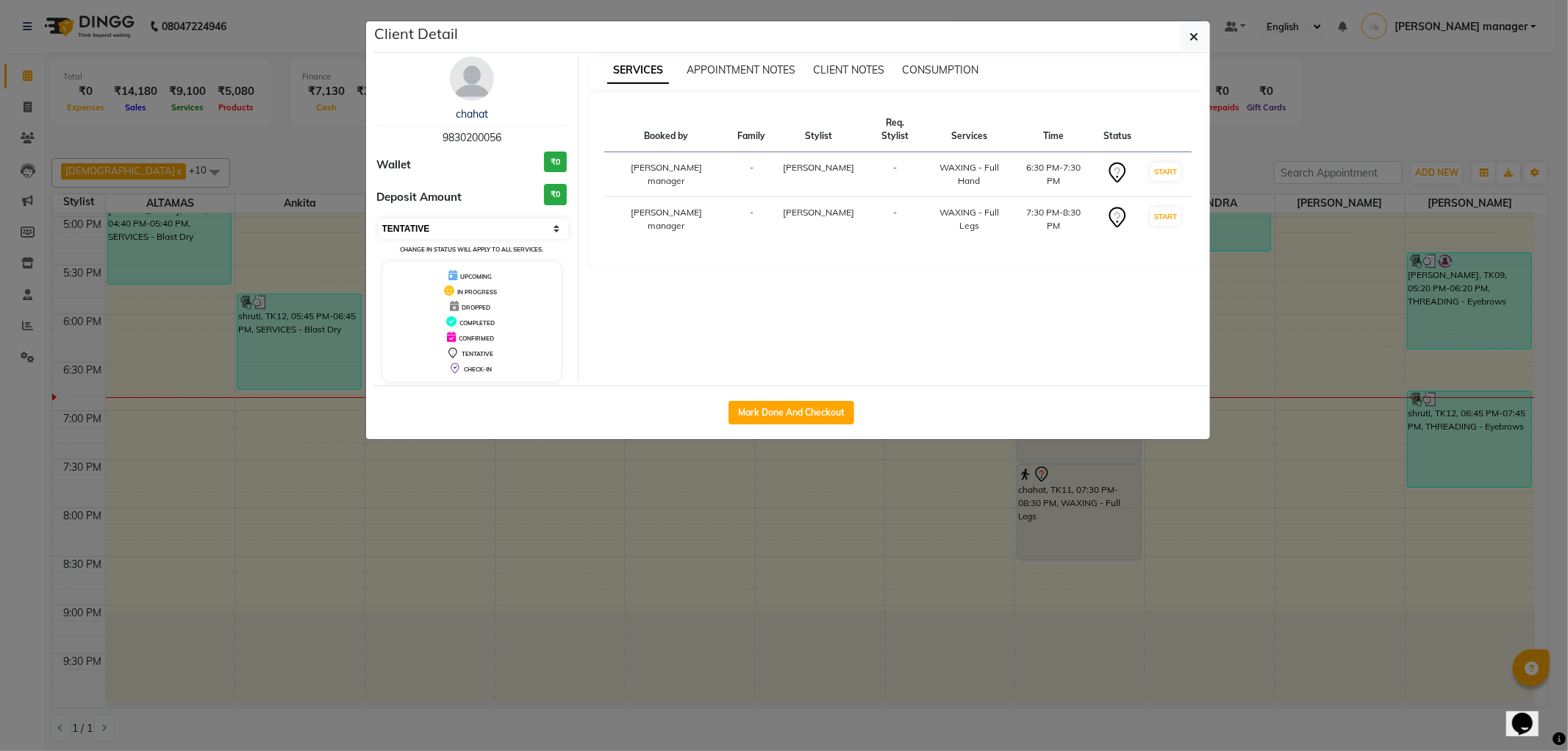
click at [525, 230] on select "Select IN SERVICE CONFIRMED TENTATIVE CHECK IN MARK DONE DROPPED UPCOMING" at bounding box center [474, 228] width 190 height 21
select select "2"
click at [379, 218] on select "Select IN SERVICE CONFIRMED TENTATIVE CHECK IN MARK DONE DROPPED UPCOMING" at bounding box center [474, 228] width 190 height 21
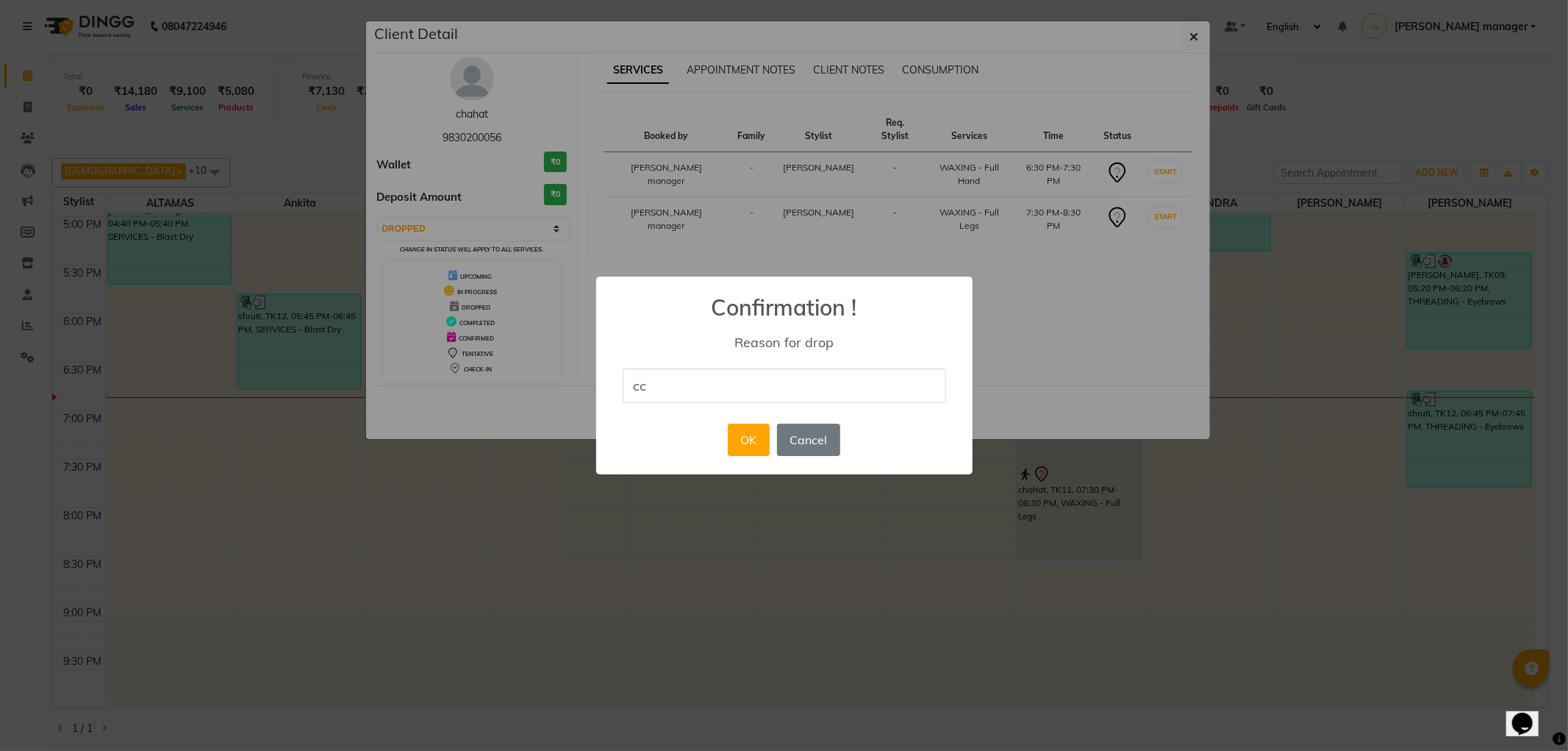
type input "CC"
click at [754, 441] on button "OK" at bounding box center [748, 440] width 42 height 33
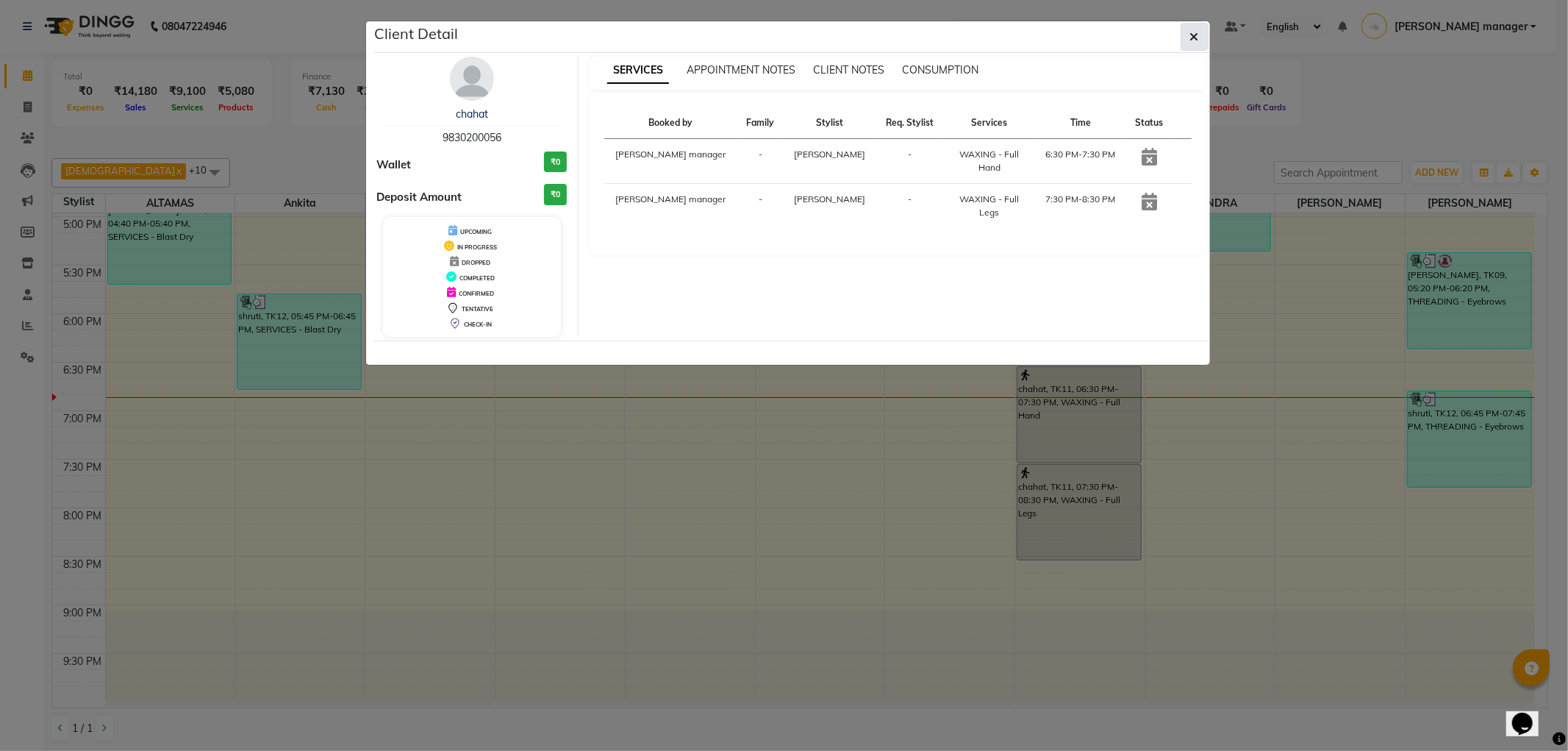
click at [1197, 35] on icon "button" at bounding box center [1195, 37] width 9 height 11
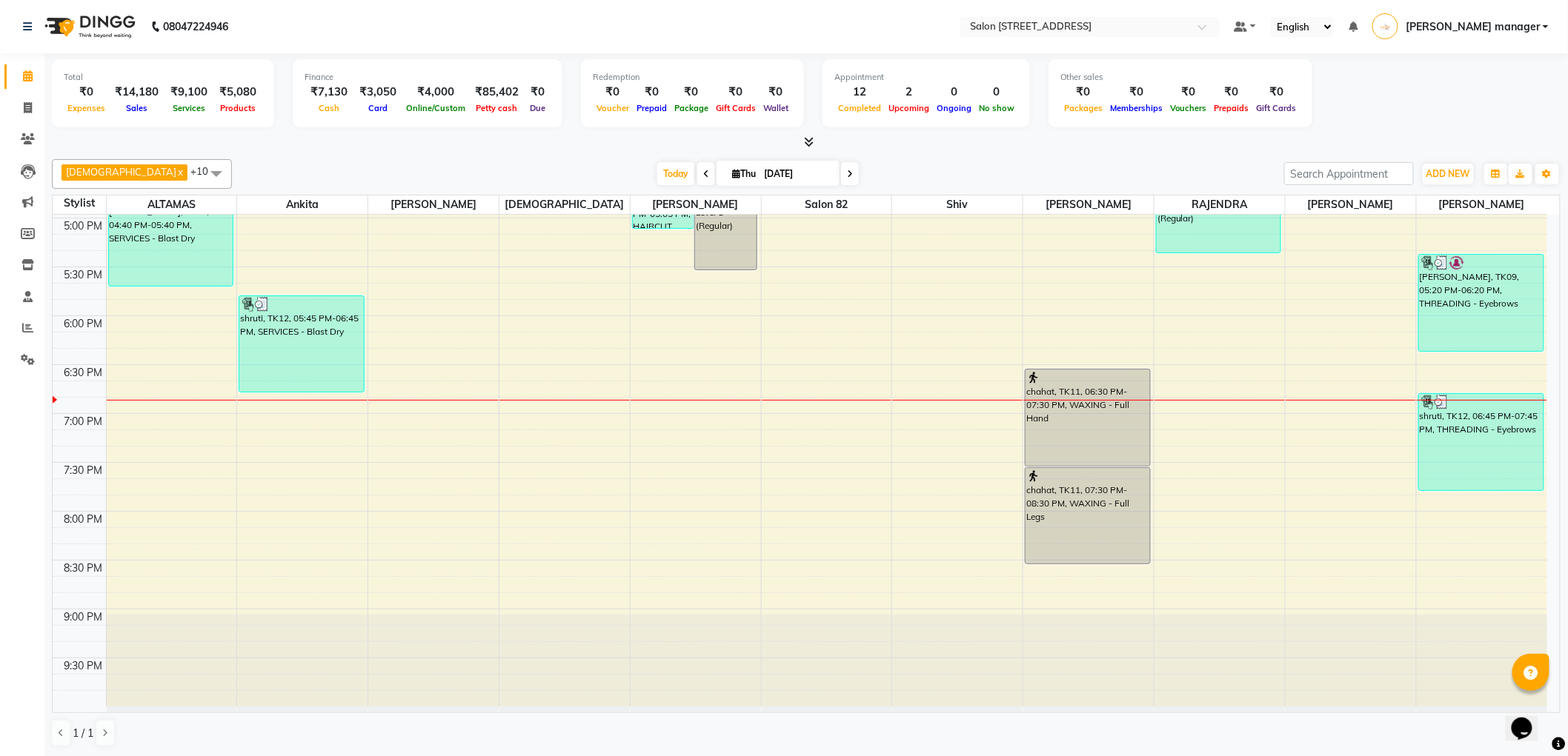
click at [625, 161] on div "Krishna x RAJU PRAMANIK x Ankita x ALTAMAS x Salon 82 x BABLU x SUKLA x Naushad…" at bounding box center [806, 174] width 1508 height 30
click at [425, 165] on div "Today Thu 04-09-2025" at bounding box center [757, 174] width 1037 height 22
click at [442, 143] on div at bounding box center [806, 142] width 1508 height 15
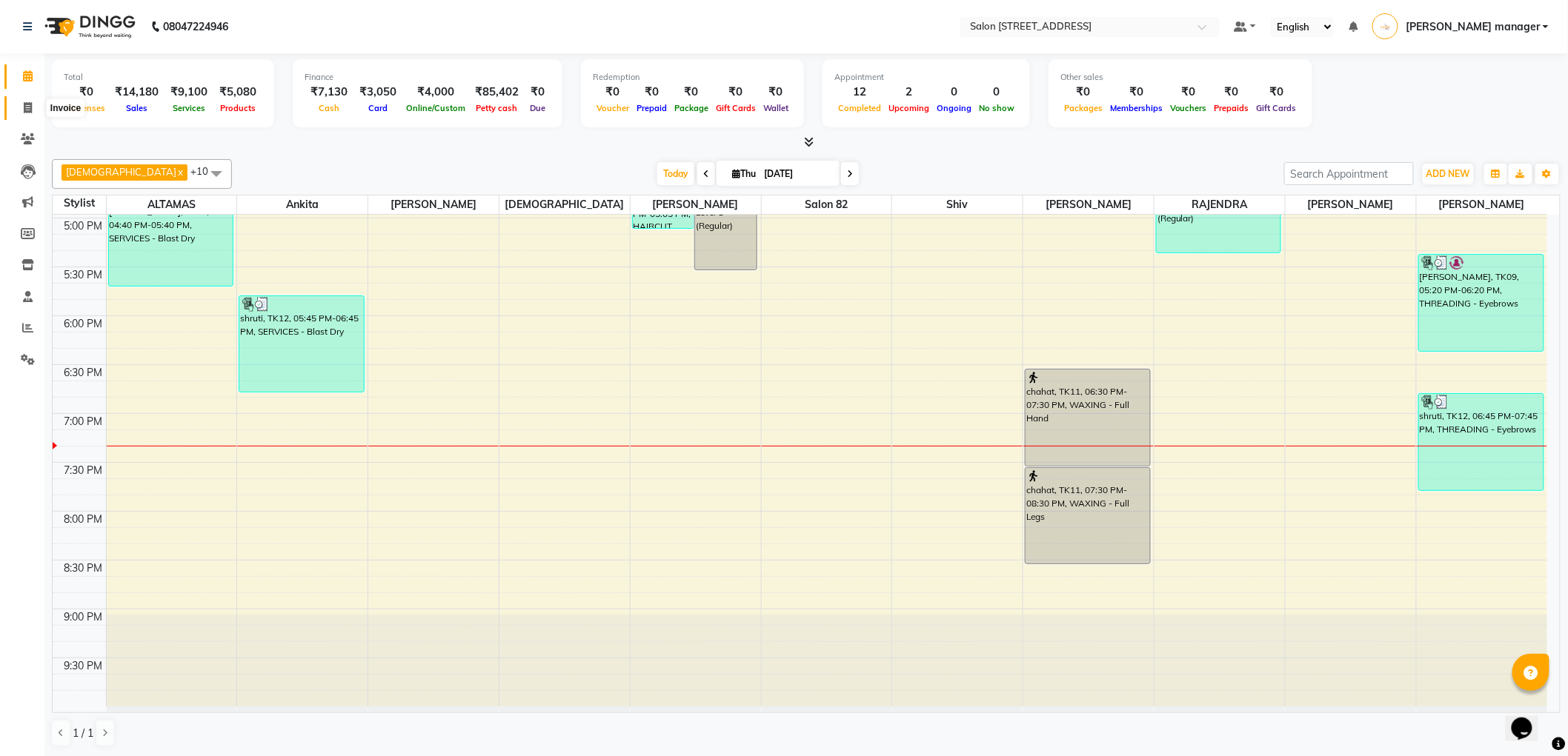
click at [31, 102] on icon at bounding box center [28, 107] width 8 height 11
select select "service"
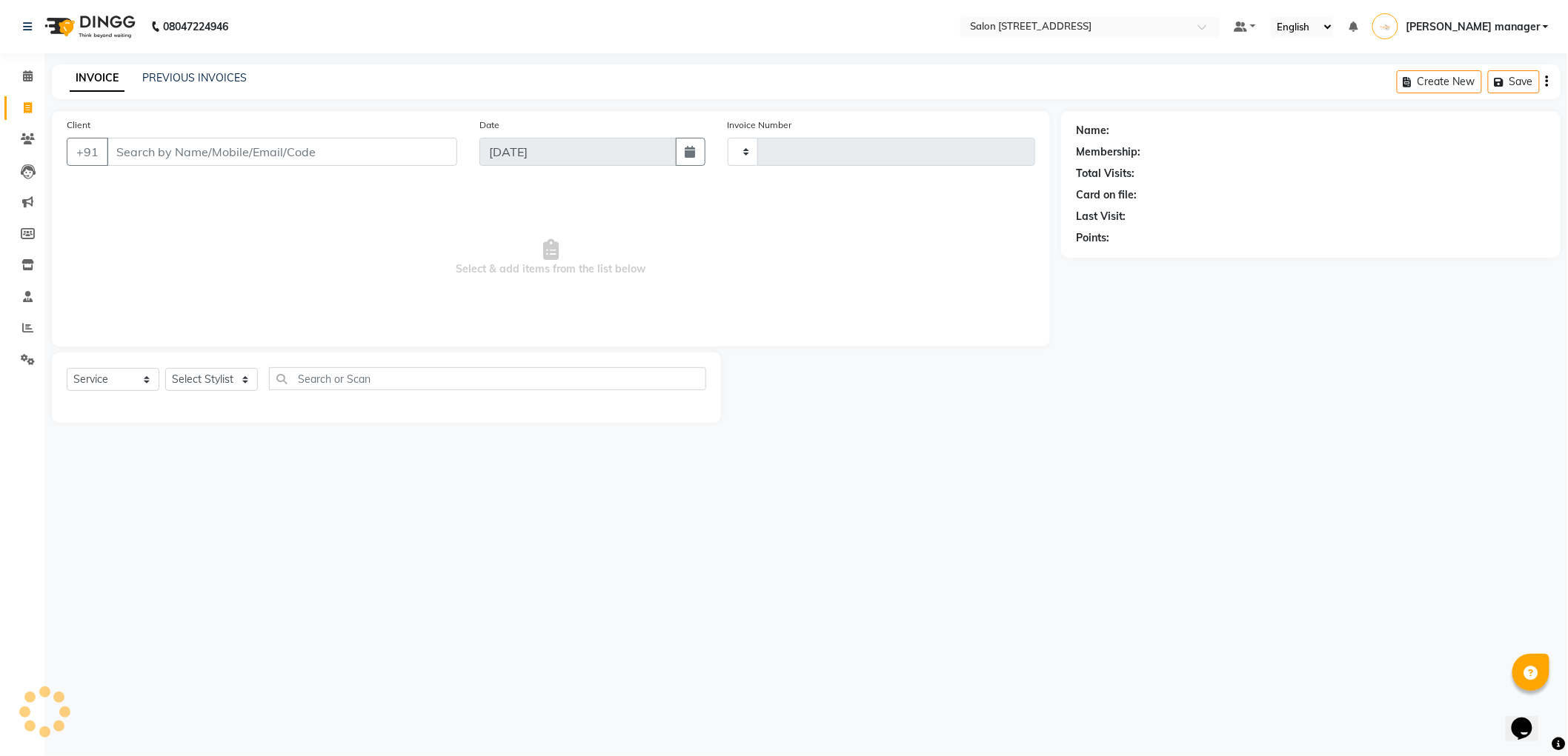
type input "2209"
select select "8704"
click at [193, 79] on link "PREVIOUS INVOICES" at bounding box center [195, 77] width 104 height 13
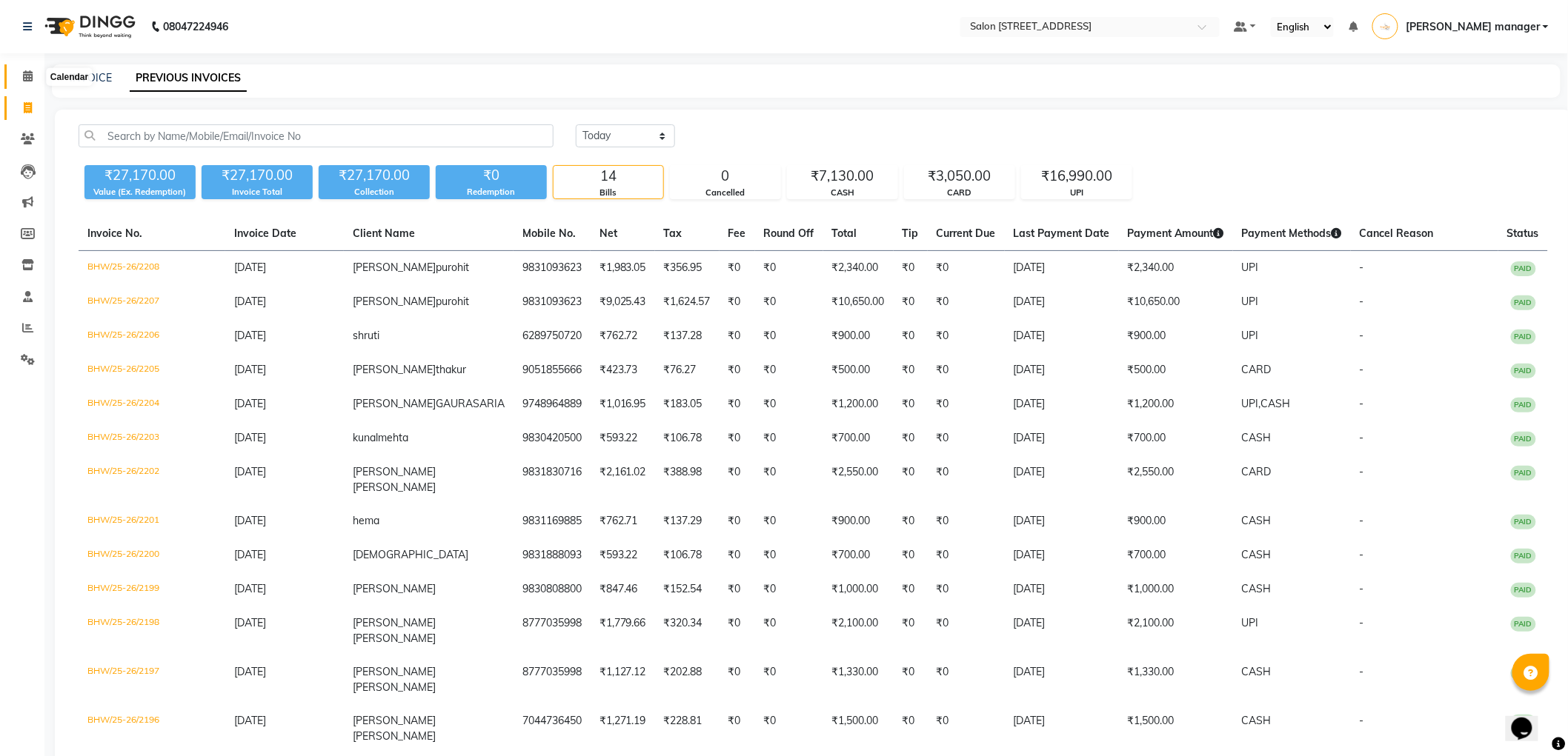
click at [31, 77] on icon at bounding box center [28, 76] width 10 height 11
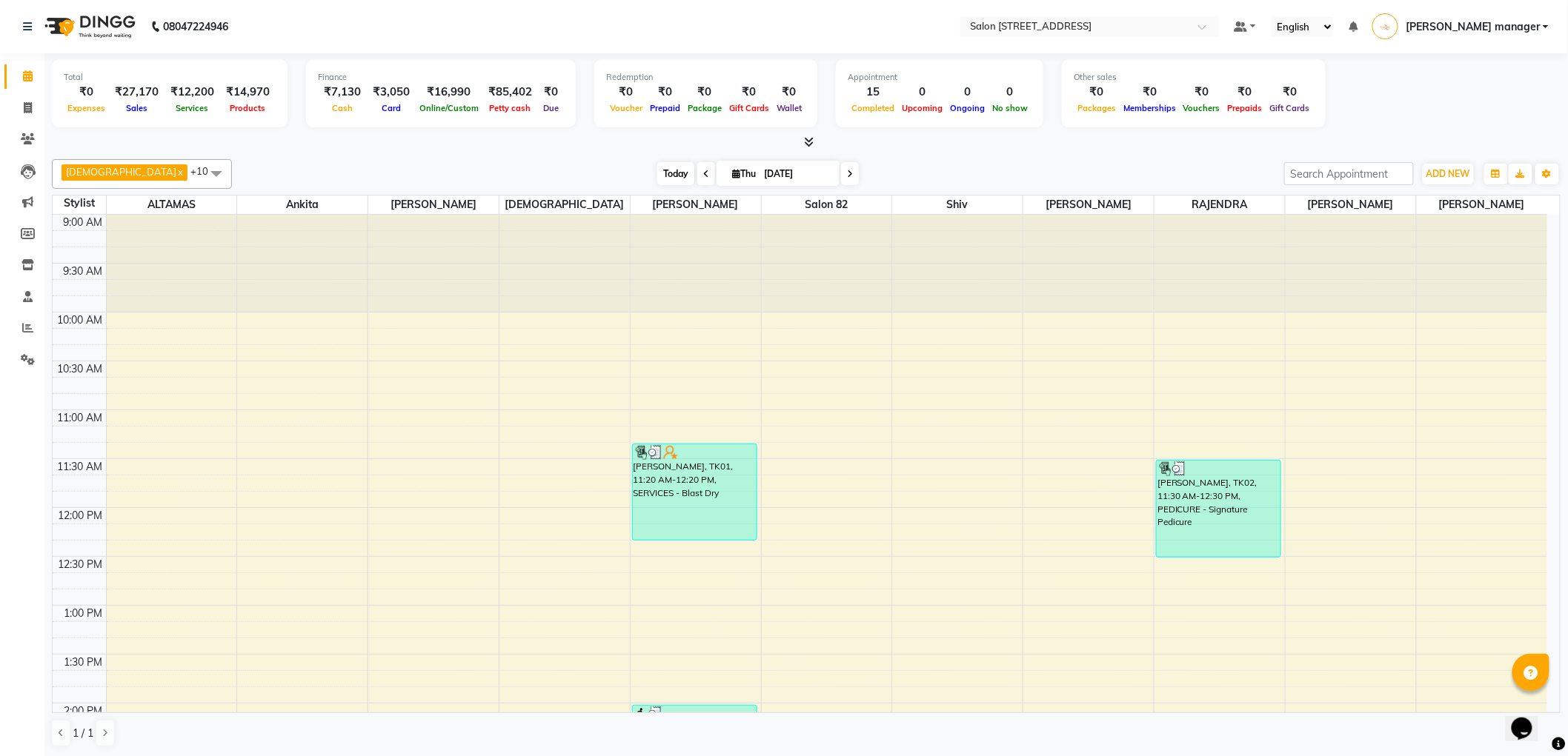
click at [657, 174] on span "Today" at bounding box center [675, 174] width 37 height 23
click at [529, 167] on div "Today Thu 04-09-2025" at bounding box center [757, 174] width 1037 height 22
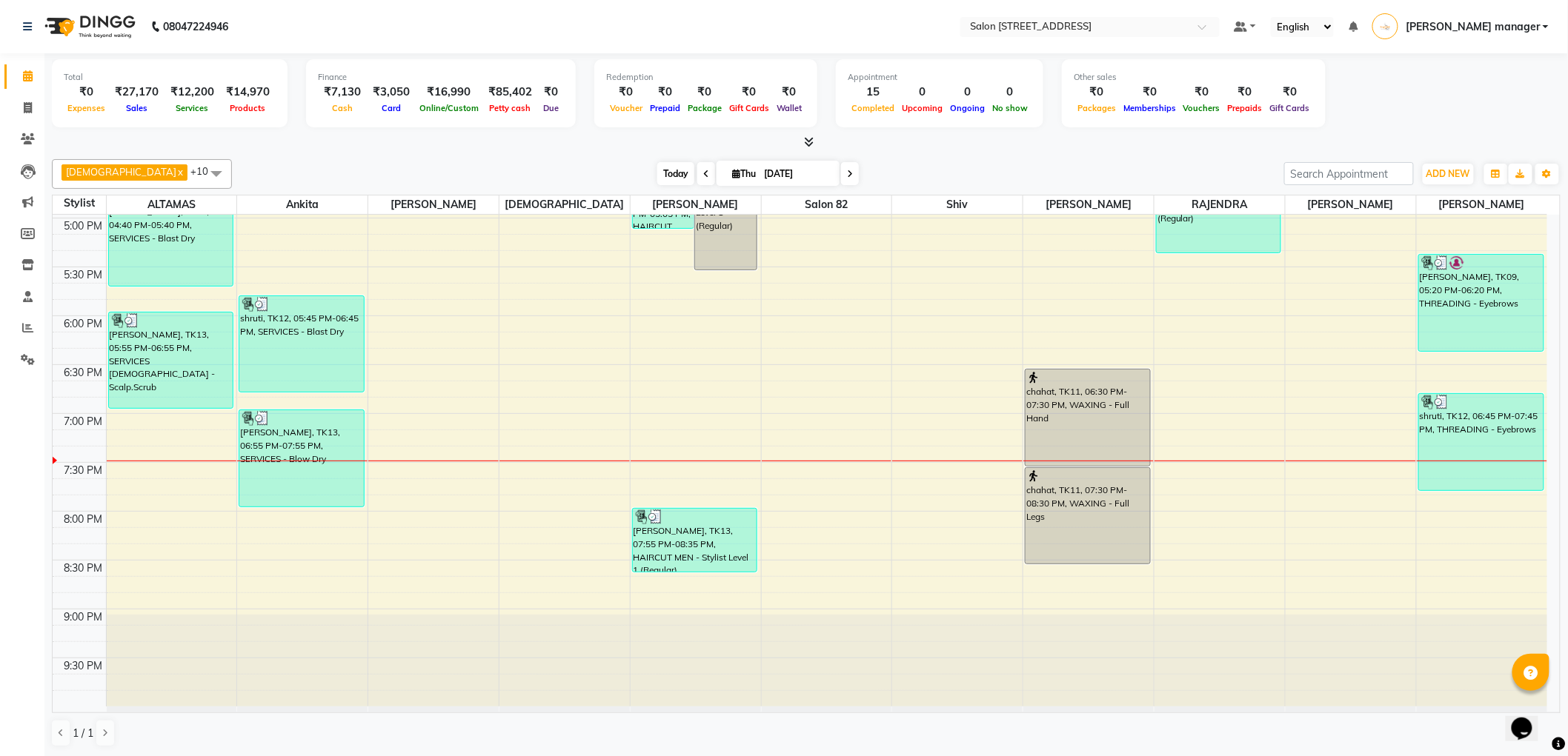
click at [657, 167] on span "Today" at bounding box center [675, 174] width 37 height 23
click at [559, 139] on div at bounding box center [806, 142] width 1508 height 15
click at [657, 175] on span "Today" at bounding box center [675, 174] width 37 height 23
click at [549, 171] on div "Today Thu 04-09-2025" at bounding box center [757, 174] width 1037 height 22
click at [657, 175] on span "Today" at bounding box center [675, 174] width 37 height 23
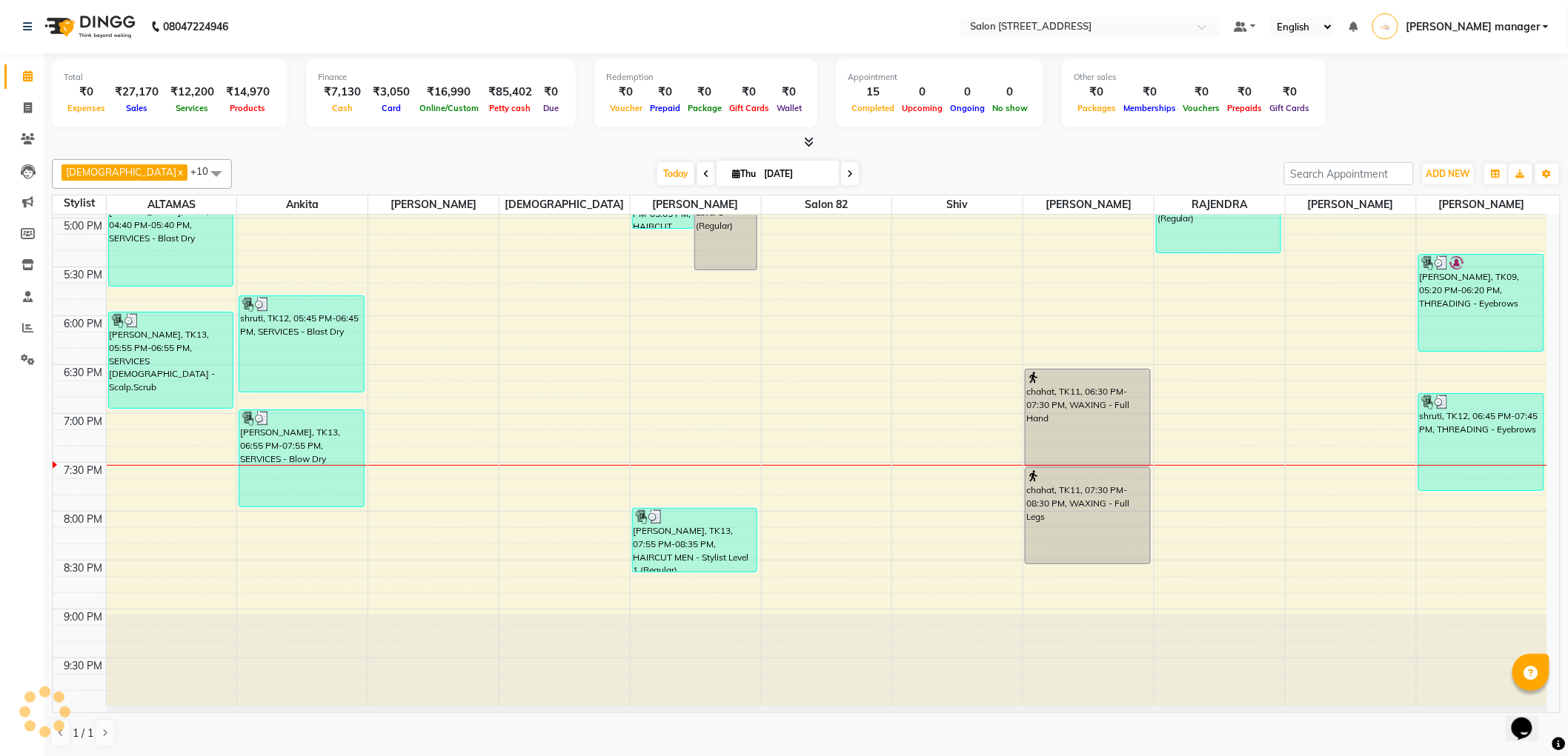
click at [390, 174] on div "Today Thu 04-09-2025" at bounding box center [757, 174] width 1037 height 22
click at [657, 171] on span "Today" at bounding box center [675, 174] width 37 height 23
click at [524, 159] on div "Krishna x RAJU PRAMANIK x Ankita x ALTAMAS x Salon 82 x BABLU x SUKLA x Naushad…" at bounding box center [806, 174] width 1508 height 30
click at [31, 103] on icon at bounding box center [28, 107] width 8 height 11
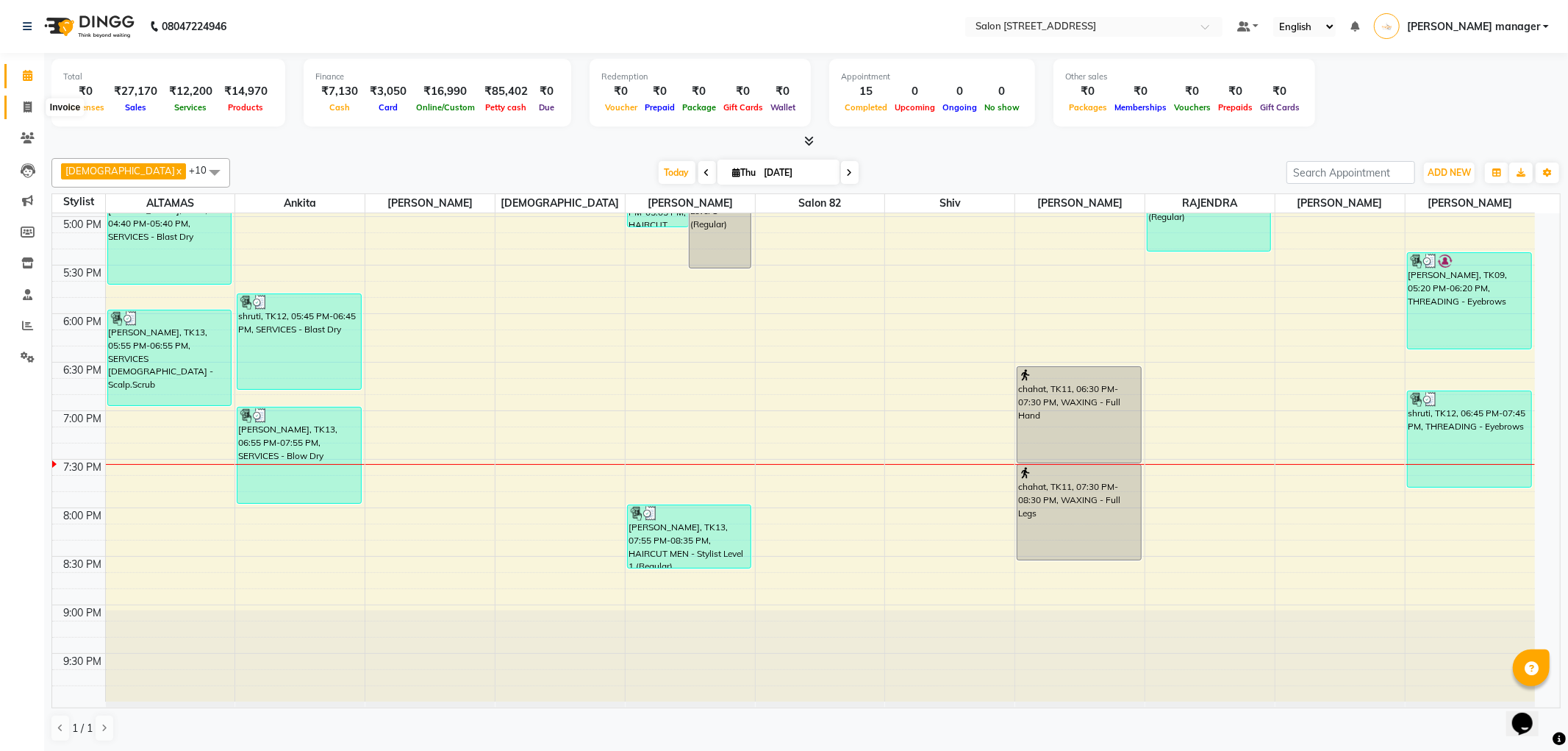
select select "service"
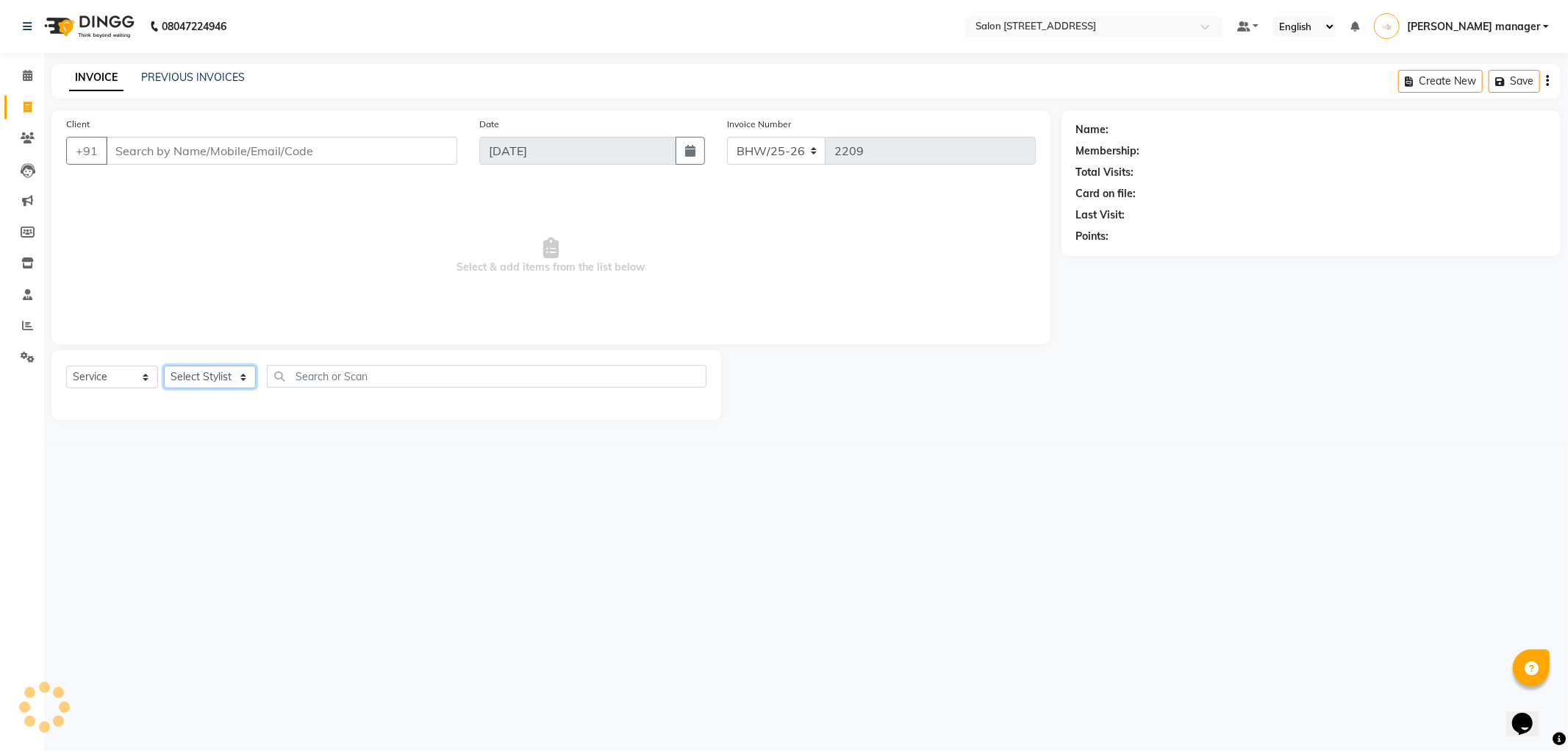
click at [211, 371] on select "Select Stylist" at bounding box center [210, 377] width 92 height 23
click at [221, 147] on input "Client" at bounding box center [281, 151] width 351 height 28
type input "9830010120"
click at [429, 148] on span "Add Client" at bounding box center [419, 151] width 58 height 14
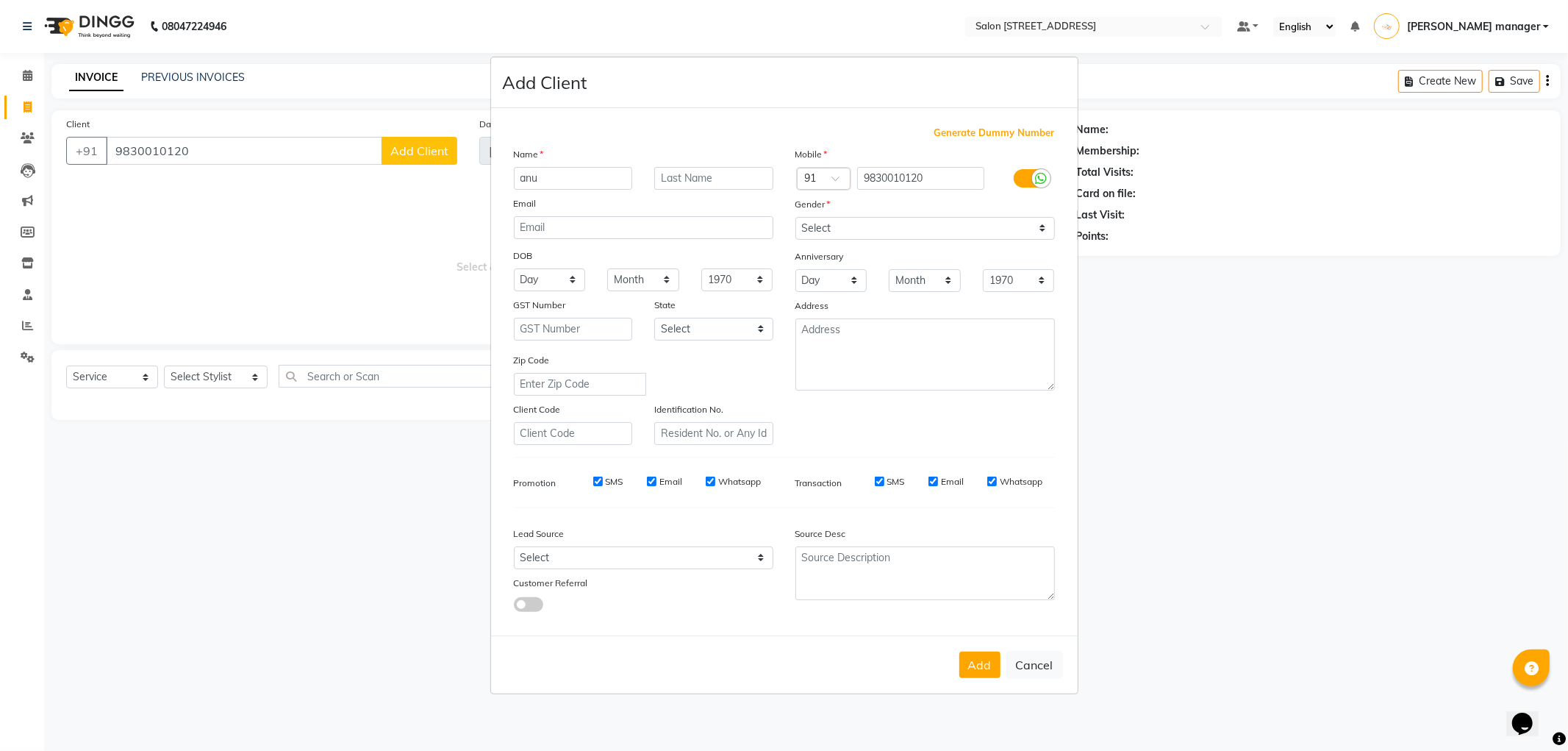
type input "anu"
drag, startPoint x: 820, startPoint y: 226, endPoint x: 819, endPoint y: 237, distance: 11.0
click at [820, 226] on select "Select Male Female Other Prefer Not To Say" at bounding box center [925, 228] width 259 height 23
select select "female"
click at [795, 217] on select "Select Male Female Other Prefer Not To Say" at bounding box center [925, 228] width 259 height 23
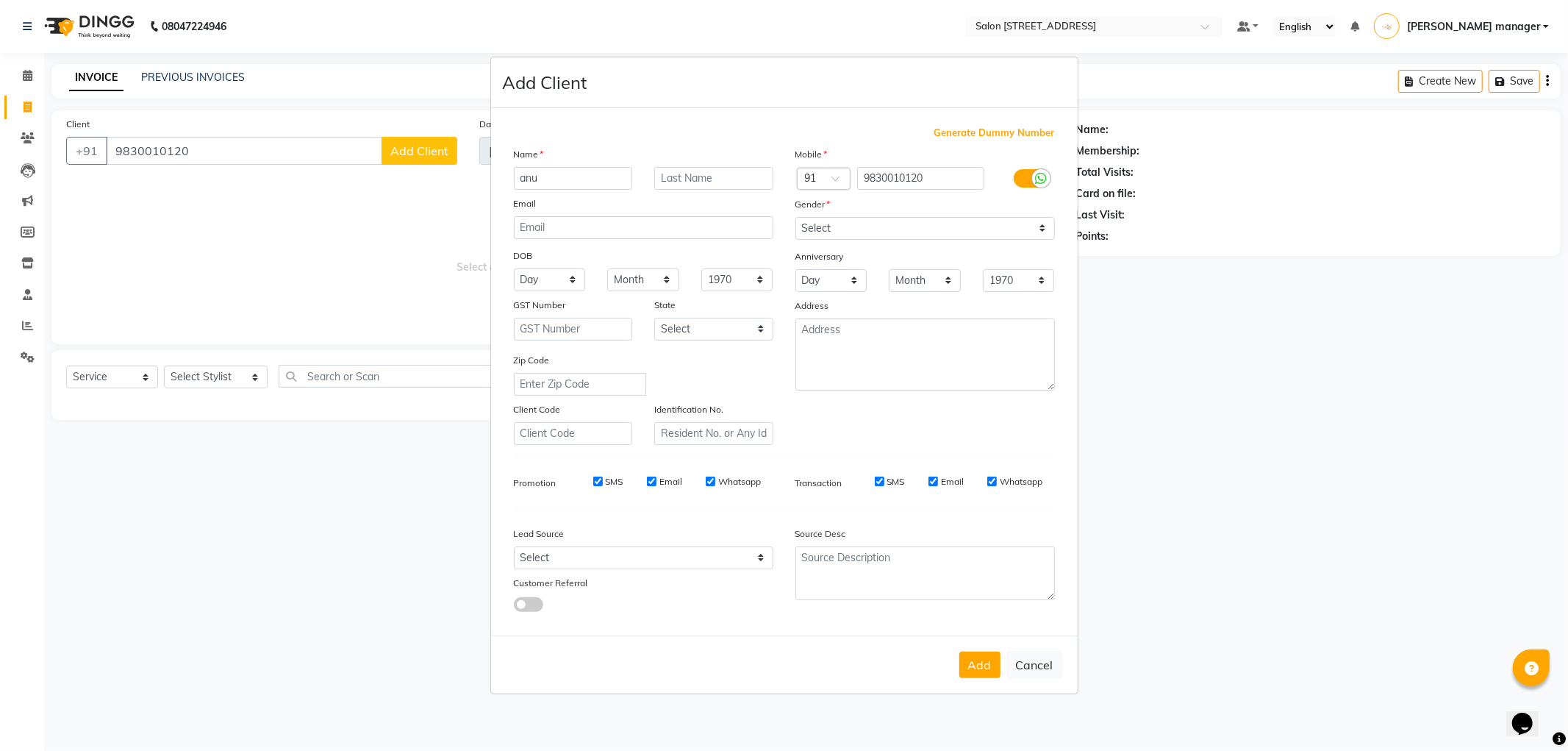
click at [416, 254] on ngb-modal-window "Add Client Generate Dummy Number Name anu Email DOB Day 01 02 03 04 05 06 07 08…" at bounding box center [784, 375] width 1568 height 751
click at [987, 660] on button "Add" at bounding box center [980, 664] width 41 height 27
select select
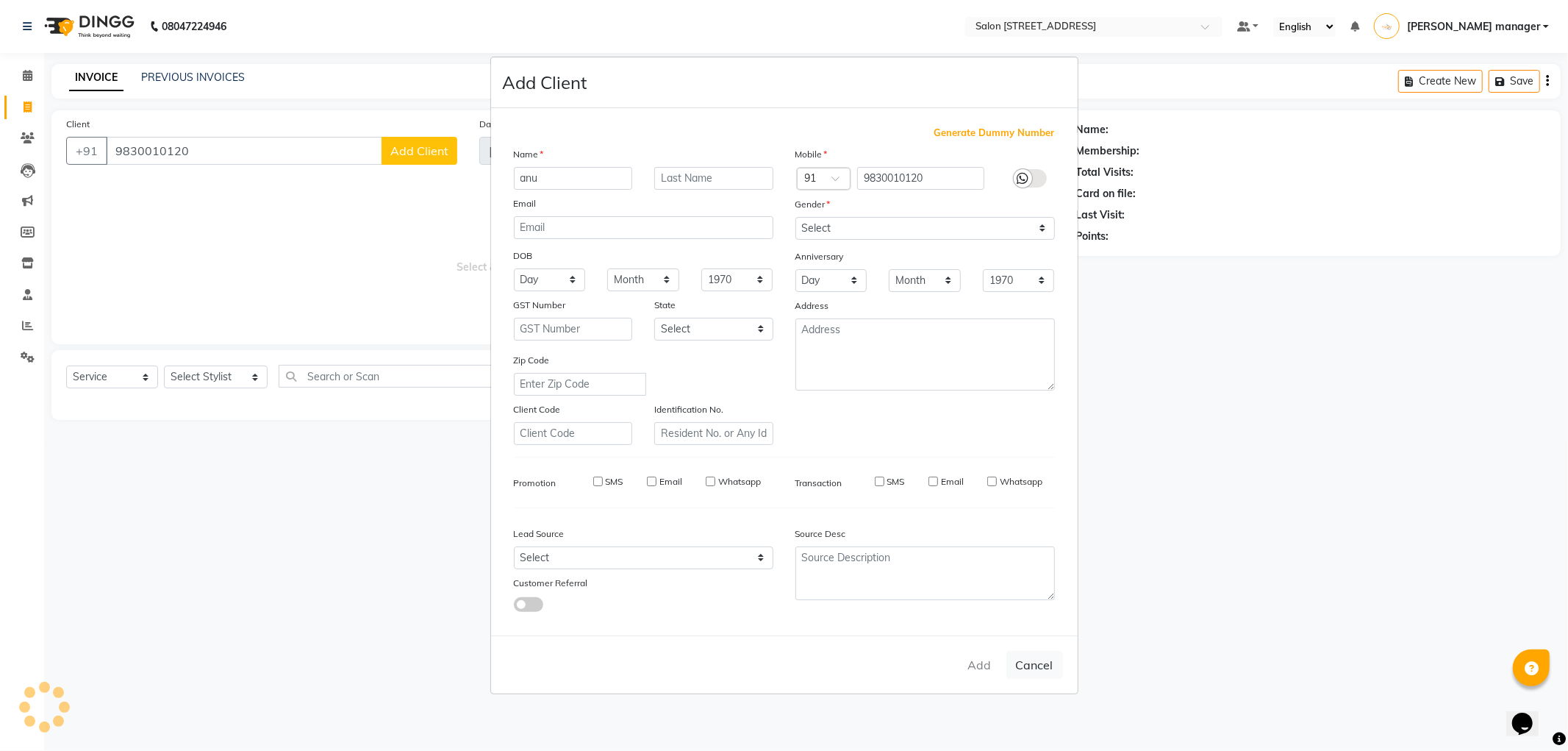
select select
checkbox input "false"
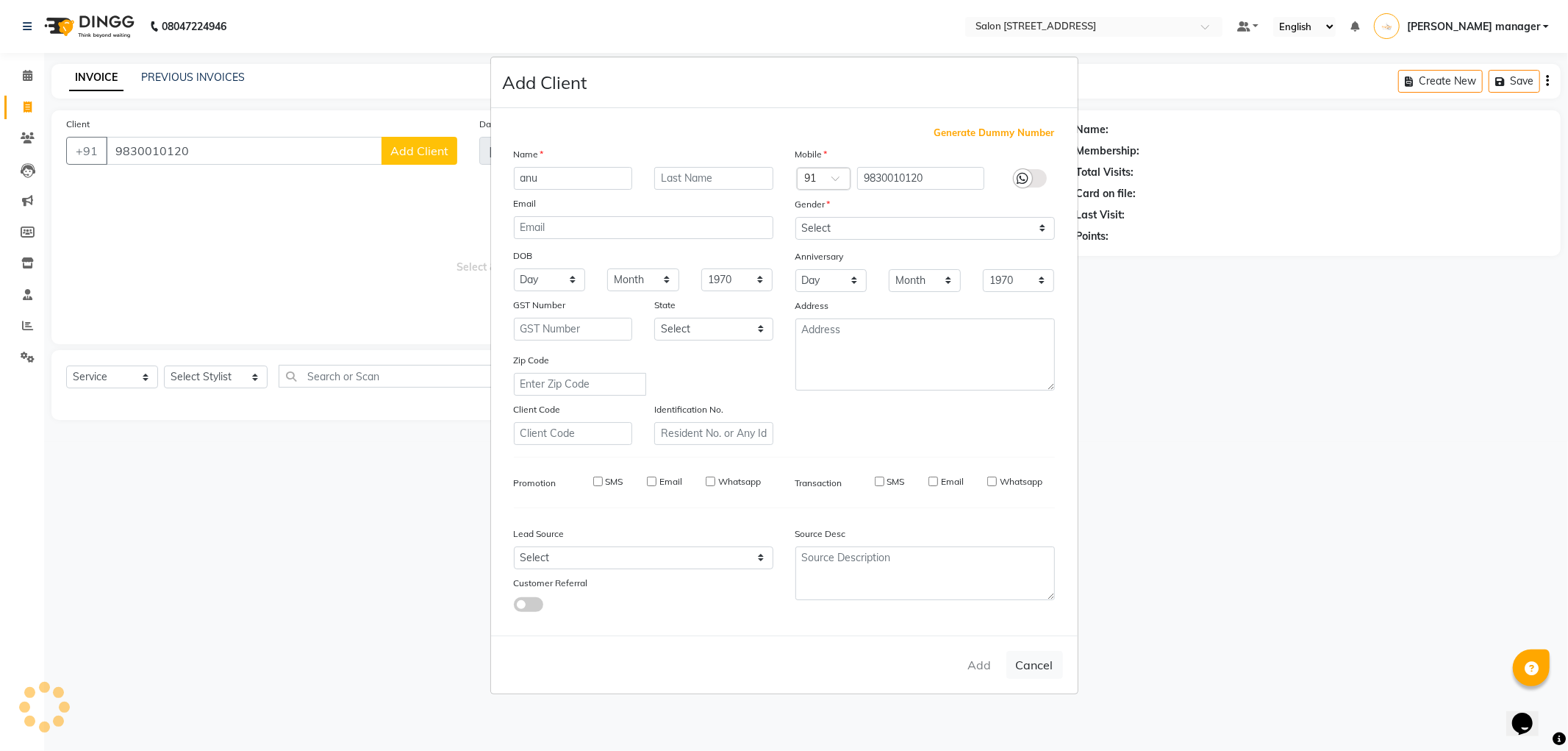
checkbox input "false"
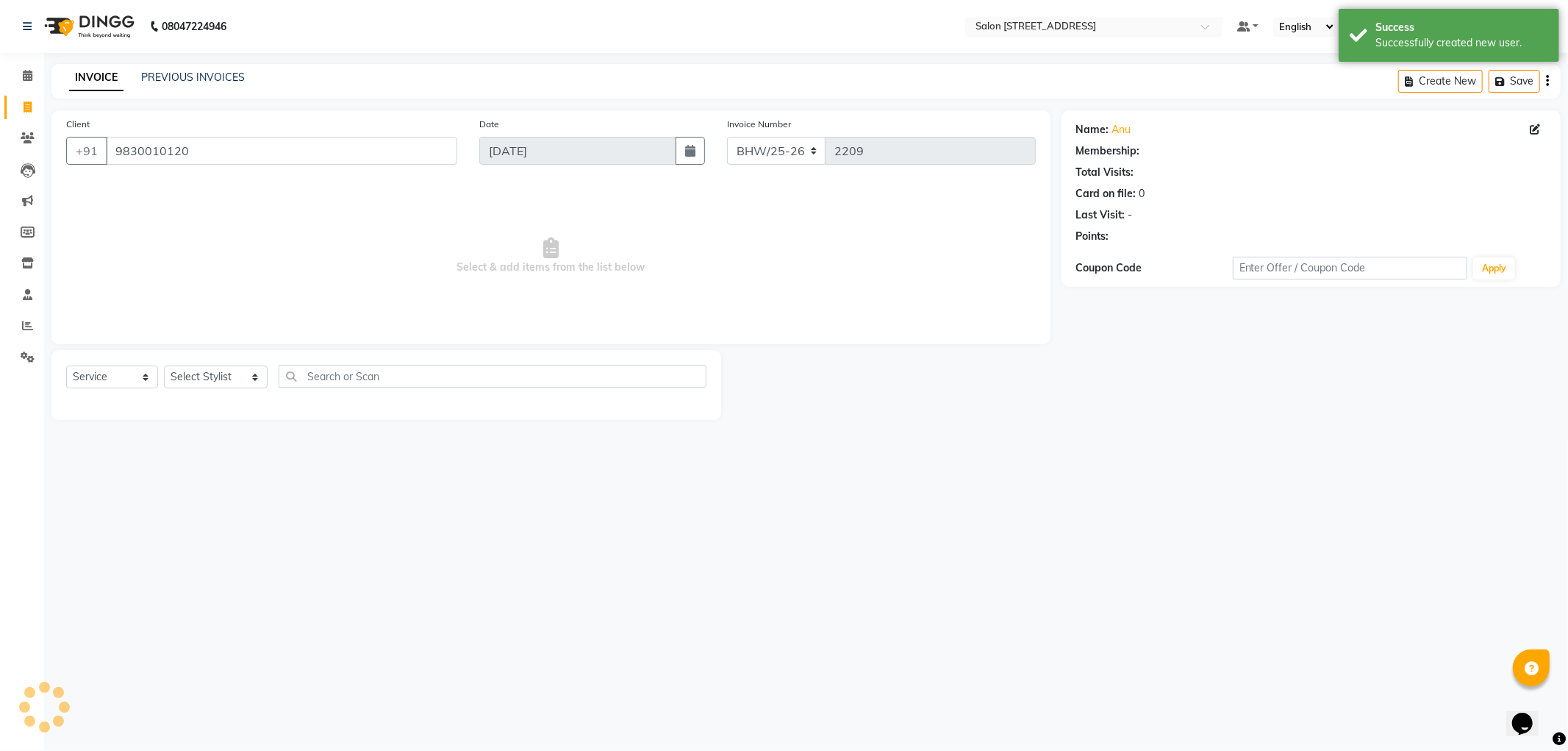
select select "1: Object"
click at [218, 377] on select "Select Stylist [PERSON_NAME] [PERSON_NAME] [PERSON_NAME] BHAWANIPUR BUNNY [PERS…" at bounding box center [216, 377] width 103 height 23
select select "33695"
click at [164, 366] on select "Select Stylist [PERSON_NAME] [PERSON_NAME] [PERSON_NAME] BHAWANIPUR BUNNY [PERS…" at bounding box center [216, 377] width 103 height 23
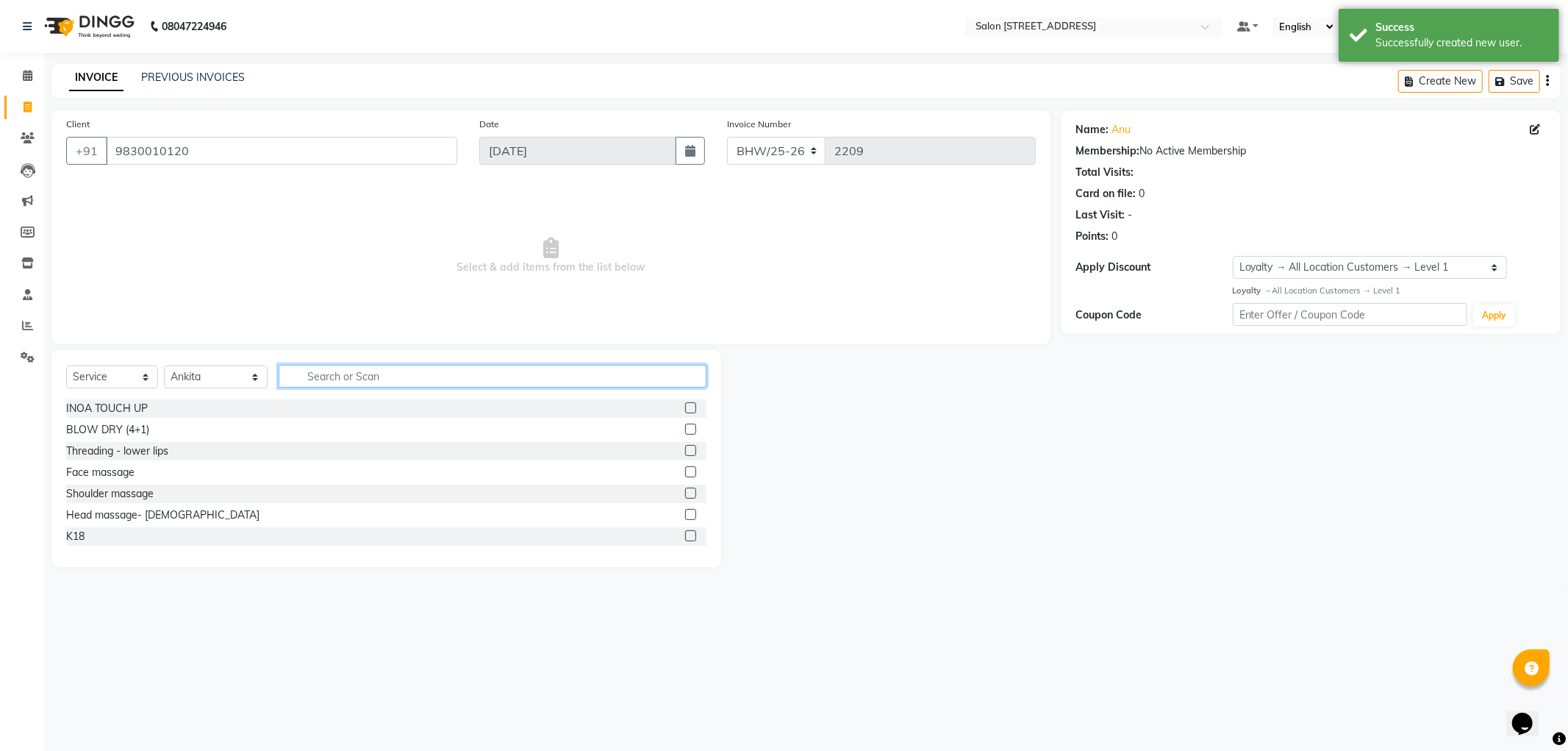
click at [326, 379] on input "text" at bounding box center [492, 376] width 428 height 23
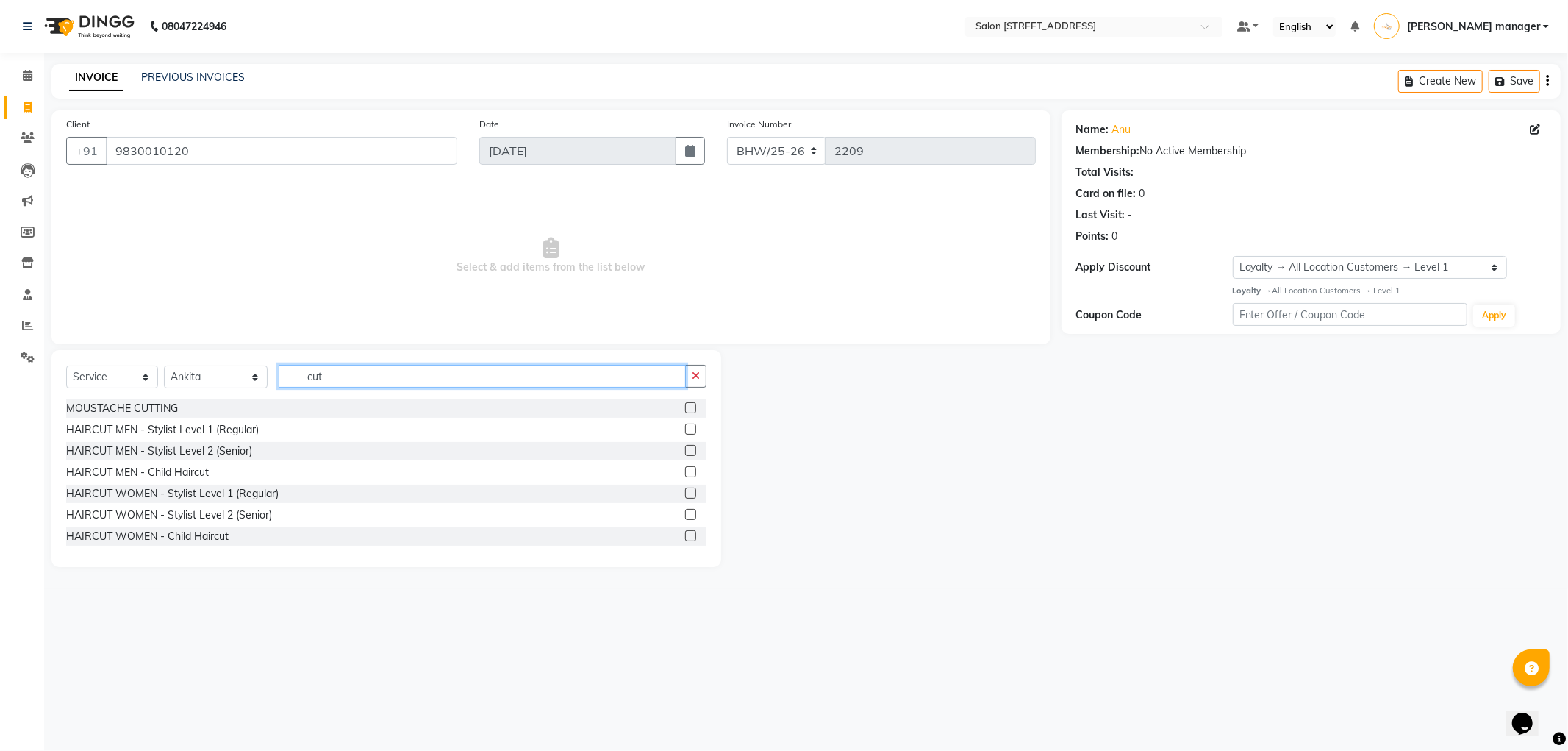
type input "cut"
click at [685, 496] on label at bounding box center [690, 493] width 11 height 11
click at [685, 496] on input "checkbox" at bounding box center [690, 494] width 10 height 10
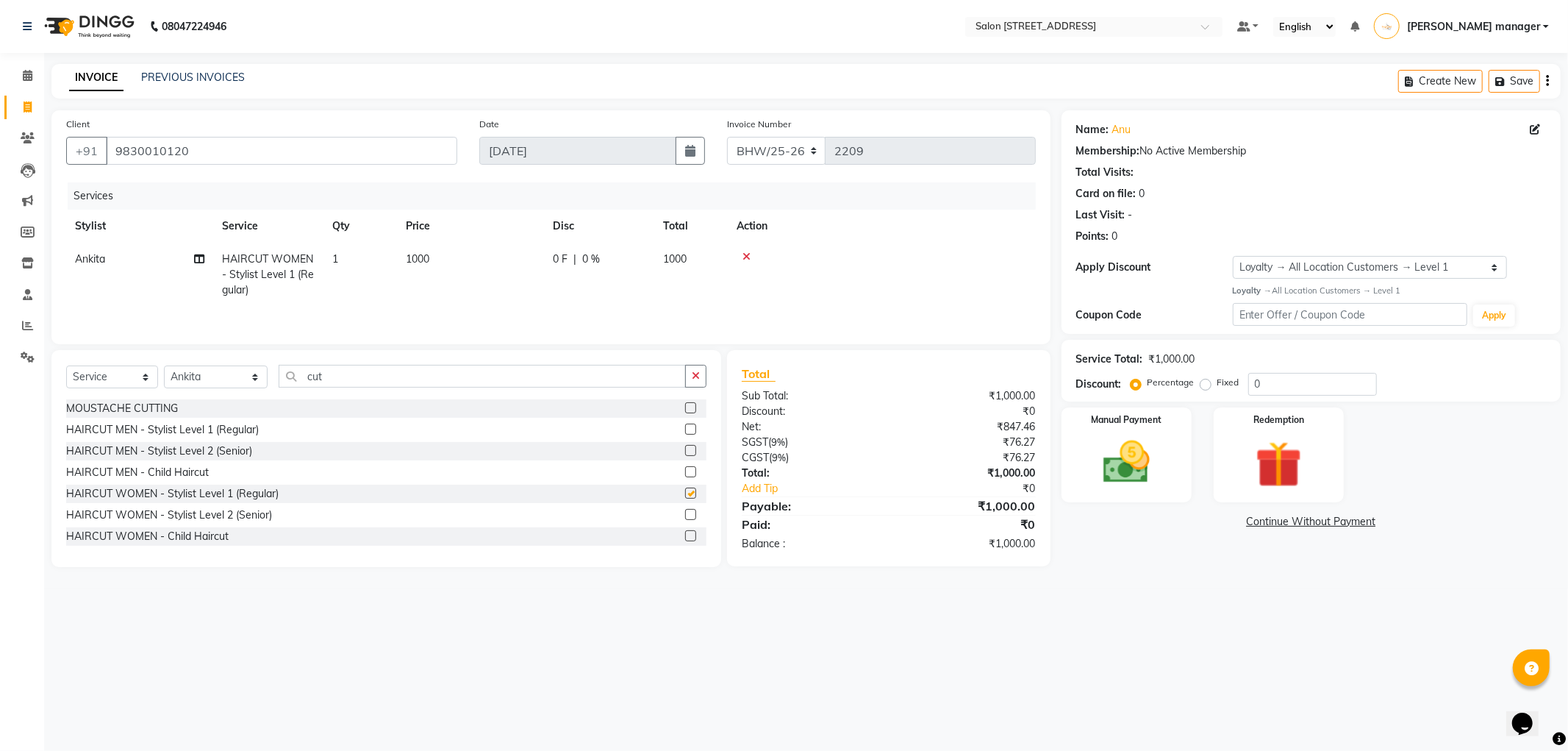
checkbox input "false"
click at [1141, 453] on img at bounding box center [1126, 462] width 78 height 56
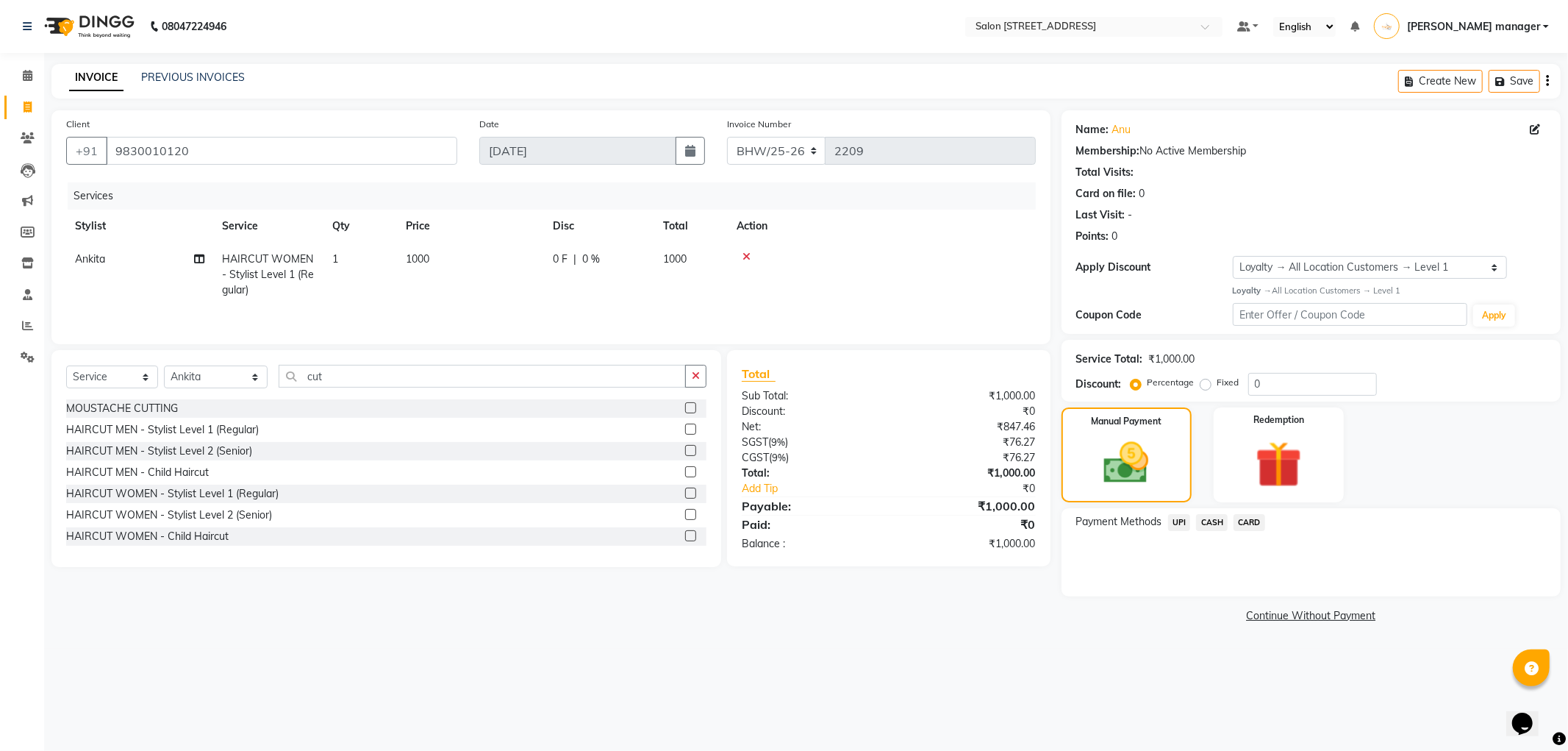
click at [1174, 520] on span "UPI" at bounding box center [1179, 523] width 23 height 17
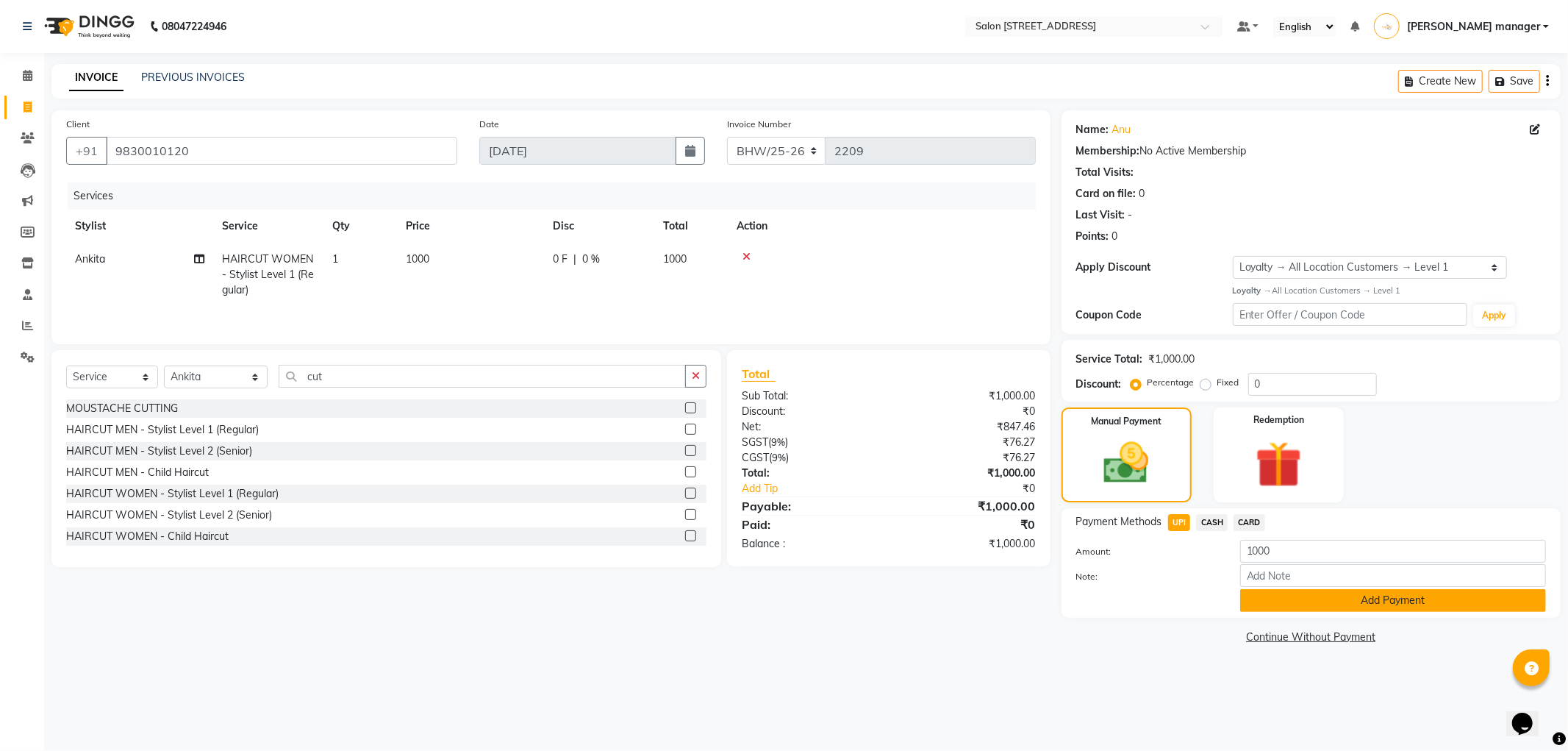
click at [1272, 596] on button "Add Payment" at bounding box center [1393, 600] width 306 height 23
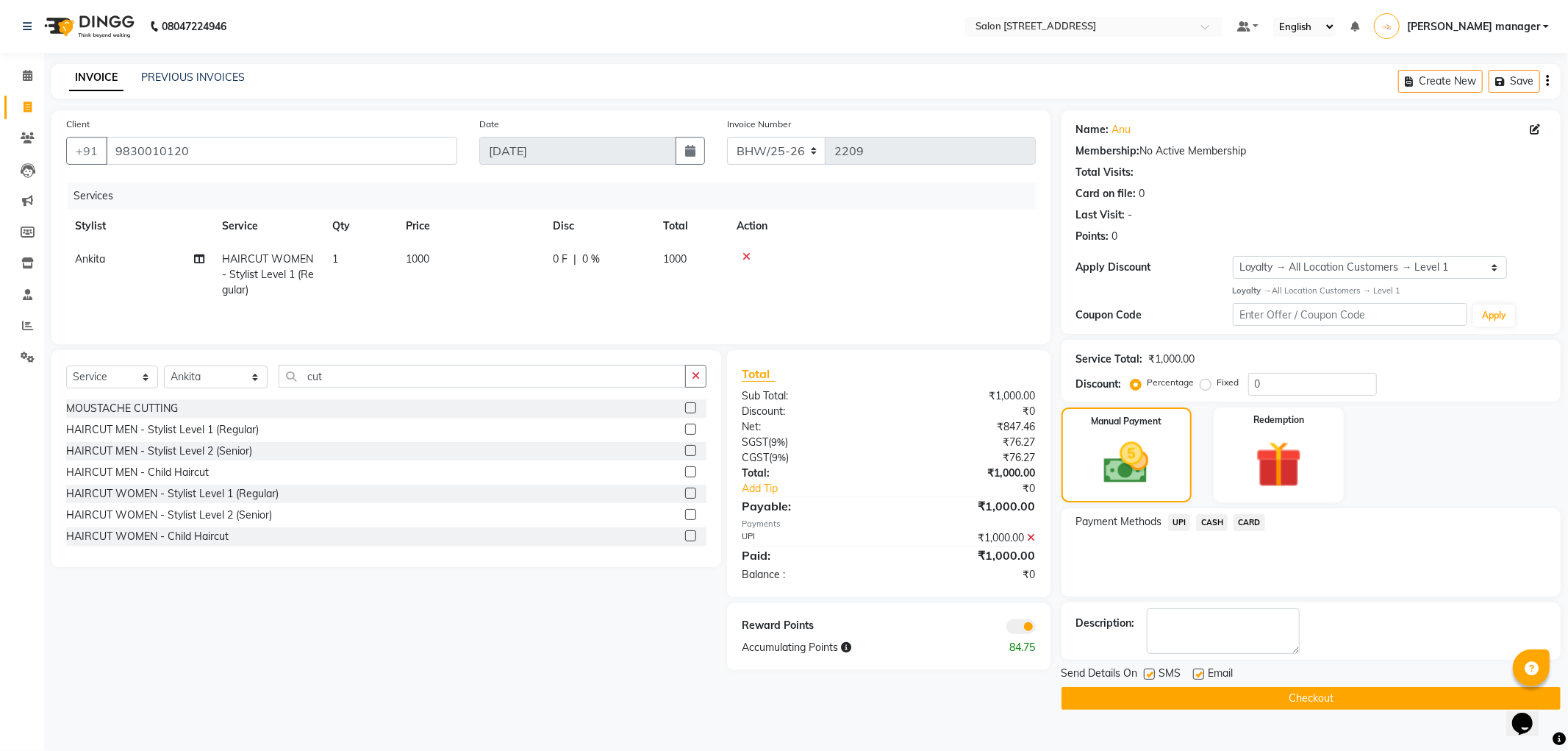
click at [1280, 700] on button "Checkout" at bounding box center [1311, 698] width 499 height 23
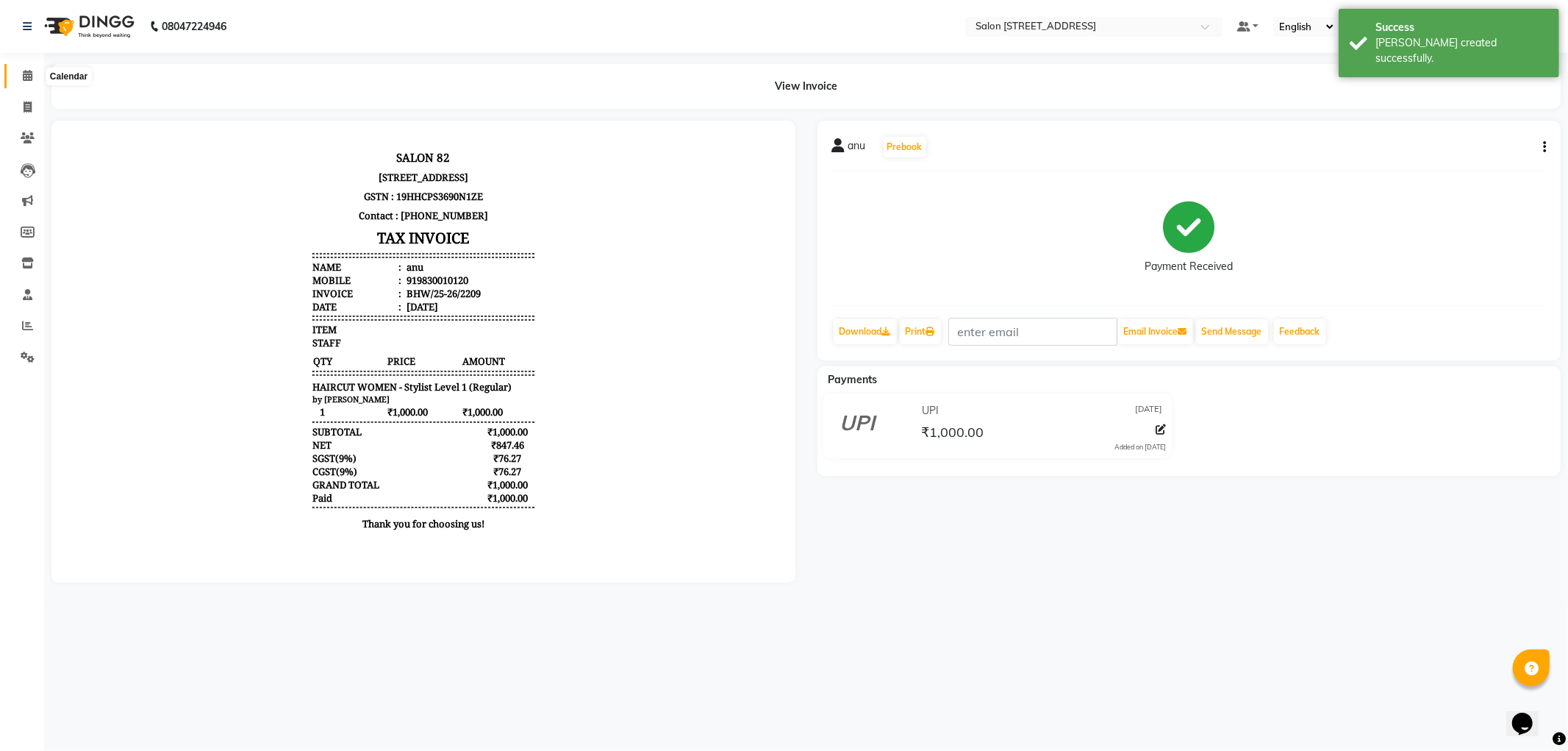
click at [25, 75] on icon at bounding box center [27, 75] width 10 height 11
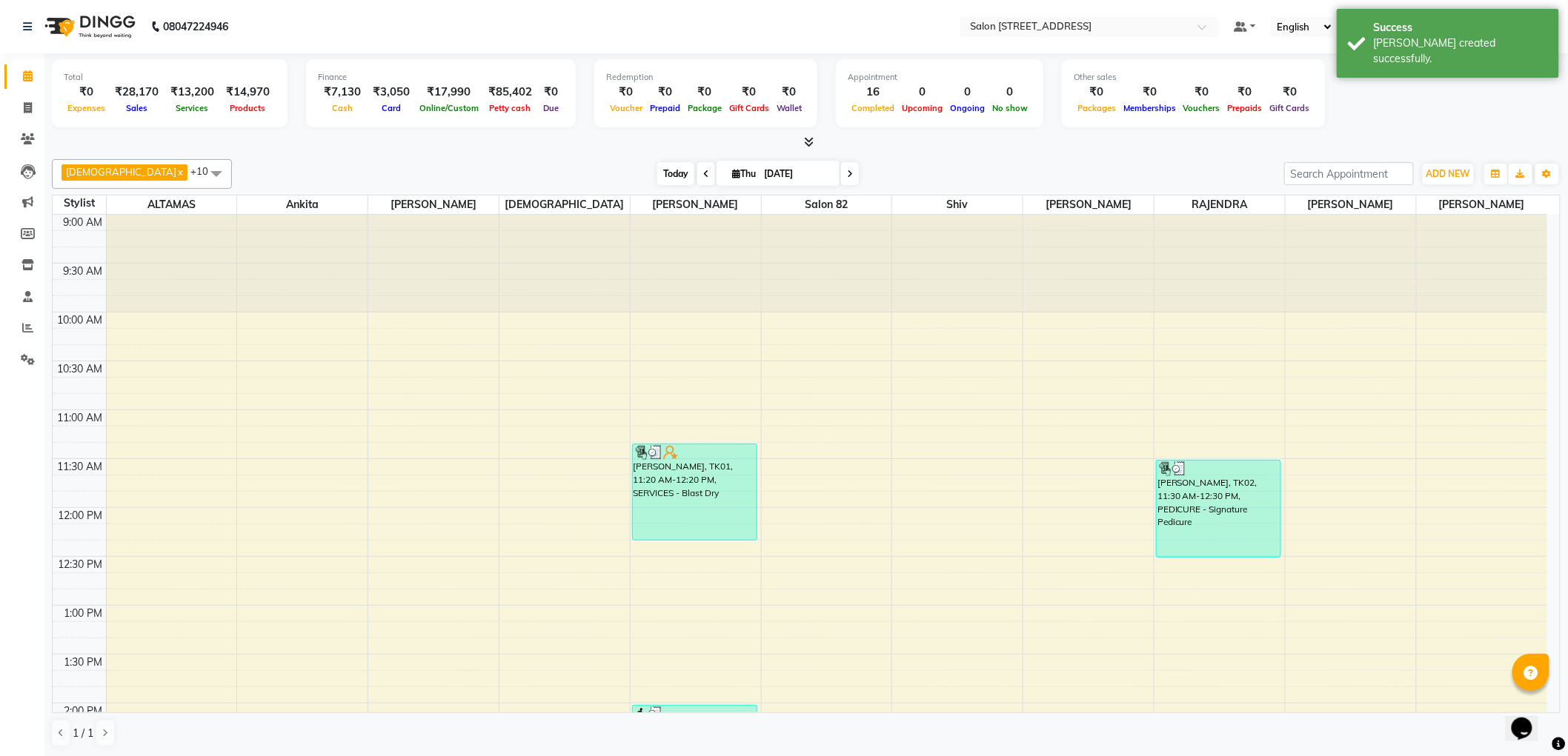
click at [657, 170] on span "Today" at bounding box center [675, 174] width 37 height 23
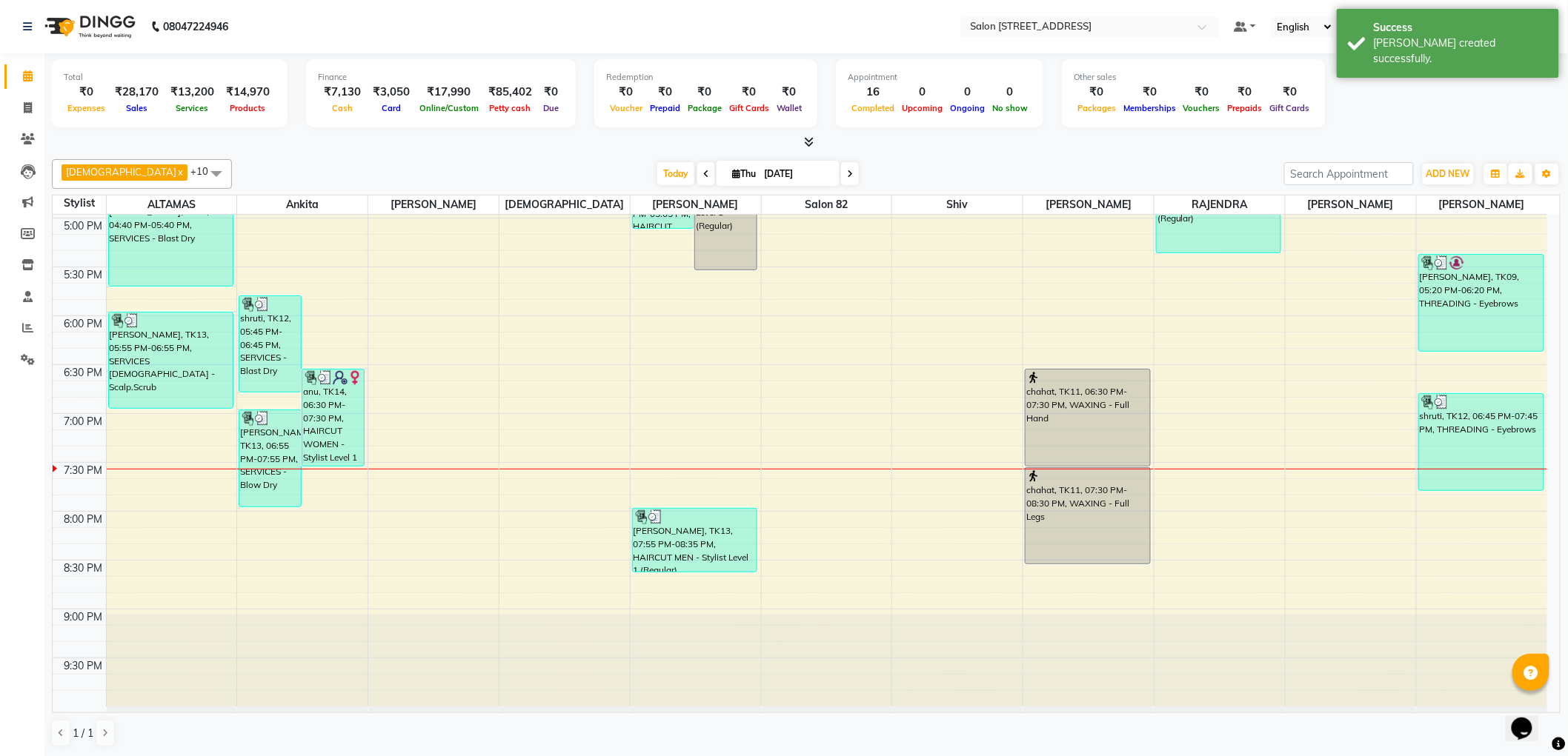
click at [456, 150] on div "Total ₹0 Expenses ₹28,170 Sales ₹13,200 Services ₹14,970 Products Finance ₹7,13…" at bounding box center [806, 405] width 1524 height 703
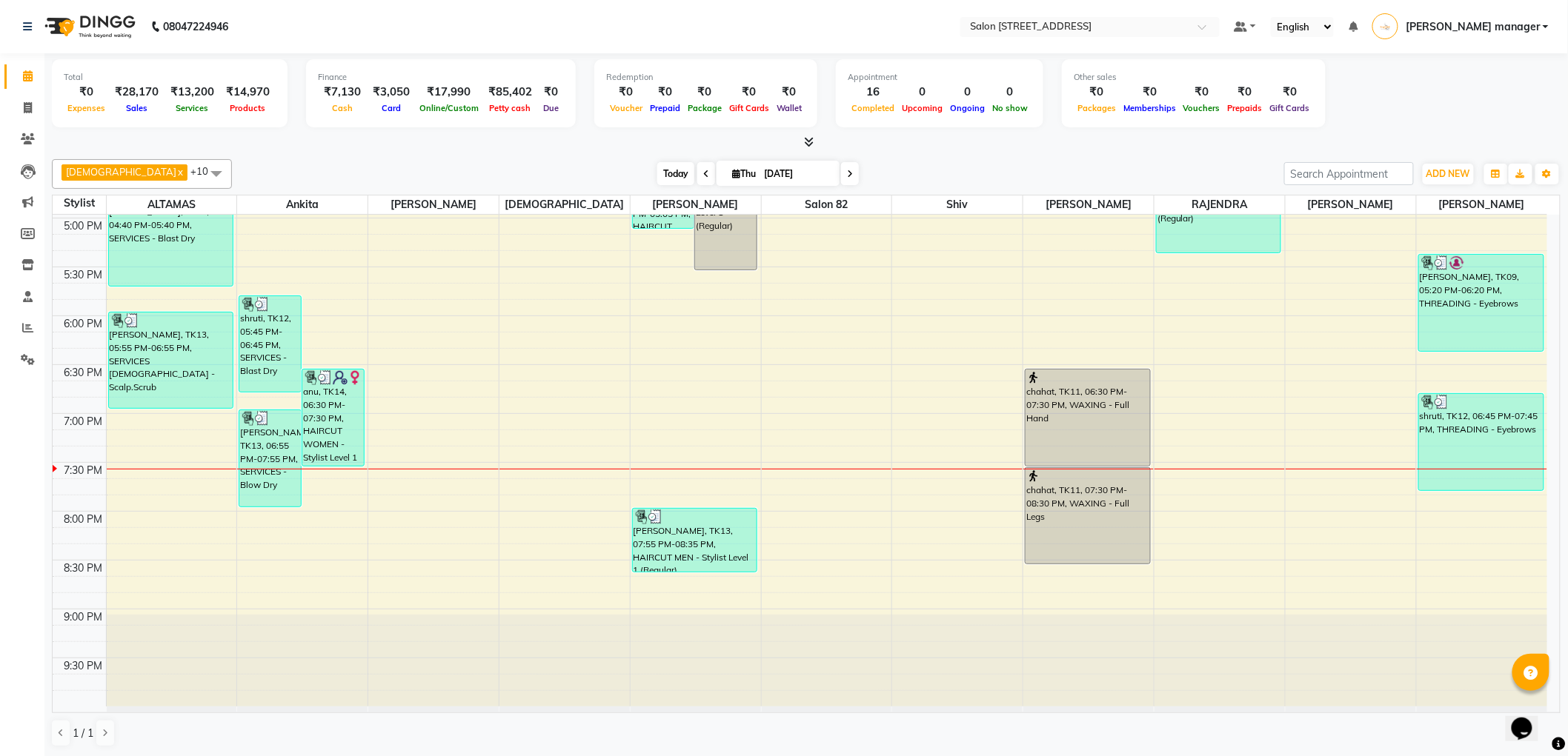
click at [657, 172] on span "Today" at bounding box center [675, 174] width 37 height 23
click at [478, 149] on div at bounding box center [806, 142] width 1508 height 15
click at [28, 105] on icon at bounding box center [28, 107] width 8 height 11
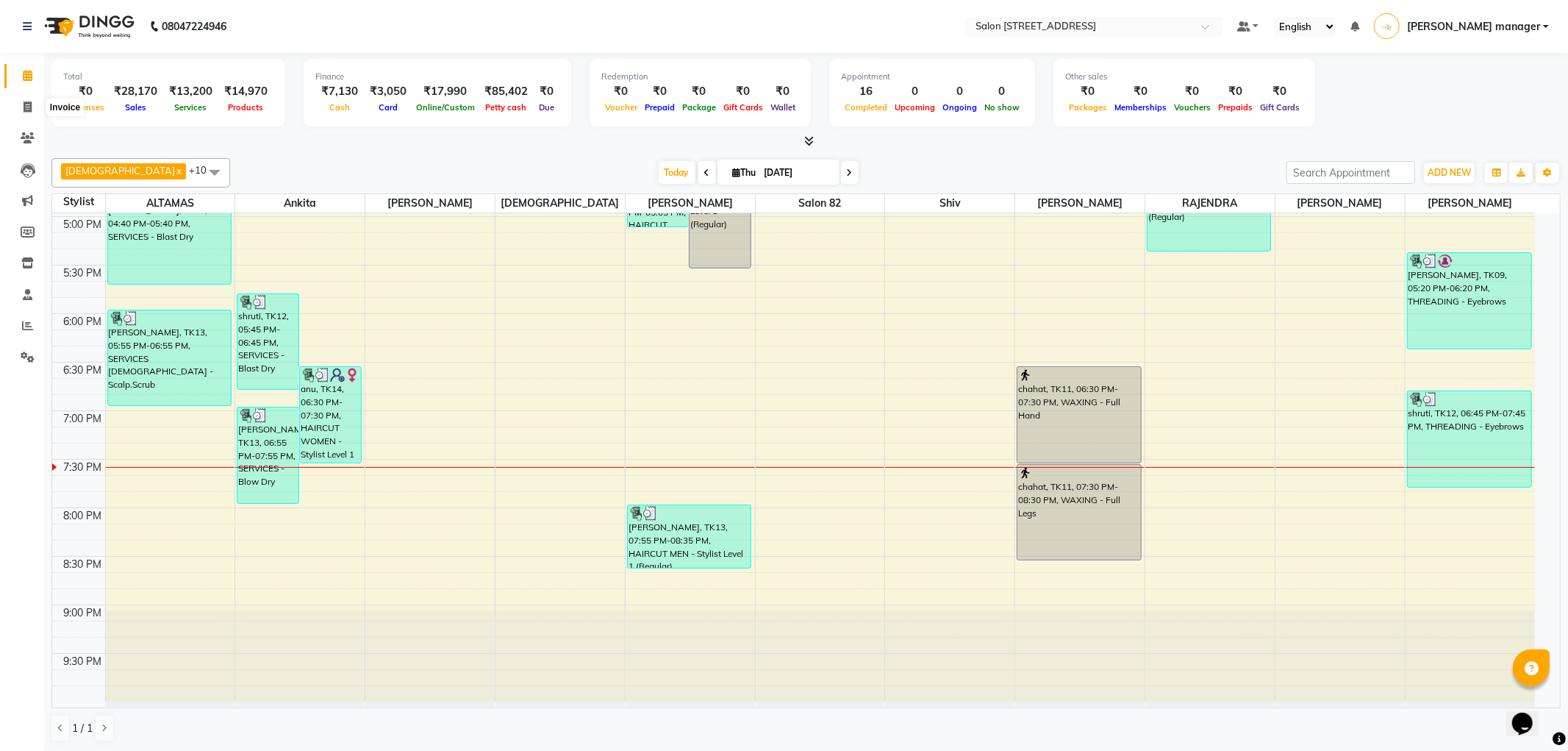
select select "service"
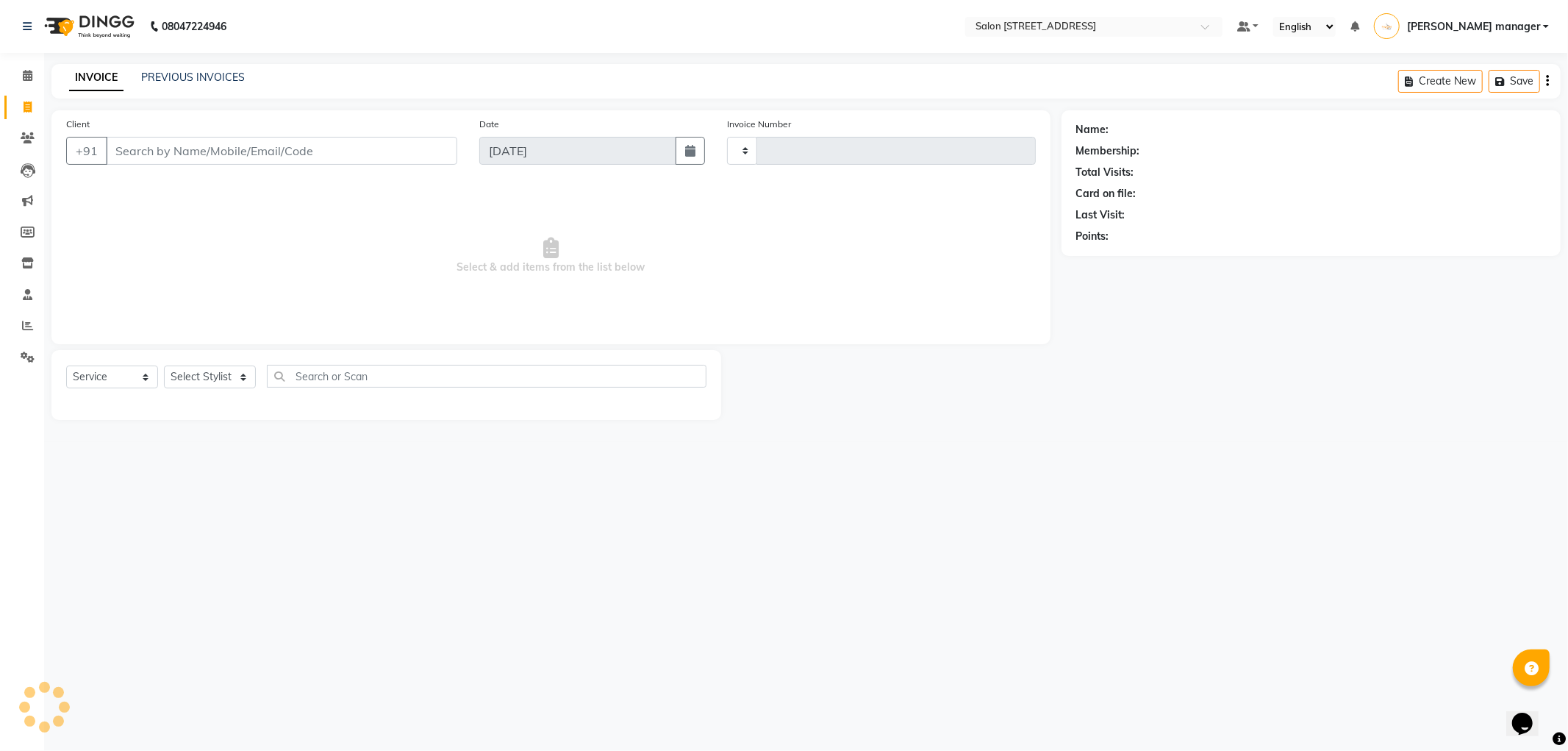
type input "2210"
select select "8704"
click at [228, 75] on link "PREVIOUS INVOICES" at bounding box center [193, 77] width 103 height 13
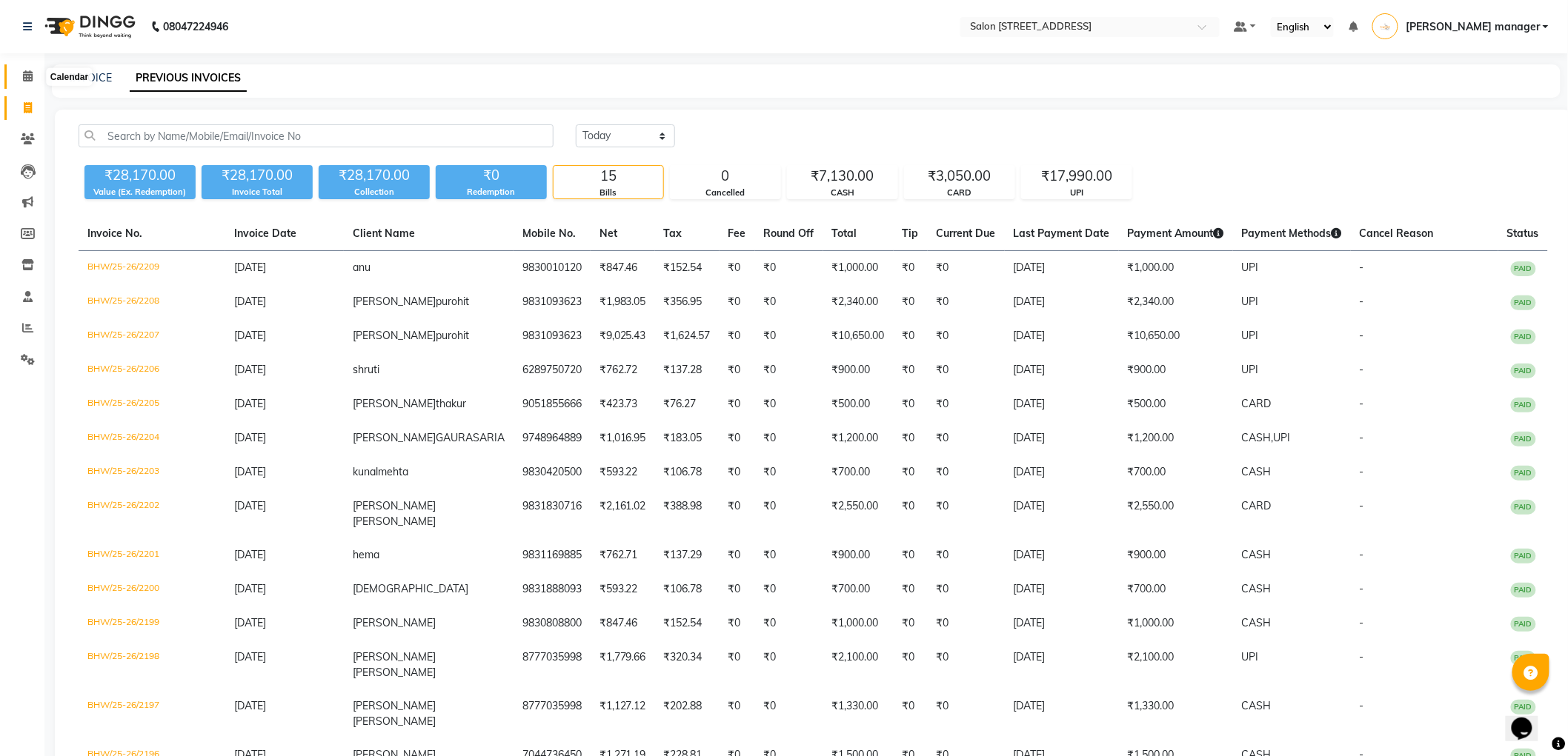
click at [25, 71] on icon at bounding box center [28, 76] width 10 height 11
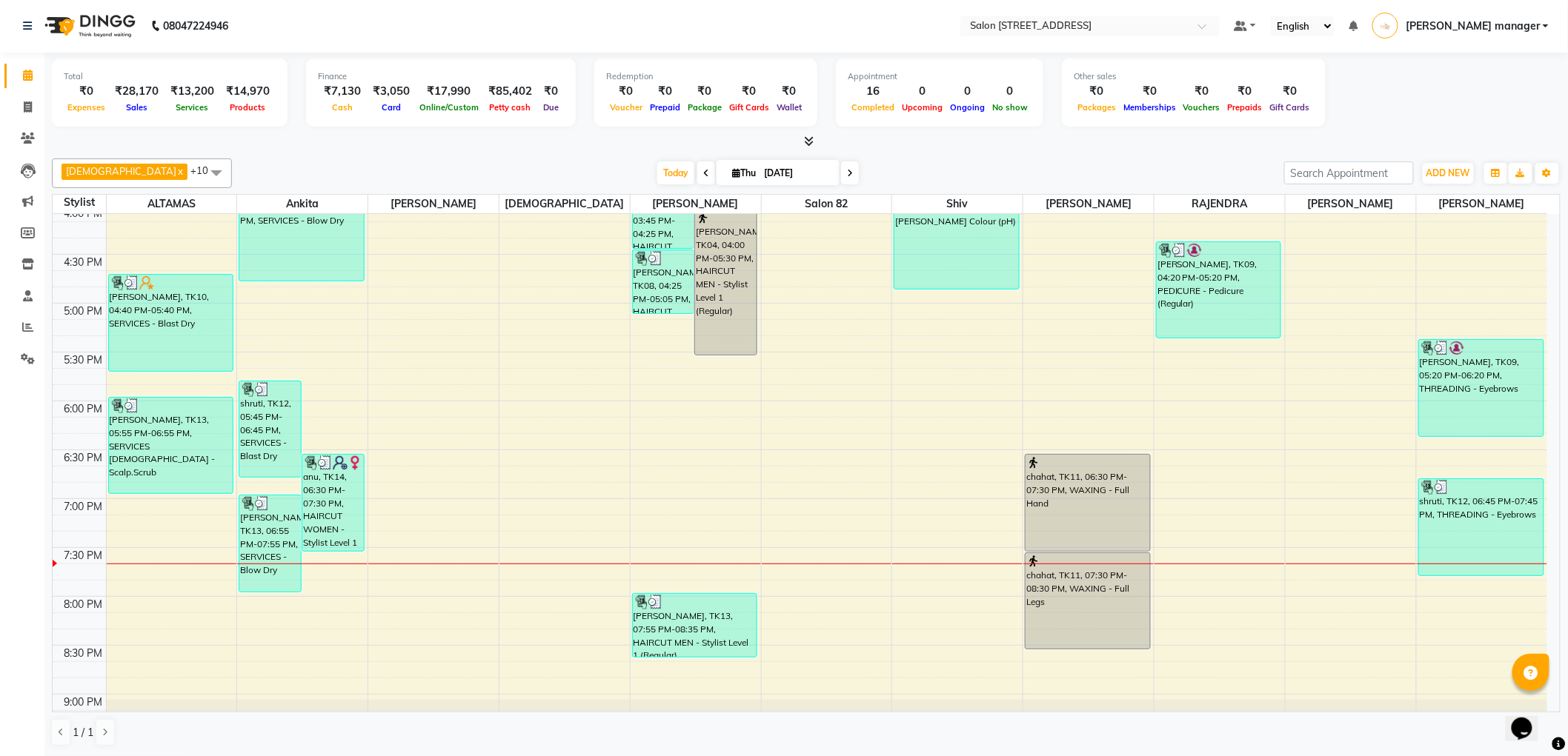
scroll to position [778, 0]
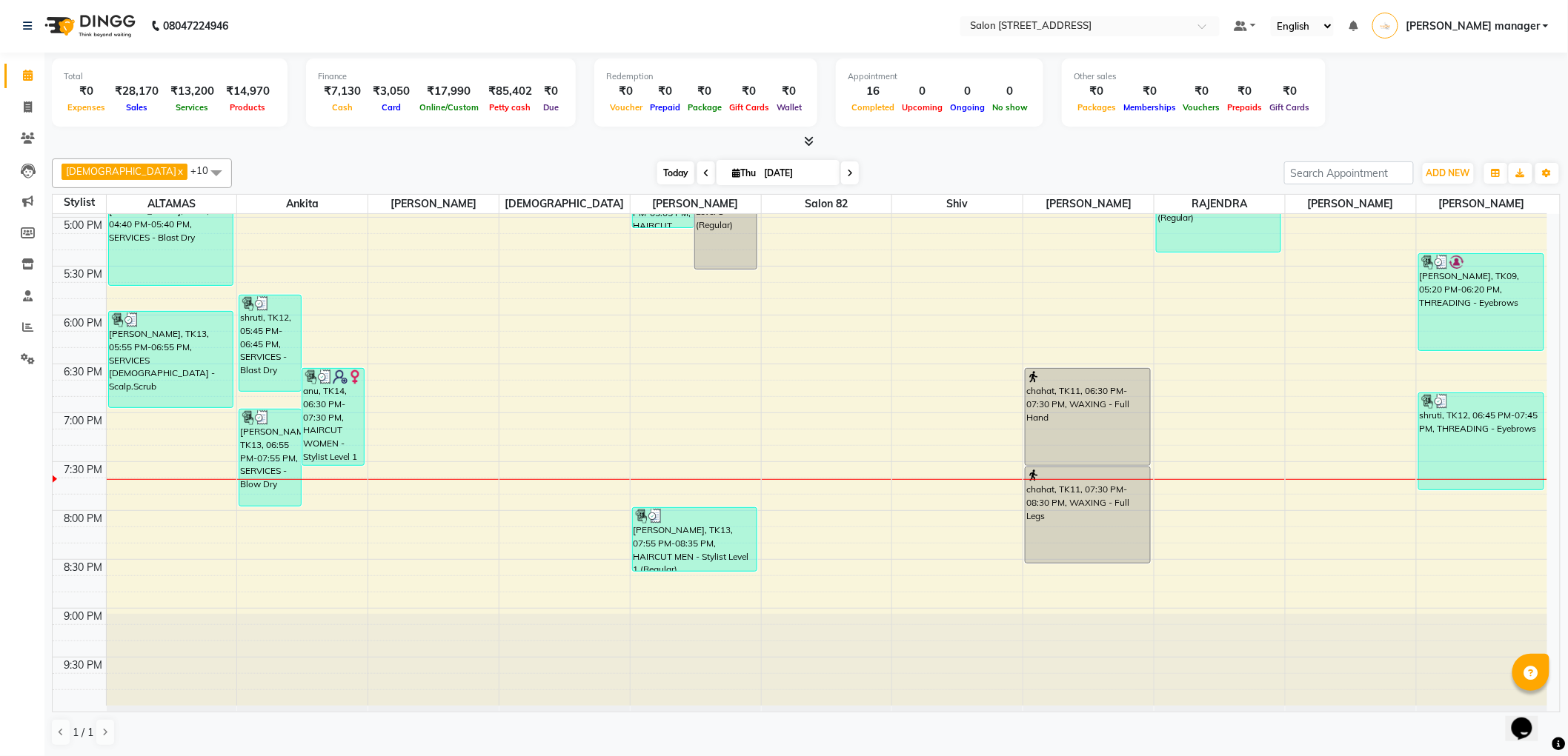
click at [657, 167] on span "Today" at bounding box center [675, 173] width 37 height 23
click at [476, 150] on div "Total ₹0 Expenses ₹28,170 Sales ₹13,200 Services ₹14,970 Products Finance ₹7,13…" at bounding box center [806, 404] width 1524 height 703
click at [657, 171] on span "Today" at bounding box center [675, 173] width 37 height 23
click at [523, 169] on div "Today Thu 04-09-2025" at bounding box center [757, 173] width 1037 height 22
click at [33, 107] on span at bounding box center [28, 108] width 26 height 17
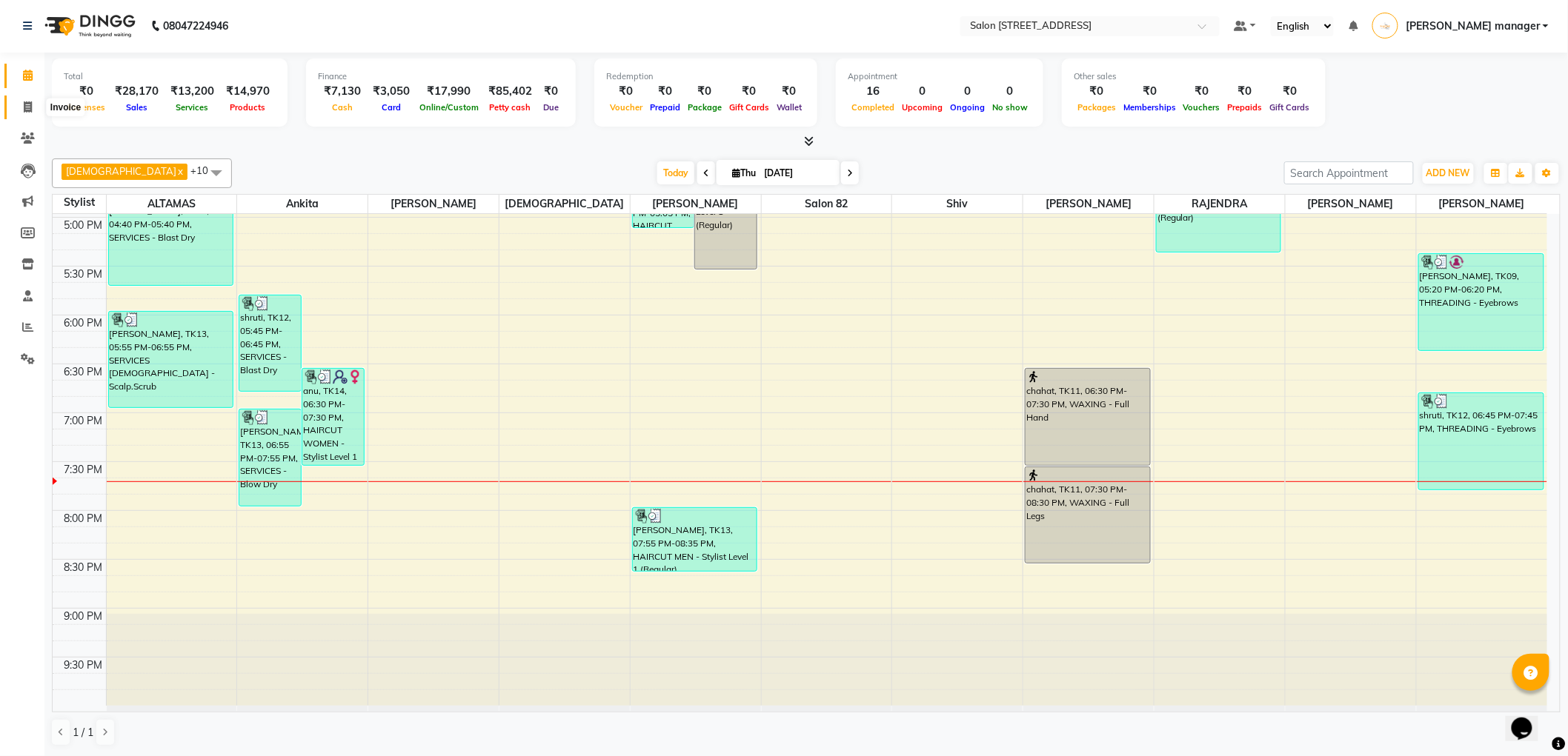
select select "service"
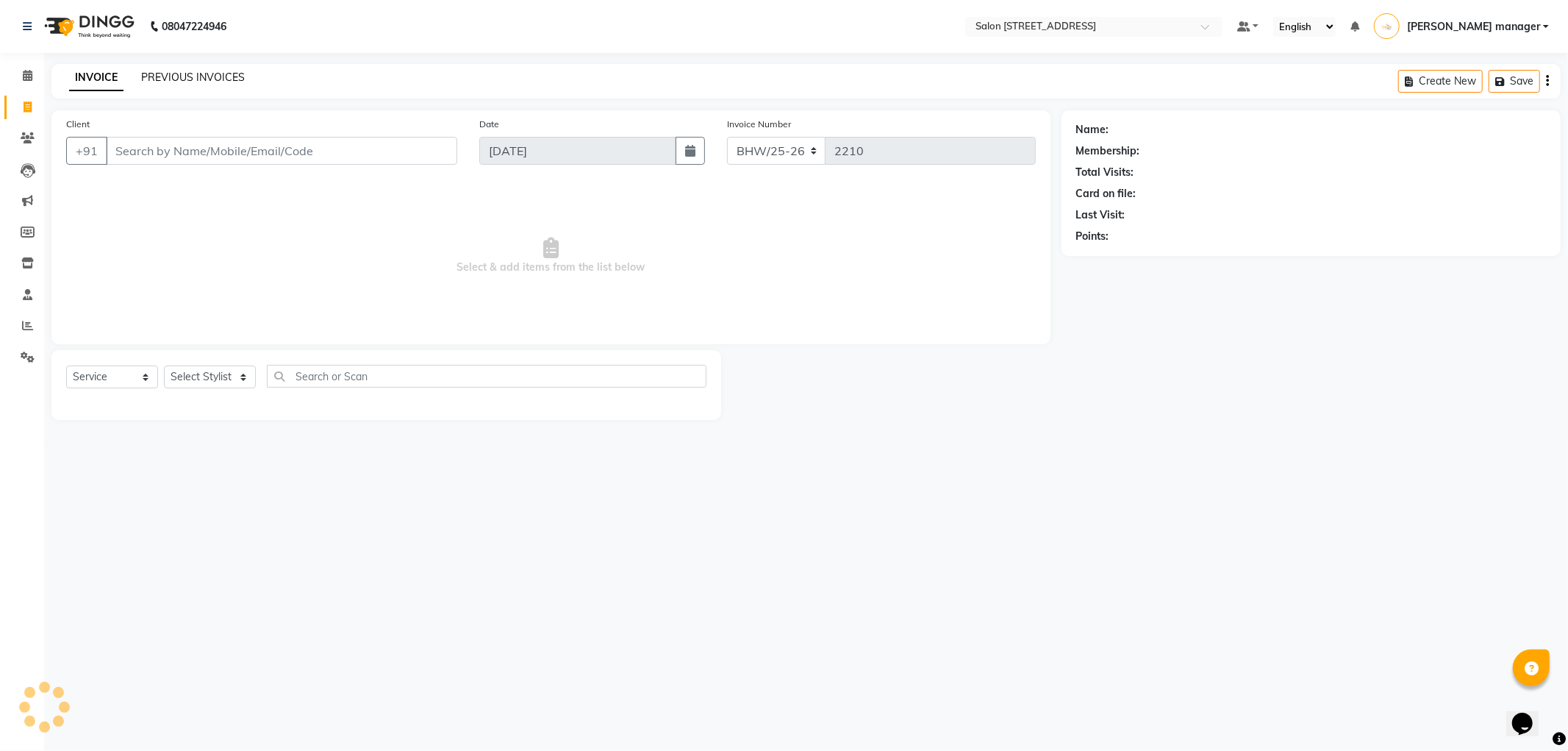
click at [198, 75] on link "PREVIOUS INVOICES" at bounding box center [193, 77] width 103 height 13
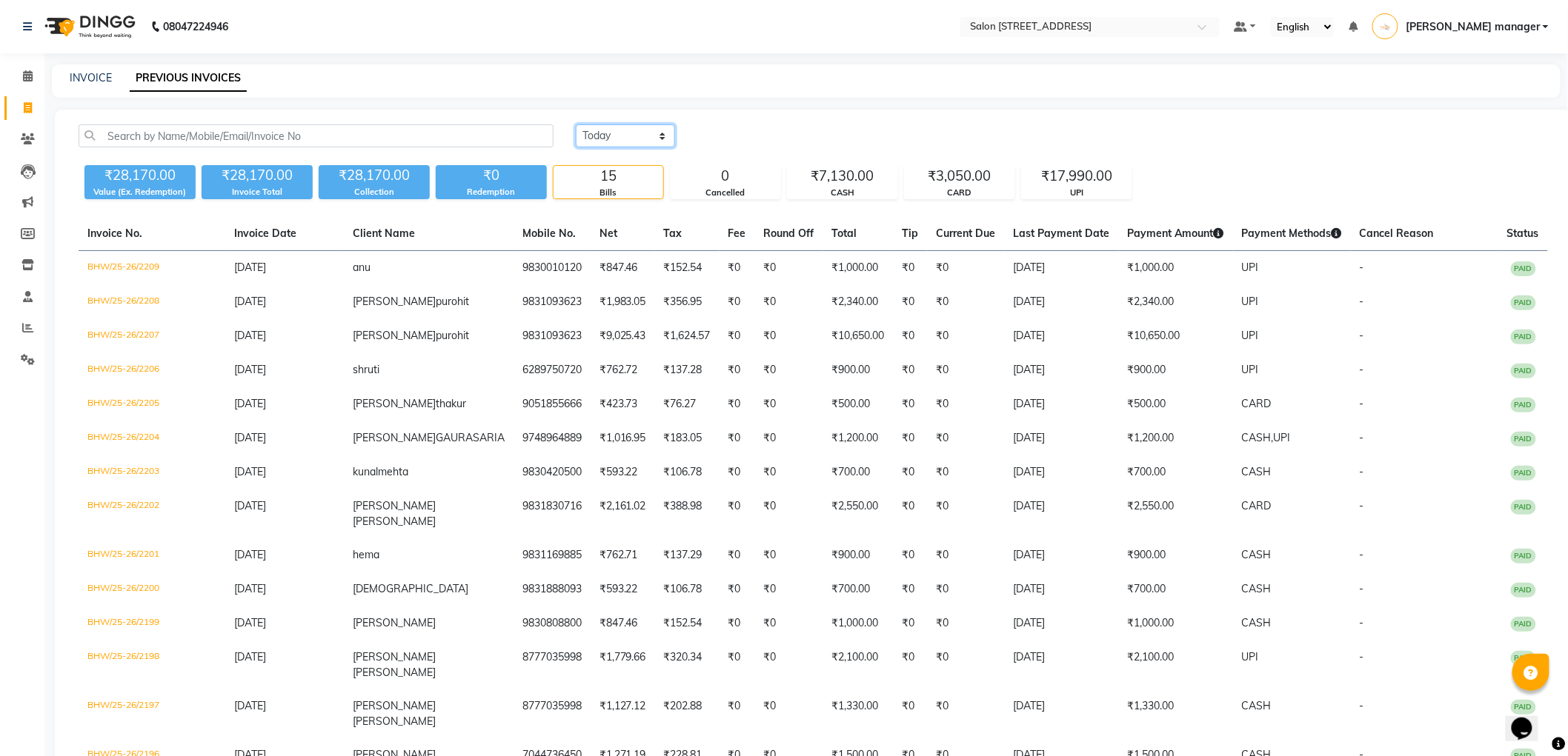
click at [612, 132] on select "Today Yesterday Custom Range" at bounding box center [625, 136] width 100 height 23
click at [704, 76] on div "INVOICE PREVIOUS INVOICES" at bounding box center [797, 78] width 1491 height 15
click at [732, 137] on div "Today Yesterday Custom Range" at bounding box center [1061, 136] width 972 height 23
click at [26, 72] on icon at bounding box center [28, 76] width 10 height 11
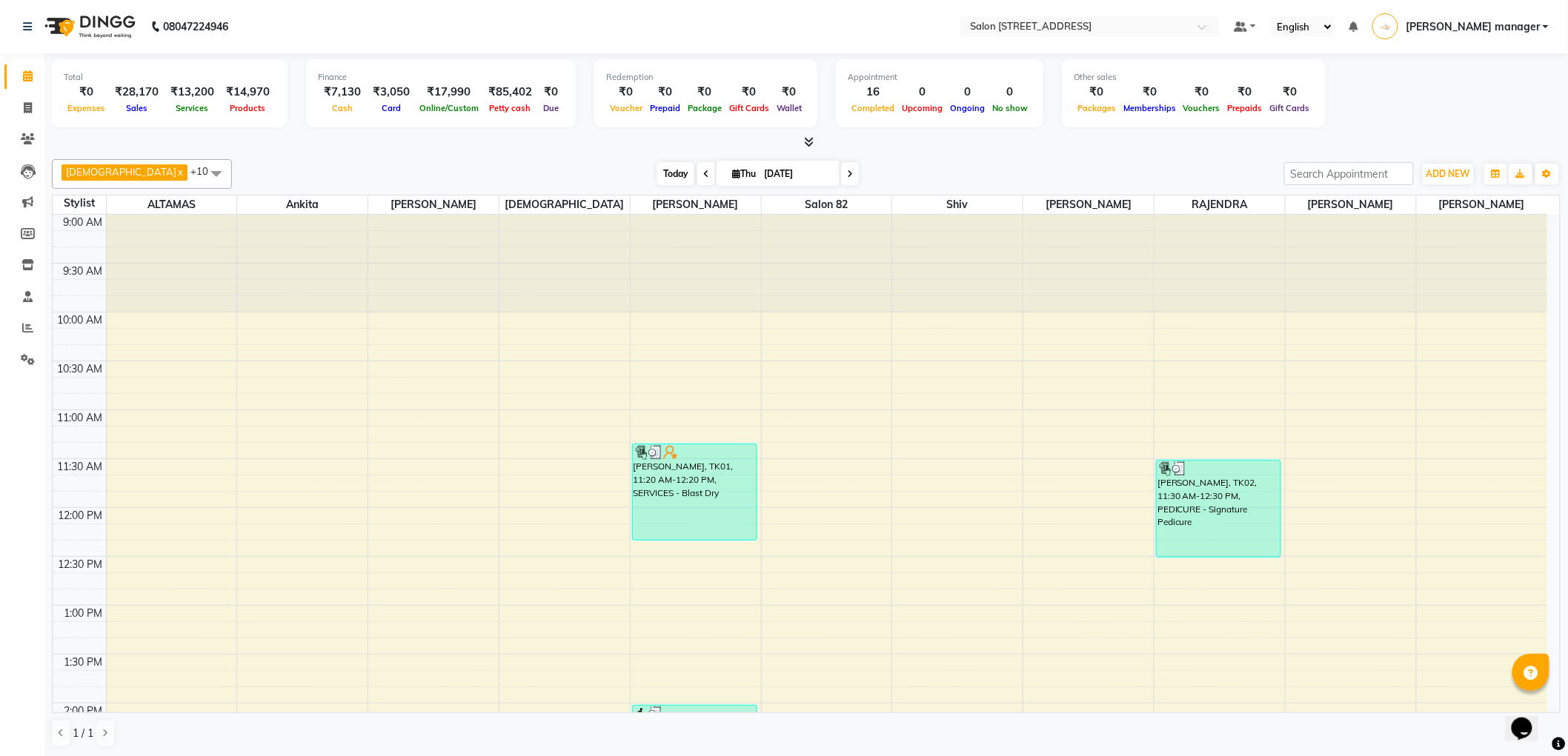
click at [657, 168] on span "Today" at bounding box center [675, 174] width 37 height 23
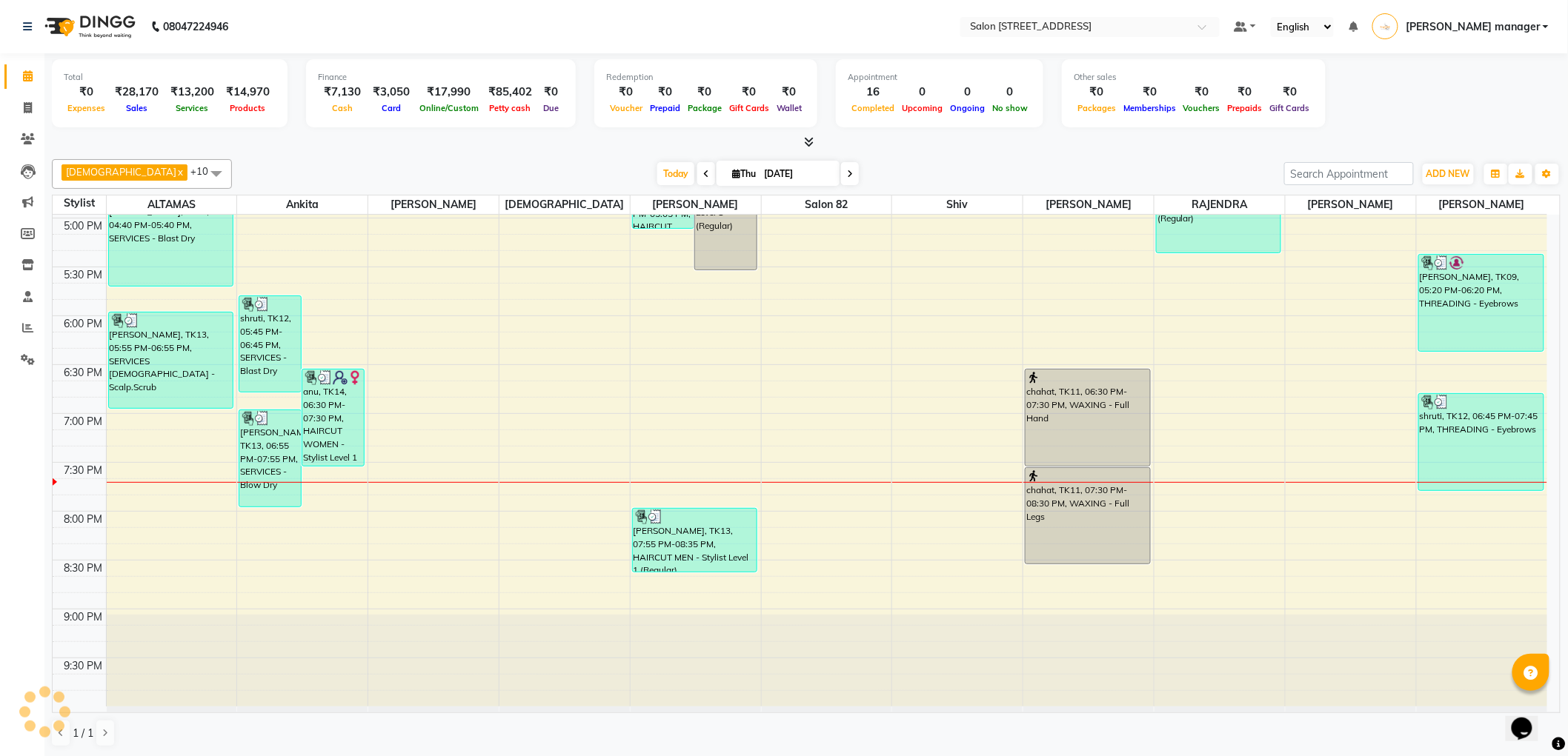
click at [443, 164] on div "Today Thu 04-09-2025" at bounding box center [757, 174] width 1037 height 22
click at [24, 107] on icon at bounding box center [28, 107] width 8 height 11
select select "service"
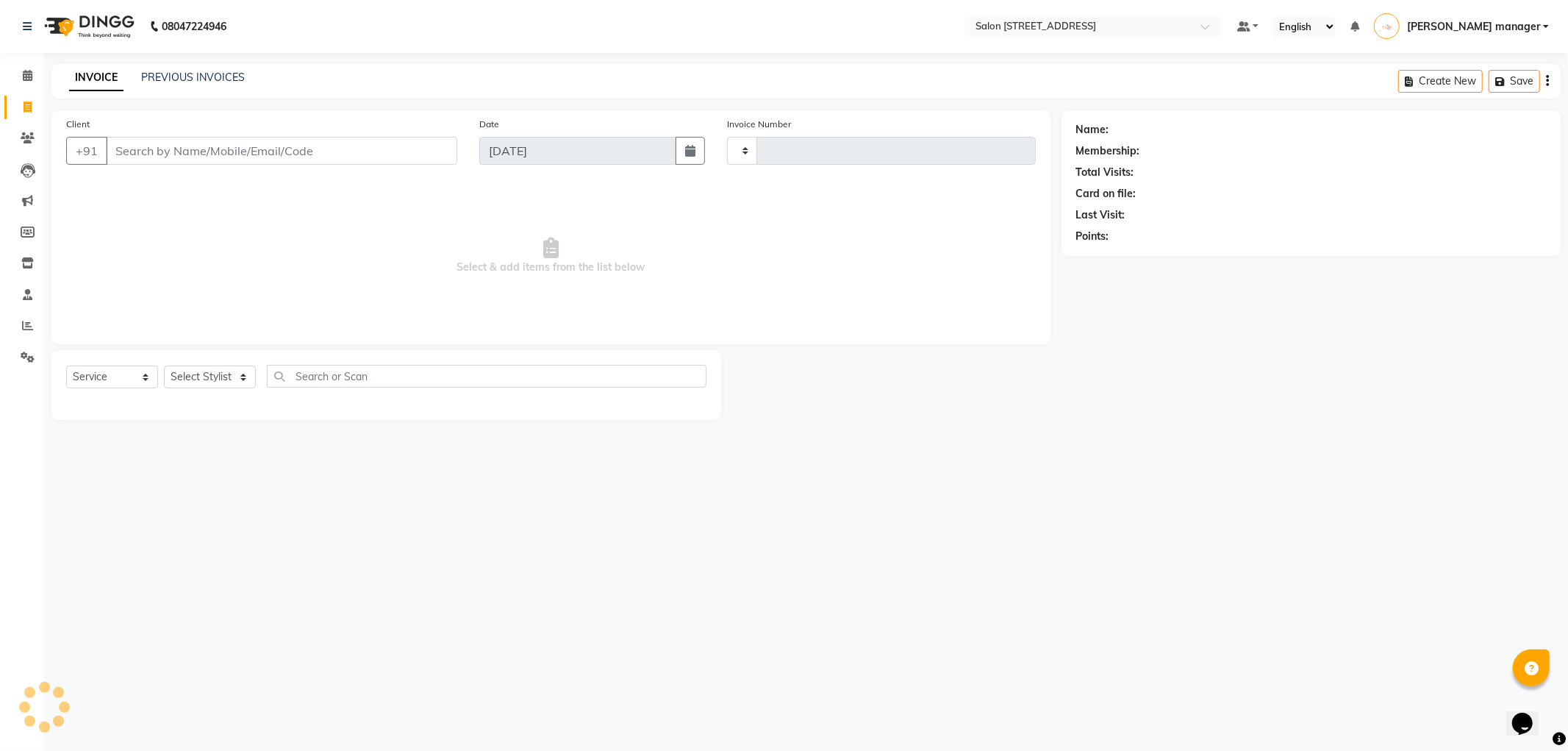
type input "2210"
select select "8704"
click at [629, 74] on div "INVOICE PREVIOUS INVOICES Create New Save" at bounding box center [806, 81] width 1509 height 34
click at [370, 159] on input "Client" at bounding box center [281, 151] width 351 height 28
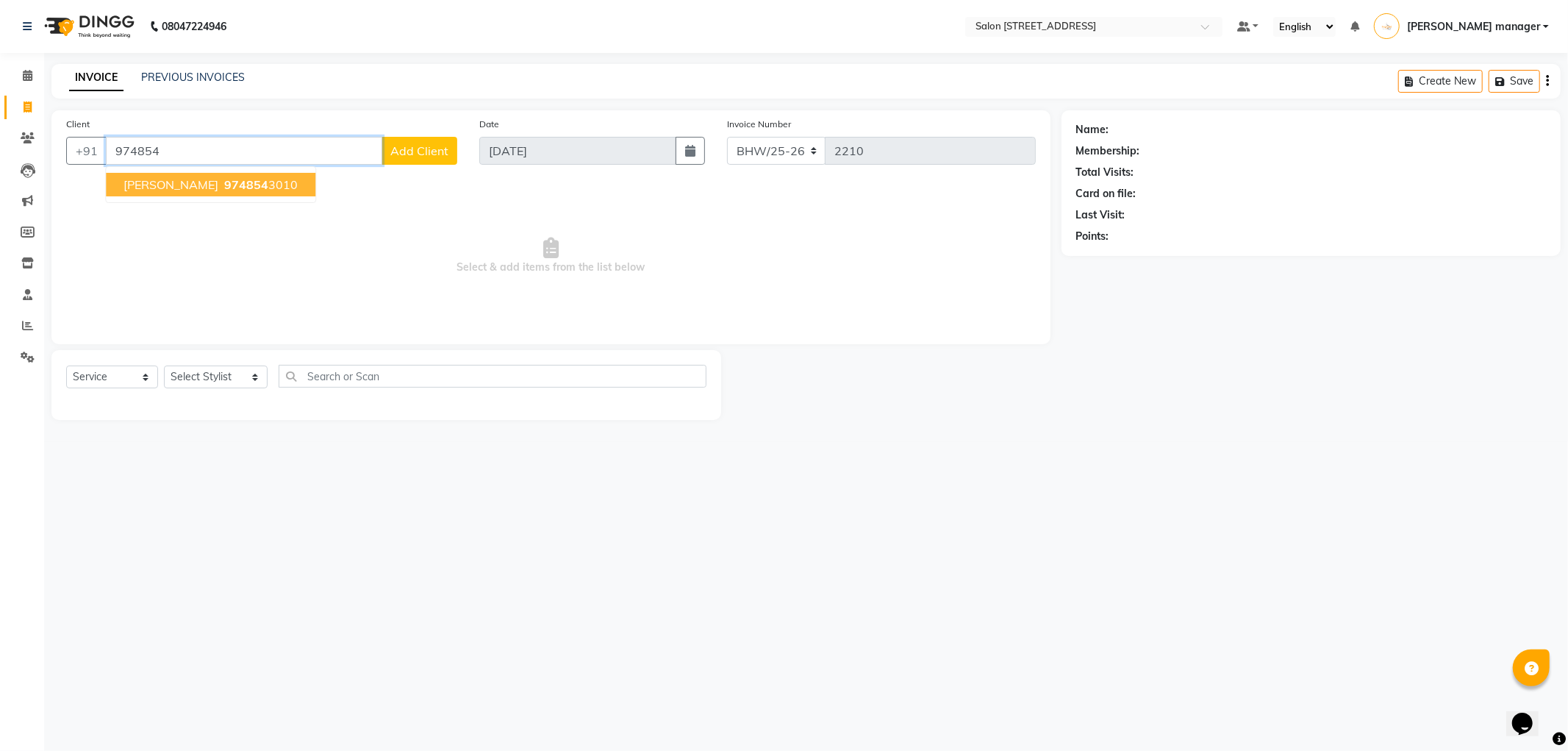
click at [259, 186] on ngb-highlight "974854 3010" at bounding box center [259, 184] width 77 height 14
type input "9748543010"
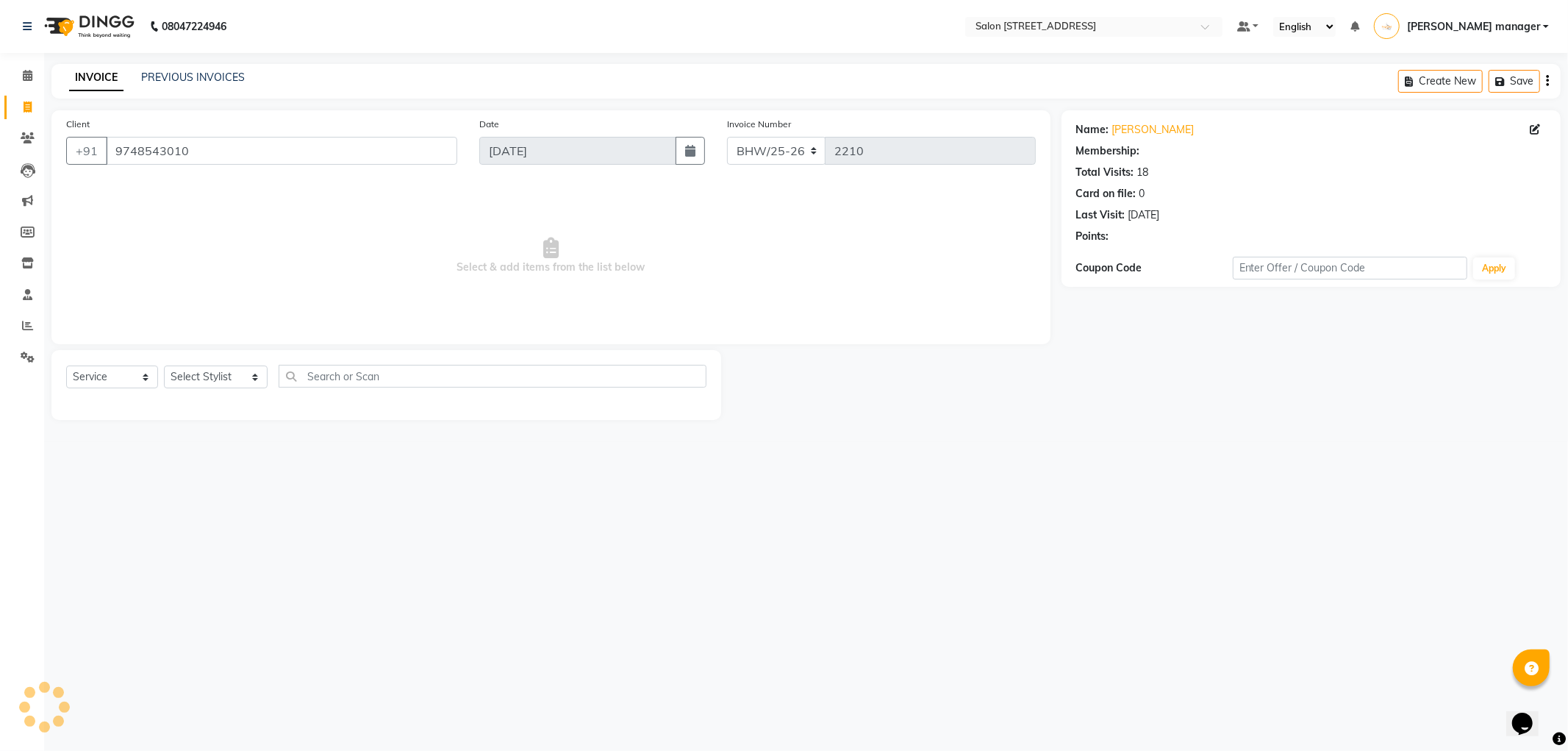
select select "1: Object"
drag, startPoint x: 207, startPoint y: 145, endPoint x: 111, endPoint y: 156, distance: 96.6
click at [111, 156] on input "9748543010" at bounding box center [281, 151] width 351 height 28
click at [23, 70] on icon at bounding box center [27, 75] width 10 height 11
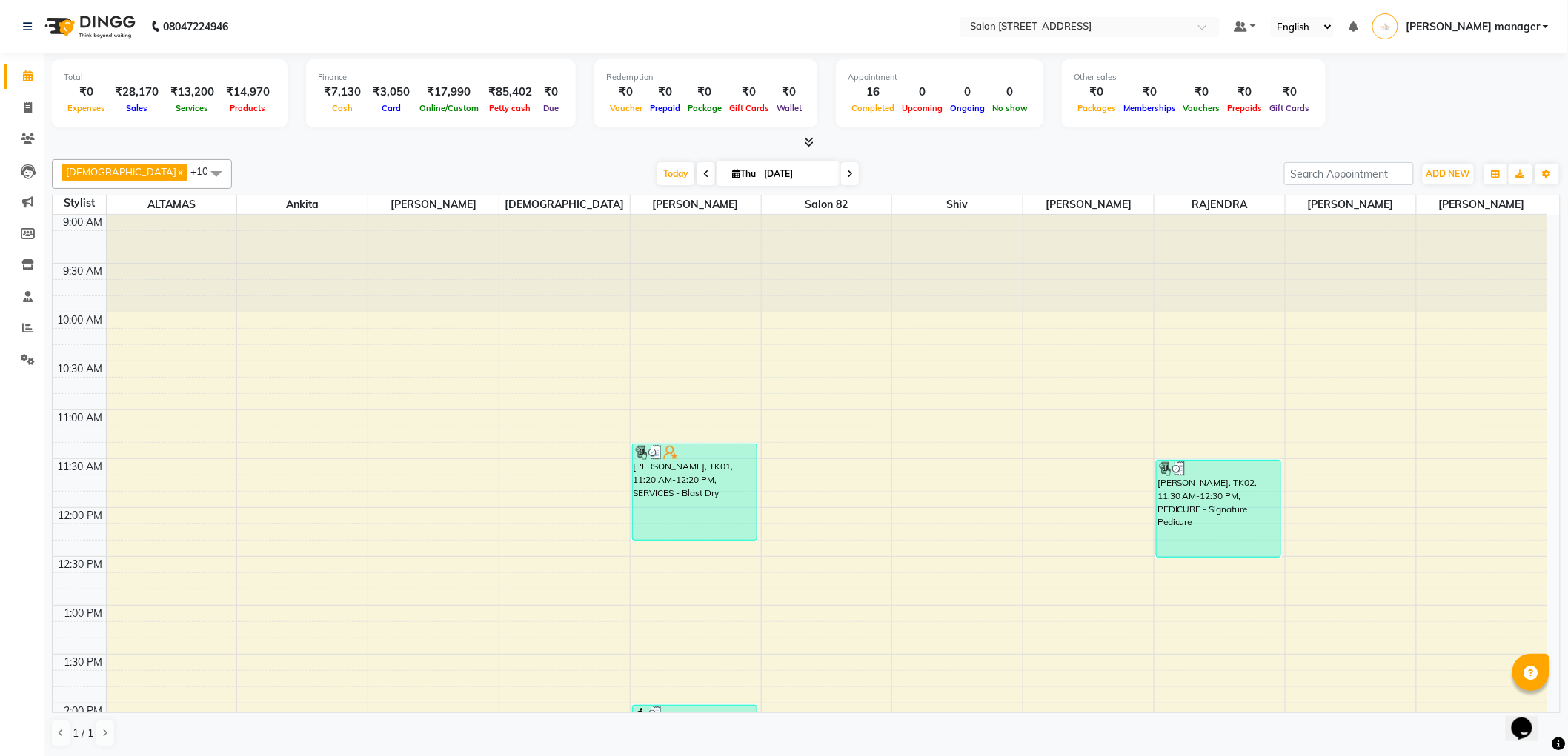
click at [847, 170] on icon at bounding box center [850, 174] width 6 height 9
type input "05-09-2025"
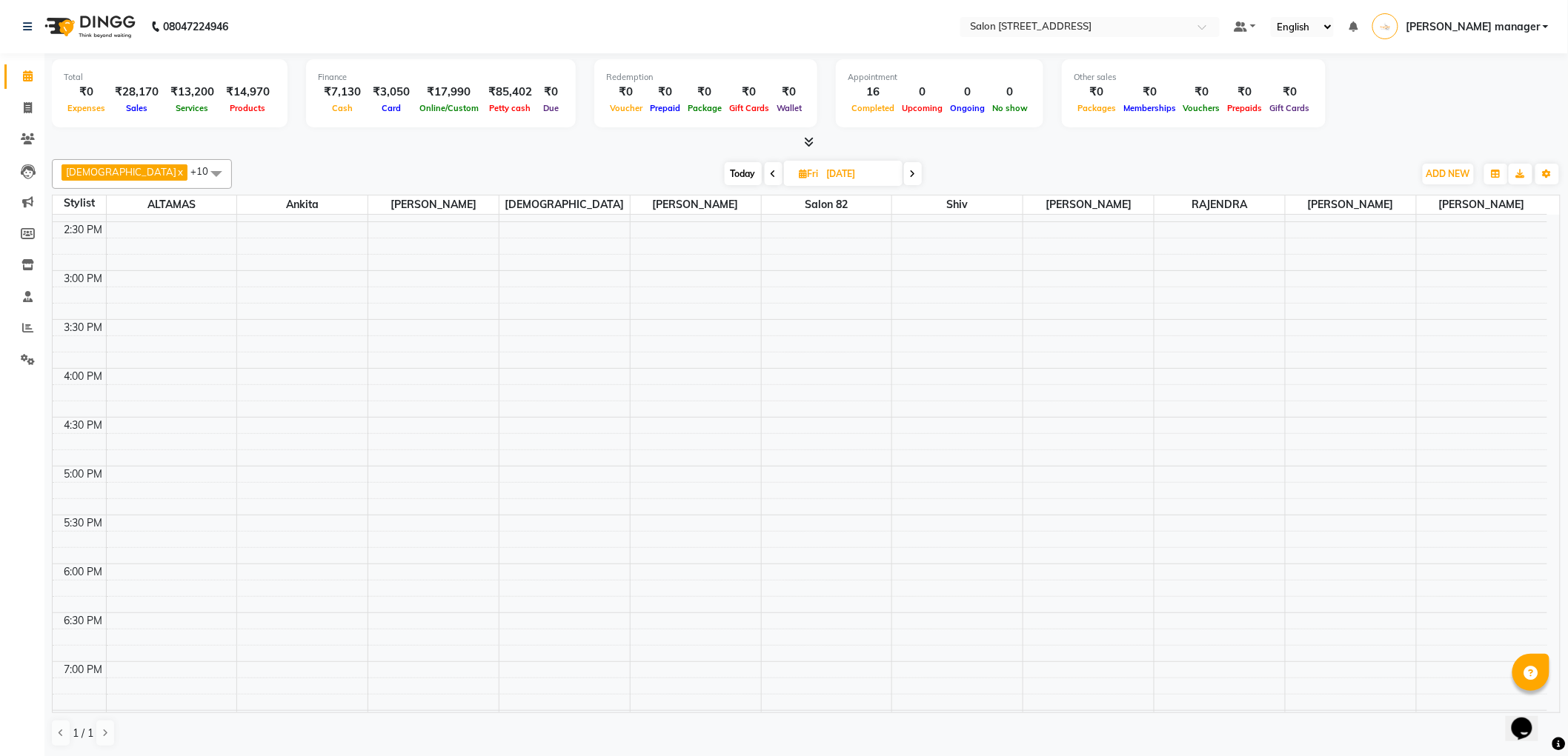
scroll to position [531, 0]
click at [287, 426] on div "9:00 AM 9:30 AM 10:00 AM 10:30 AM 11:00 AM 11:30 AM 12:00 PM 12:30 PM 1:00 PM 1…" at bounding box center [800, 319] width 1494 height 1270
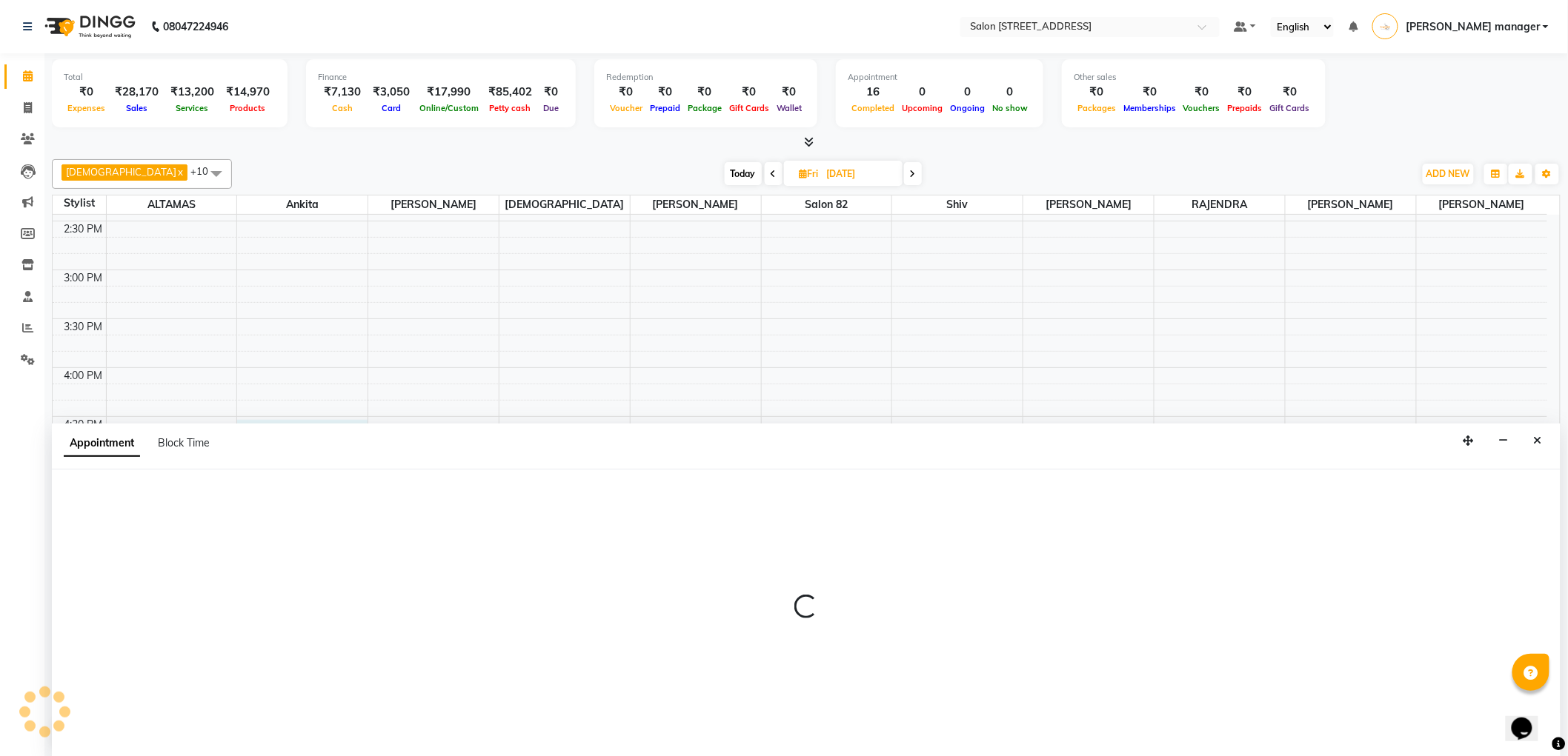
scroll to position [1, 0]
select select "33695"
select select "990"
select select "tentative"
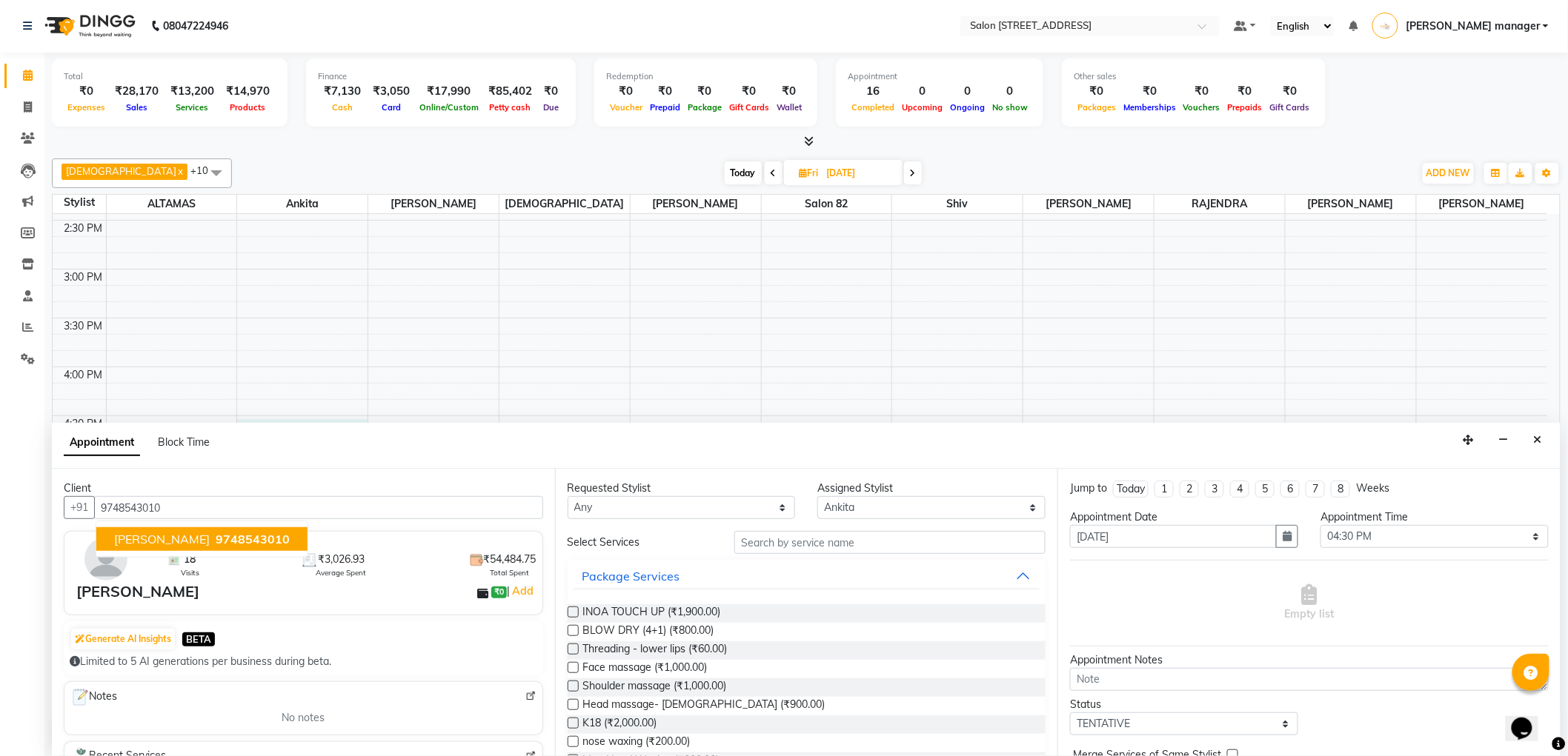
click at [215, 538] on span "9748543010" at bounding box center [252, 538] width 74 height 15
type input "9748543010"
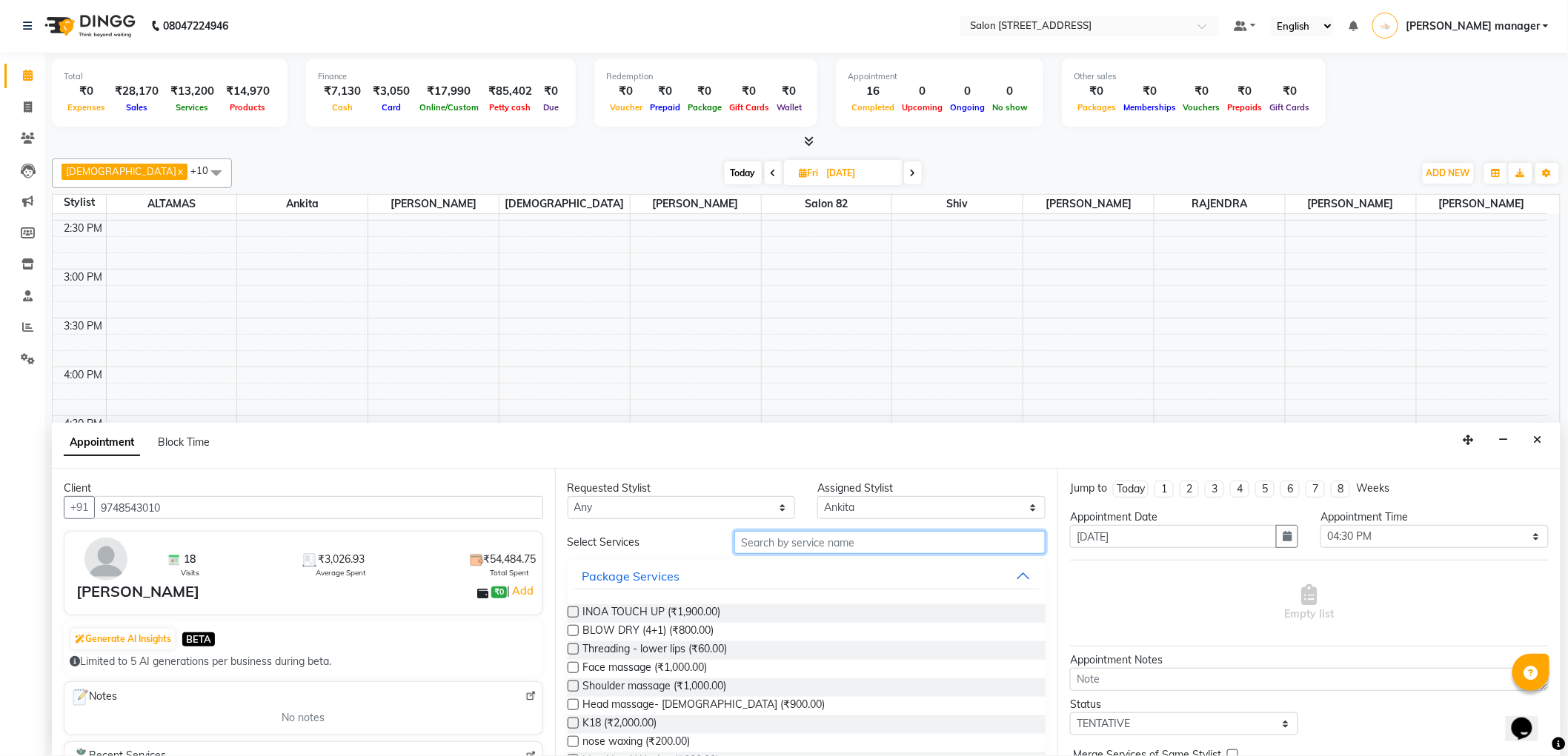
click at [809, 538] on input "text" at bounding box center [890, 542] width 311 height 23
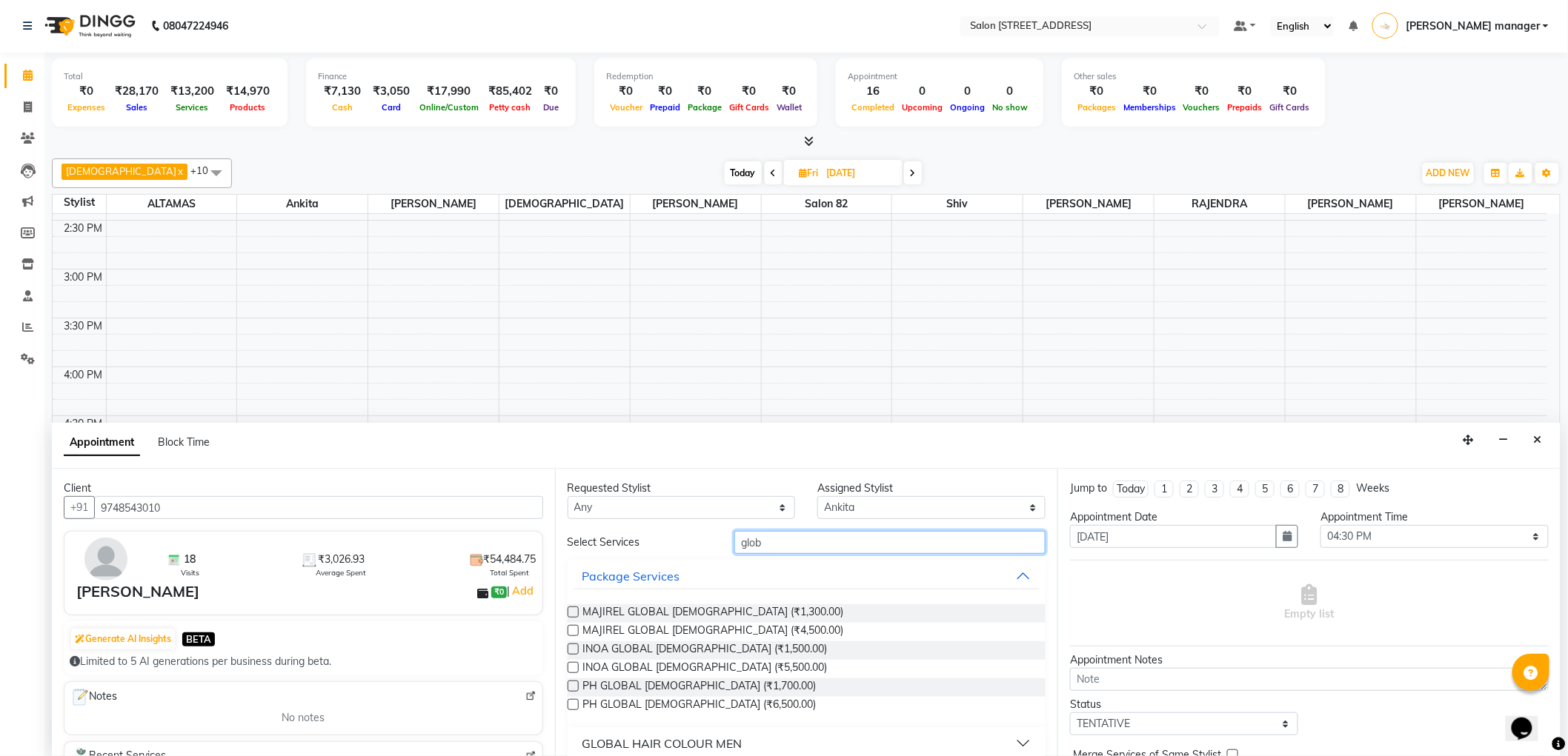
type input "glob"
click at [574, 627] on label at bounding box center [572, 630] width 11 height 11
click at [574, 627] on input "checkbox" at bounding box center [572, 632] width 10 height 10
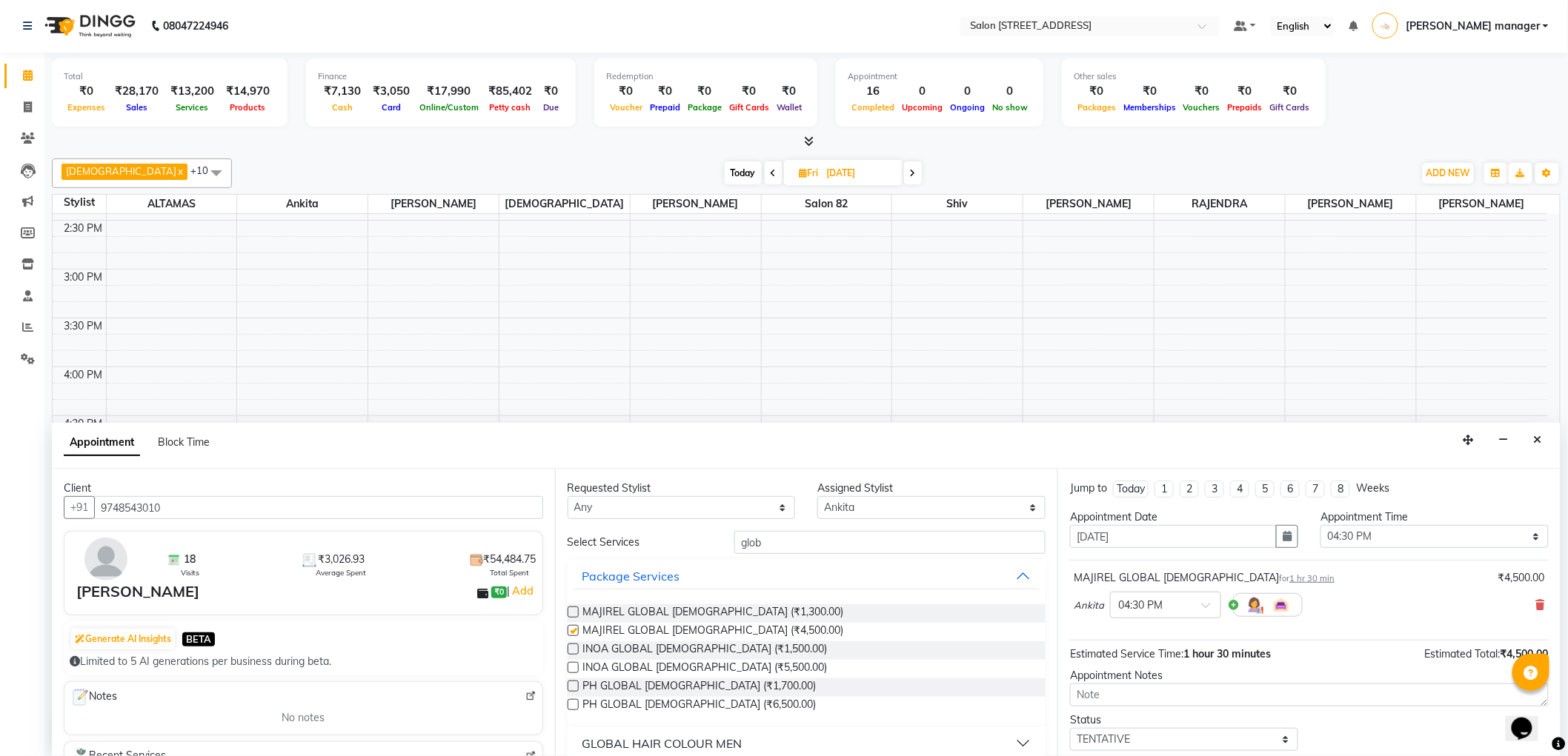
checkbox input "false"
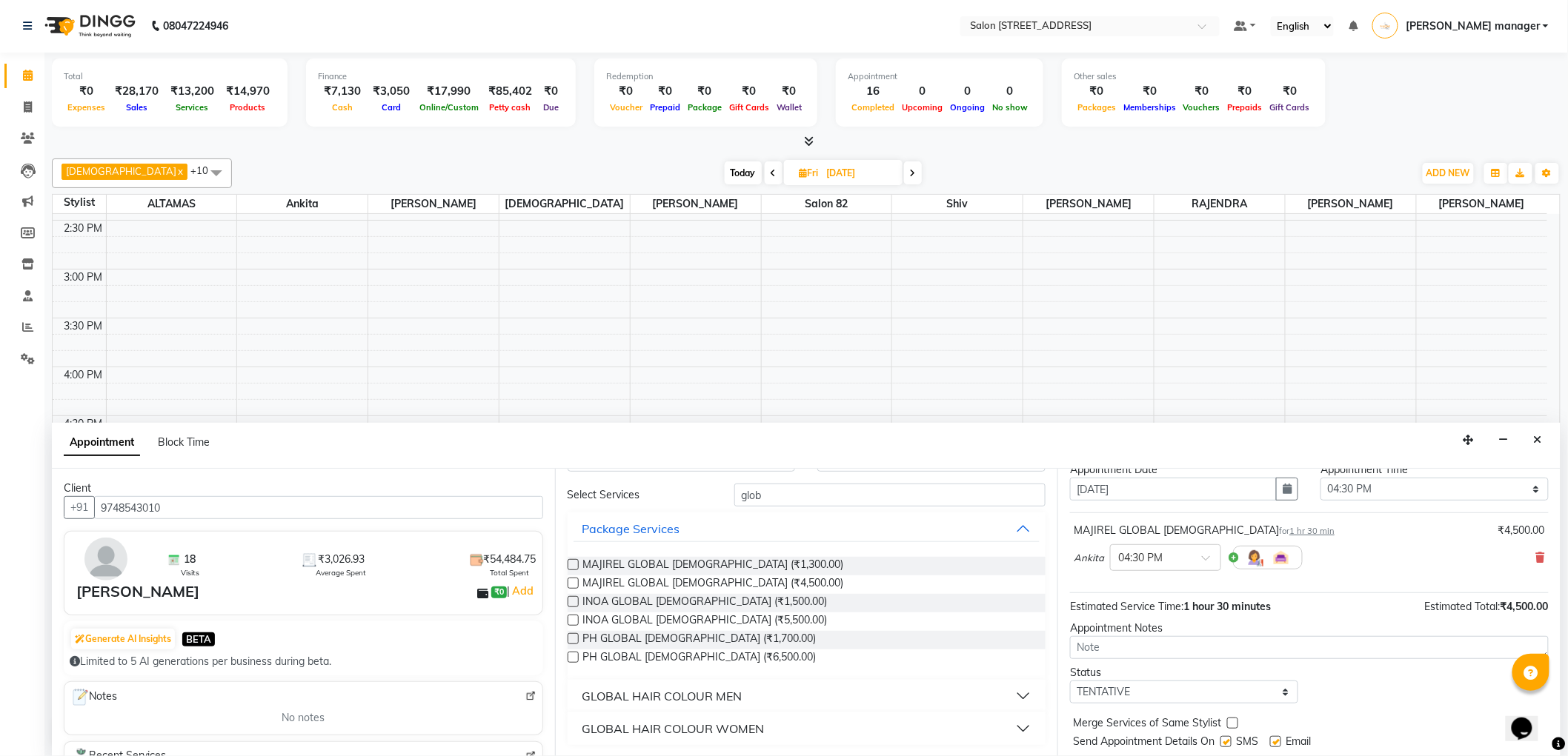
scroll to position [87, 0]
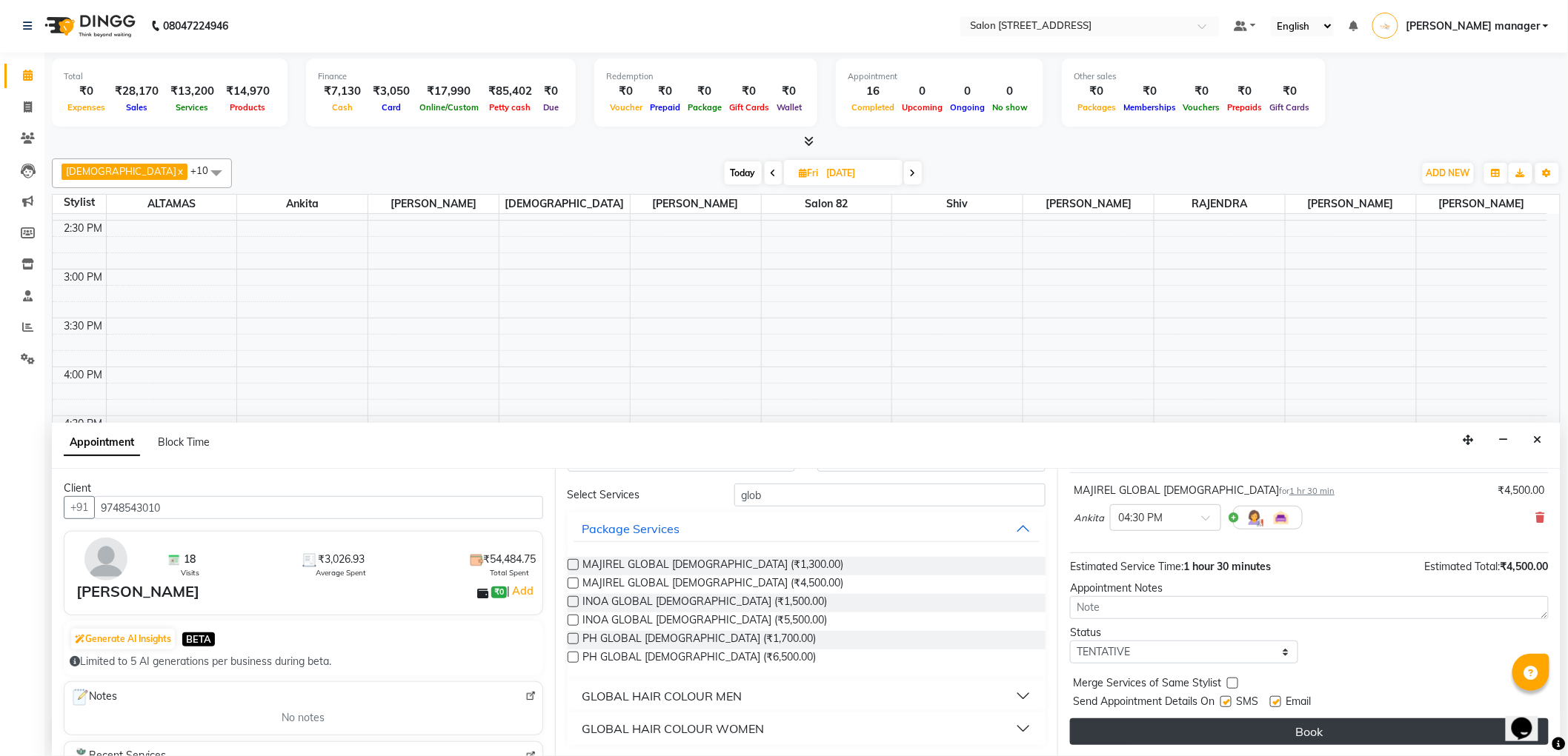
click at [1192, 733] on button "Book" at bounding box center [1309, 731] width 478 height 27
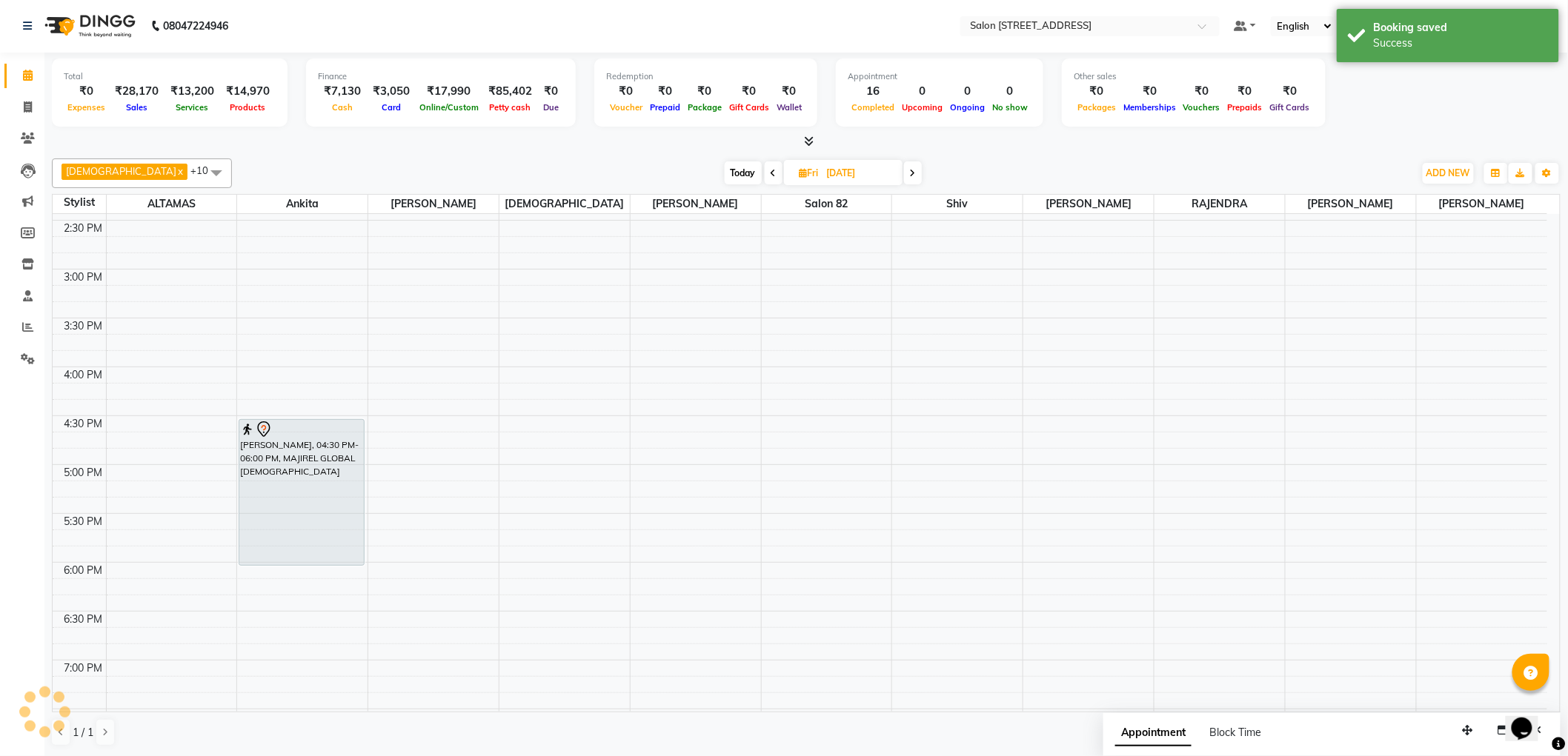
scroll to position [0, 0]
drag, startPoint x: 316, startPoint y: 563, endPoint x: 315, endPoint y: 596, distance: 33.0
click at [315, 596] on div "kanan bhatt, 04:30 PM-06:00 PM, MAJIREL GLOBAL FEMALE kanan bhatt, 04:30 PM-06:…" at bounding box center [302, 319] width 130 height 1270
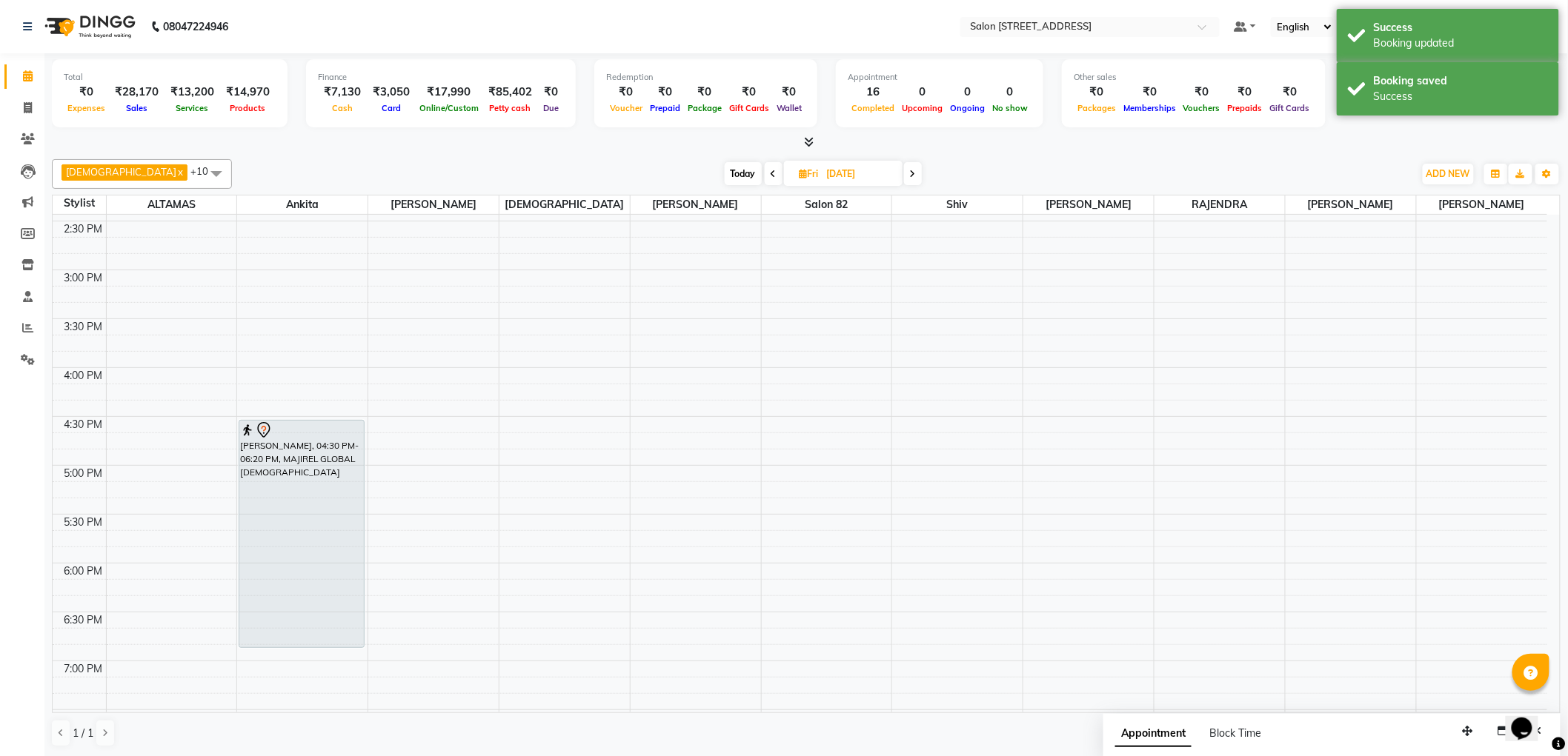
drag, startPoint x: 335, startPoint y: 596, endPoint x: 334, endPoint y: 641, distance: 45.0
click at [334, 641] on div "kanan bhatt, 04:30 PM-06:20 PM, MAJIREL GLOBAL FEMALE kanan bhatt, 04:30 PM-06:…" at bounding box center [302, 319] width 130 height 1270
click at [724, 167] on span "Today" at bounding box center [743, 174] width 37 height 23
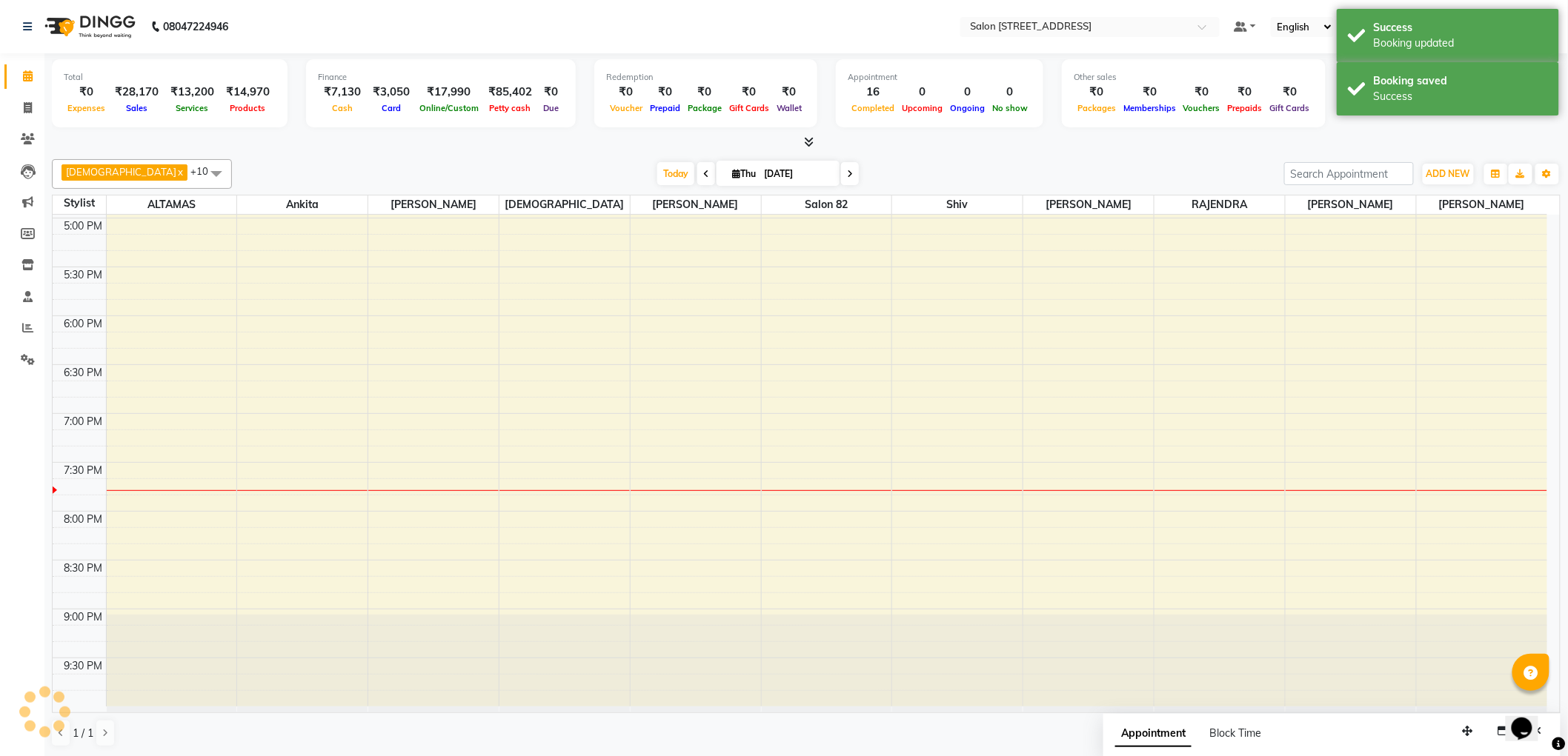
click at [536, 151] on div "Total ₹0 Expenses ₹28,170 Sales ₹13,200 Services ₹14,970 Products Finance ₹7,13…" at bounding box center [806, 405] width 1524 height 703
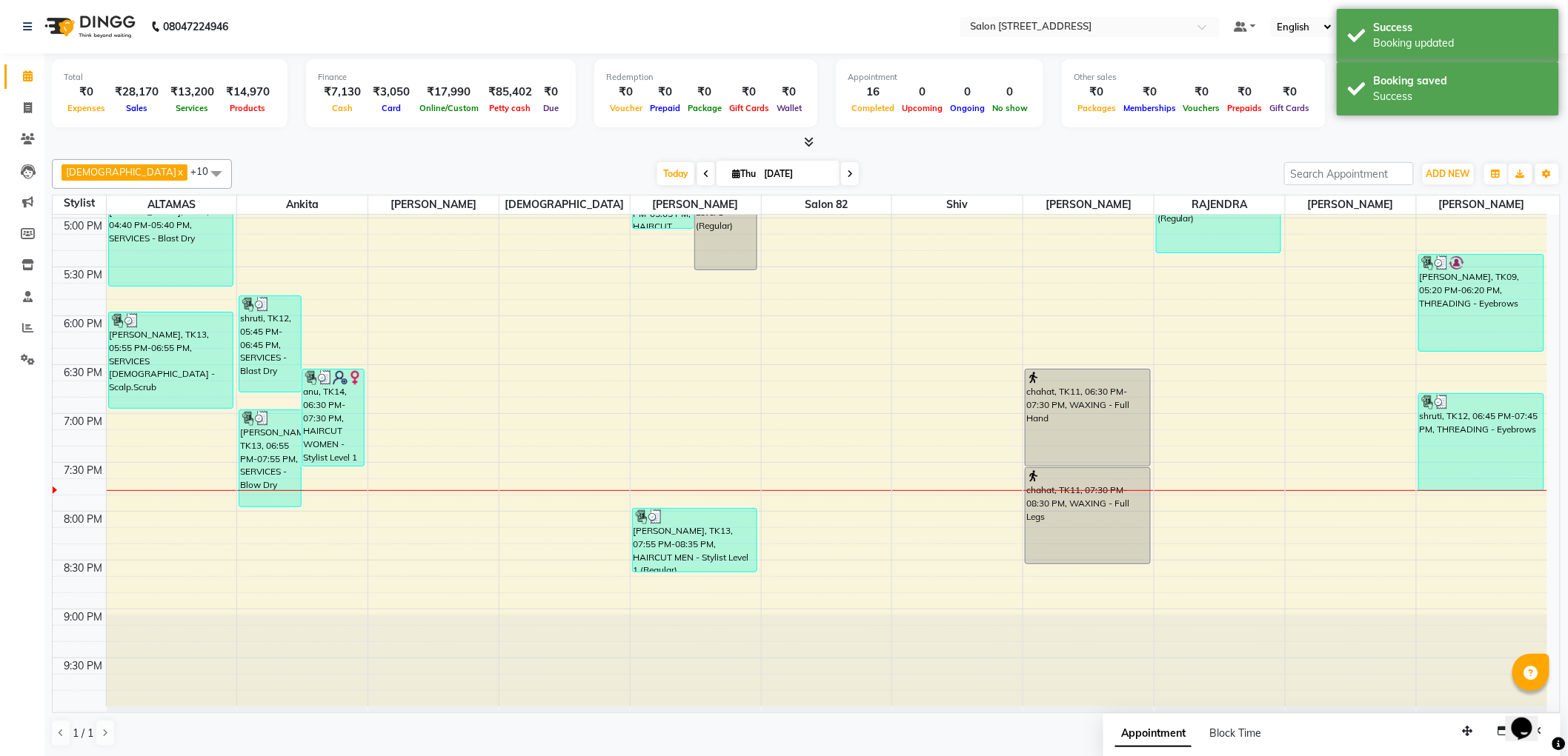
scroll to position [613, 0]
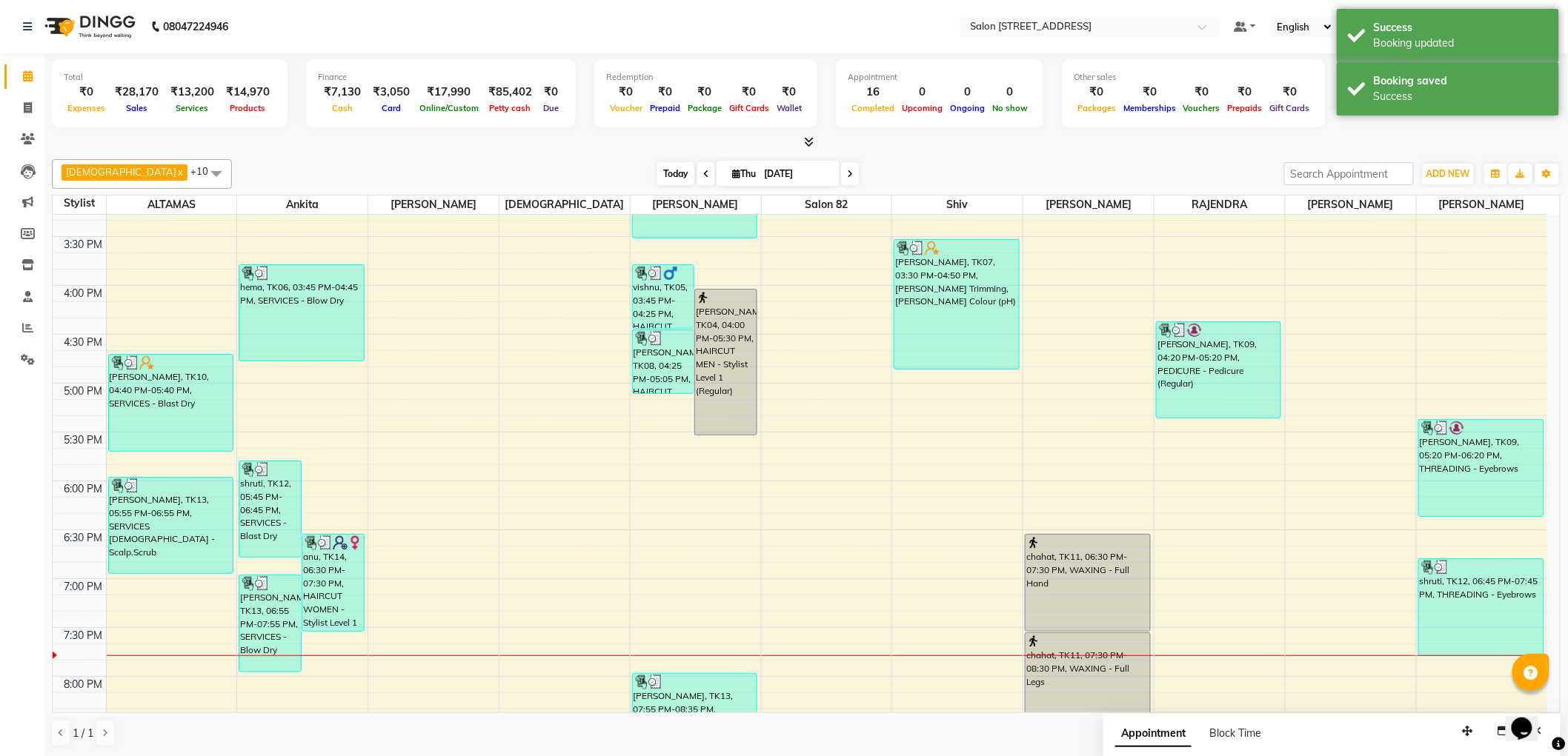
click at [657, 171] on span "Today" at bounding box center [675, 174] width 37 height 23
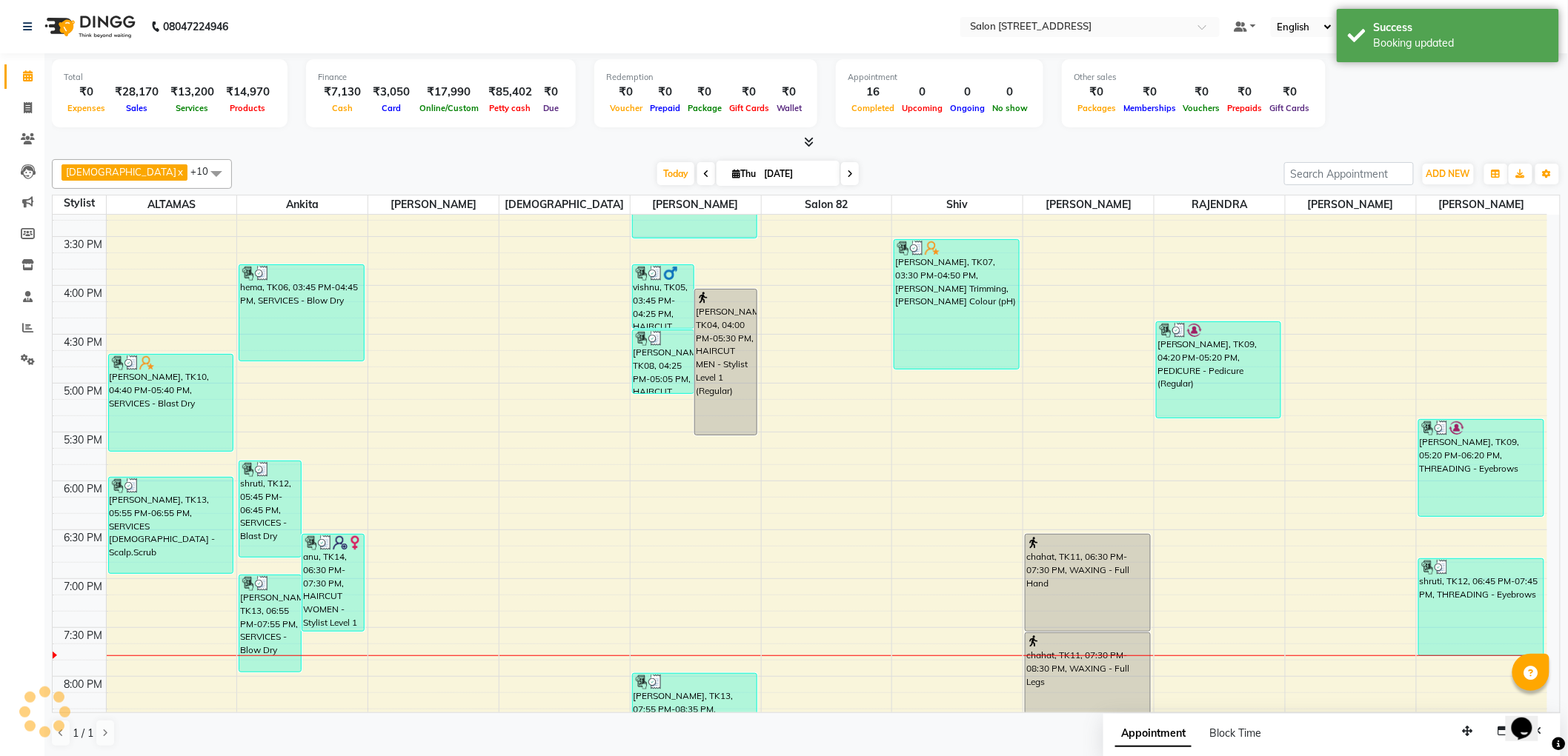
scroll to position [778, 0]
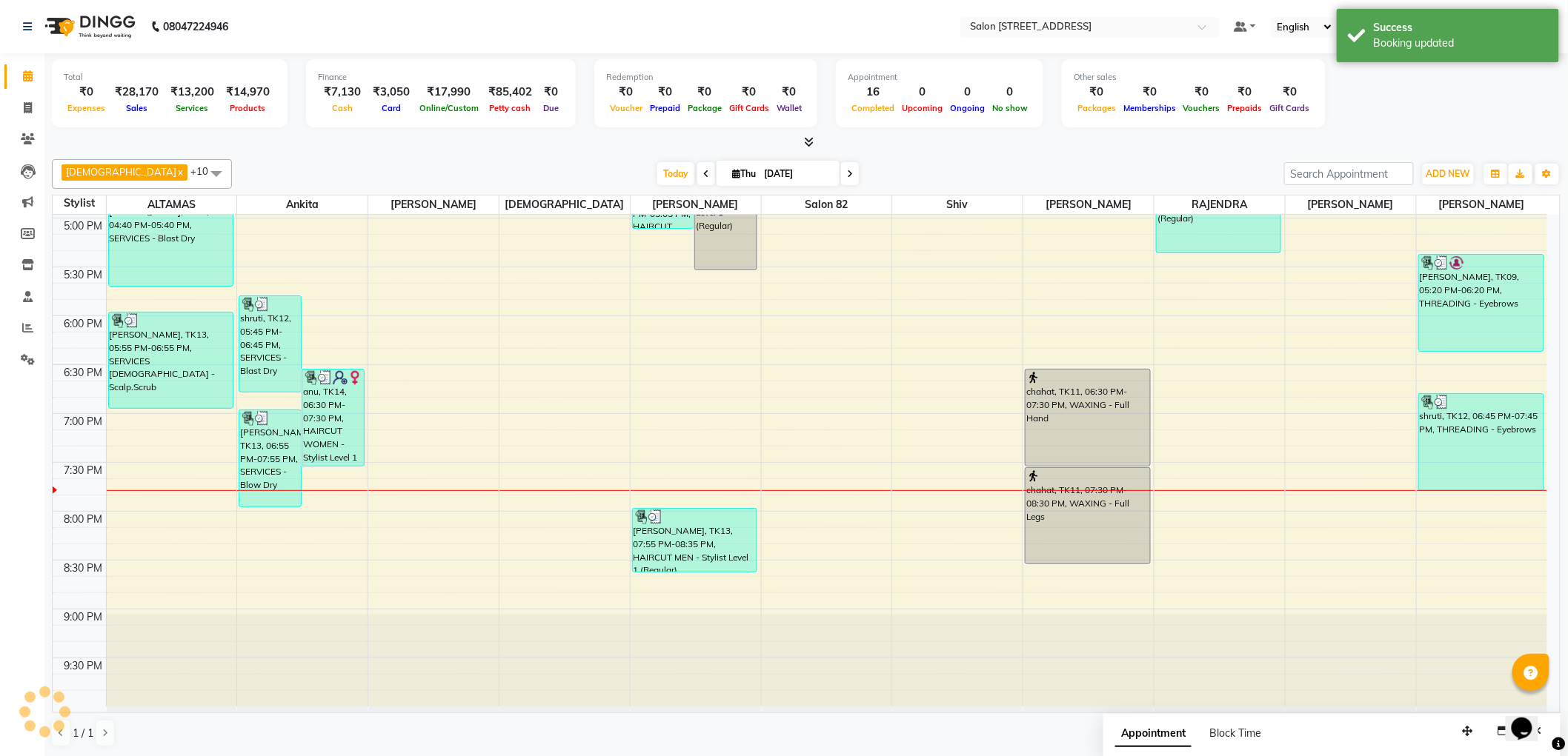
click at [510, 172] on div "Today Thu 04-09-2025" at bounding box center [757, 174] width 1037 height 22
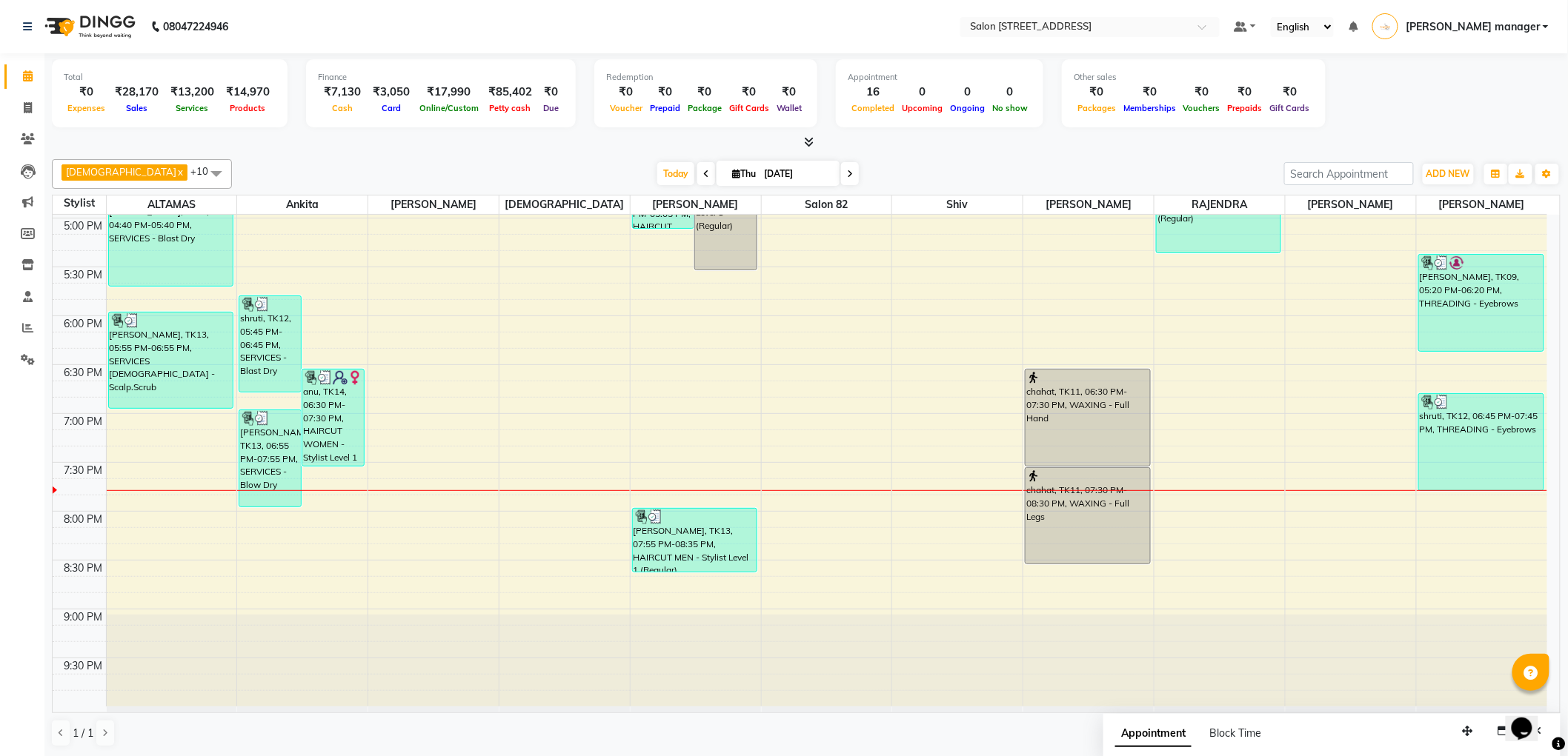
click at [697, 178] on span at bounding box center [706, 174] width 18 height 23
type input "03-09-2025"
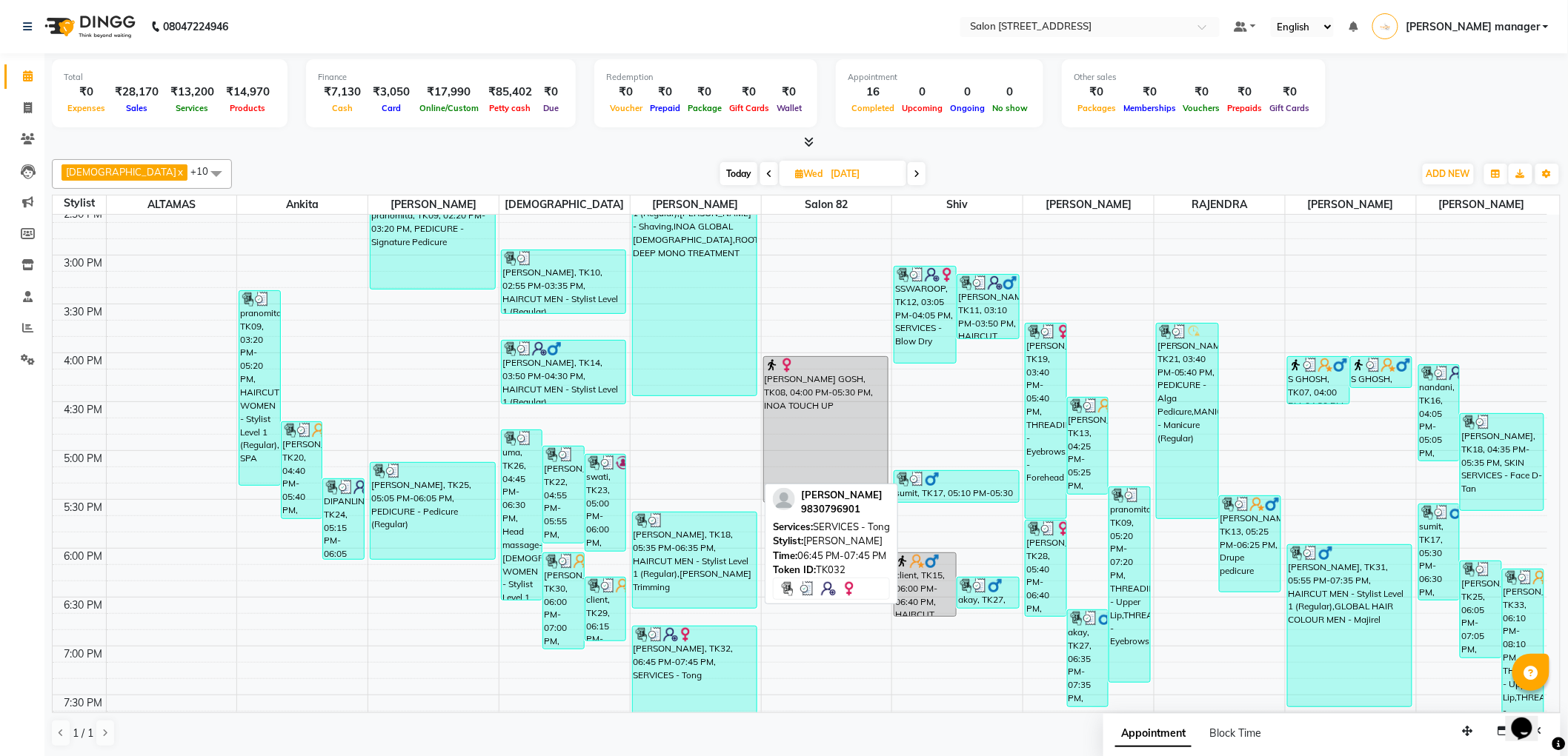
scroll to position [531, 0]
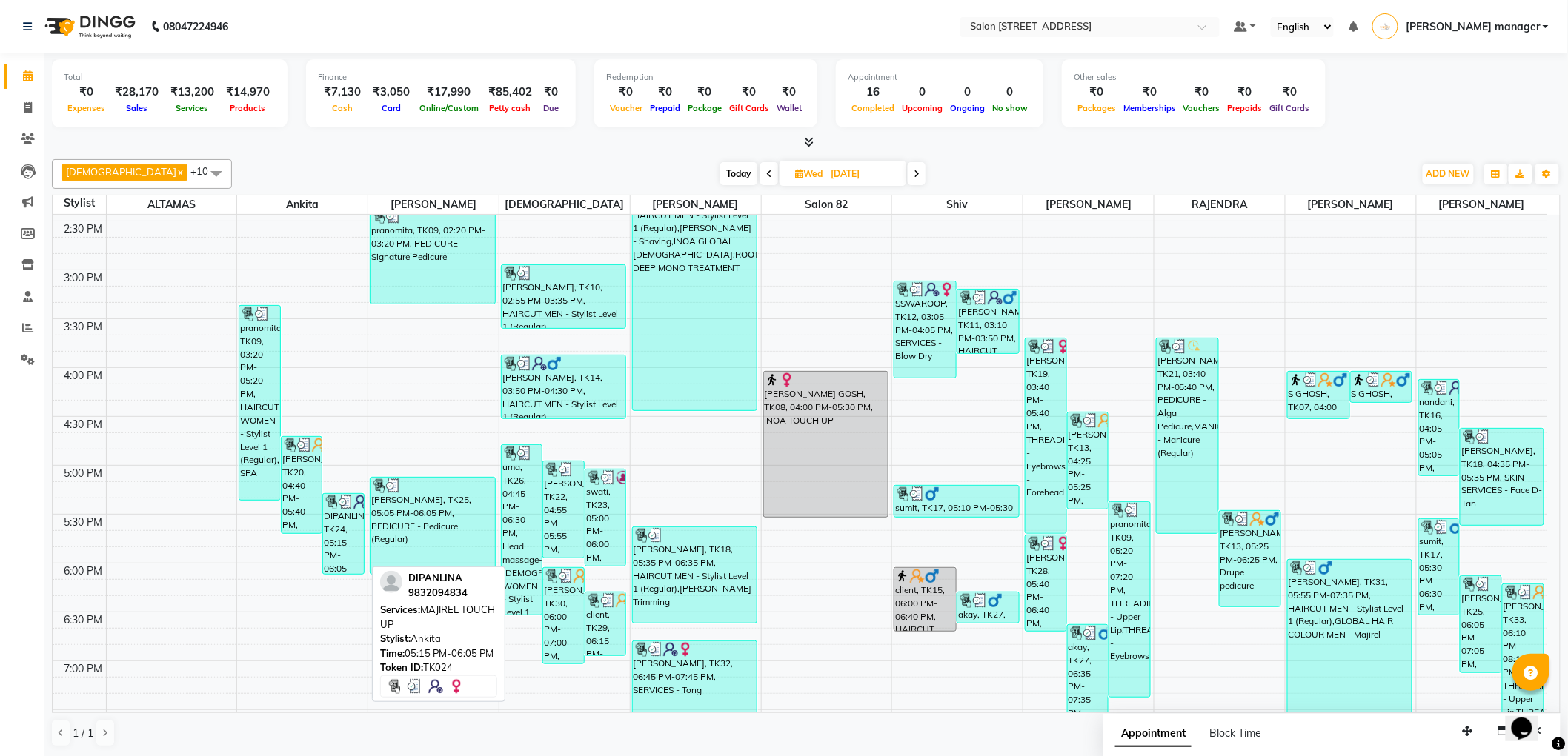
click at [346, 522] on div "DIPANLINA, TK24, 05:15 PM-06:05 PM, MAJIREL TOUCH UP" at bounding box center [343, 534] width 40 height 80
select select "3"
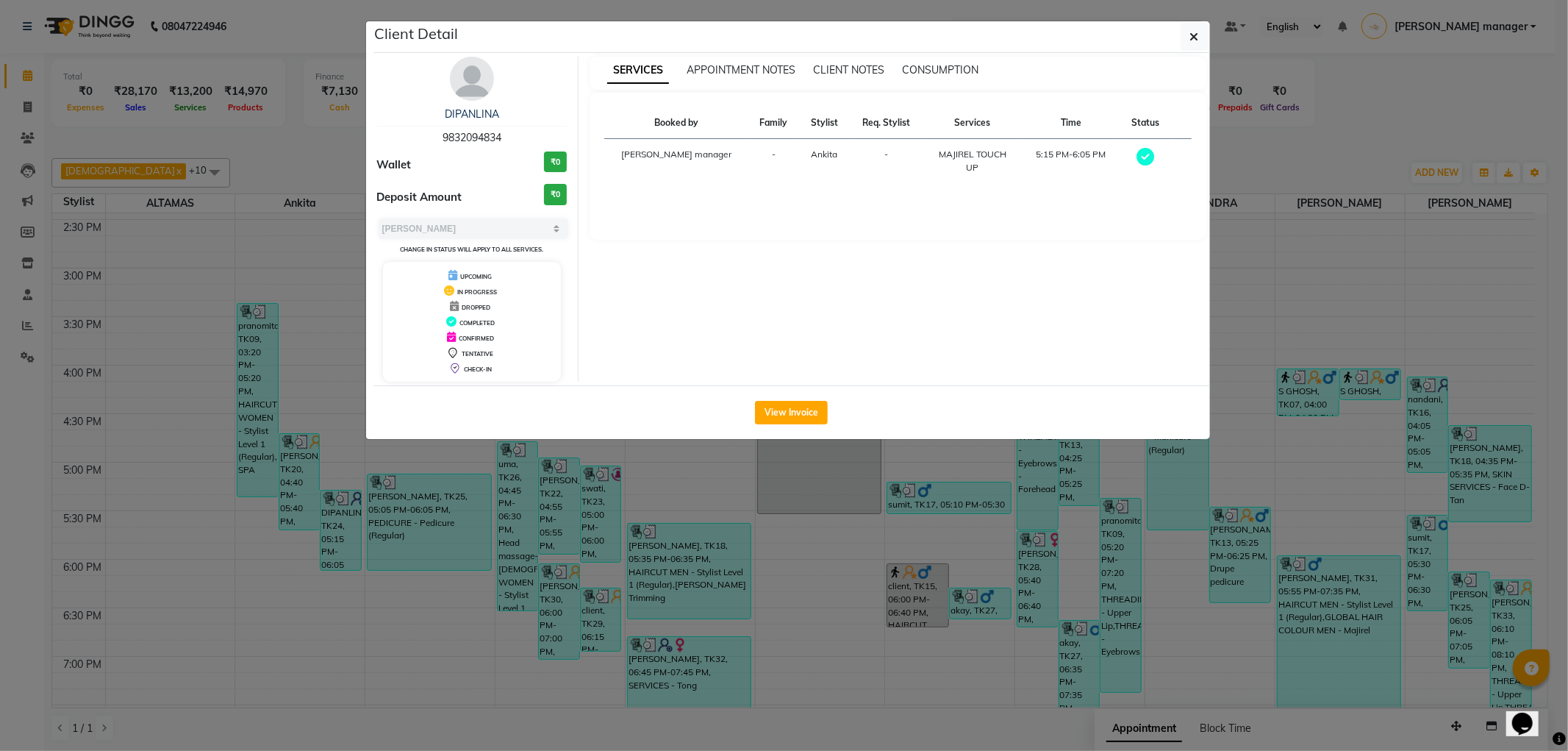
drag, startPoint x: 510, startPoint y: 138, endPoint x: 415, endPoint y: 137, distance: 95.0
click at [415, 137] on div "DIPANLINA 9832094834" at bounding box center [472, 126] width 190 height 39
copy span "9832094834"
click at [318, 137] on ngb-modal-window "Client Detail DIPANLINA 9832094834 Wallet ₹0 Deposit Amount ₹0 Select MARK DONE…" at bounding box center [784, 375] width 1568 height 751
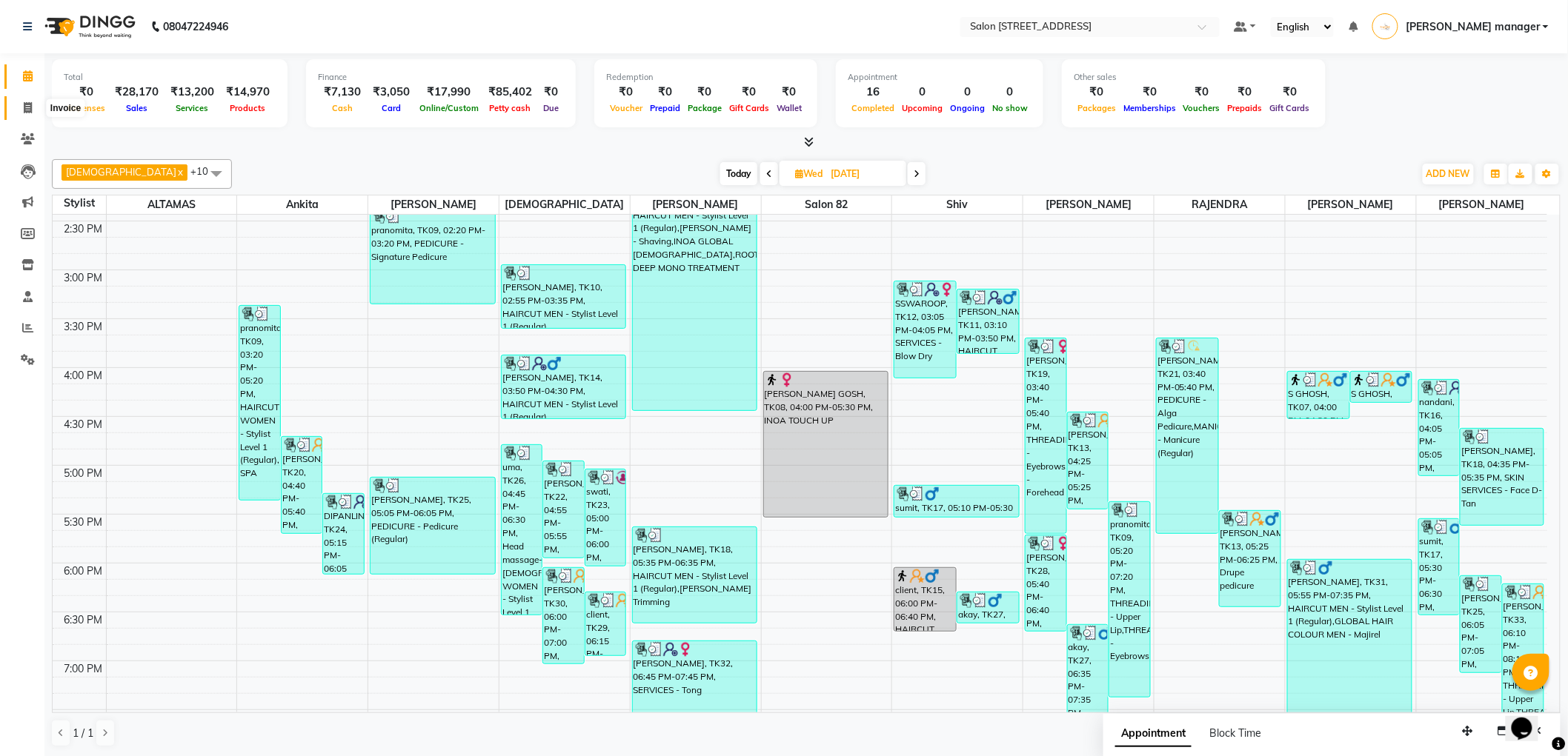
click at [28, 100] on span at bounding box center [28, 109] width 26 height 17
select select "service"
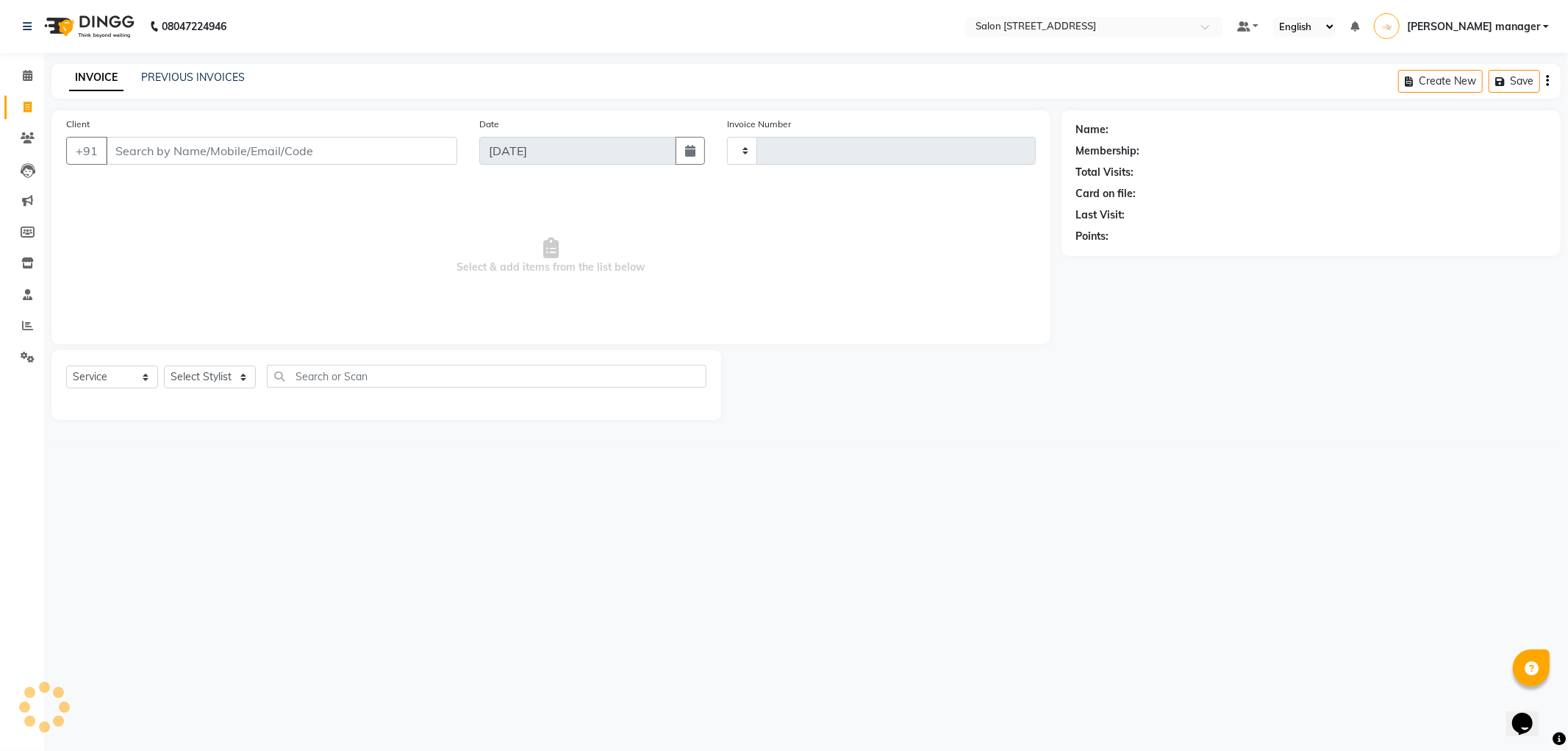
type input "2210"
select select "8704"
type input "9832094834"
select select "1: Object"
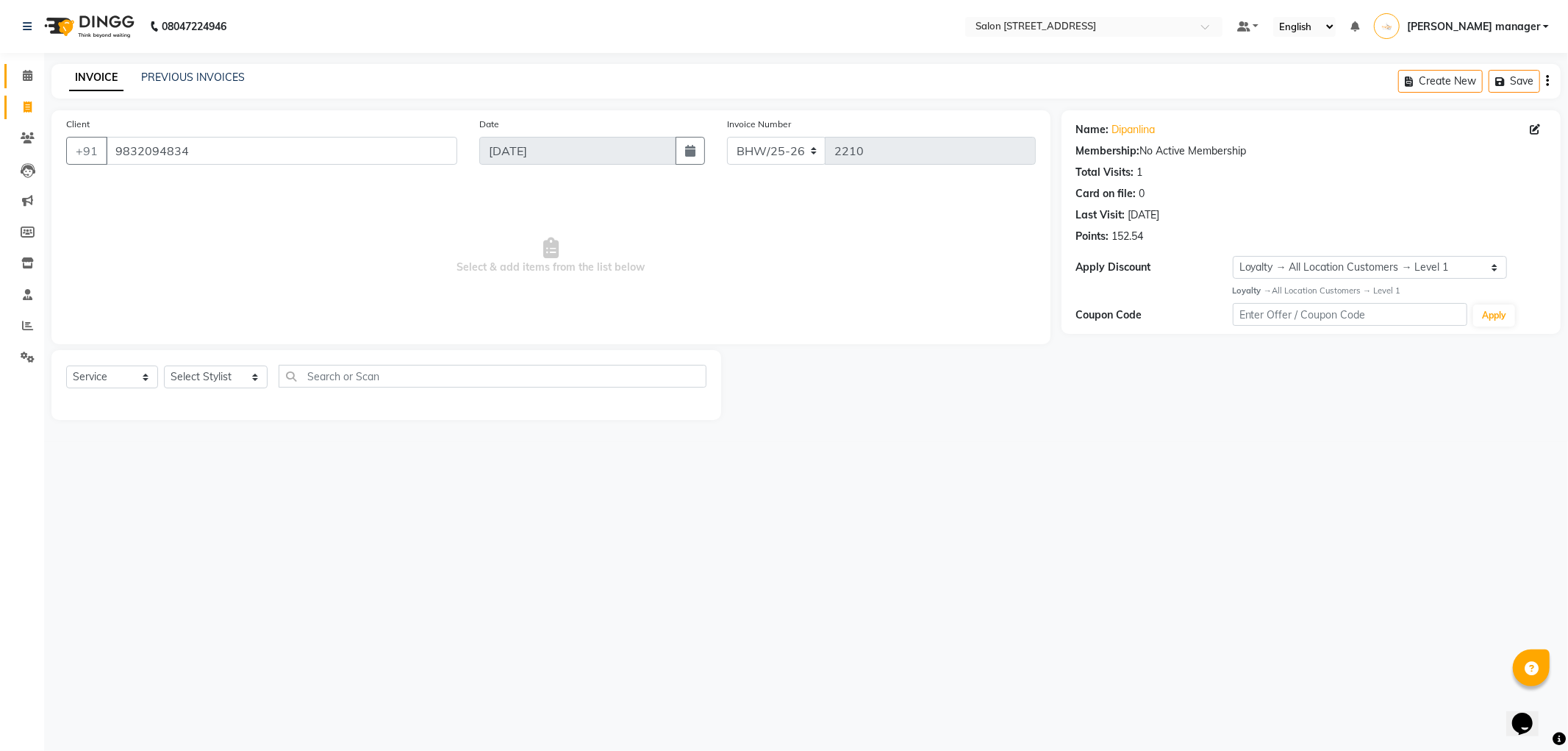
click at [24, 71] on icon at bounding box center [27, 75] width 10 height 11
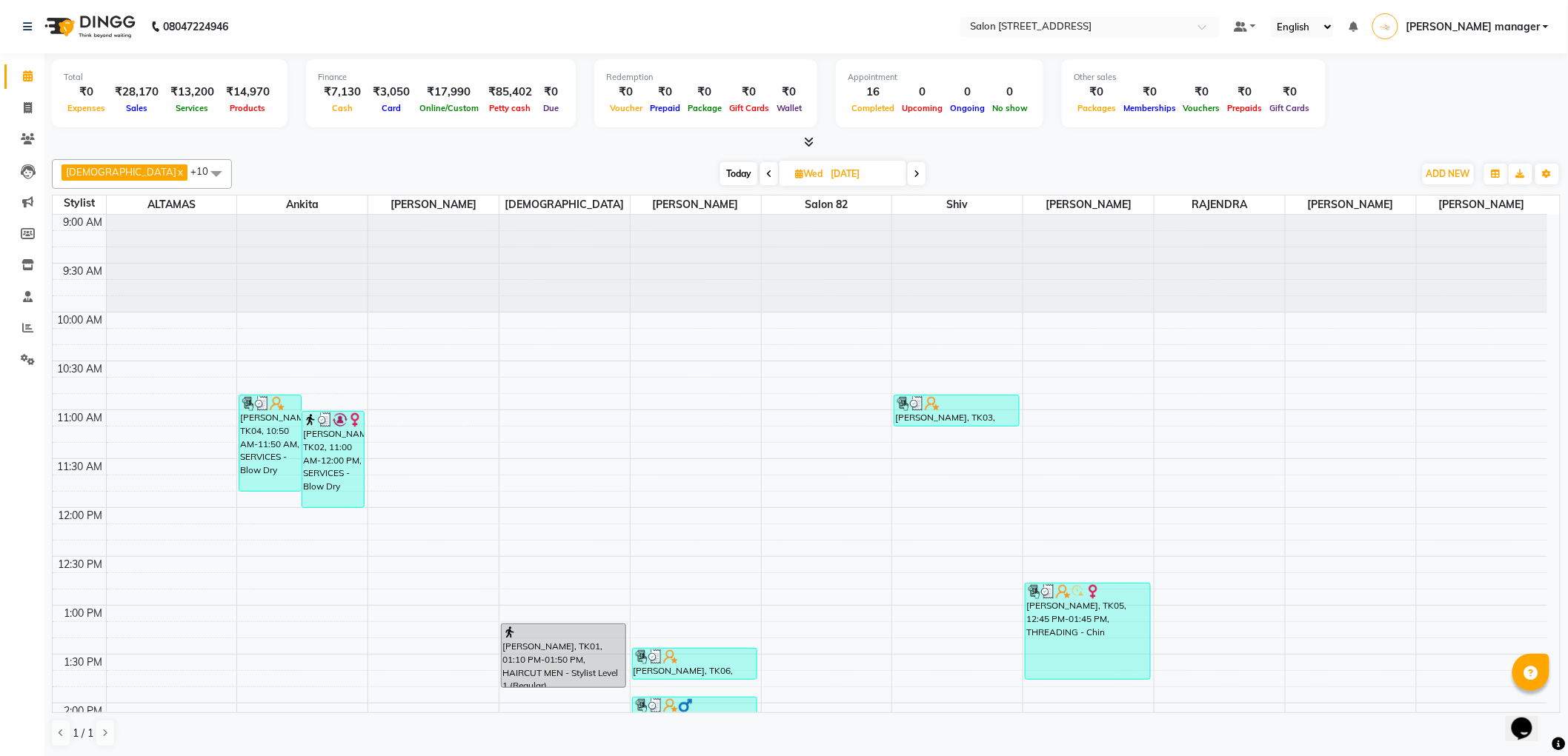
click at [720, 168] on span "Today" at bounding box center [739, 174] width 37 height 23
type input "[DATE]"
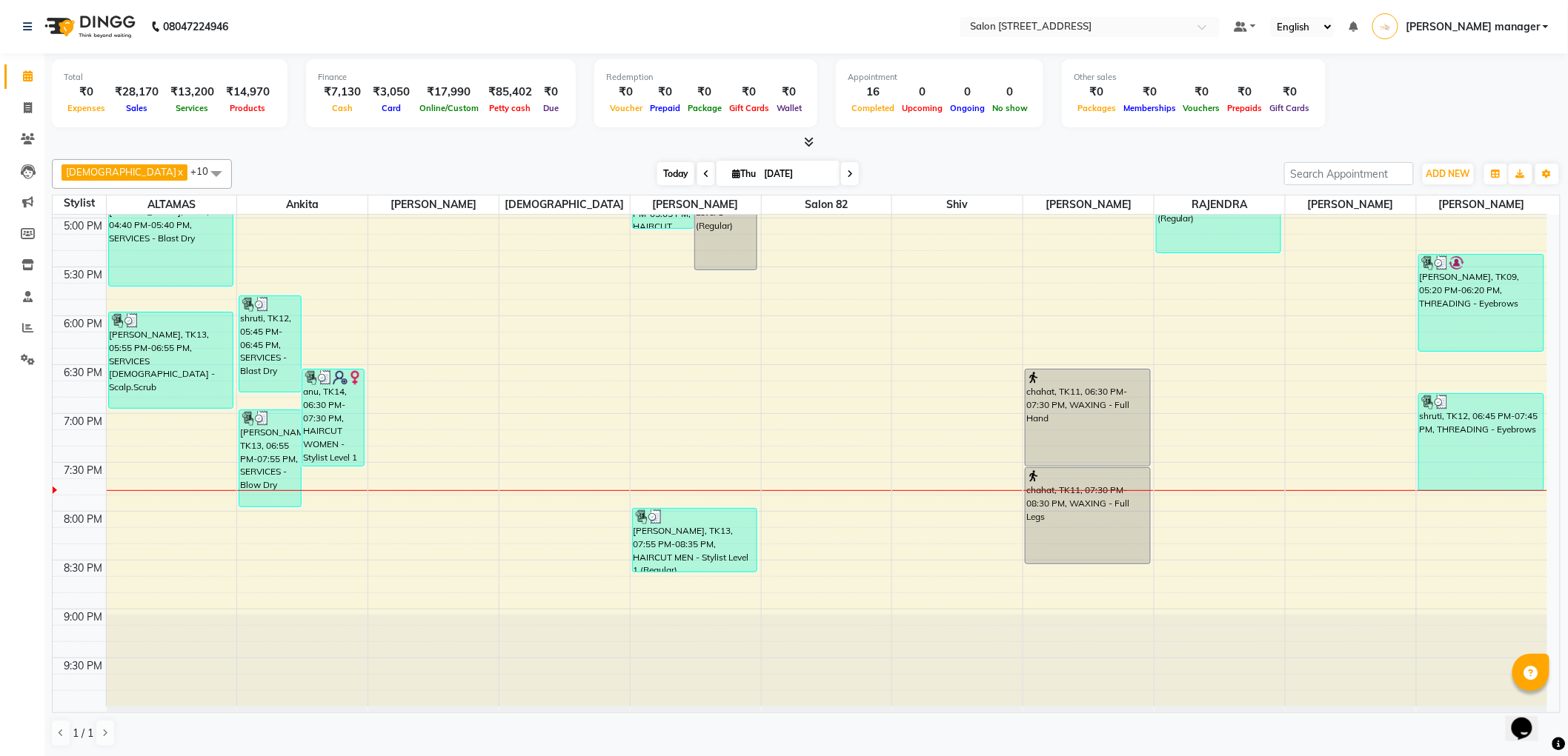
click at [657, 163] on span "Today" at bounding box center [675, 174] width 37 height 23
click at [523, 163] on div "Today Thu 04-09-2025" at bounding box center [757, 174] width 1037 height 22
click at [657, 167] on span "Today" at bounding box center [675, 174] width 37 height 23
click at [517, 163] on div "Today Thu 04-09-2025" at bounding box center [757, 174] width 1037 height 22
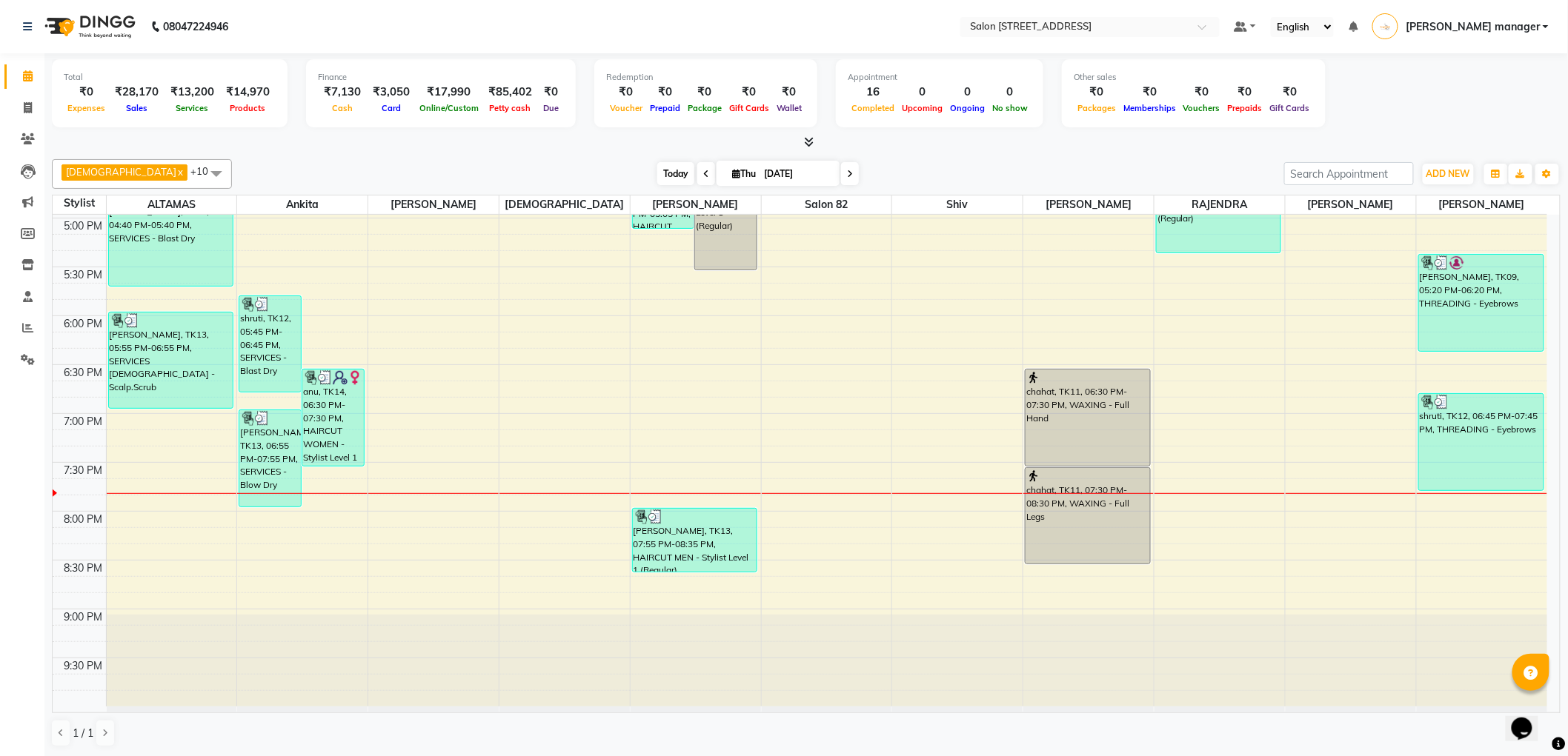
click at [657, 175] on span "Today" at bounding box center [675, 174] width 37 height 23
click at [510, 167] on div "Today Thu 04-09-2025" at bounding box center [757, 174] width 1037 height 22
click at [657, 171] on span "Today" at bounding box center [675, 174] width 37 height 23
click at [521, 170] on div "Today Thu 04-09-2025" at bounding box center [757, 174] width 1037 height 22
click at [599, 153] on div "Krishna x RAJU PRAMANIK x Ankita x ALTAMAS x Salon 82 x BABLU x SUKLA x Naushad…" at bounding box center [806, 453] width 1508 height 600
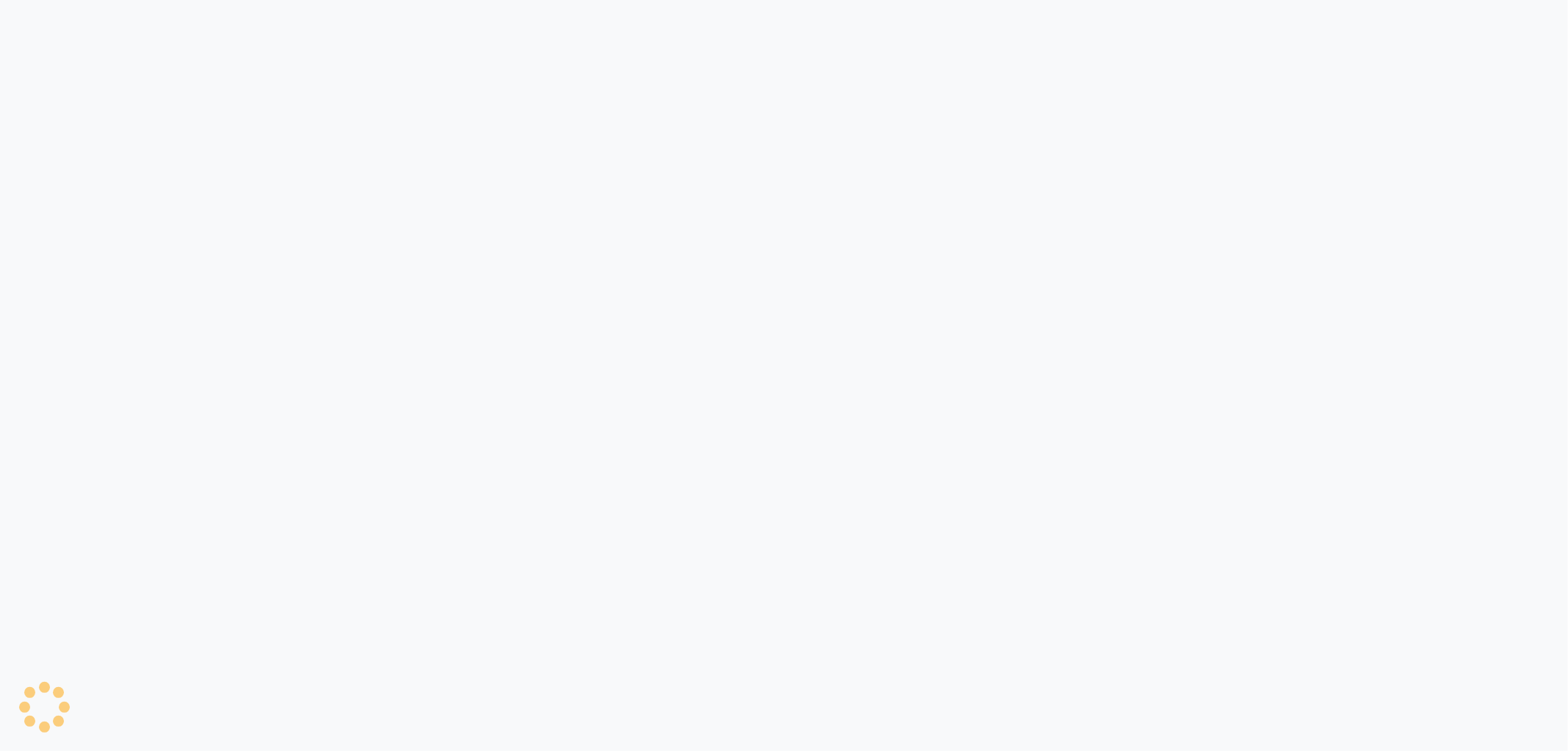
select select "service"
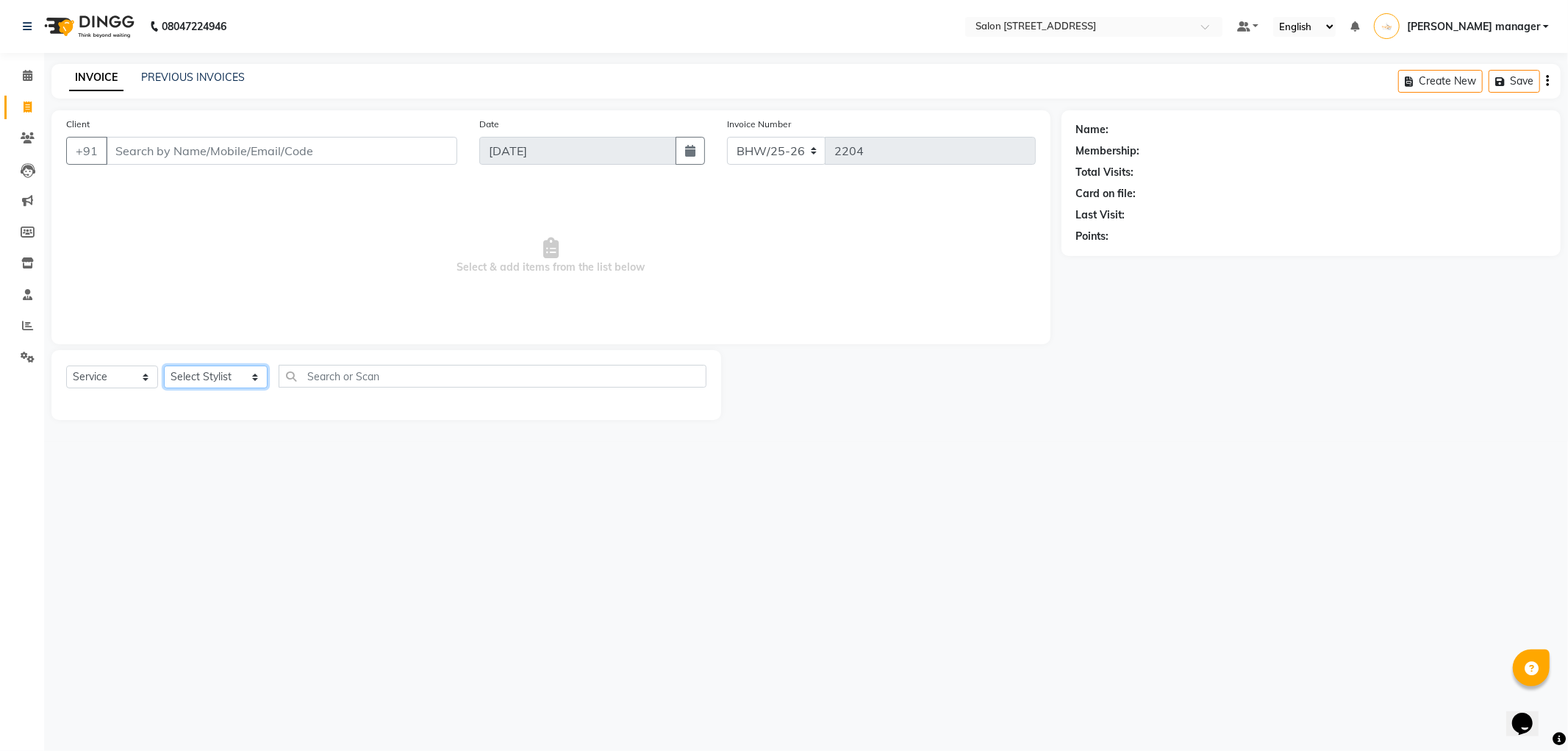
click at [224, 376] on select "Select Stylist [PERSON_NAME] [PERSON_NAME] [PERSON_NAME] BHAWANIPUR BUNNY [PERS…" at bounding box center [216, 377] width 103 height 23
click at [164, 366] on select "Select Stylist [PERSON_NAME] [PERSON_NAME] [PERSON_NAME] BHAWANIPUR BUNNY [PERS…" at bounding box center [216, 377] width 103 height 23
click at [224, 376] on select "Select Stylist [PERSON_NAME] [PERSON_NAME] [PERSON_NAME] BHAWANIPUR BUNNY [PERS…" at bounding box center [216, 377] width 103 height 23
select select "85777"
click at [164, 366] on select "Select Stylist [PERSON_NAME] [PERSON_NAME] [PERSON_NAME] BHAWANIPUR BUNNY [PERS…" at bounding box center [216, 377] width 103 height 23
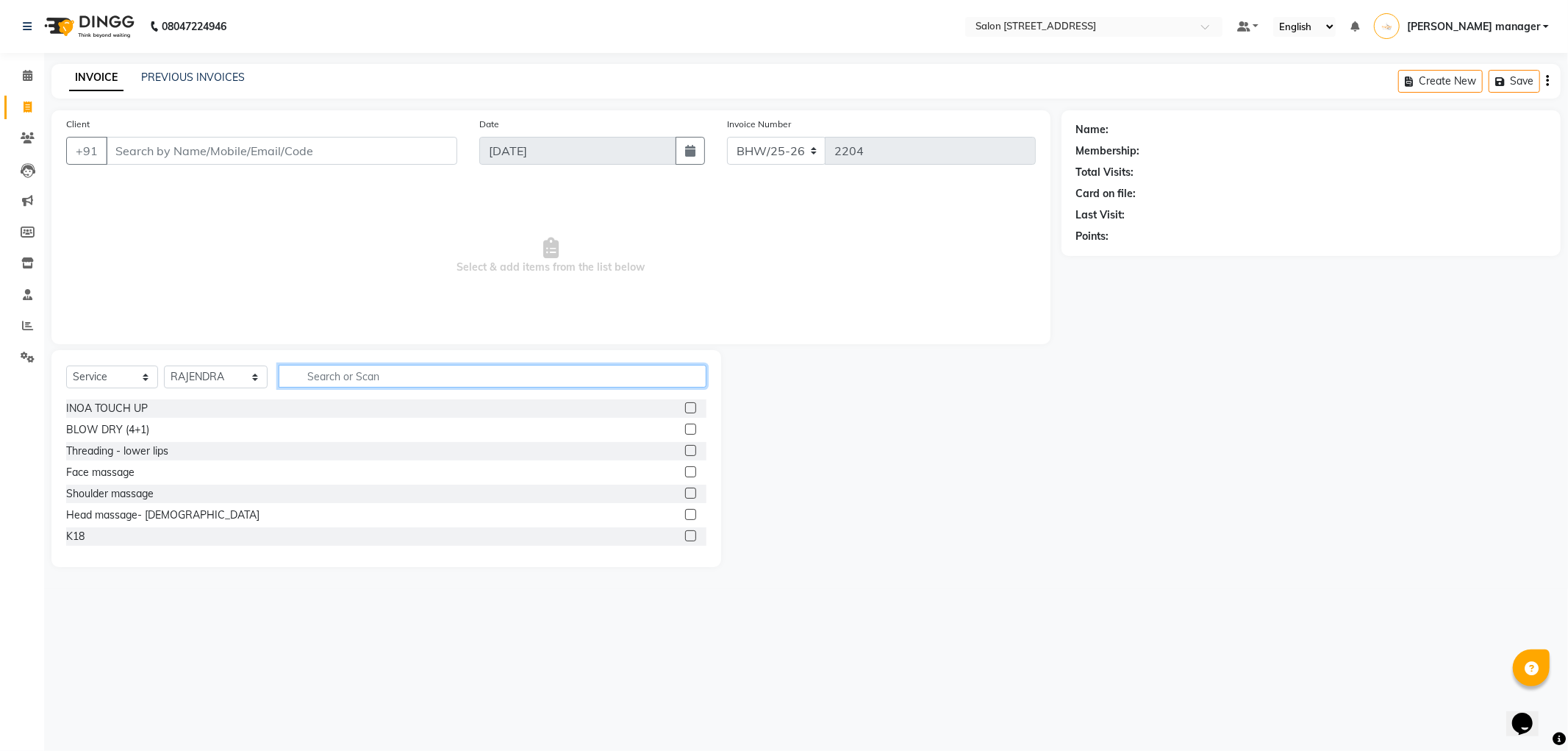
click at [346, 376] on input "text" at bounding box center [492, 376] width 428 height 23
type input "pedicure"
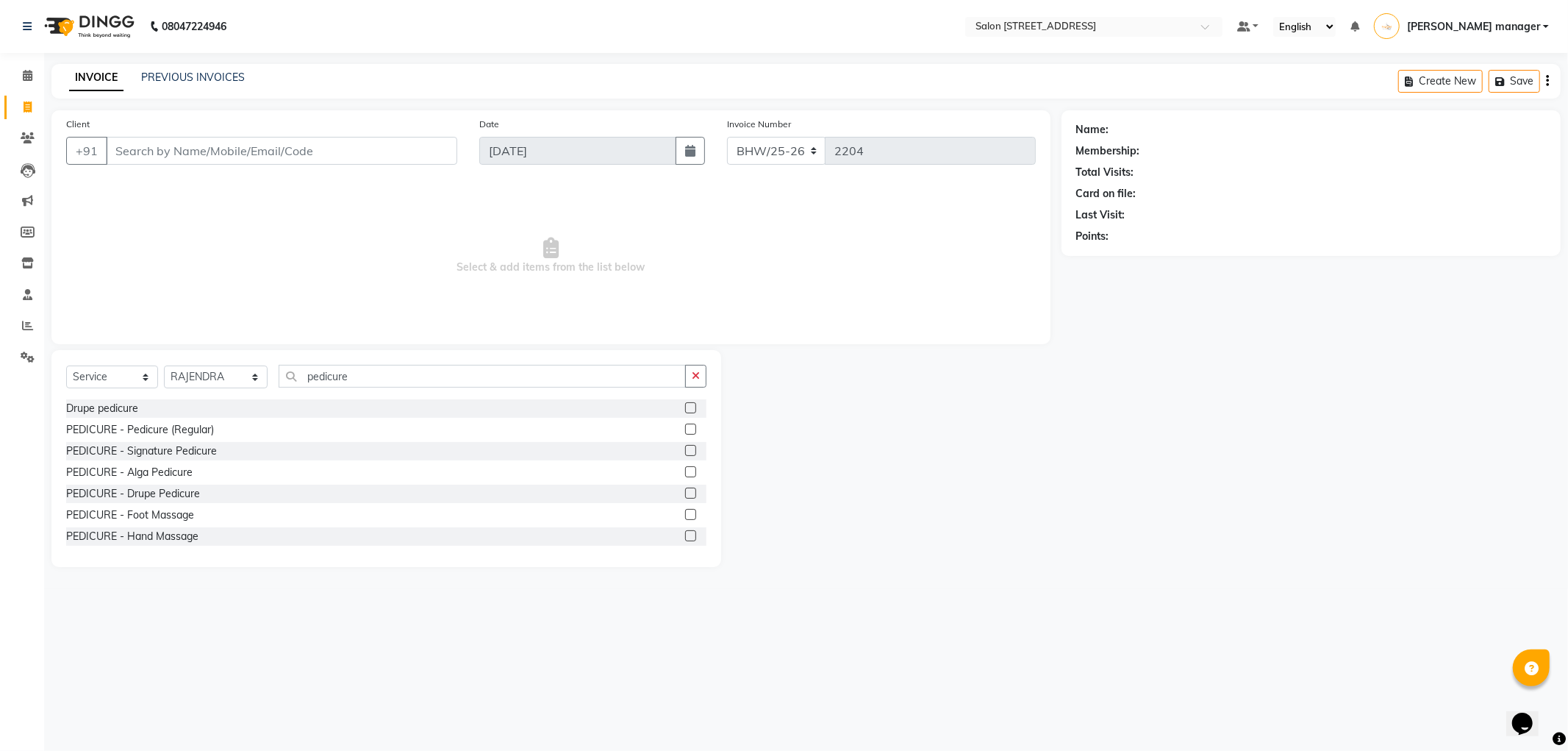
click at [685, 430] on label at bounding box center [690, 429] width 11 height 11
click at [685, 430] on input "checkbox" at bounding box center [690, 430] width 10 height 10
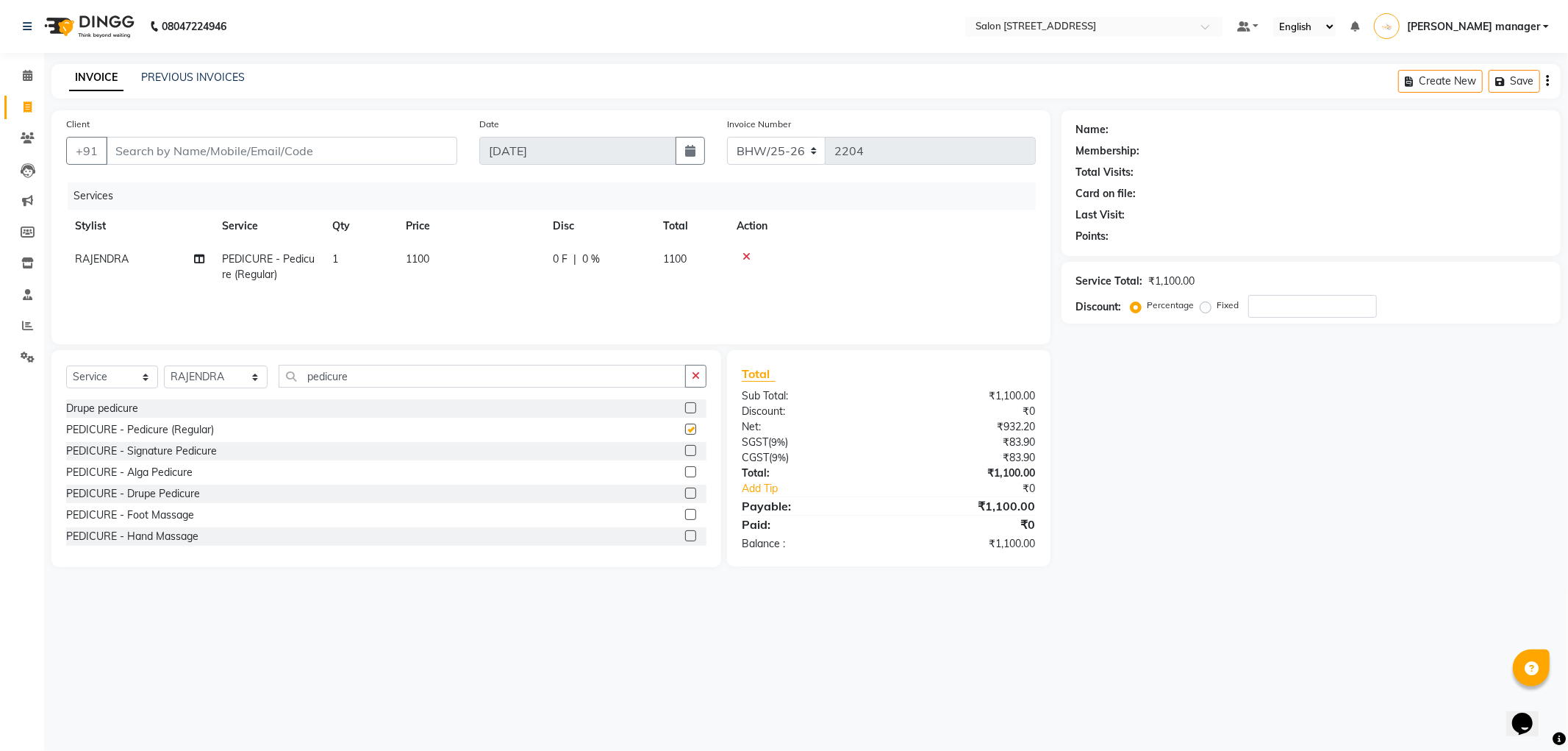
checkbox input "false"
drag, startPoint x: 378, startPoint y: 151, endPoint x: 370, endPoint y: 148, distance: 8.5
click at [378, 150] on input "Client" at bounding box center [281, 151] width 351 height 28
click at [210, 369] on select "Select Stylist [PERSON_NAME] [PERSON_NAME] [PERSON_NAME] BHAWANIPUR BUNNY [PERS…" at bounding box center [216, 377] width 103 height 23
select select "85232"
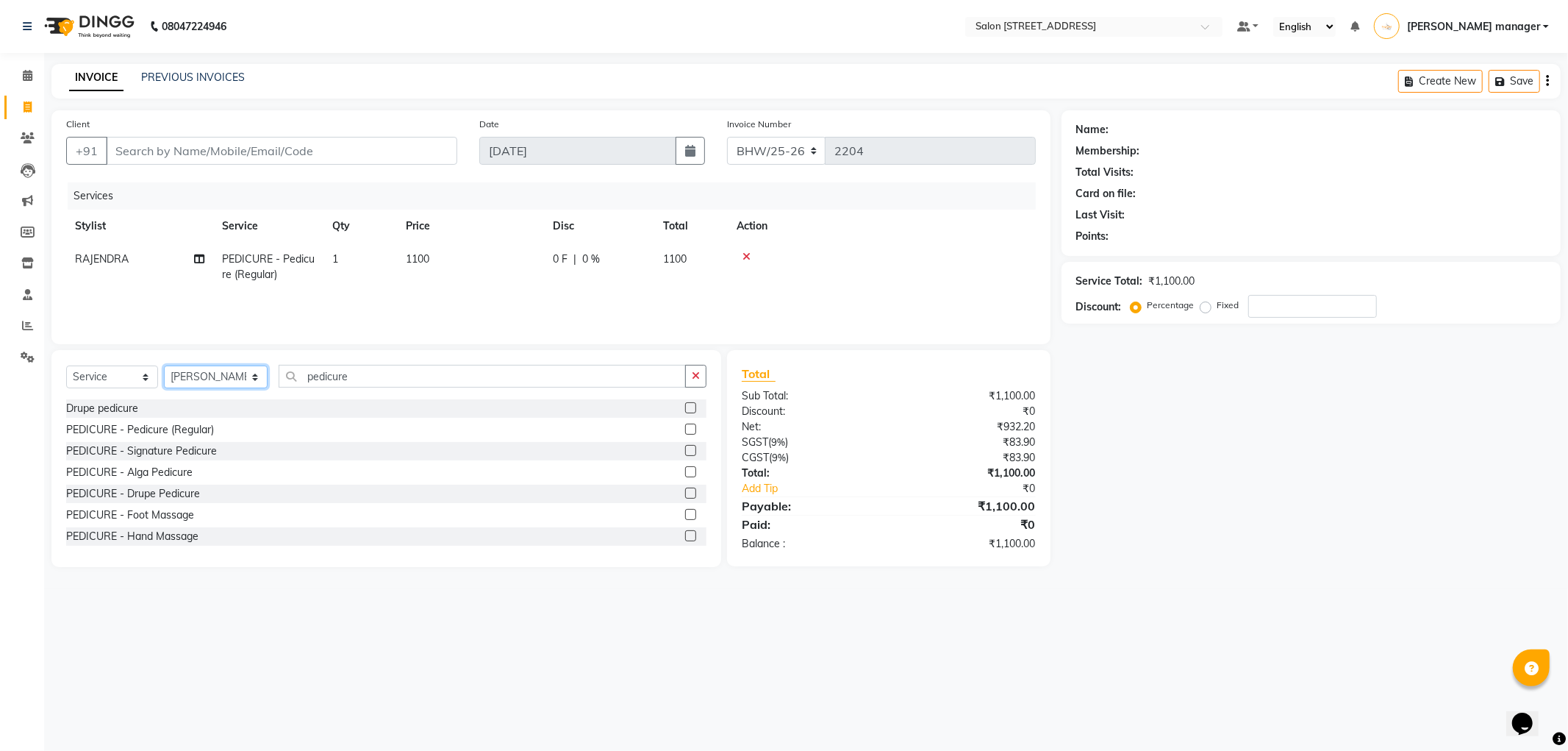
click at [164, 366] on select "Select Stylist [PERSON_NAME] [PERSON_NAME] [PERSON_NAME] BHAWANIPUR BUNNY [PERS…" at bounding box center [216, 377] width 103 height 23
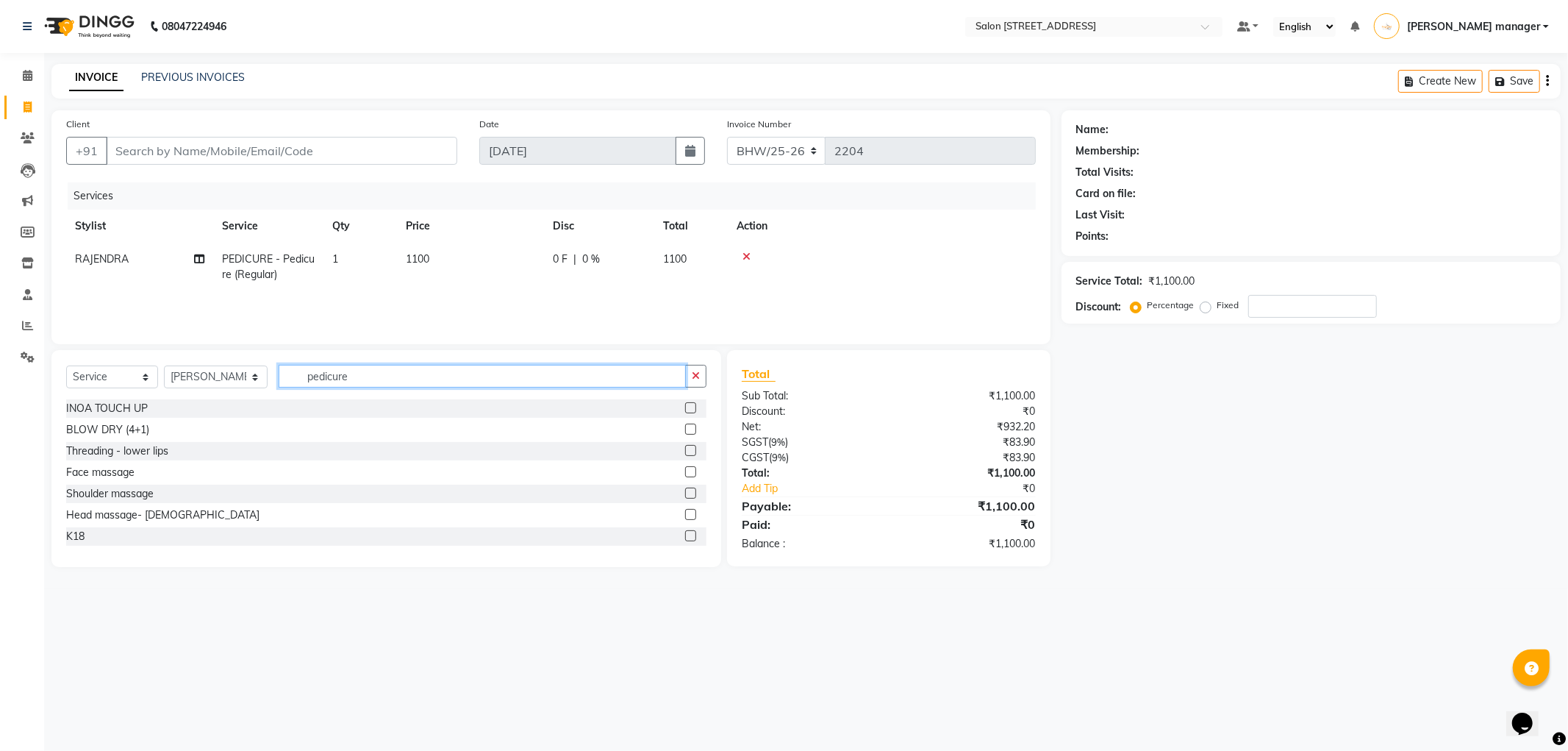
click at [315, 371] on input "pedicure" at bounding box center [482, 376] width 408 height 23
click at [364, 378] on input "cure" at bounding box center [482, 376] width 408 height 23
type input "c"
type input "eyebr"
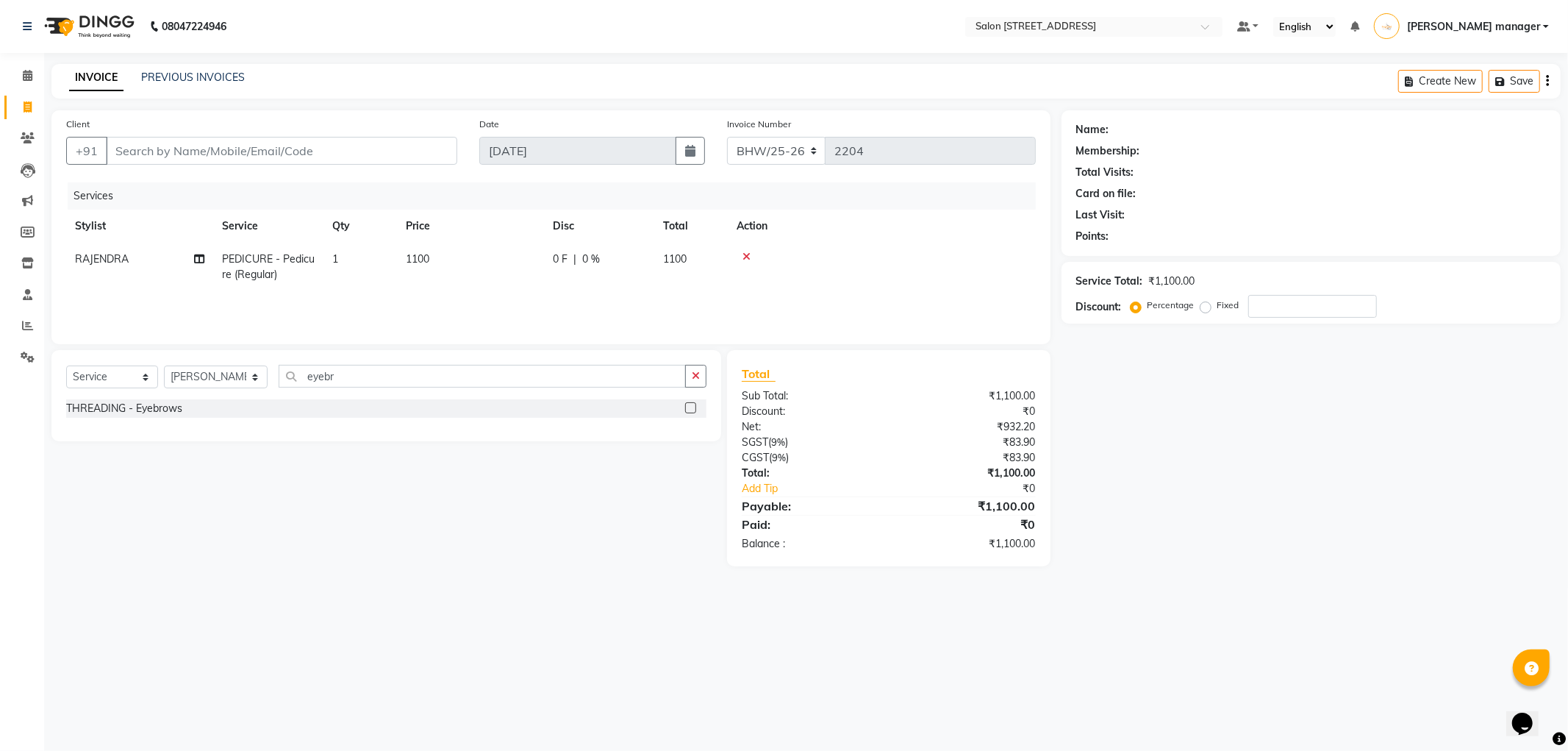
click at [695, 407] on label at bounding box center [690, 408] width 11 height 11
click at [695, 407] on input "checkbox" at bounding box center [690, 409] width 10 height 10
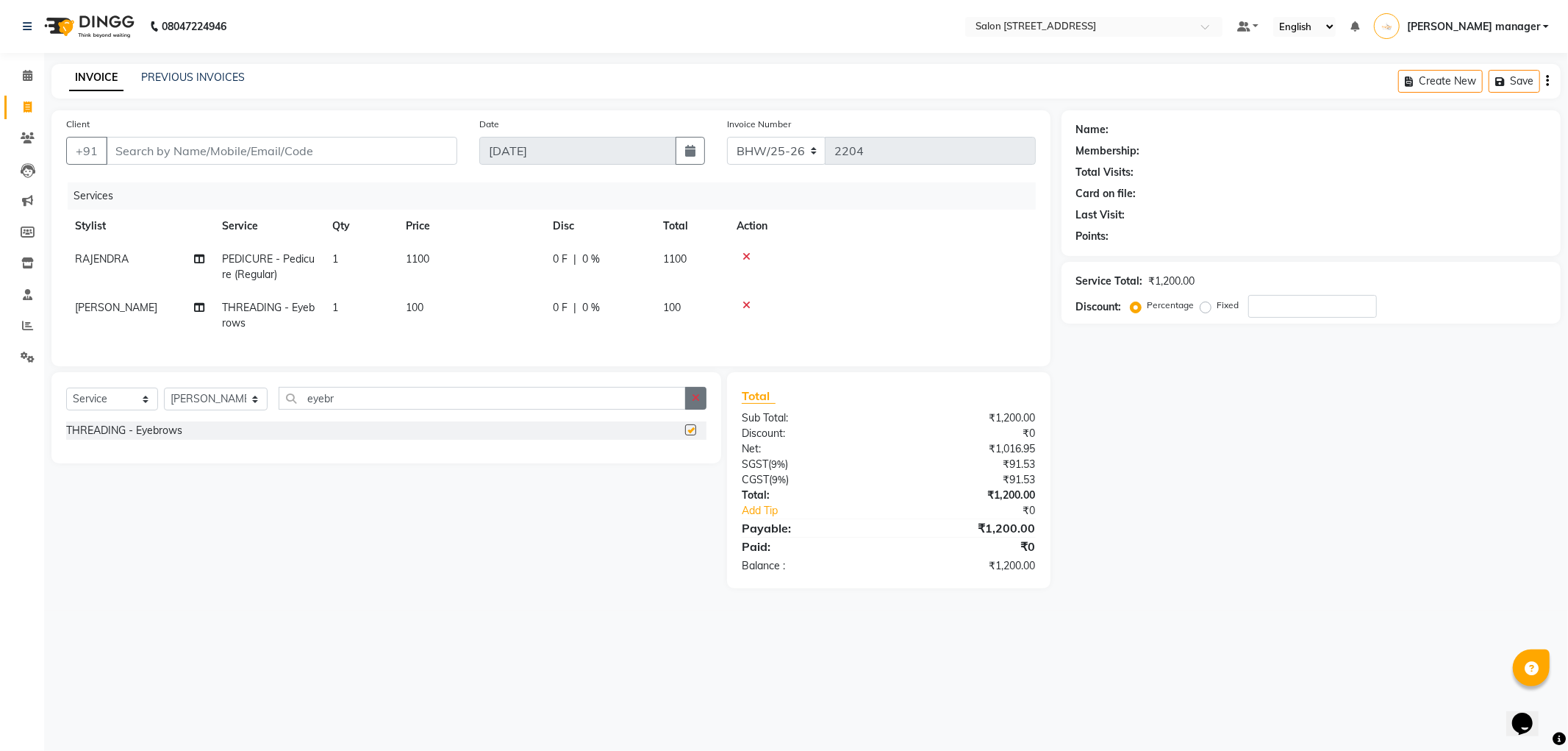
checkbox input "false"
click at [345, 153] on input "Client" at bounding box center [281, 151] width 351 height 28
click at [322, 144] on input "Client" at bounding box center [281, 151] width 351 height 28
type input "9"
type input "0"
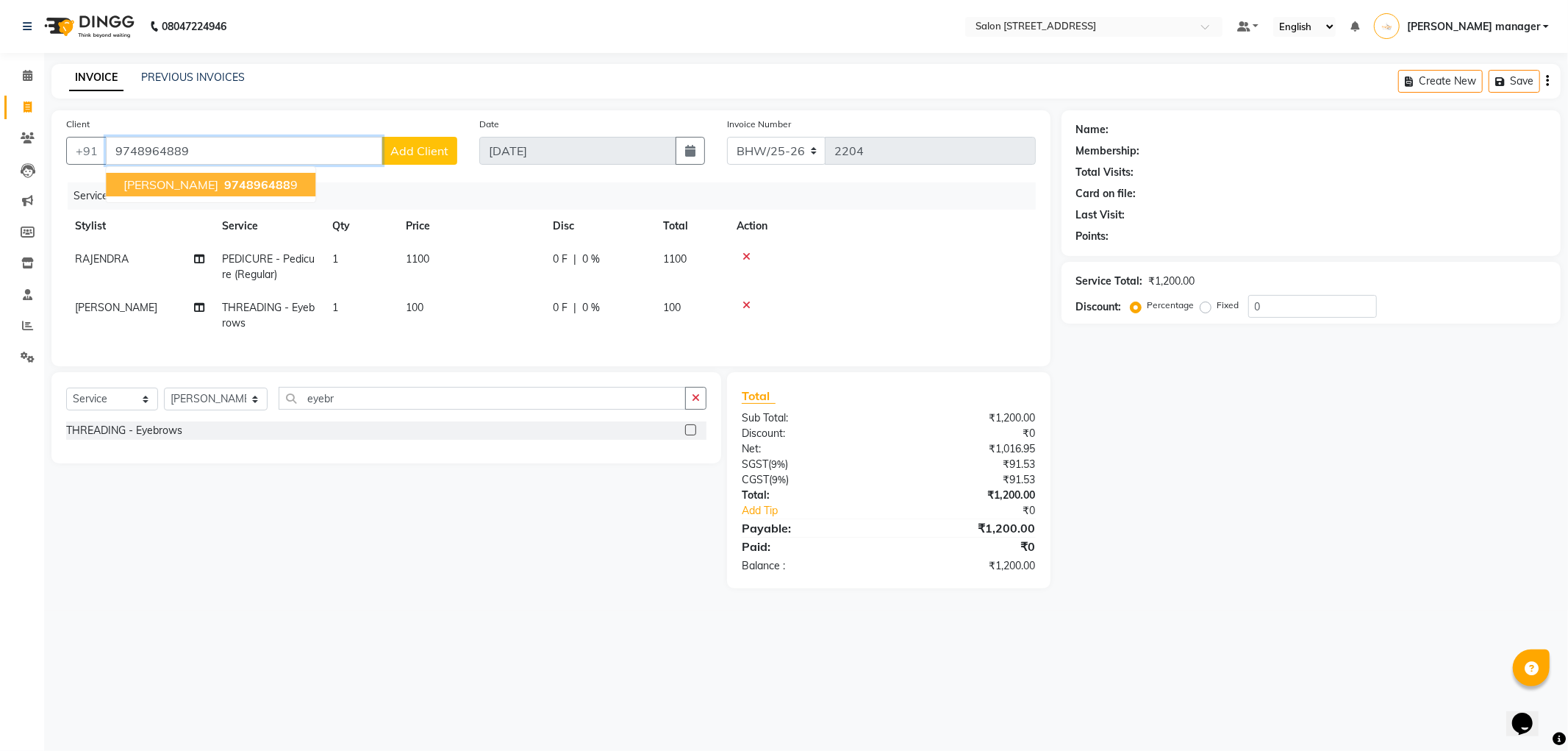
type input "9748964889"
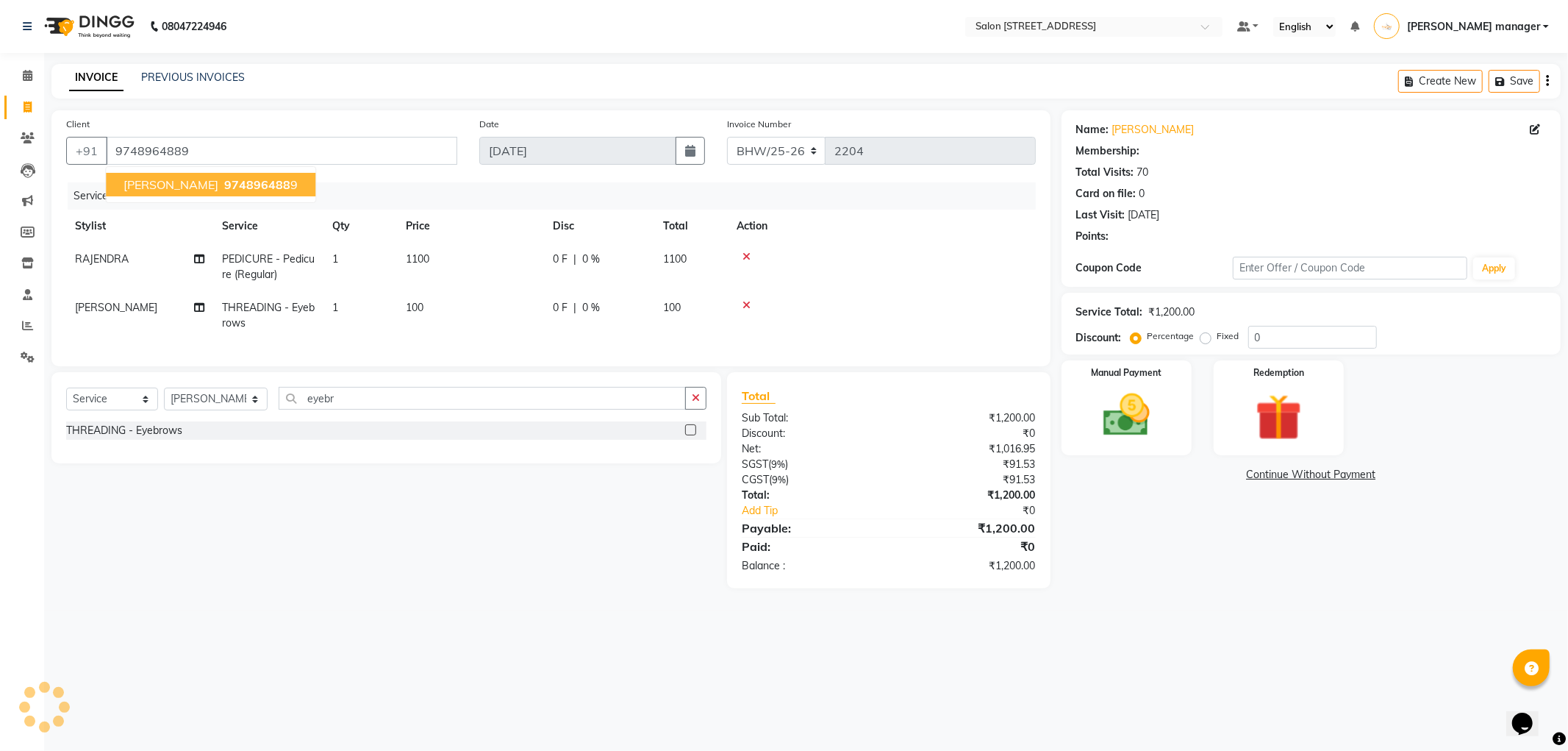
select select "1: Object"
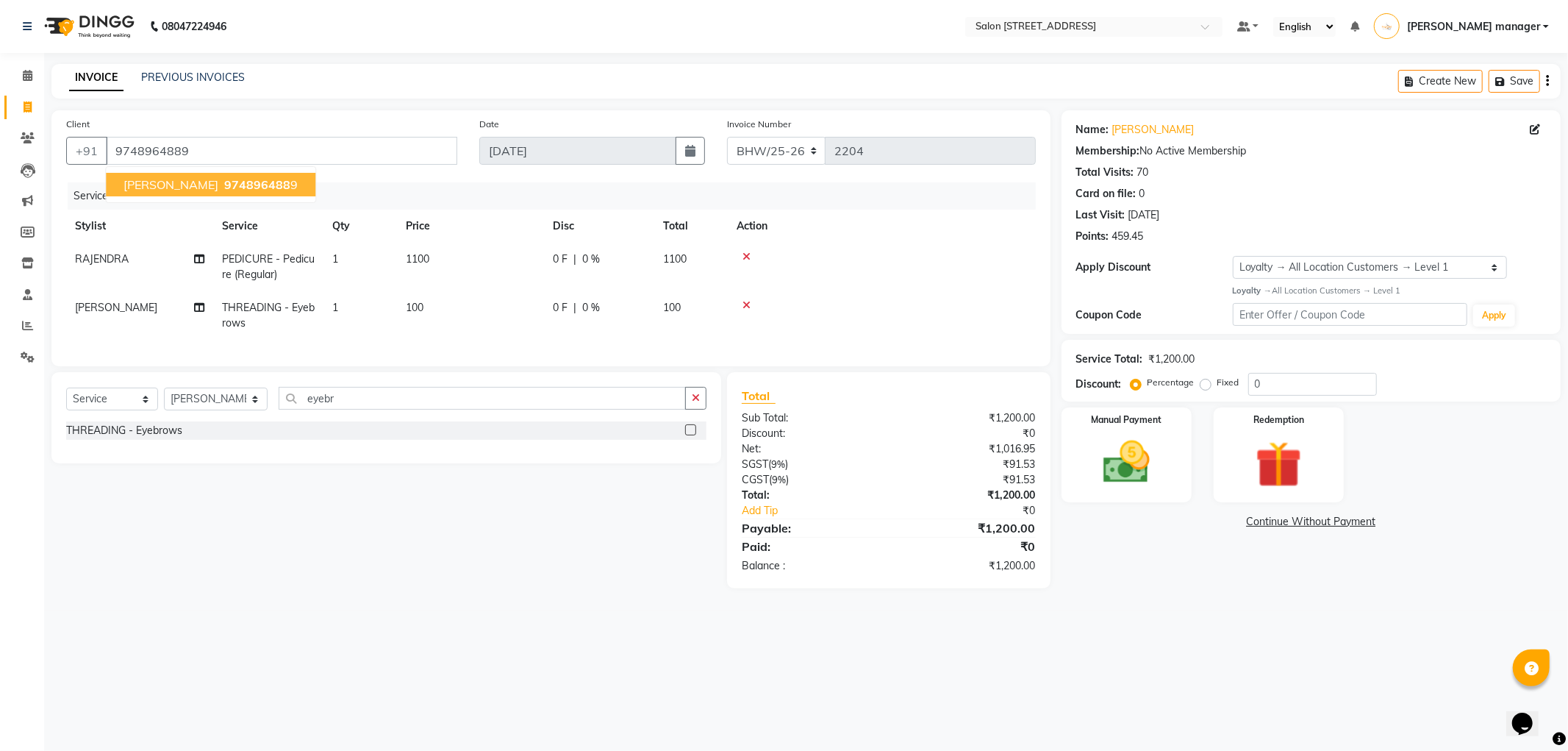
click at [297, 173] on button "[PERSON_NAME] 974896488 9" at bounding box center [211, 184] width 210 height 24
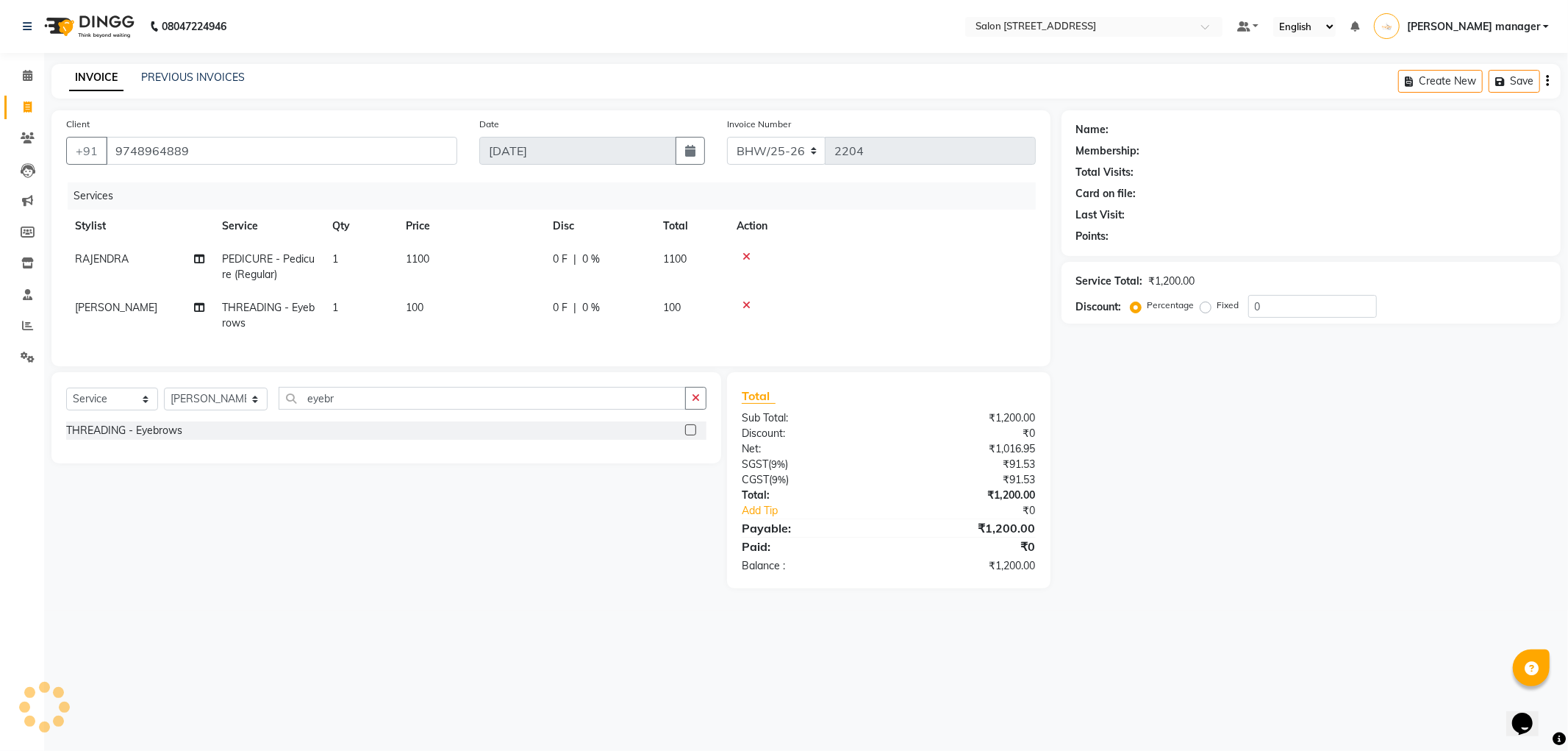
select select "1: Object"
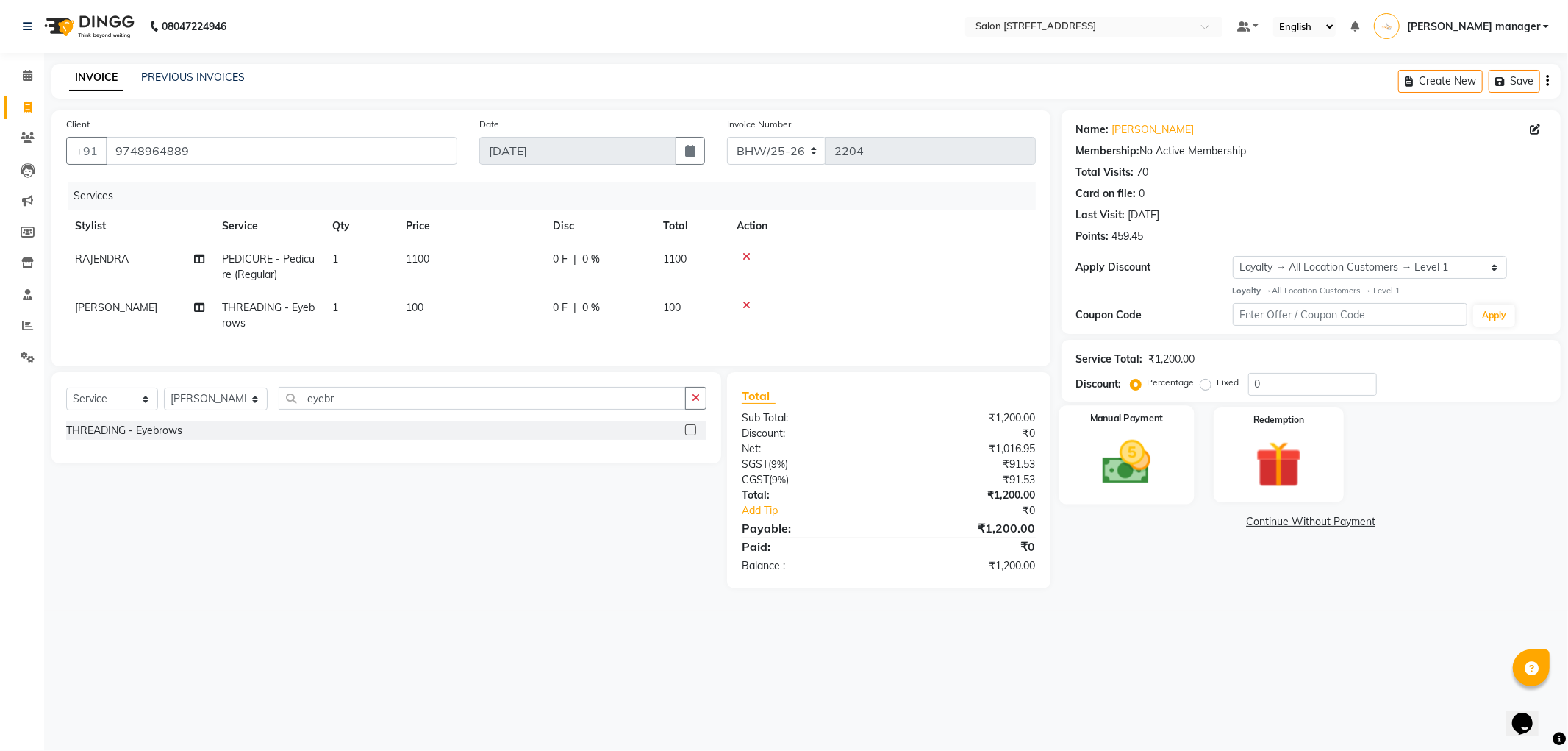
click at [1116, 452] on img at bounding box center [1126, 462] width 78 height 56
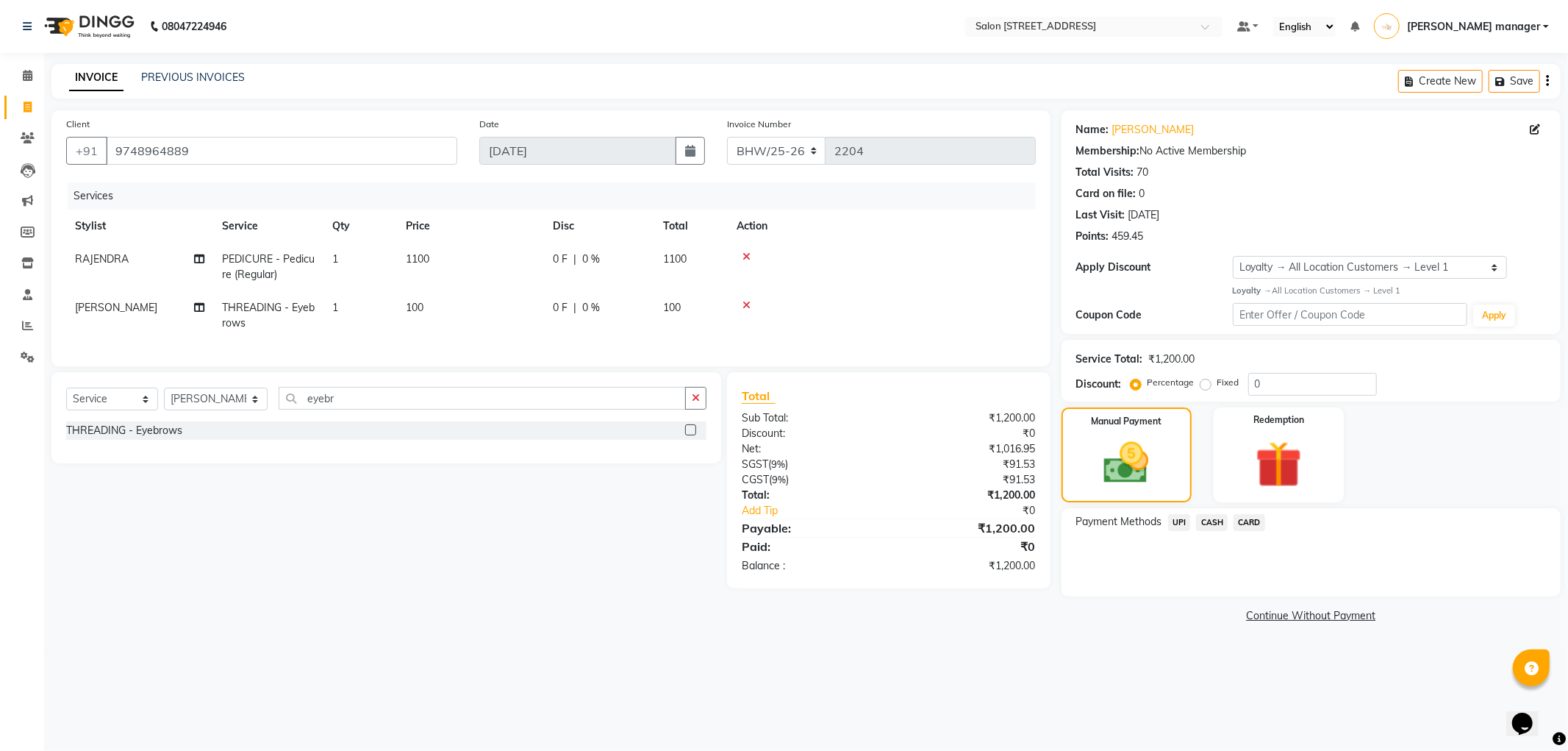
click at [1208, 520] on span "CASH" at bounding box center [1212, 523] width 32 height 17
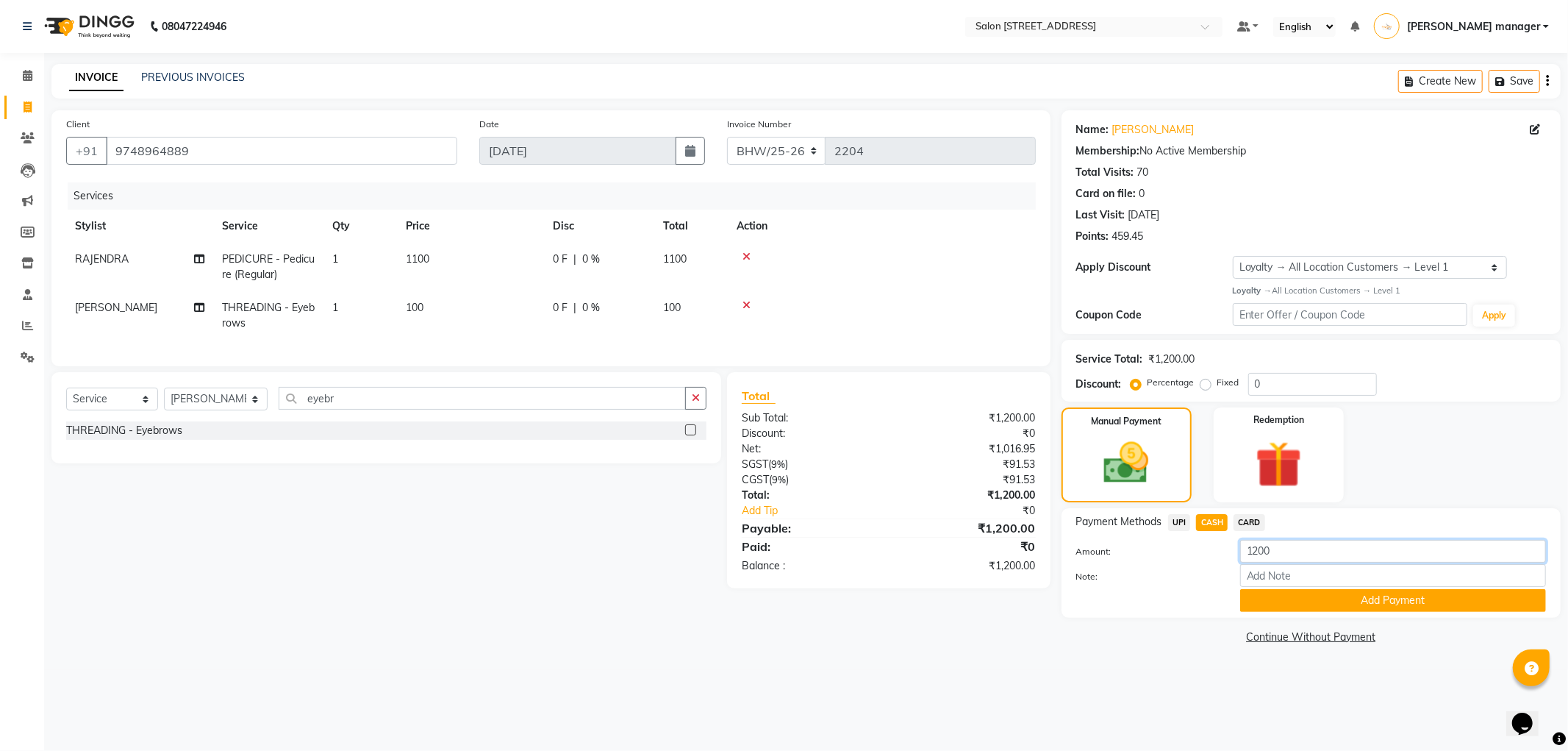
click at [1252, 550] on input "1200" at bounding box center [1393, 552] width 306 height 23
type input "200"
click at [1312, 605] on button "Add Payment" at bounding box center [1393, 600] width 306 height 23
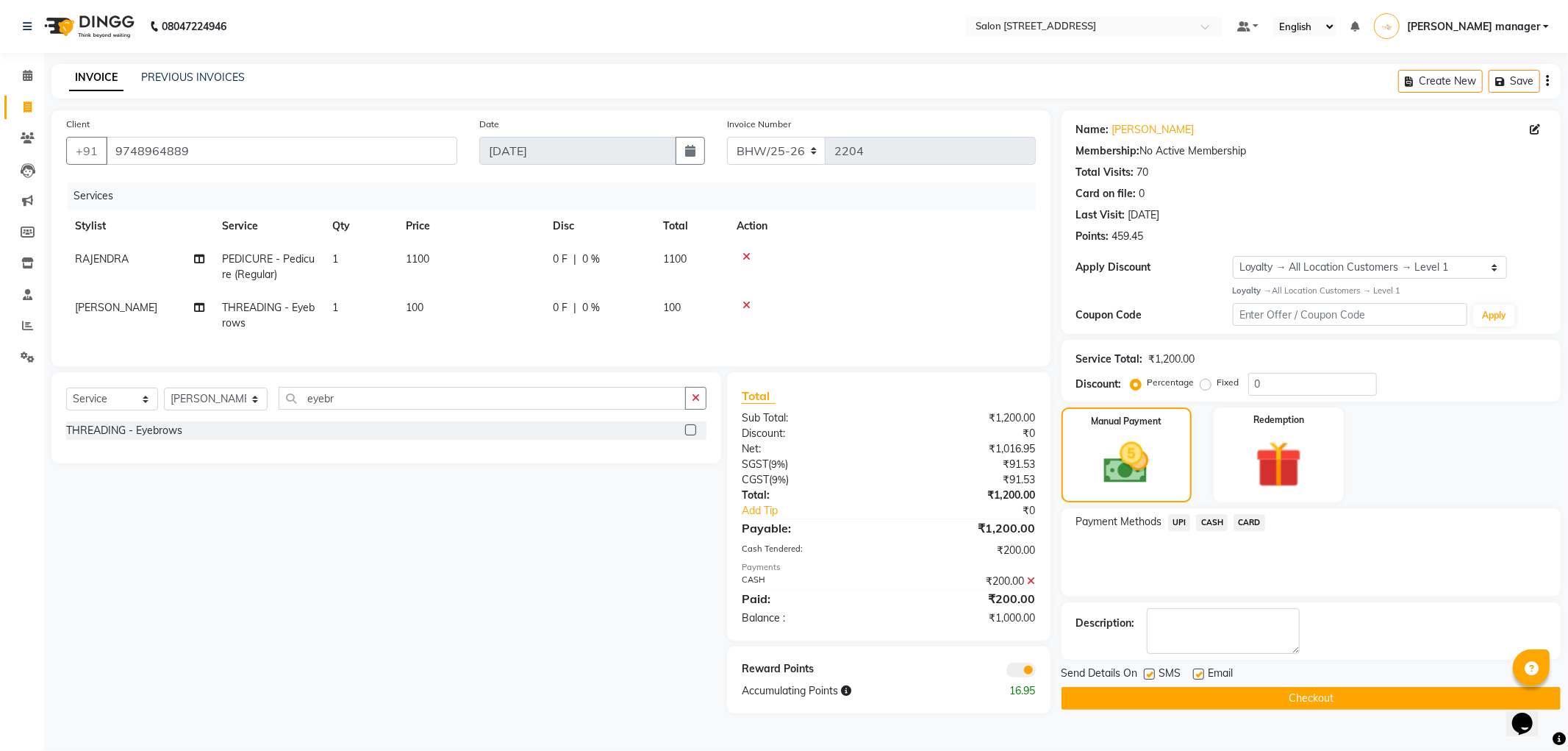
click at [1180, 527] on span "UPI" at bounding box center [1179, 523] width 23 height 17
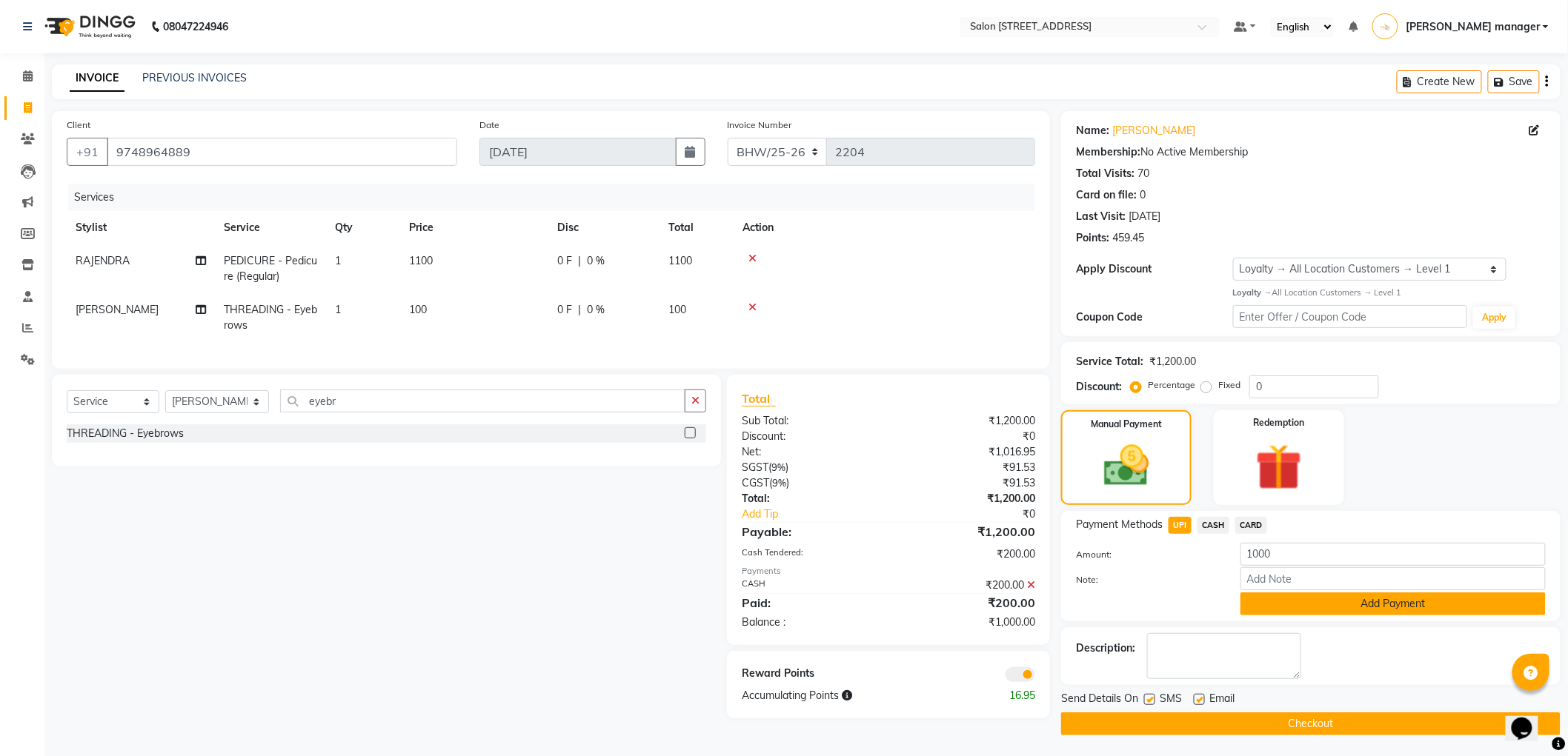
click at [1301, 606] on button "Add Payment" at bounding box center [1393, 604] width 305 height 23
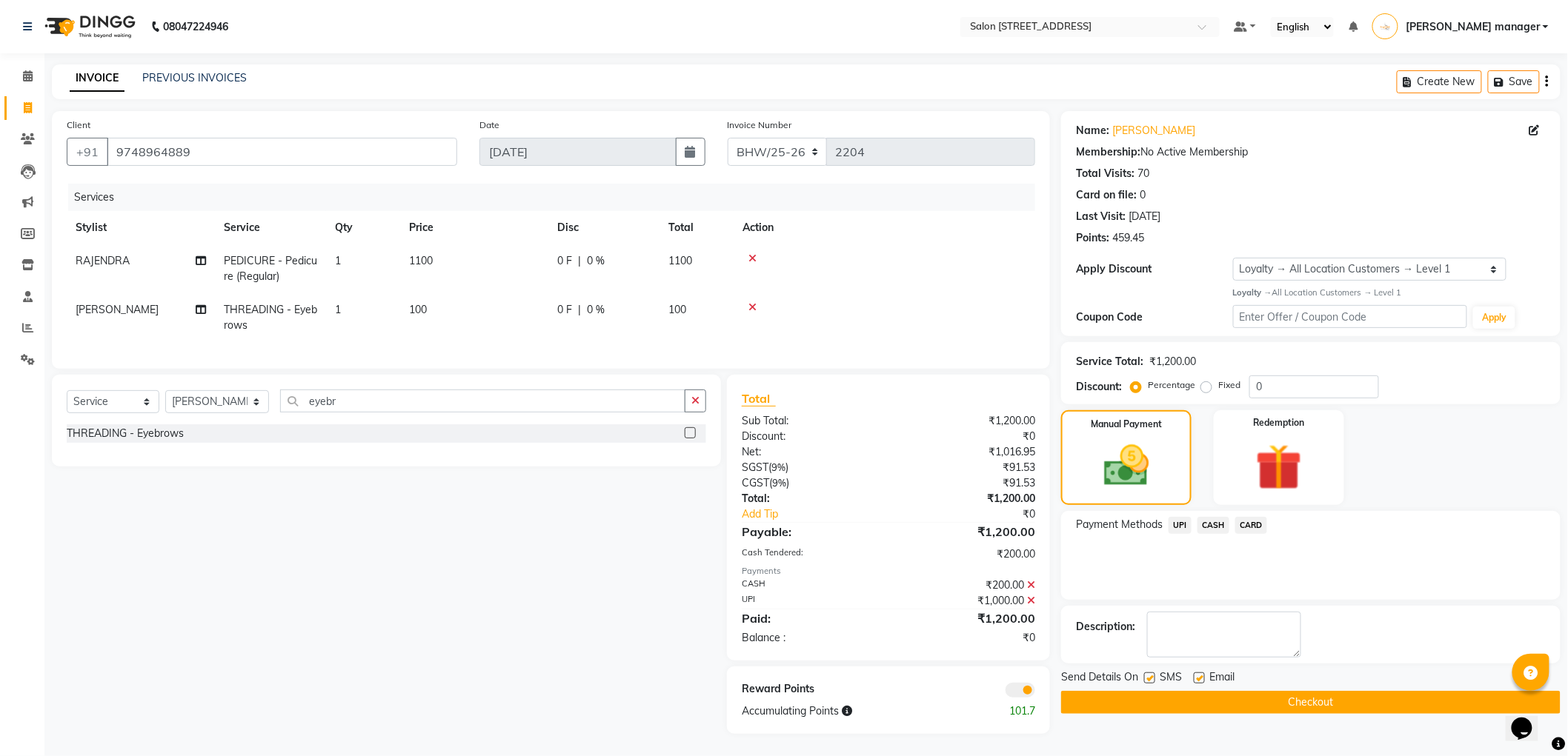
click at [1173, 700] on button "Checkout" at bounding box center [1310, 702] width 500 height 23
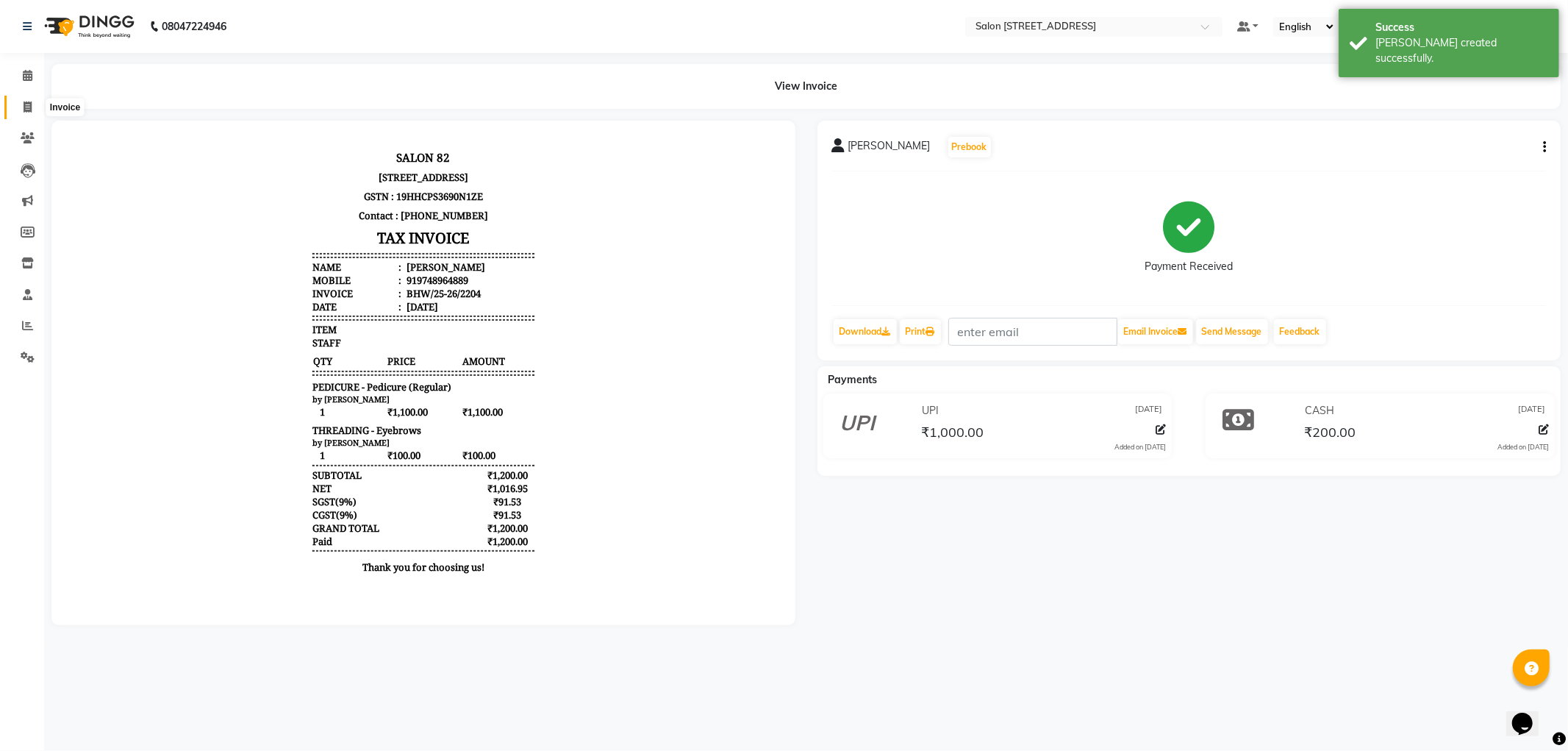
click at [27, 104] on icon at bounding box center [27, 107] width 8 height 11
select select "service"
